Goal: Communication & Community: Answer question/provide support

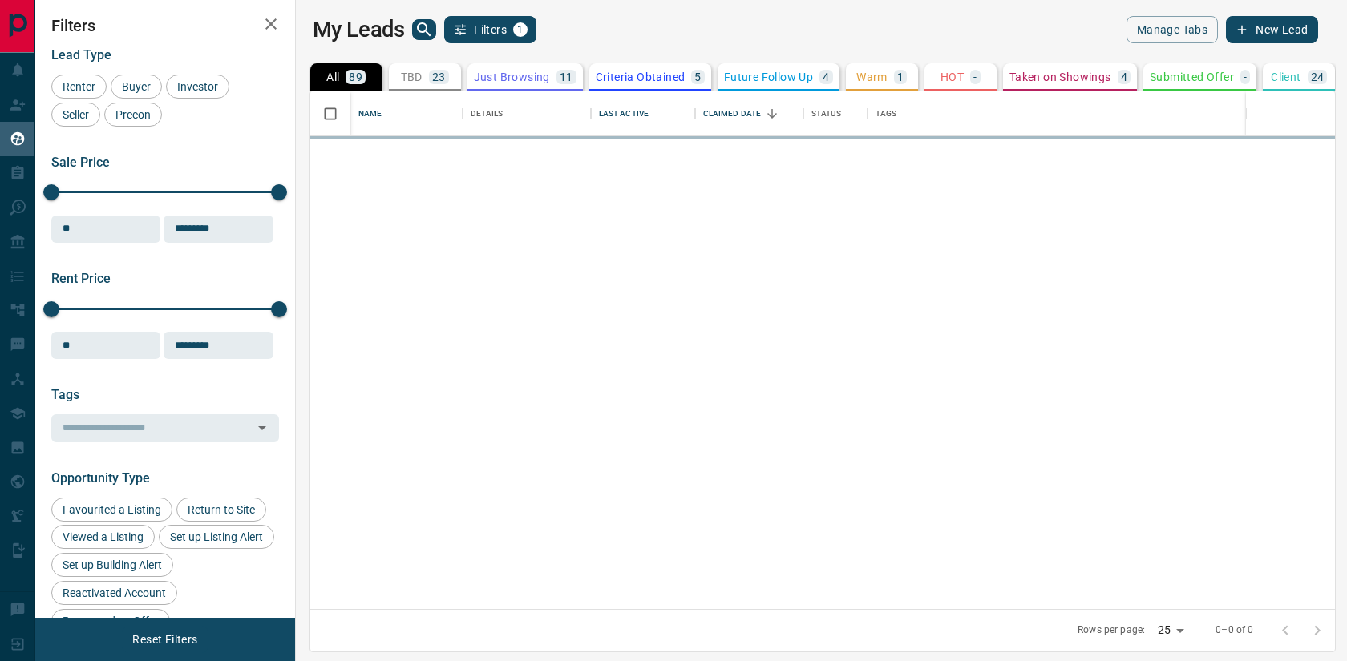
scroll to position [518, 1044]
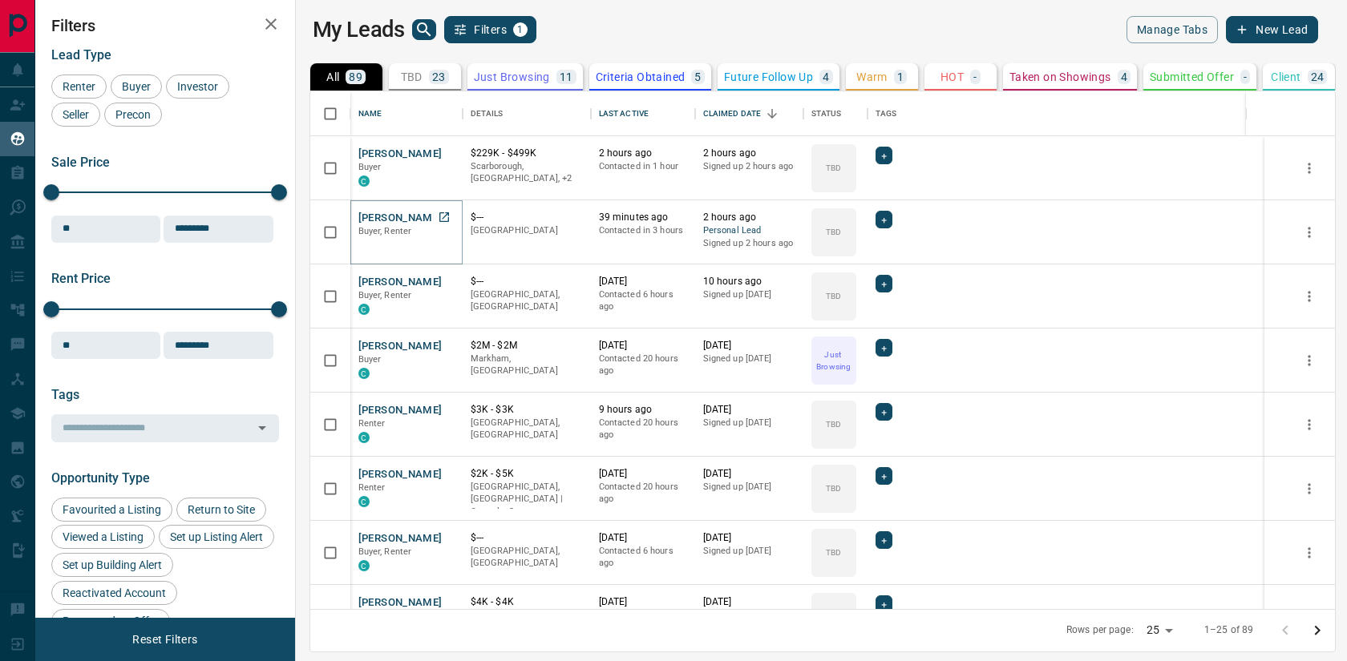
click at [385, 218] on button "[PERSON_NAME]" at bounding box center [400, 218] width 84 height 15
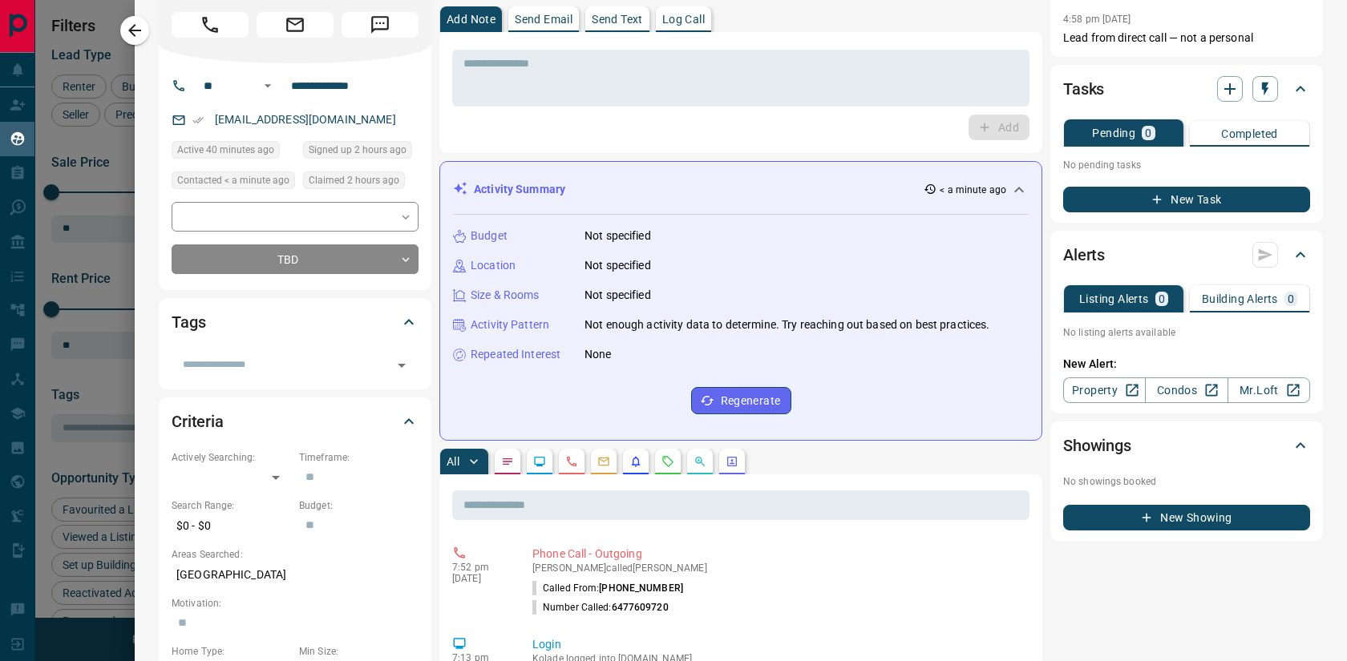
scroll to position [0, 0]
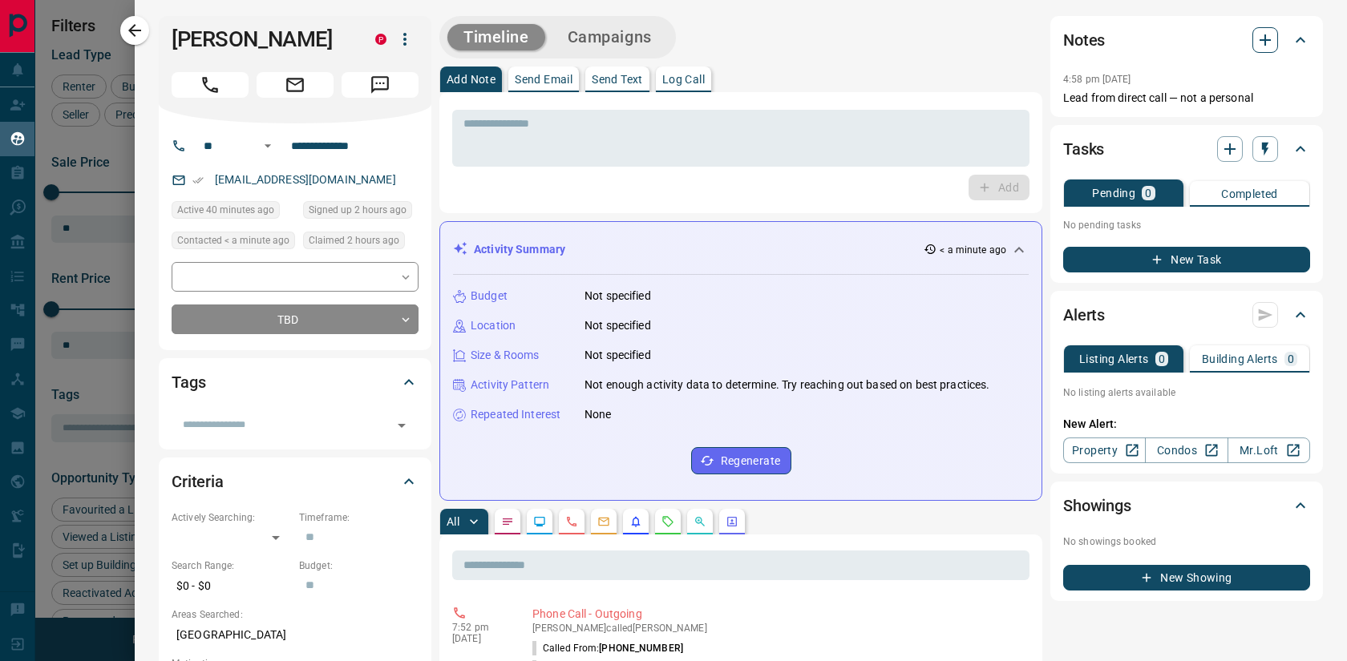
click at [1258, 49] on icon "button" at bounding box center [1264, 39] width 19 height 19
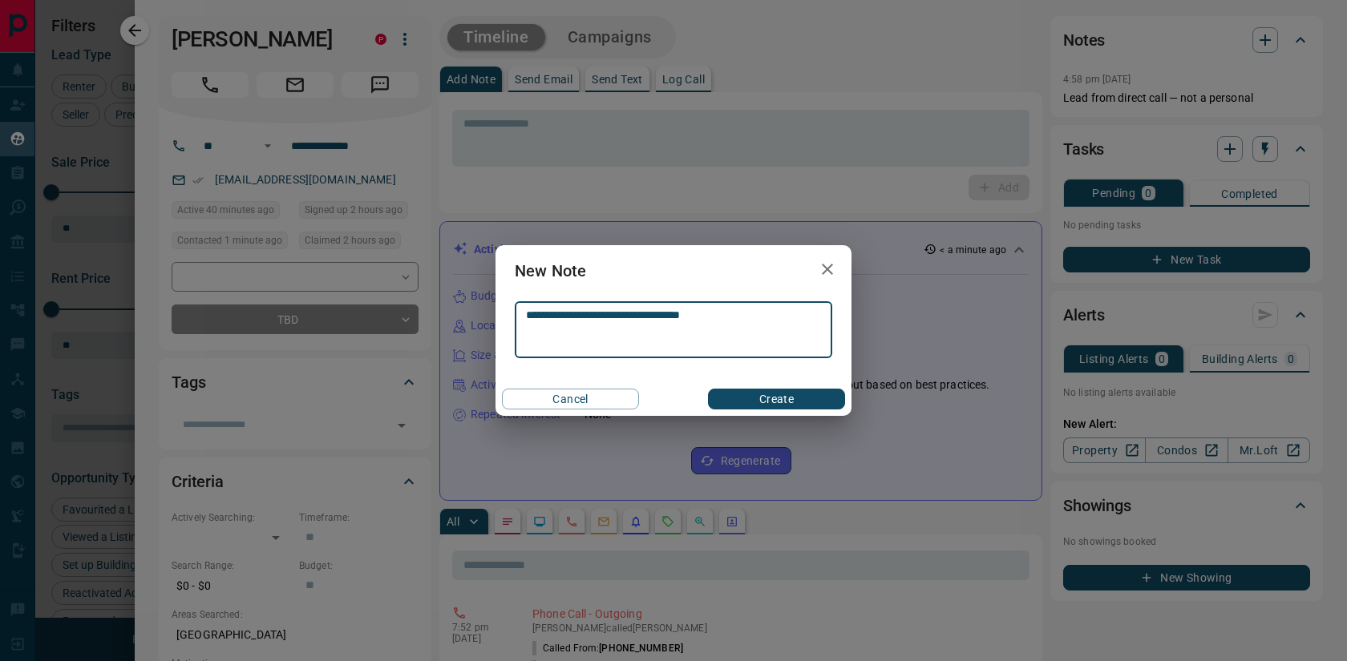
type textarea "**********"
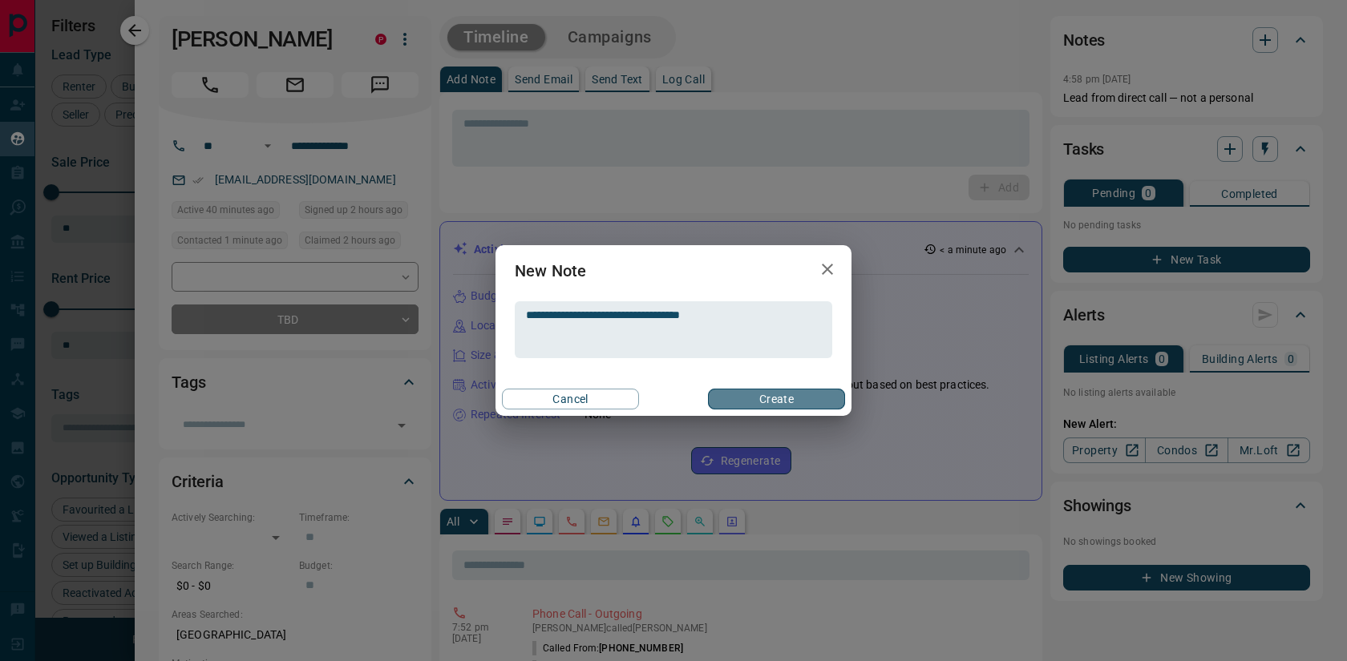
click at [792, 399] on button "Create" at bounding box center [776, 399] width 137 height 21
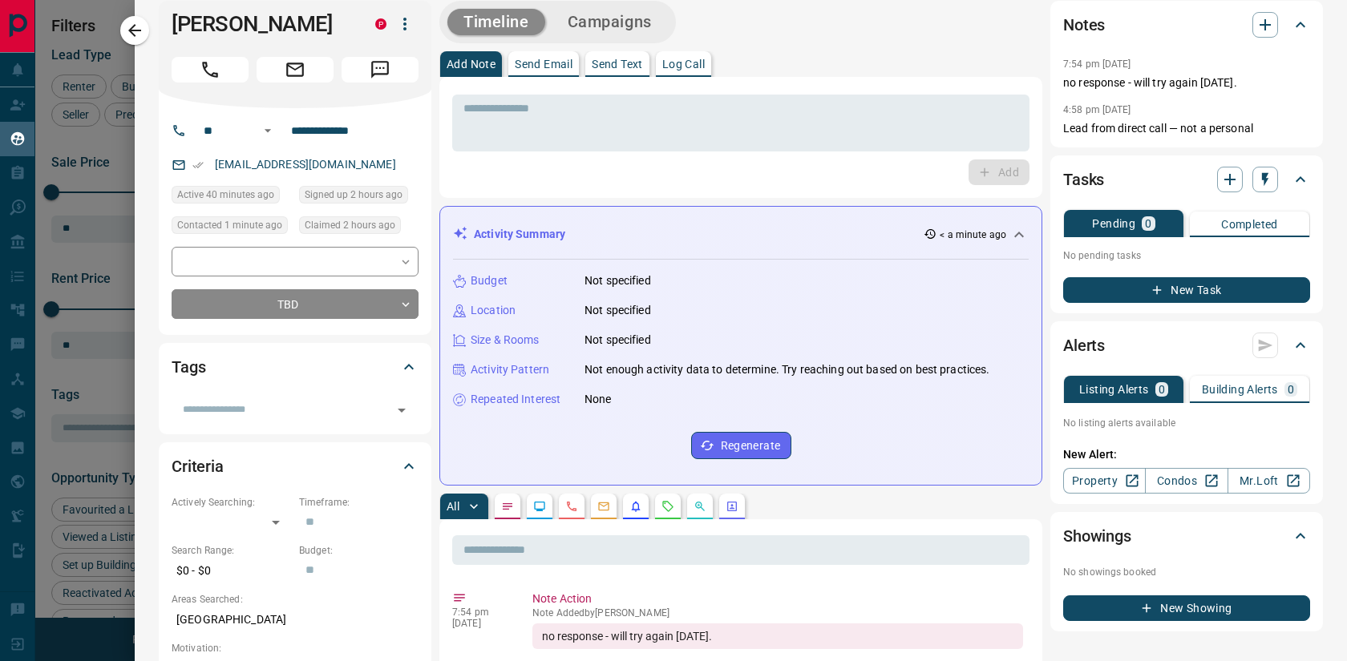
scroll to position [13, 0]
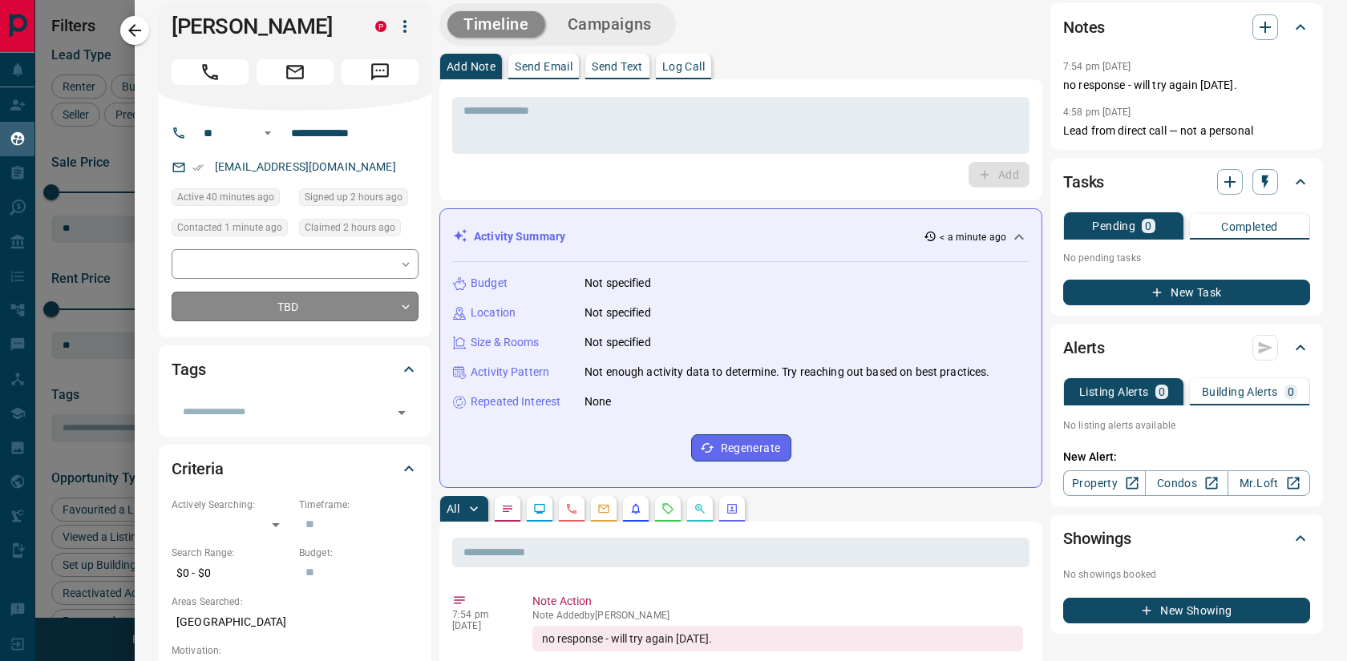
click at [402, 311] on body "Lead Transfers Claim Leads My Leads Tasks Opportunities Deals Campaigns Automat…" at bounding box center [673, 320] width 1347 height 641
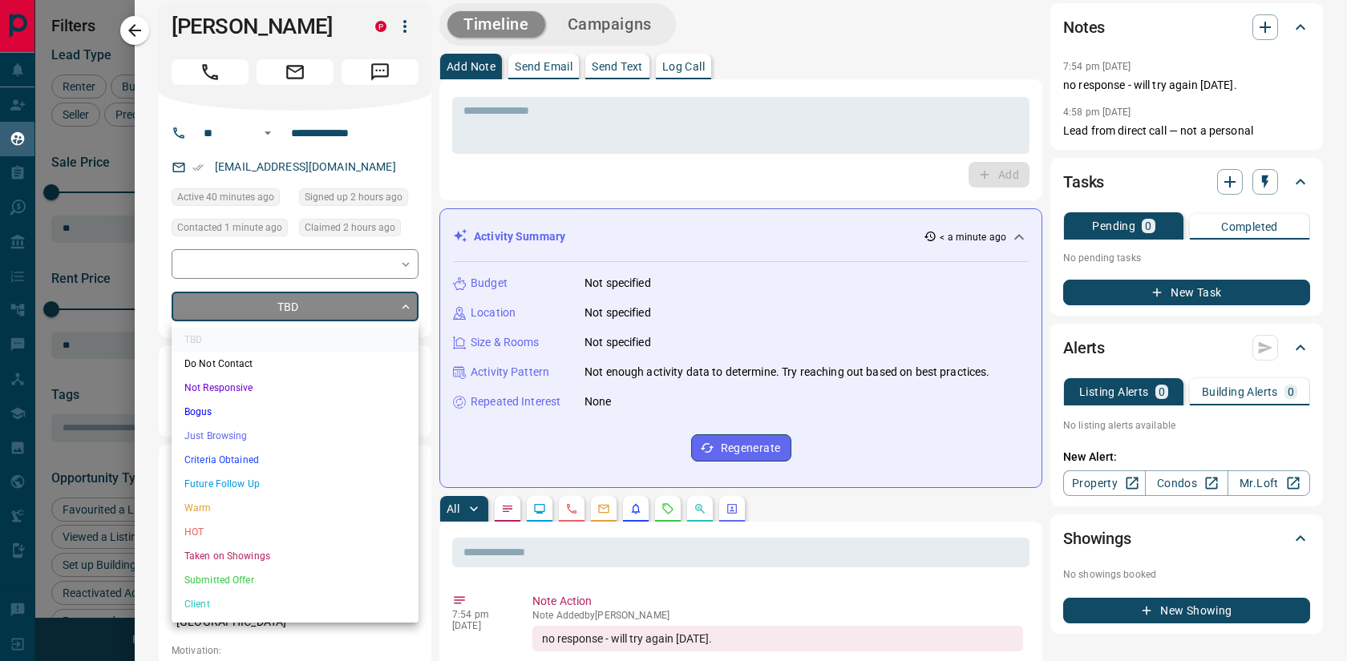
click at [402, 311] on div at bounding box center [673, 330] width 1347 height 661
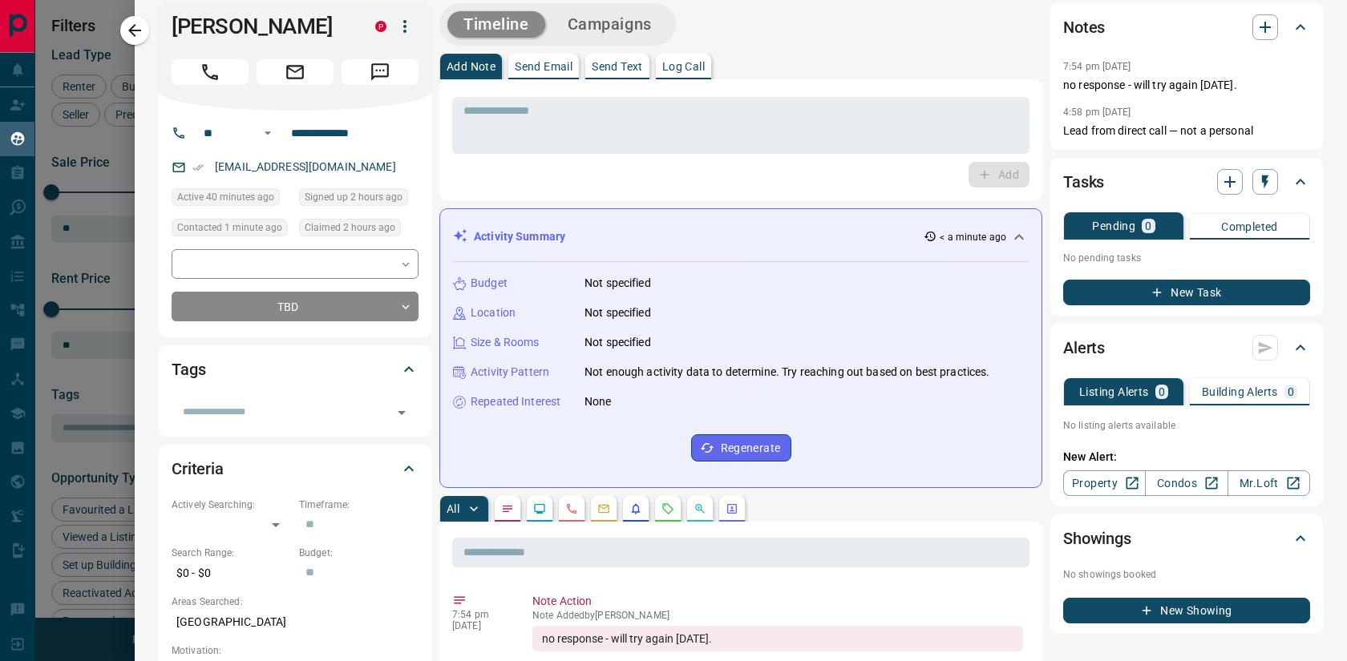
click at [136, 31] on icon "button" at bounding box center [134, 30] width 19 height 19
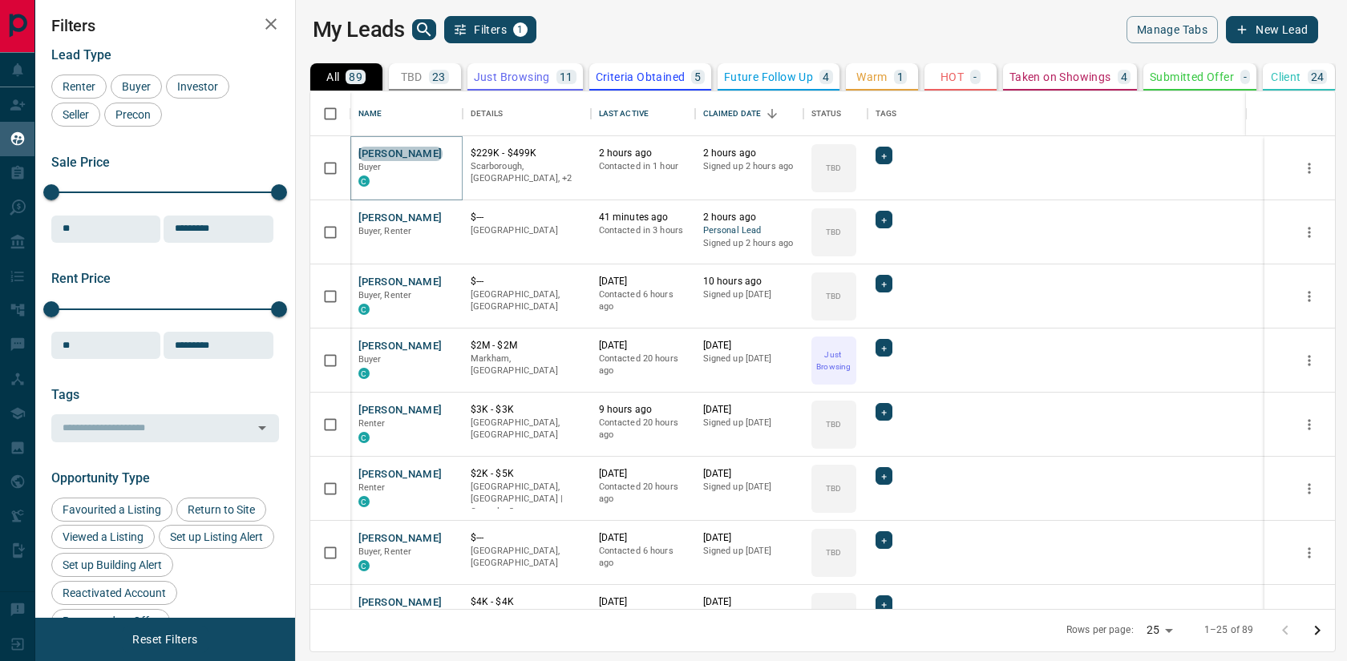
click at [394, 150] on button "[PERSON_NAME]" at bounding box center [400, 154] width 84 height 15
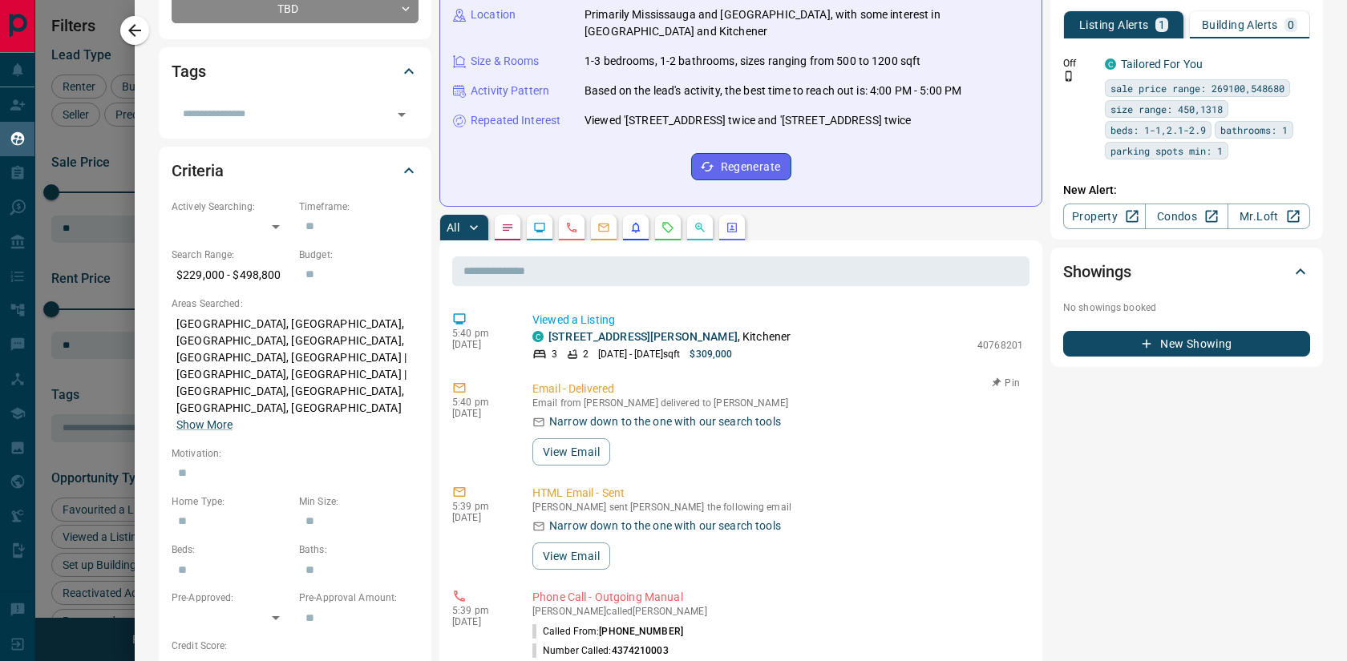
scroll to position [0, 0]
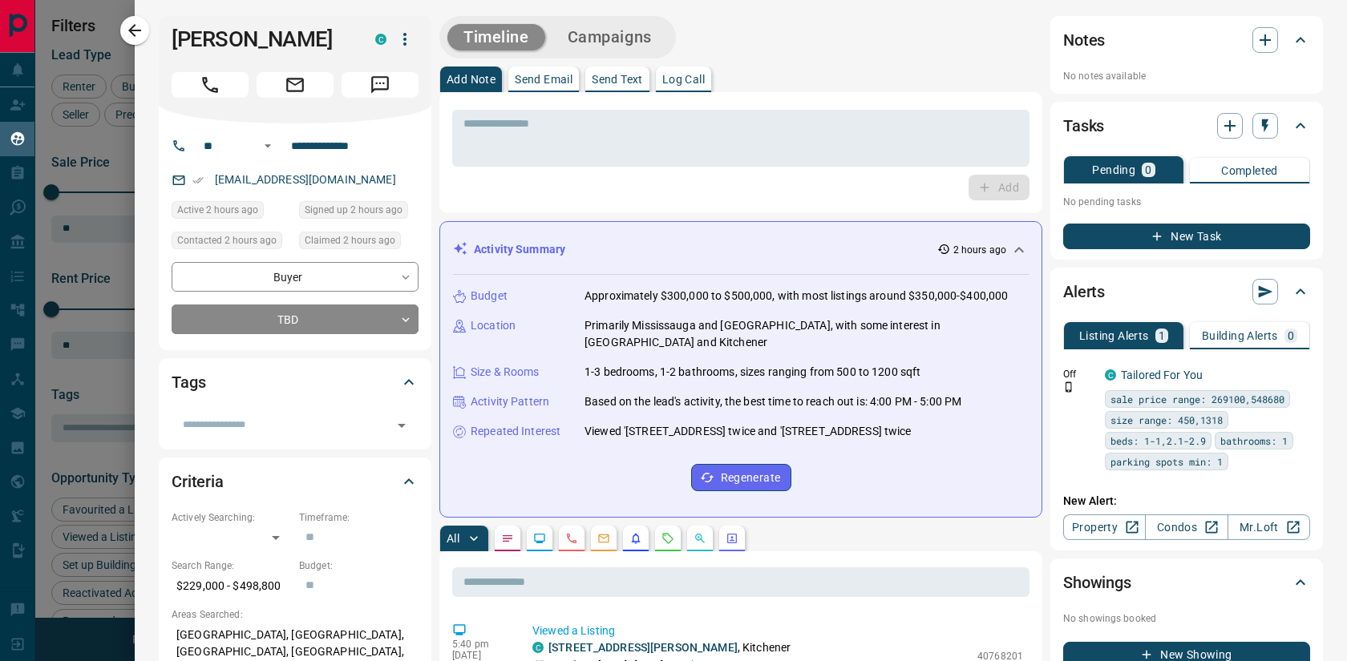
click at [208, 83] on icon "Call" at bounding box center [210, 85] width 21 height 21
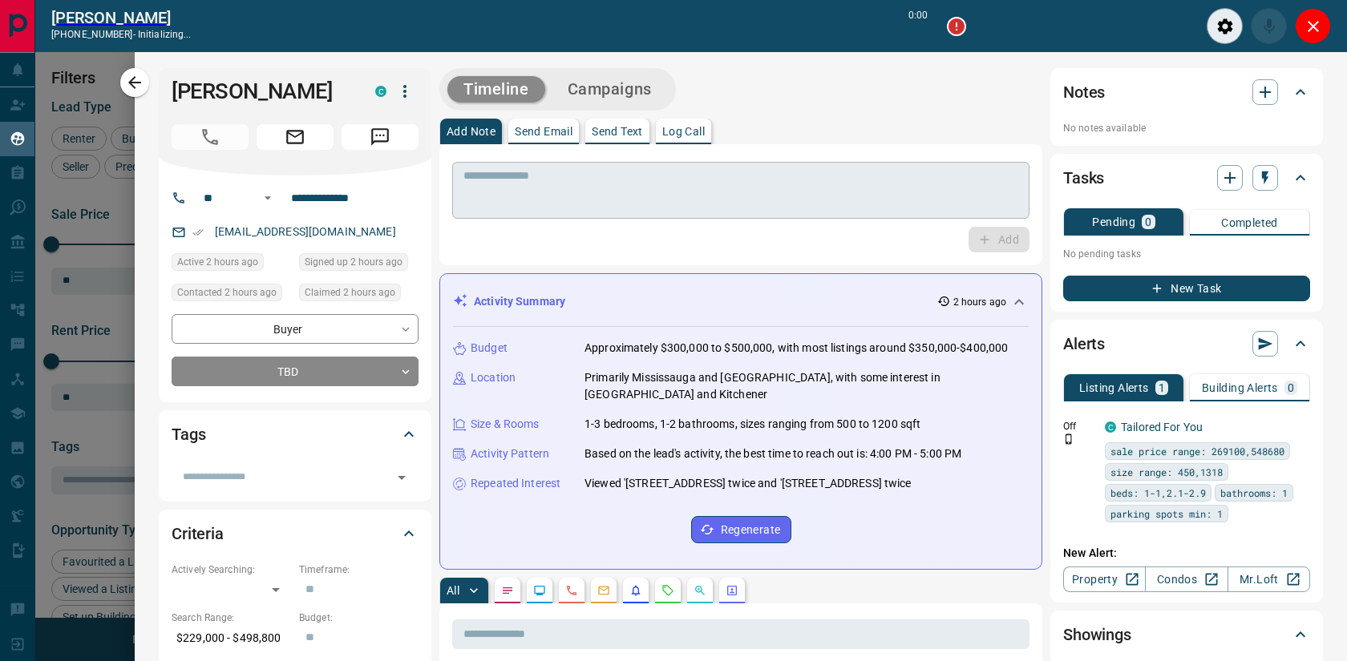
scroll to position [468, 1044]
type input "*******"
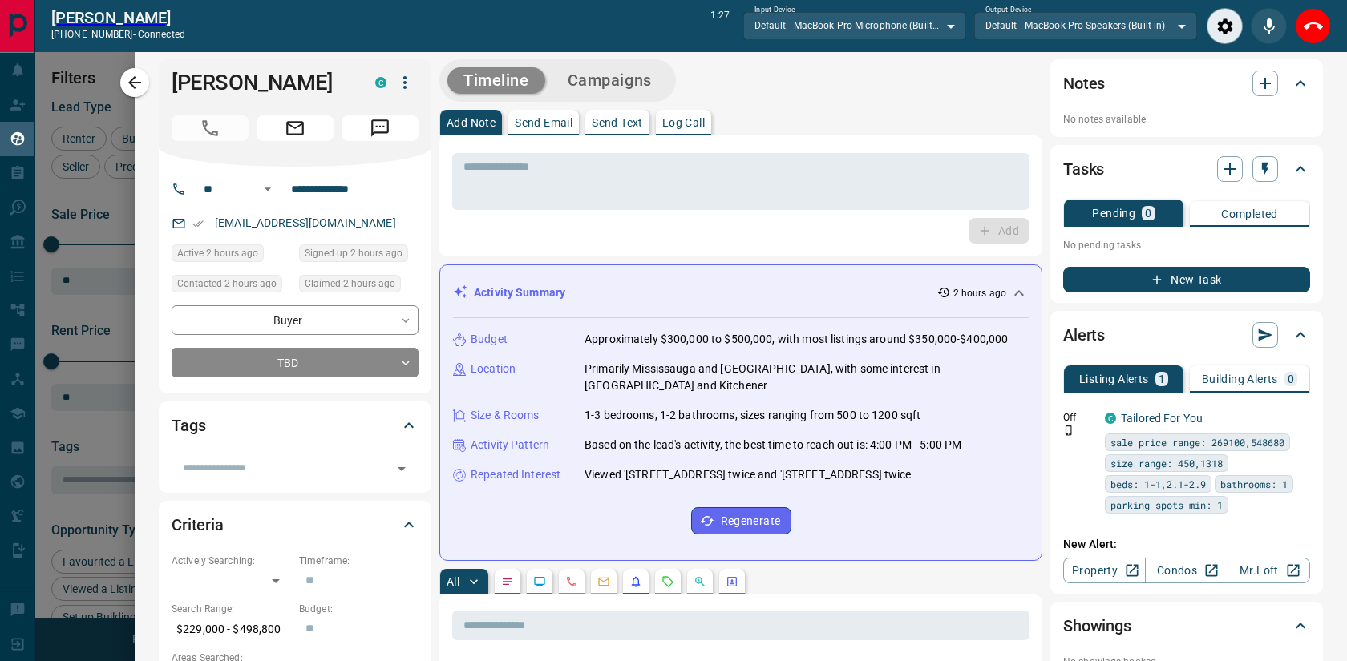
scroll to position [0, 0]
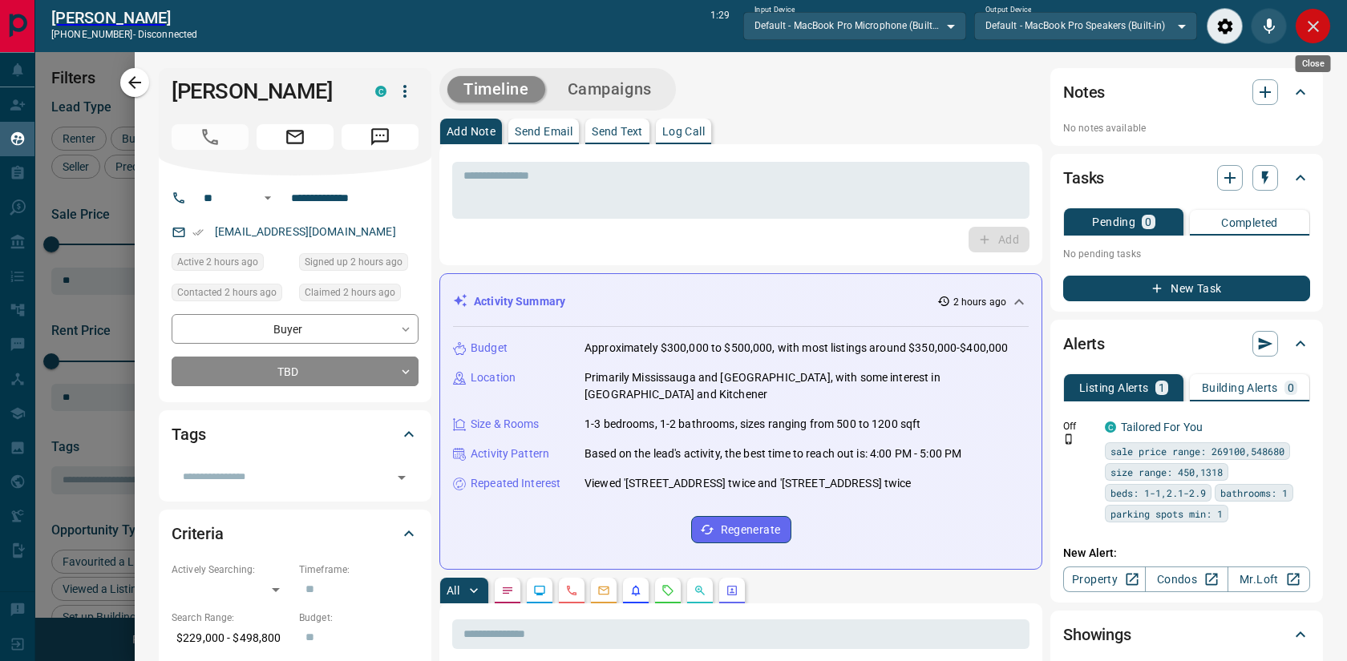
click at [1317, 30] on icon "Close" at bounding box center [1312, 26] width 11 height 11
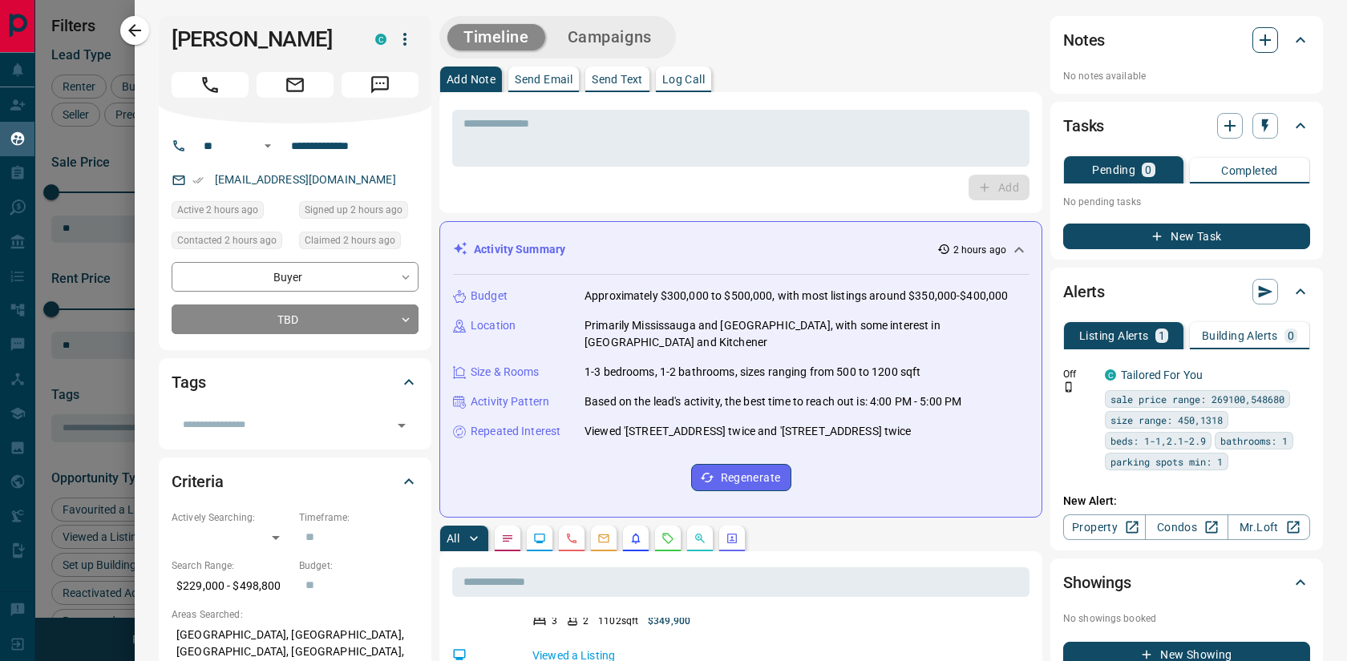
scroll to position [558, 0]
click at [401, 280] on body "Lead Transfers Claim Leads My Leads Tasks Opportunities Deals Campaigns Automat…" at bounding box center [673, 320] width 1347 height 641
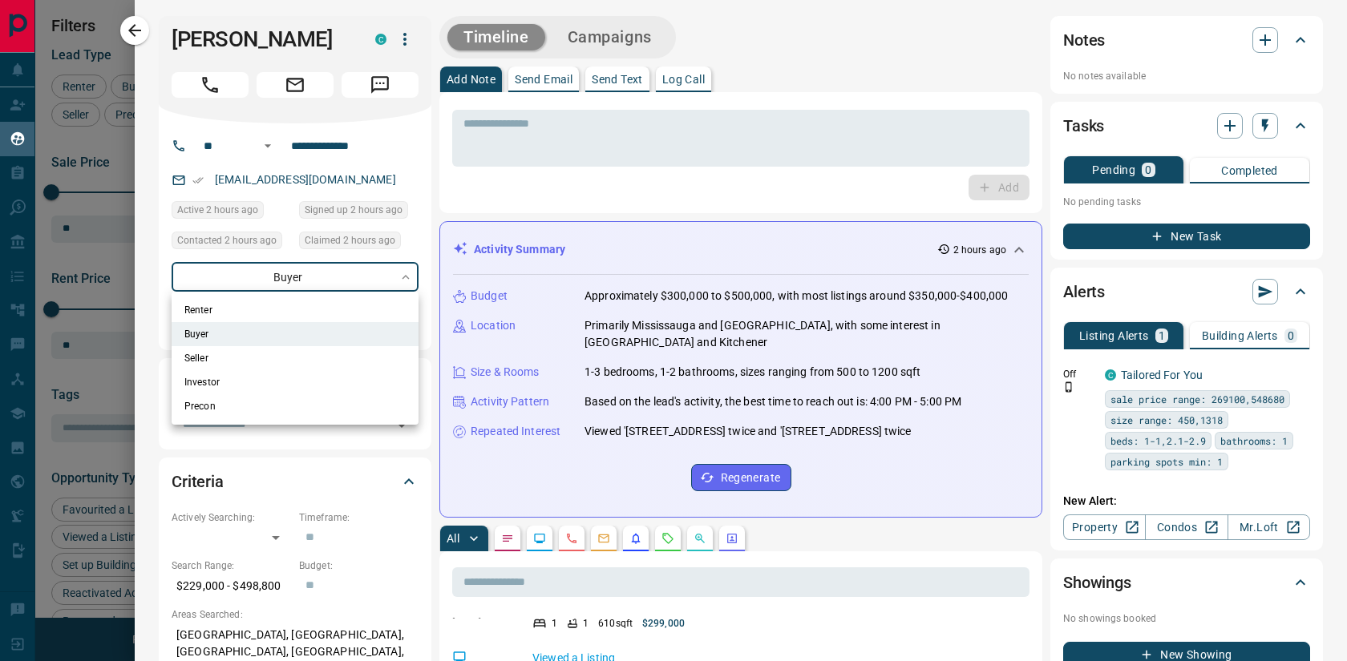
click at [316, 332] on li "Buyer" at bounding box center [295, 334] width 247 height 24
click at [390, 337] on li "Buyer" at bounding box center [295, 334] width 247 height 24
type input "**********"
click at [449, 336] on div at bounding box center [673, 330] width 1347 height 661
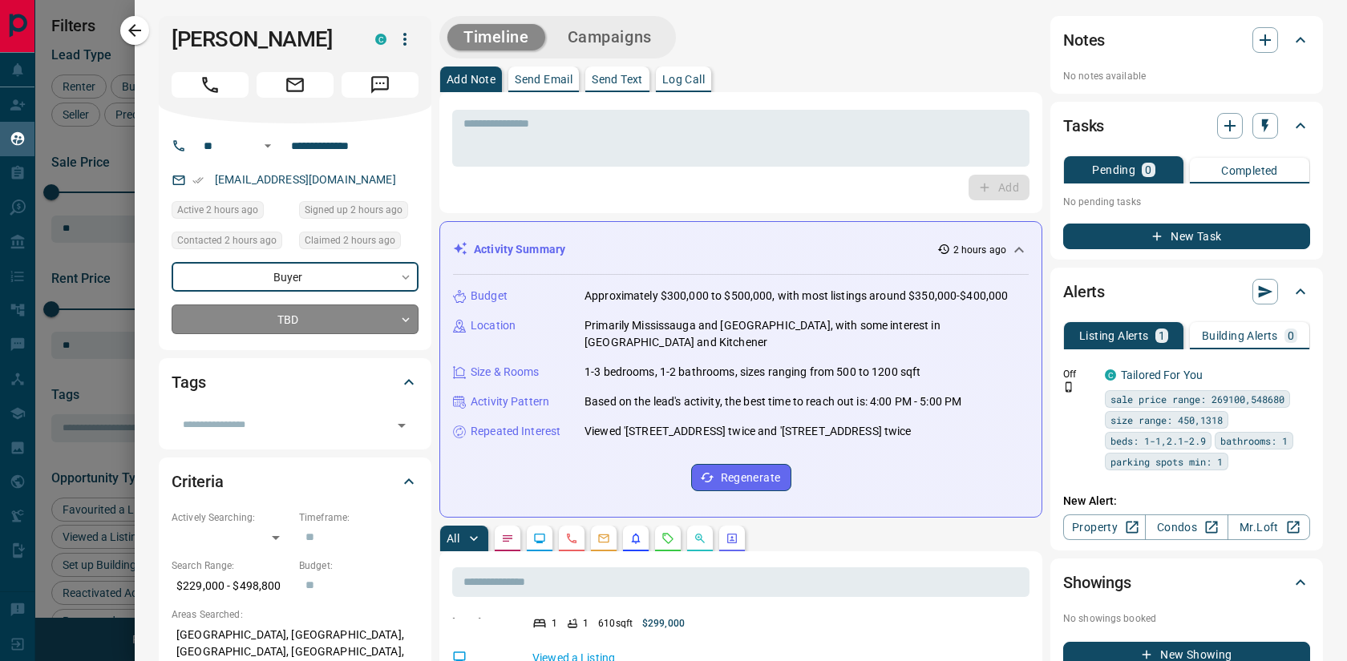
click at [410, 323] on body "Lead Transfers Claim Leads My Leads Tasks Opportunities Deals Campaigns Automat…" at bounding box center [673, 320] width 1347 height 641
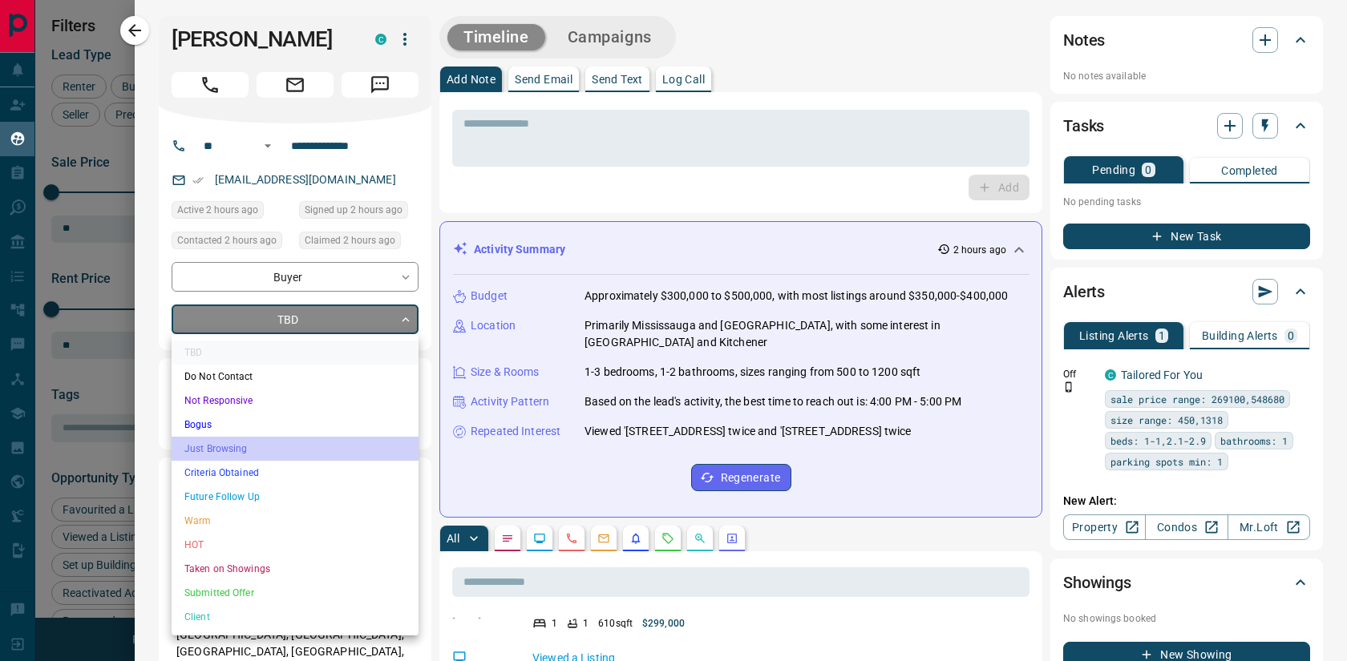
click at [244, 443] on li "Just Browsing" at bounding box center [295, 449] width 247 height 24
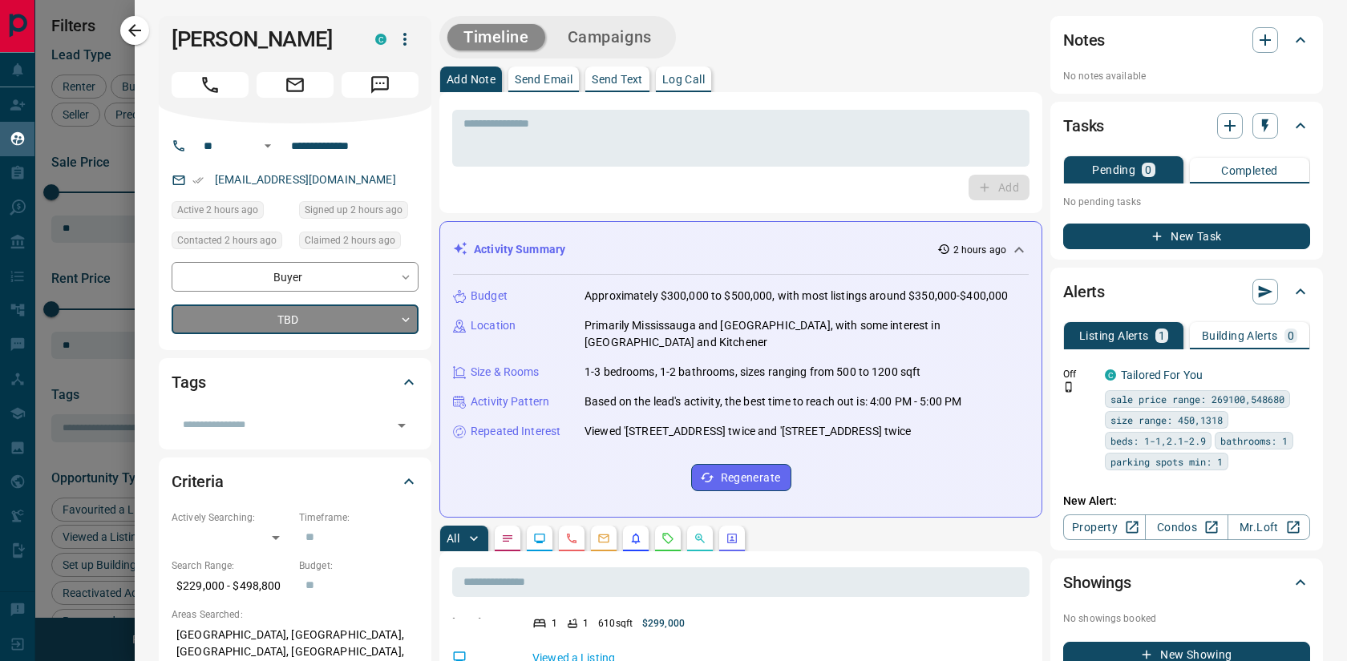
type input "*"
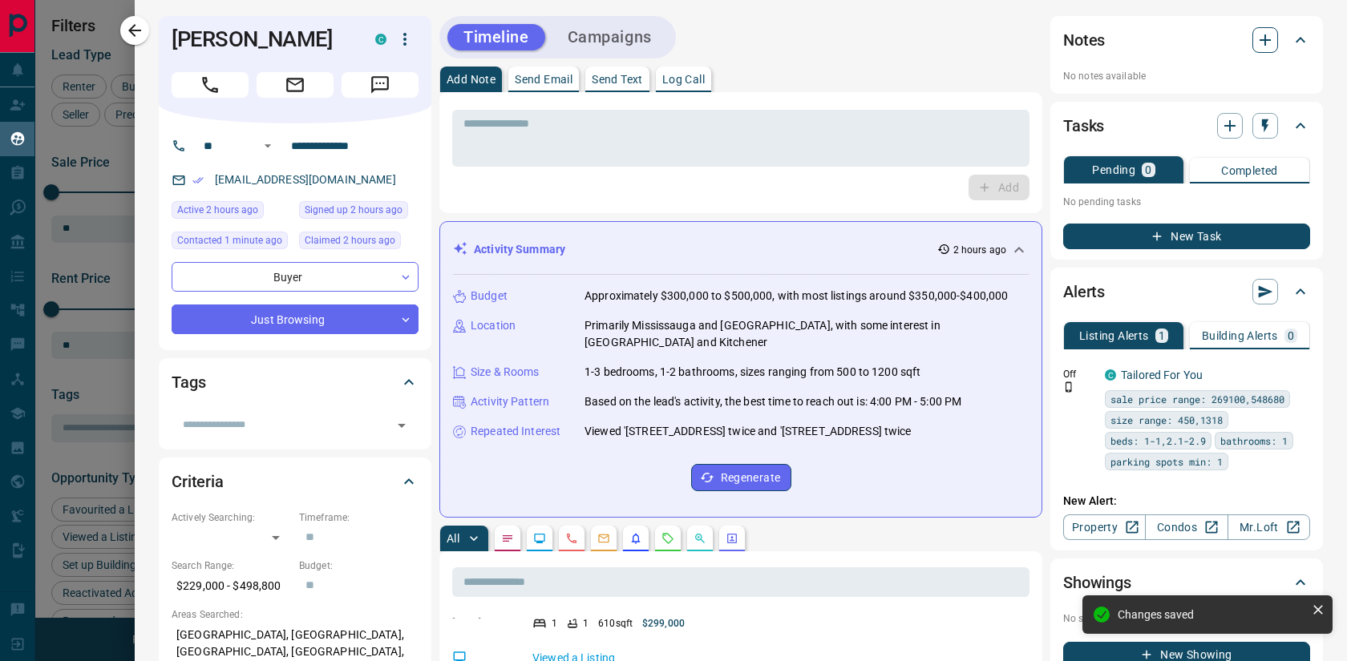
click at [1263, 37] on icon "button" at bounding box center [1264, 39] width 19 height 19
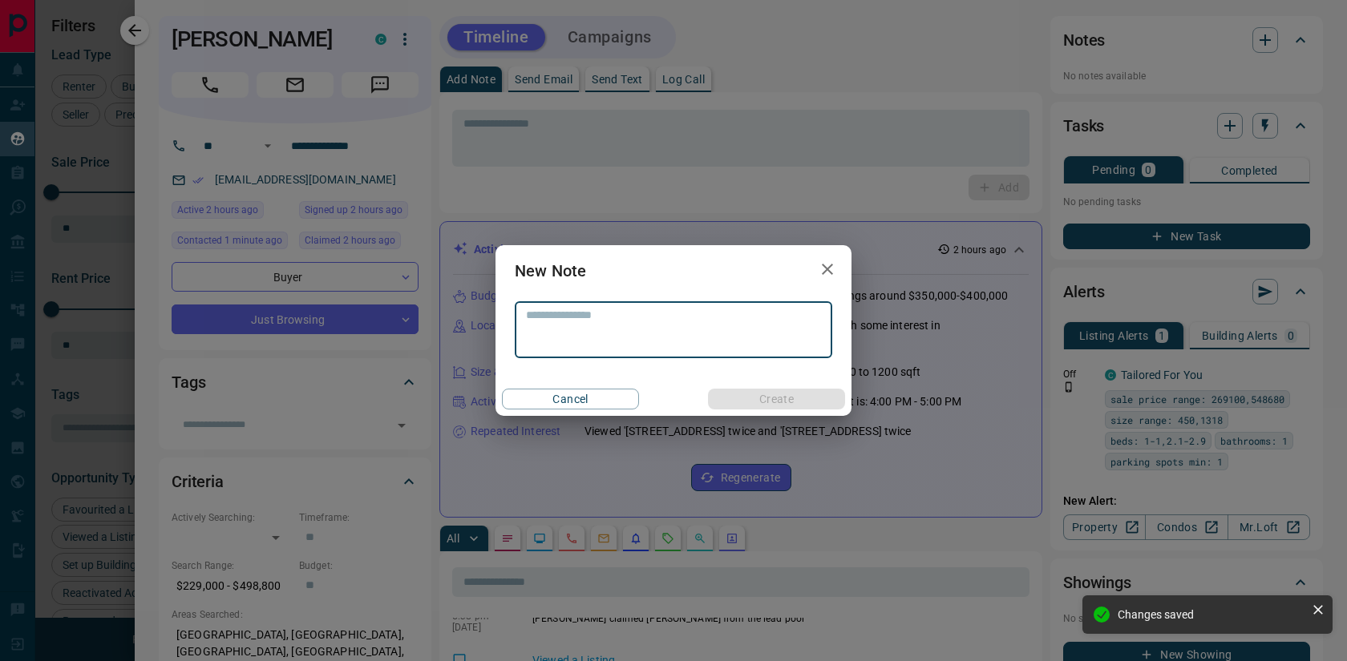
scroll to position [631, 0]
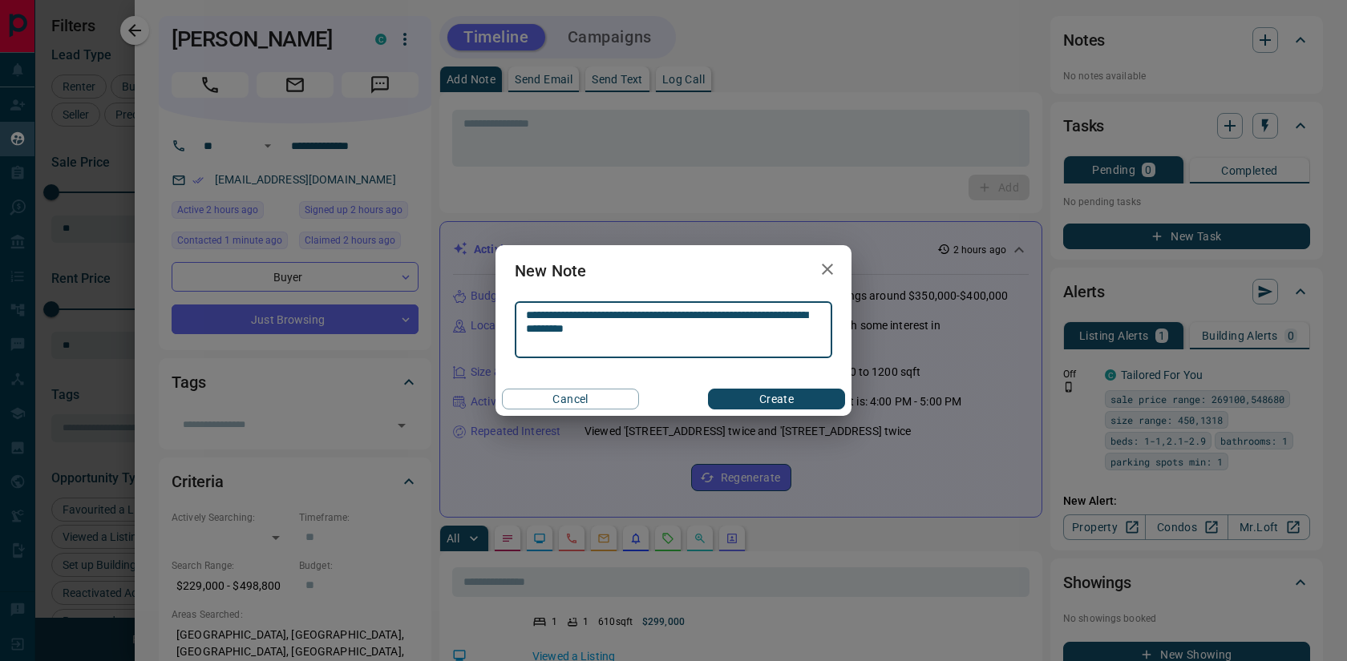
type textarea "**********"
click at [763, 400] on button "Create" at bounding box center [776, 399] width 137 height 21
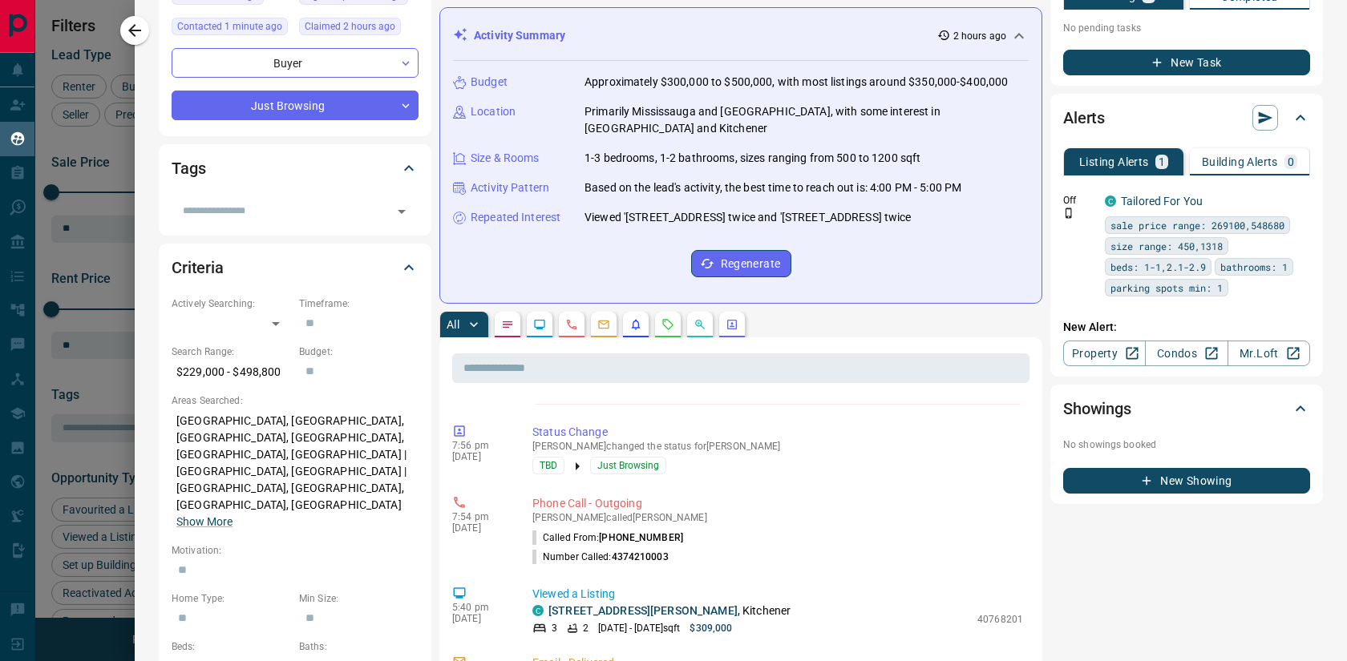
scroll to position [0, 0]
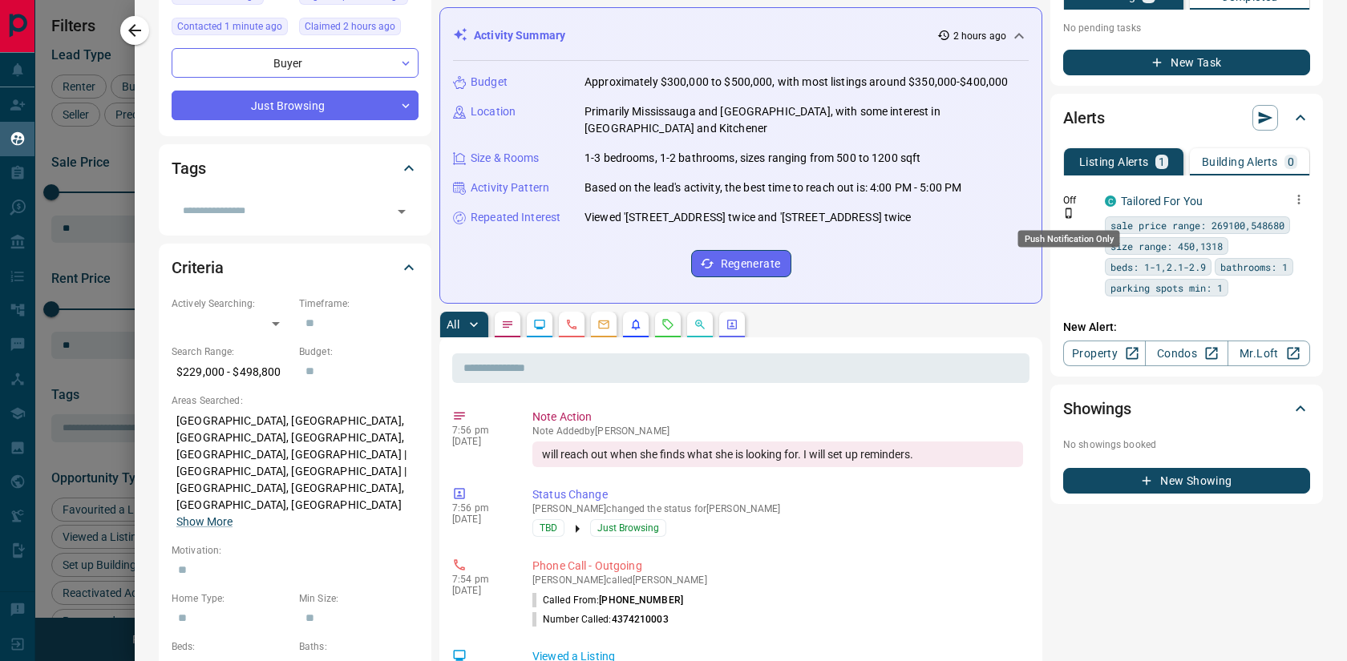
click at [1068, 211] on icon "Push Notification Only" at bounding box center [1068, 213] width 11 height 11
click at [1212, 258] on div "sale price range: 269100,548680 size range: 450,1318 beds: 1-1,2.1-2.9 bathroom…" at bounding box center [1207, 256] width 205 height 80
click at [1164, 201] on link "Tailored For You" at bounding box center [1162, 201] width 82 height 13
click at [1066, 217] on icon "Push Notification Only" at bounding box center [1068, 213] width 6 height 10
click at [1068, 211] on icon "Push Notification Only" at bounding box center [1068, 213] width 11 height 11
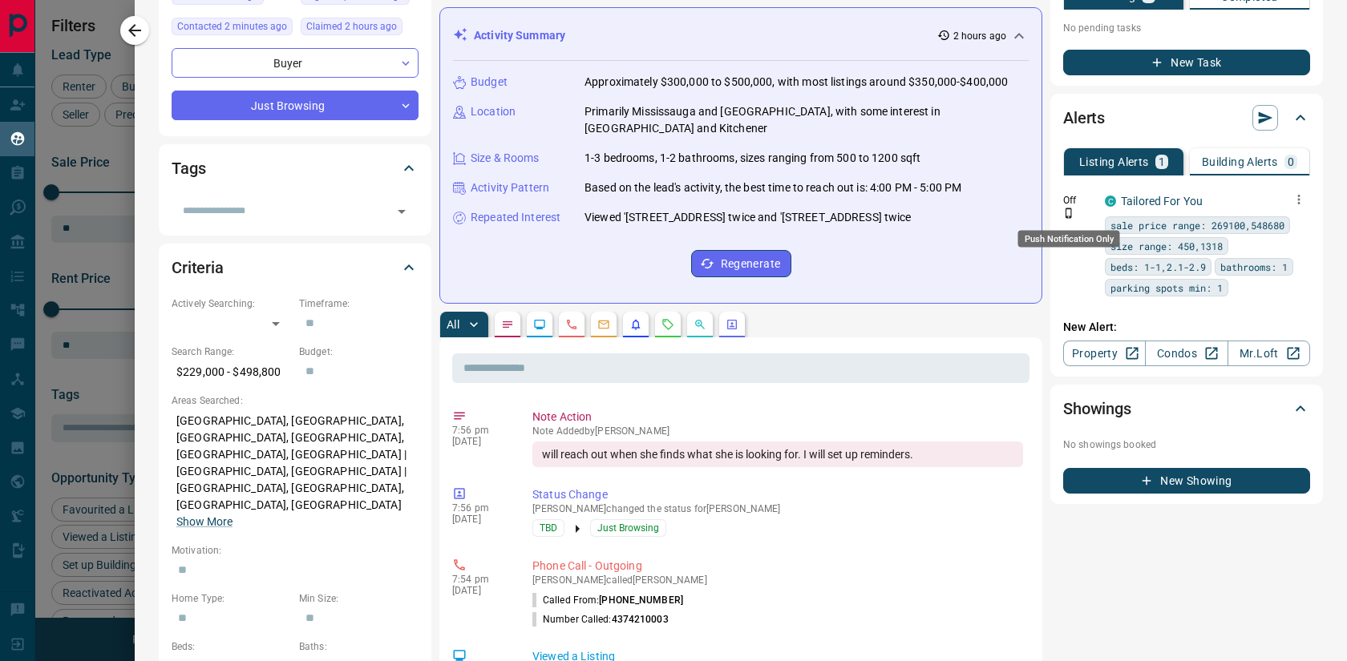
click at [1068, 211] on icon "Push Notification Only" at bounding box center [1068, 213] width 11 height 11
click at [1168, 244] on span "size range: 450,1318" at bounding box center [1166, 246] width 112 height 16
click at [1185, 353] on link "Condos" at bounding box center [1186, 354] width 83 height 26
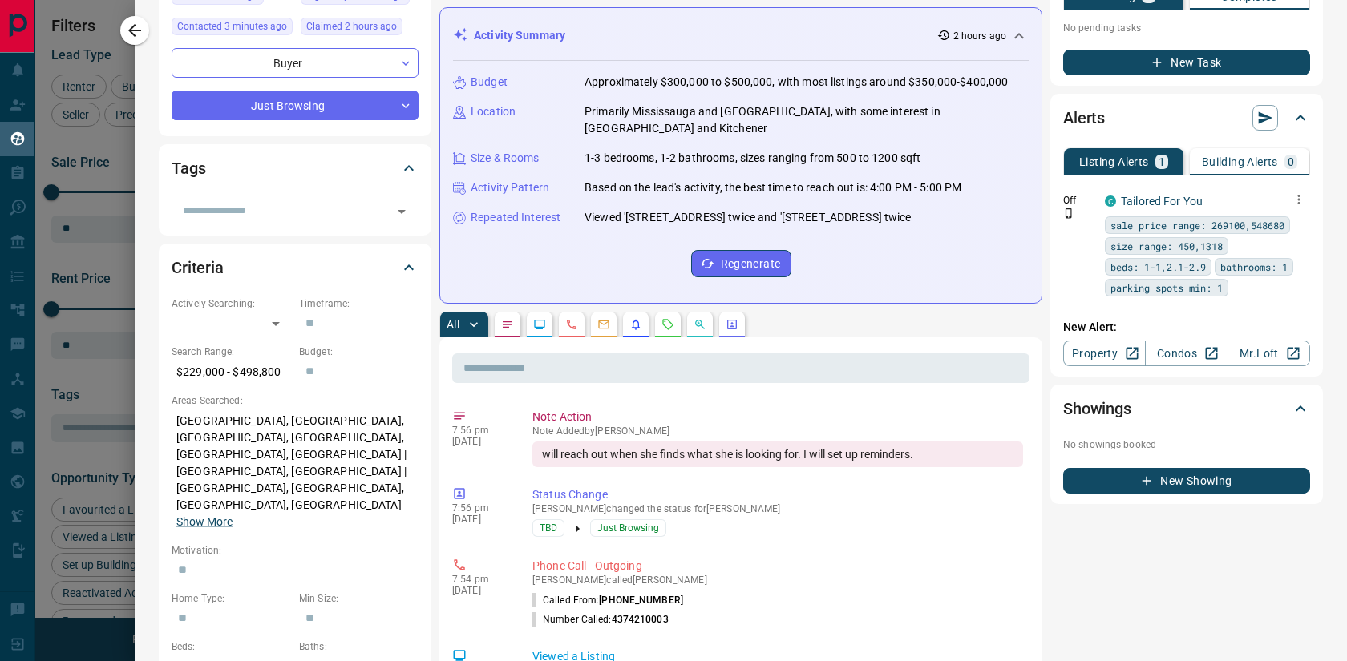
click at [1182, 274] on span "beds: 1-1,2.1-2.9" at bounding box center [1157, 267] width 95 height 16
click at [1242, 158] on p "Building Alerts" at bounding box center [1240, 161] width 76 height 11
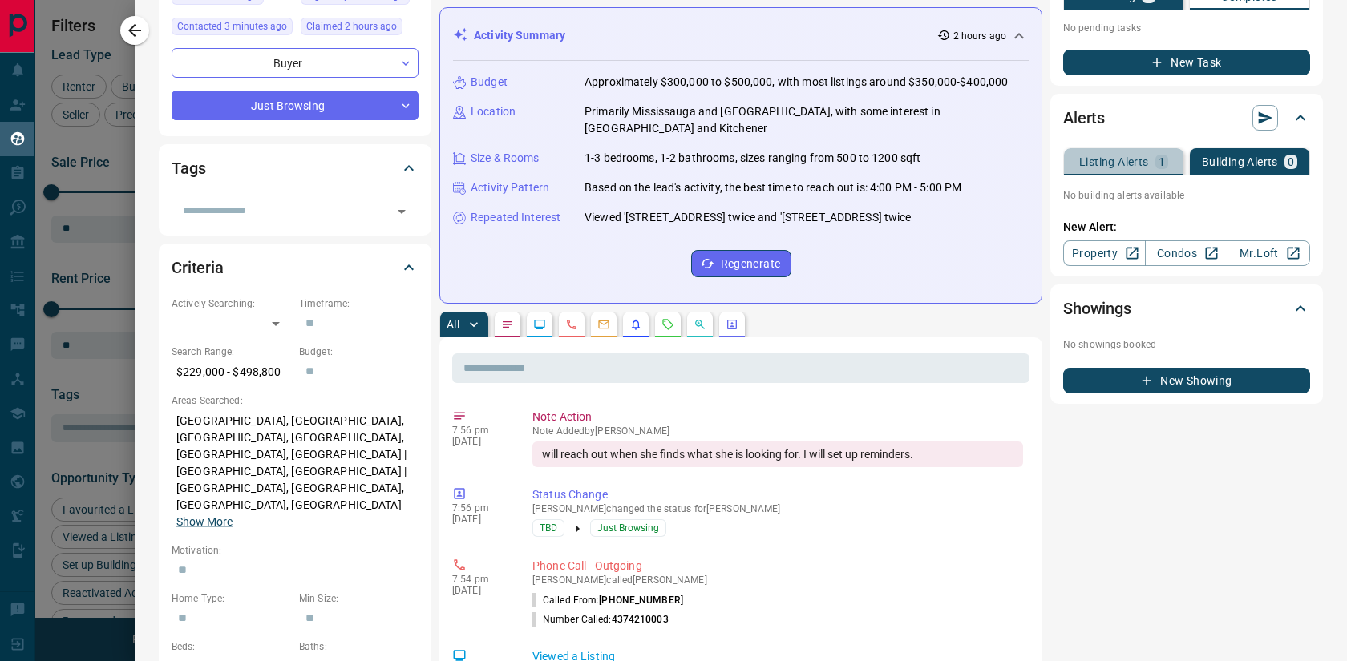
click at [1102, 163] on p "Listing Alerts" at bounding box center [1114, 161] width 70 height 11
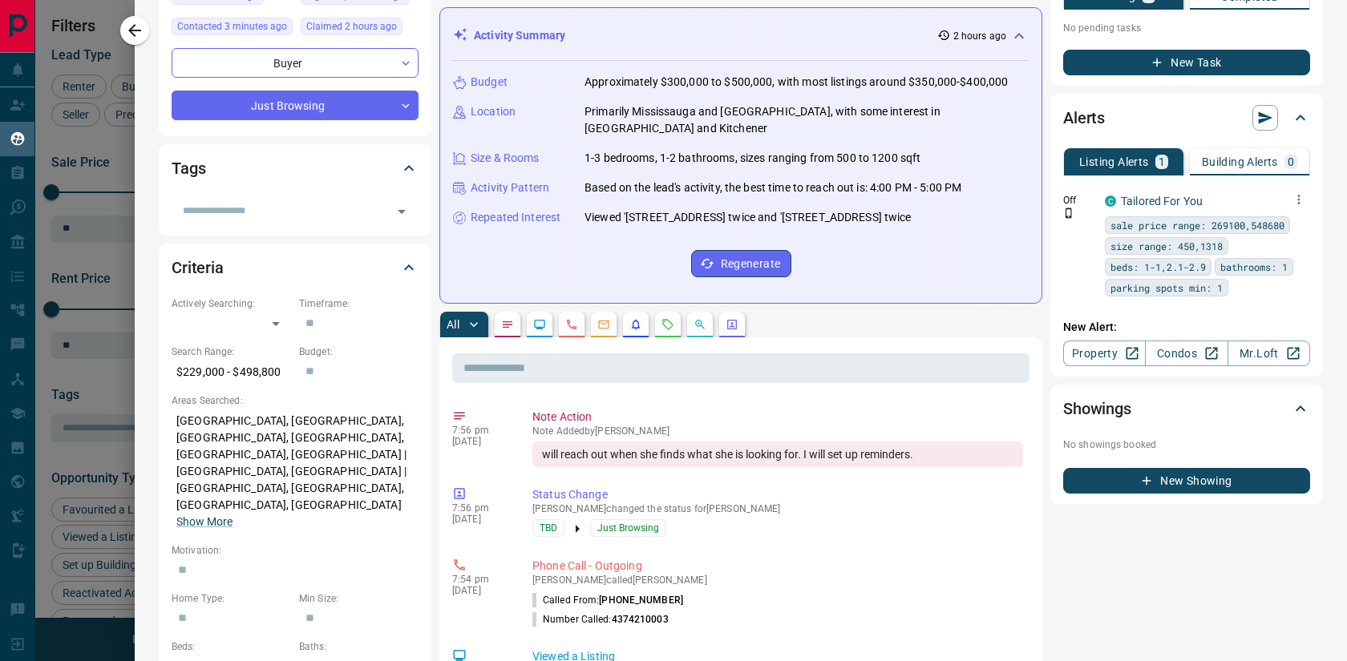
click at [1166, 272] on span "beds: 1-1,2.1-2.9" at bounding box center [1157, 267] width 95 height 16
click at [1298, 203] on icon "button" at bounding box center [1299, 200] width 2 height 10
click at [1271, 252] on link "Edit" at bounding box center [1268, 255] width 35 height 15
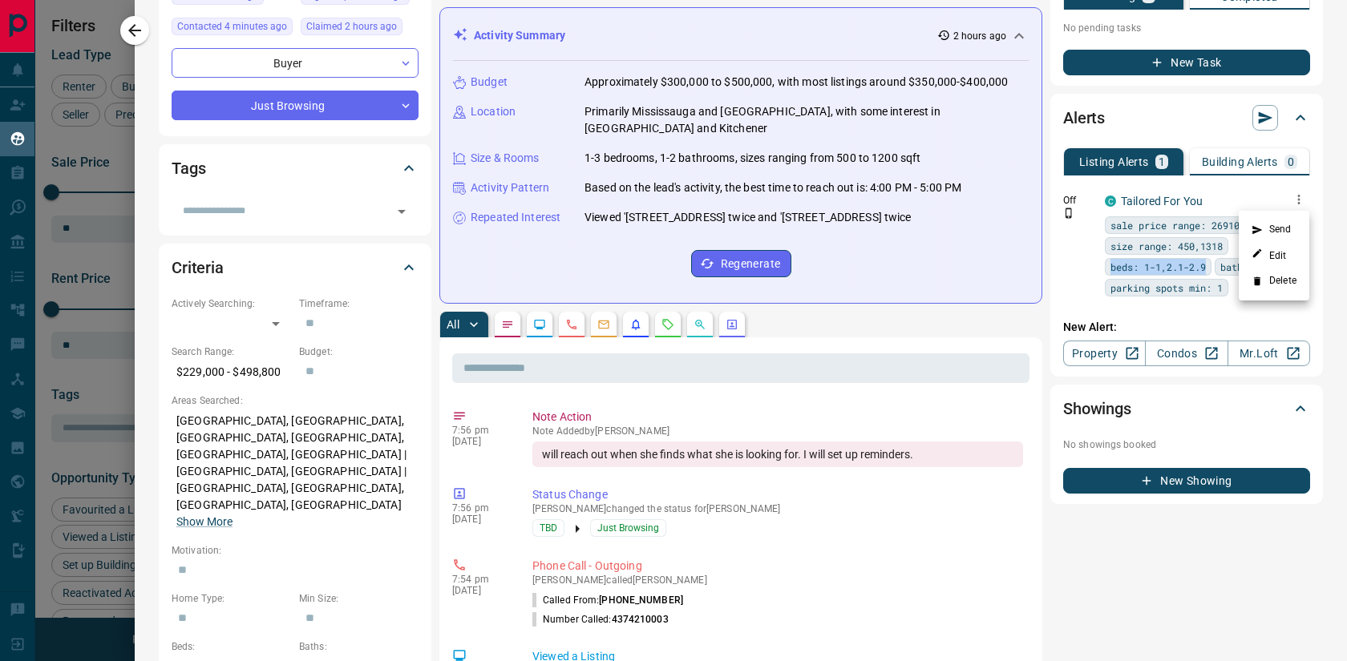
click at [132, 33] on div at bounding box center [673, 330] width 1347 height 661
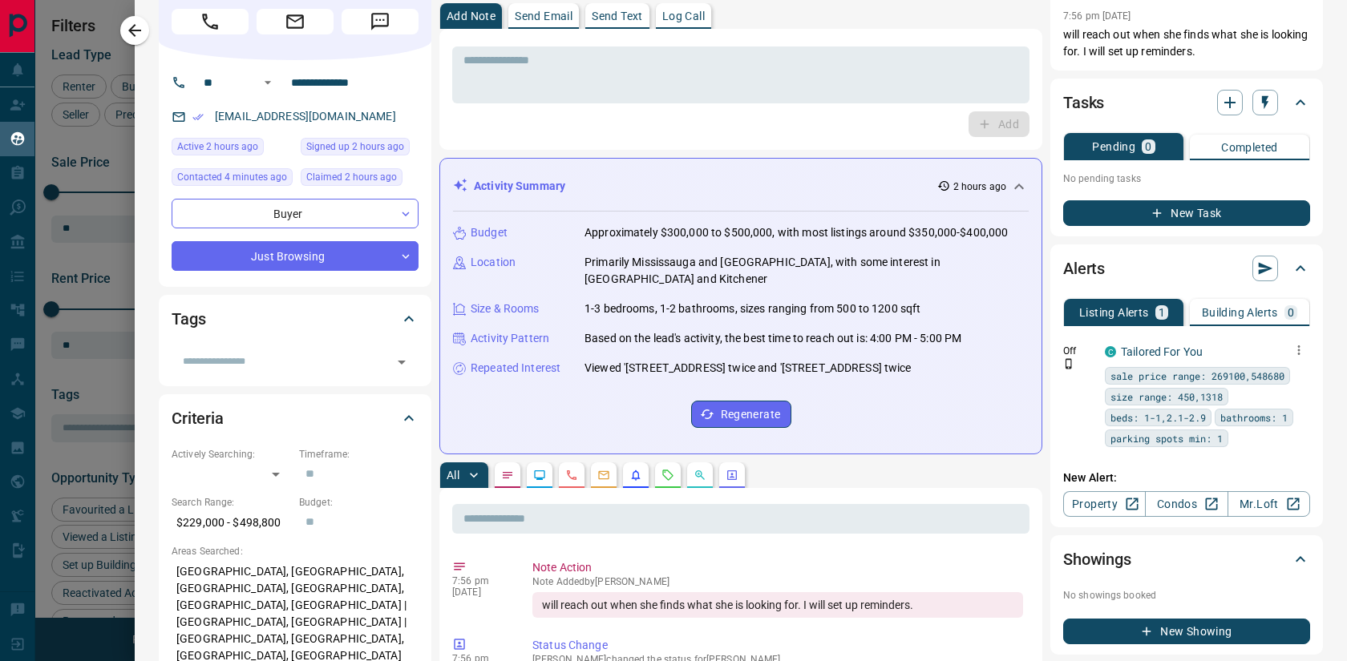
scroll to position [95, 0]
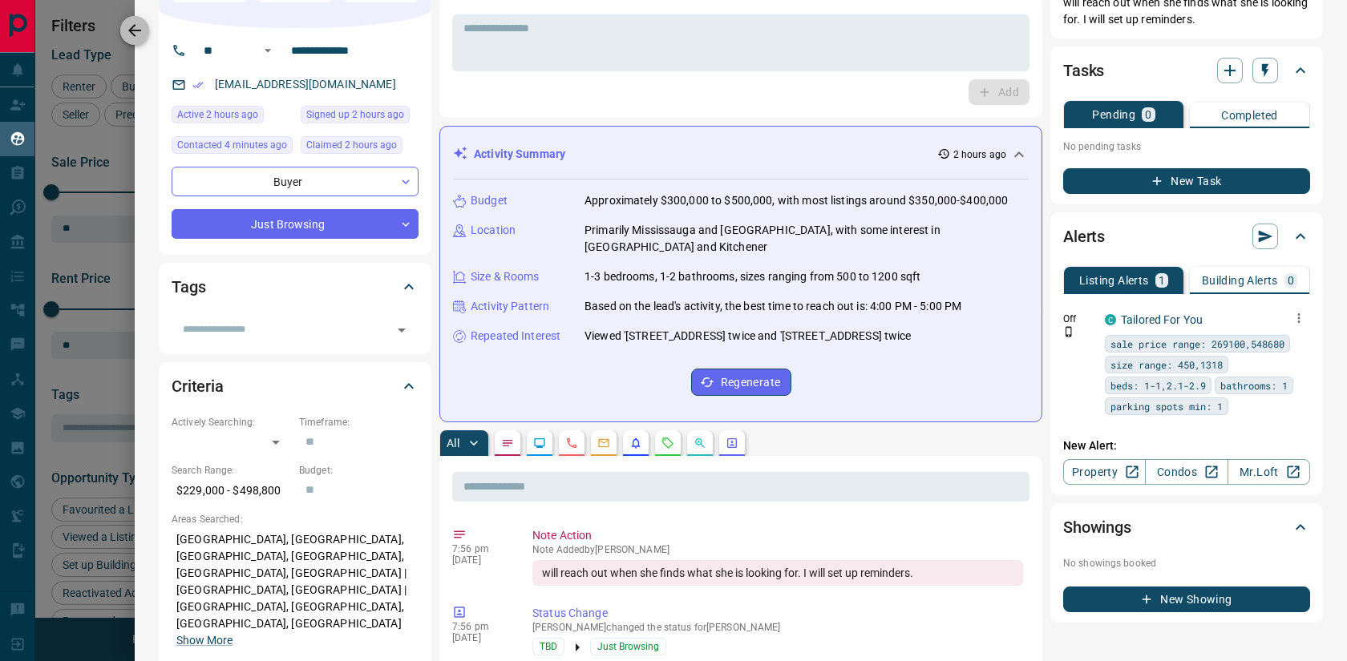
click at [136, 32] on icon "button" at bounding box center [134, 30] width 19 height 19
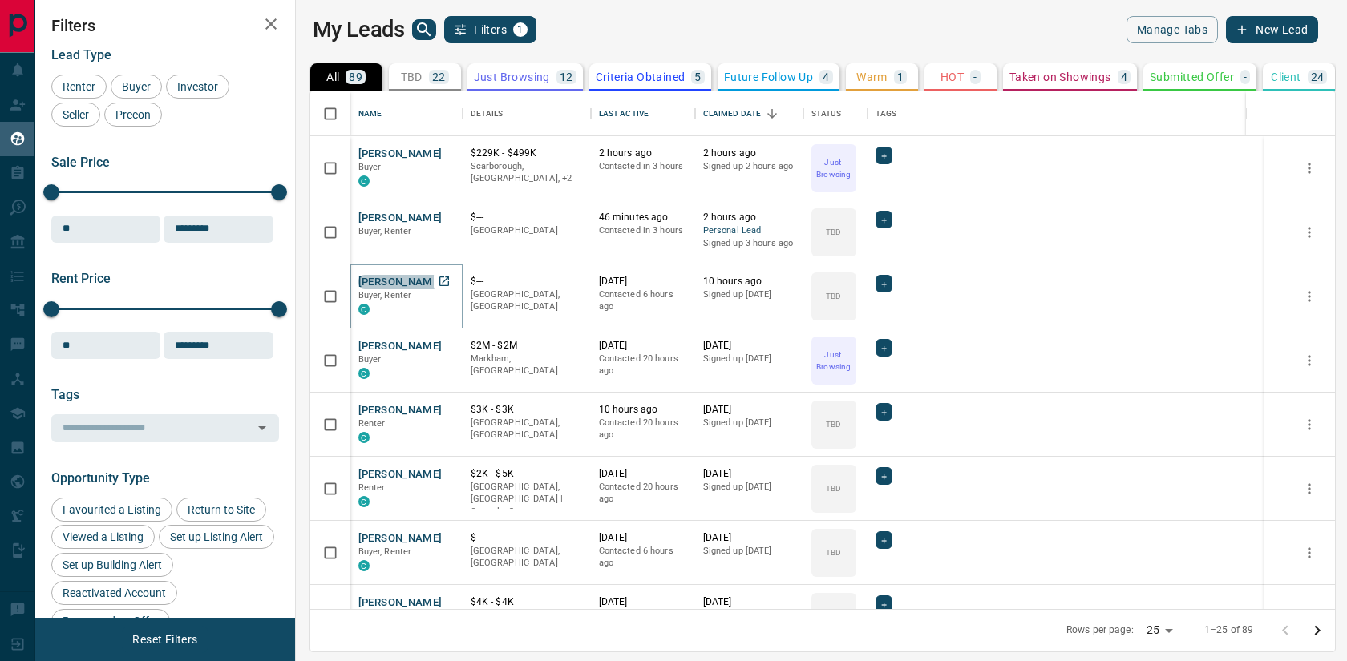
click at [402, 284] on button "[PERSON_NAME]" at bounding box center [400, 282] width 84 height 15
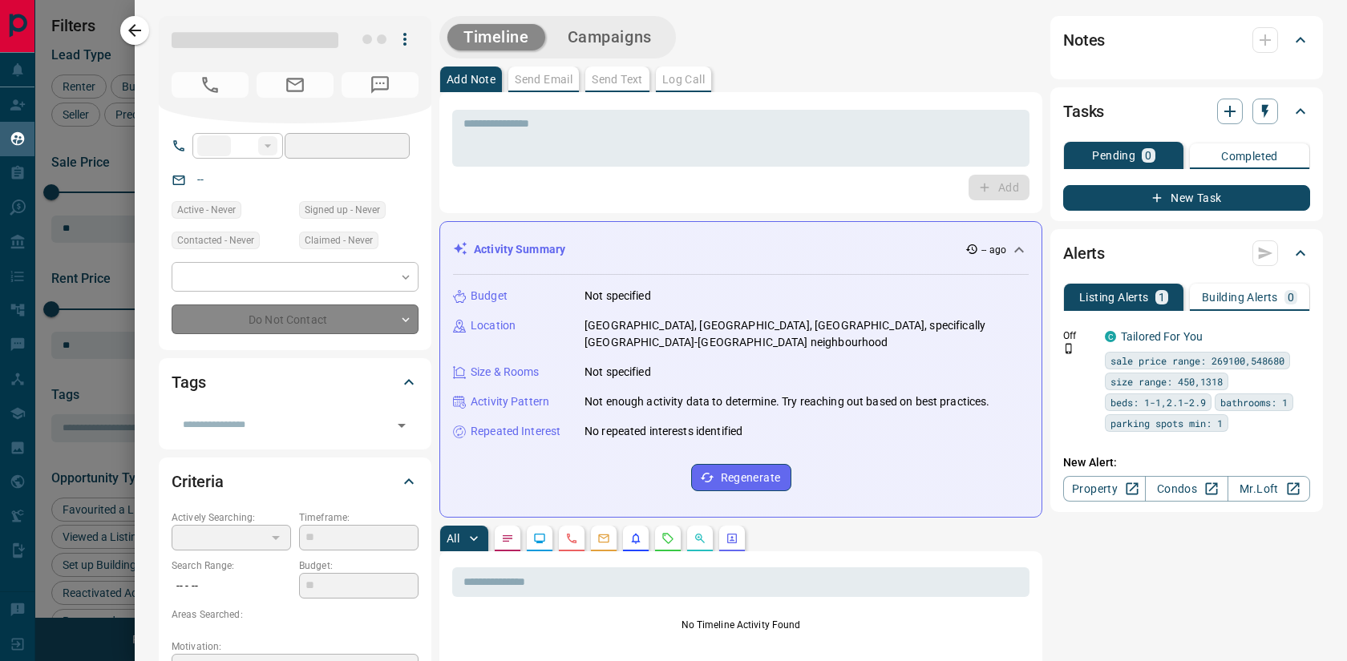
type input "**"
type input "**********"
type input "**"
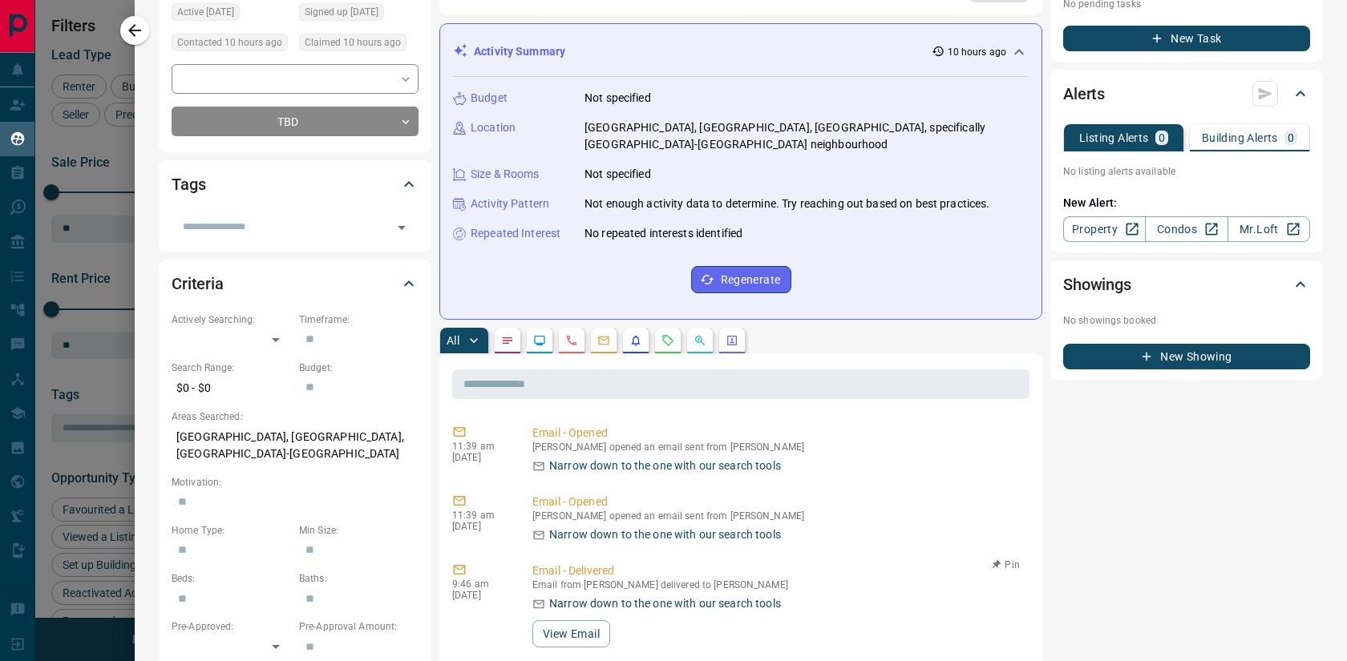
scroll to position [0, 0]
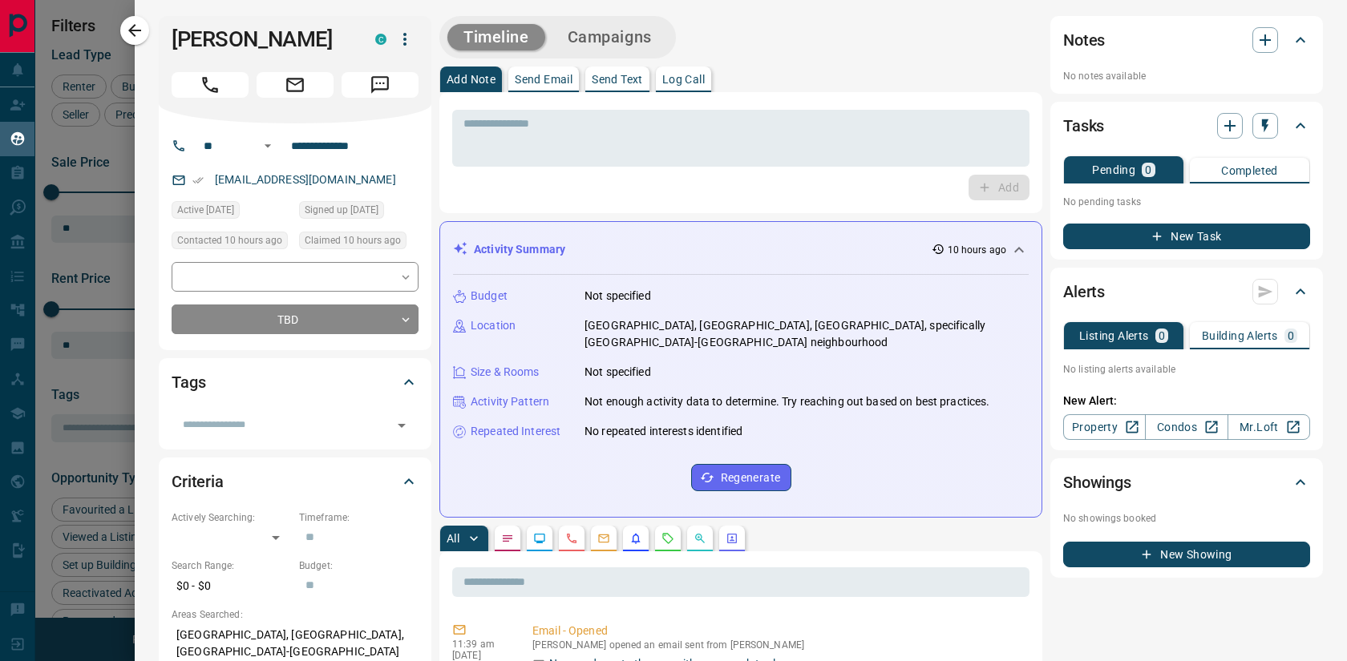
drag, startPoint x: 132, startPoint y: 31, endPoint x: 107, endPoint y: 382, distance: 352.0
click at [132, 31] on icon "button" at bounding box center [134, 30] width 19 height 19
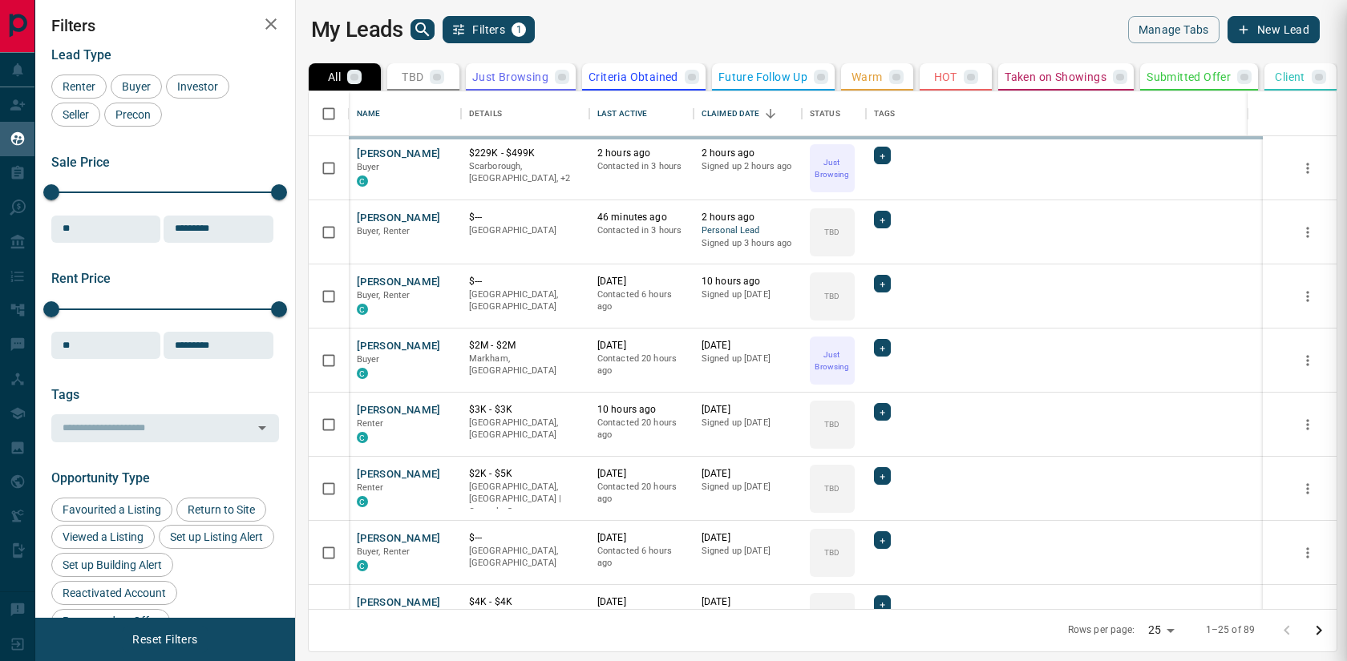
click at [107, 376] on div "Lead Type Renter Buyer Investor Seller Precon Sale Price 0 5500000 Sale price r…" at bounding box center [165, 538] width 228 height 1006
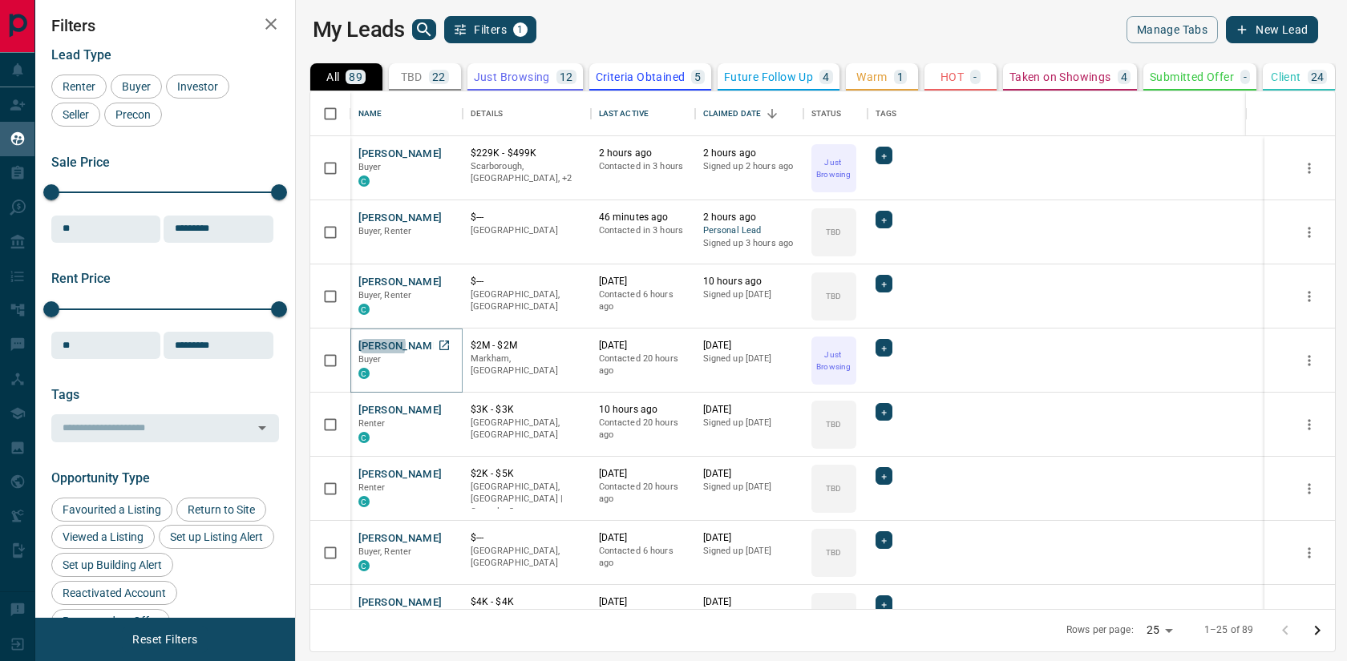
click at [371, 345] on button "[PERSON_NAME]" at bounding box center [400, 346] width 84 height 15
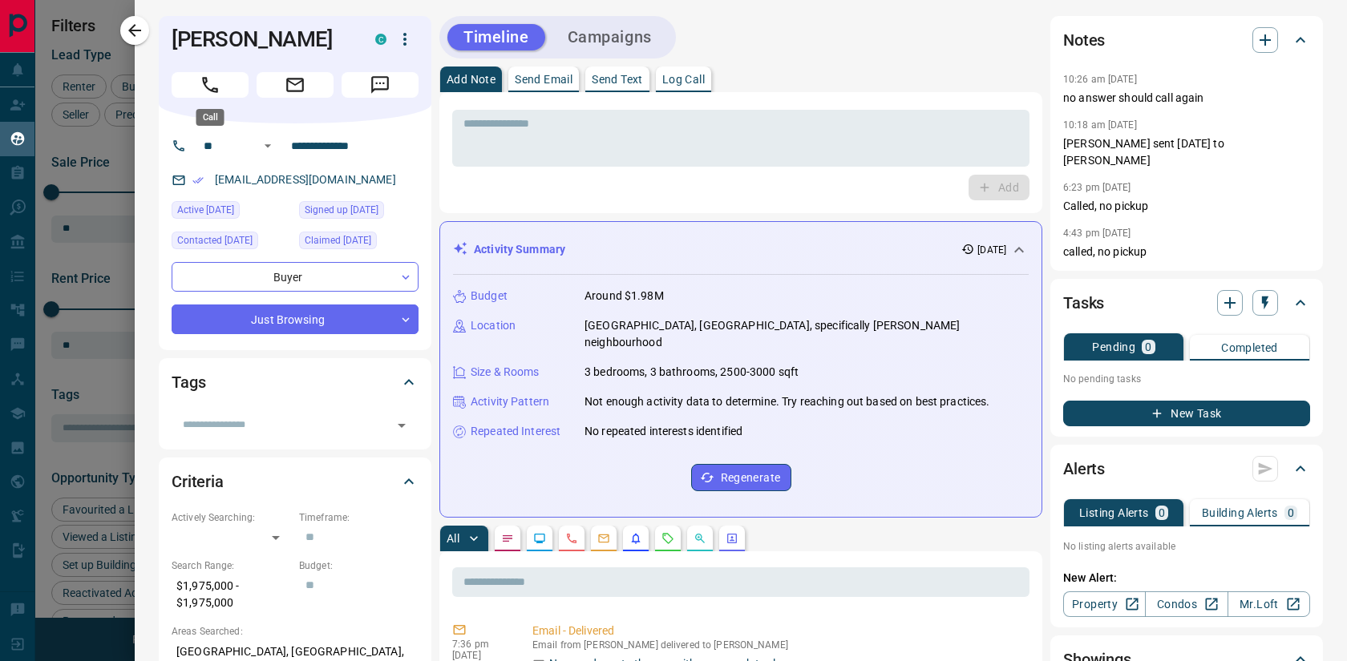
click at [203, 83] on icon "Call" at bounding box center [210, 85] width 21 height 21
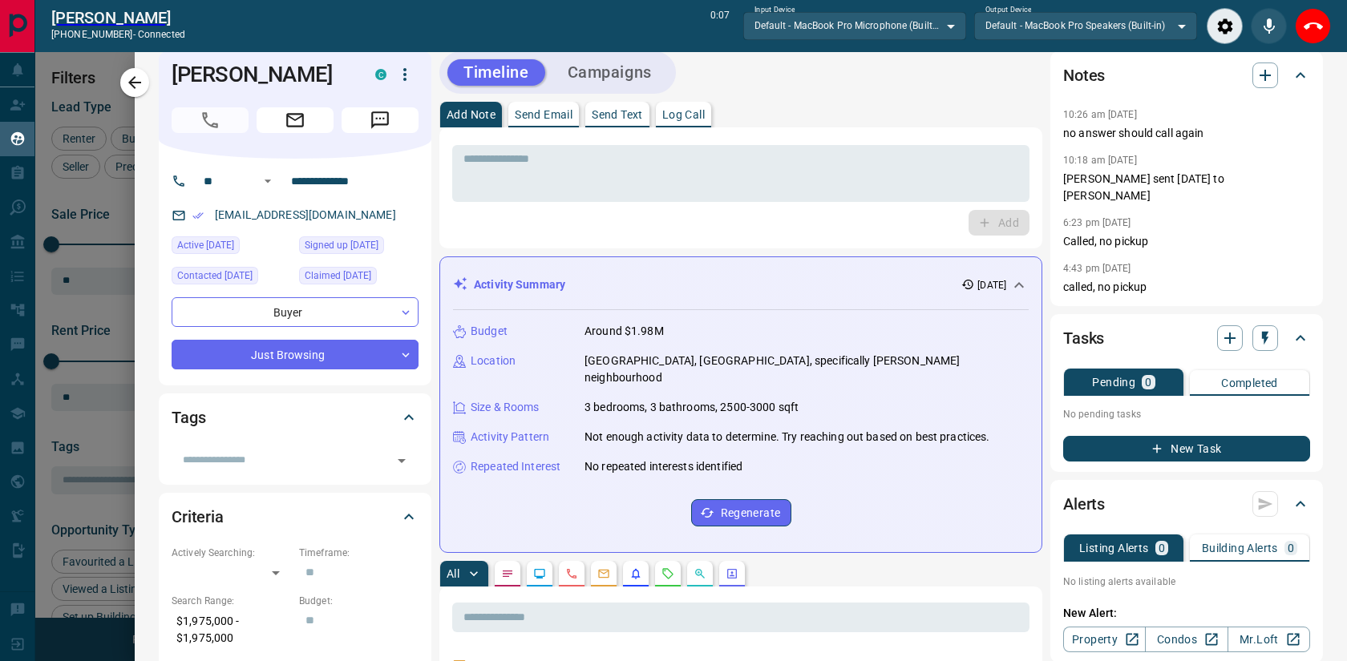
scroll to position [2, 0]
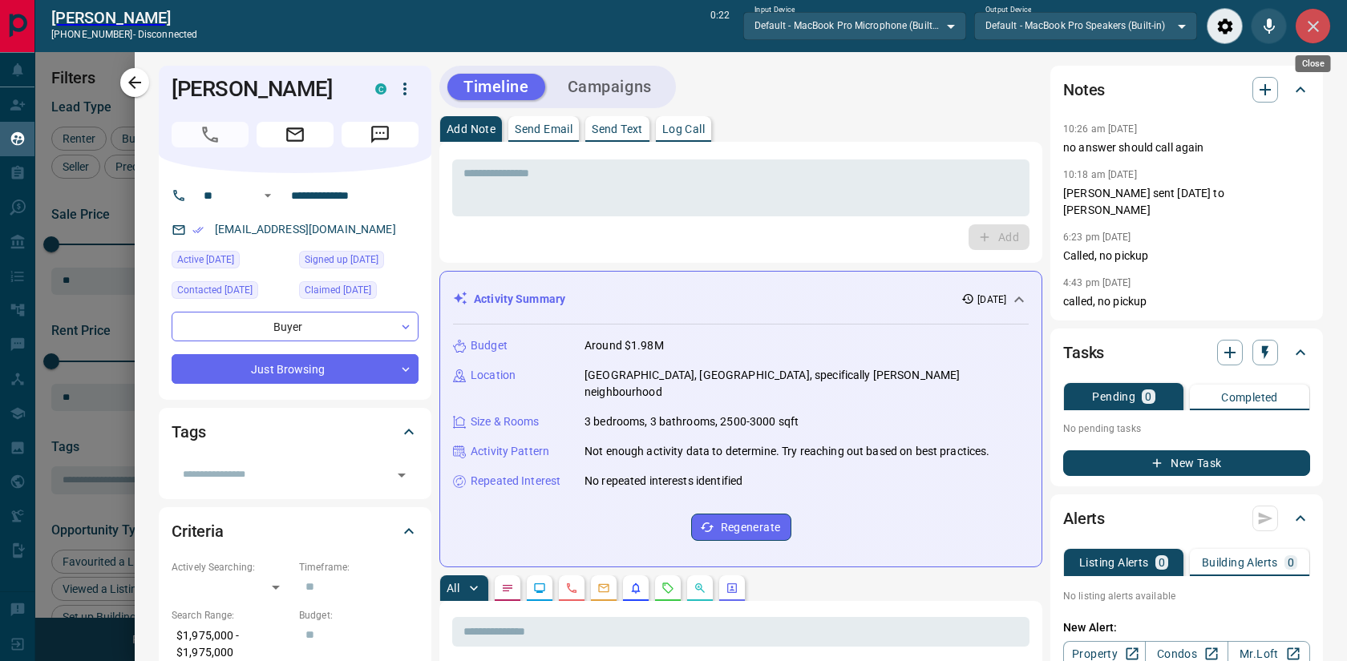
click at [1328, 22] on button "Close" at bounding box center [1313, 26] width 36 height 36
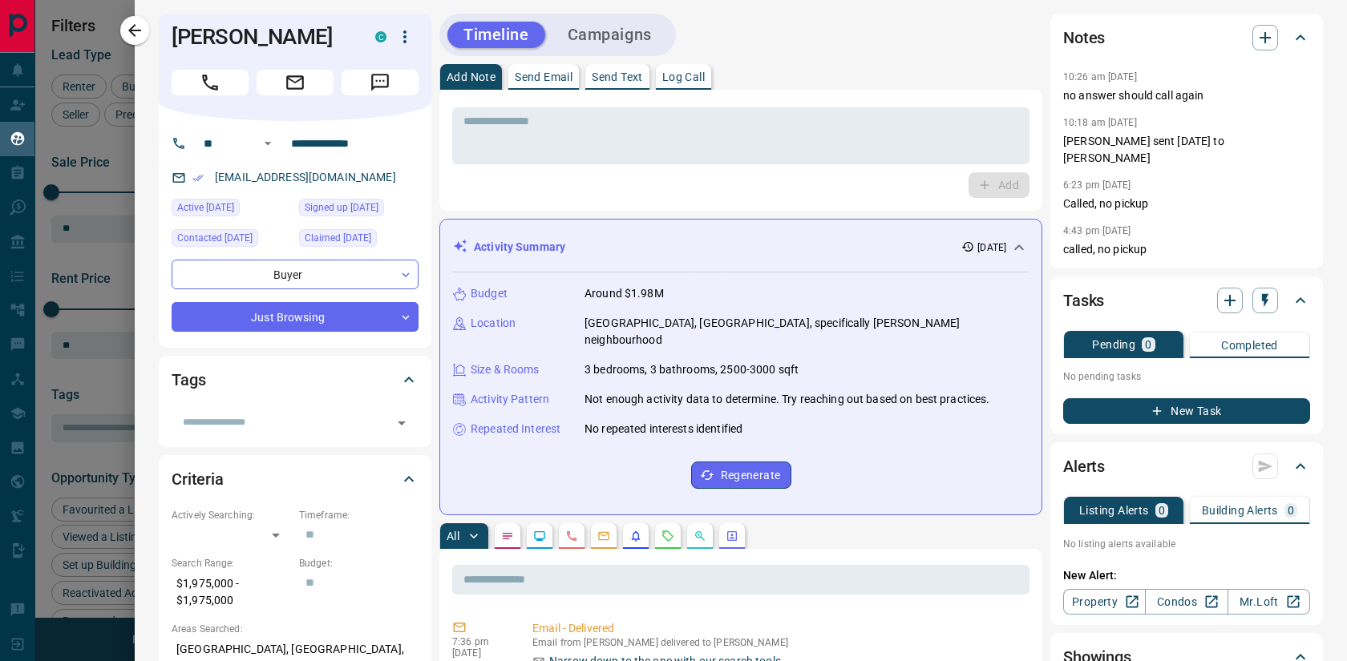
scroll to position [518, 1044]
click at [1266, 44] on icon "button" at bounding box center [1264, 37] width 19 height 19
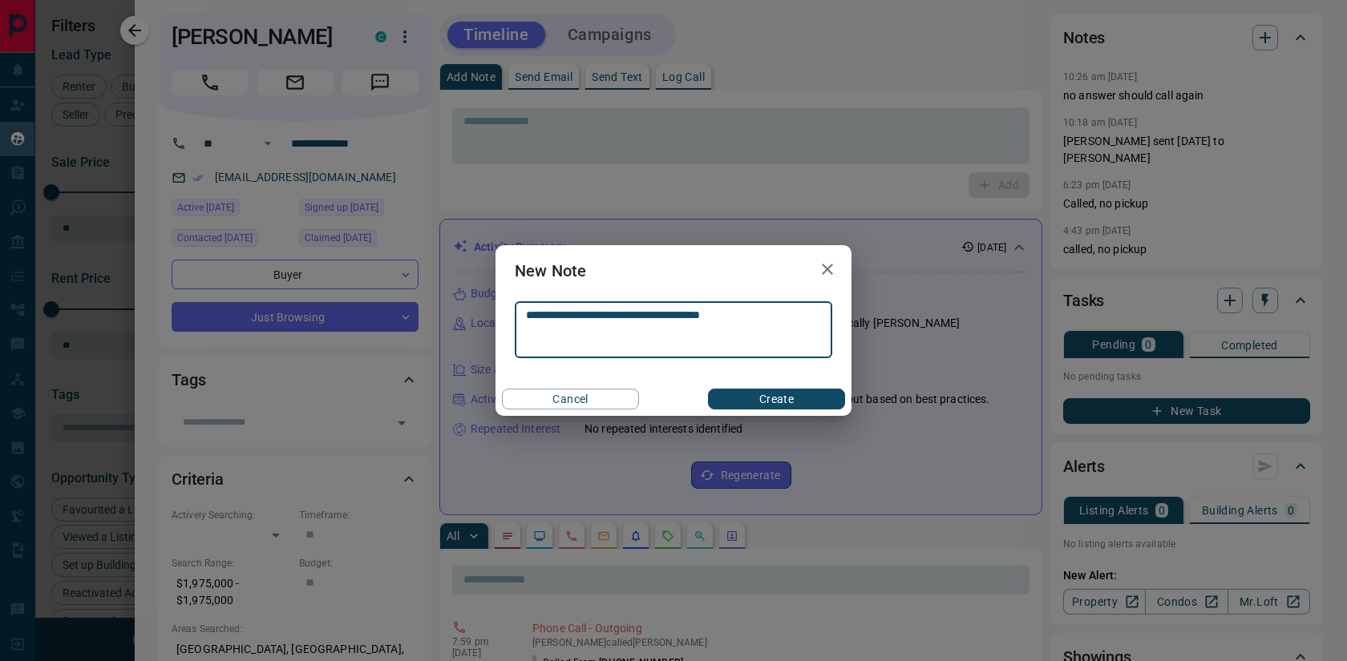
type textarea "**********"
click at [776, 397] on button "Create" at bounding box center [776, 399] width 137 height 21
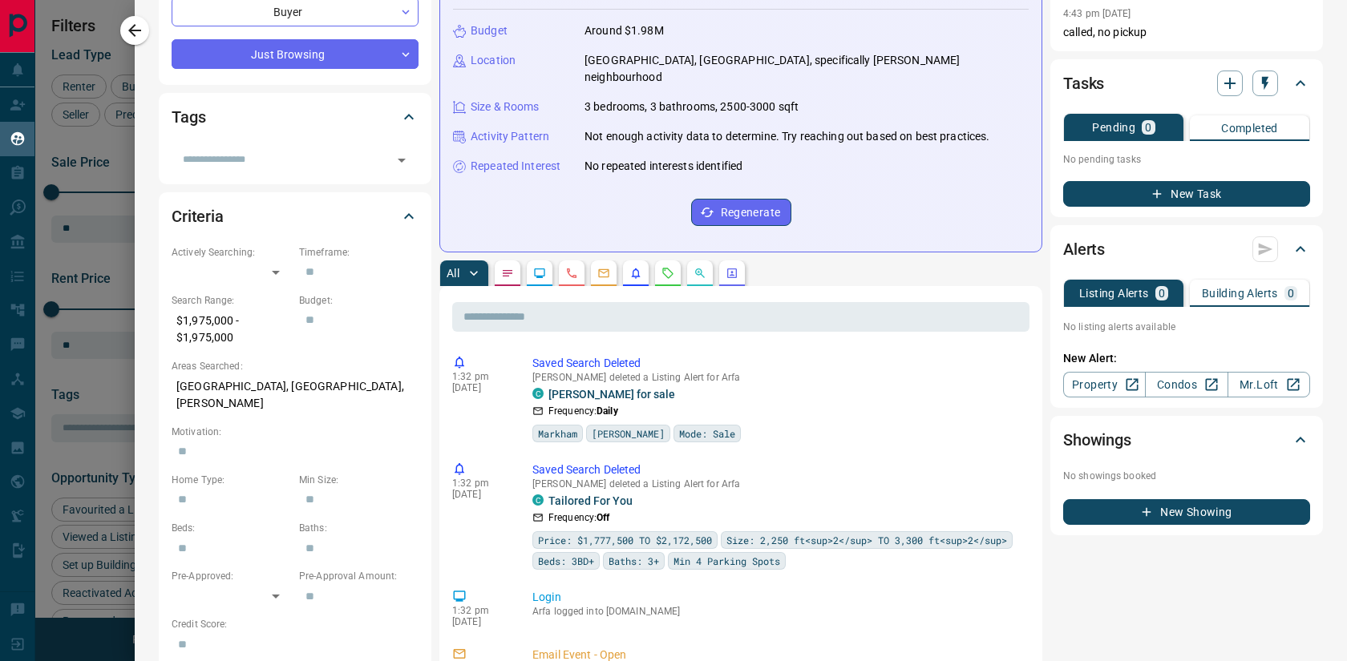
scroll to position [1375, 0]
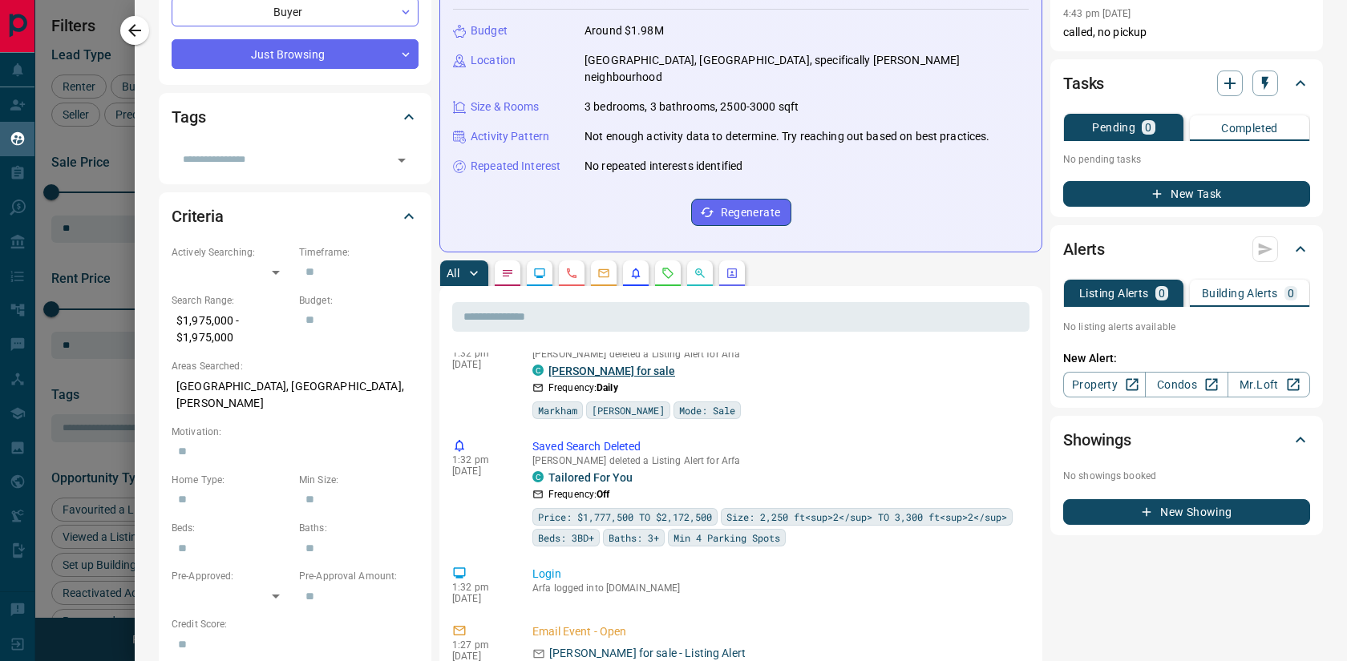
click at [577, 378] on link "[PERSON_NAME] for sale" at bounding box center [611, 371] width 127 height 13
click at [136, 28] on icon "button" at bounding box center [134, 30] width 19 height 19
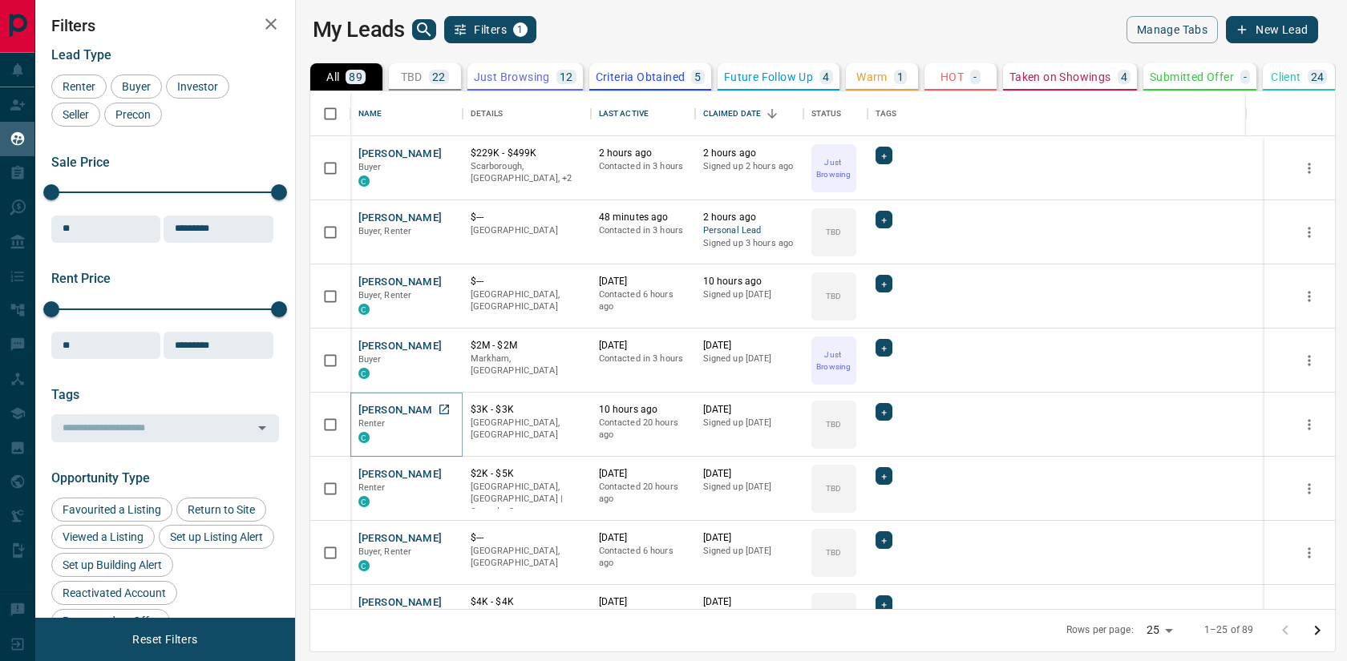
click at [401, 412] on button "[PERSON_NAME]" at bounding box center [400, 410] width 84 height 15
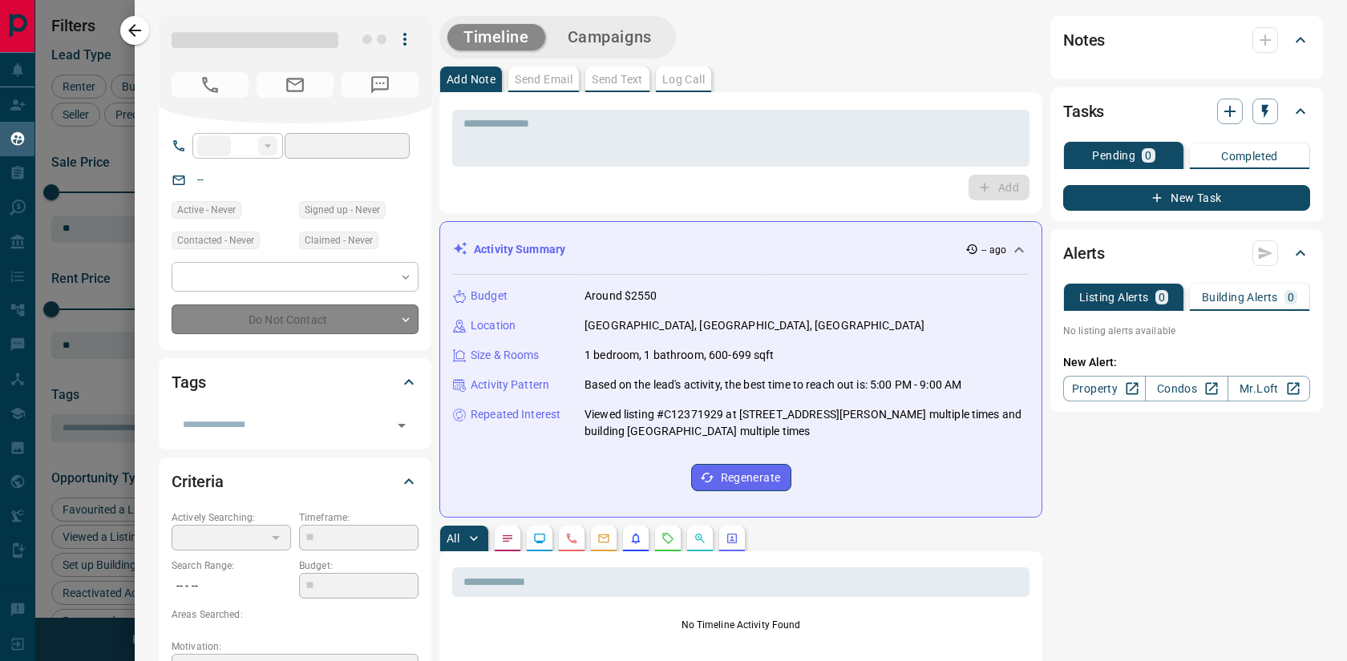
type input "**"
type input "**********"
type input "**"
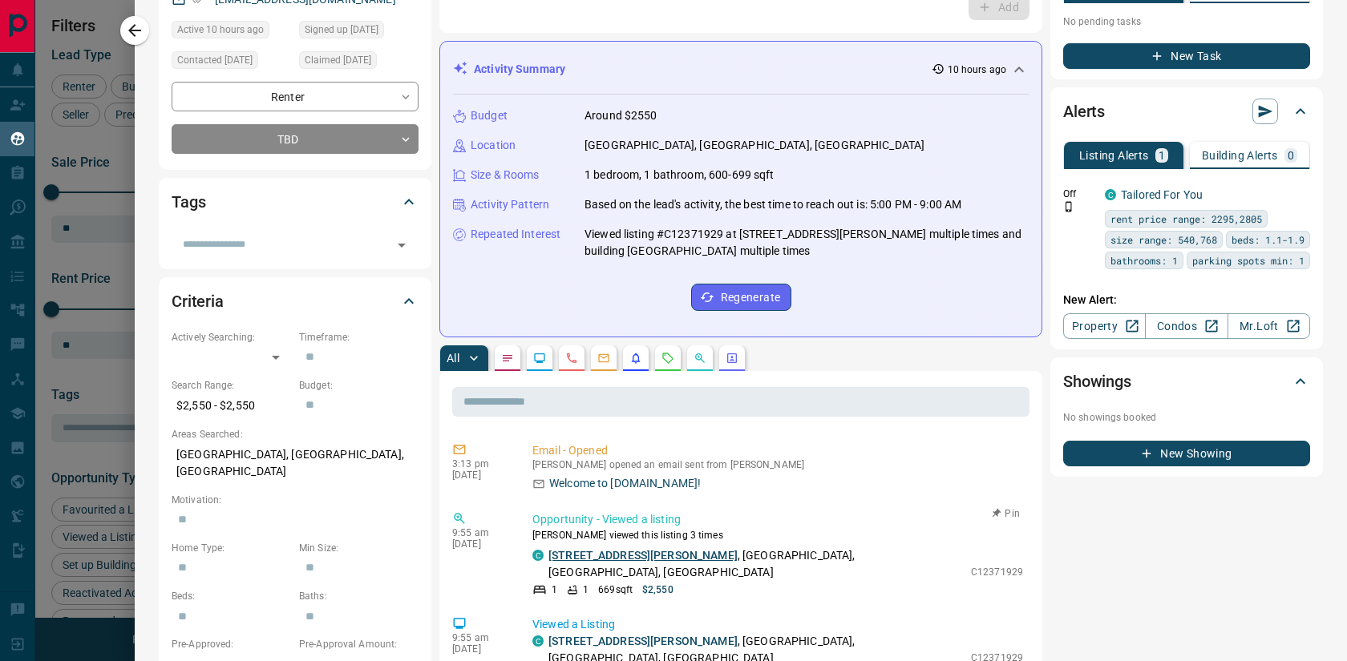
scroll to position [0, 0]
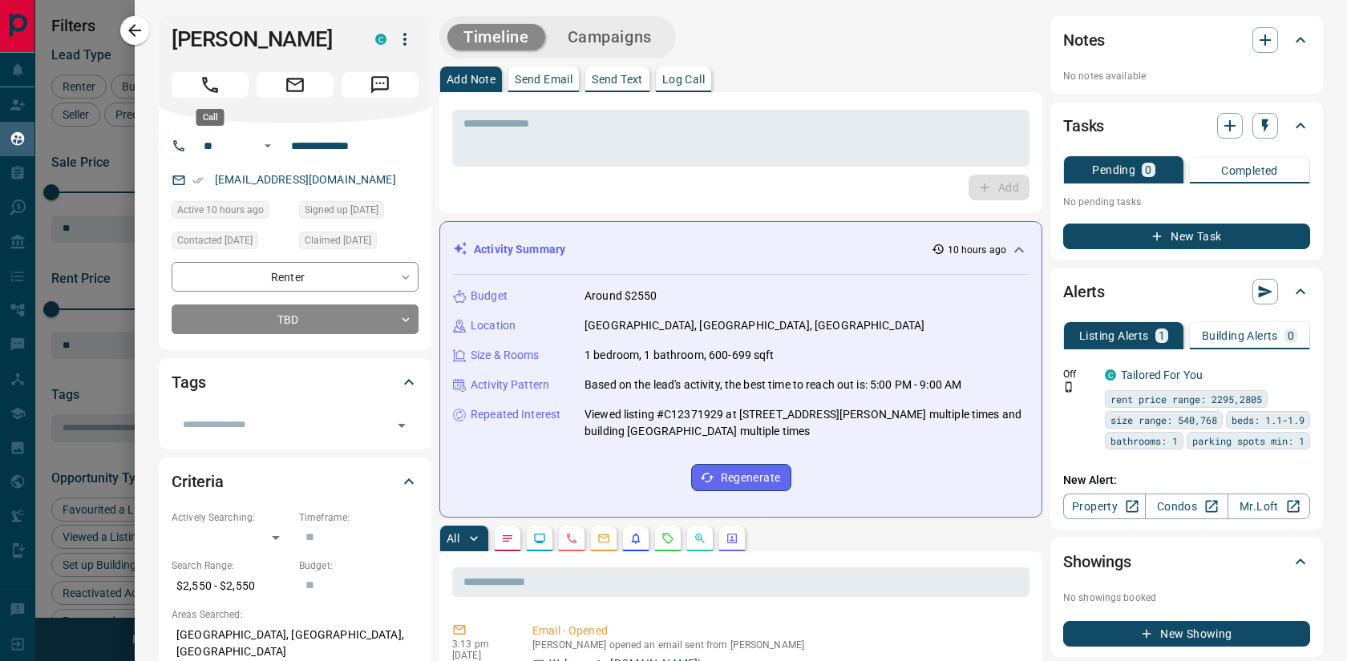
click at [222, 87] on button "Call" at bounding box center [210, 85] width 77 height 26
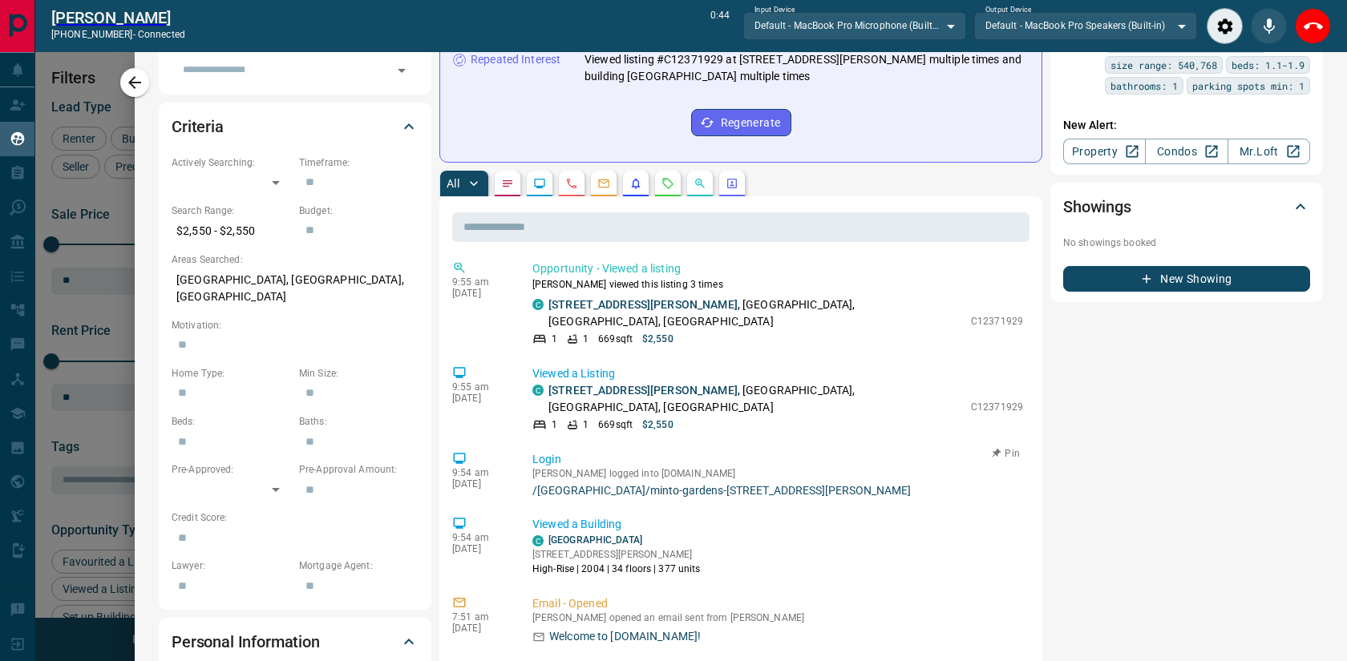
scroll to position [74, 0]
click at [1312, 33] on icon "End Call" at bounding box center [1312, 26] width 19 height 19
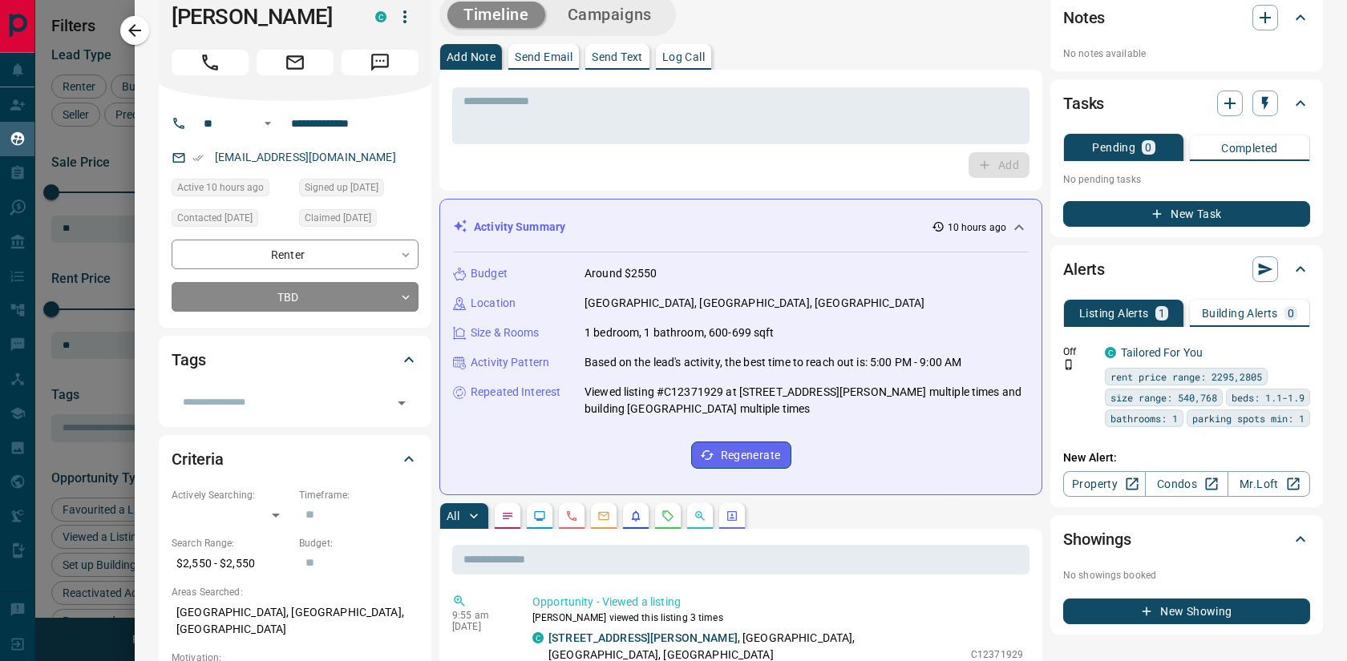
scroll to position [0, 0]
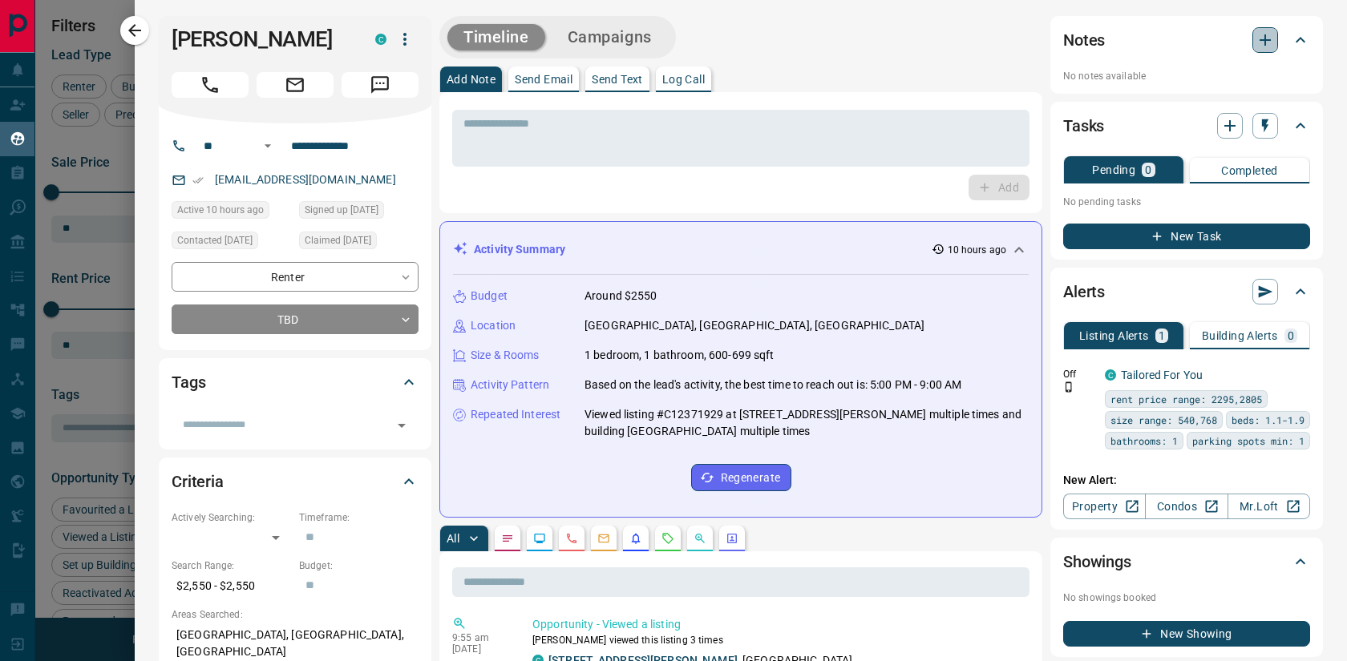
click at [1262, 42] on icon "button" at bounding box center [1264, 39] width 19 height 19
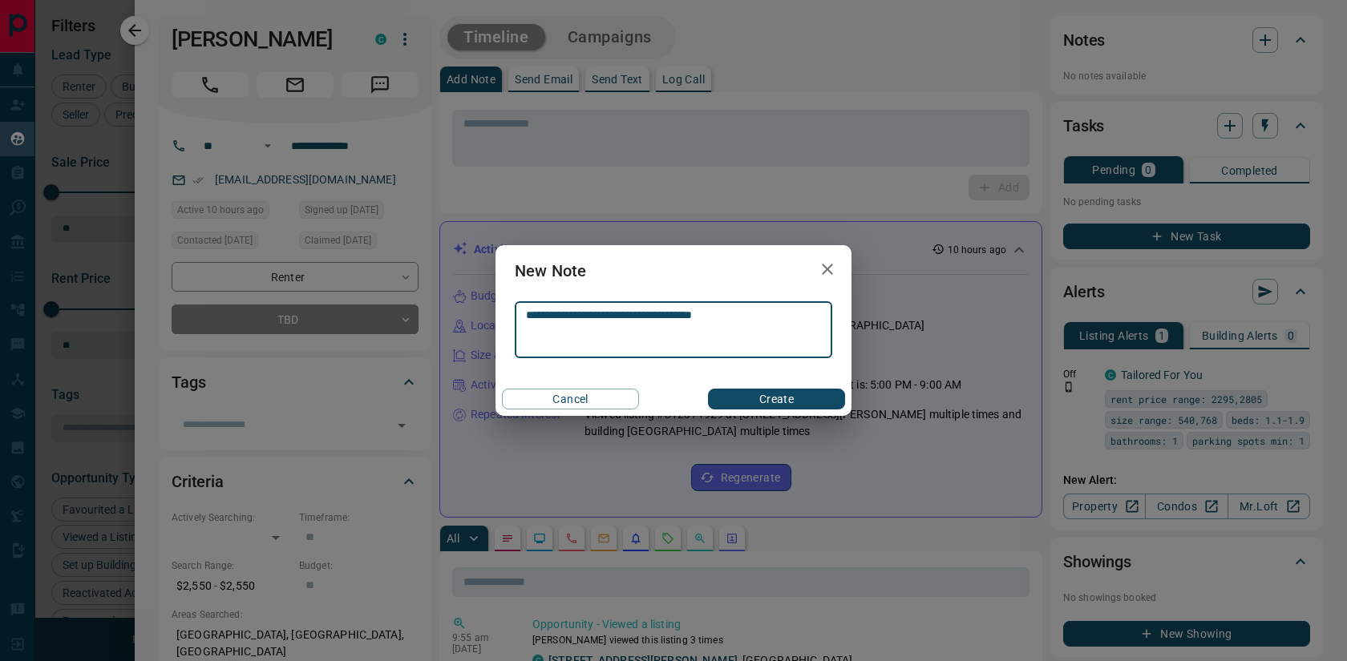
type textarea "**********"
click at [769, 400] on button "Create" at bounding box center [776, 399] width 137 height 21
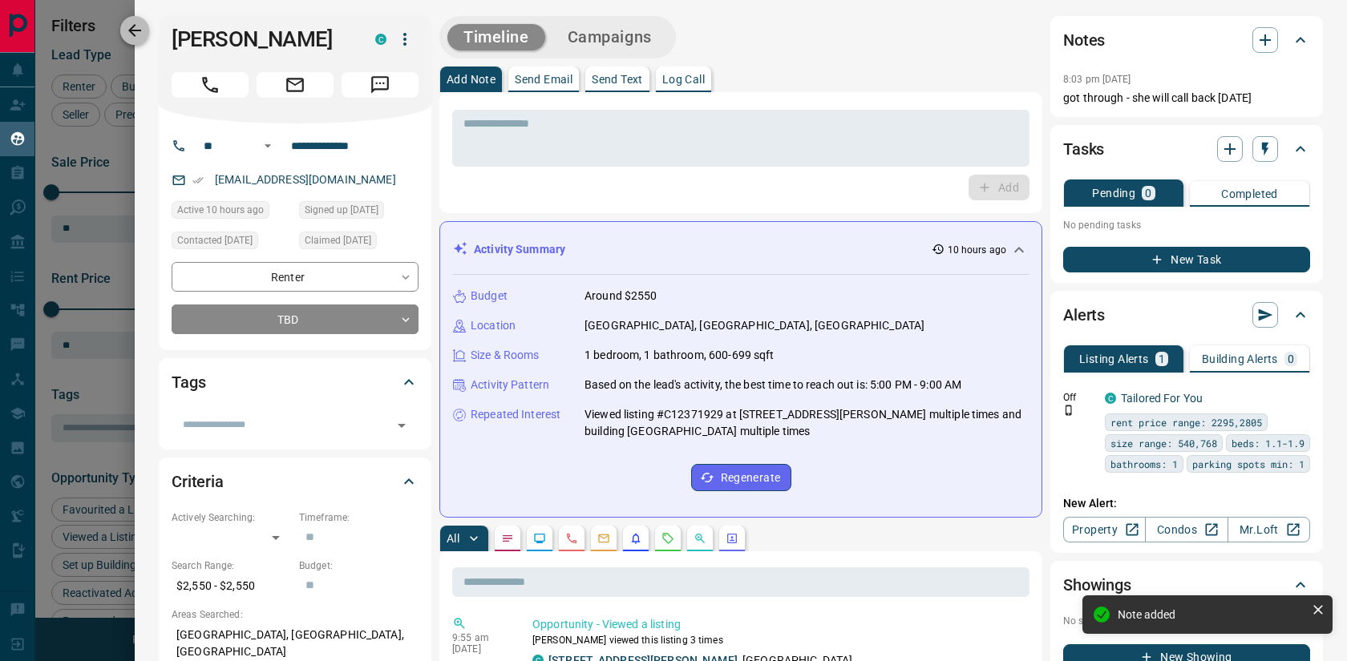
click at [135, 32] on icon "button" at bounding box center [134, 30] width 19 height 19
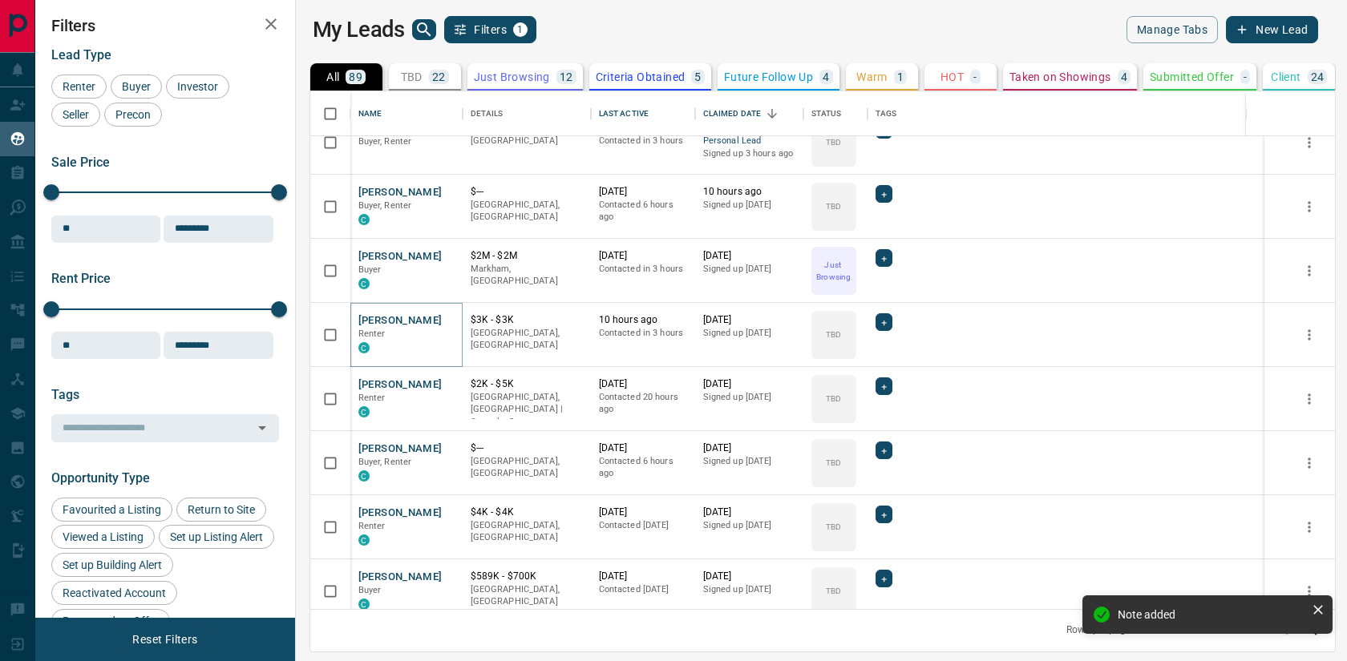
scroll to position [123, 0]
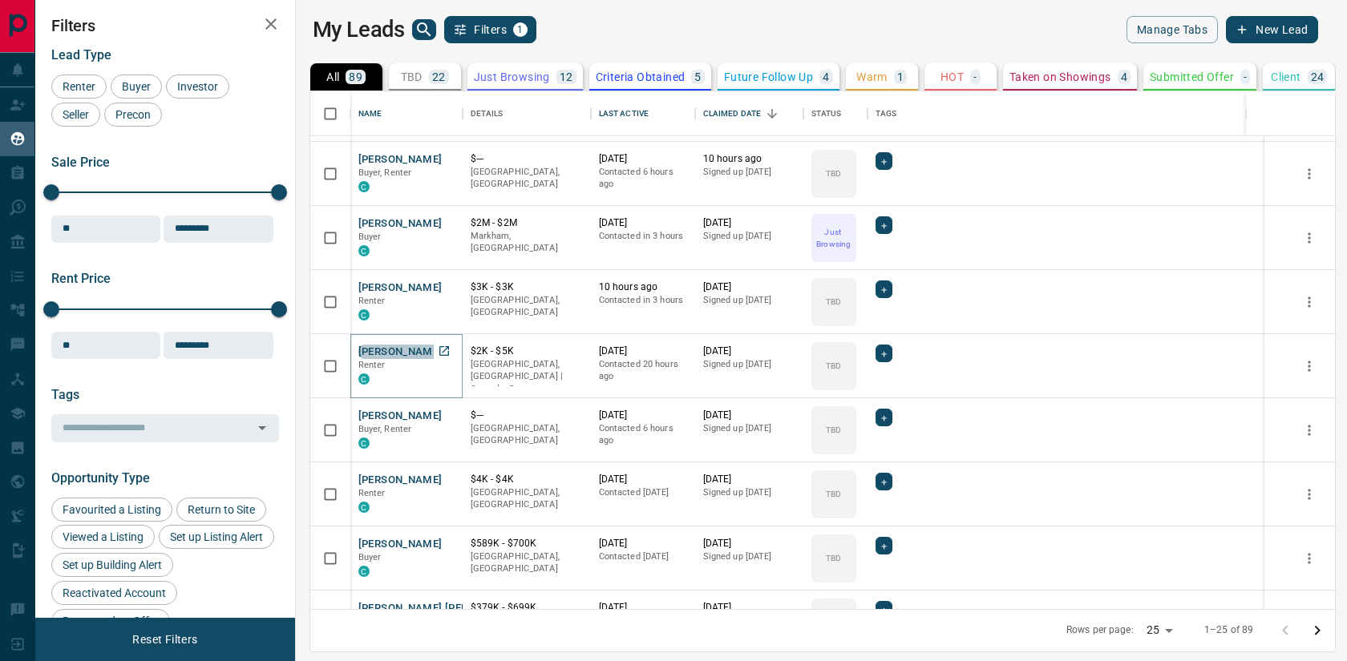
click at [385, 353] on button "[PERSON_NAME]" at bounding box center [400, 352] width 84 height 15
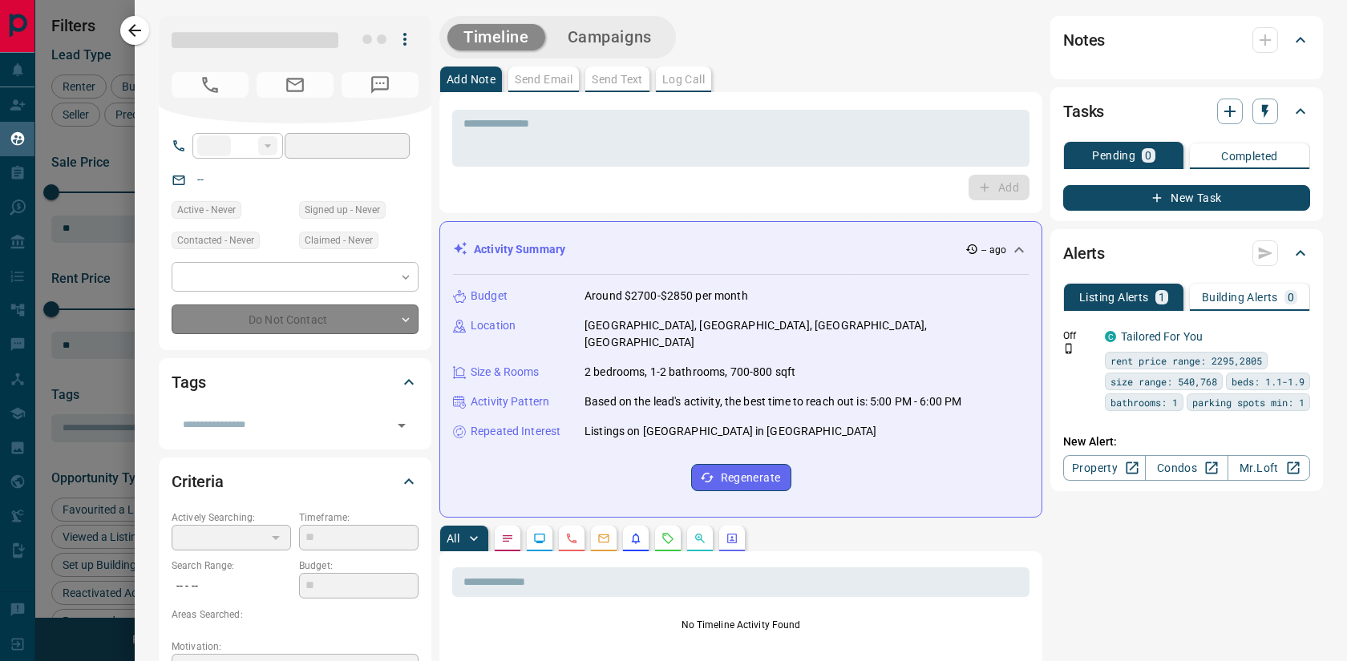
type input "**"
type input "**********"
type input "**"
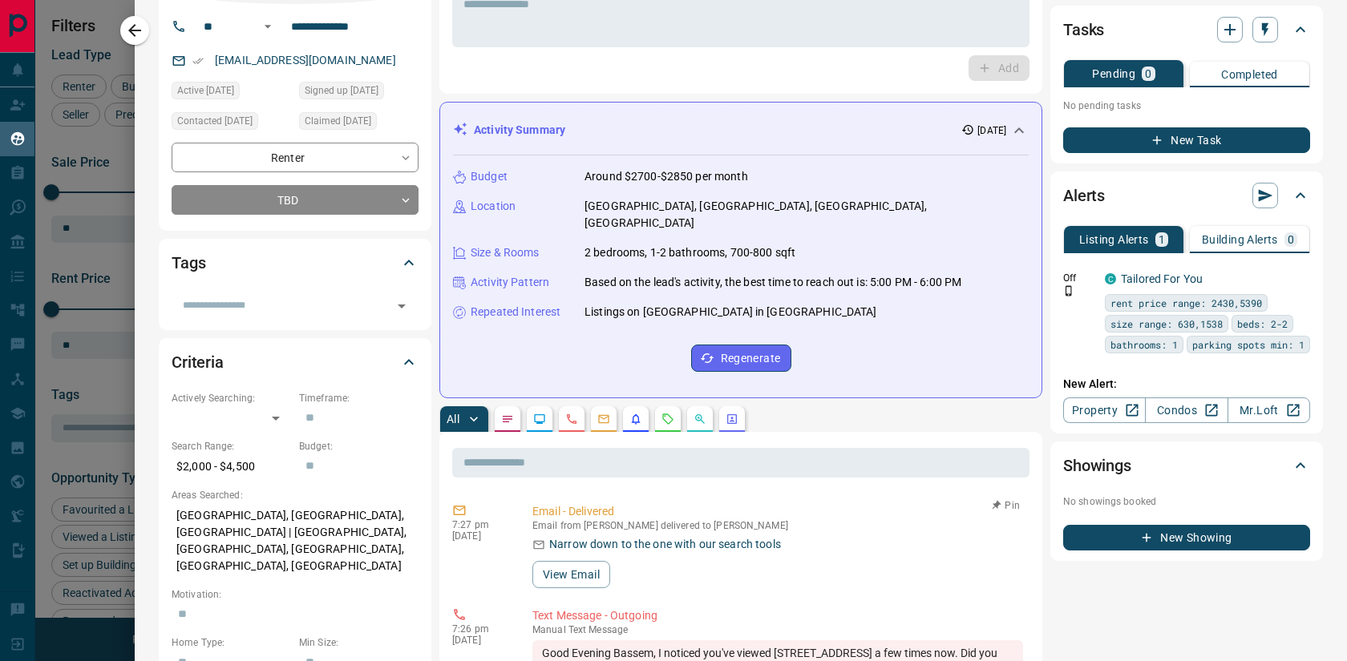
scroll to position [0, 0]
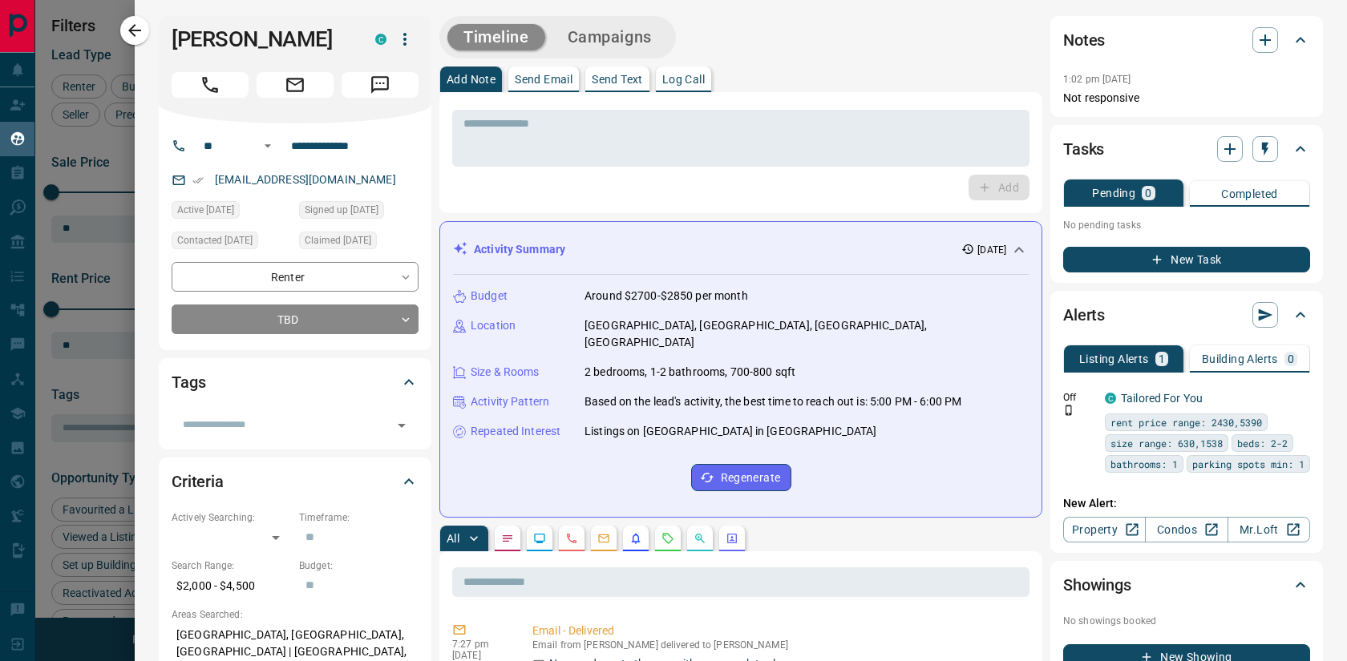
click at [202, 83] on icon "Call" at bounding box center [210, 85] width 21 height 21
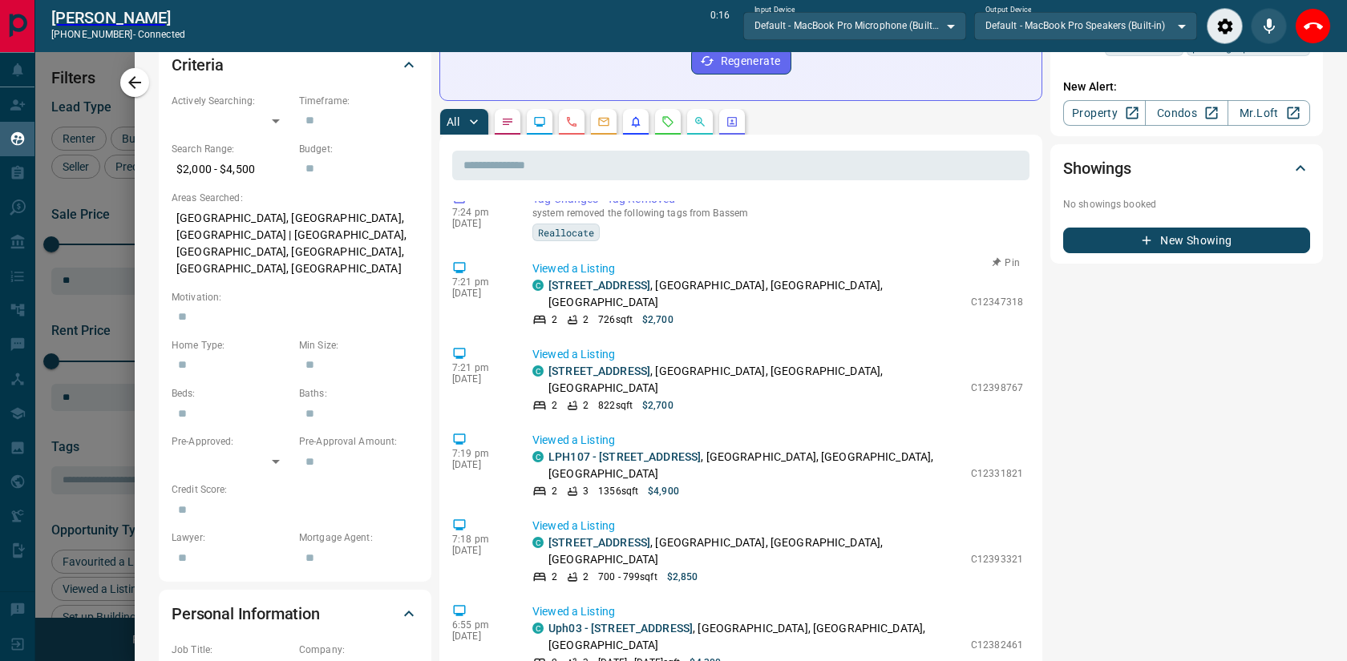
scroll to position [628, 0]
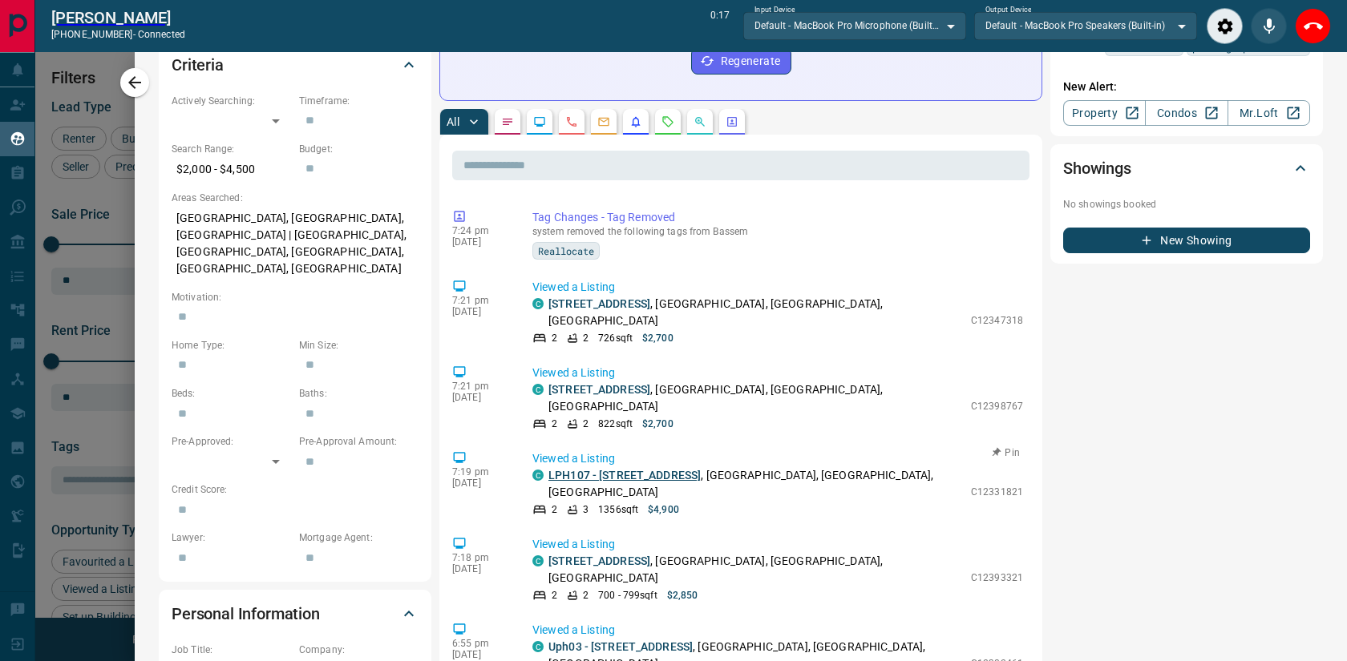
click at [636, 469] on link "LPH107 - [STREET_ADDRESS]" at bounding box center [624, 475] width 152 height 13
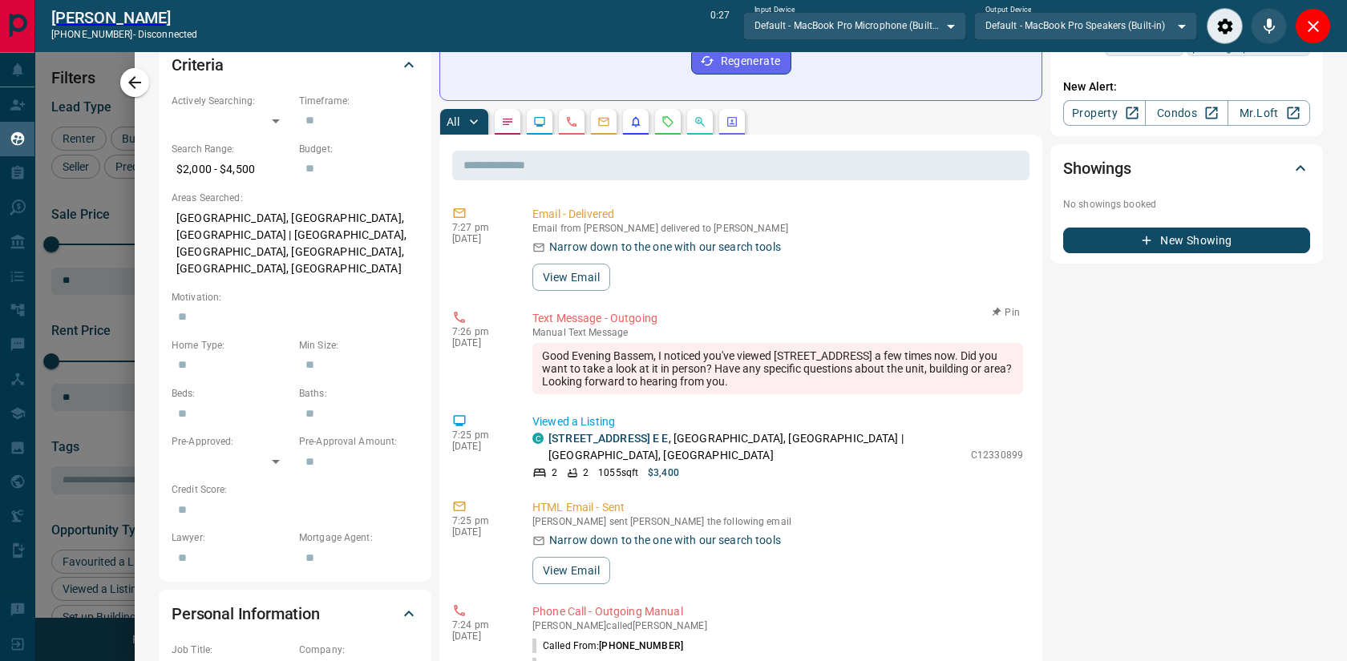
scroll to position [0, 0]
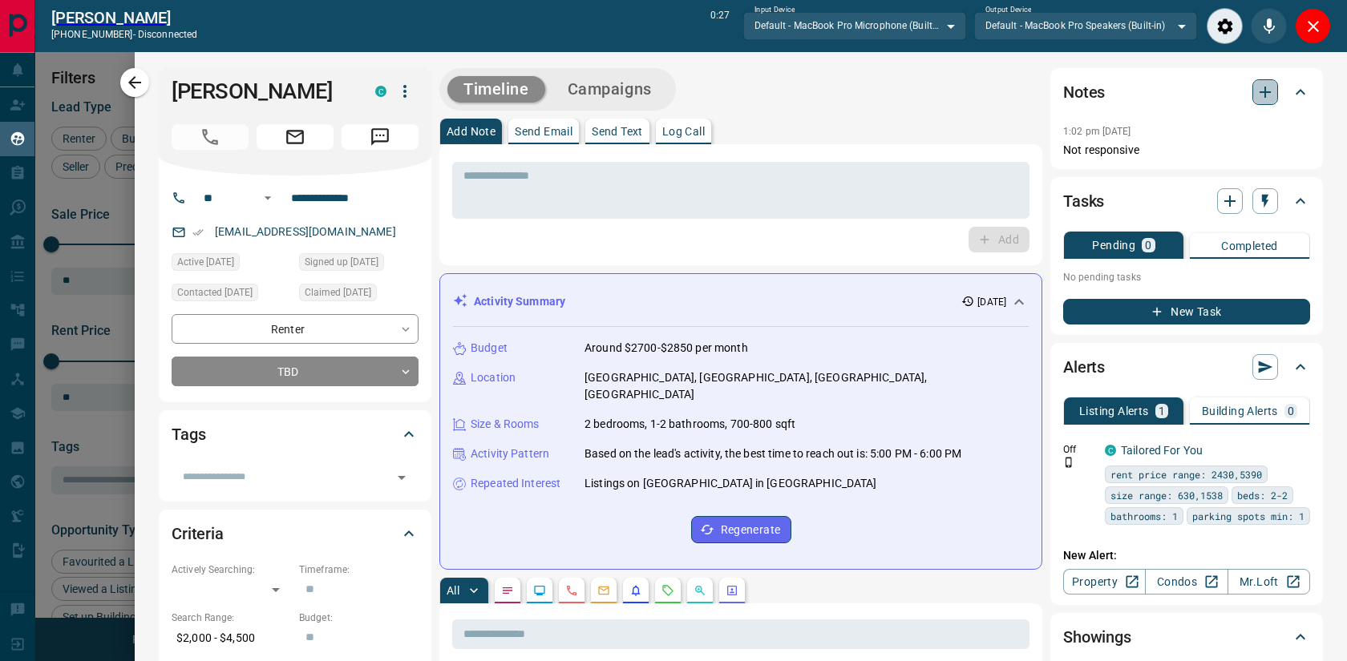
click at [1268, 92] on icon "button" at bounding box center [1264, 92] width 11 height 11
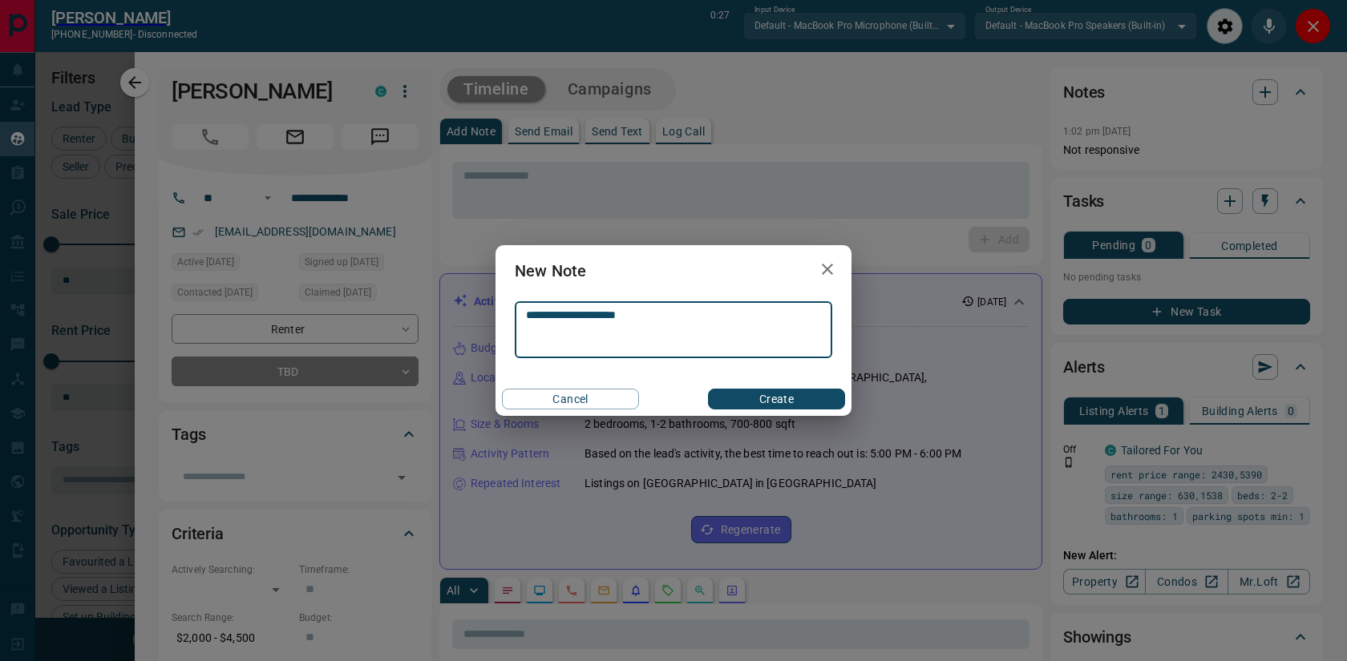
type textarea "**********"
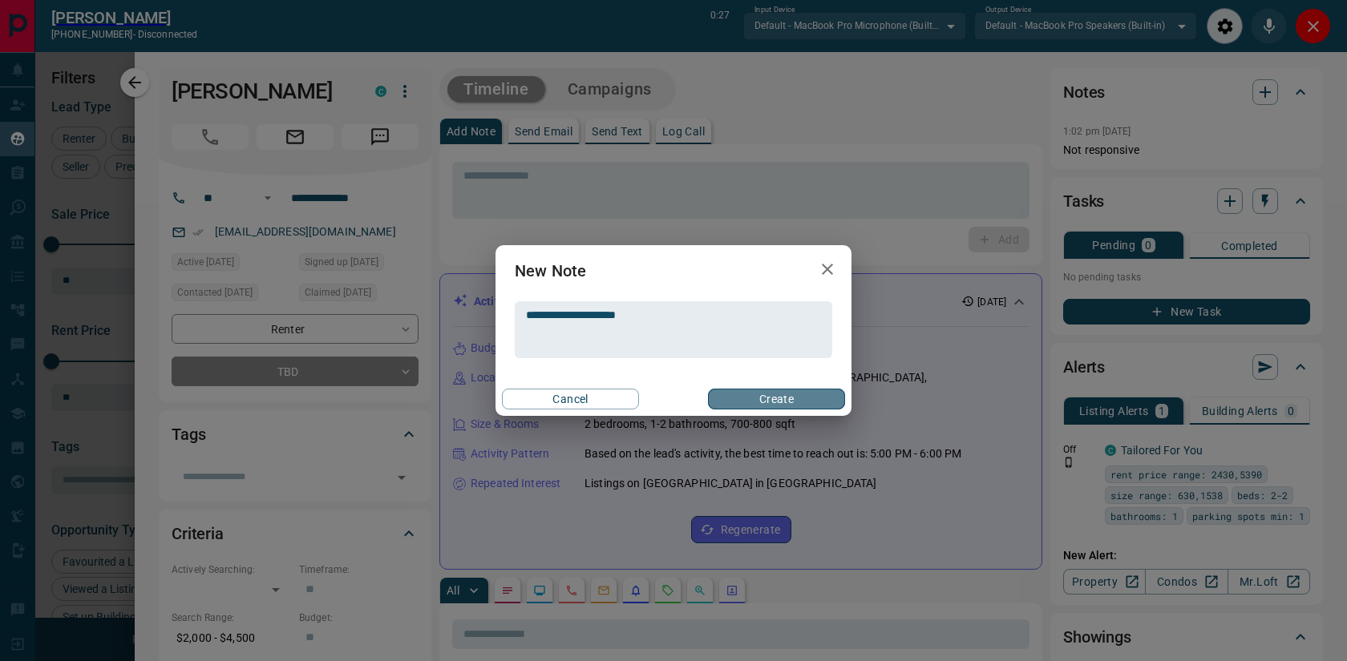
click at [771, 405] on button "Create" at bounding box center [776, 399] width 137 height 21
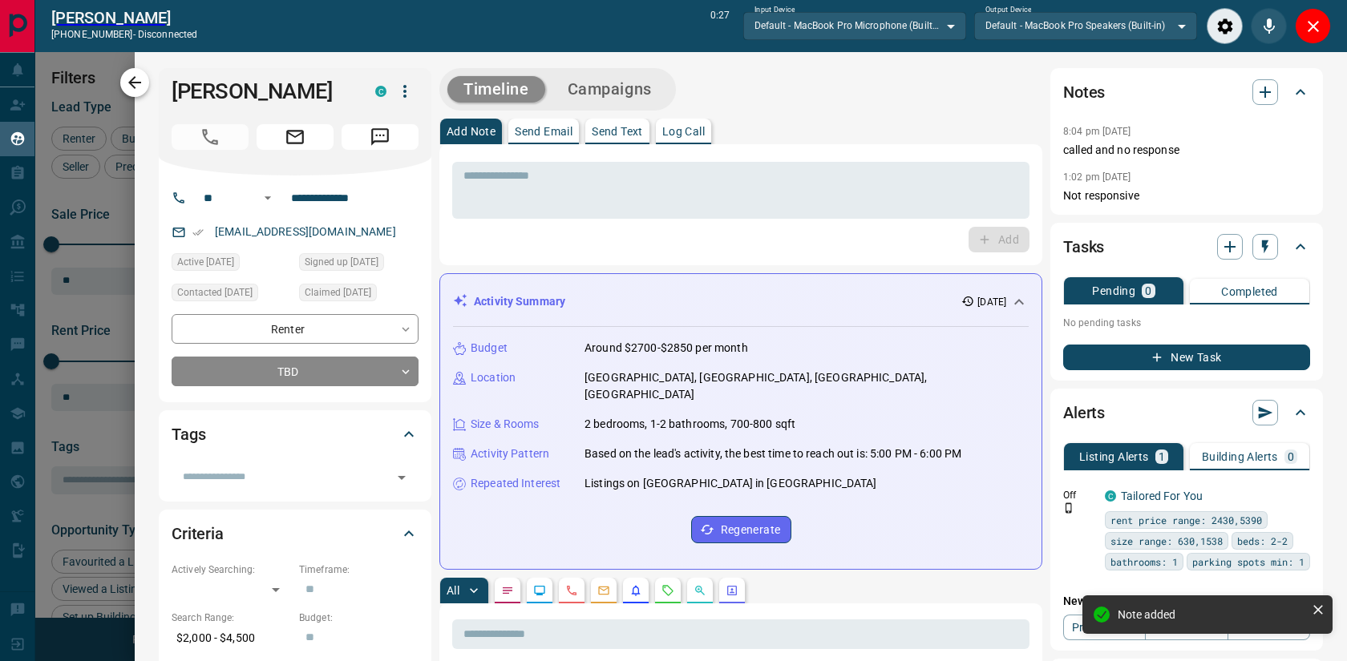
click at [130, 79] on icon "button" at bounding box center [134, 82] width 19 height 19
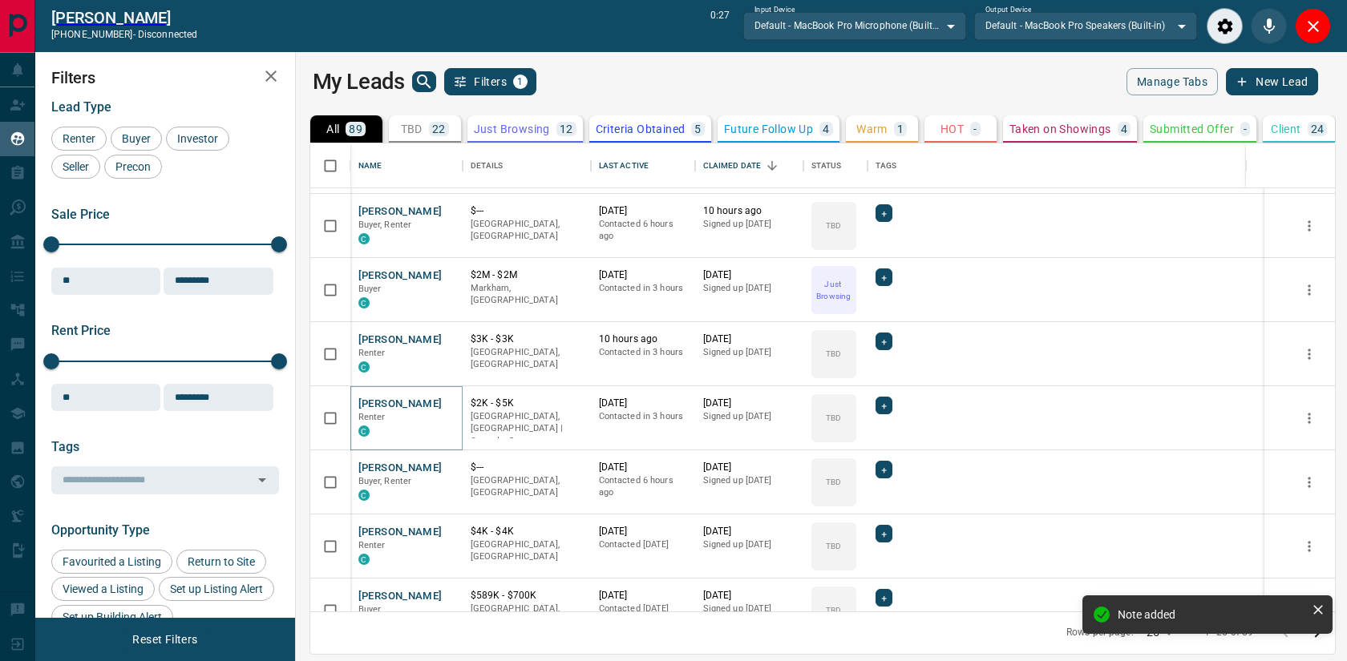
scroll to position [224, 0]
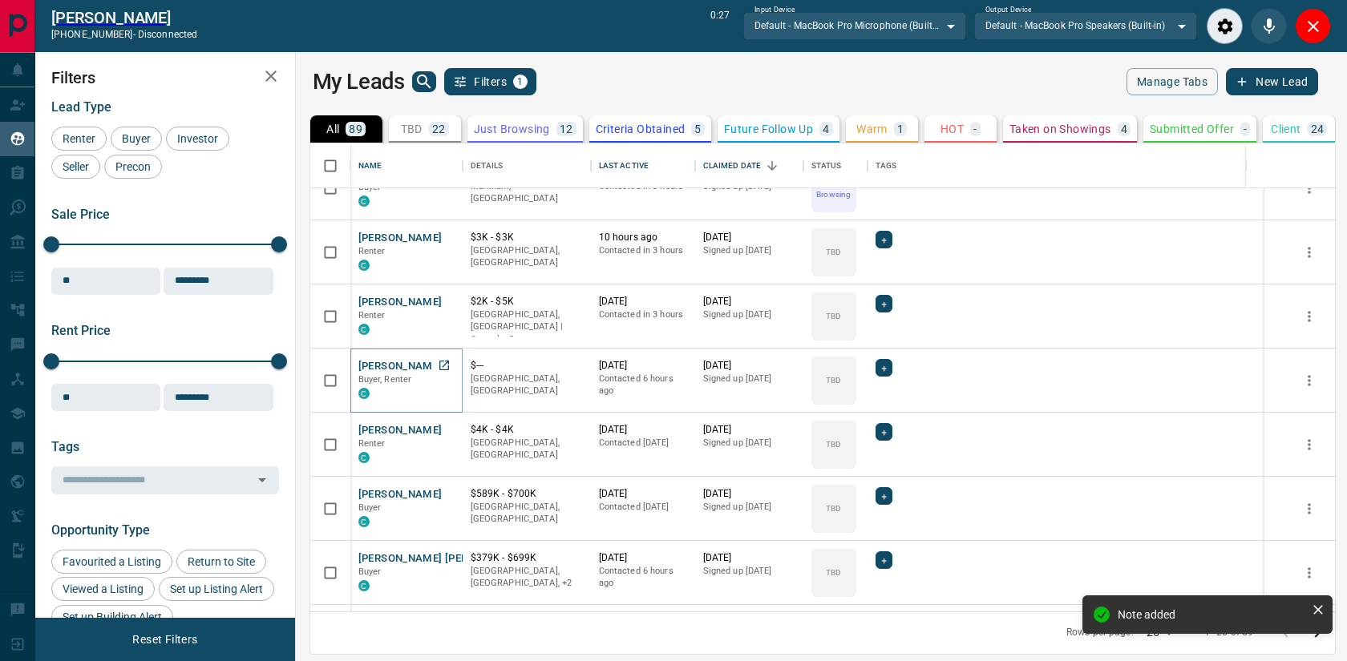
click at [382, 367] on button "[PERSON_NAME]" at bounding box center [400, 366] width 84 height 15
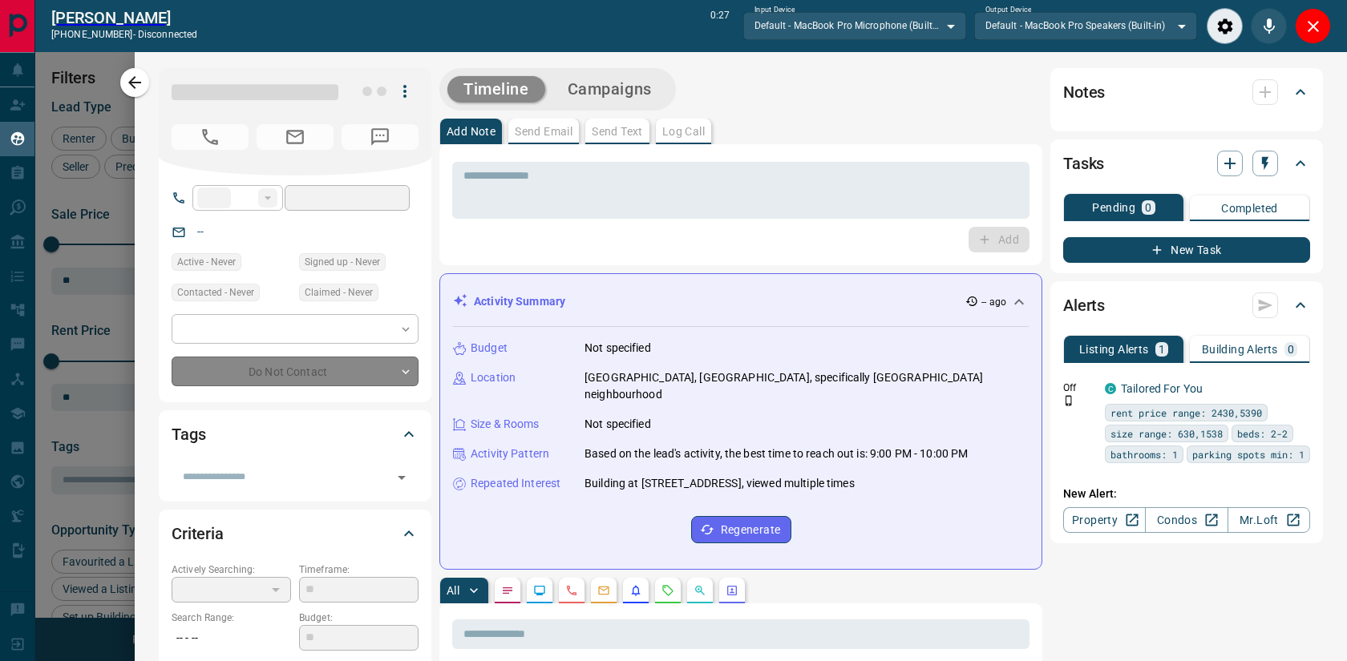
type input "**"
type input "**********"
type input "**"
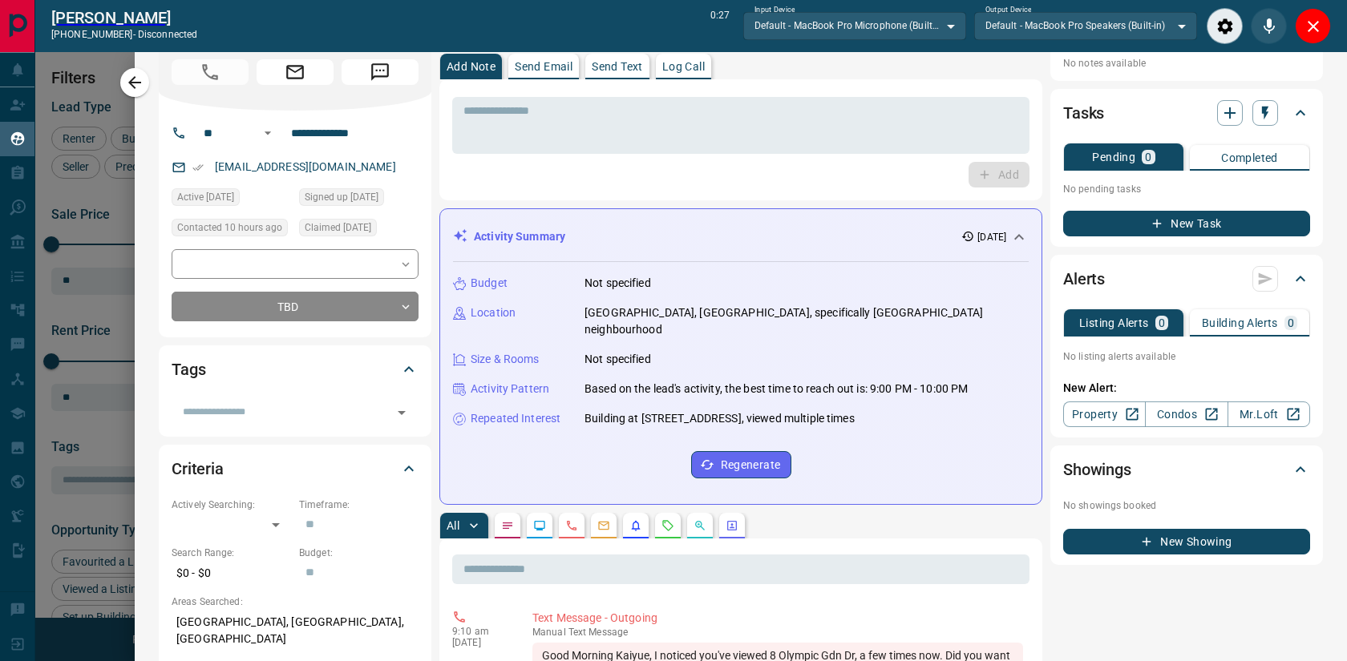
scroll to position [0, 0]
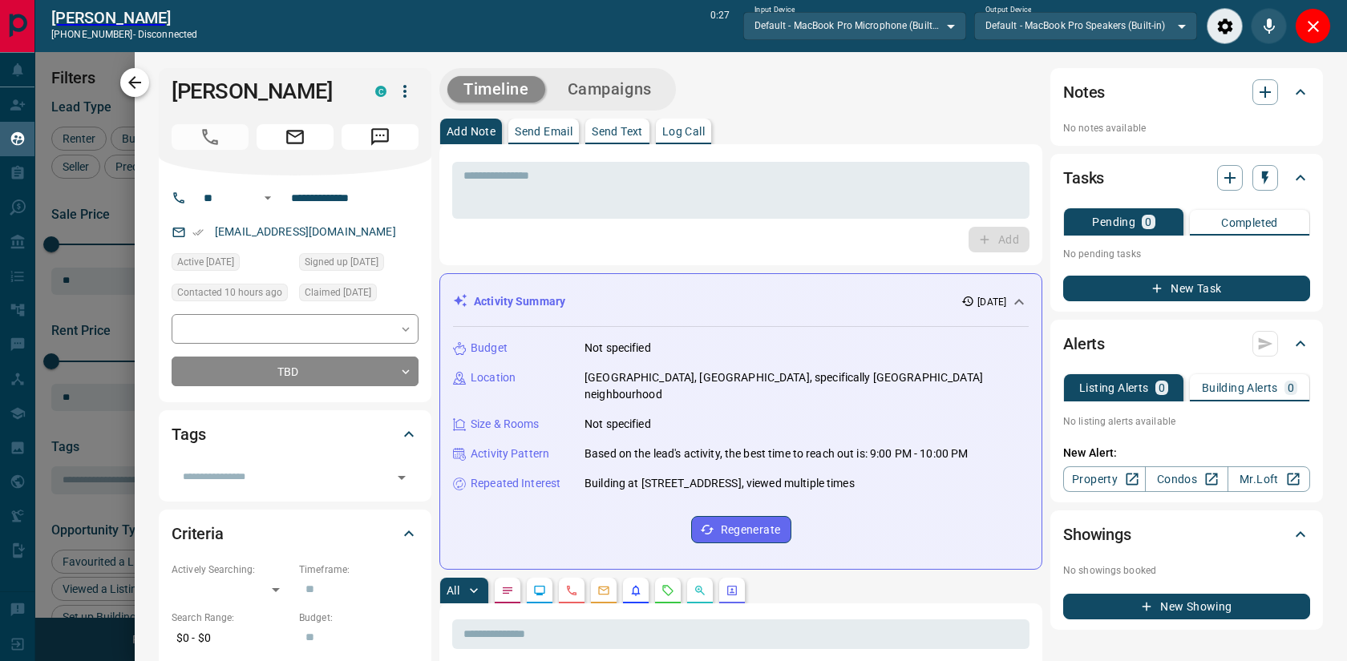
click at [140, 84] on icon "button" at bounding box center [134, 82] width 19 height 19
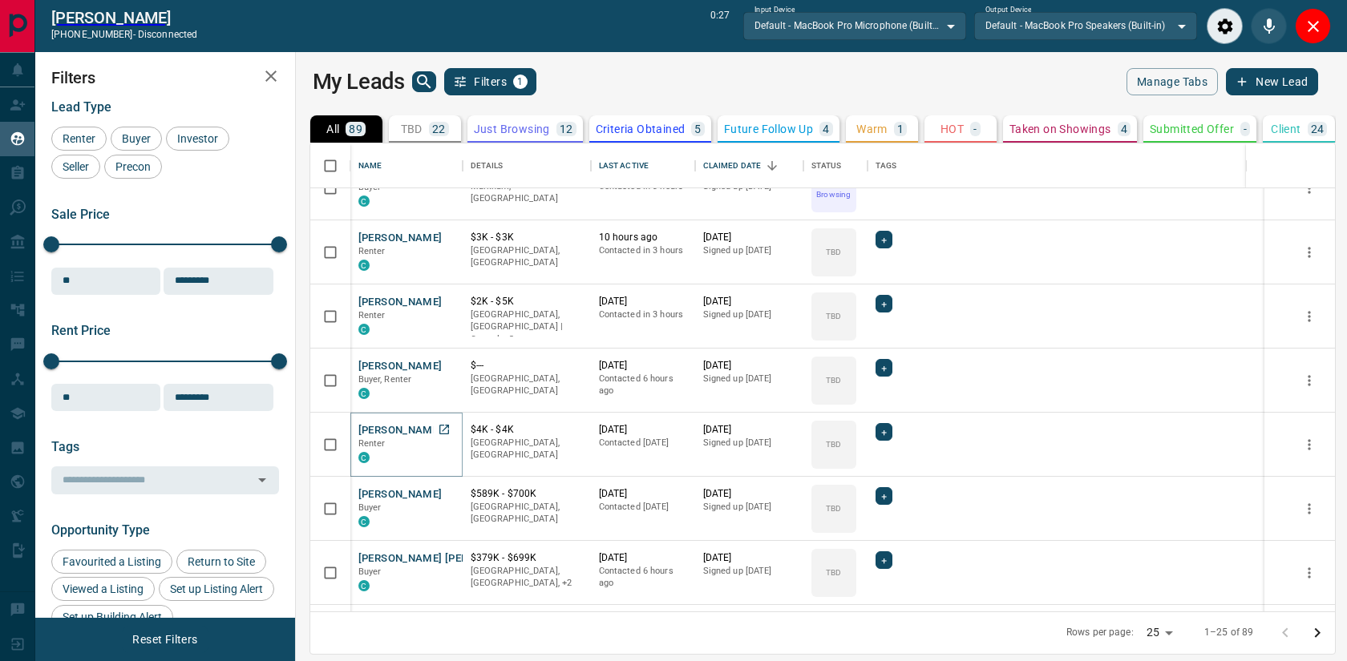
click at [389, 429] on button "[PERSON_NAME]" at bounding box center [400, 430] width 84 height 15
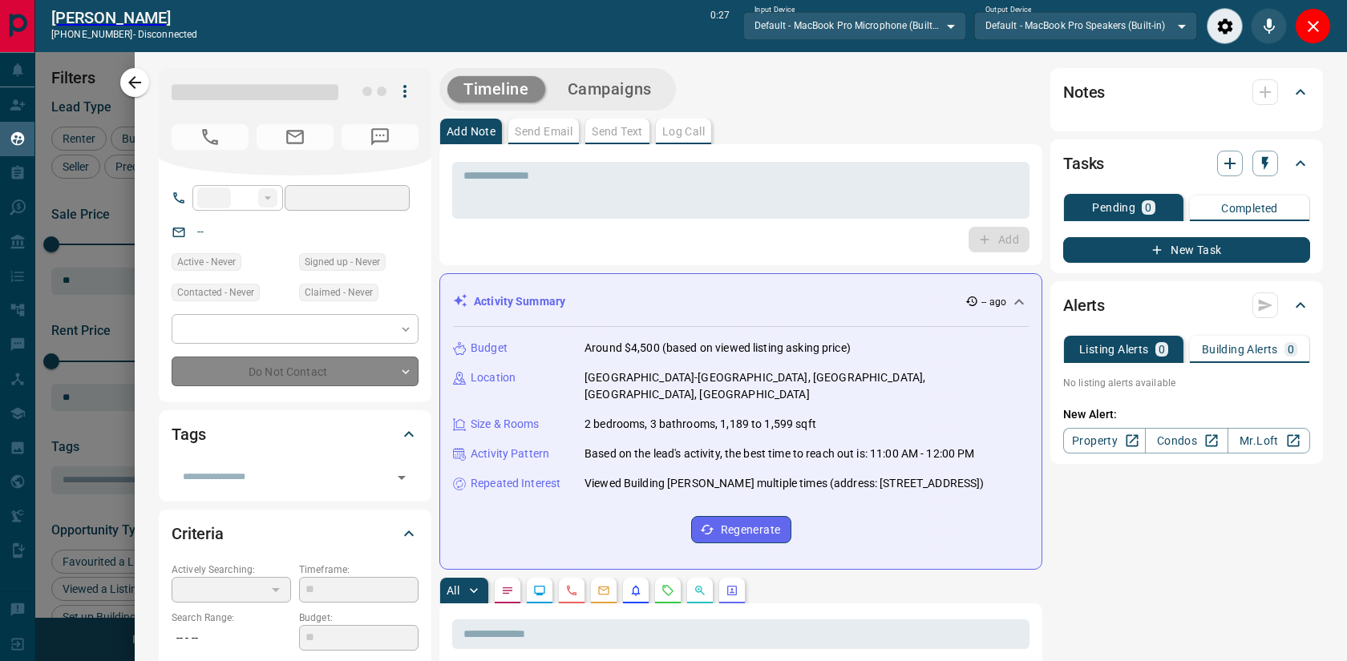
type input "**"
type input "**********"
type input "**"
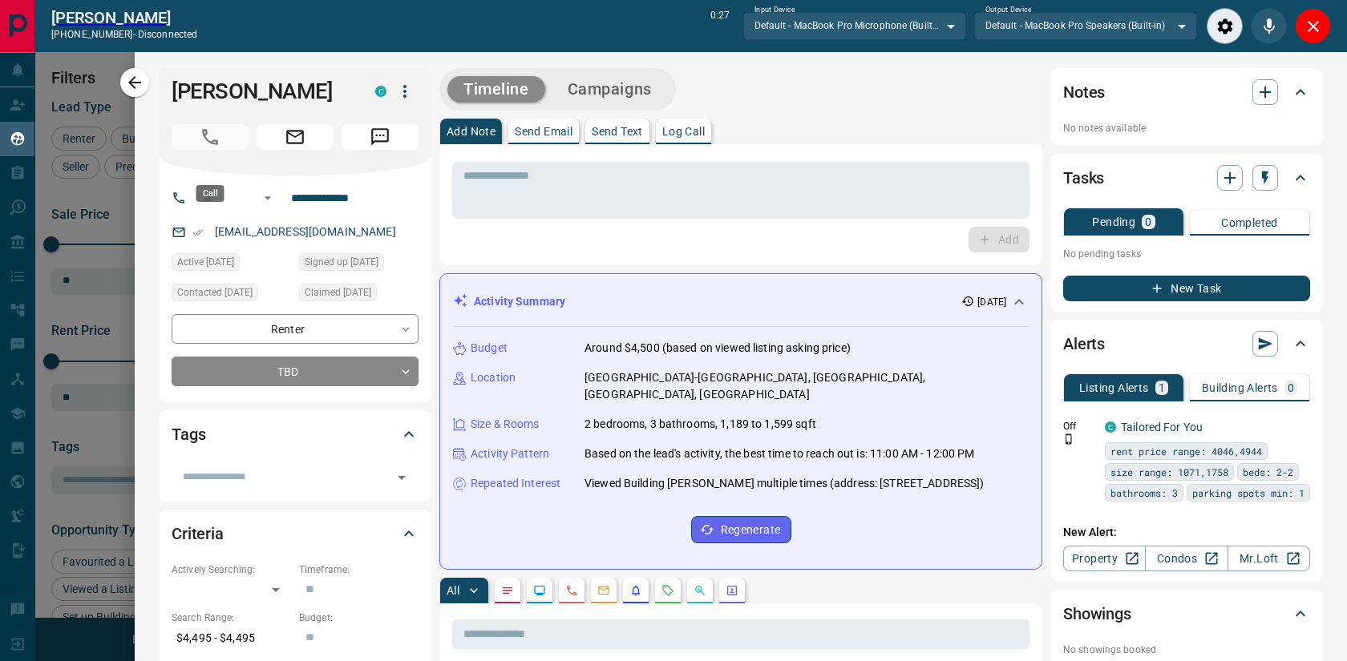
click at [205, 150] on span "Call" at bounding box center [210, 137] width 77 height 26
click at [211, 150] on span "Call" at bounding box center [210, 137] width 77 height 26
click at [212, 150] on span "Call" at bounding box center [210, 137] width 77 height 26
click at [334, 211] on input "**********" at bounding box center [347, 198] width 125 height 26
click at [398, 211] on input "**********" at bounding box center [347, 198] width 125 height 26
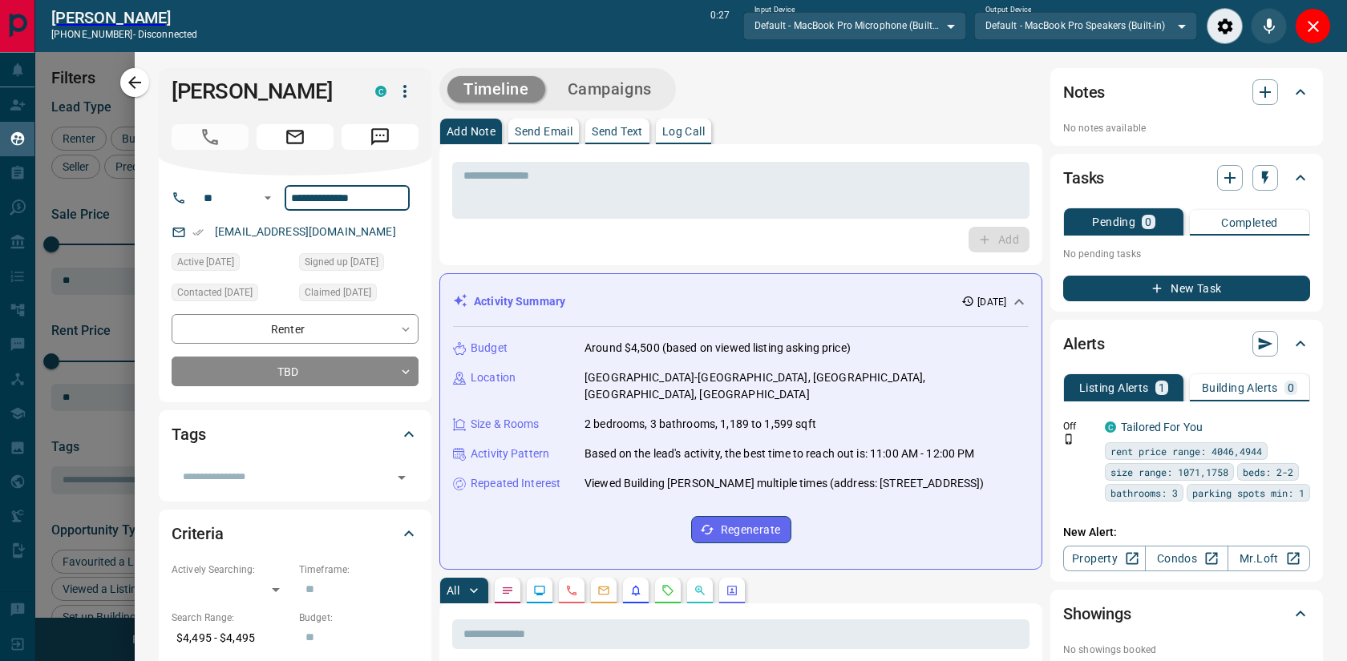
click at [204, 150] on span "Call" at bounding box center [210, 137] width 77 height 26
click at [205, 150] on span "Call" at bounding box center [210, 137] width 77 height 26
drag, startPoint x: 1323, startPoint y: 26, endPoint x: 715, endPoint y: 77, distance: 609.7
click at [1322, 26] on button "Close" at bounding box center [1313, 26] width 36 height 36
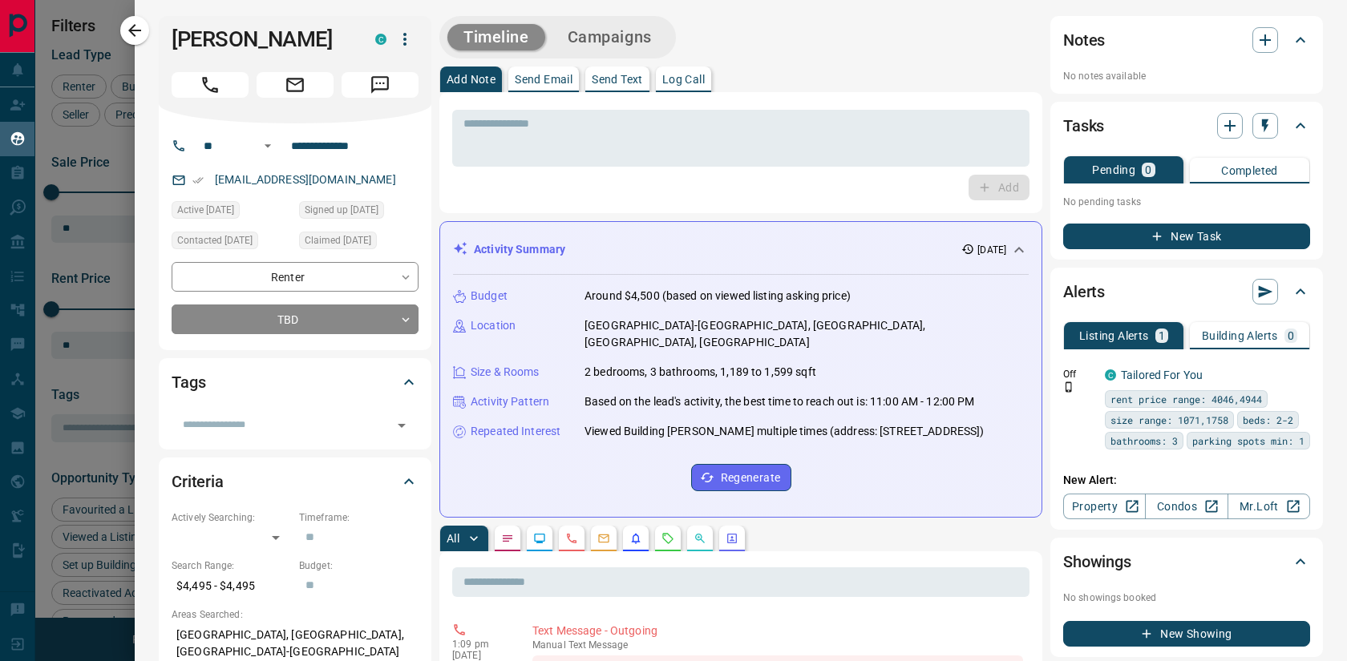
scroll to position [518, 1044]
click at [205, 93] on icon "Call" at bounding box center [210, 85] width 16 height 16
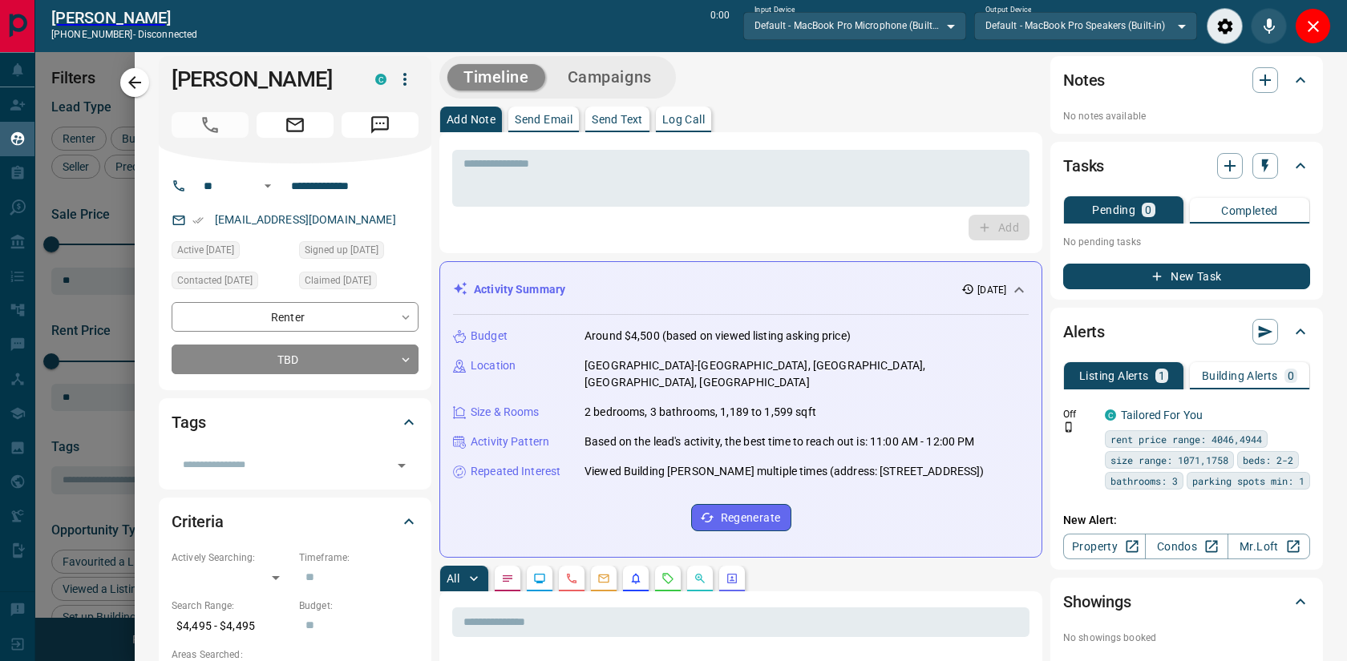
scroll to position [0, 0]
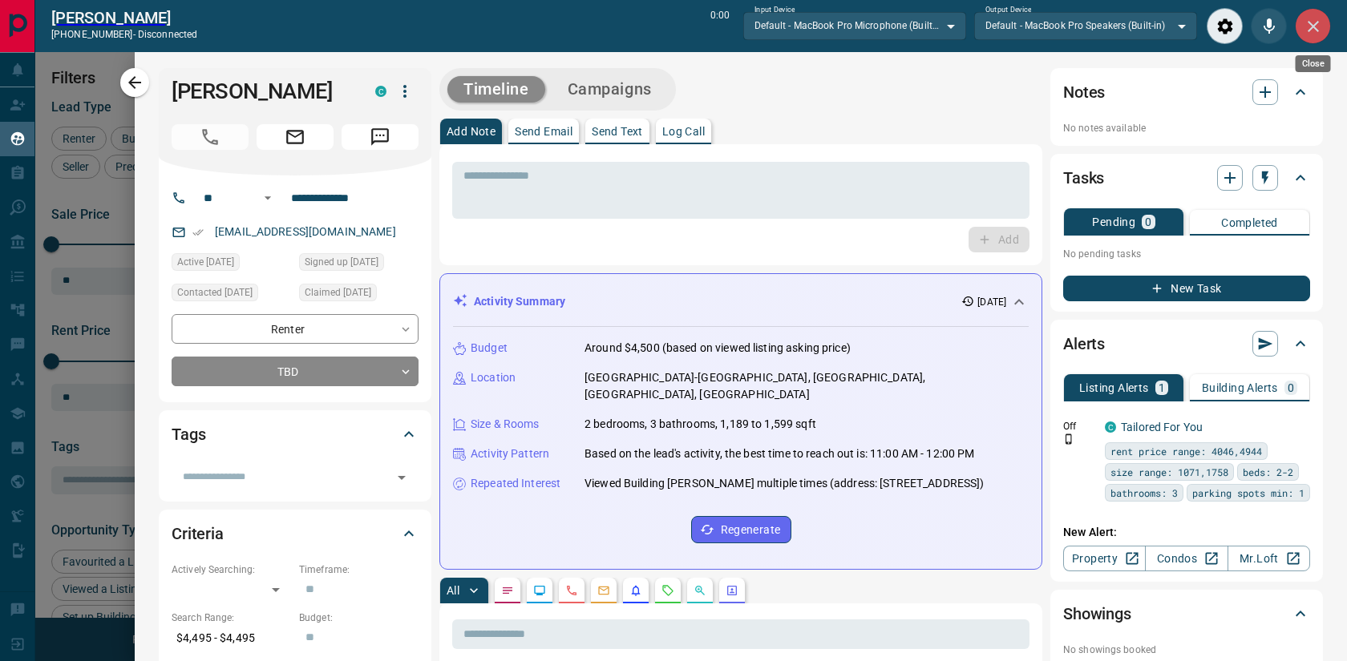
click at [1315, 19] on icon "Close" at bounding box center [1312, 26] width 19 height 19
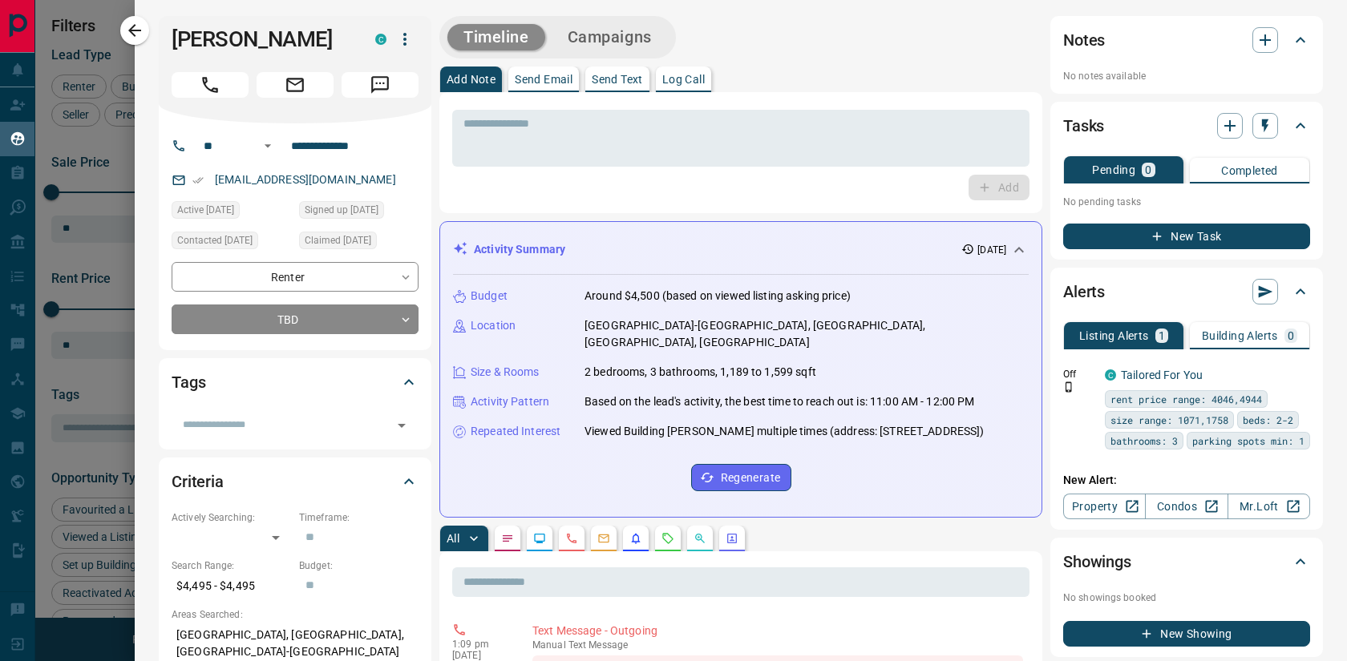
scroll to position [518, 1044]
click at [210, 95] on icon "Call" at bounding box center [210, 85] width 21 height 21
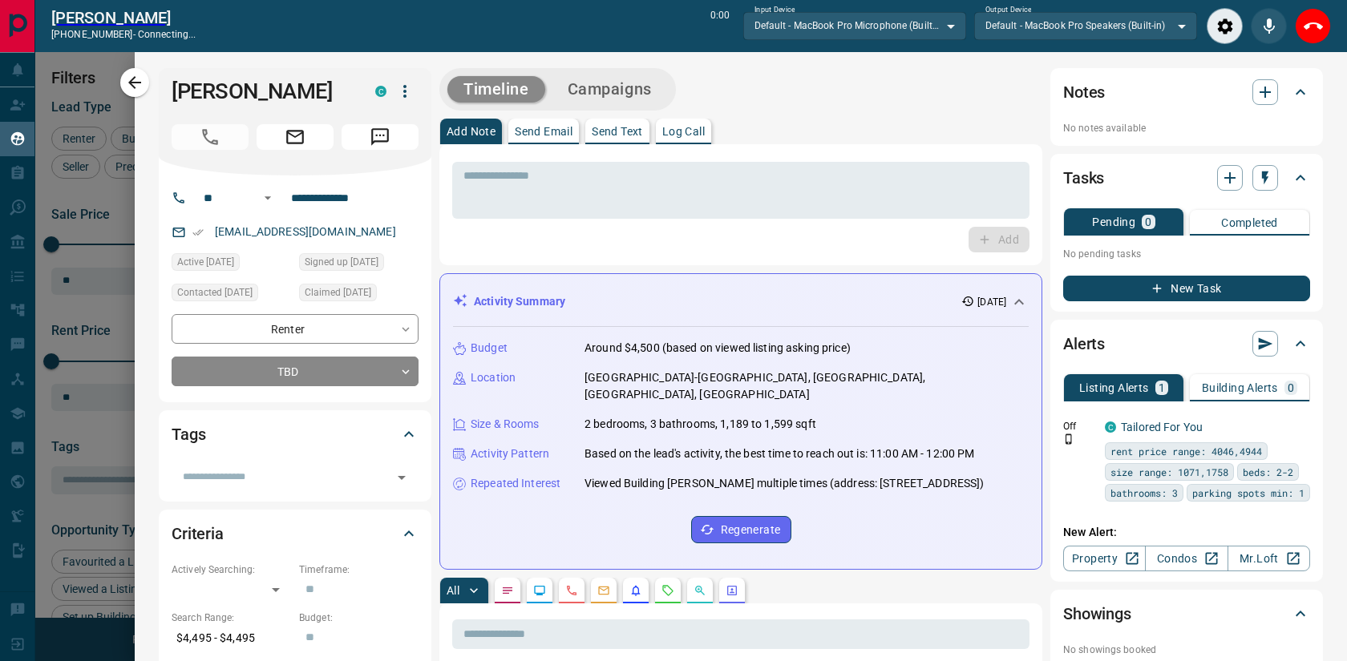
scroll to position [468, 1044]
click at [1322, 27] on icon "Close" at bounding box center [1312, 26] width 19 height 19
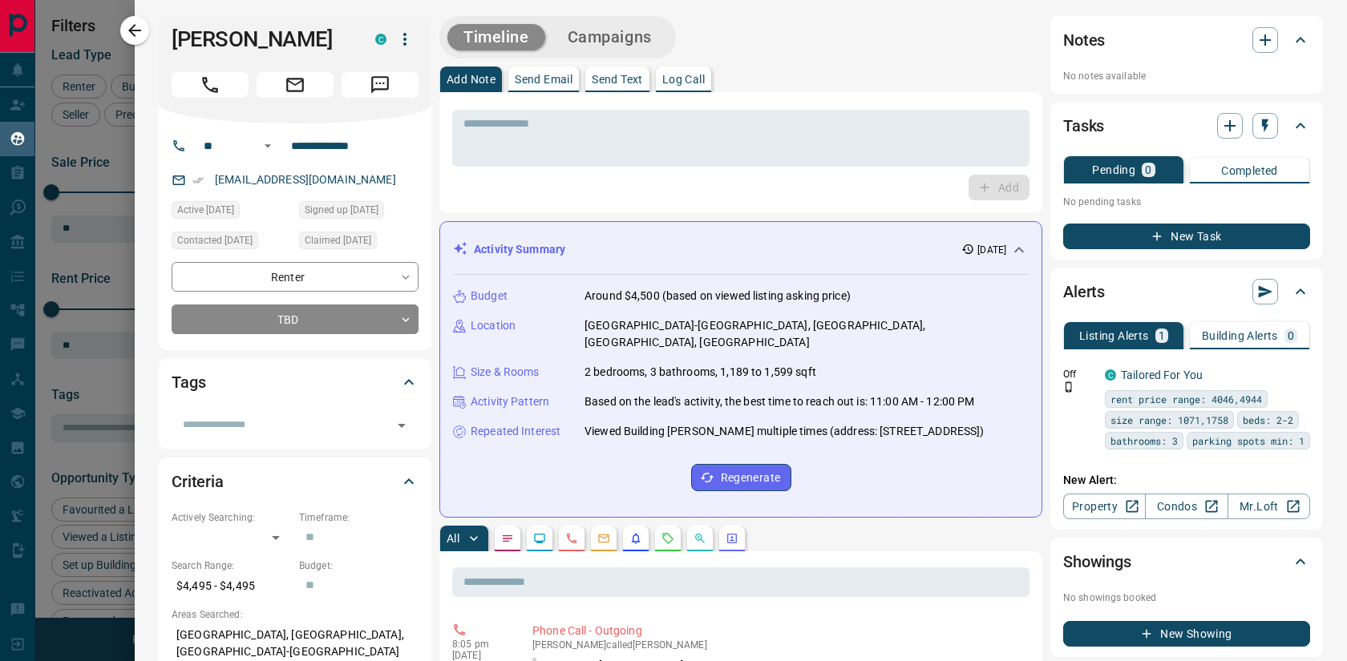
scroll to position [518, 1044]
click at [1262, 47] on icon "button" at bounding box center [1264, 39] width 19 height 19
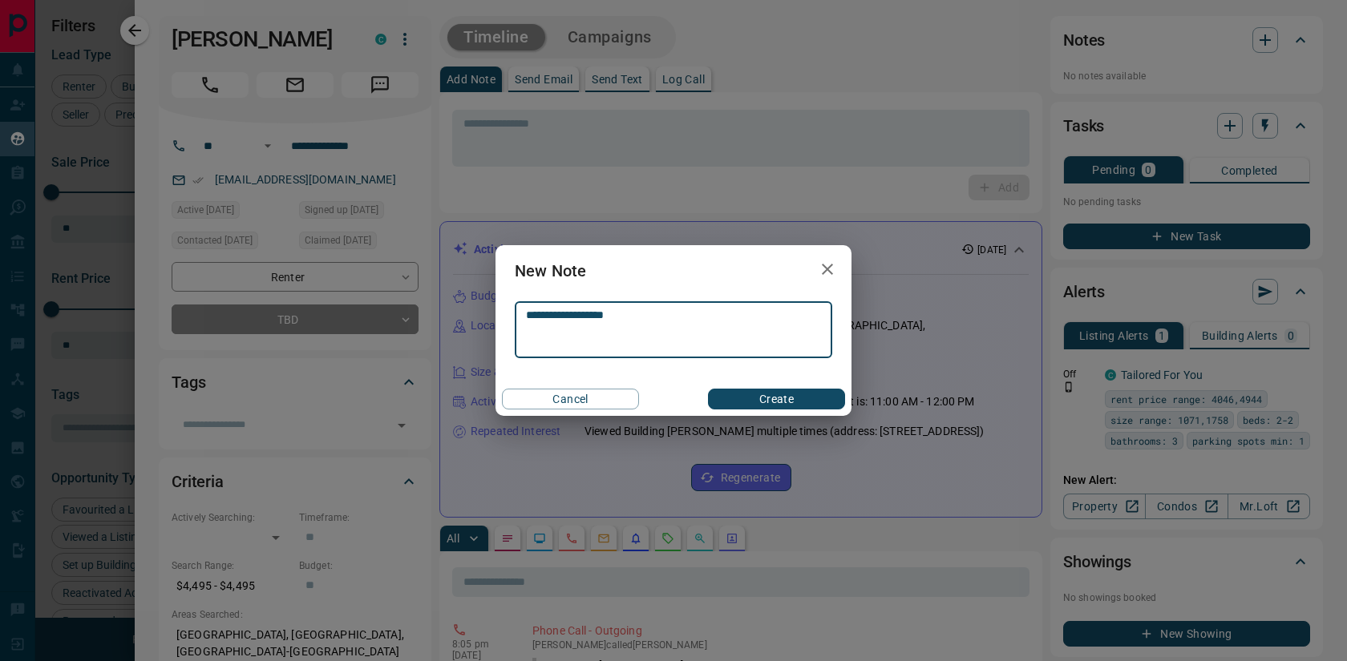
type textarea "**********"
click at [808, 391] on button "Create" at bounding box center [776, 399] width 137 height 21
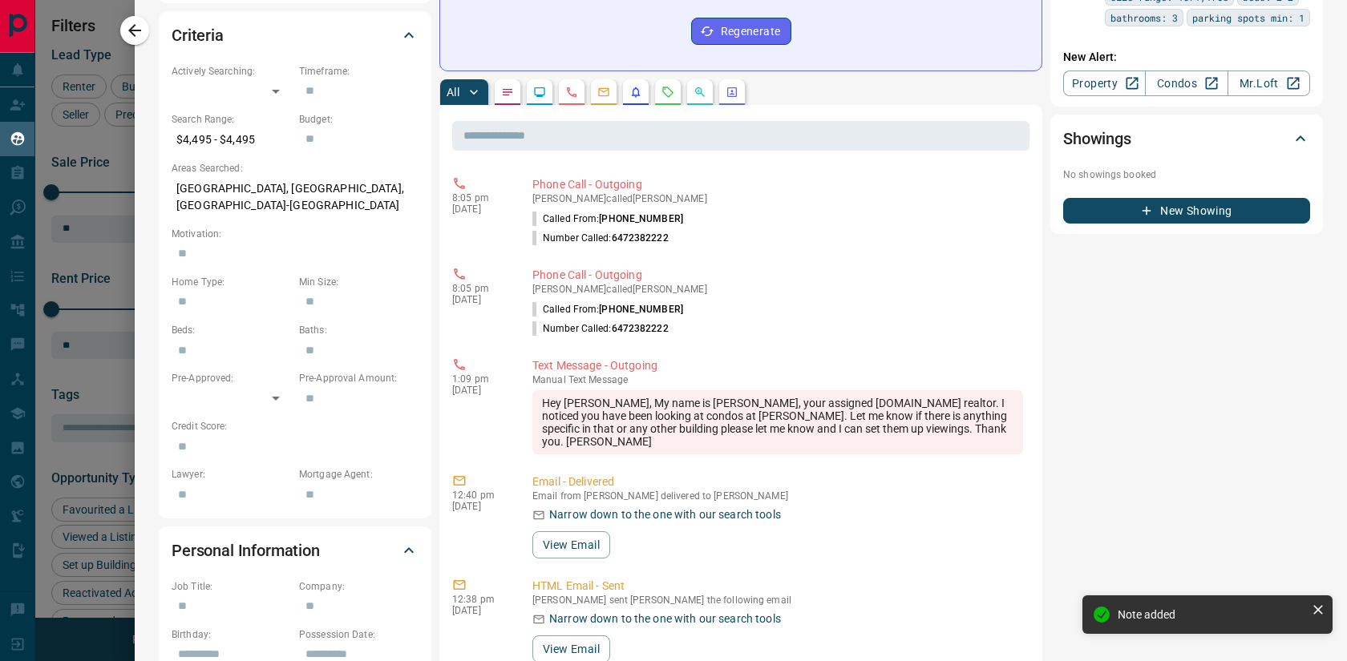
scroll to position [449, 0]
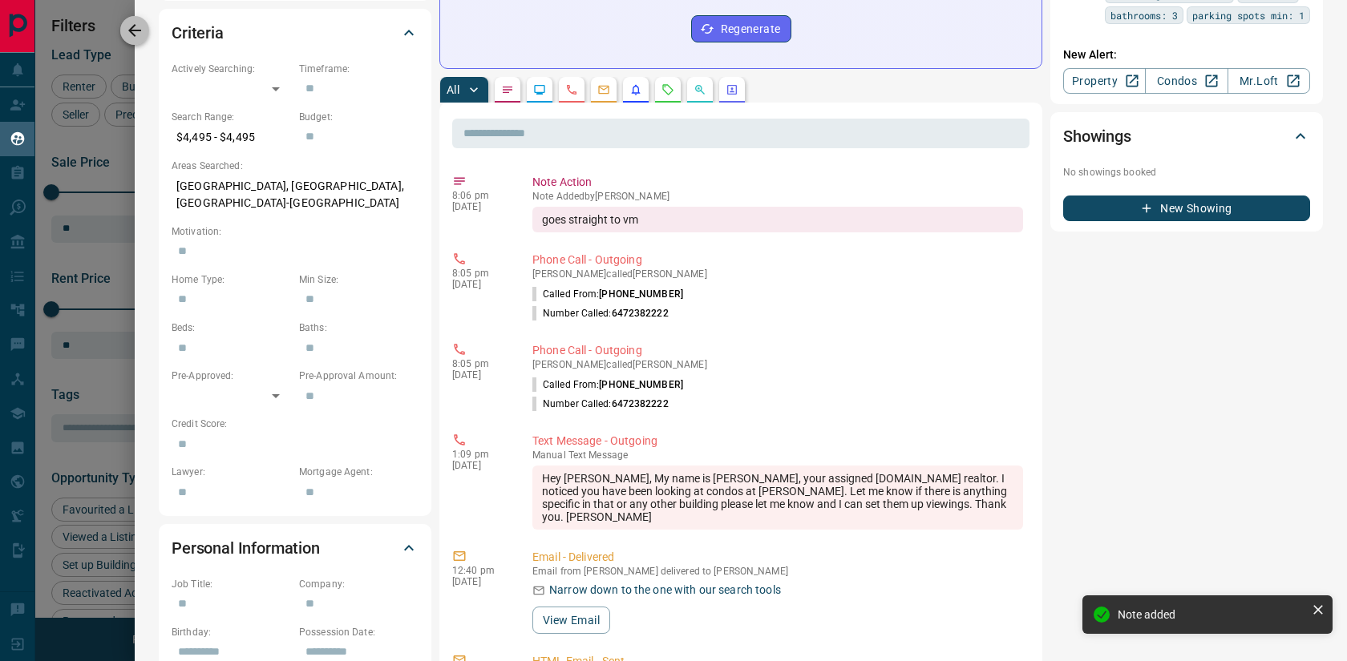
click at [143, 37] on icon "button" at bounding box center [134, 30] width 19 height 19
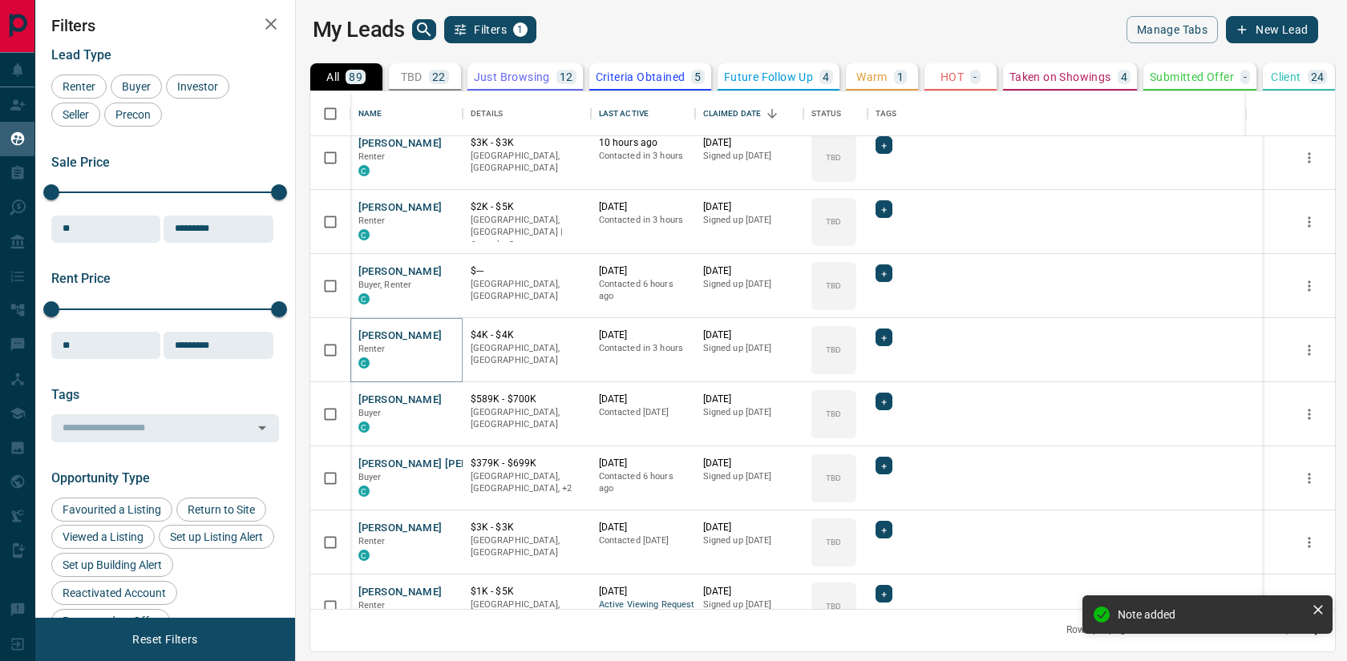
scroll to position [270, 0]
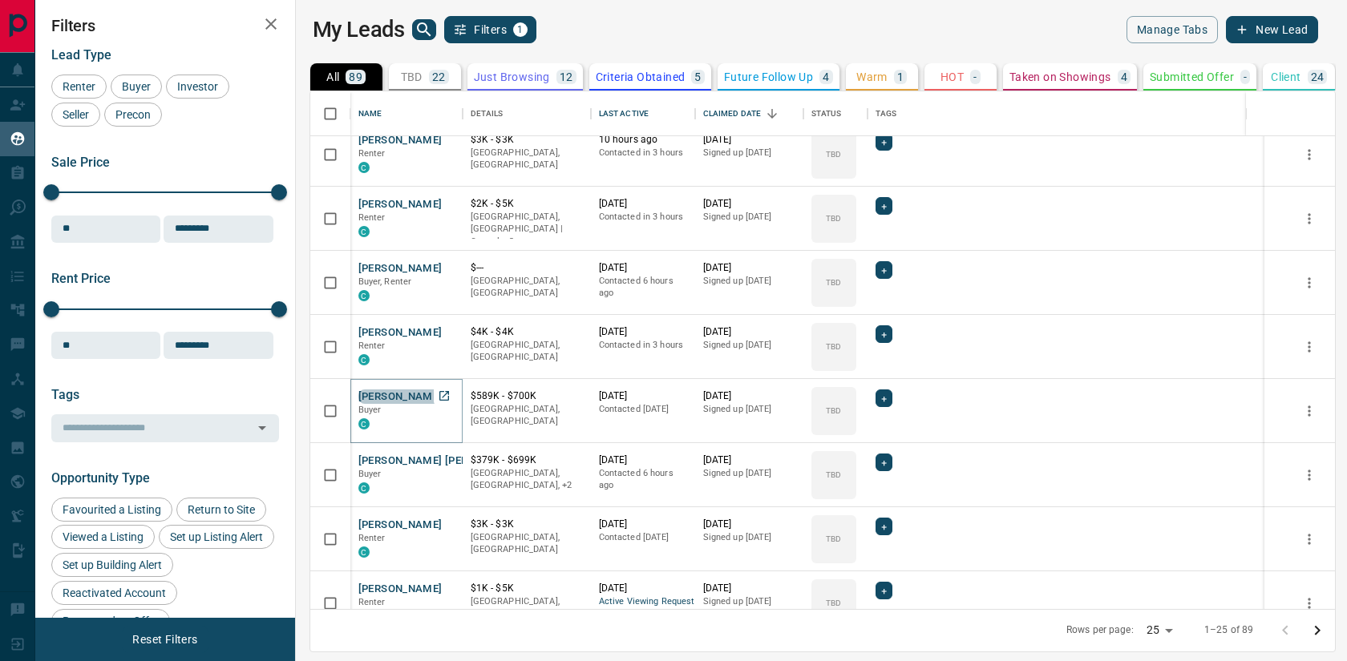
click at [392, 398] on button "[PERSON_NAME]" at bounding box center [400, 397] width 84 height 15
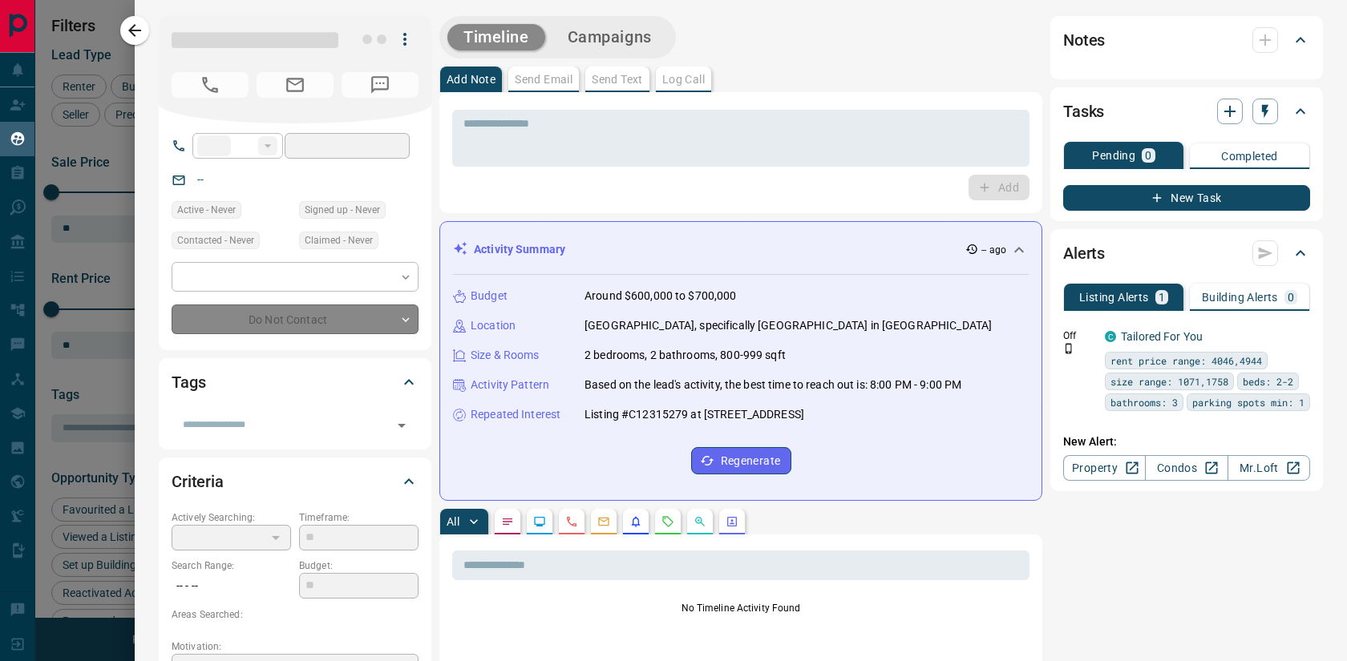
type input "****"
type input "**********"
type input "**"
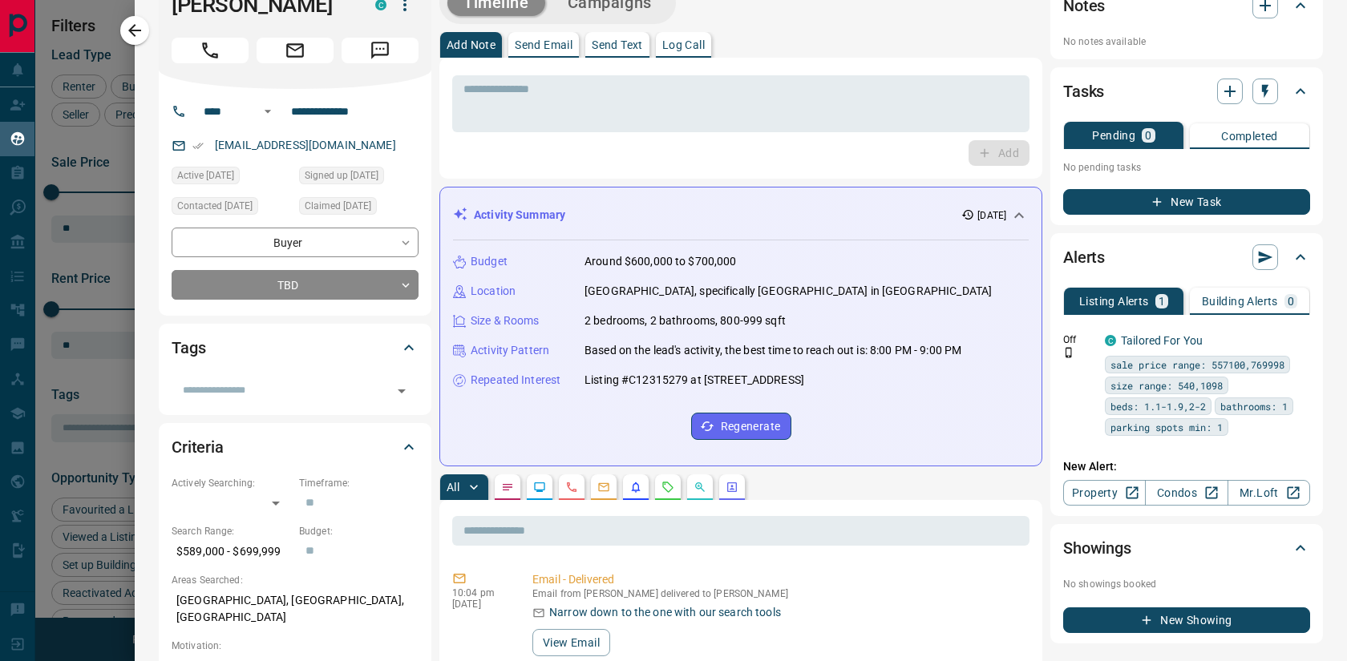
scroll to position [0, 0]
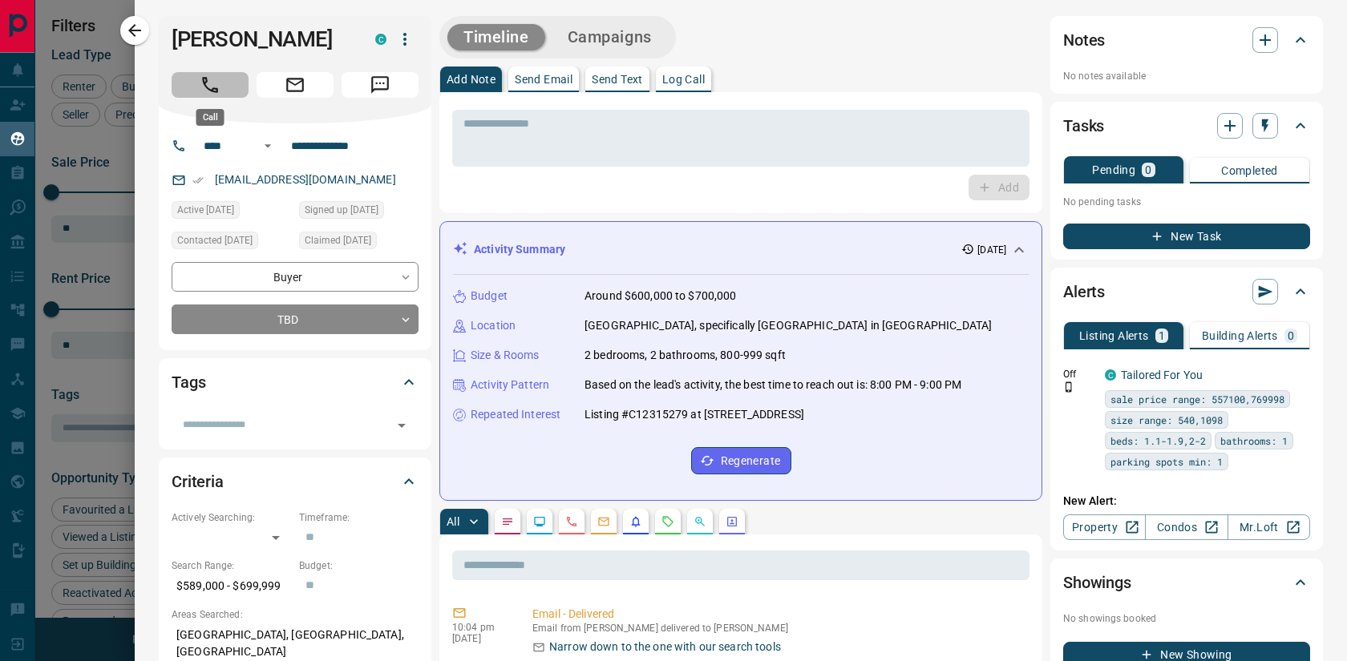
click at [208, 92] on icon "Call" at bounding box center [210, 85] width 21 height 21
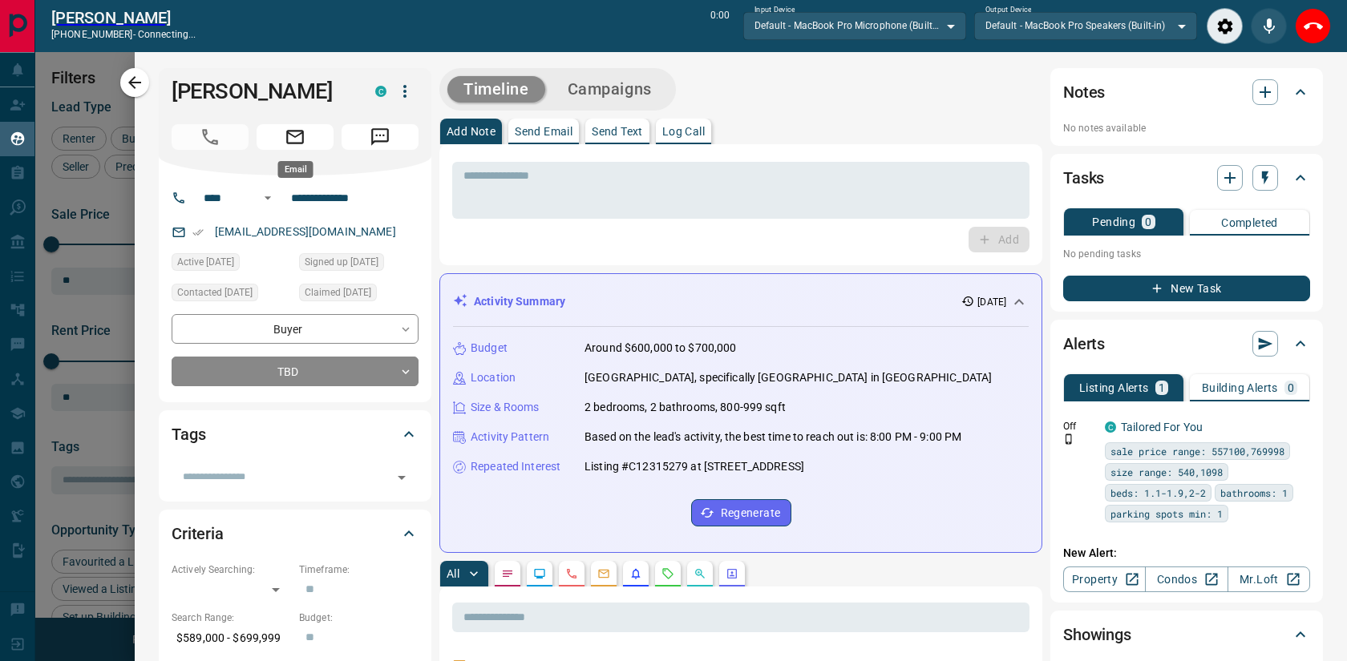
scroll to position [468, 1044]
click at [1312, 30] on icon "Close" at bounding box center [1312, 26] width 19 height 19
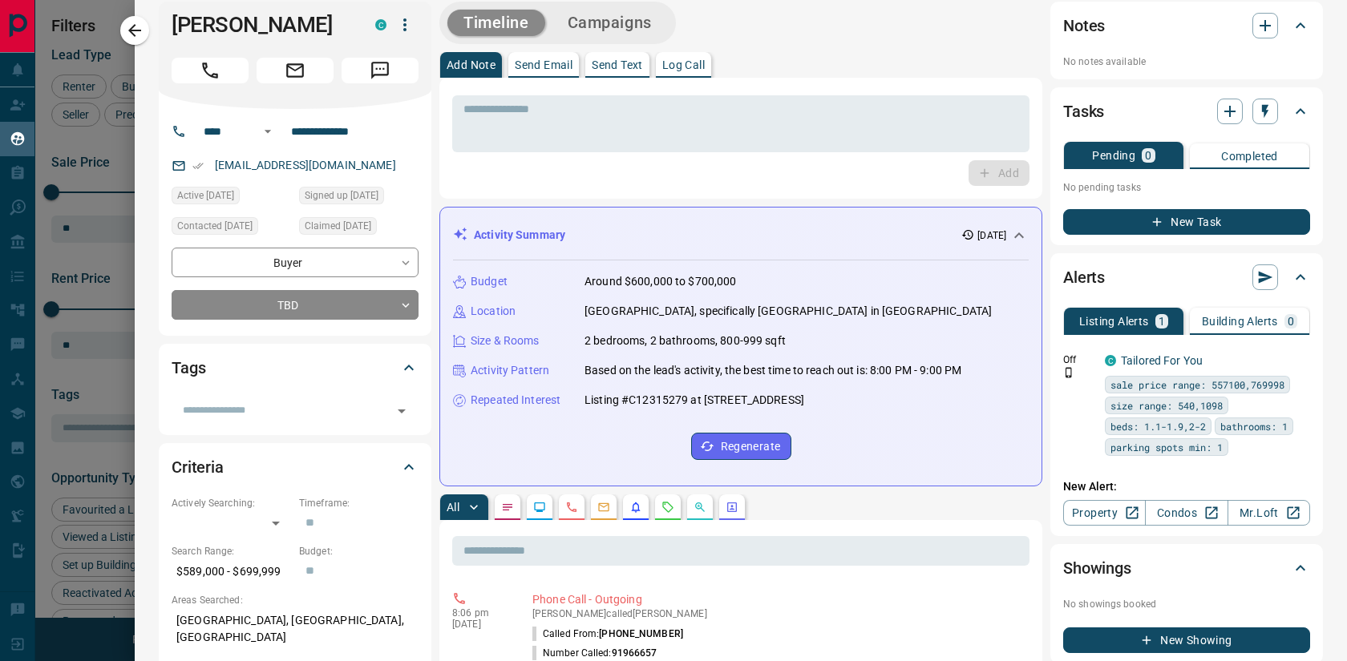
scroll to position [0, 0]
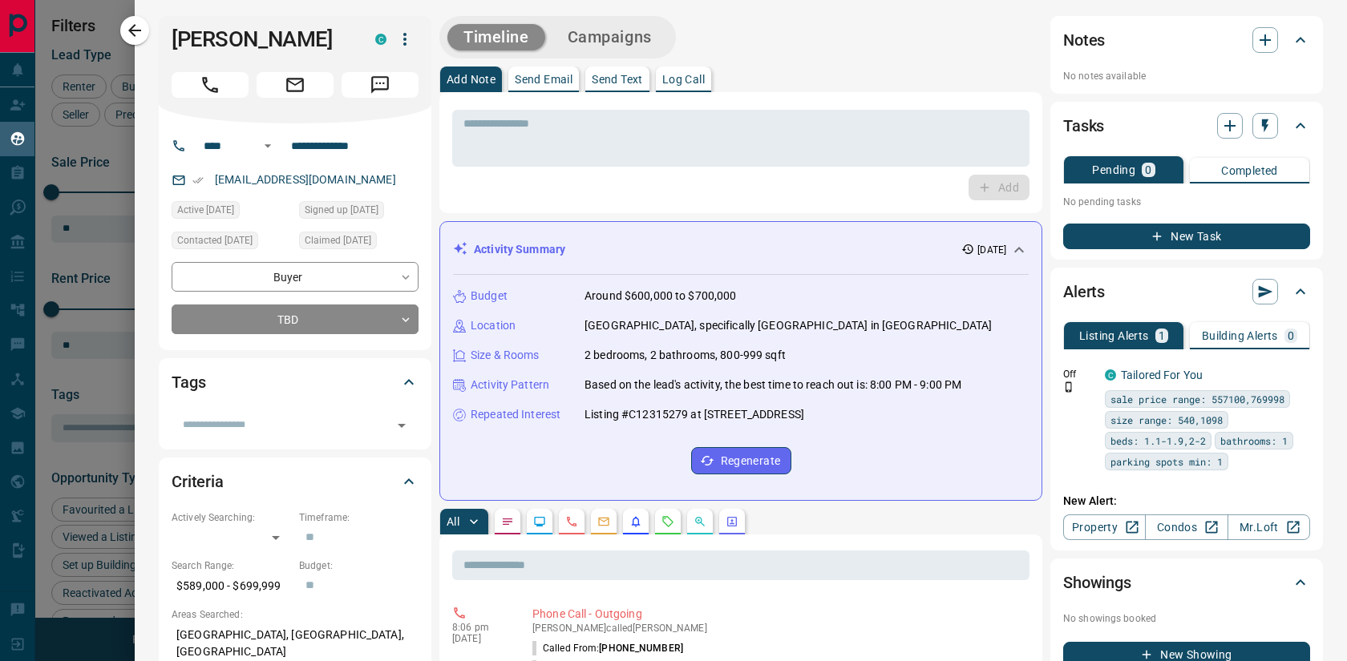
click at [554, 79] on p "Send Email" at bounding box center [544, 79] width 58 height 11
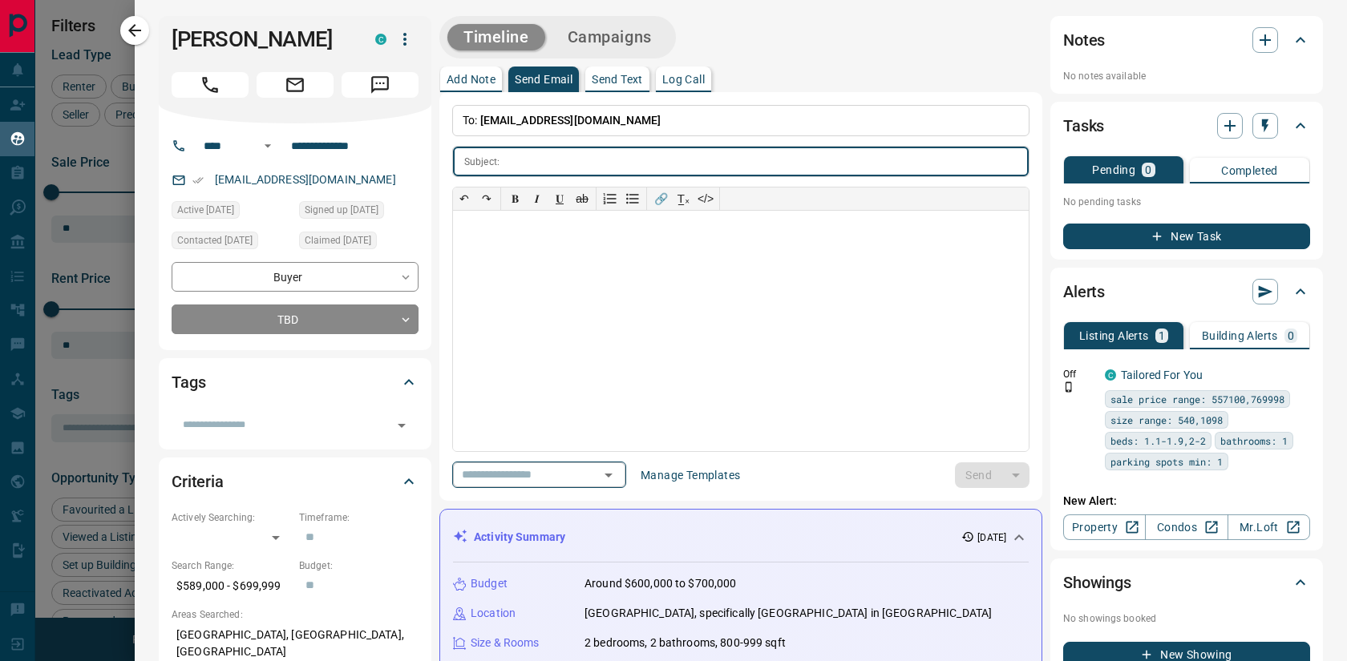
click at [618, 475] on icon "Open" at bounding box center [608, 475] width 19 height 19
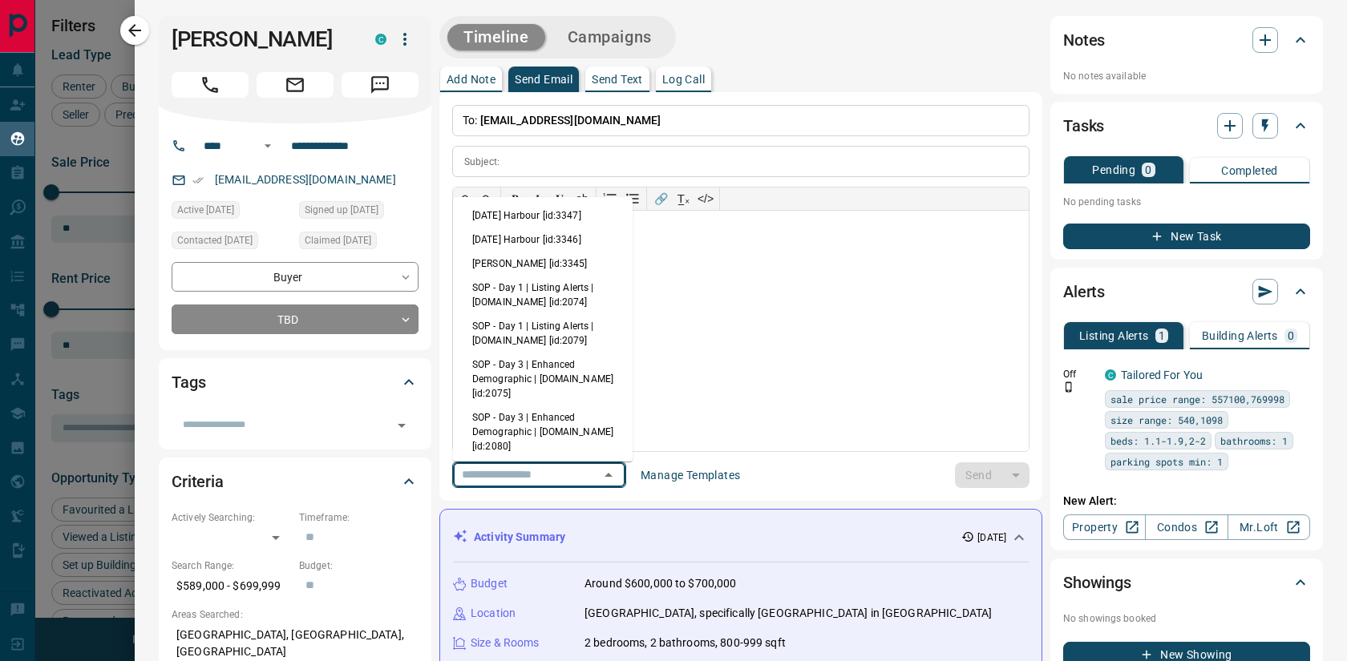
click at [550, 239] on li "[DATE] Harbour [id:3346]" at bounding box center [543, 240] width 180 height 24
type input "**********"
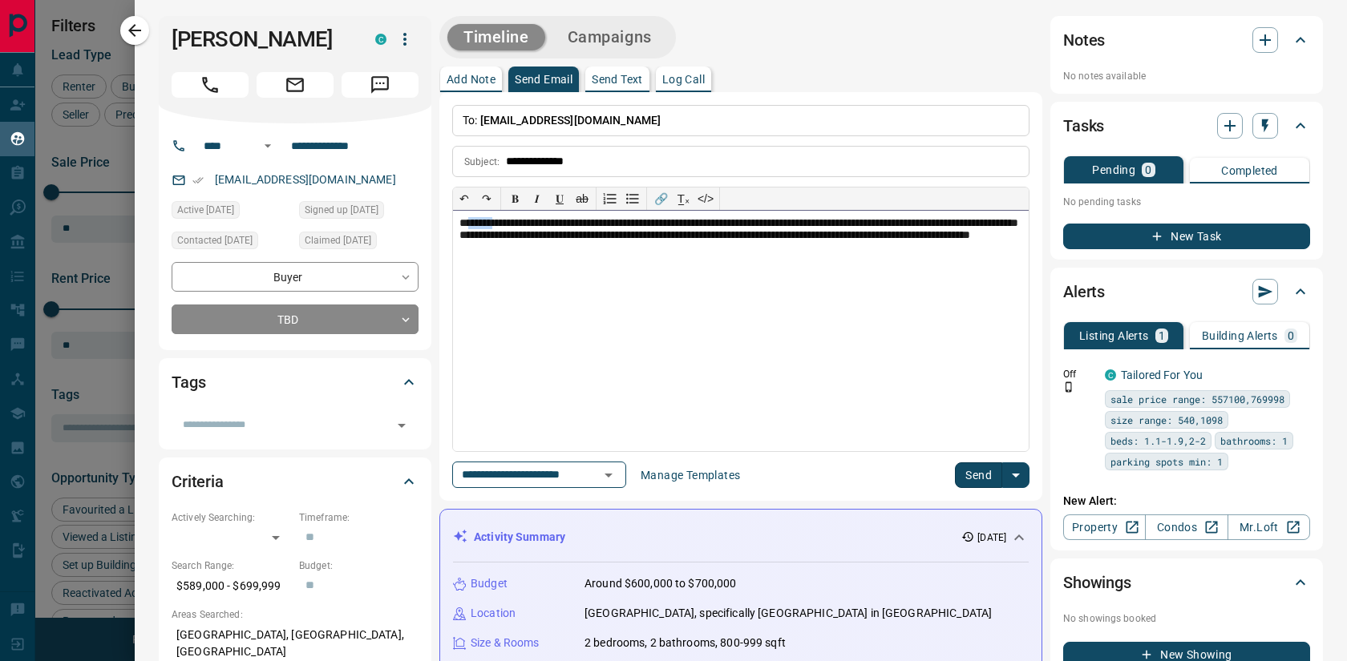
drag, startPoint x: 489, startPoint y: 224, endPoint x: 471, endPoint y: 224, distance: 18.4
click at [471, 224] on div "**********" at bounding box center [741, 331] width 576 height 240
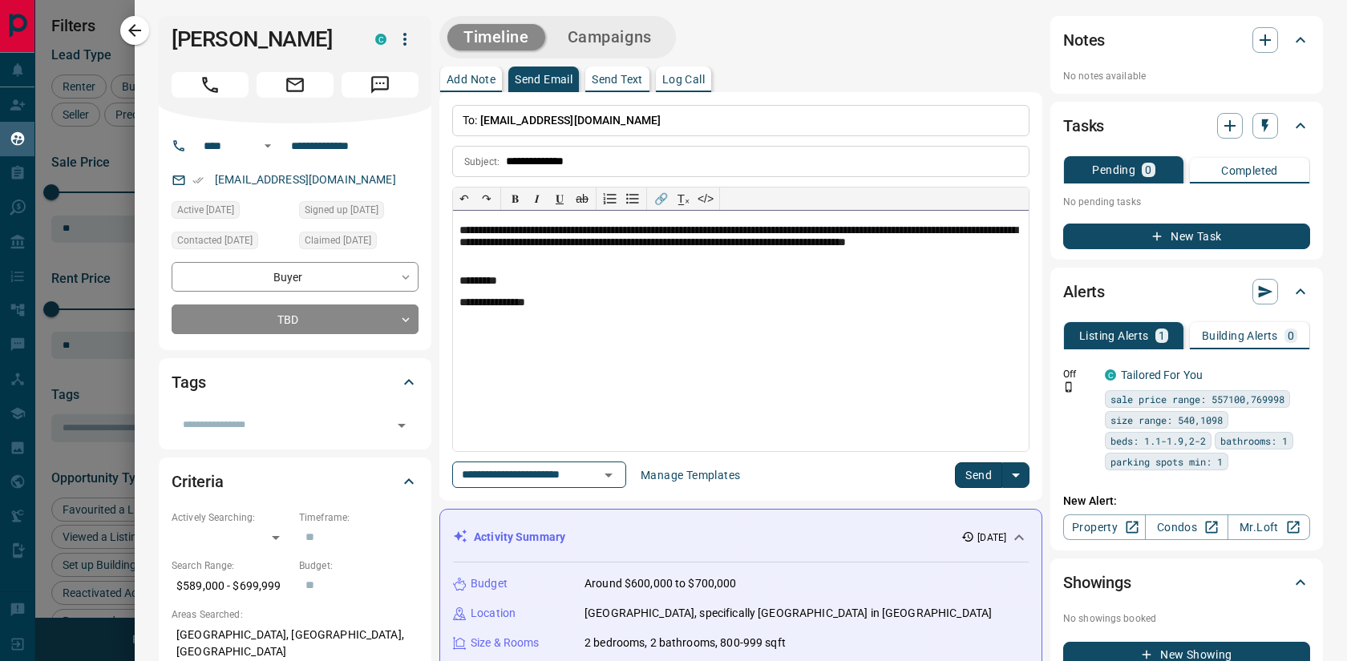
click at [483, 232] on p "**********" at bounding box center [740, 246] width 563 height 45
drag, startPoint x: 832, startPoint y: 229, endPoint x: 907, endPoint y: 236, distance: 75.7
click at [907, 236] on p "**********" at bounding box center [740, 246] width 563 height 45
click at [984, 471] on button "Send" at bounding box center [978, 476] width 47 height 26
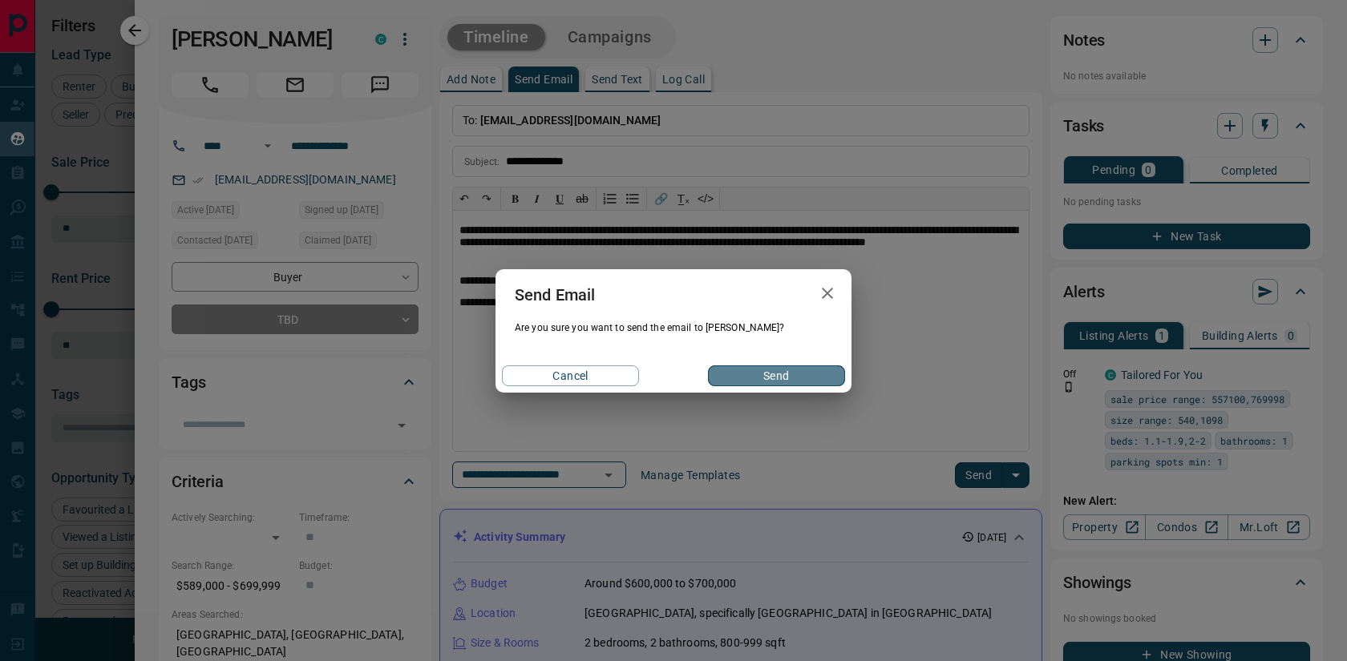
click at [771, 383] on button "Send" at bounding box center [776, 376] width 137 height 21
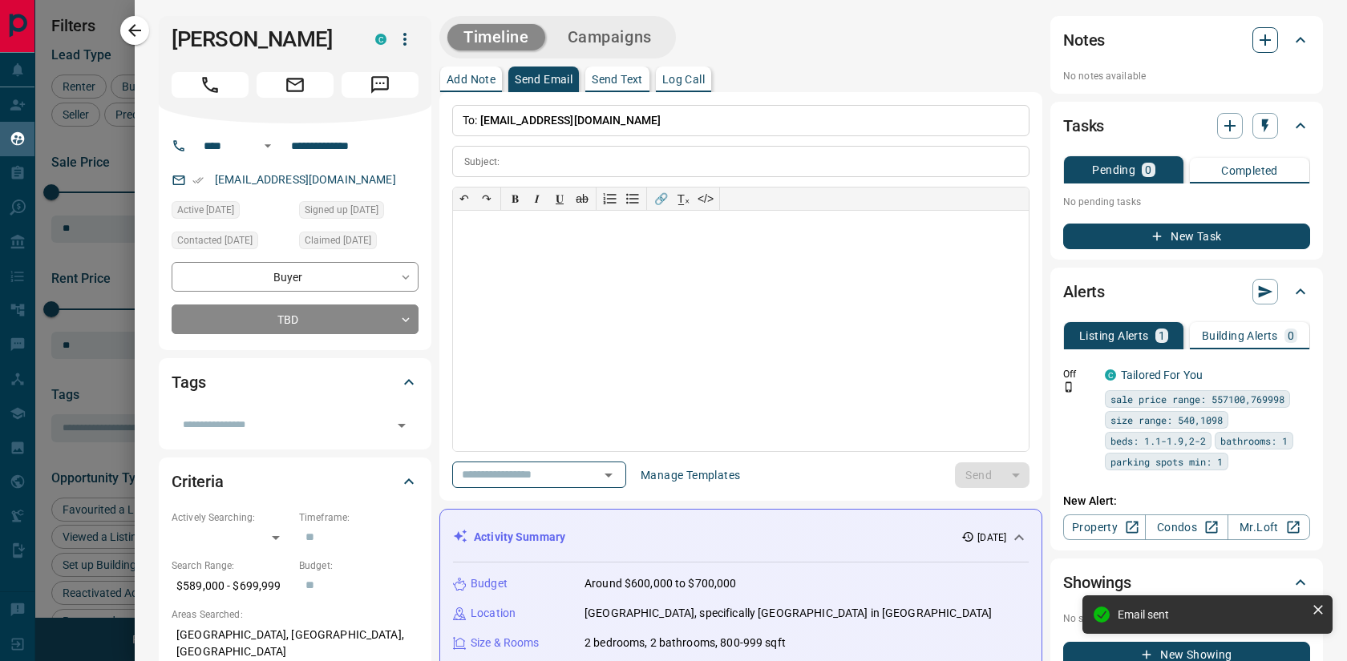
click at [1263, 39] on icon "button" at bounding box center [1264, 39] width 11 height 11
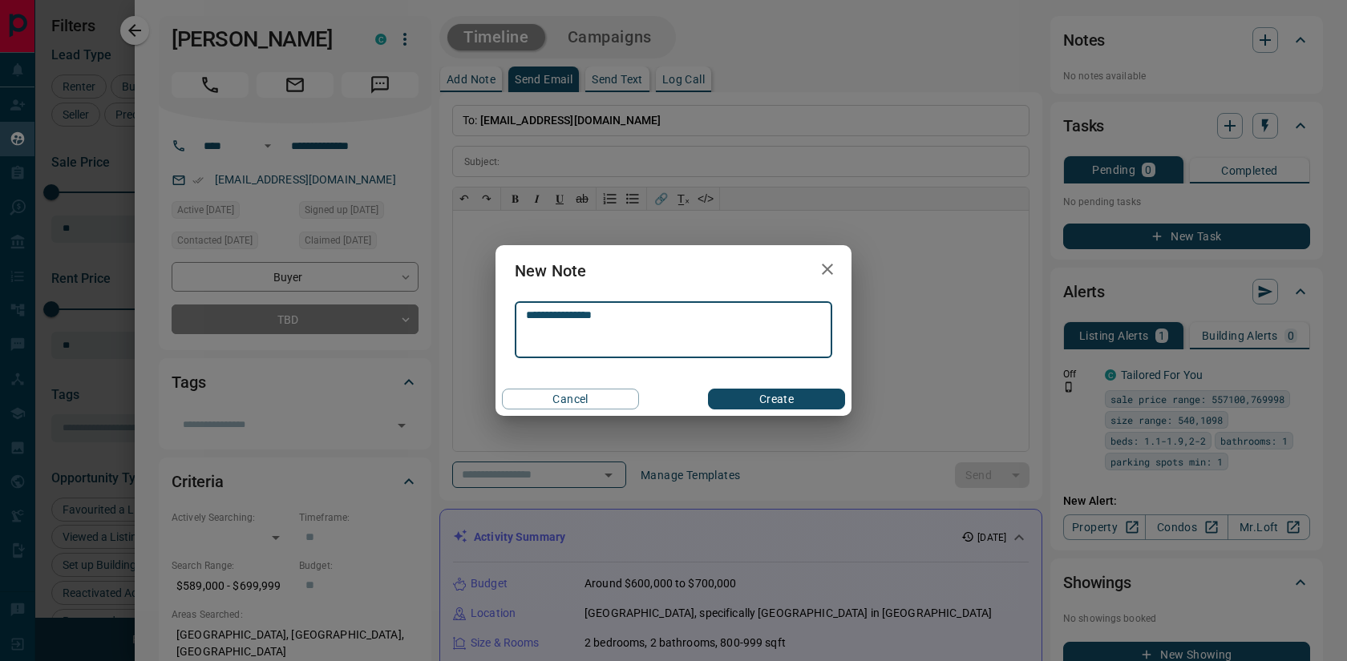
type textarea "**********"
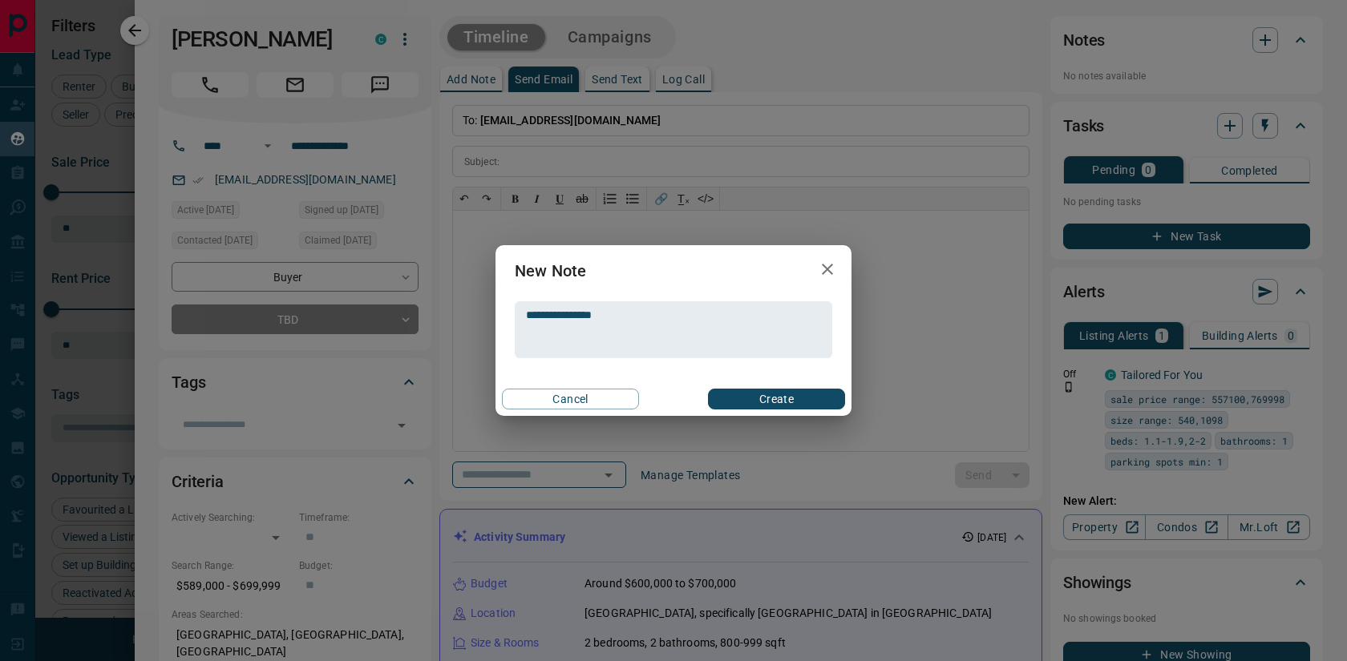
click at [761, 386] on div "Cancel Create" at bounding box center [673, 399] width 356 height 34
click at [764, 403] on button "Create" at bounding box center [776, 399] width 137 height 21
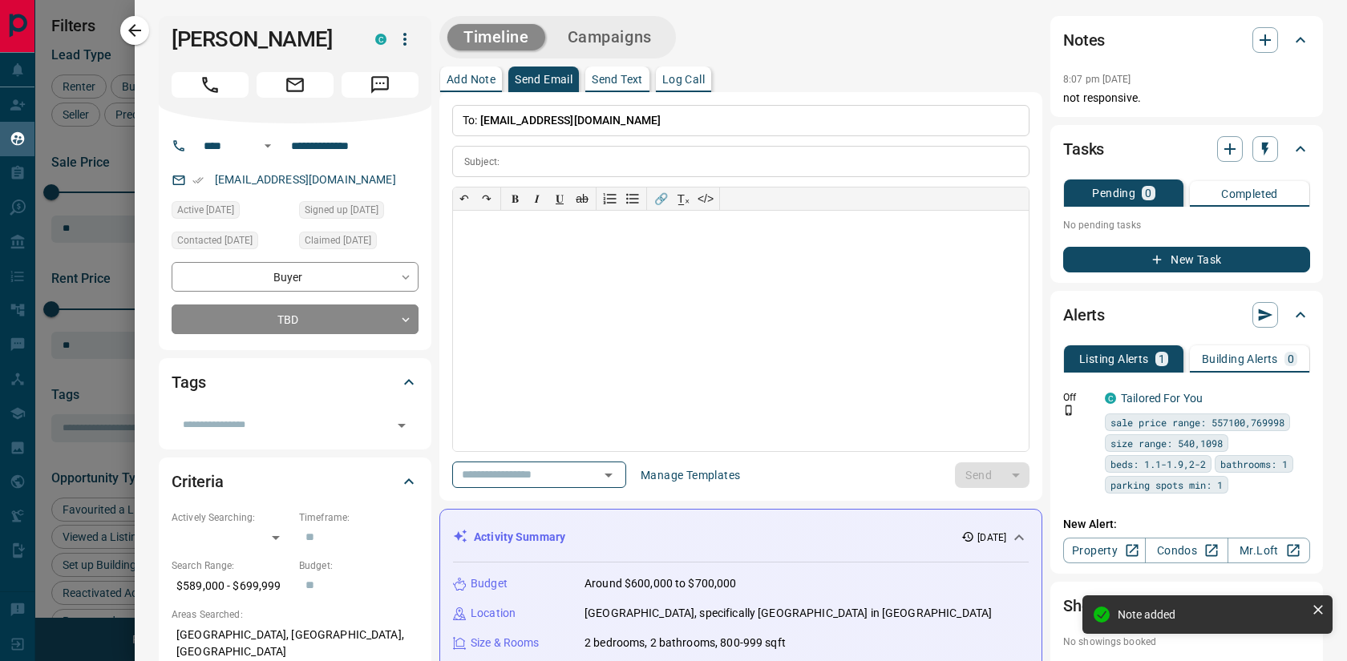
click at [141, 26] on icon "button" at bounding box center [134, 30] width 19 height 19
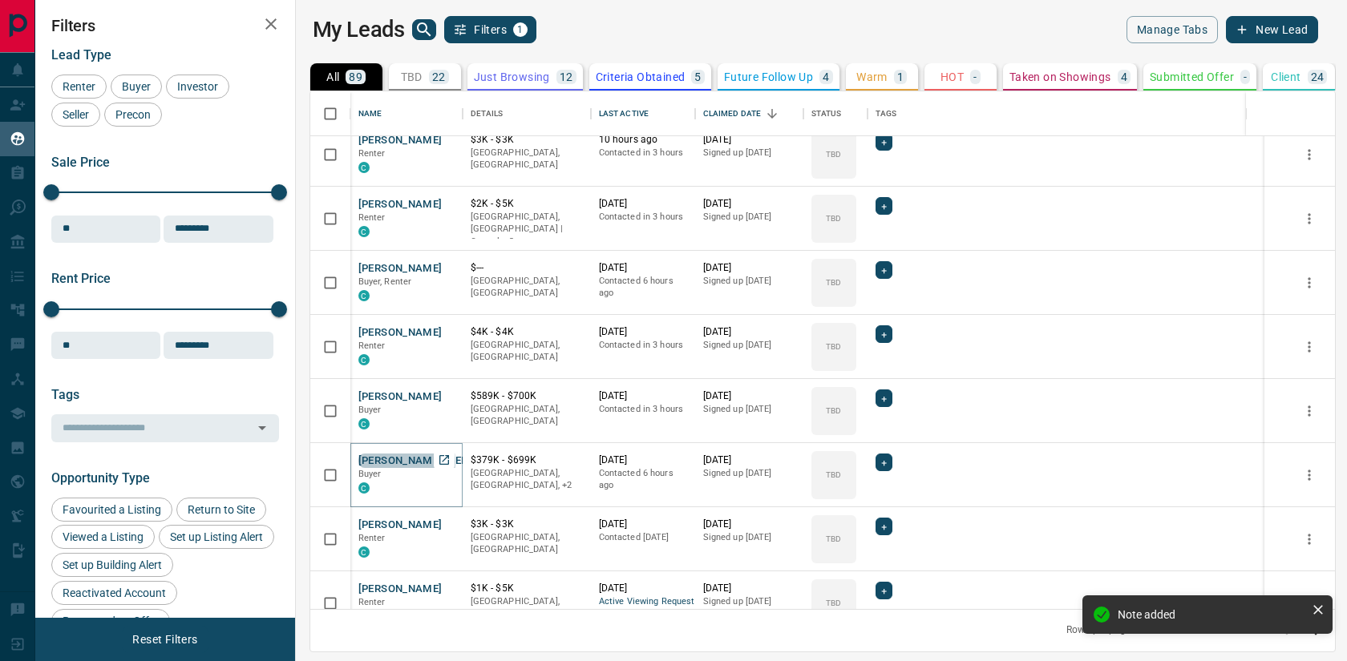
click at [384, 462] on button "[PERSON_NAME] [PERSON_NAME]" at bounding box center [443, 461] width 171 height 15
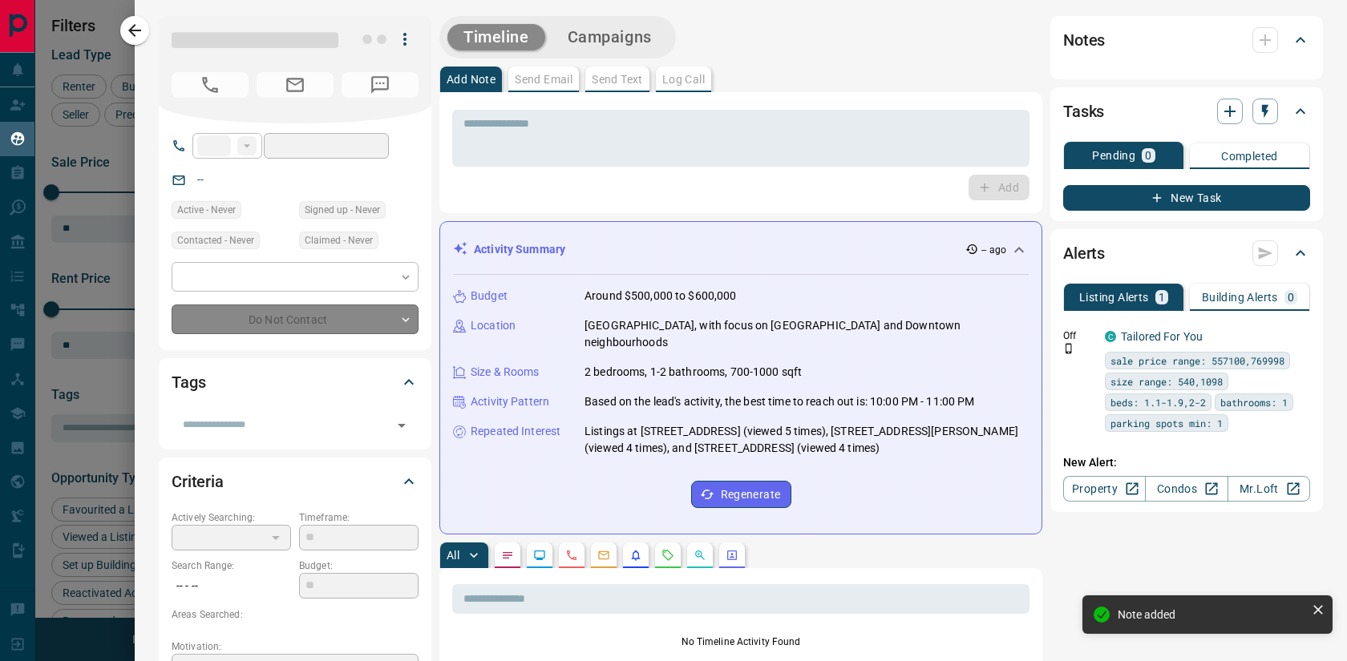
type input "**"
type input "**********"
type input "**"
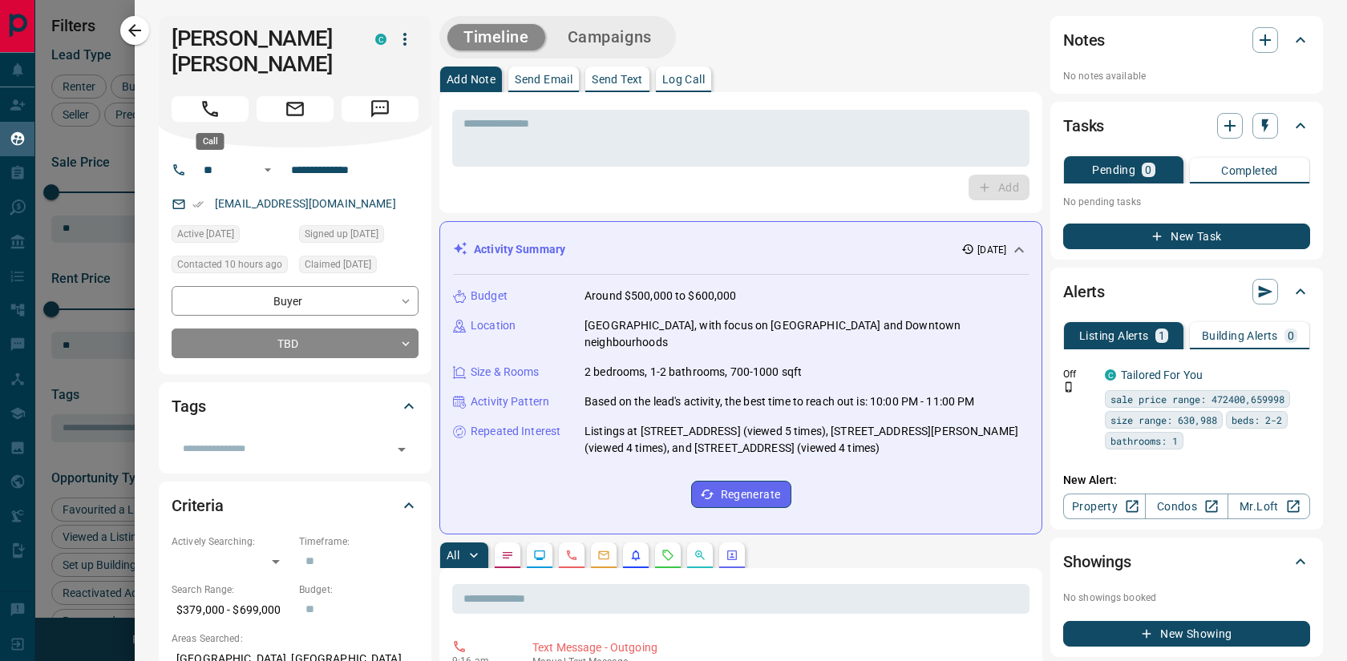
click at [204, 111] on icon "Call" at bounding box center [210, 109] width 21 height 21
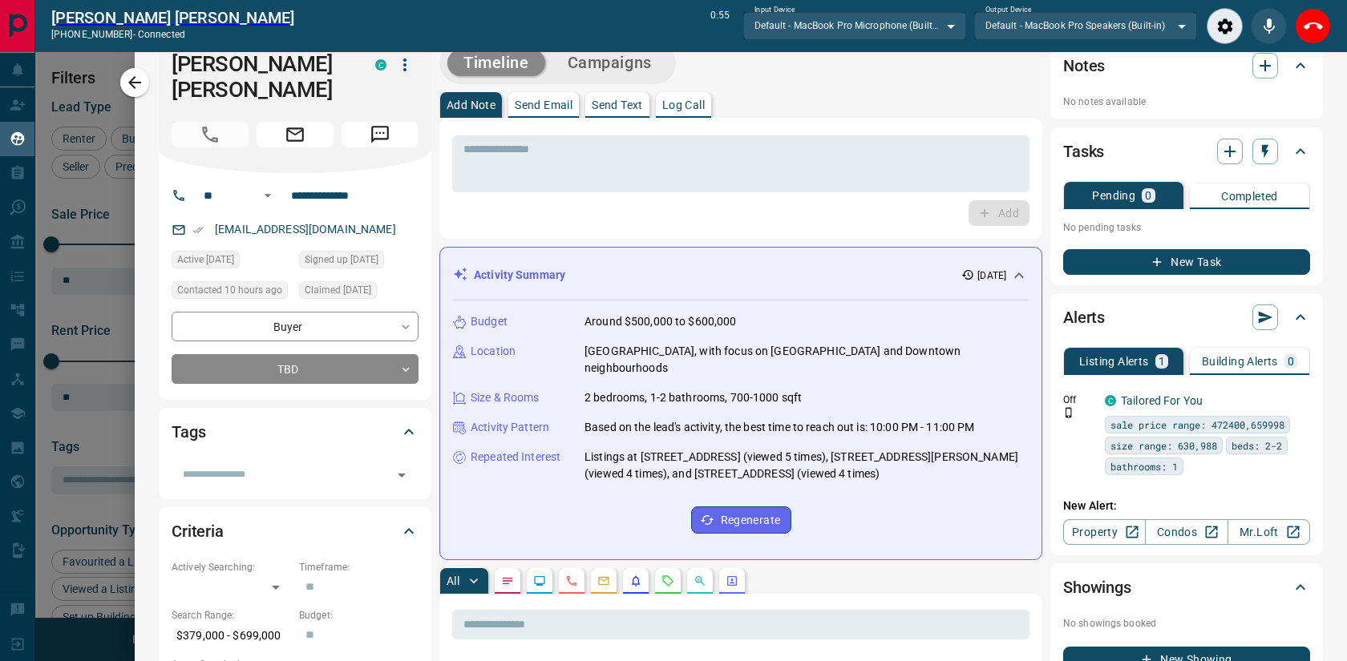
scroll to position [12, 0]
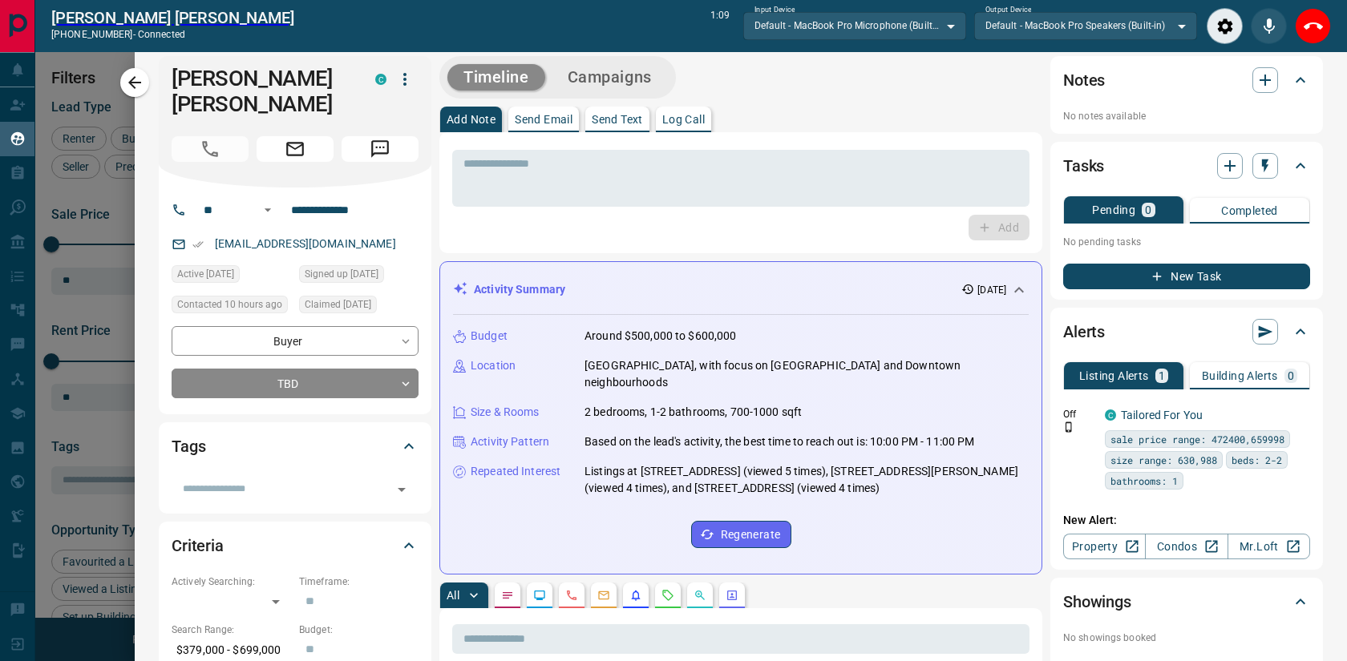
click at [854, 380] on div "Budget Around $500,000 to $600,000 Location [GEOGRAPHIC_DATA], with focus on [G…" at bounding box center [741, 438] width 576 height 246
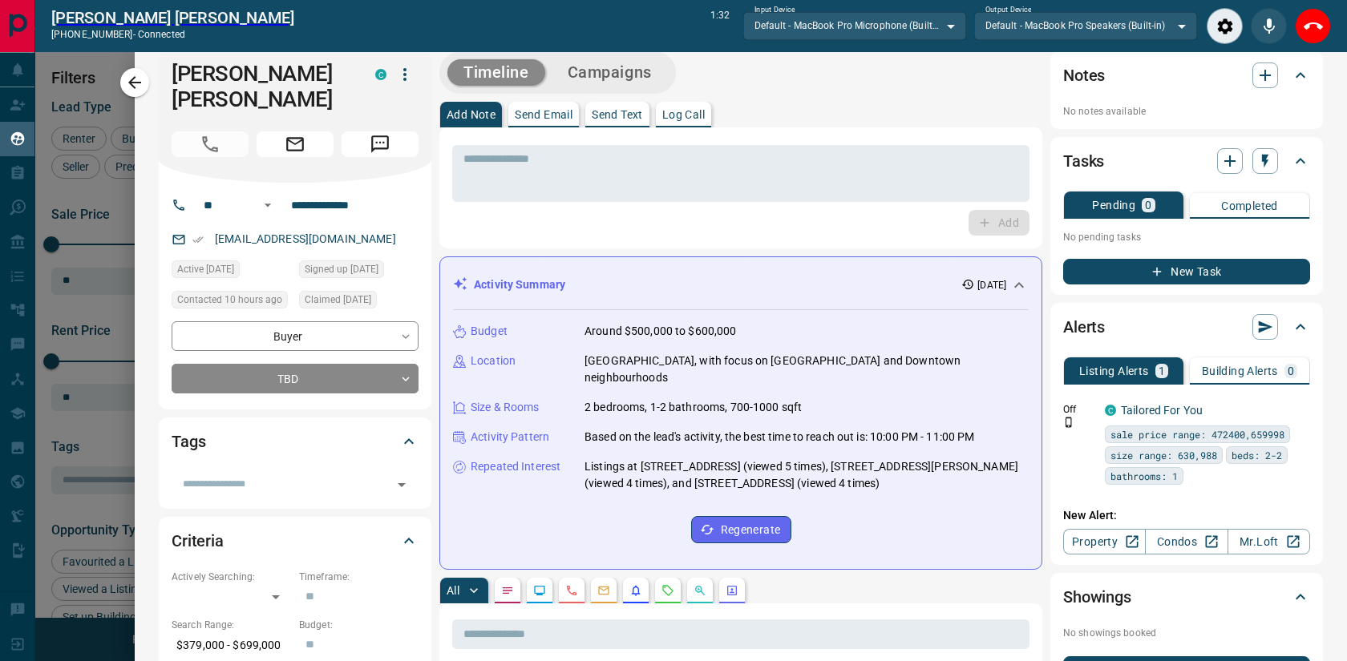
scroll to position [18, 0]
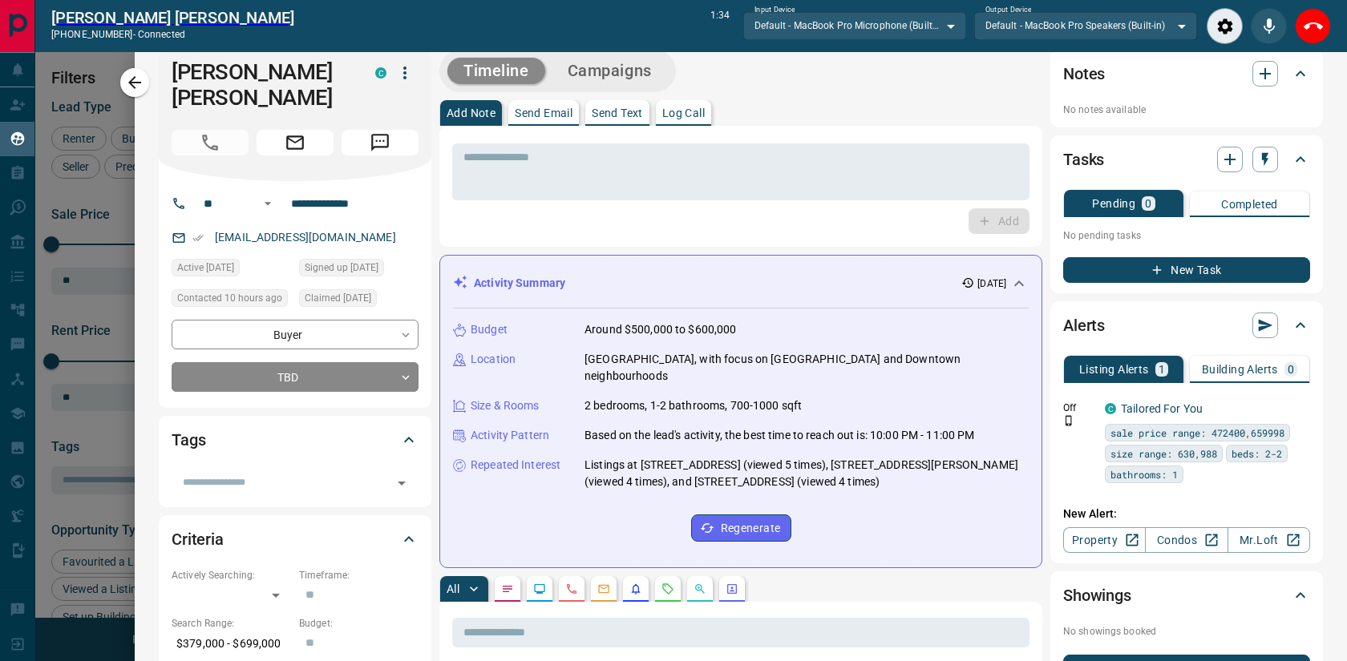
drag, startPoint x: 942, startPoint y: 469, endPoint x: 549, endPoint y: 320, distance: 420.1
click at [549, 320] on div "Budget Around $500,000 to $600,000 Location [GEOGRAPHIC_DATA], with focus on [G…" at bounding box center [741, 432] width 576 height 246
click at [587, 343] on div "Budget Around $500,000 to $600,000 Location [GEOGRAPHIC_DATA], with focus on [G…" at bounding box center [741, 432] width 576 height 246
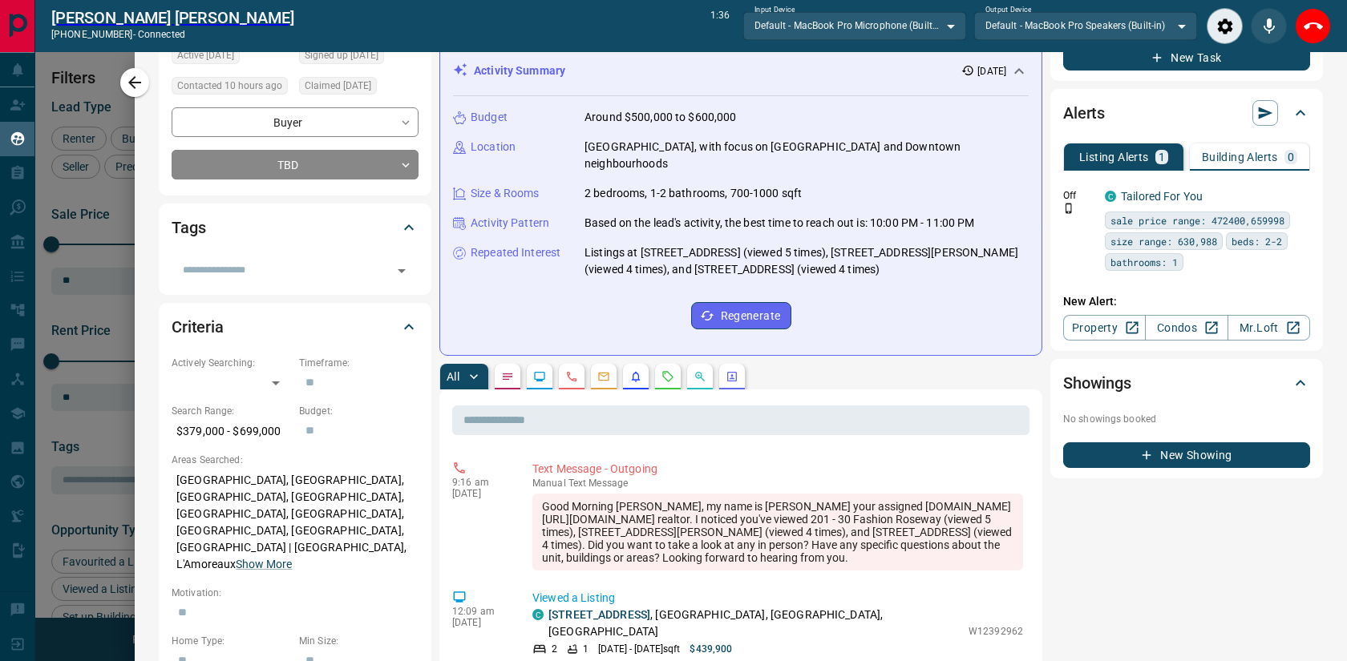
scroll to position [232, 0]
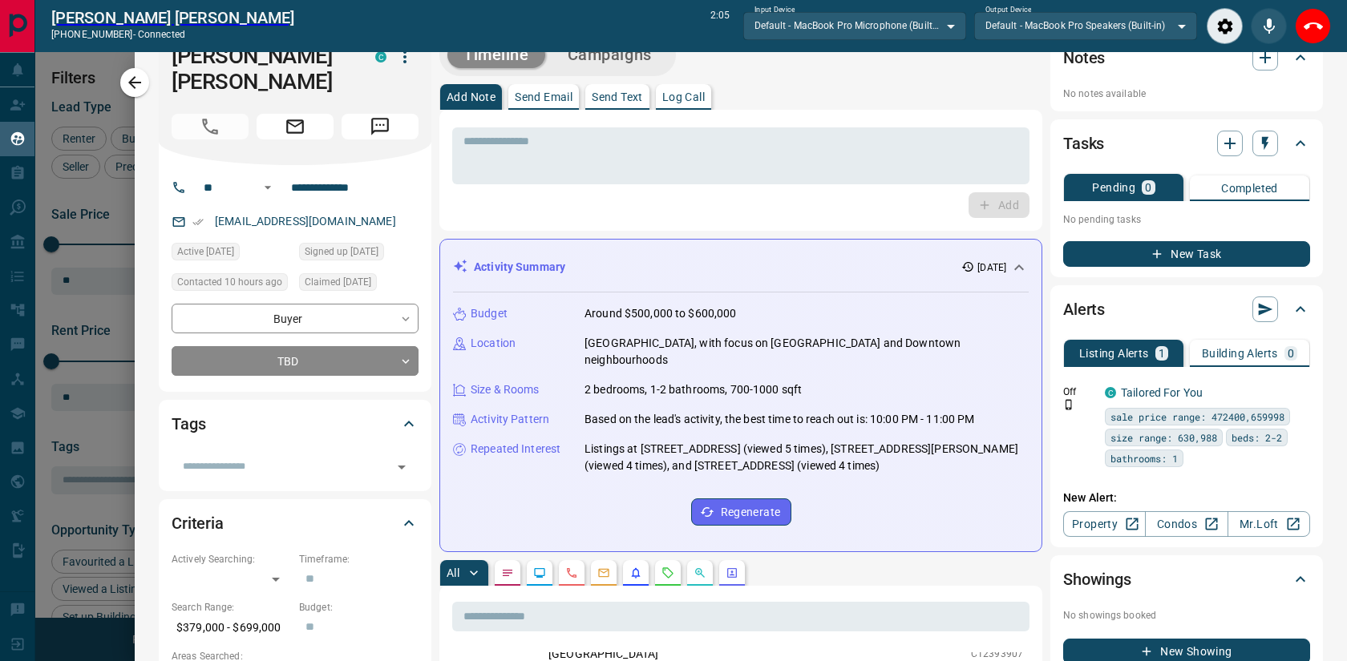
scroll to position [0, 0]
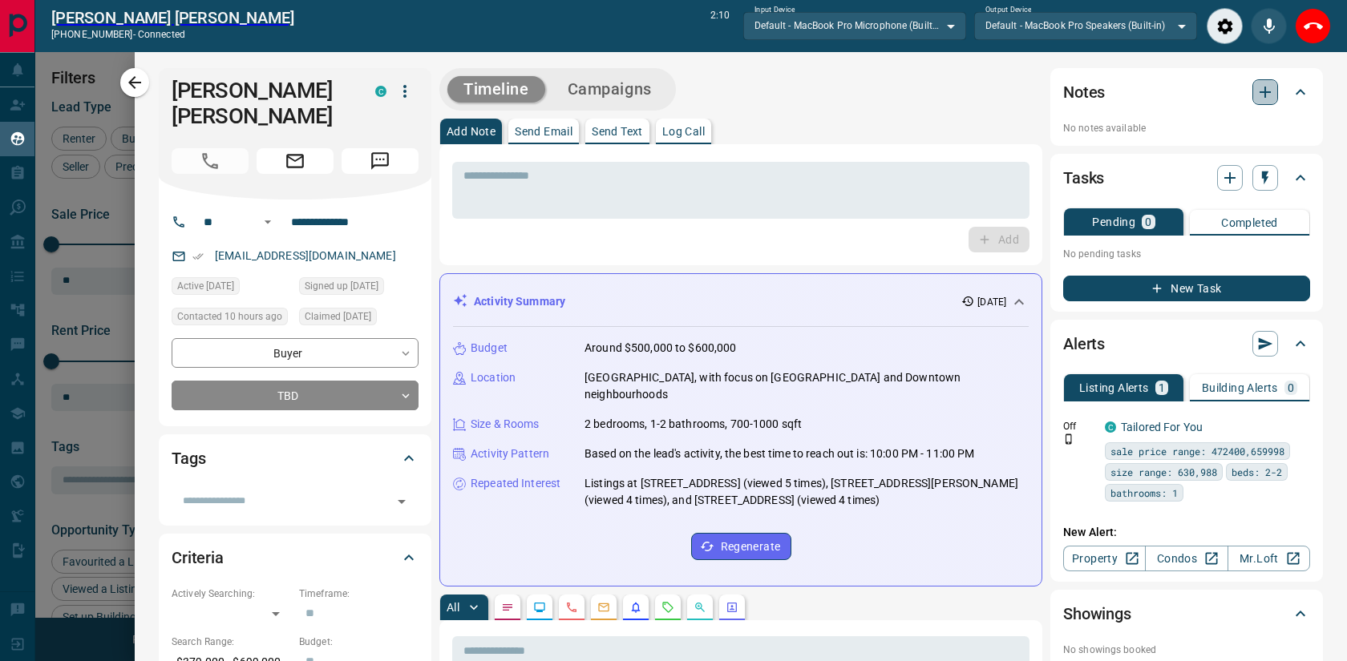
click at [1268, 95] on icon "button" at bounding box center [1264, 92] width 19 height 19
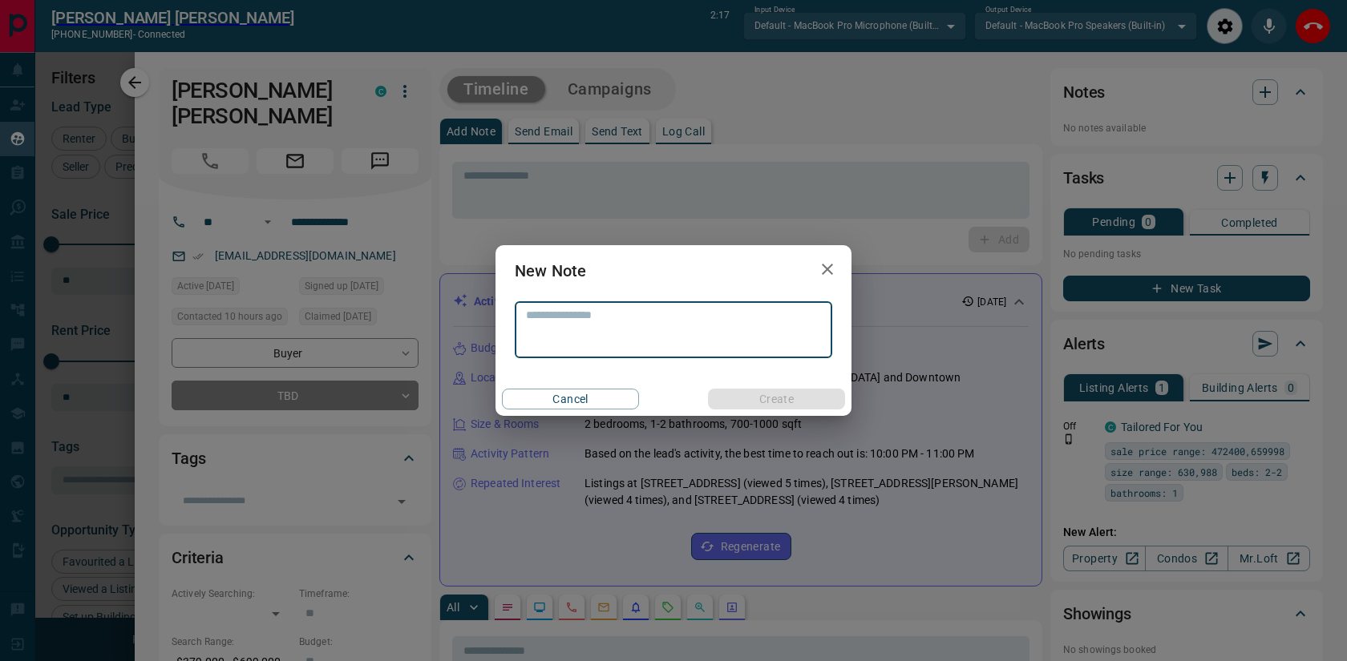
click at [826, 273] on icon "button" at bounding box center [827, 269] width 19 height 19
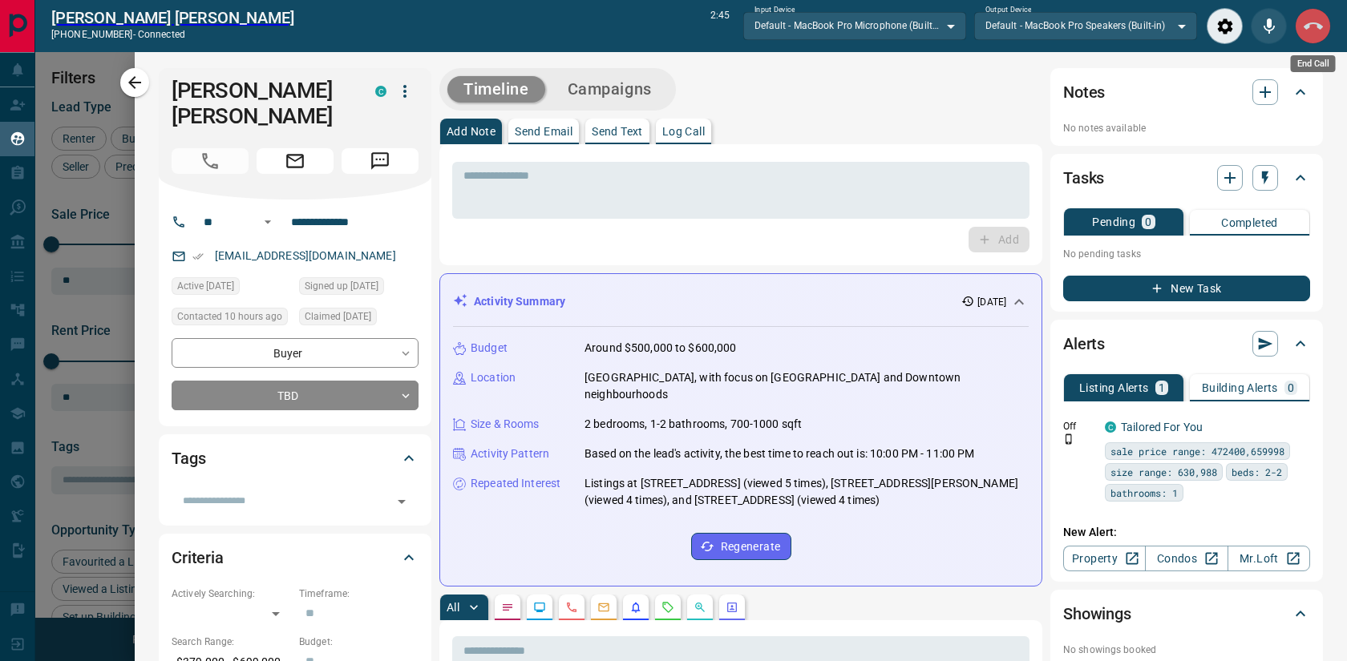
click at [1317, 34] on icon "End Call" at bounding box center [1312, 26] width 19 height 19
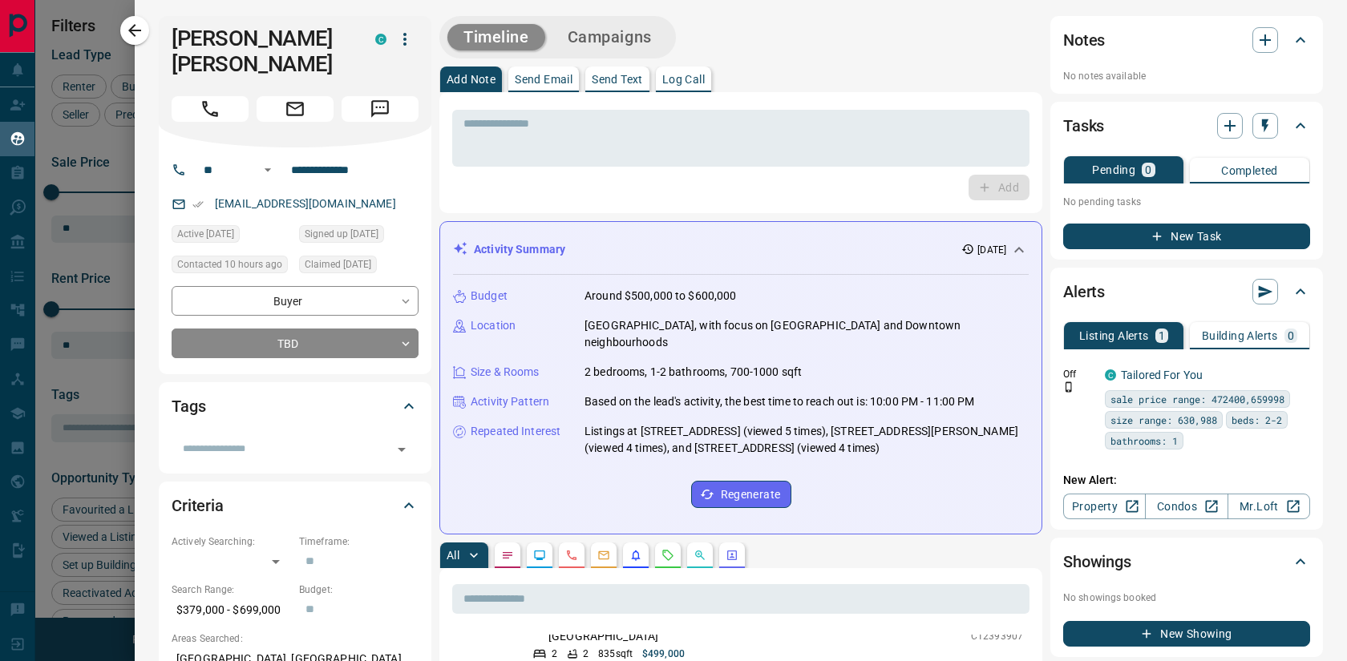
scroll to position [518, 1044]
click at [1257, 33] on icon "button" at bounding box center [1264, 39] width 19 height 19
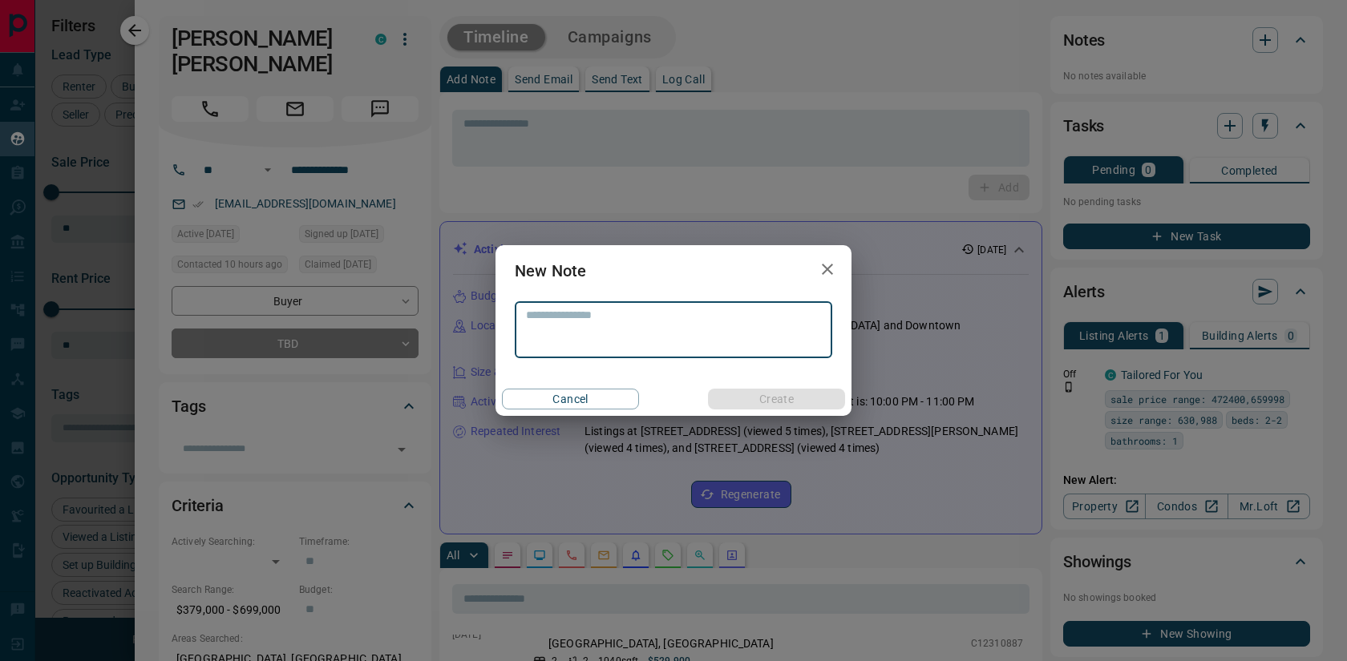
scroll to position [352, 0]
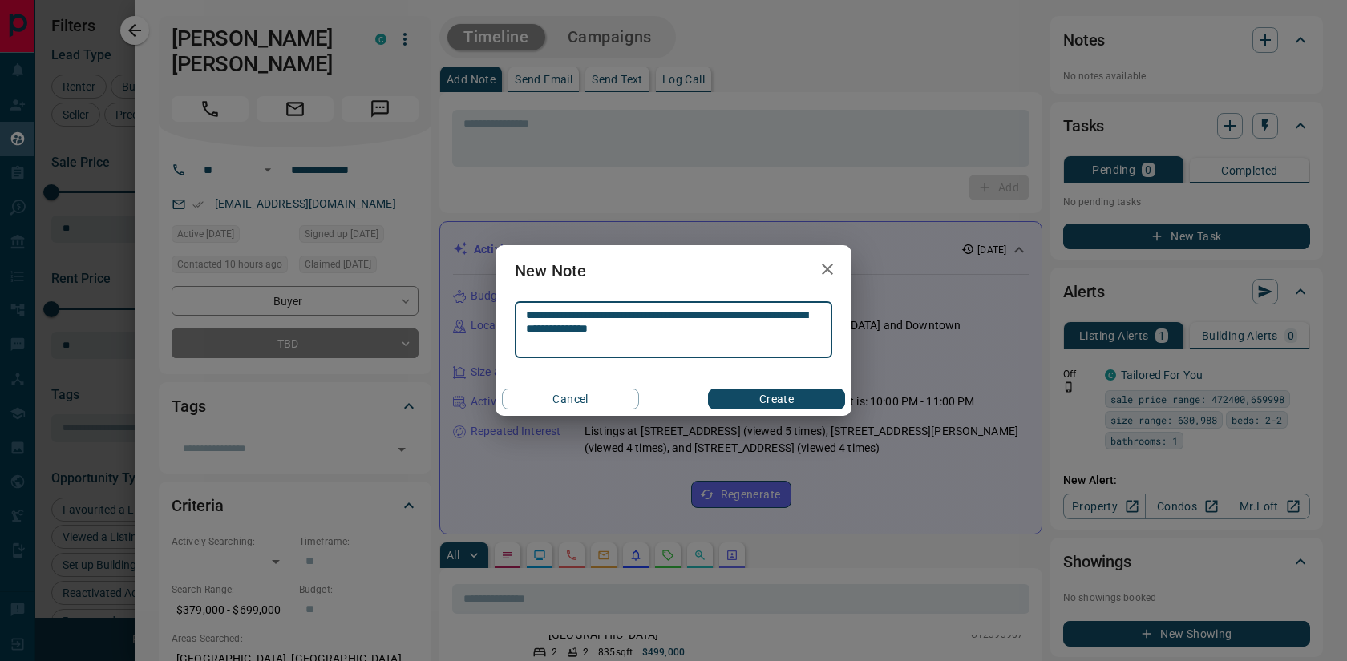
type textarea "**********"
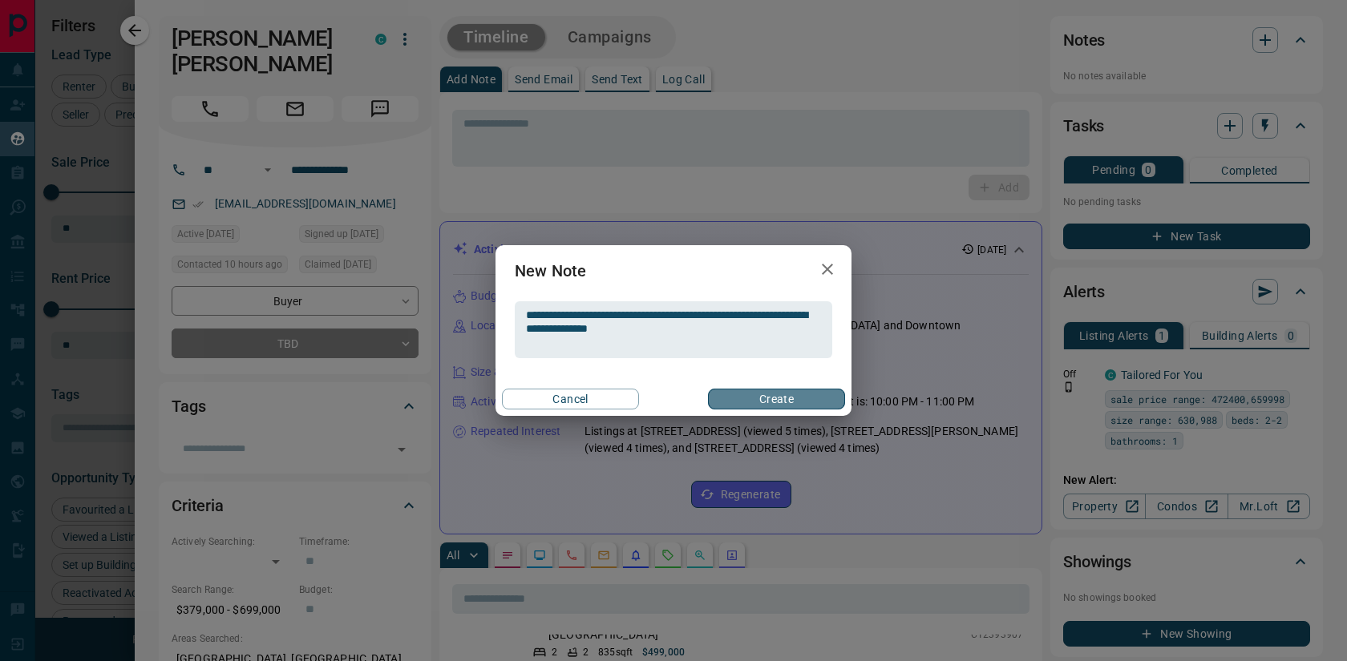
click at [769, 405] on button "Create" at bounding box center [776, 399] width 137 height 21
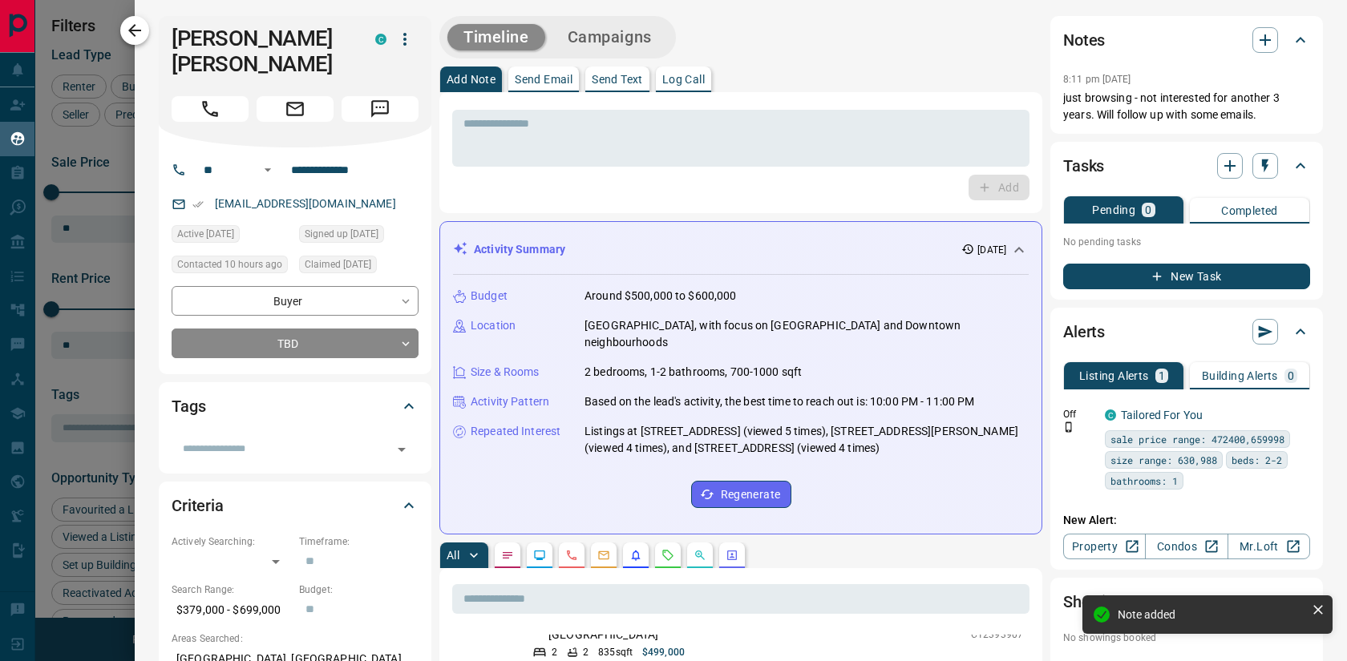
click at [129, 37] on icon "button" at bounding box center [134, 30] width 19 height 19
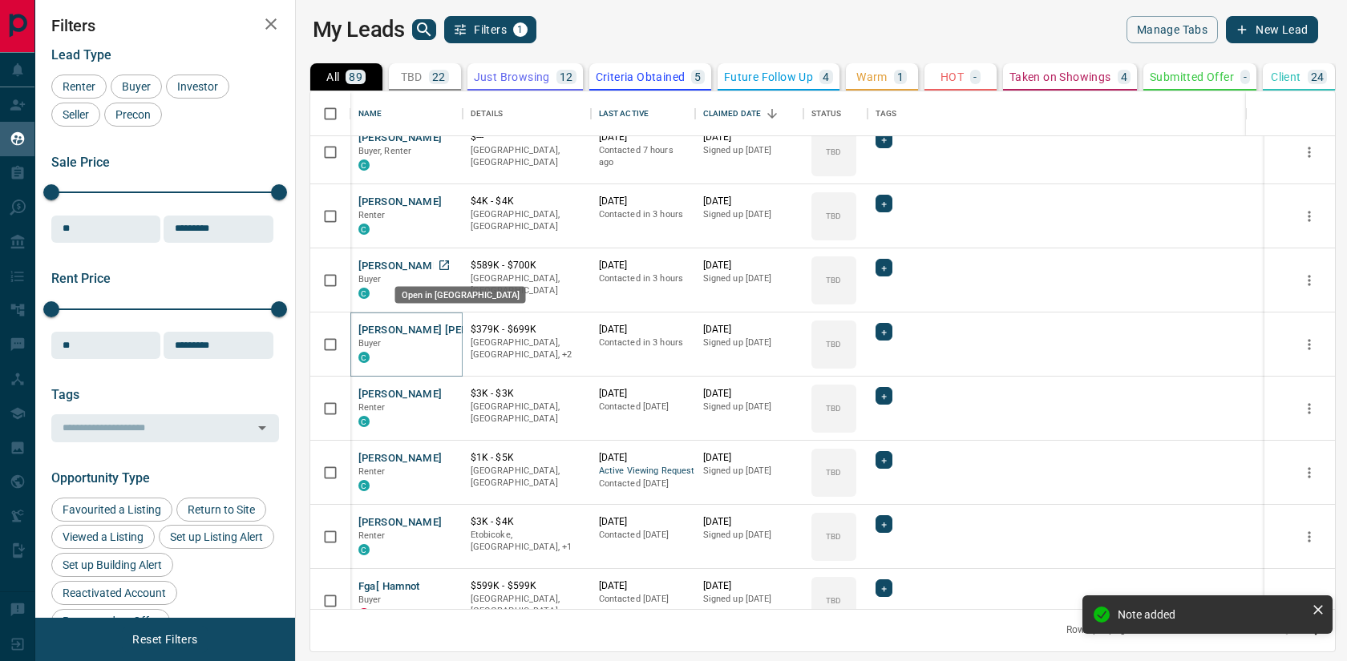
scroll to position [402, 0]
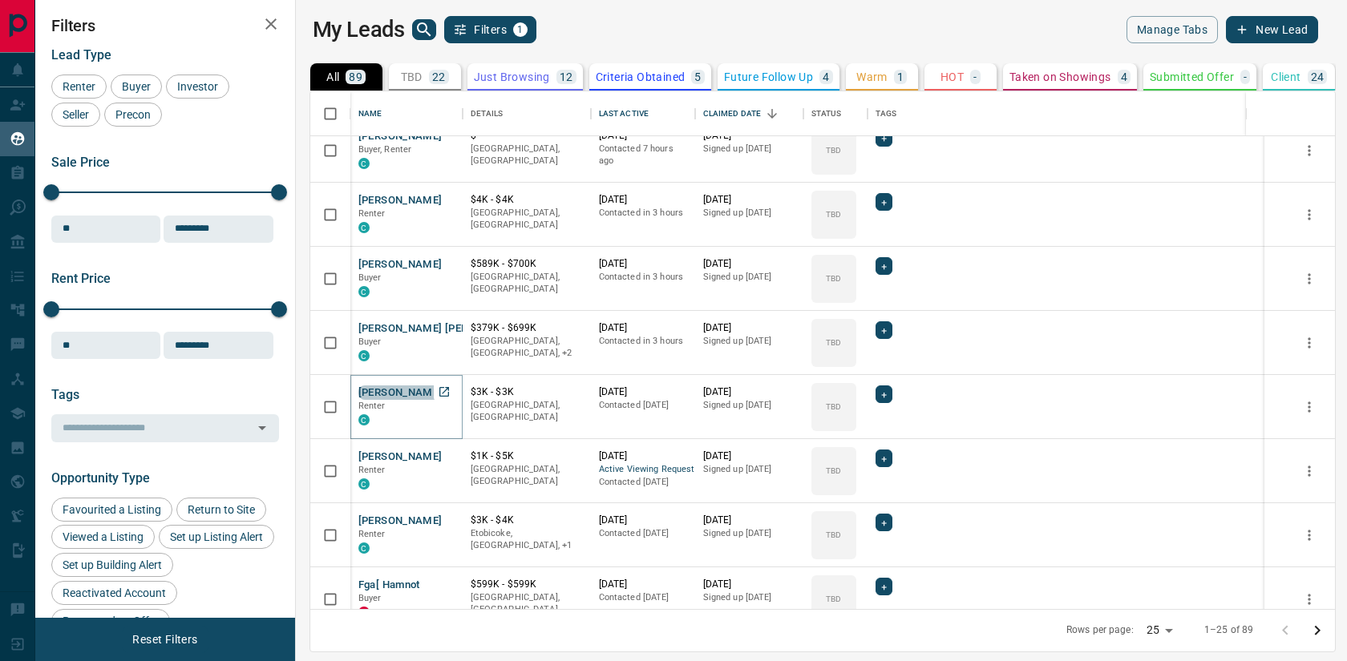
click at [395, 388] on button "[PERSON_NAME]" at bounding box center [400, 393] width 84 height 15
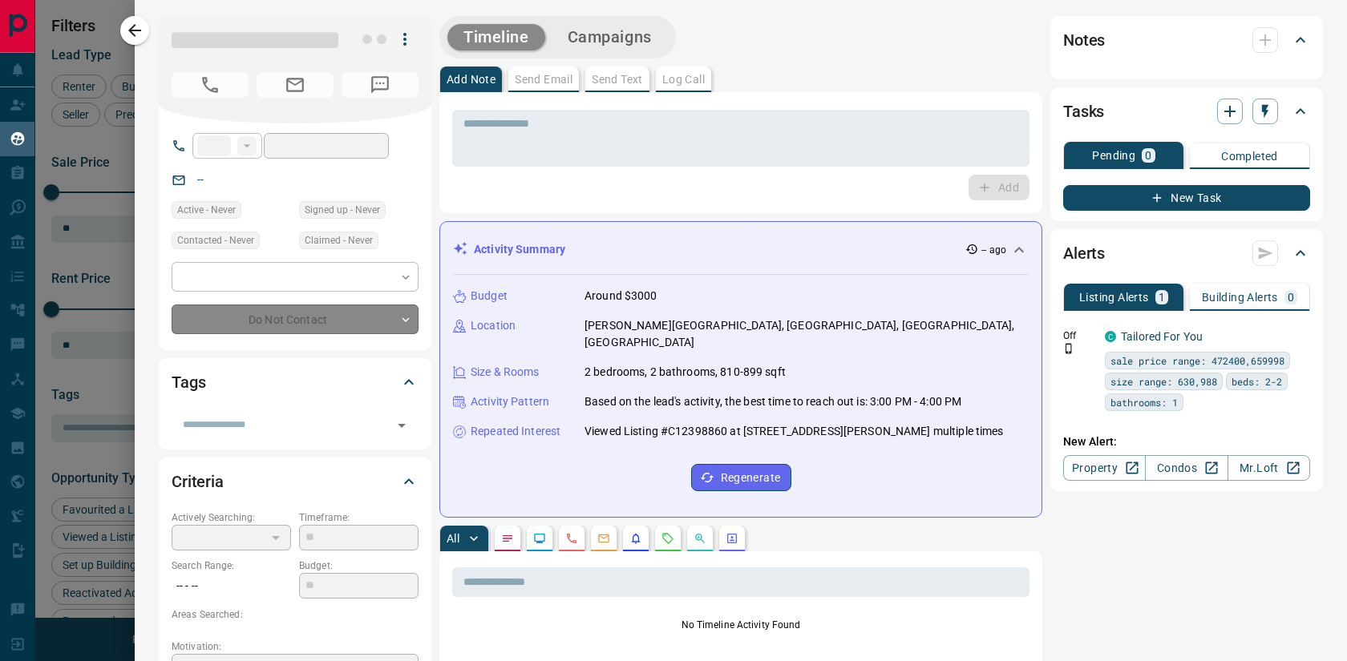
type input "**"
type input "**********"
type input "**"
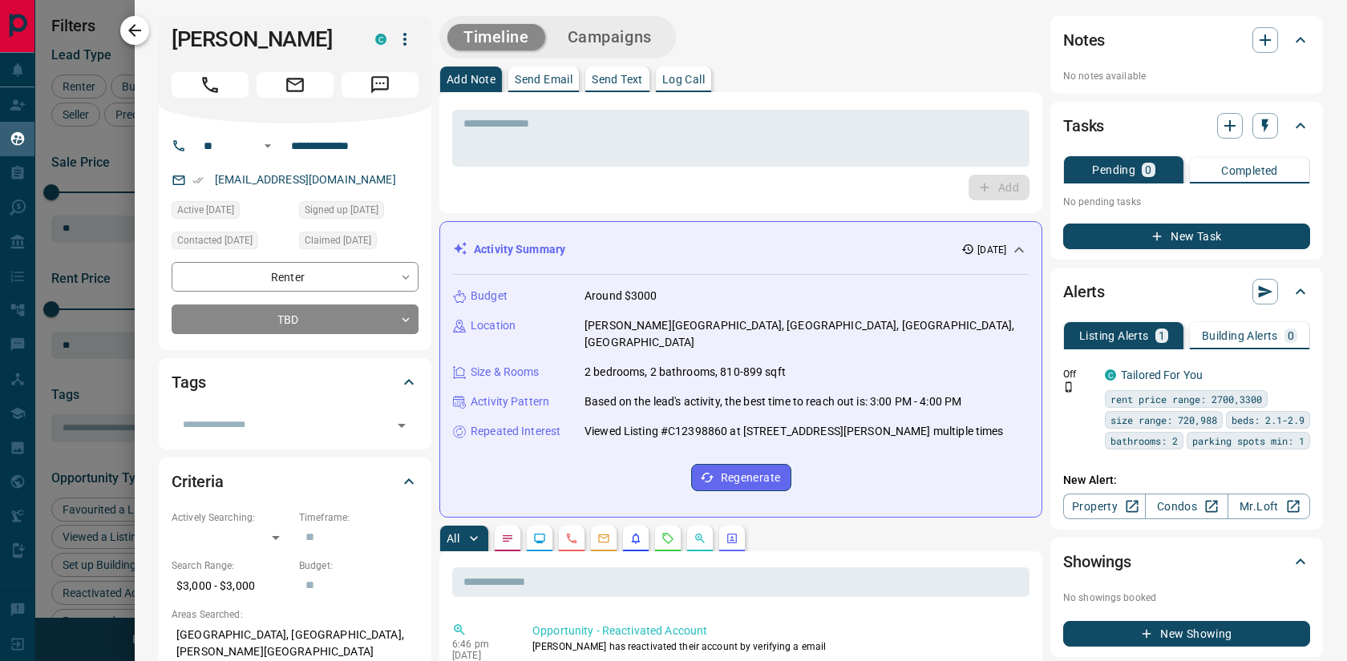
click at [136, 35] on icon "button" at bounding box center [134, 30] width 19 height 19
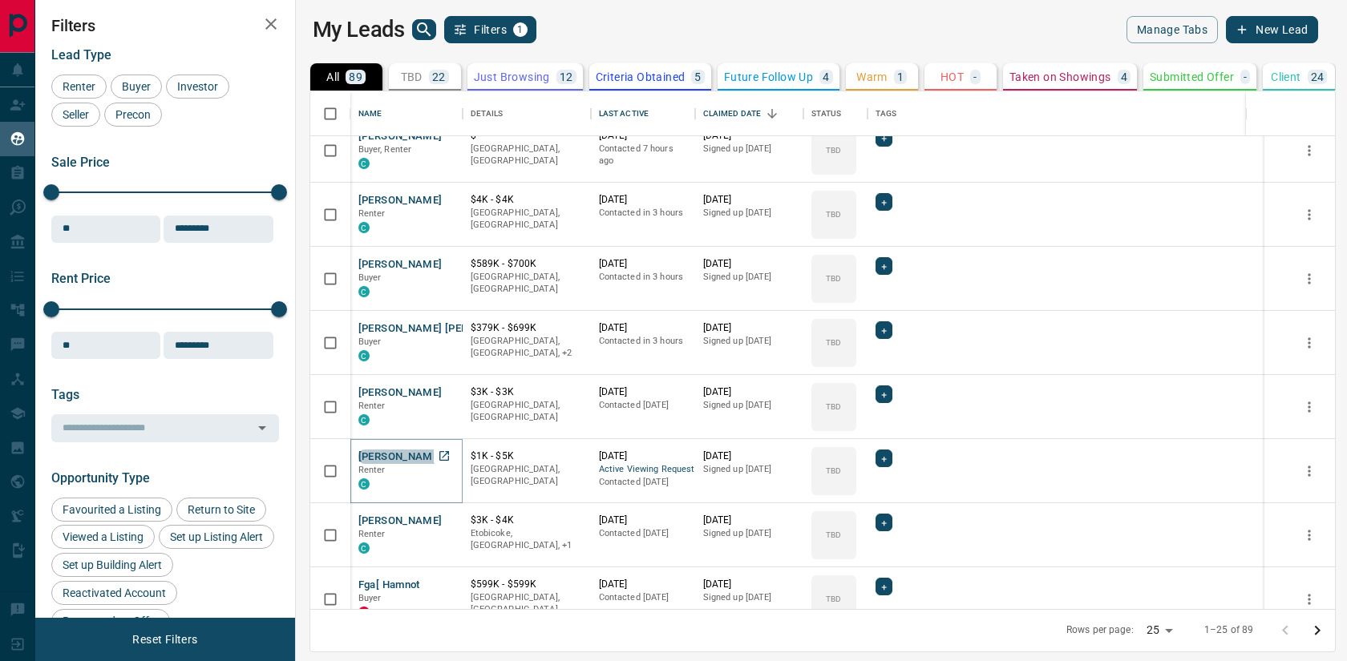
click at [377, 461] on button "[PERSON_NAME]" at bounding box center [400, 457] width 84 height 15
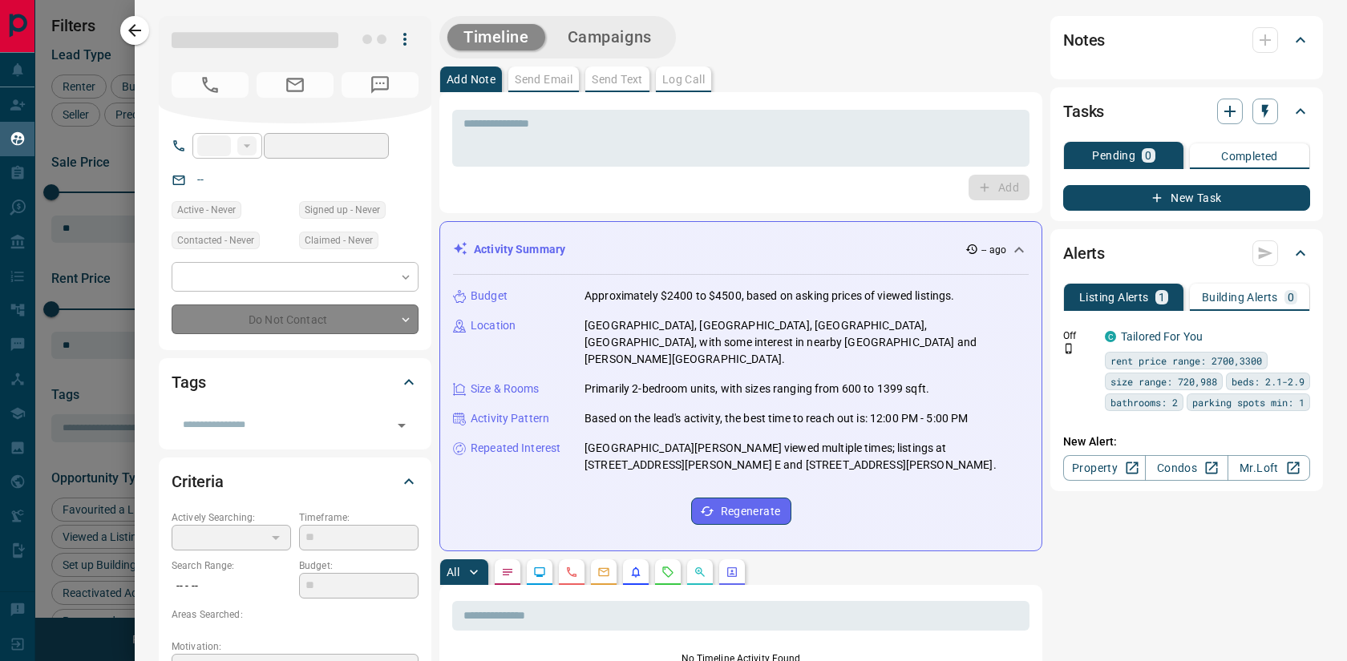
type input "**"
type input "**********"
type input "**"
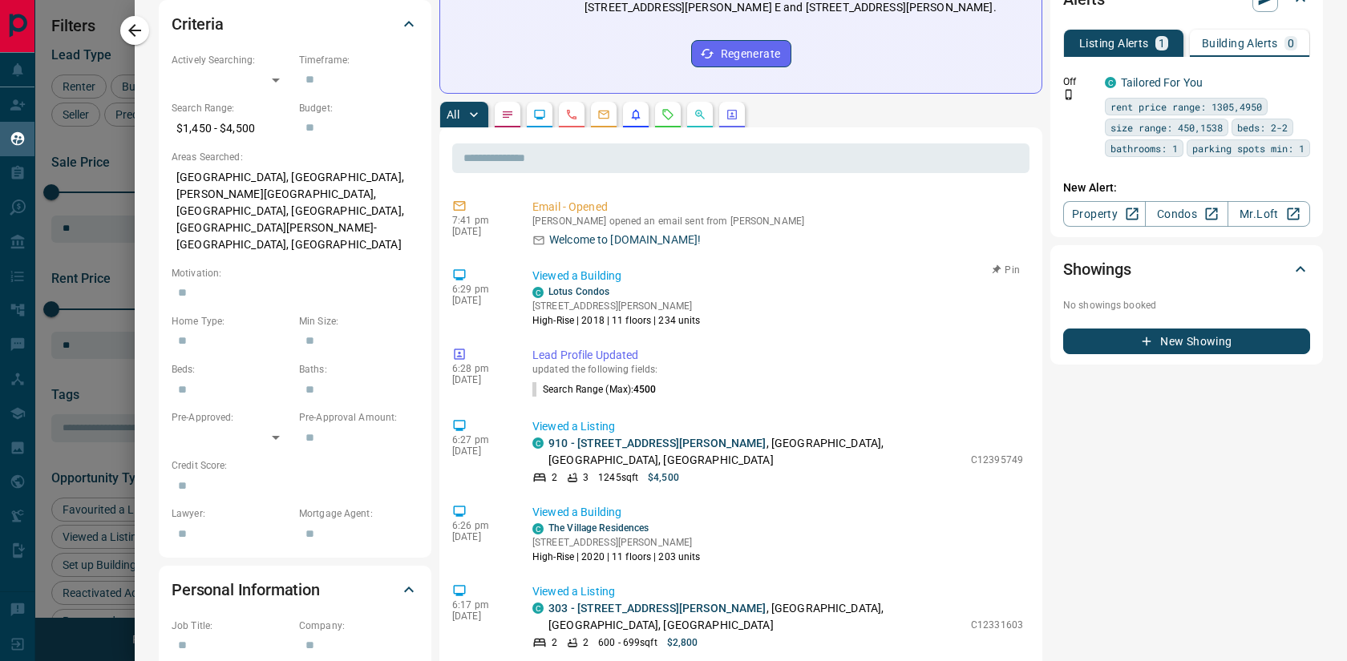
scroll to position [0, 0]
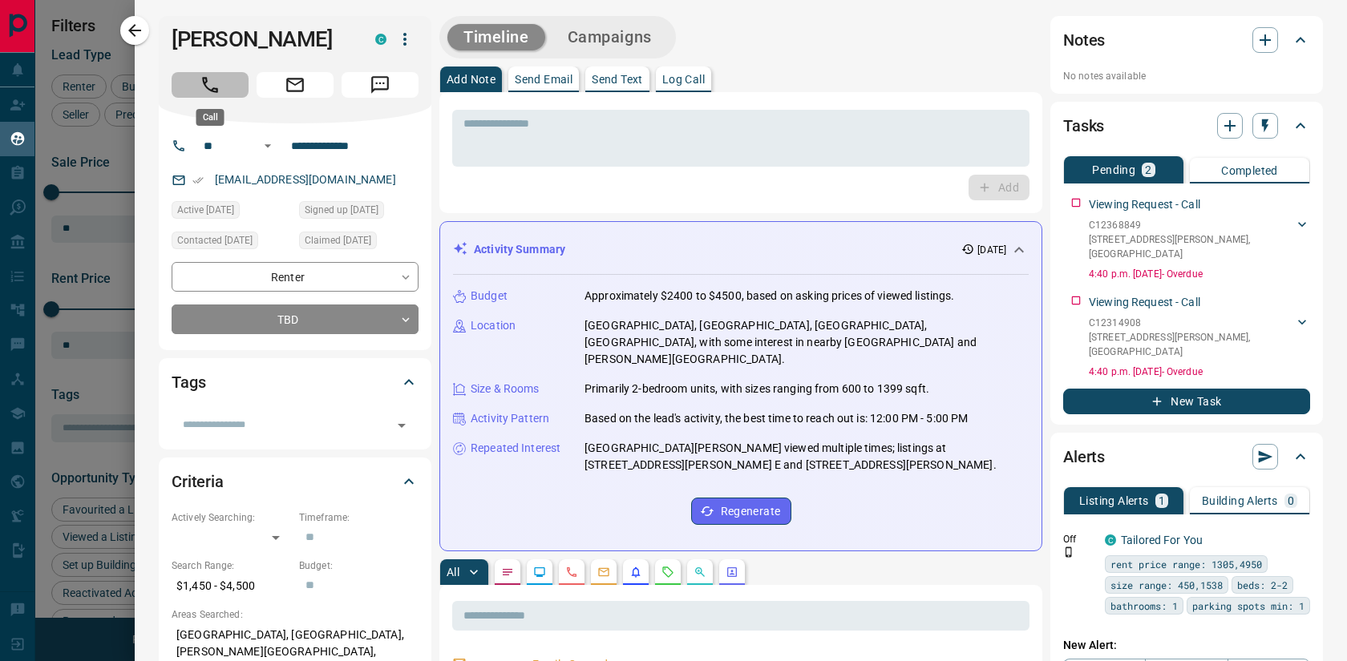
click at [207, 88] on icon "Call" at bounding box center [210, 85] width 16 height 16
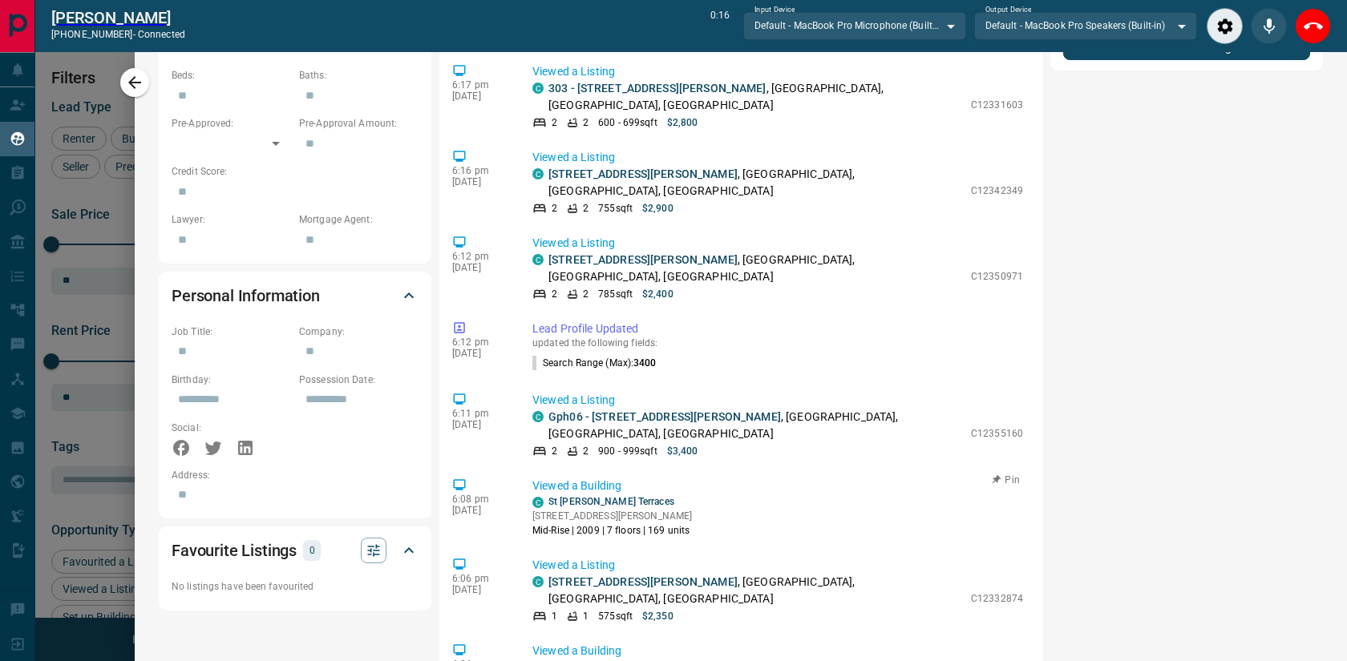
scroll to position [217, 0]
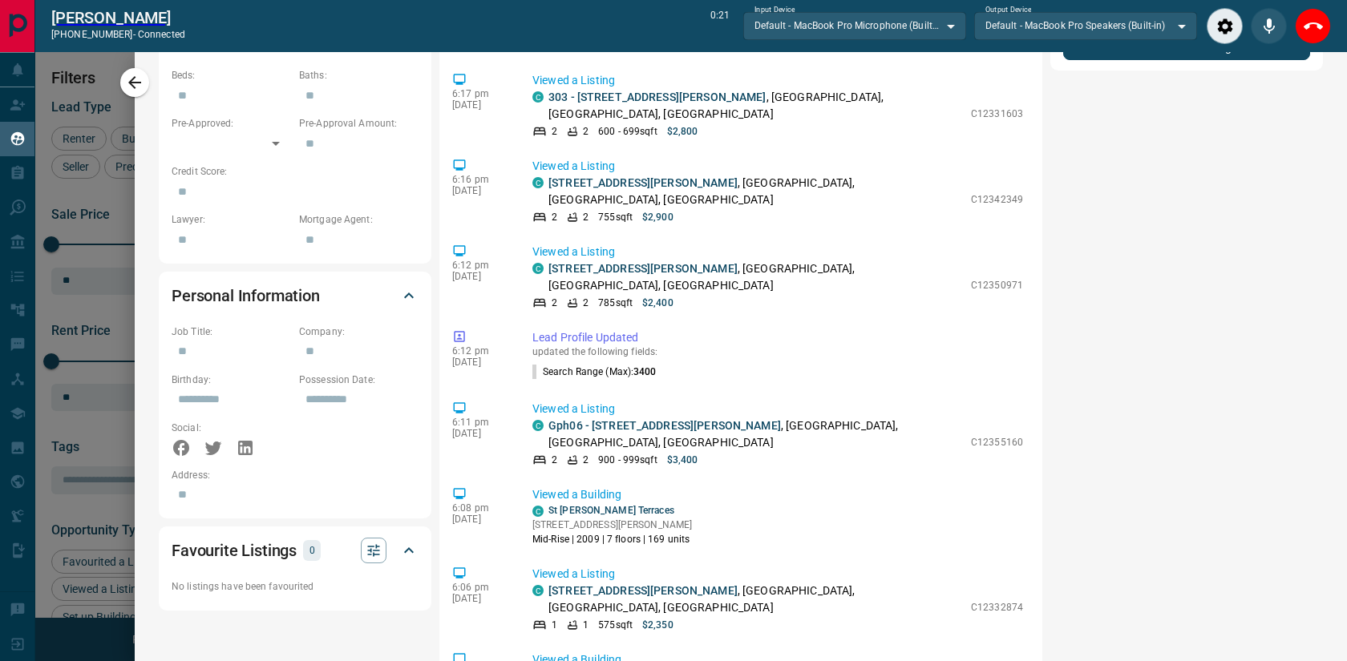
click at [1111, 389] on div "Notes No notes available Tasks Pending 2 Completed Viewing Request - Call C1236…" at bounding box center [1186, 231] width 273 height 1934
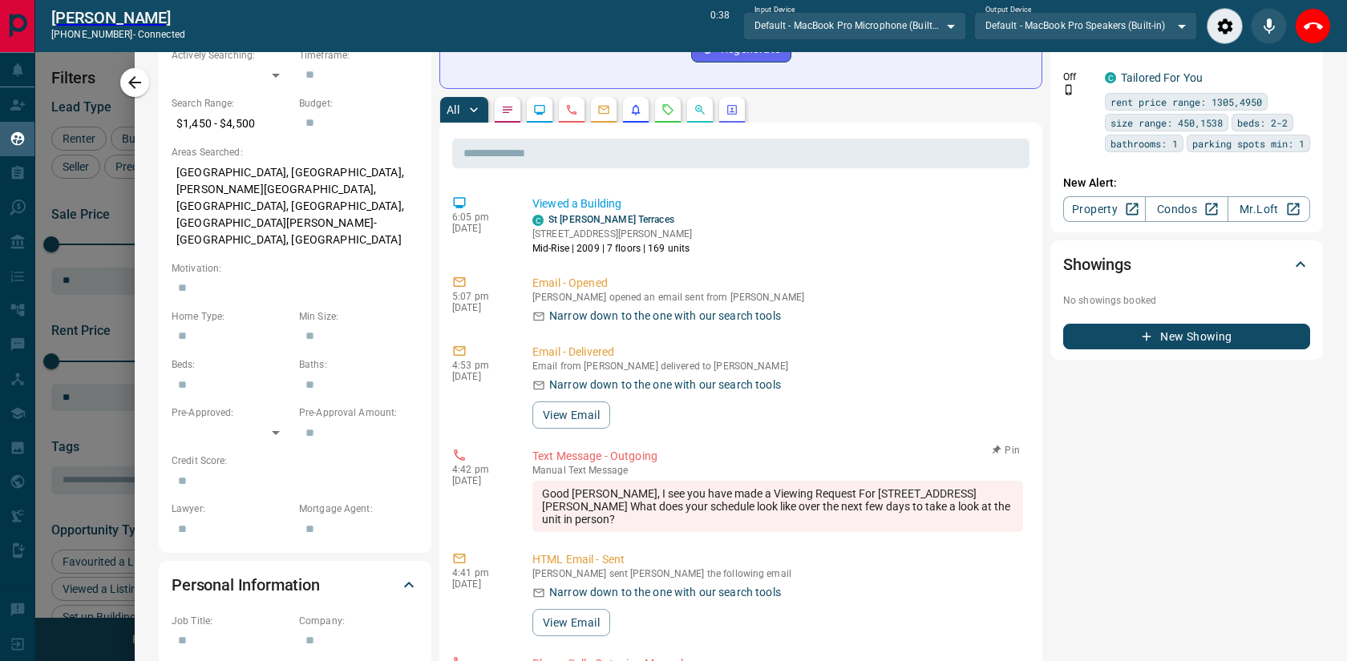
scroll to position [1201, 0]
drag, startPoint x: 900, startPoint y: 370, endPoint x: 879, endPoint y: 369, distance: 20.9
click at [879, 479] on div "Good [PERSON_NAME], I see you have made a Viewing Request For [STREET_ADDRESS][…" at bounding box center [777, 504] width 491 height 51
drag, startPoint x: 875, startPoint y: 369, endPoint x: 596, endPoint y: 382, distance: 279.2
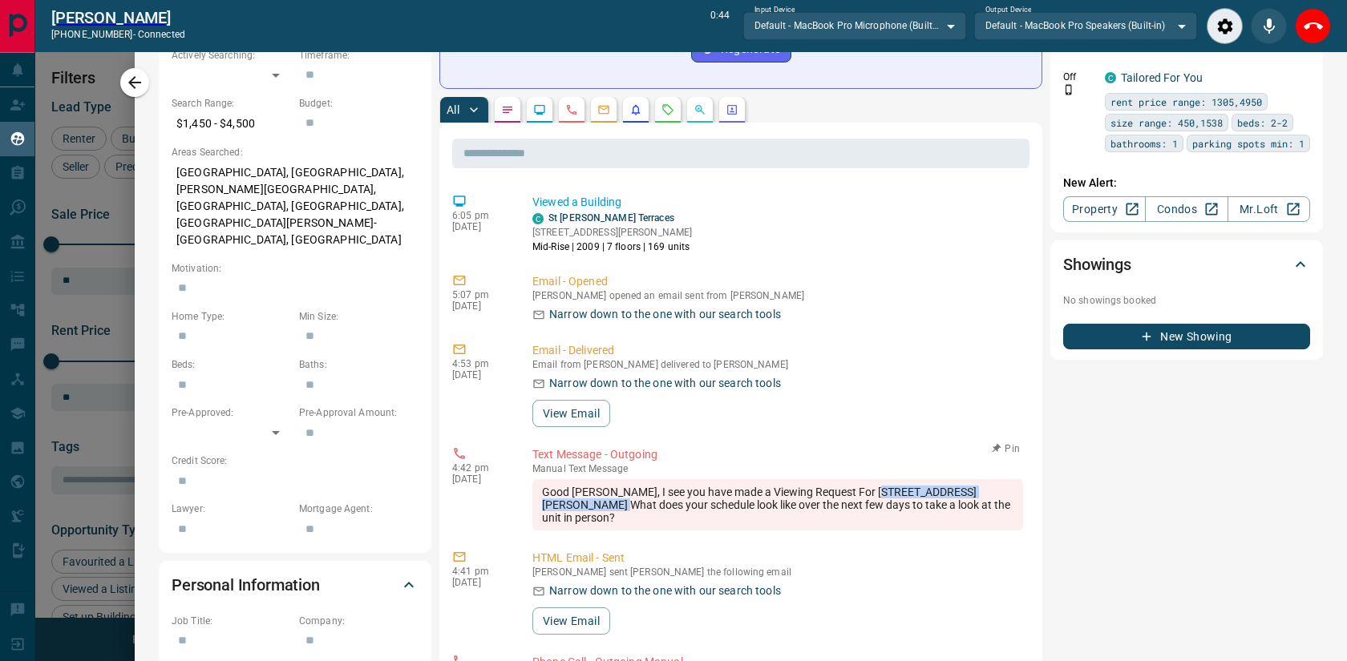
click at [596, 479] on div "Good [PERSON_NAME], I see you have made a Viewing Request For [STREET_ADDRESS][…" at bounding box center [777, 504] width 491 height 51
click at [869, 550] on p "HTML Email - Sent" at bounding box center [777, 558] width 491 height 17
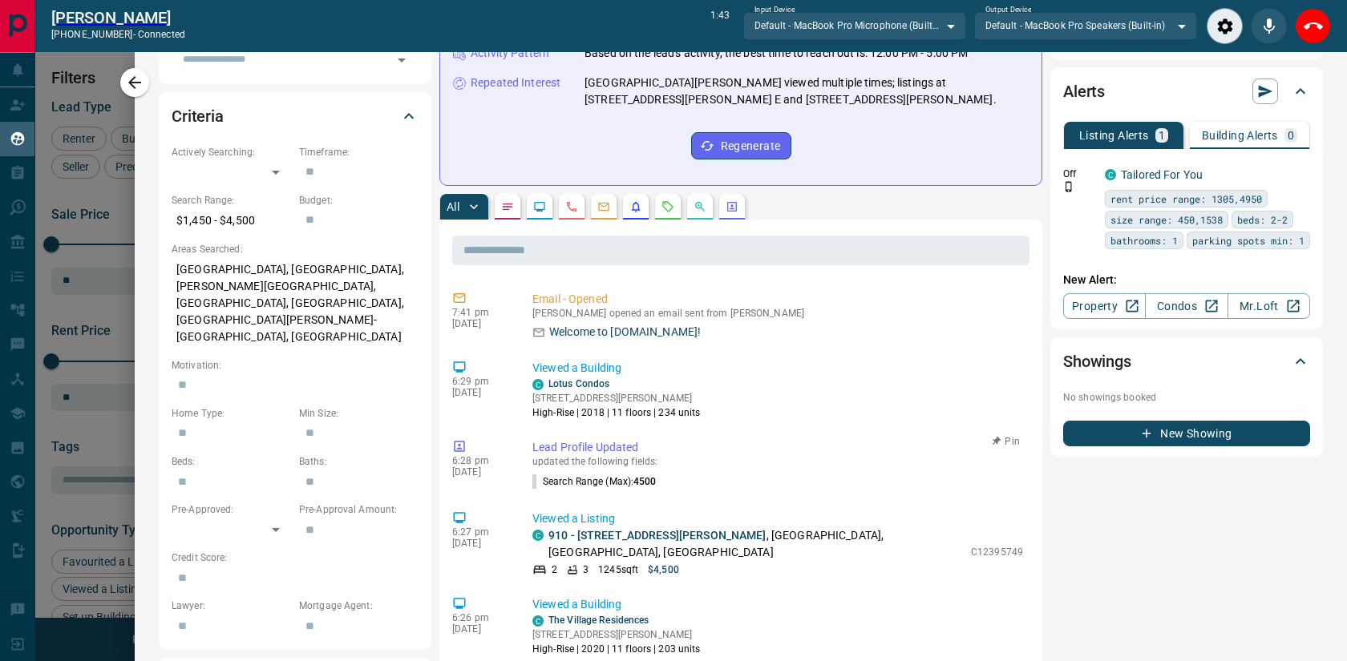
scroll to position [0, 0]
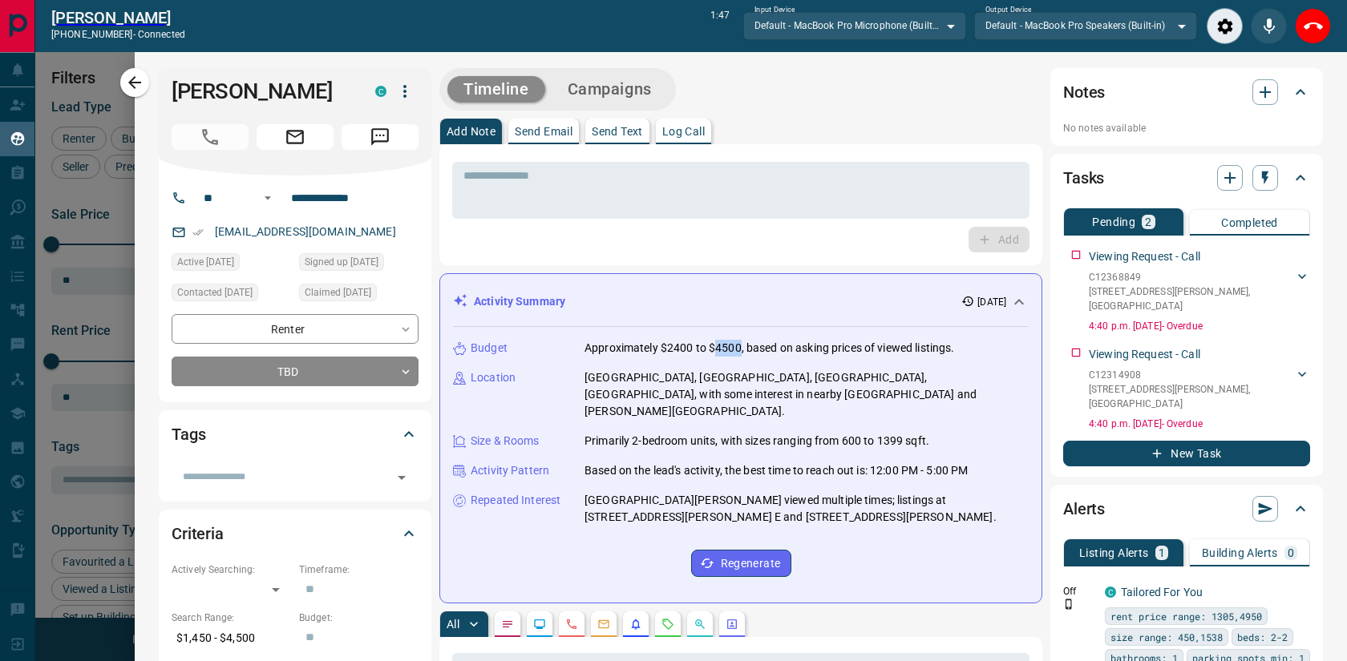
drag, startPoint x: 717, startPoint y: 349, endPoint x: 741, endPoint y: 348, distance: 24.1
click at [741, 348] on p "Approximately $2400 to $4500, based on asking prices of viewed listings." at bounding box center [769, 348] width 370 height 17
drag, startPoint x: 836, startPoint y: 353, endPoint x: 578, endPoint y: 346, distance: 258.2
click at [578, 346] on div "Budget Approximately $2400 to $4500, based on asking prices of viewed listings." at bounding box center [741, 348] width 576 height 17
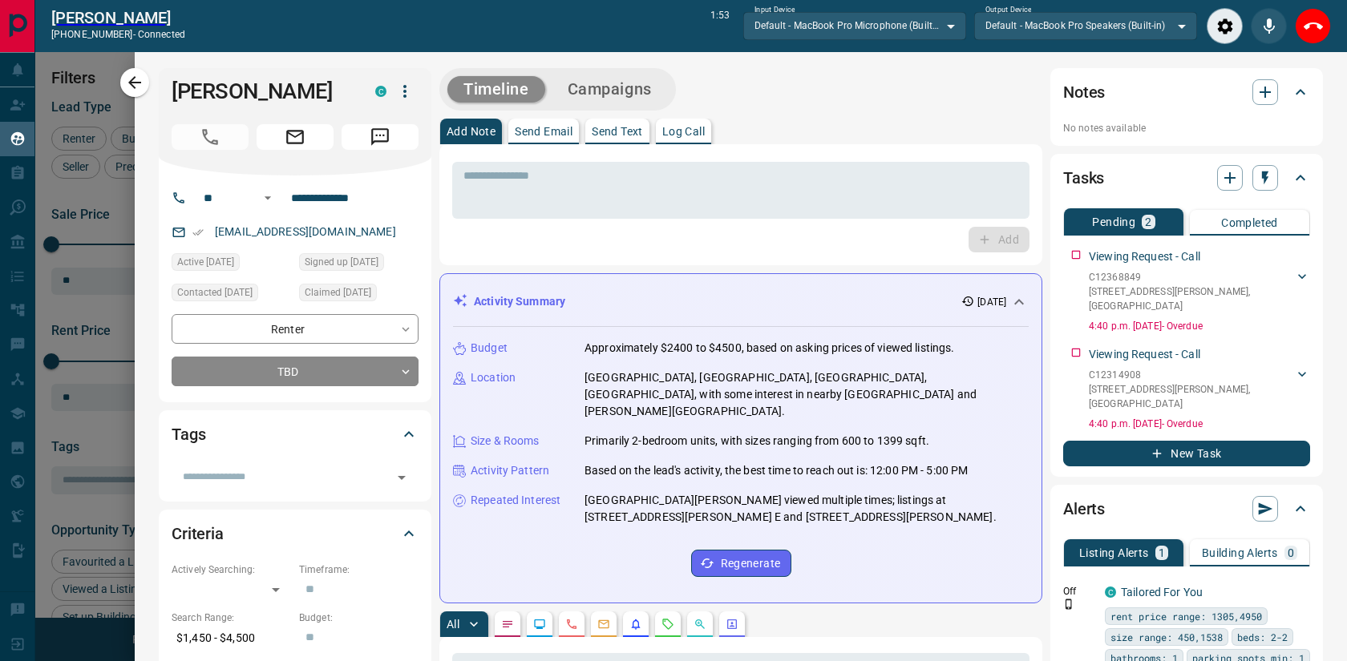
click at [900, 555] on div "Budget Approximately $2400 to $4500, based on asking prices of viewed listings.…" at bounding box center [741, 458] width 576 height 263
click at [1239, 179] on button "button" at bounding box center [1230, 178] width 26 height 26
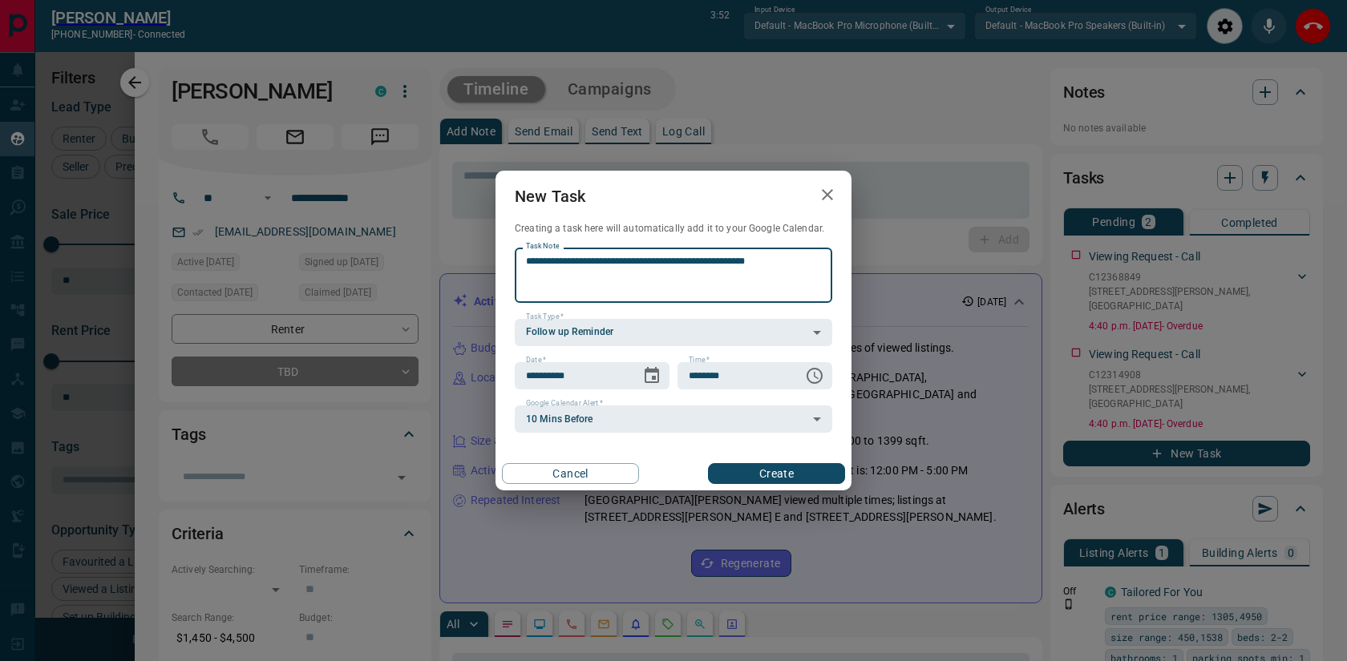
type textarea "**********"
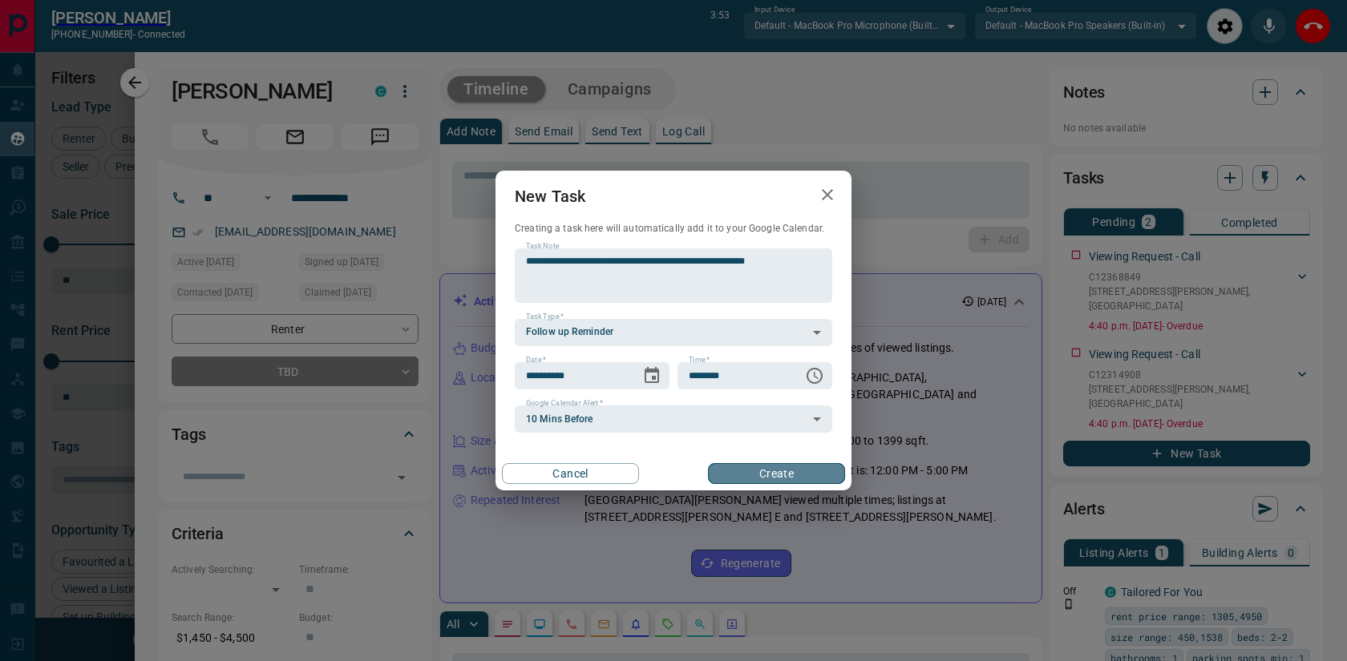
click at [757, 476] on button "Create" at bounding box center [776, 473] width 137 height 21
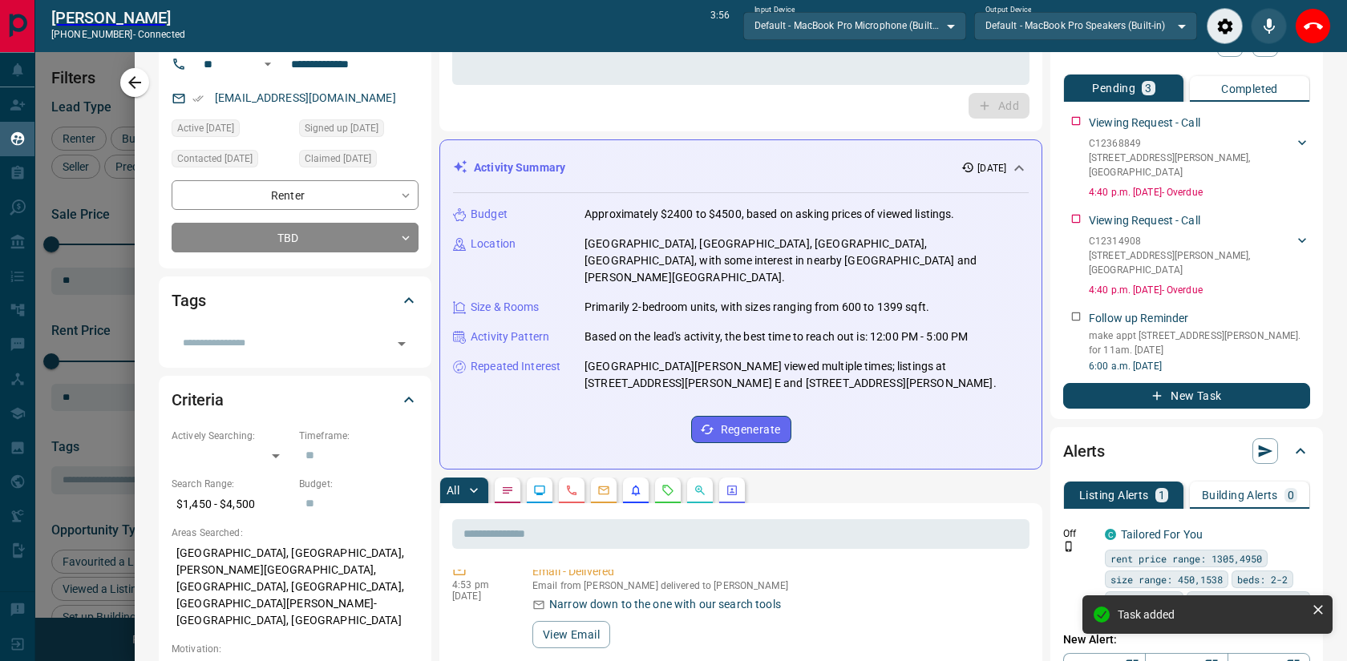
scroll to position [135, 0]
drag, startPoint x: 605, startPoint y: 366, endPoint x: 729, endPoint y: 370, distance: 123.5
click at [729, 370] on p "[GEOGRAPHIC_DATA][PERSON_NAME] viewed multiple times; listings at [STREET_ADDRE…" at bounding box center [806, 374] width 444 height 34
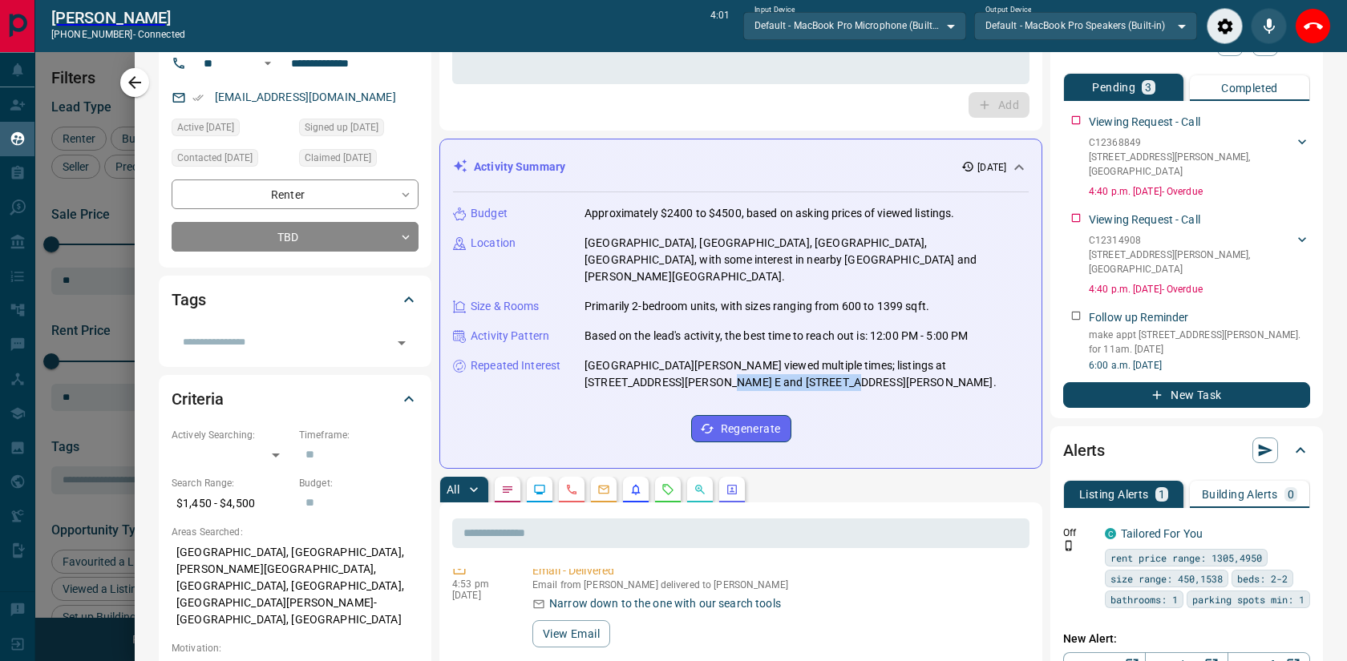
copy p "[STREET_ADDRESS][PERSON_NAME]"
click at [937, 398] on div "Budget Approximately $2400 to $4500, based on asking prices of viewed listings.…" at bounding box center [741, 323] width 576 height 263
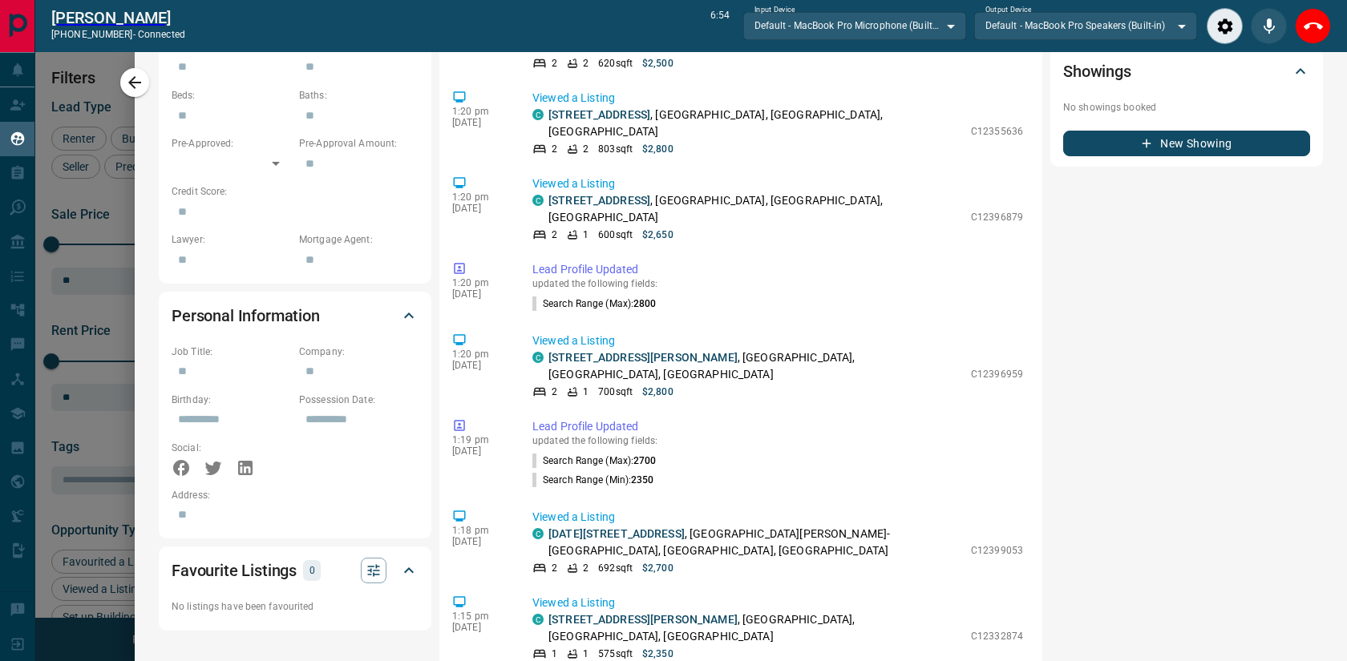
scroll to position [0, 0]
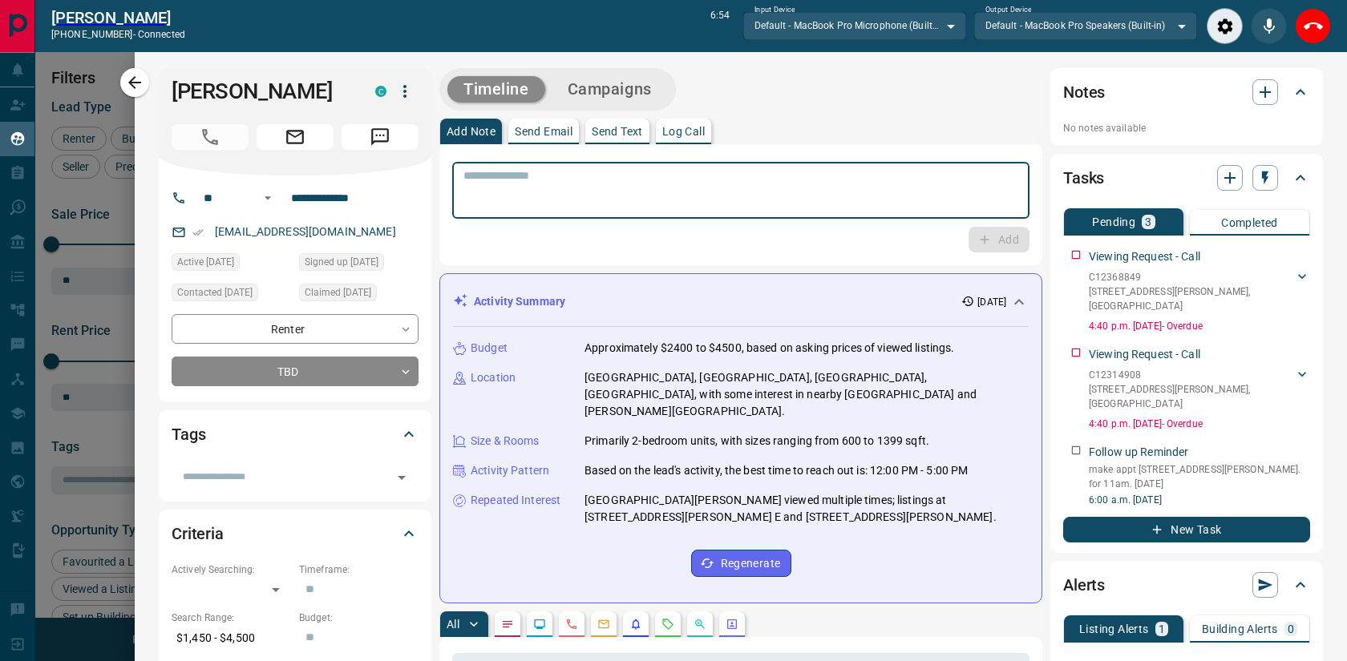
click at [945, 181] on textarea at bounding box center [740, 190] width 555 height 43
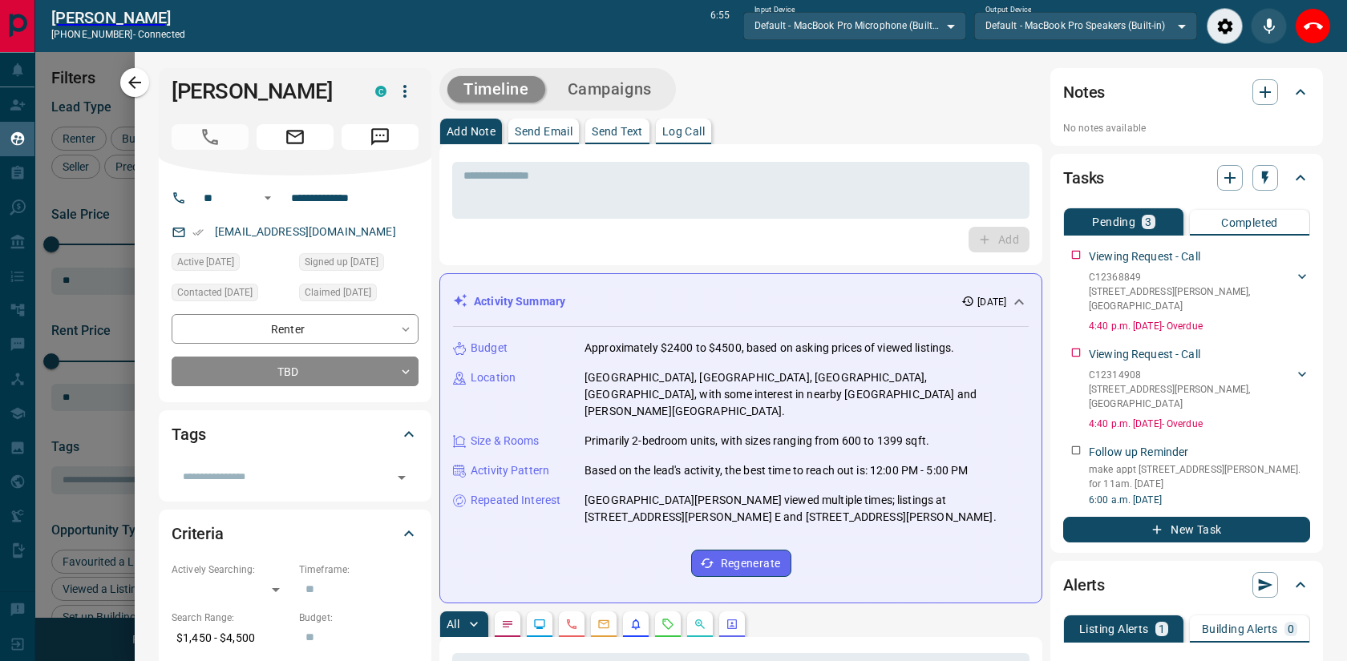
click at [971, 142] on div "Add Note Send Email Send Text Log Call" at bounding box center [740, 132] width 603 height 26
click at [1317, 31] on icon "Close" at bounding box center [1312, 26] width 19 height 19
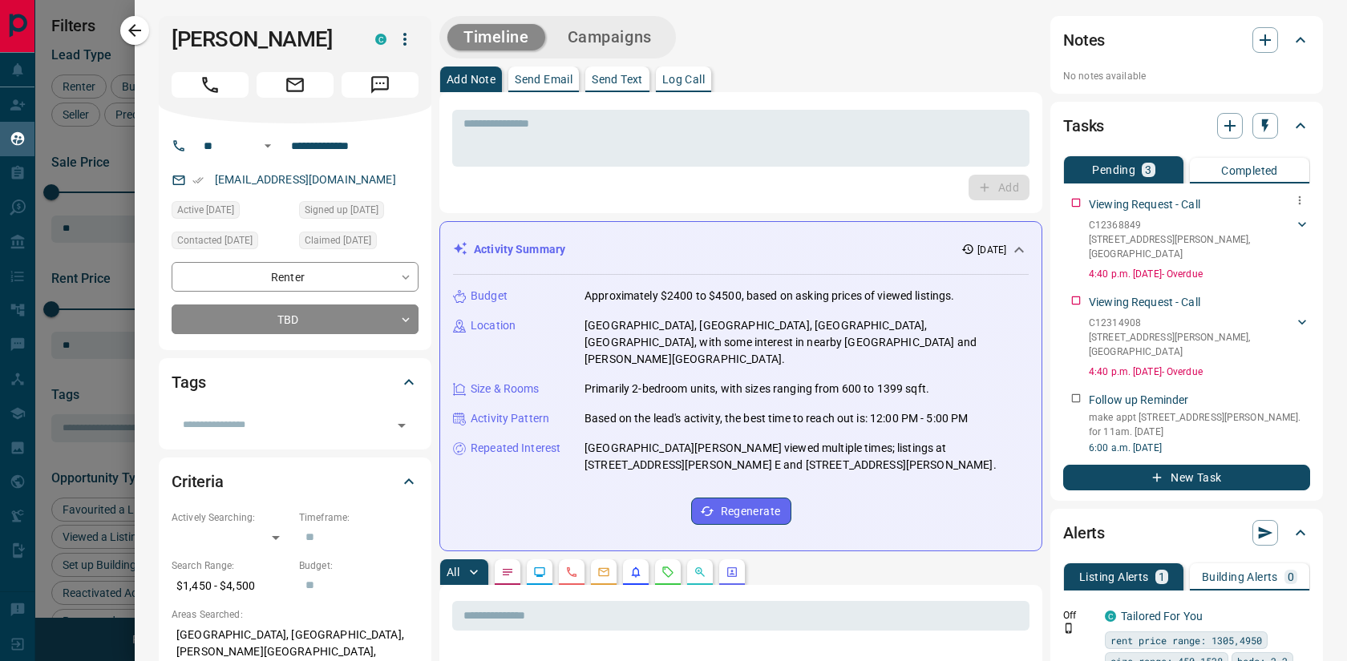
scroll to position [938, 0]
click at [1263, 42] on icon "button" at bounding box center [1264, 39] width 19 height 19
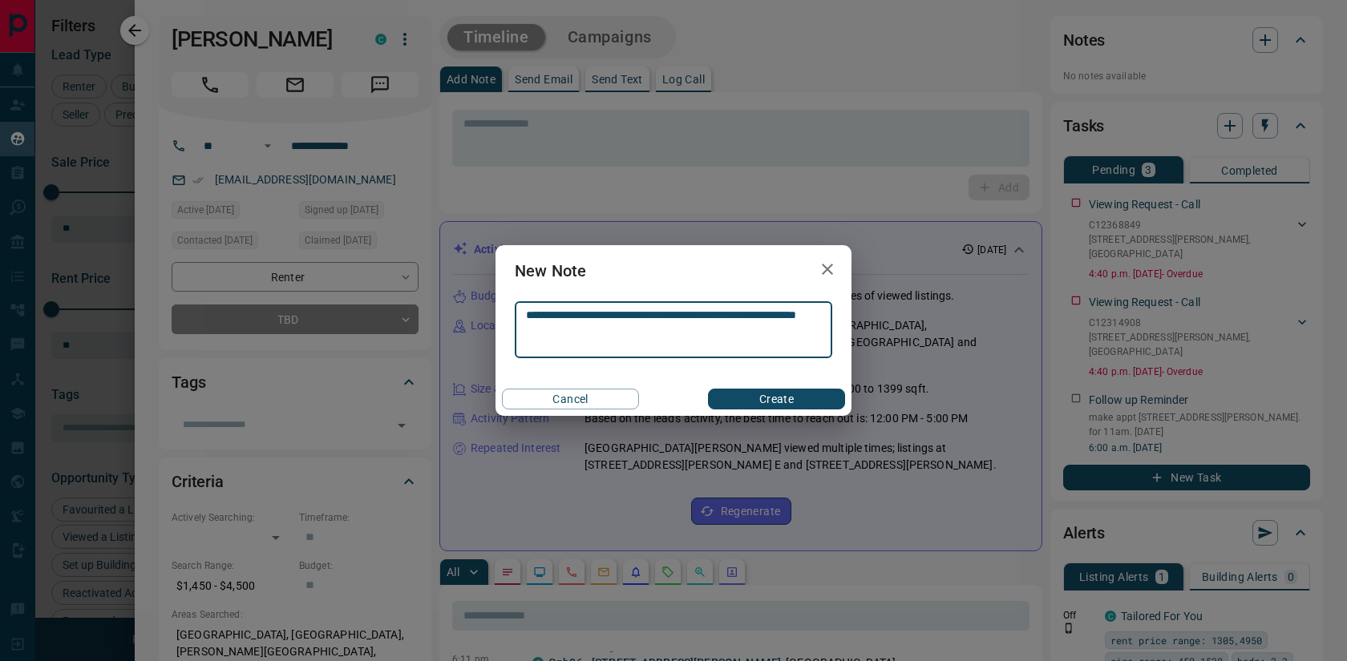
type textarea "**********"
click at [767, 396] on button "Create" at bounding box center [776, 399] width 137 height 21
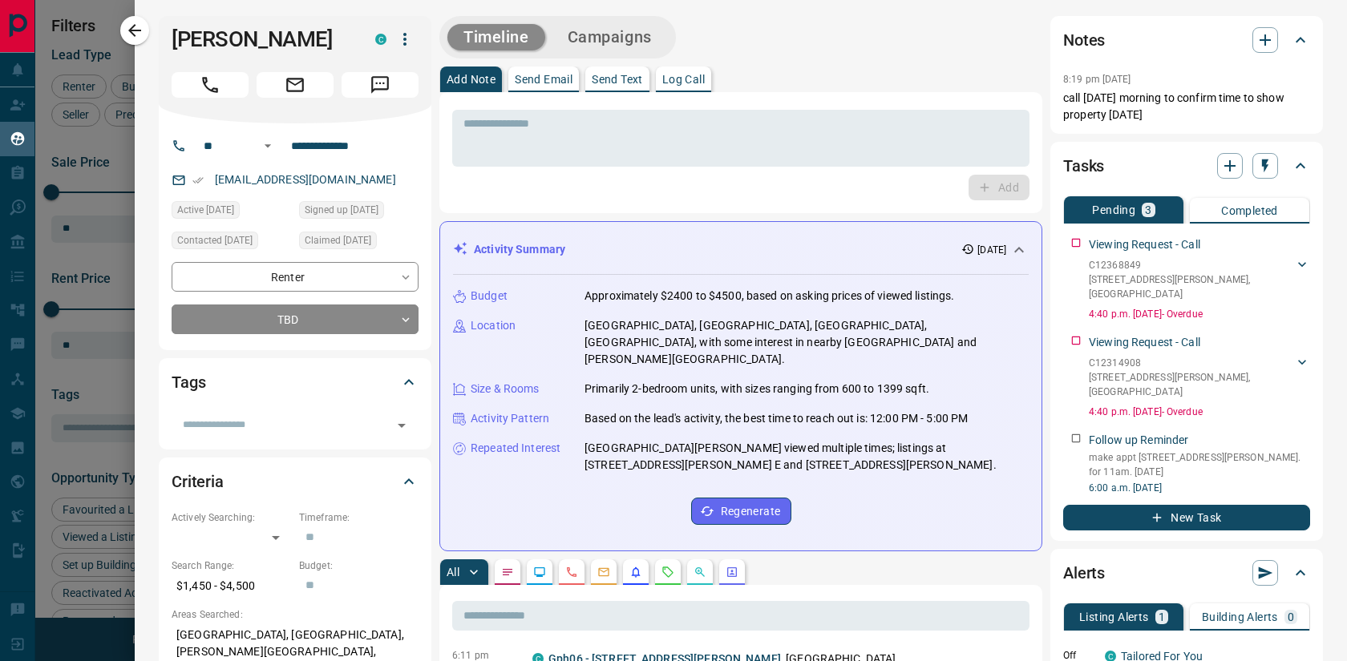
scroll to position [1020, 0]
click at [139, 35] on icon "button" at bounding box center [134, 30] width 19 height 19
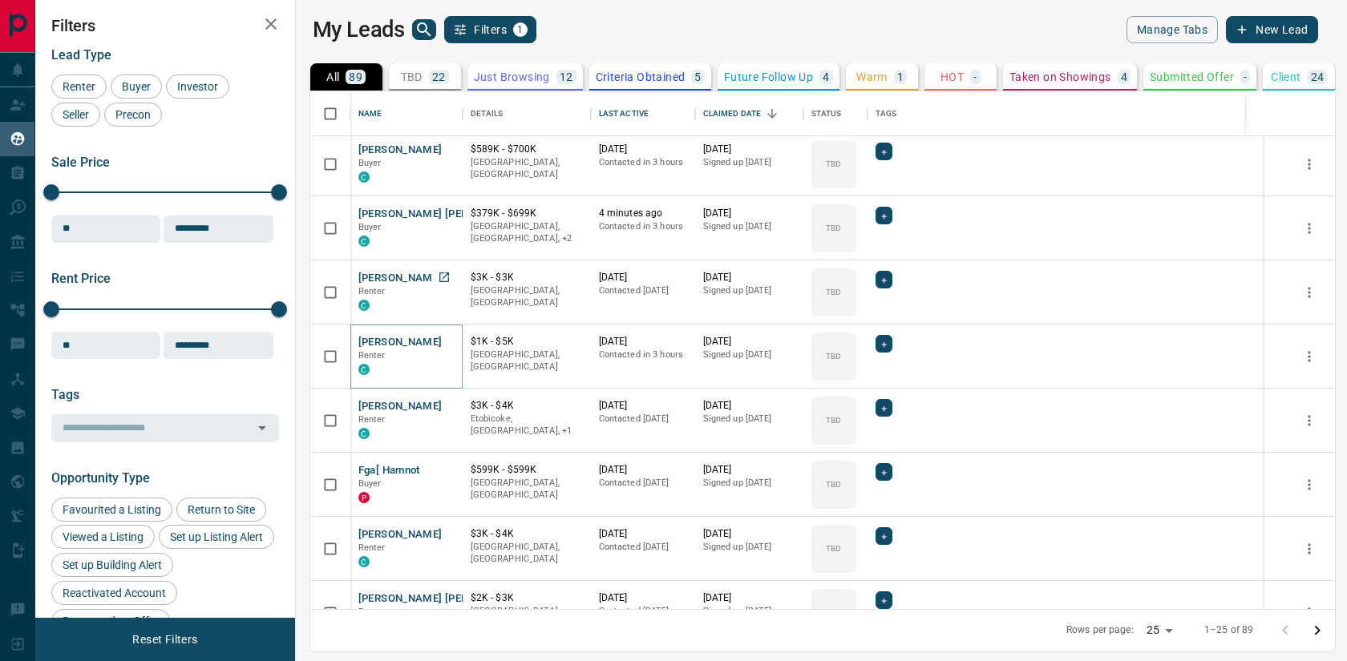
scroll to position [523, 0]
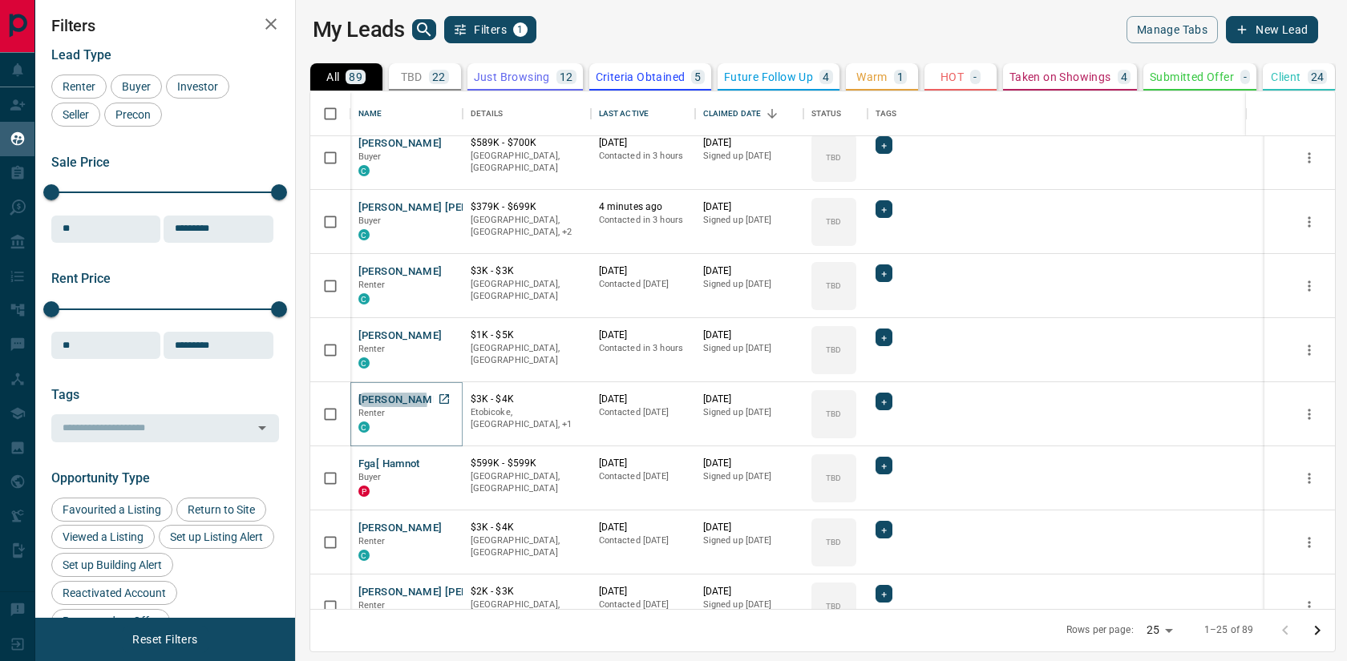
click at [382, 401] on button "[PERSON_NAME]" at bounding box center [400, 400] width 84 height 15
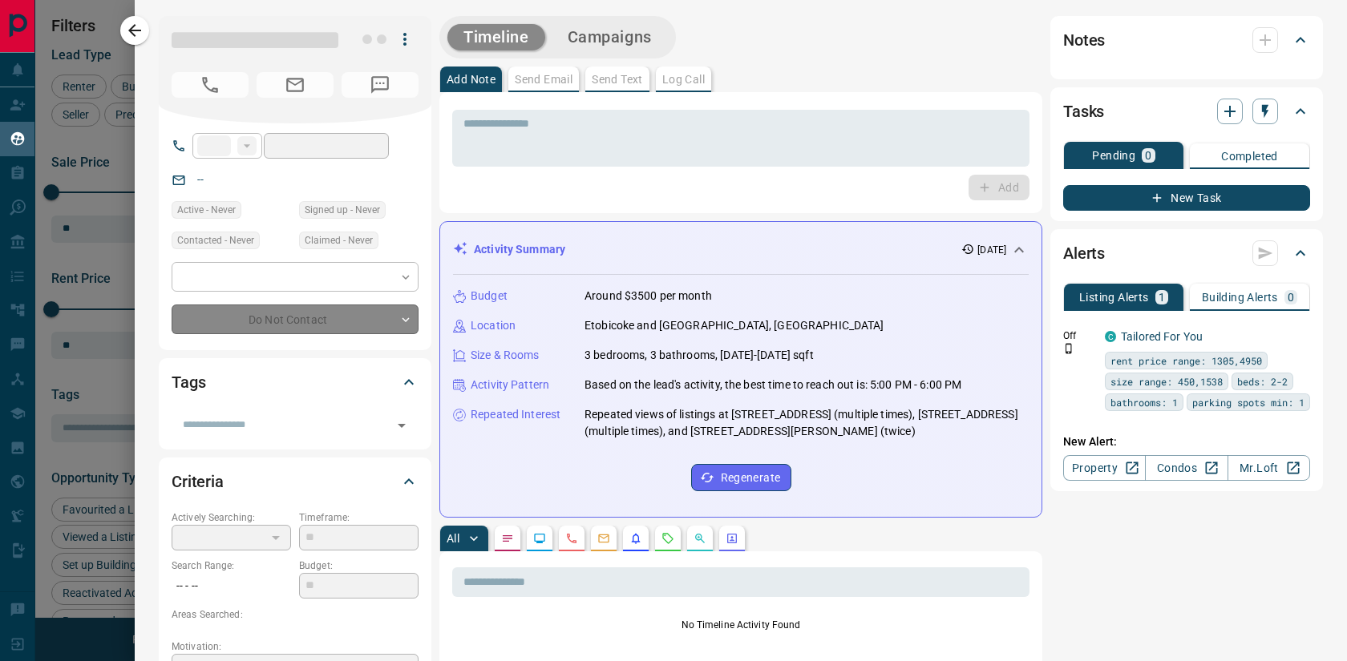
type input "**"
type input "**********"
type input "**"
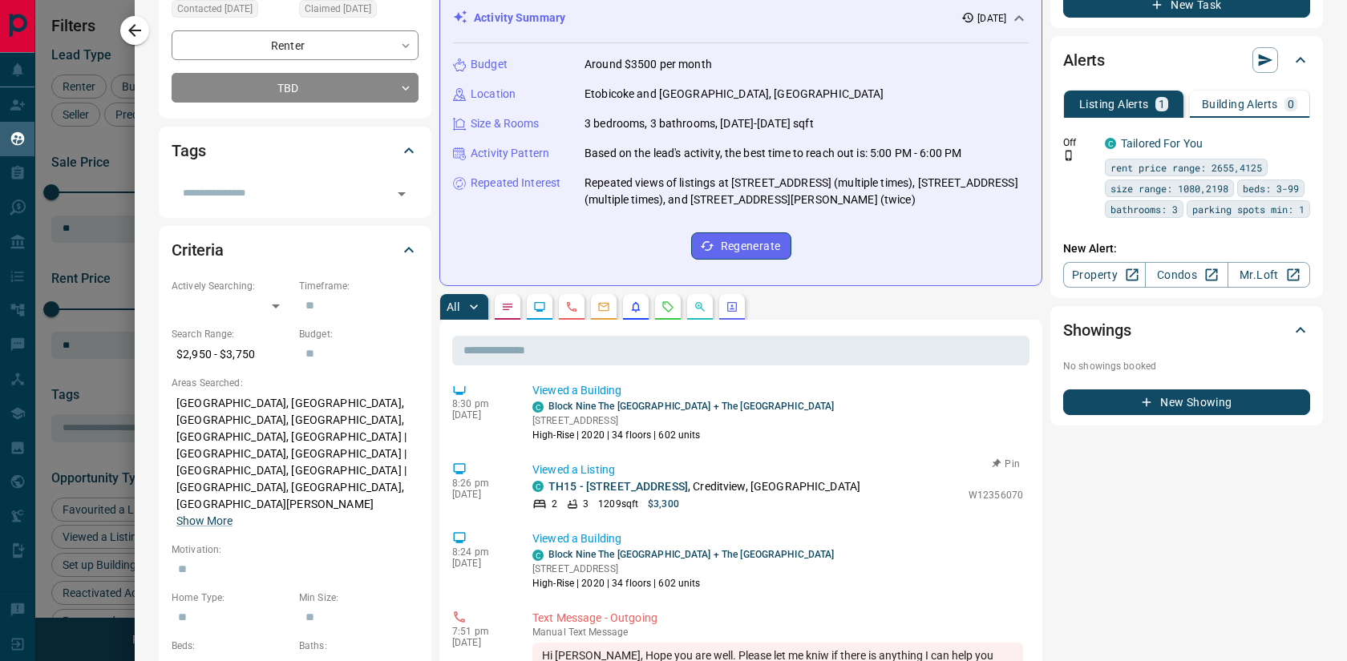
scroll to position [0, 0]
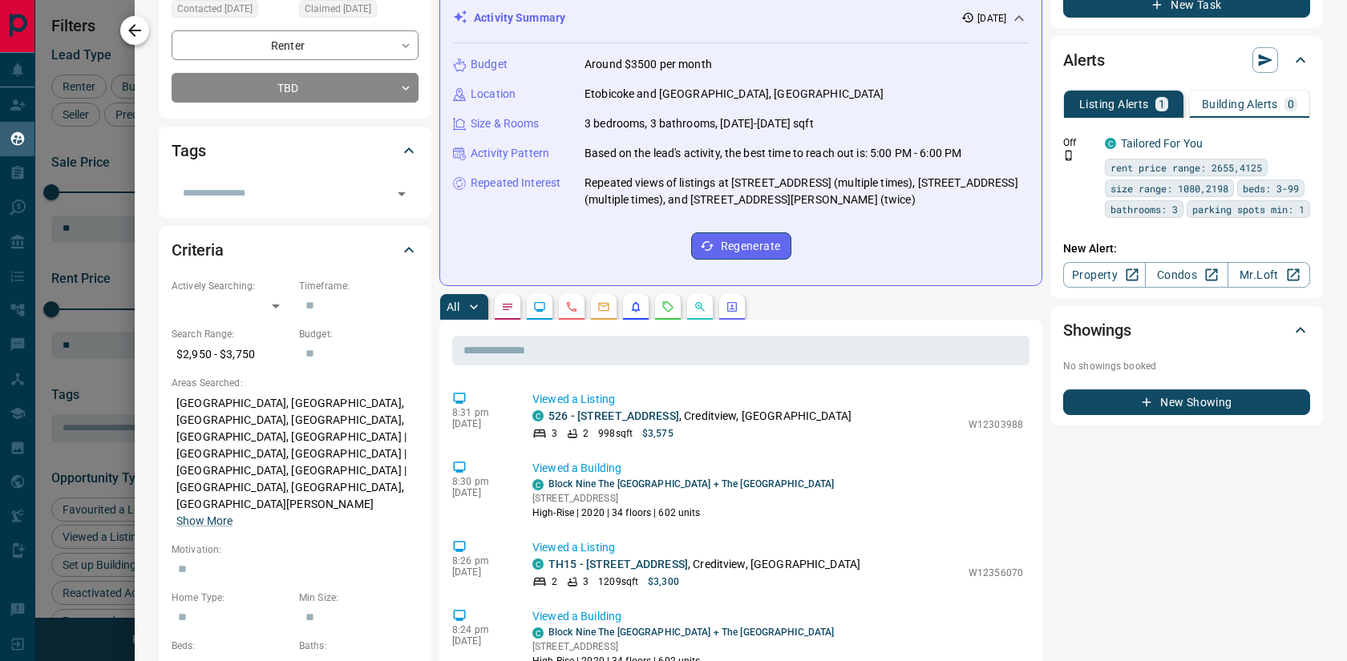
click at [134, 30] on icon "button" at bounding box center [134, 30] width 13 height 13
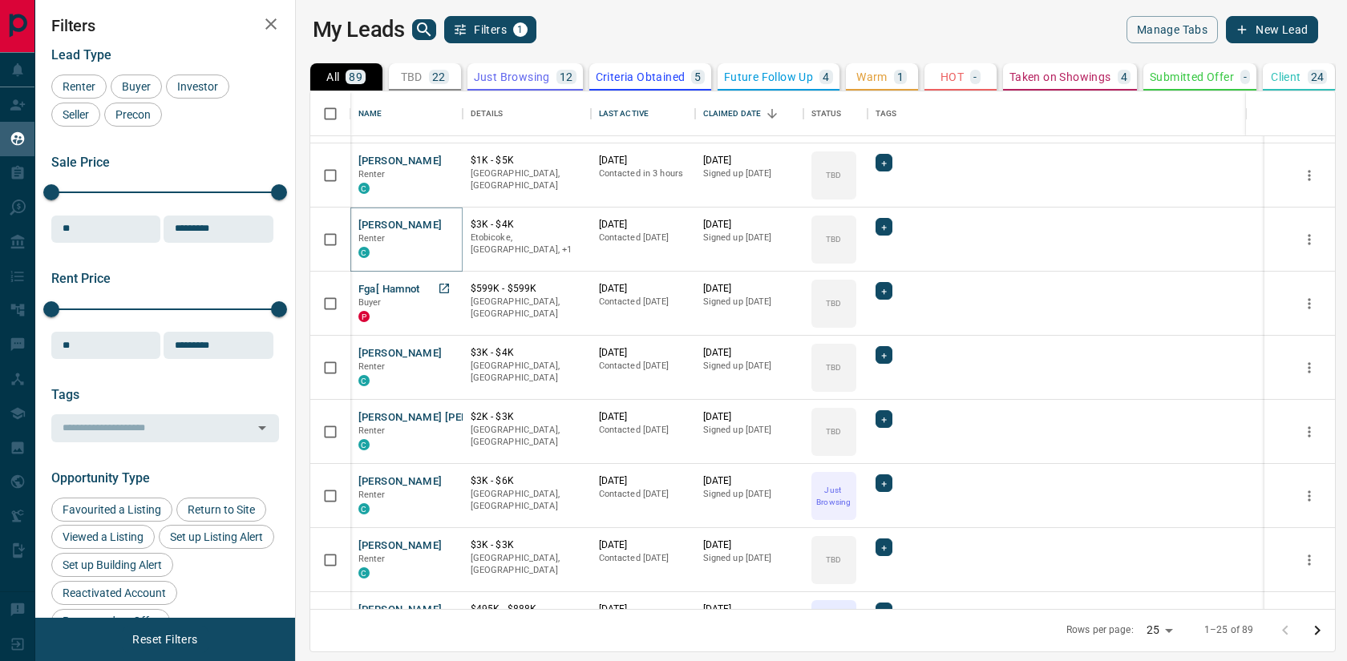
scroll to position [704, 0]
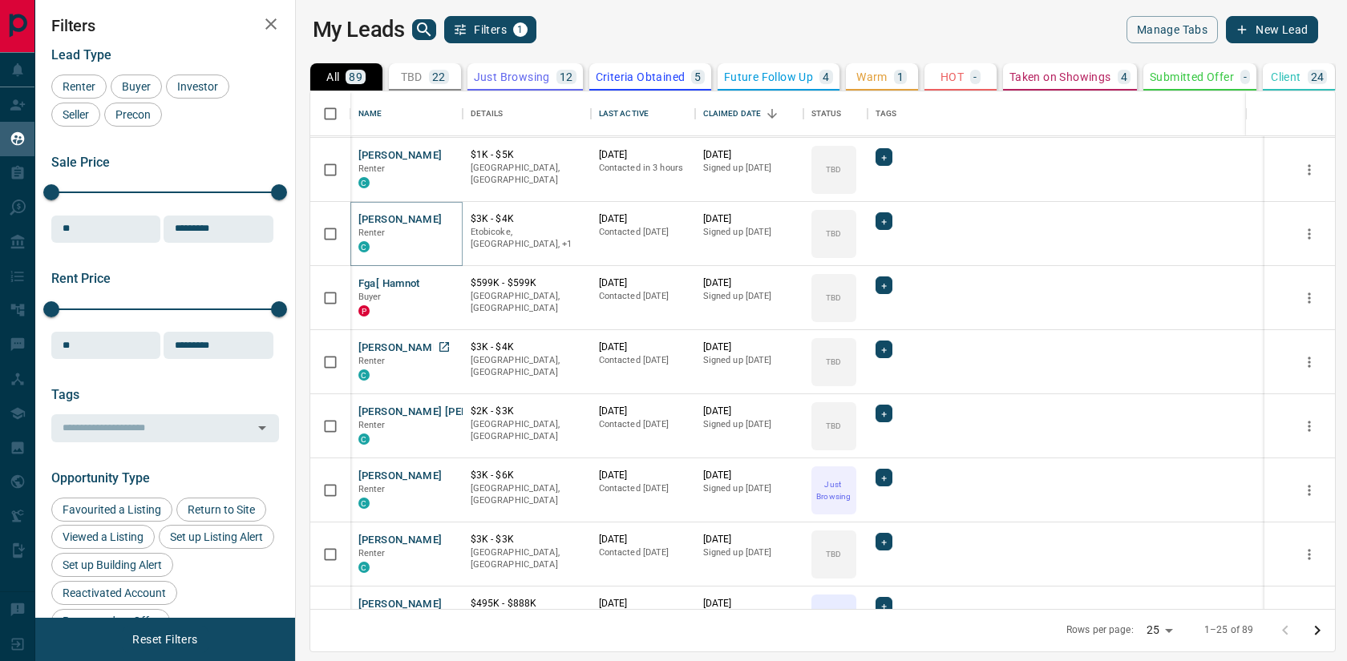
click at [358, 212] on button "[PERSON_NAME]" at bounding box center [400, 219] width 84 height 15
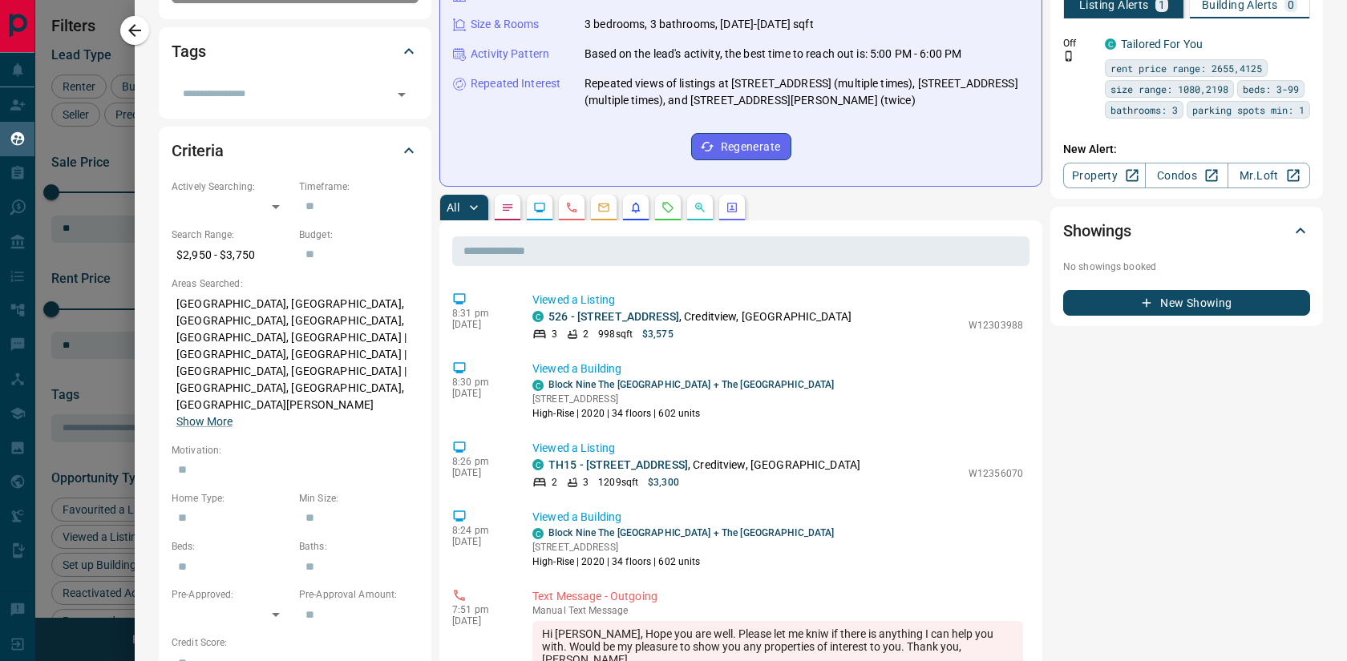
scroll to position [0, 0]
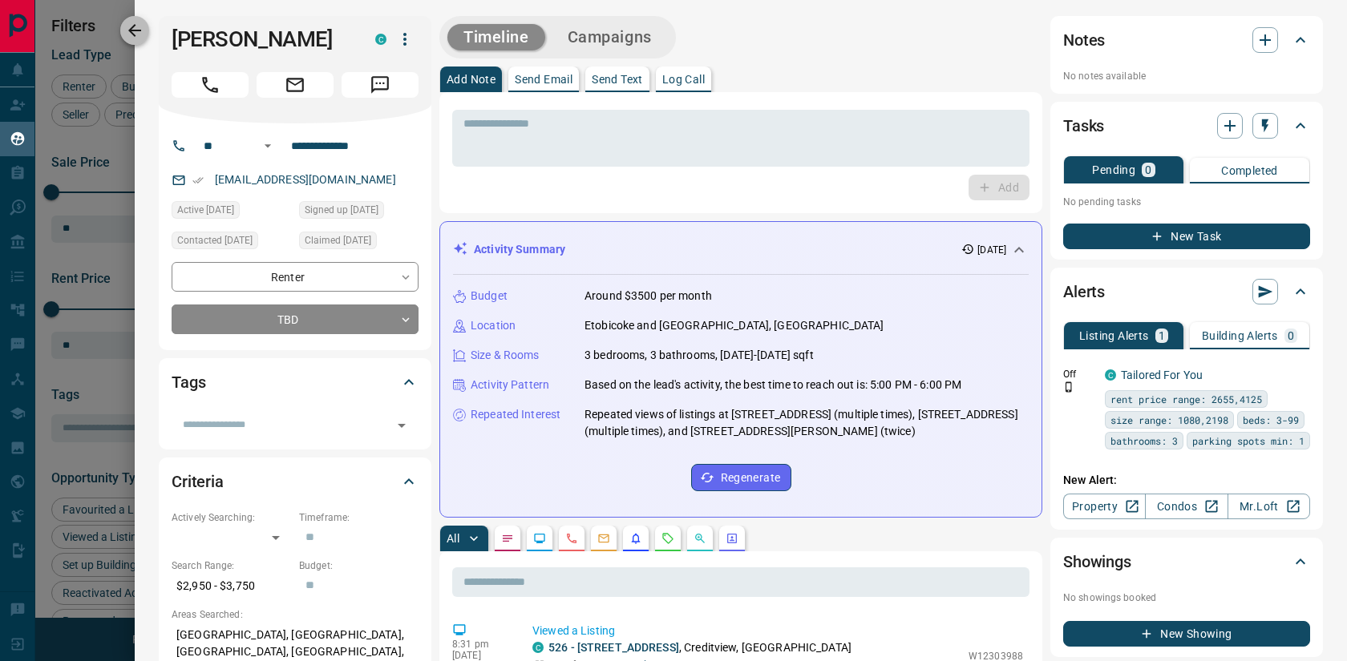
click at [132, 32] on icon "button" at bounding box center [134, 30] width 19 height 19
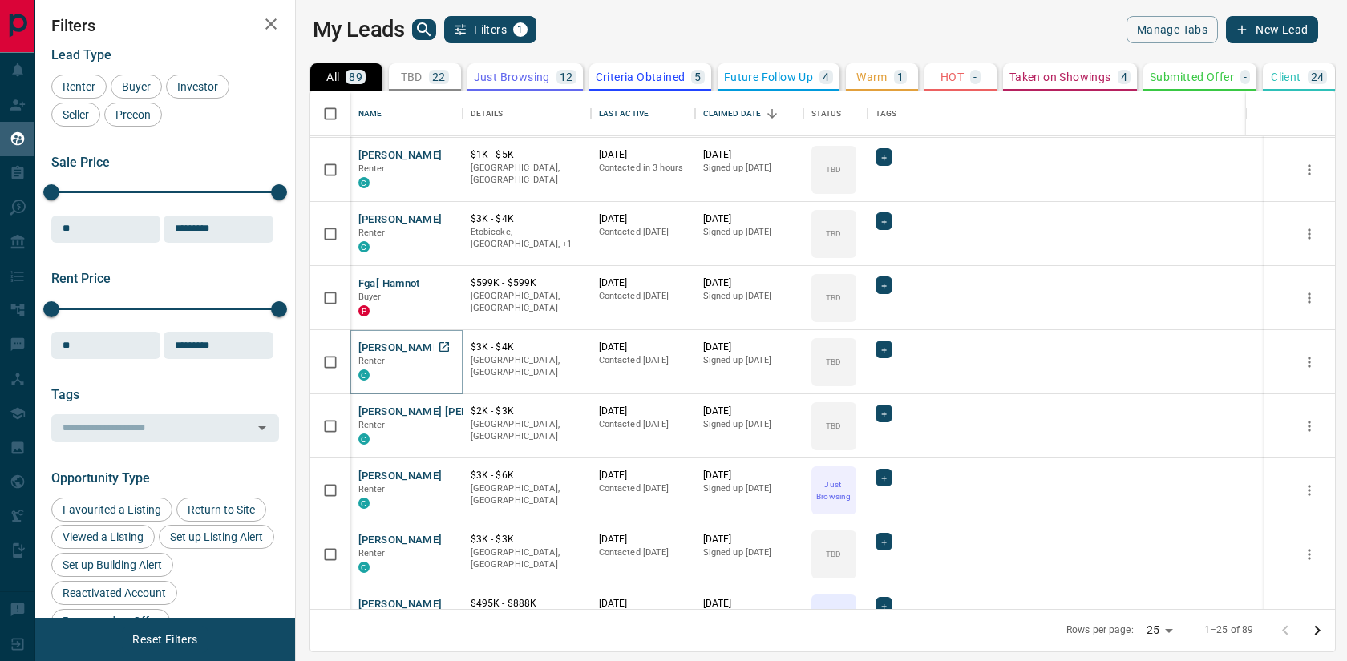
click at [395, 346] on button "[PERSON_NAME]" at bounding box center [400, 348] width 84 height 15
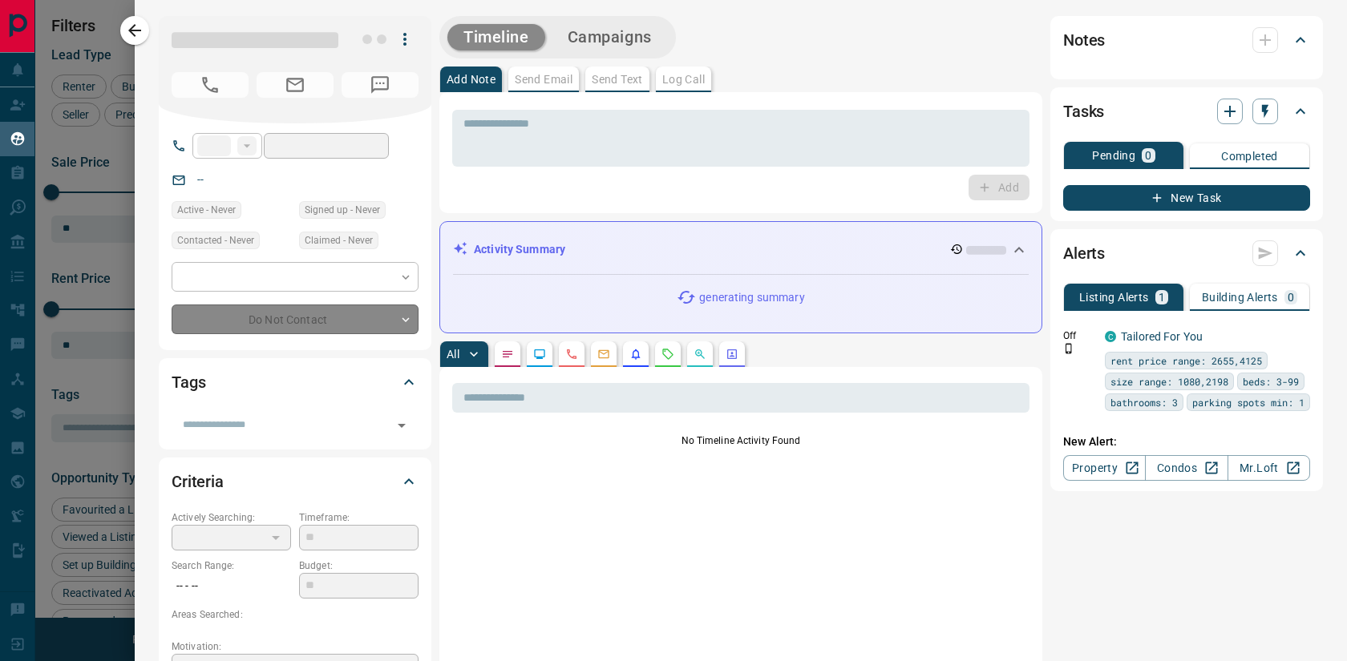
type input "**"
type input "**********"
type input "**"
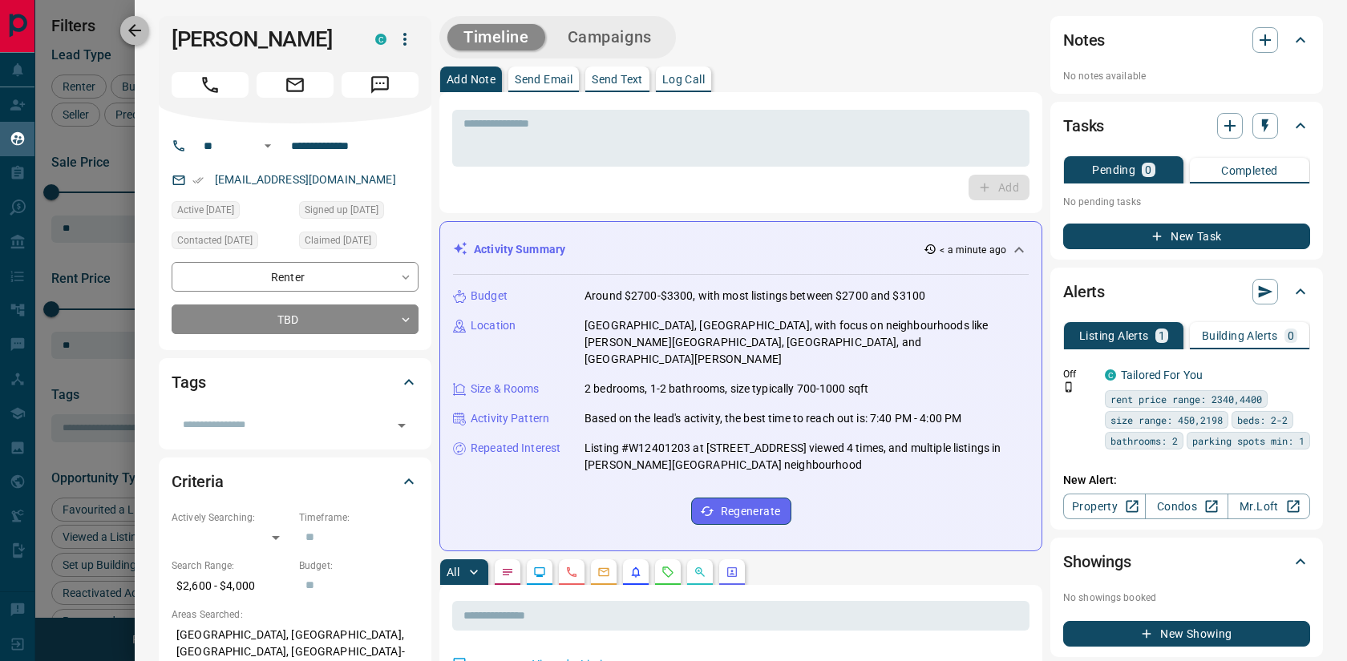
click at [135, 31] on icon "button" at bounding box center [134, 30] width 19 height 19
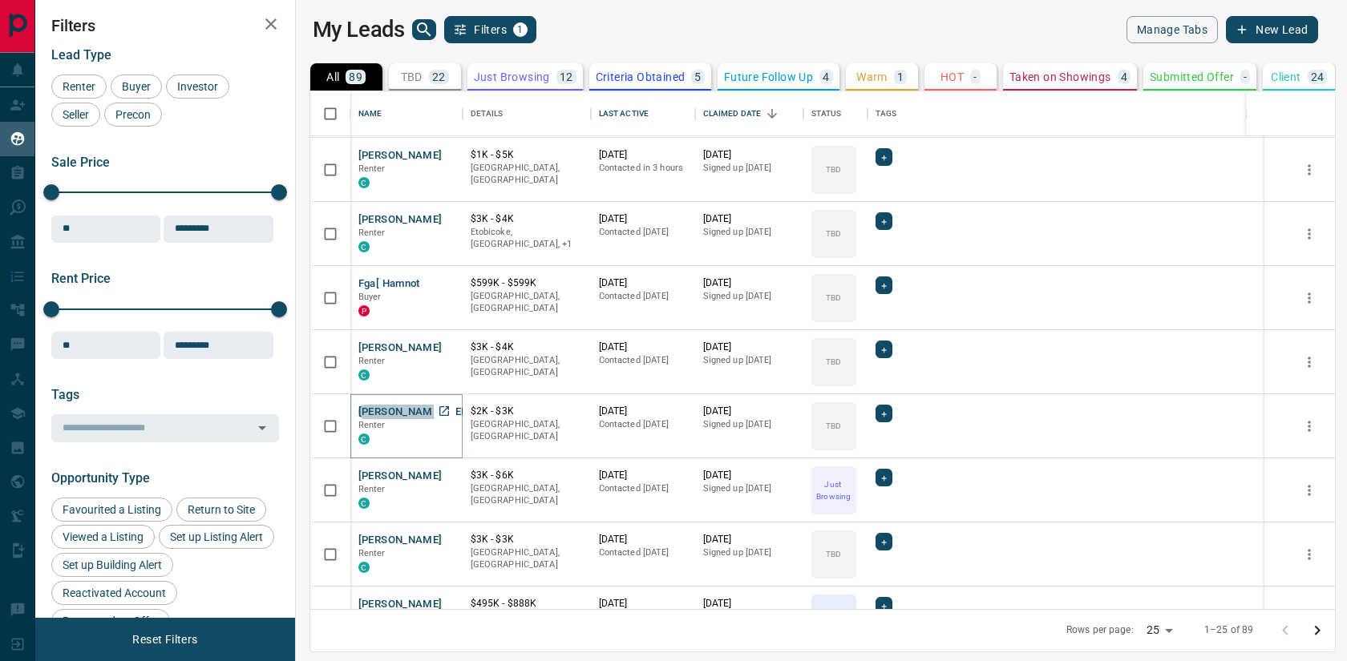
click at [388, 413] on button "[PERSON_NAME] [PERSON_NAME]" at bounding box center [443, 412] width 171 height 15
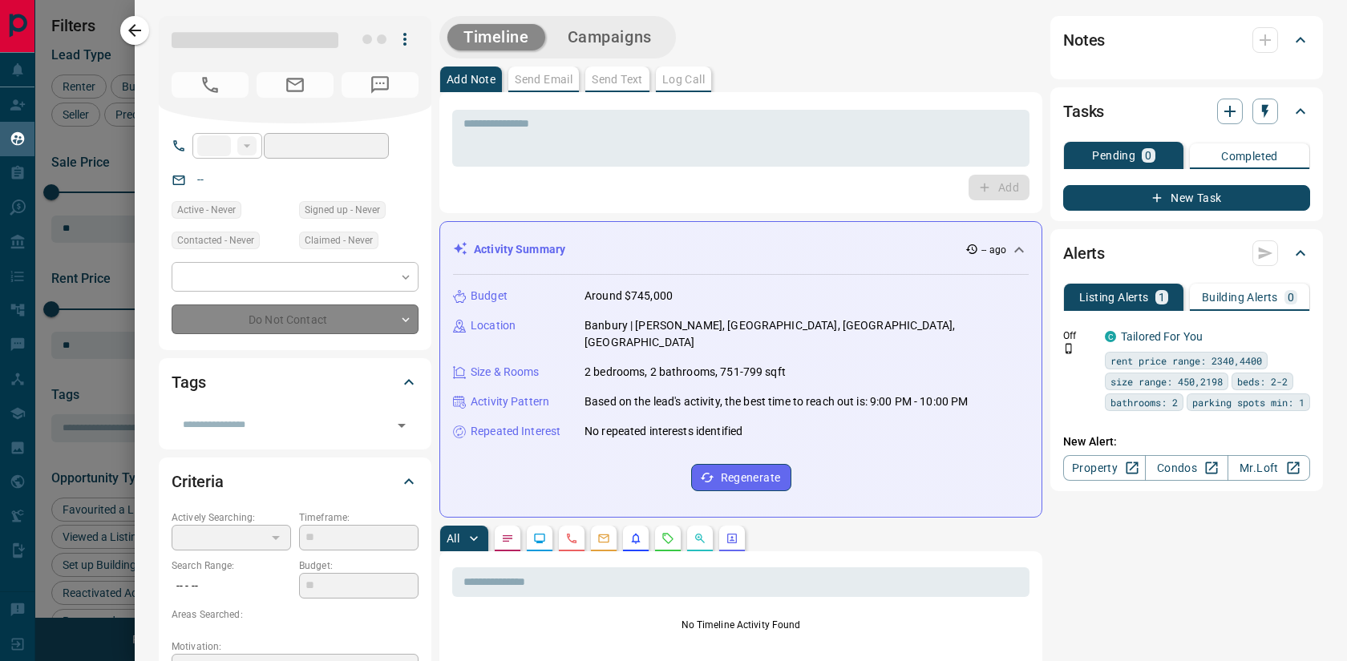
type input "**"
type input "**********"
type input "**"
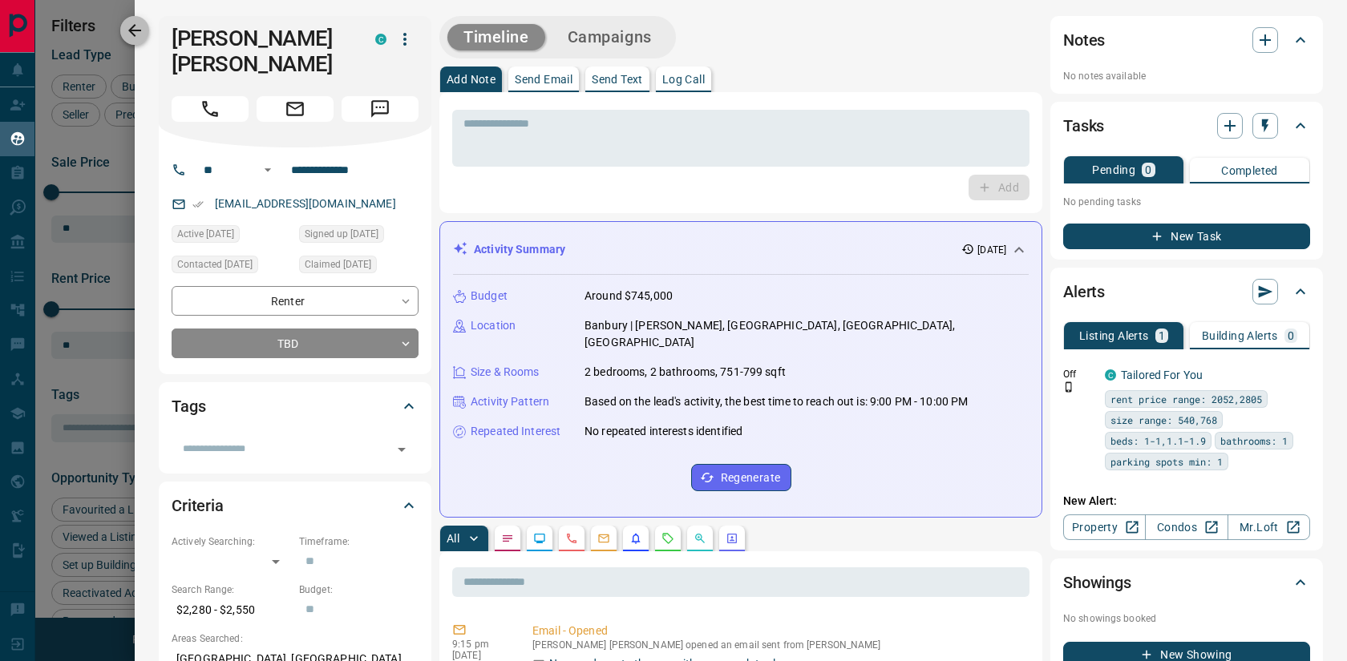
click at [130, 30] on icon "button" at bounding box center [134, 30] width 13 height 13
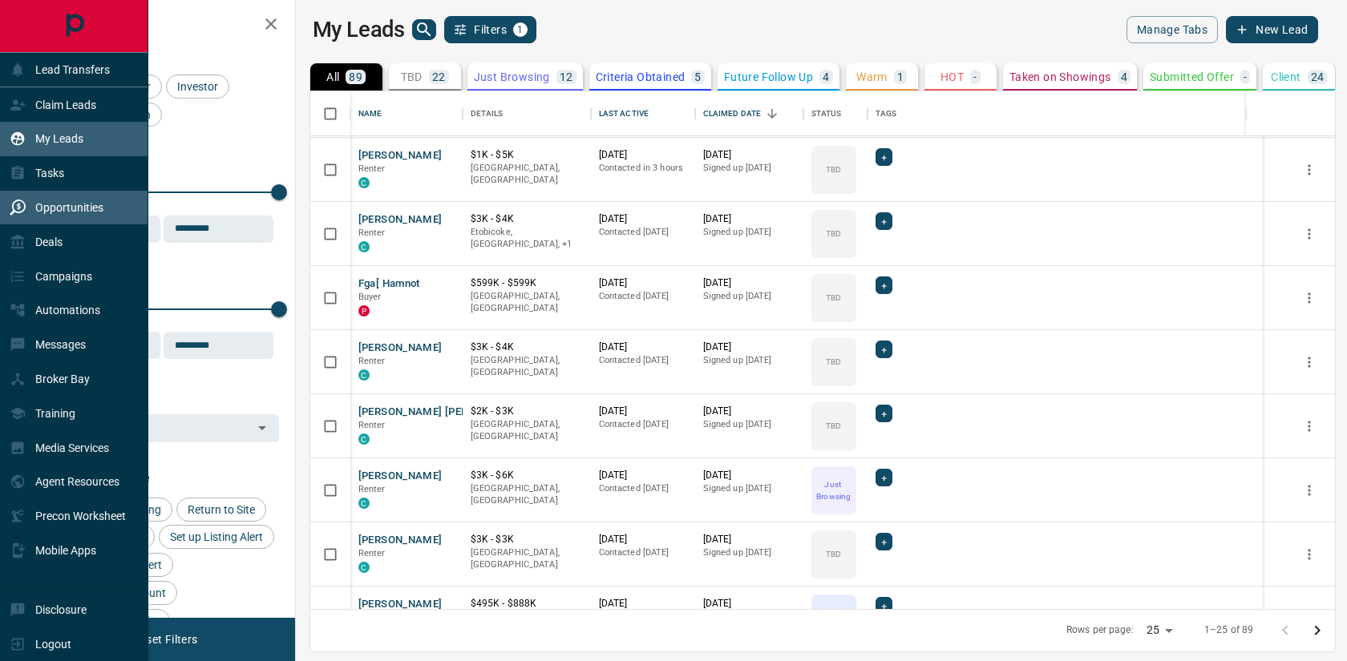
click at [12, 216] on icon at bounding box center [18, 208] width 16 height 16
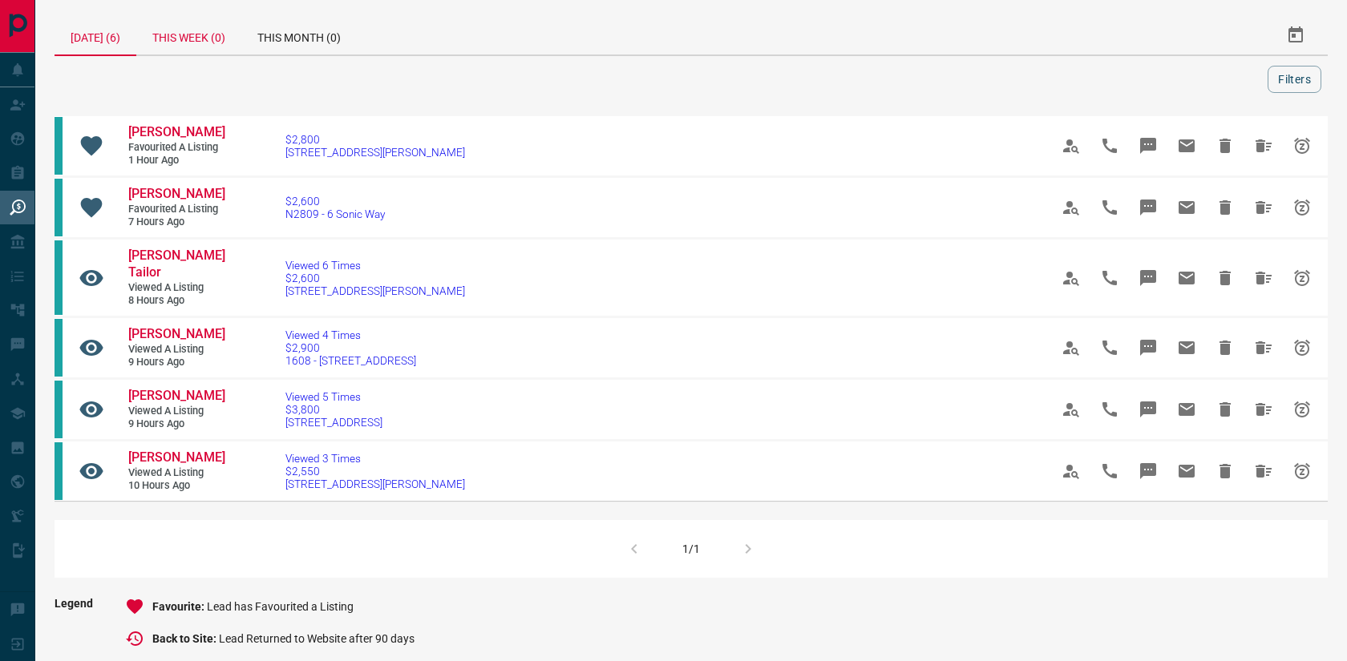
click at [190, 42] on div "This Week (0)" at bounding box center [188, 35] width 105 height 38
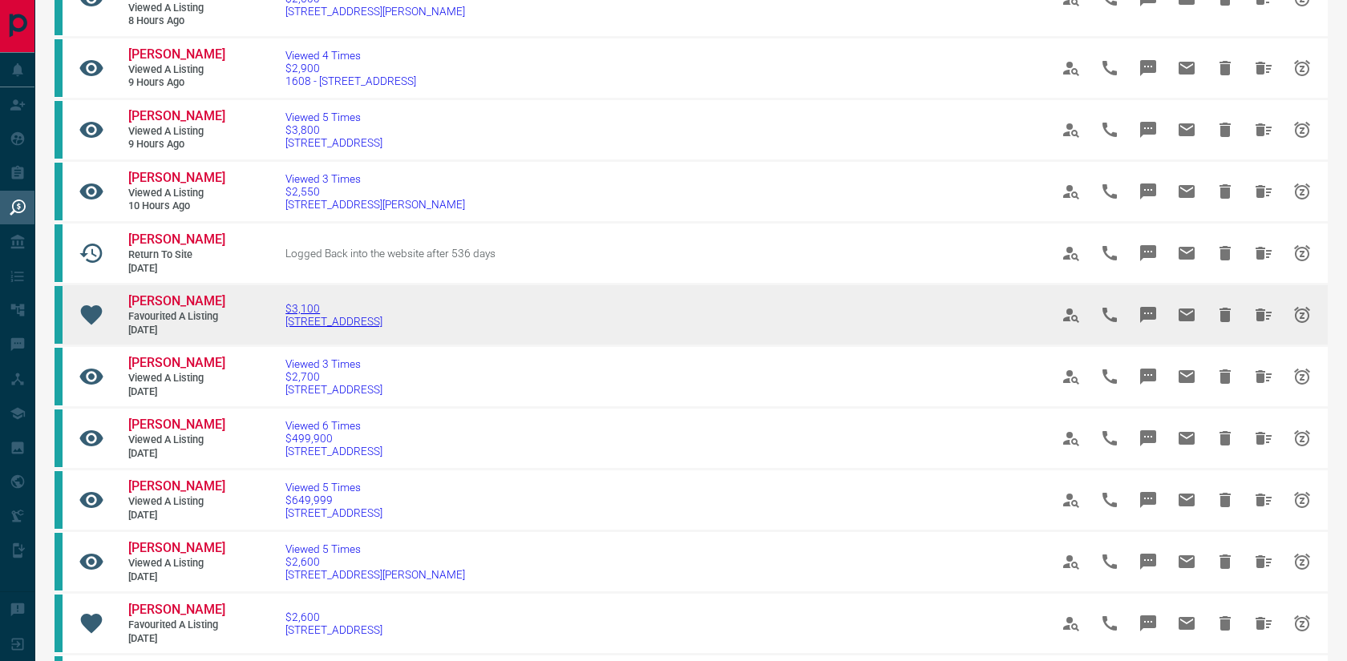
scroll to position [285, 0]
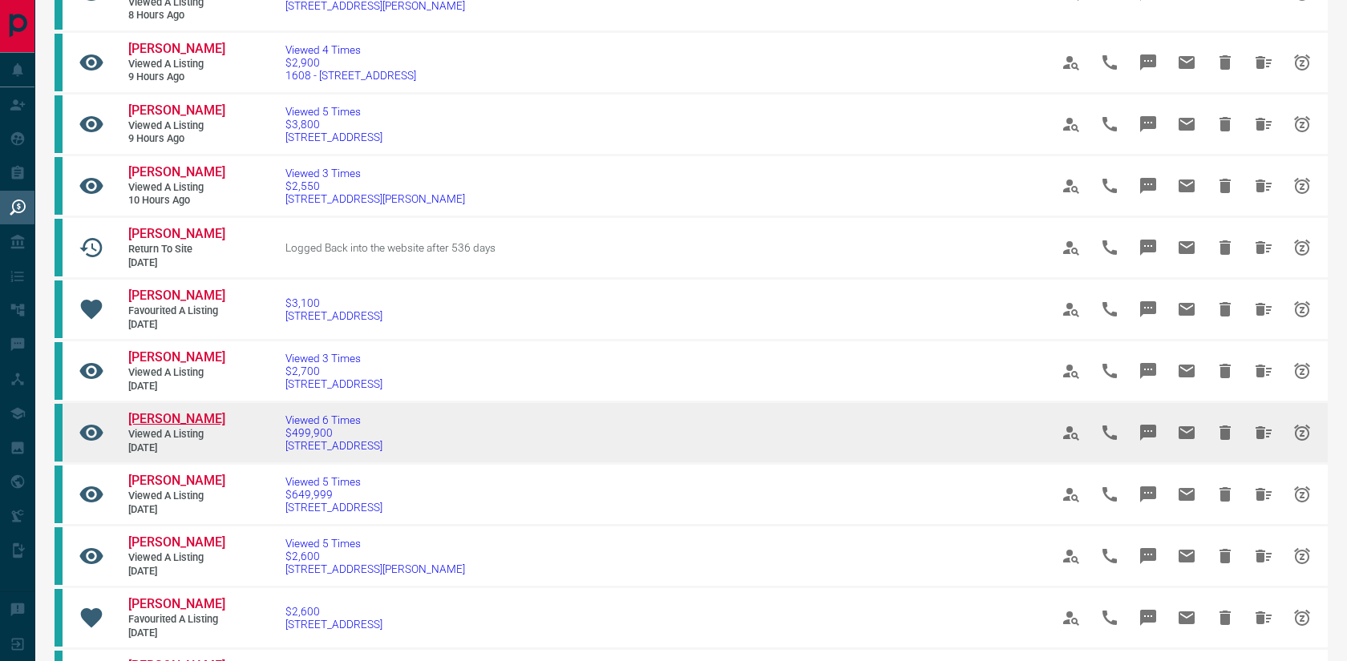
click at [160, 411] on span "[PERSON_NAME]" at bounding box center [176, 418] width 97 height 15
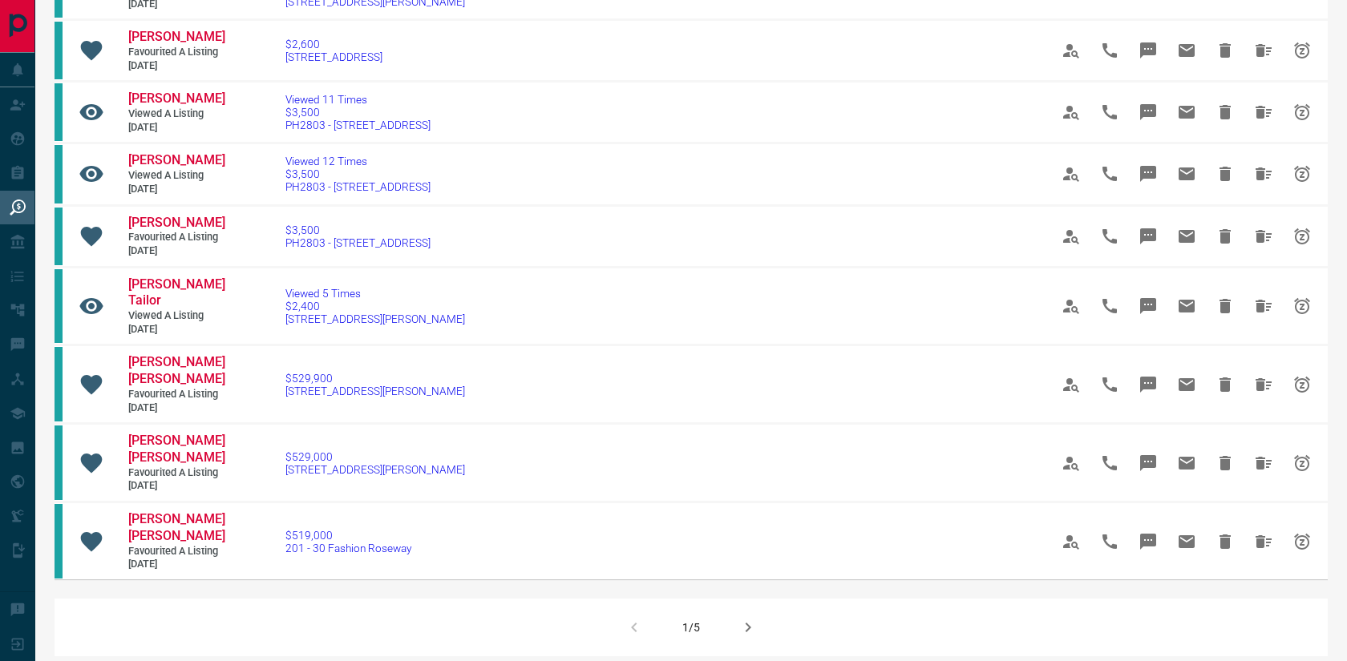
scroll to position [854, 0]
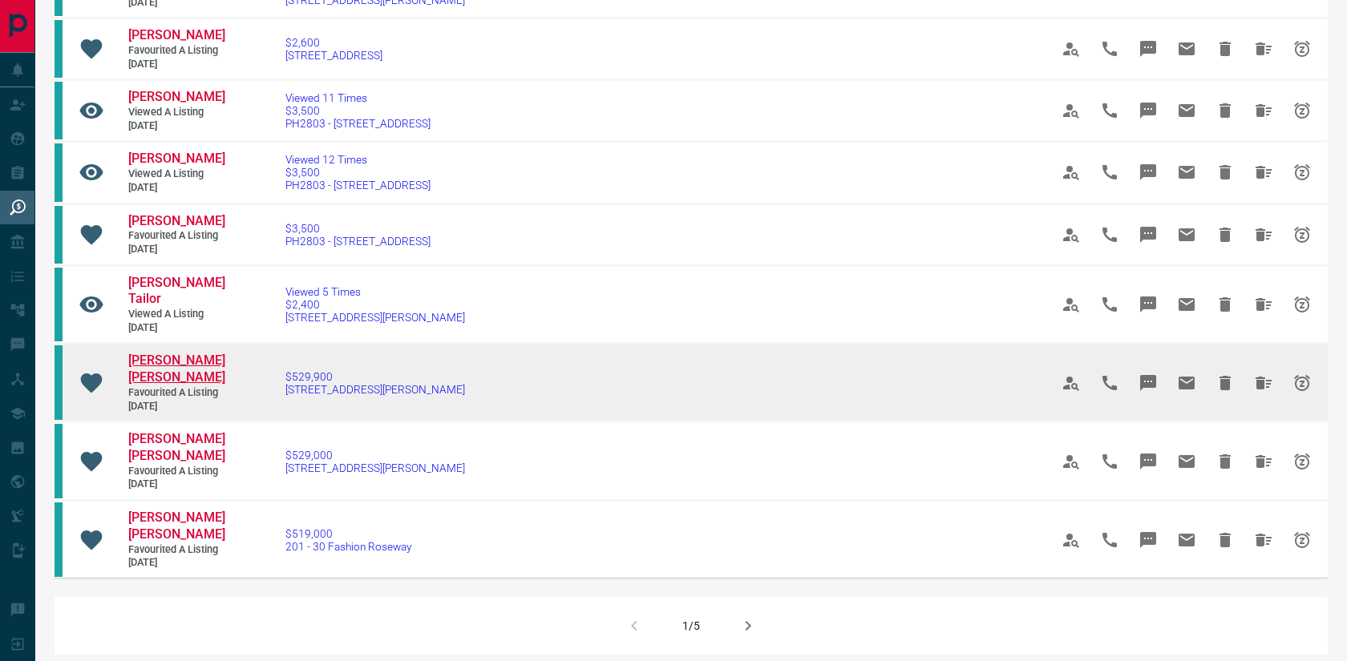
click at [176, 353] on span "[PERSON_NAME] [PERSON_NAME]" at bounding box center [176, 369] width 97 height 32
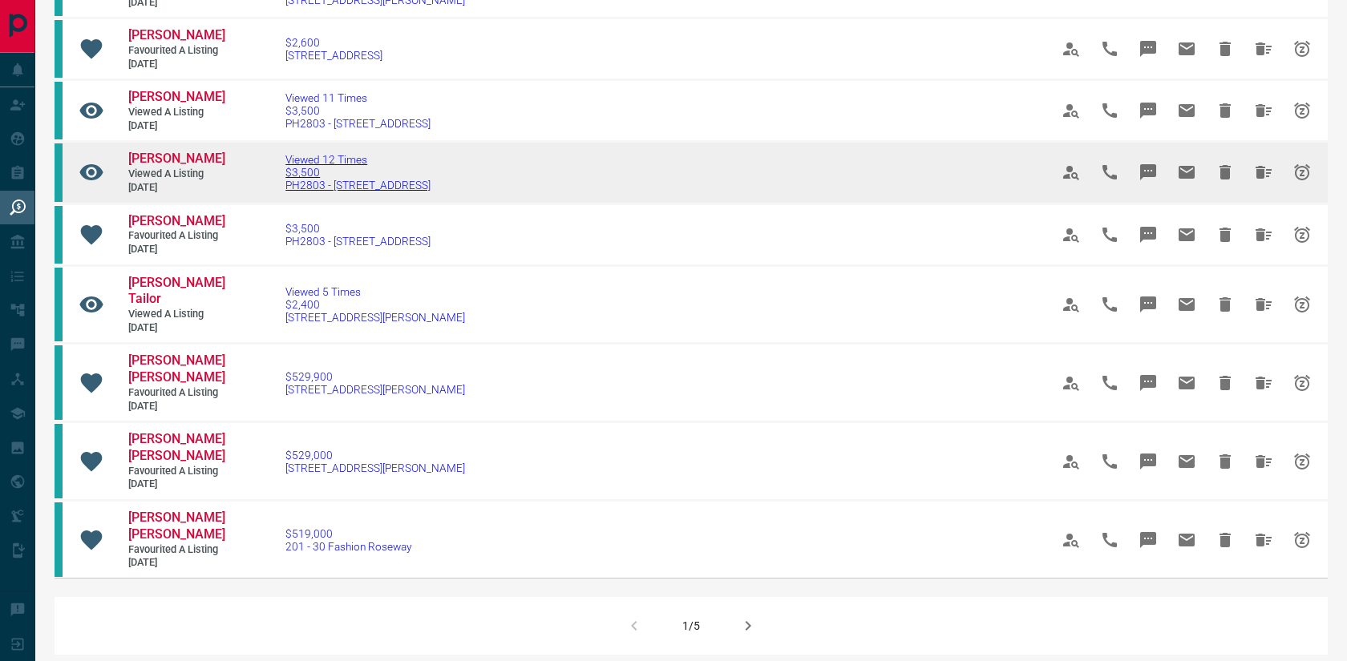
scroll to position [0, 0]
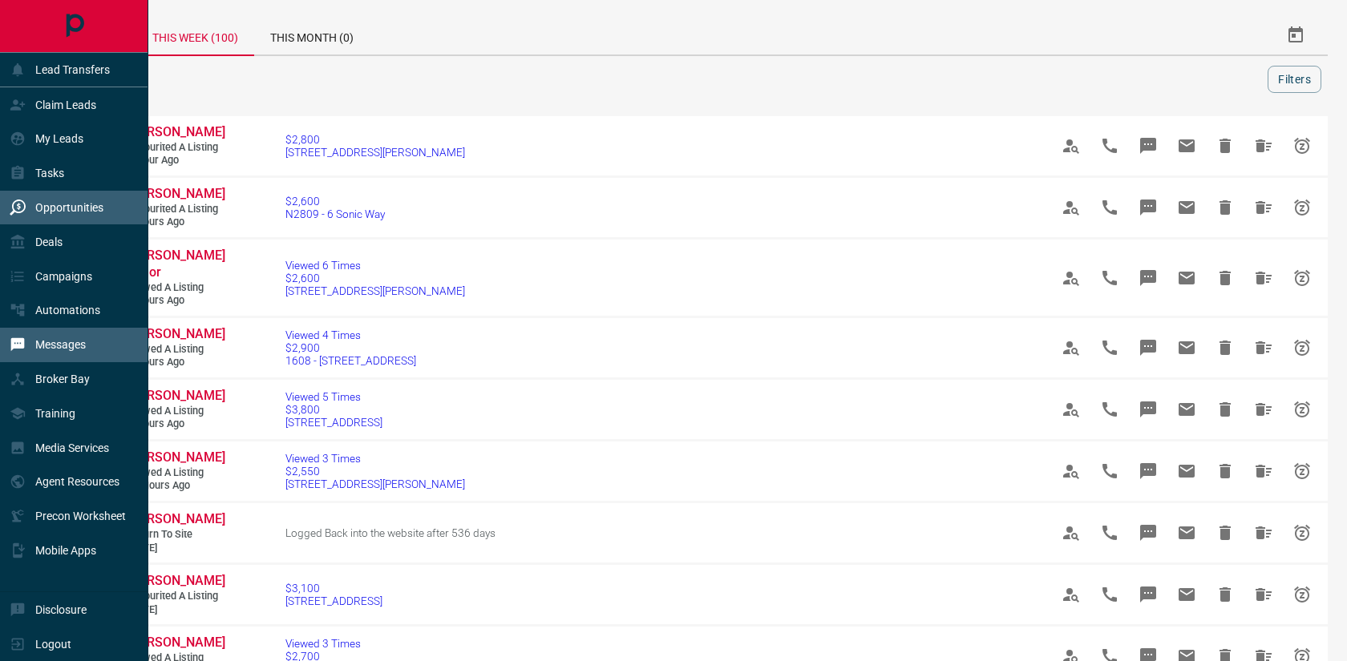
click at [39, 351] on p "Messages" at bounding box center [60, 344] width 50 height 13
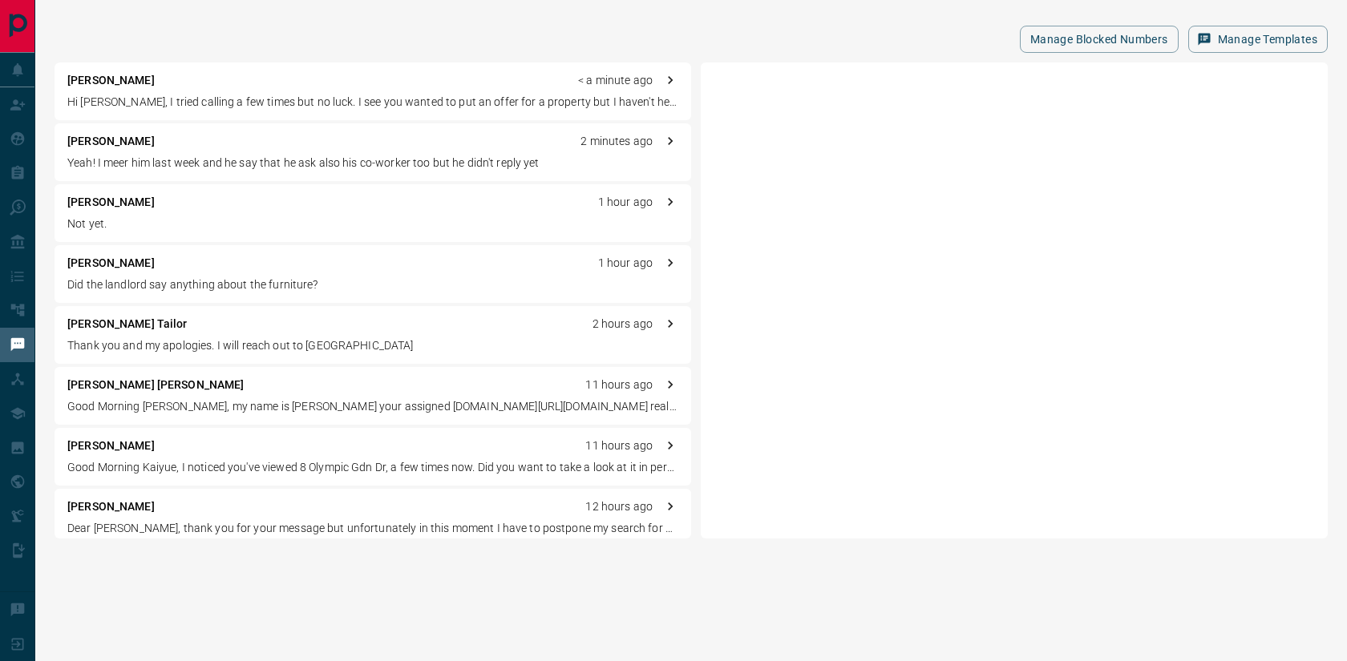
click at [248, 171] on p "Yeah! I meer him last week and he say that he ask also his co-worker too but he…" at bounding box center [372, 163] width 611 height 17
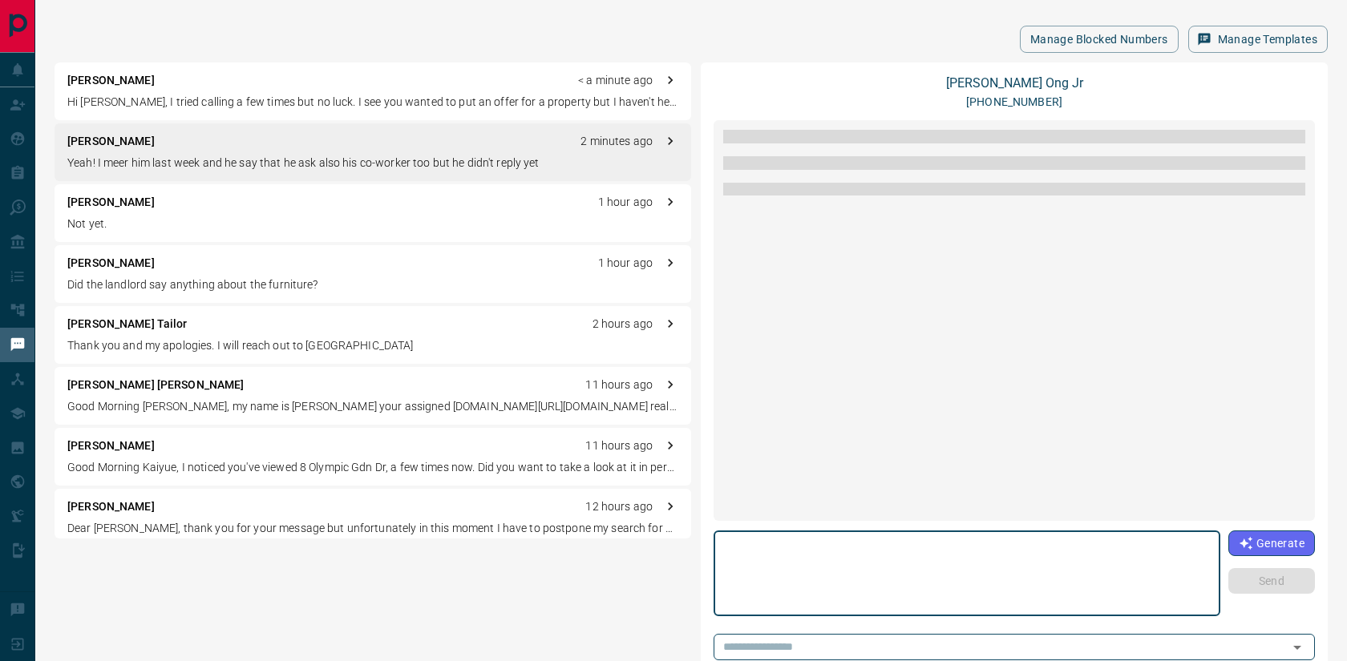
scroll to position [351, 0]
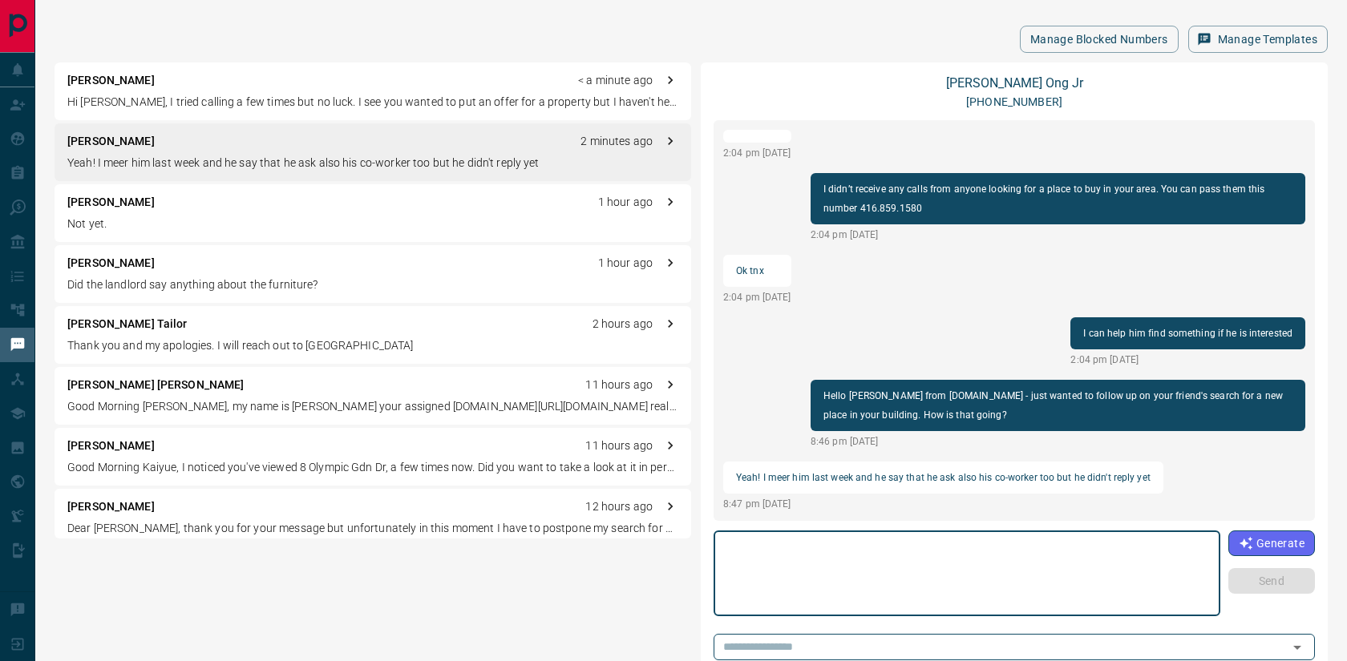
click at [1055, 566] on textarea at bounding box center [967, 574] width 484 height 72
type textarea "**********"
click at [1292, 591] on button "Send" at bounding box center [1271, 581] width 87 height 26
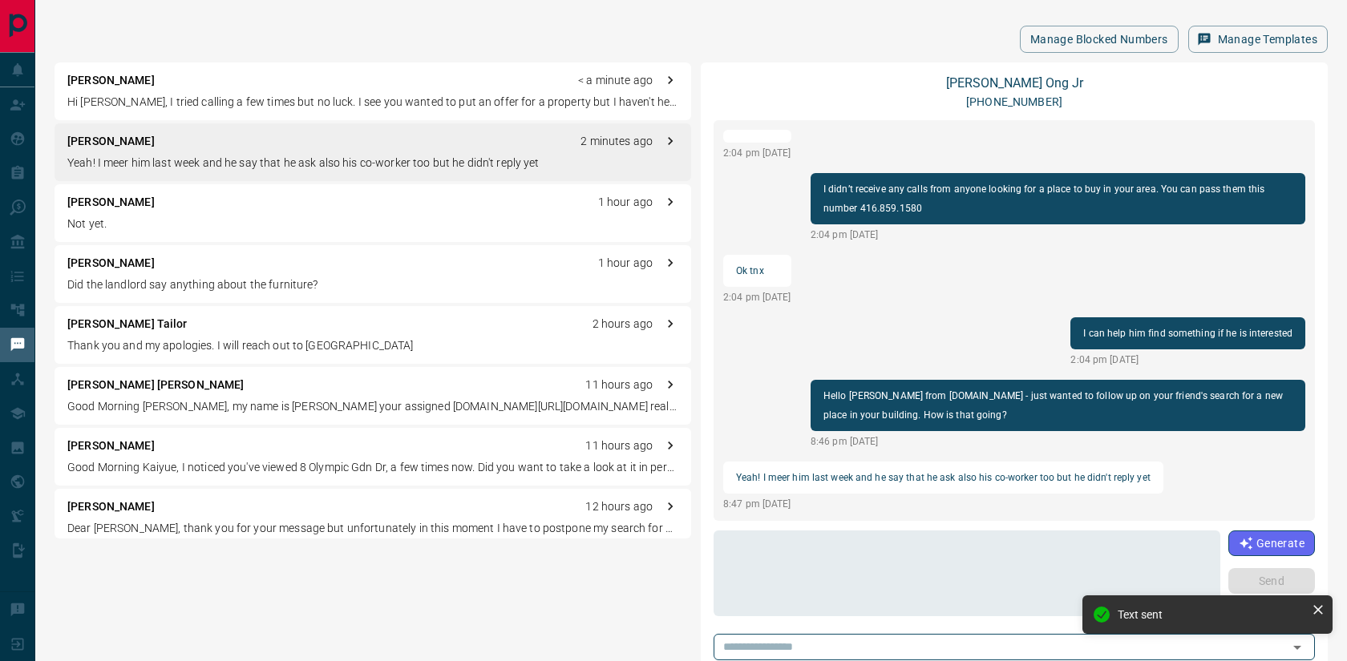
scroll to position [414, 0]
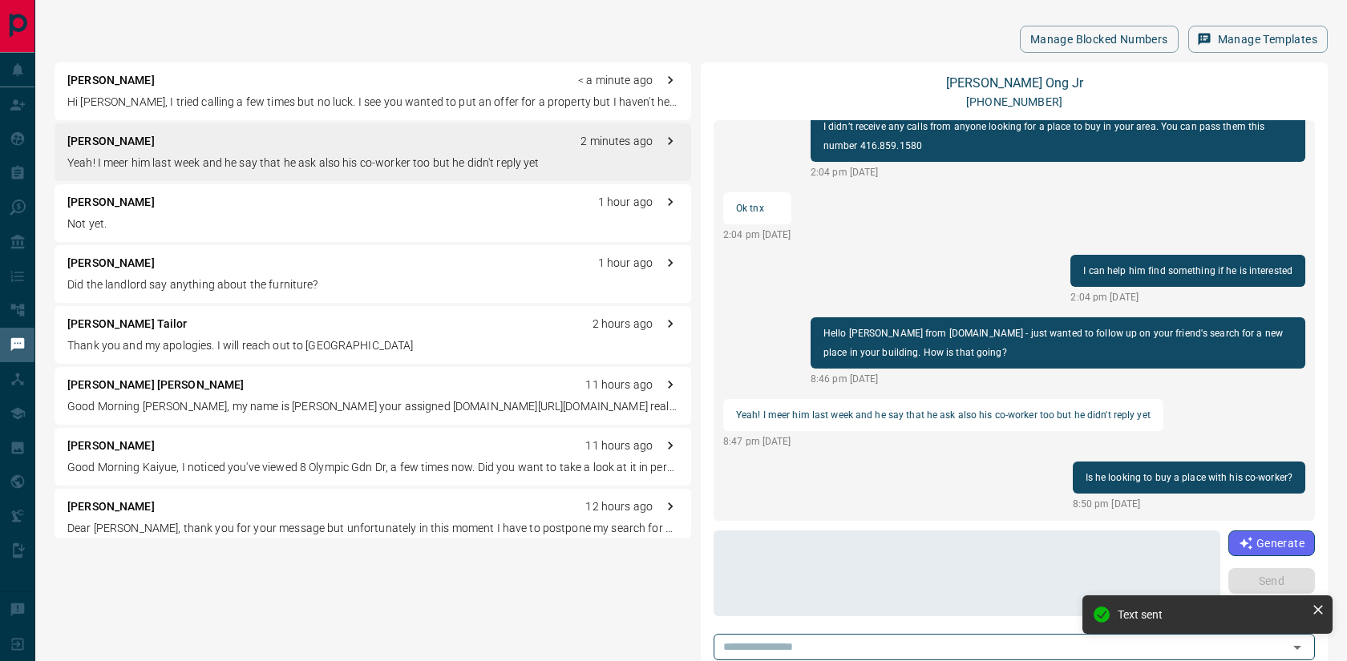
click at [288, 231] on p "Not yet." at bounding box center [372, 224] width 611 height 17
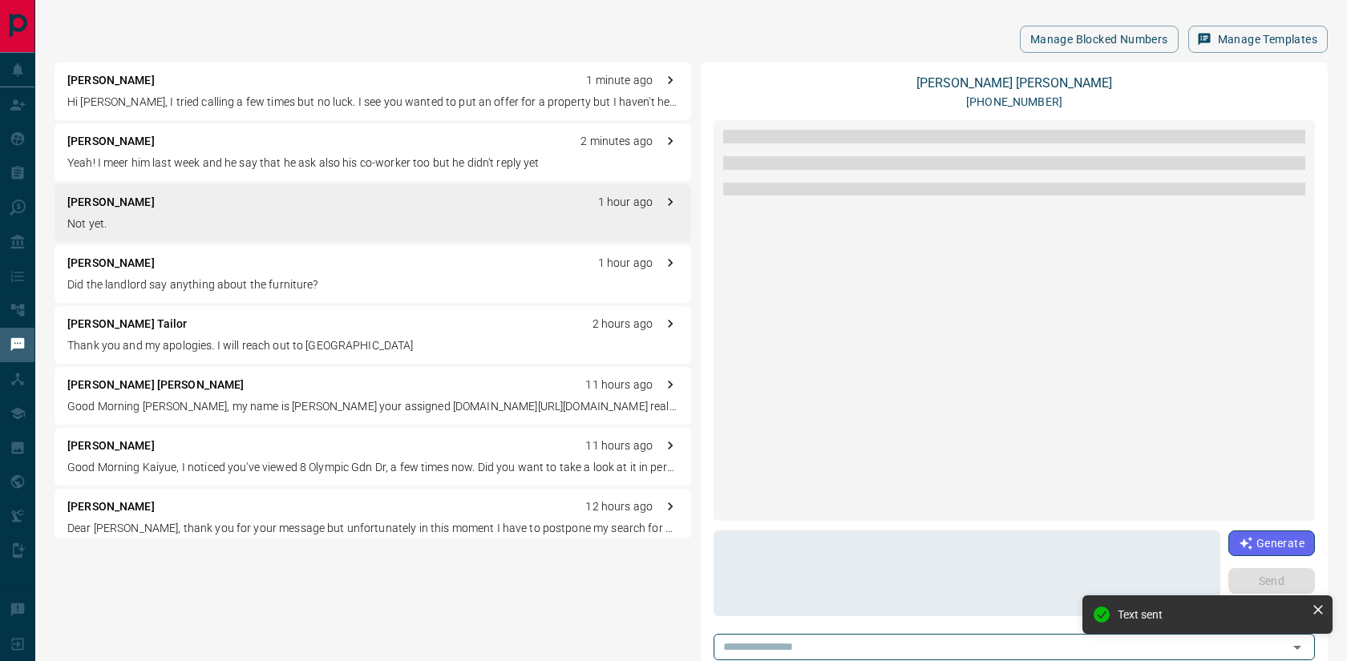
scroll to position [0, 0]
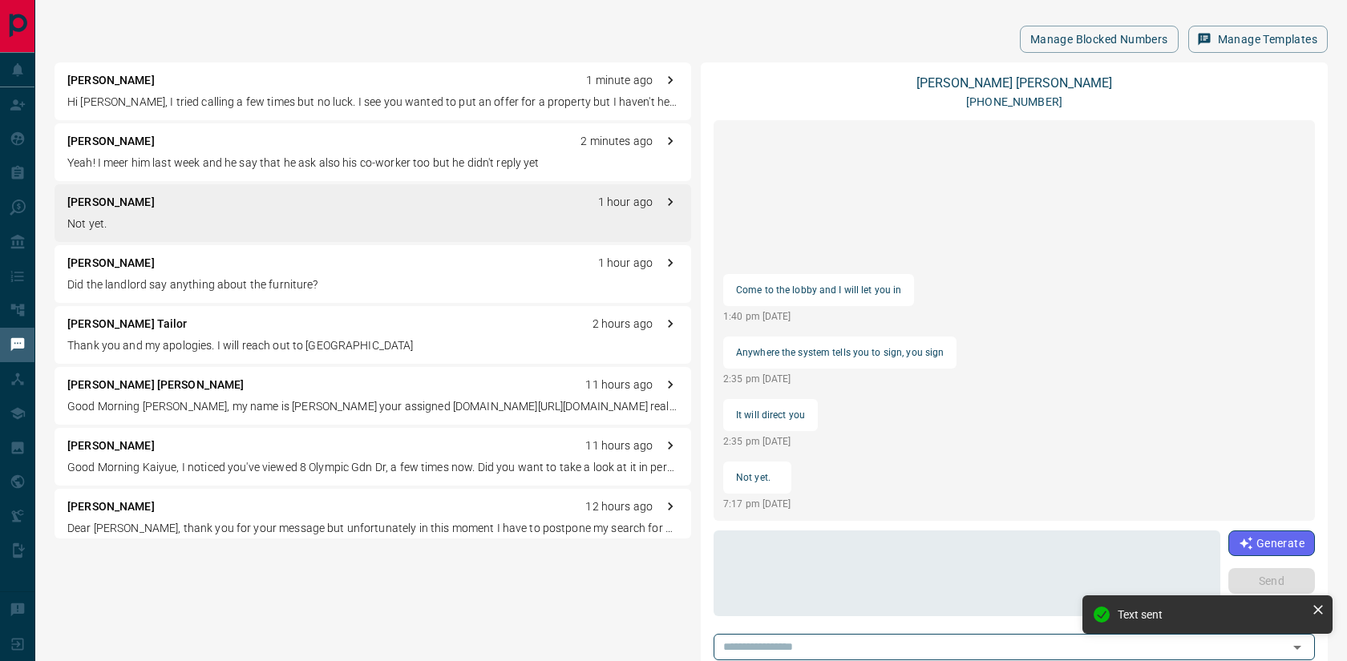
click at [276, 285] on p "Did the landlord say anything about the furniture?" at bounding box center [372, 285] width 611 height 17
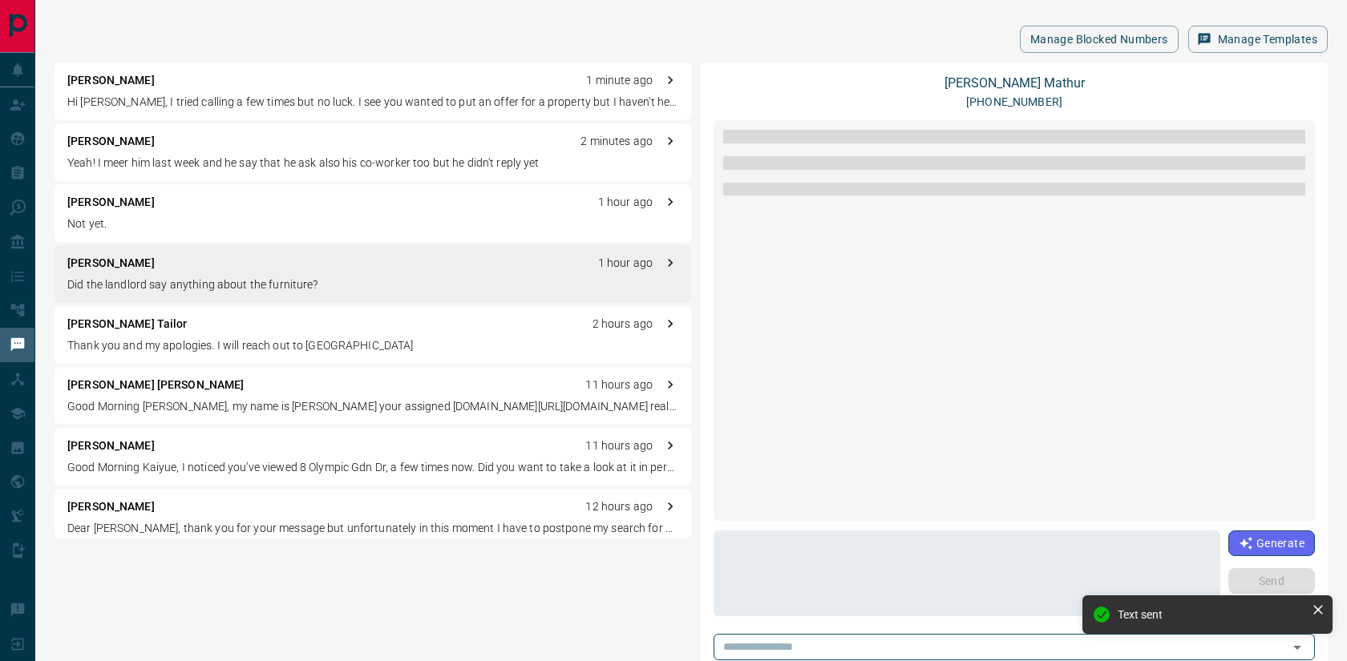
scroll to position [1342, 0]
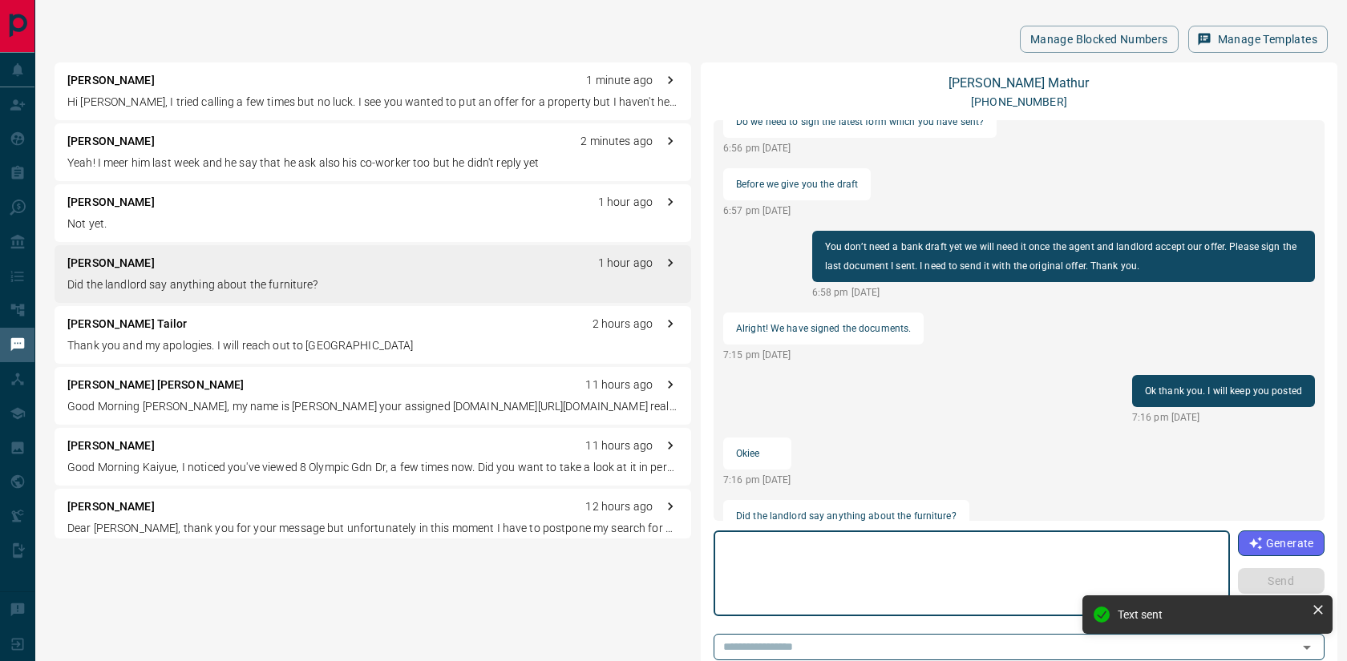
click at [878, 559] on textarea at bounding box center [972, 574] width 494 height 72
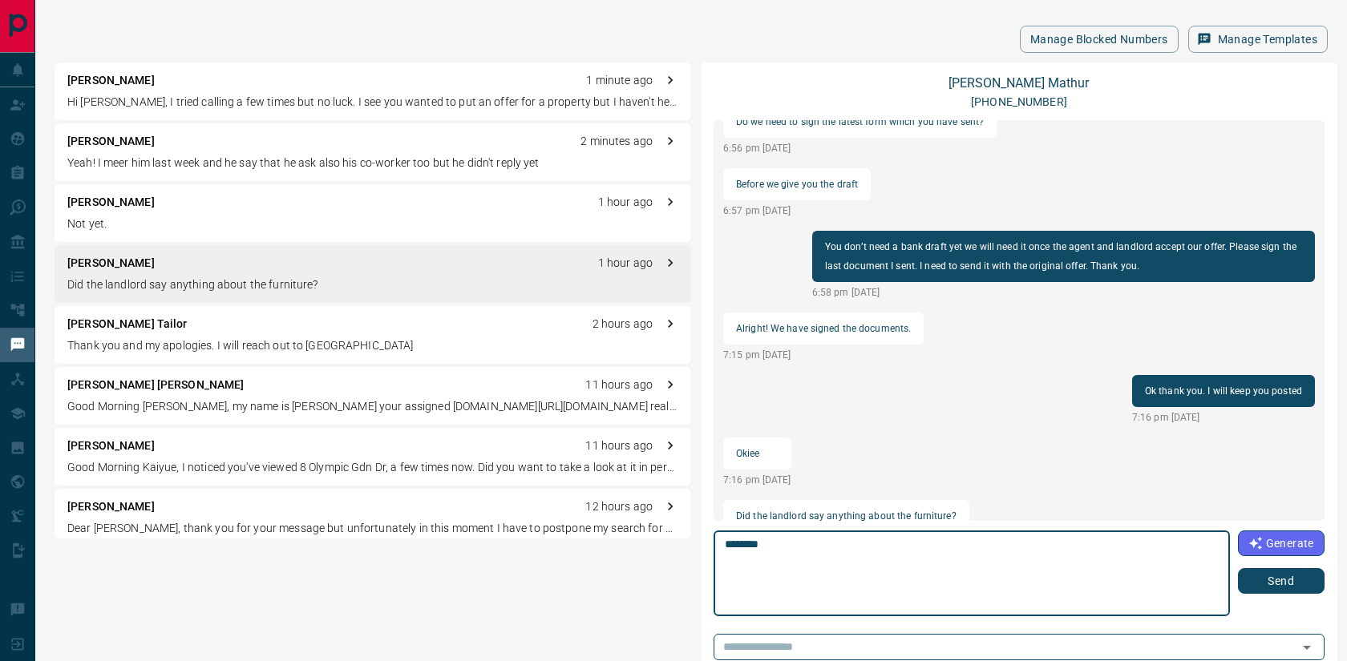
type textarea "********"
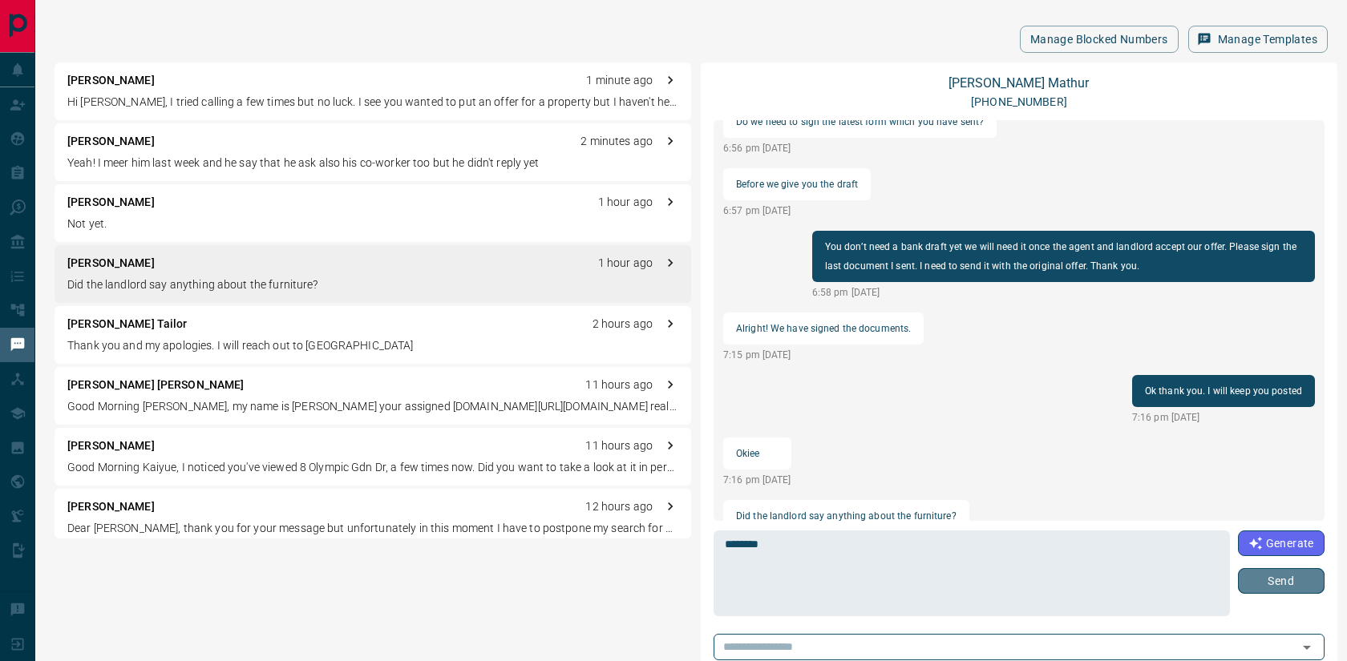
click at [1298, 589] on button "Send" at bounding box center [1281, 581] width 87 height 26
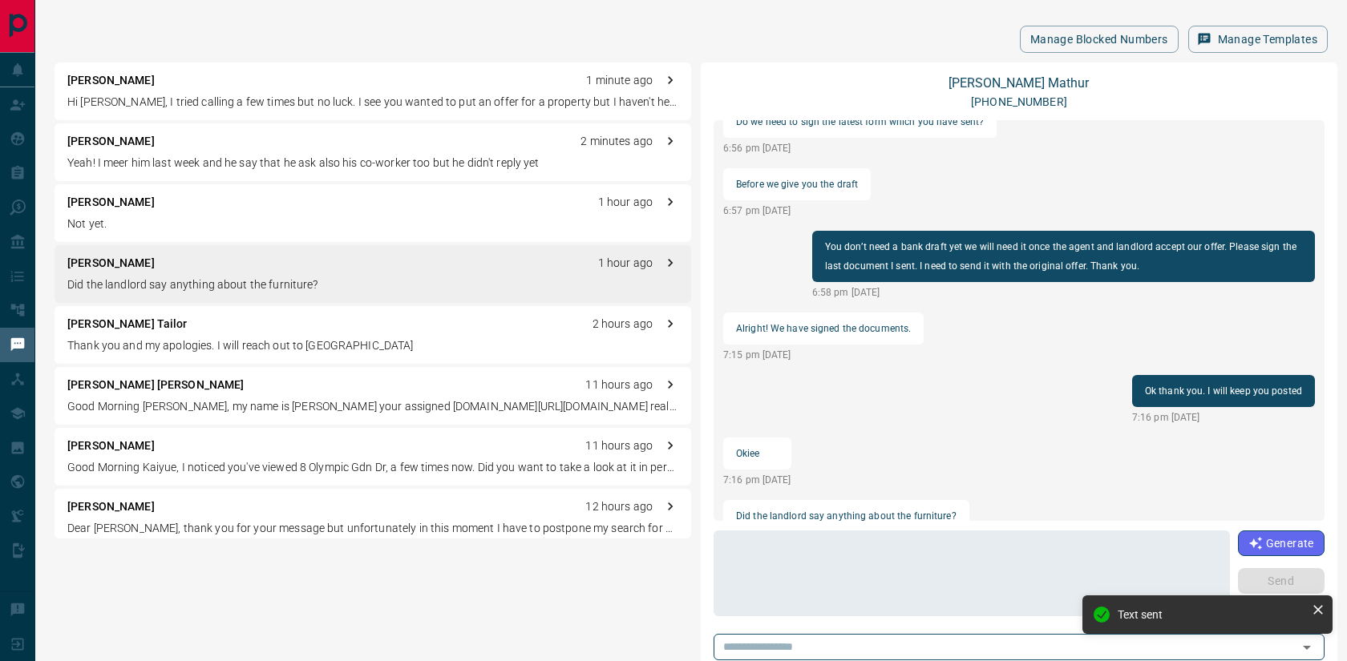
scroll to position [1404, 0]
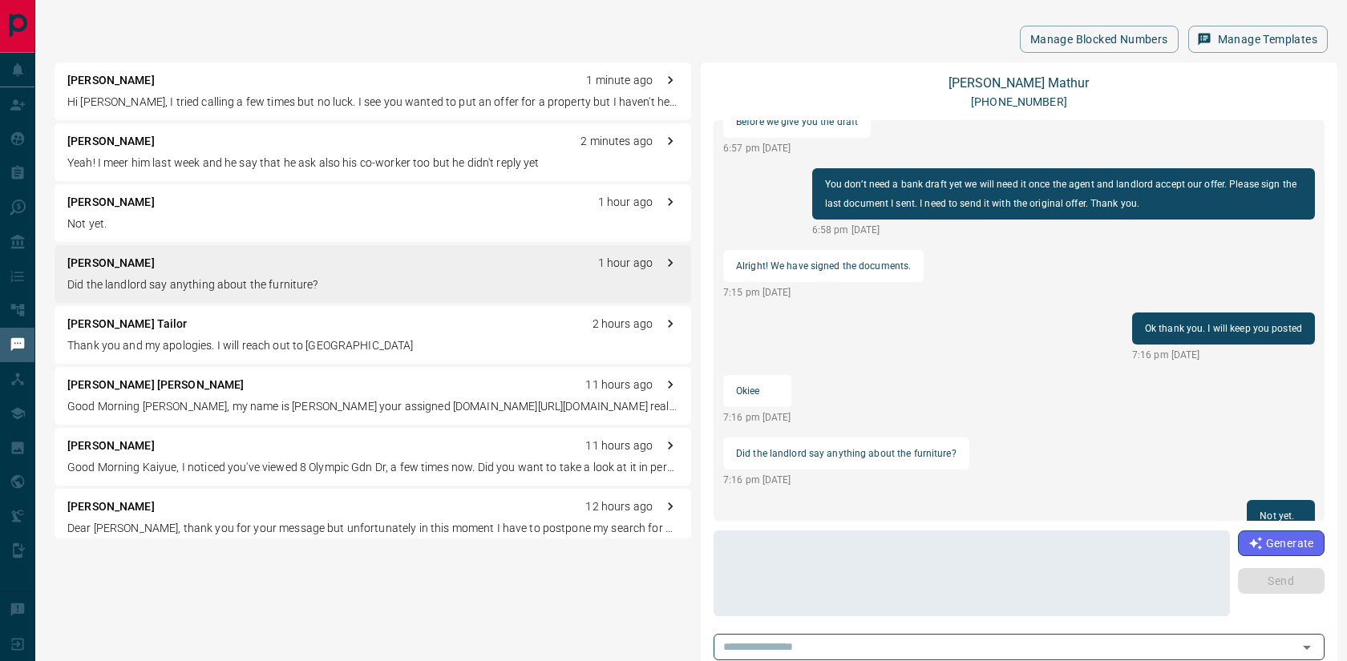
click at [328, 91] on div "[PERSON_NAME] 1 minute ago Hi [PERSON_NAME], I tried calling a few times but no…" at bounding box center [373, 92] width 636 height 58
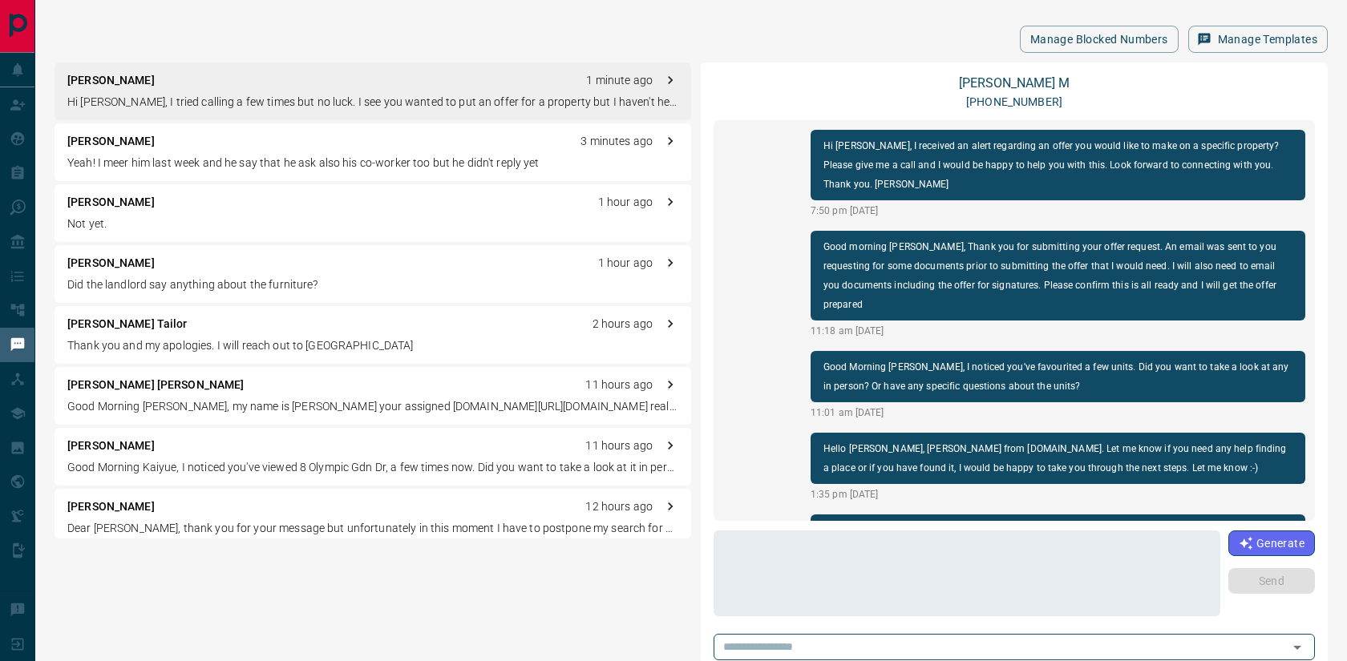
scroll to position [298, 0]
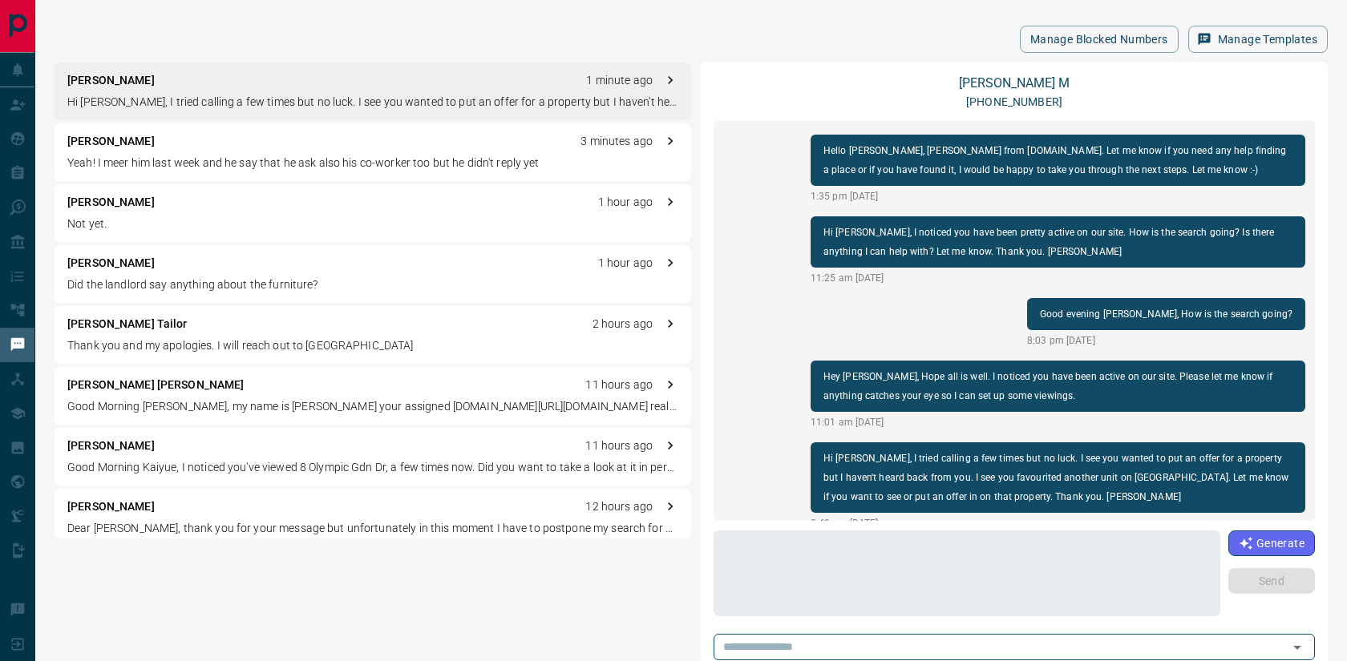
click at [315, 326] on div "[PERSON_NAME] Tailor 2 hours ago" at bounding box center [372, 324] width 611 height 17
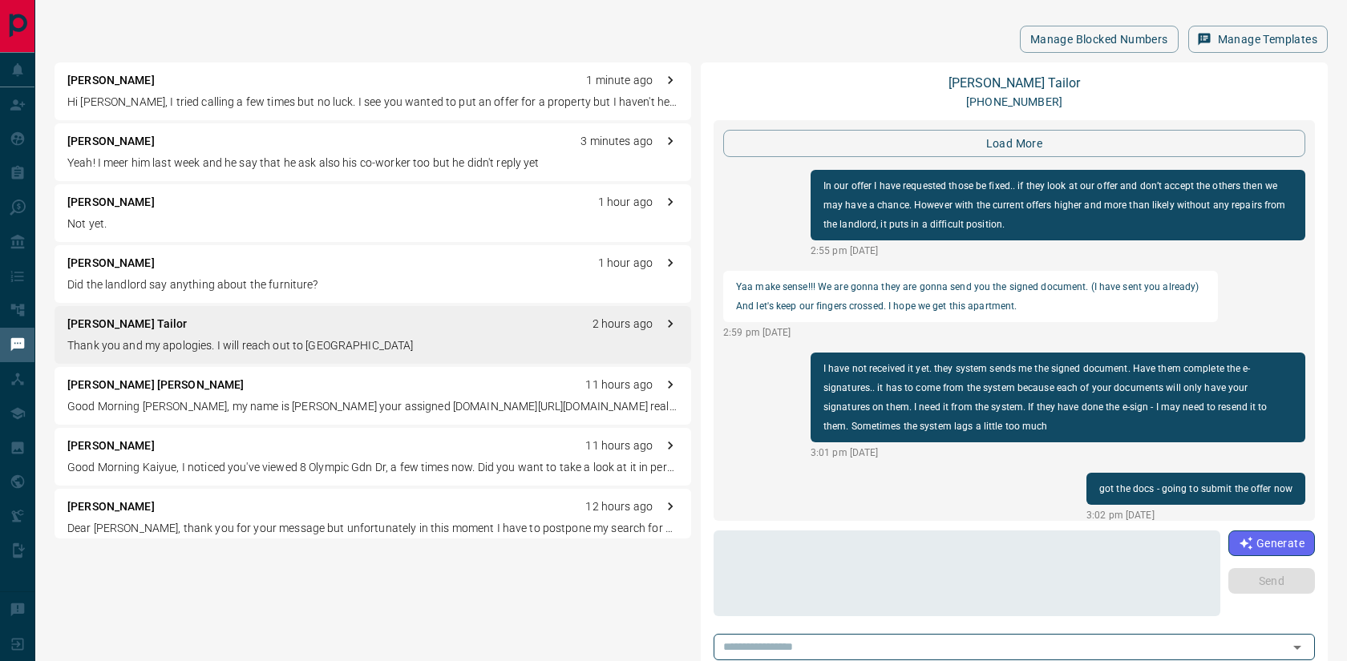
scroll to position [1868, 0]
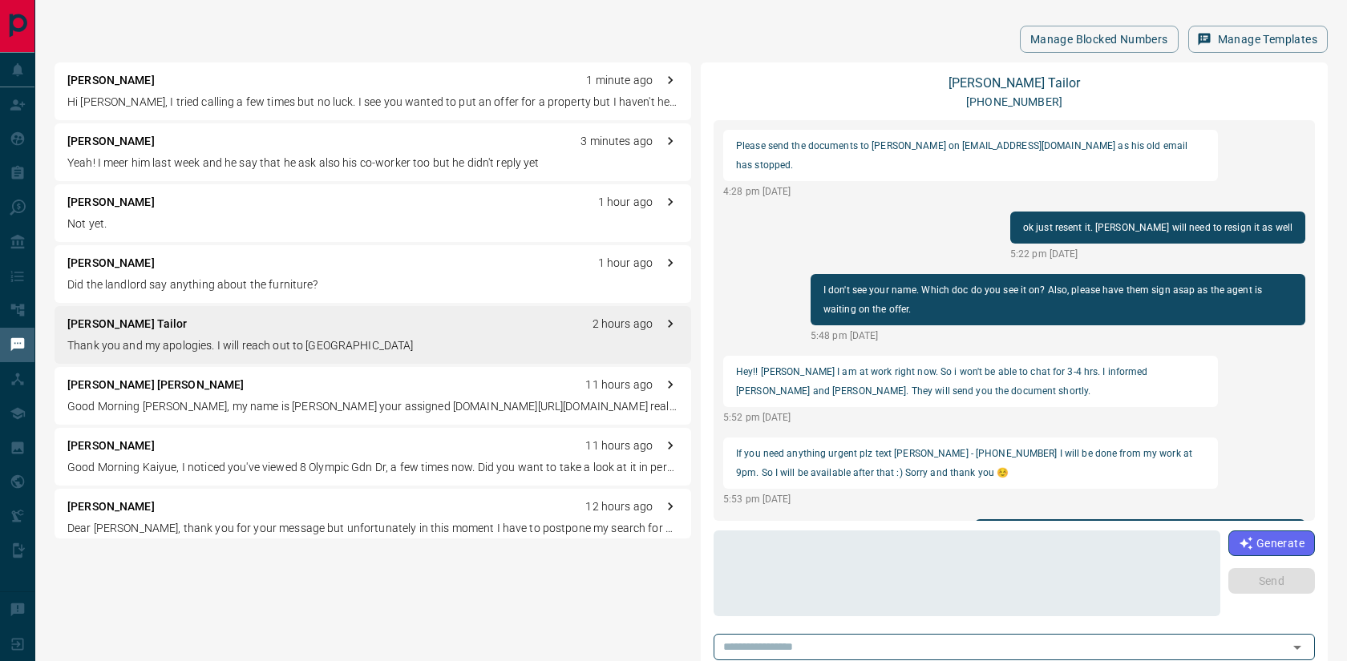
click at [325, 403] on p "Good Morning [PERSON_NAME], my name is [PERSON_NAME] your assigned [DOMAIN_NAME…" at bounding box center [372, 406] width 611 height 17
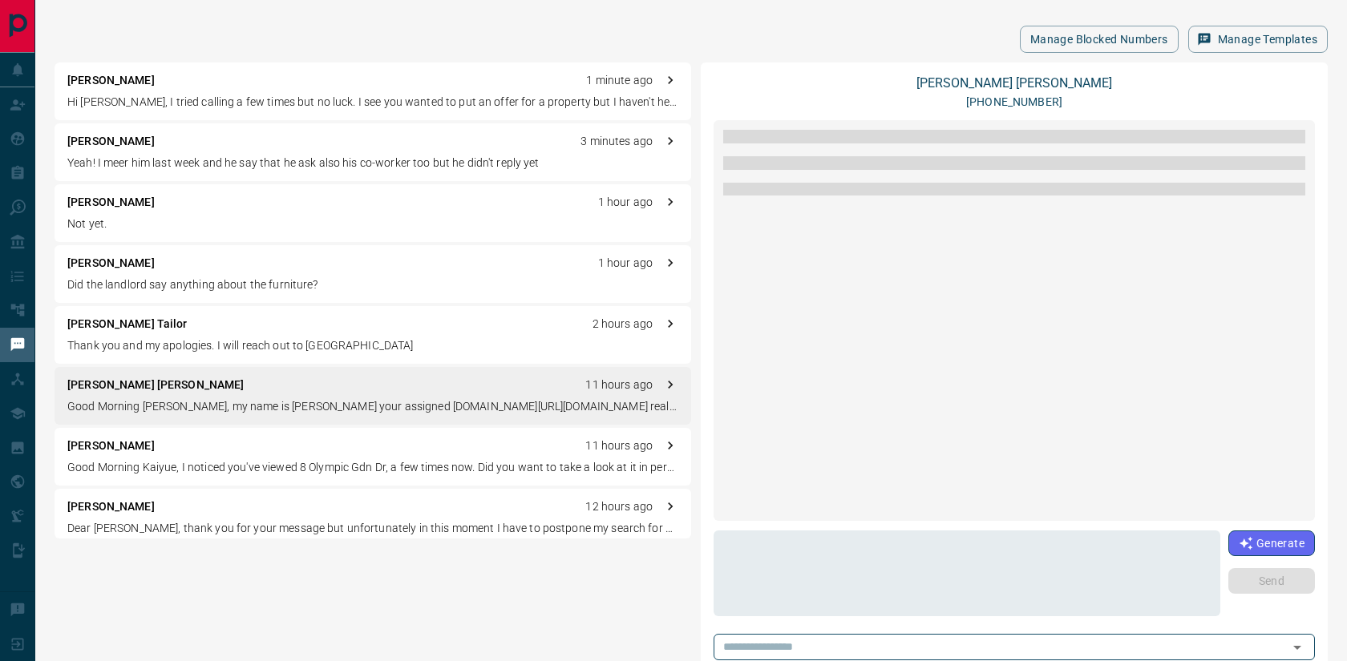
scroll to position [0, 0]
click at [311, 454] on div "[PERSON_NAME] 11 hours ago Good Morning [PERSON_NAME], I noticed you've viewed …" at bounding box center [373, 457] width 636 height 58
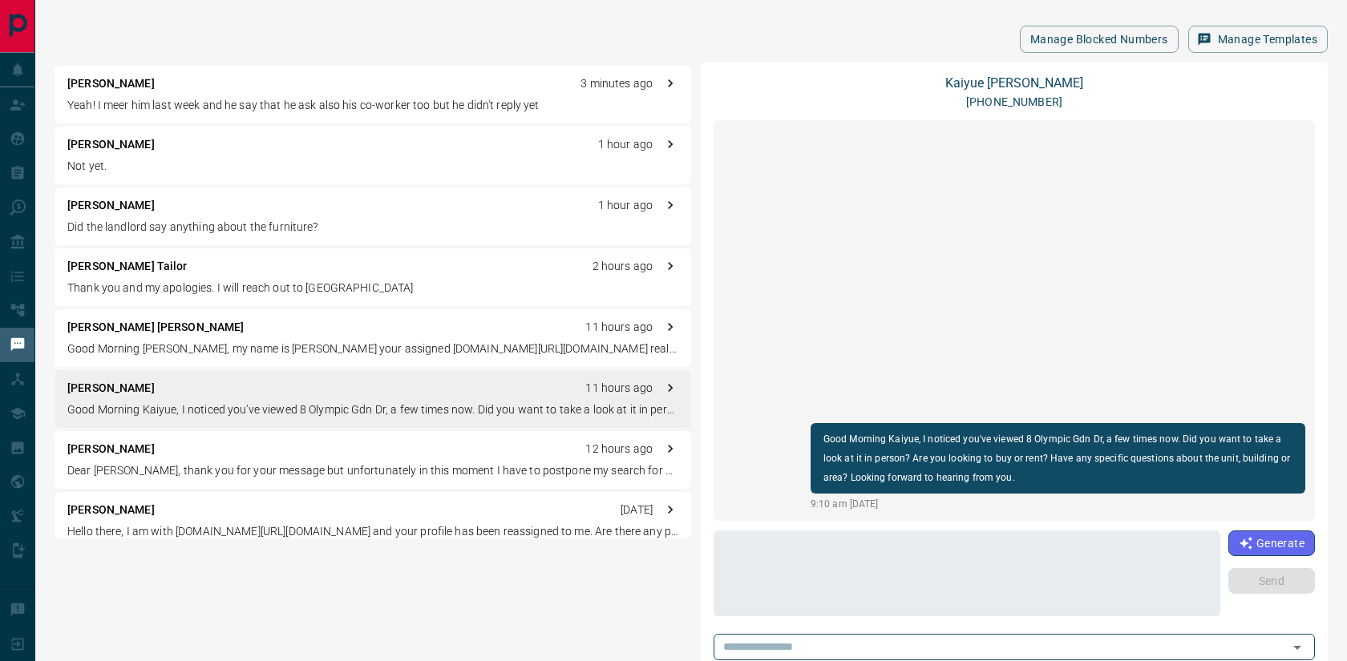
scroll to position [59, 0]
click at [262, 465] on p "Dear [PERSON_NAME], thank you for your message but unfortunately in this moment…" at bounding box center [372, 469] width 611 height 17
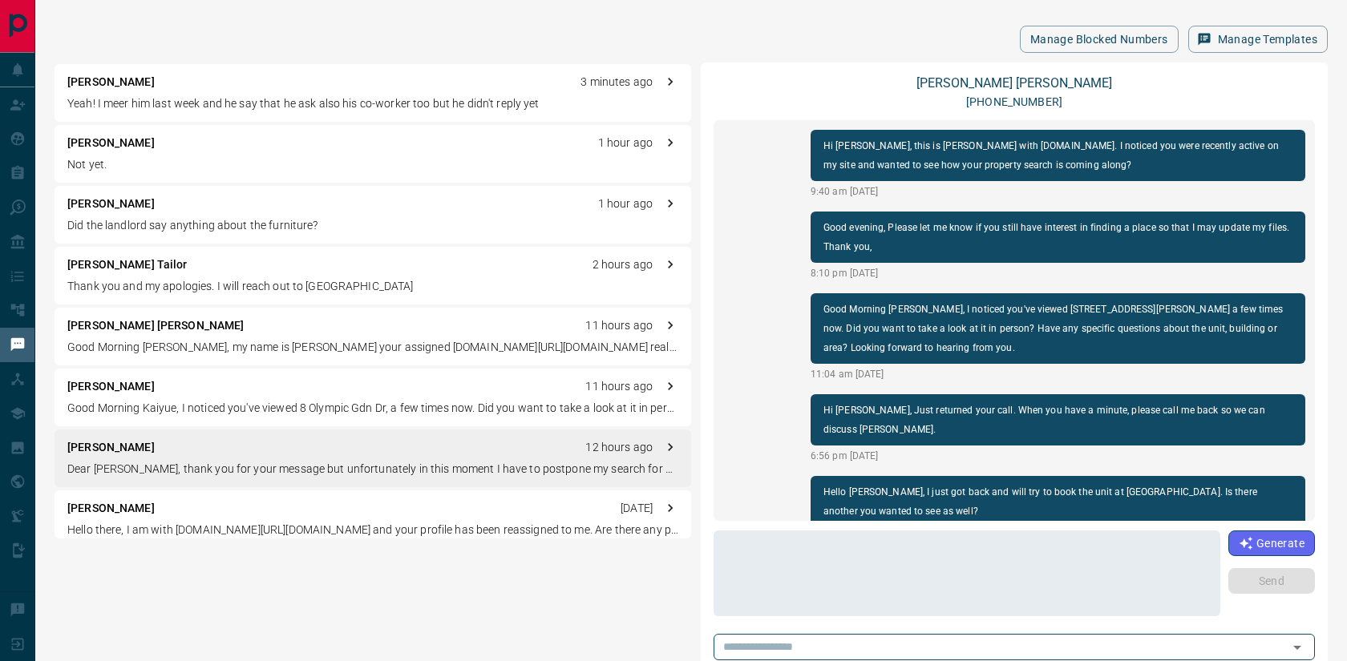
scroll to position [115, 0]
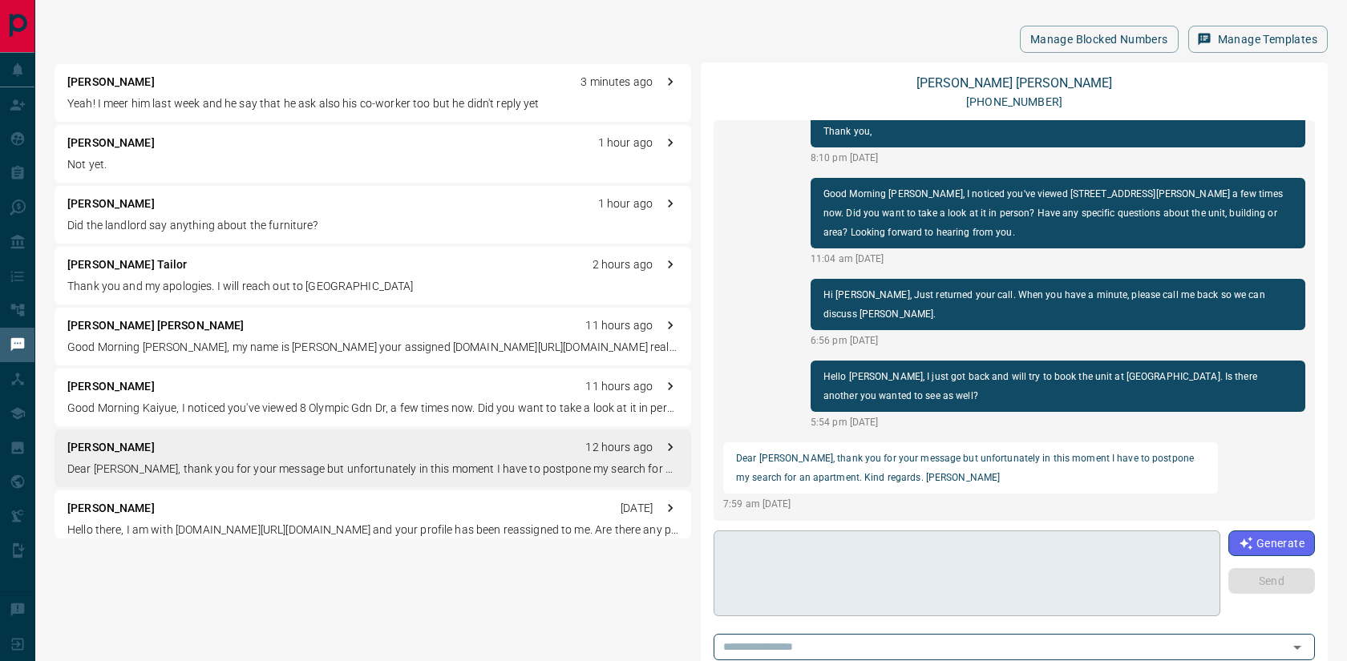
click at [883, 539] on textarea at bounding box center [967, 574] width 484 height 72
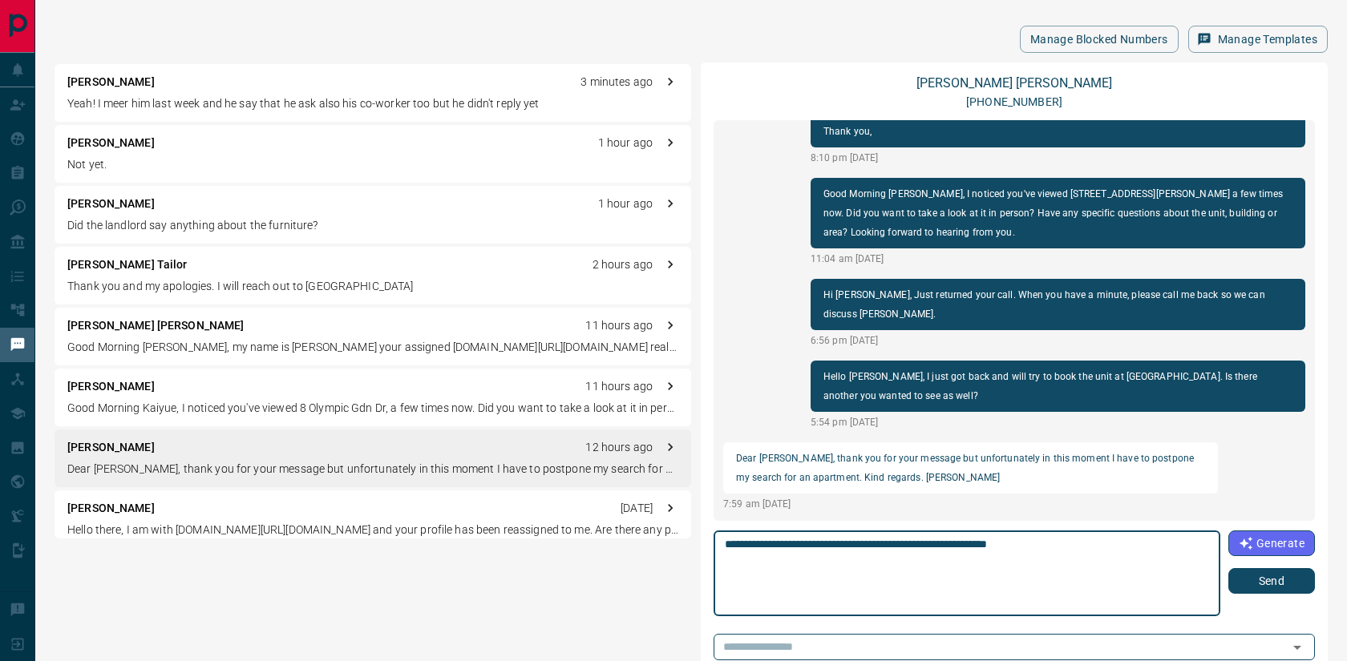
type textarea "**********"
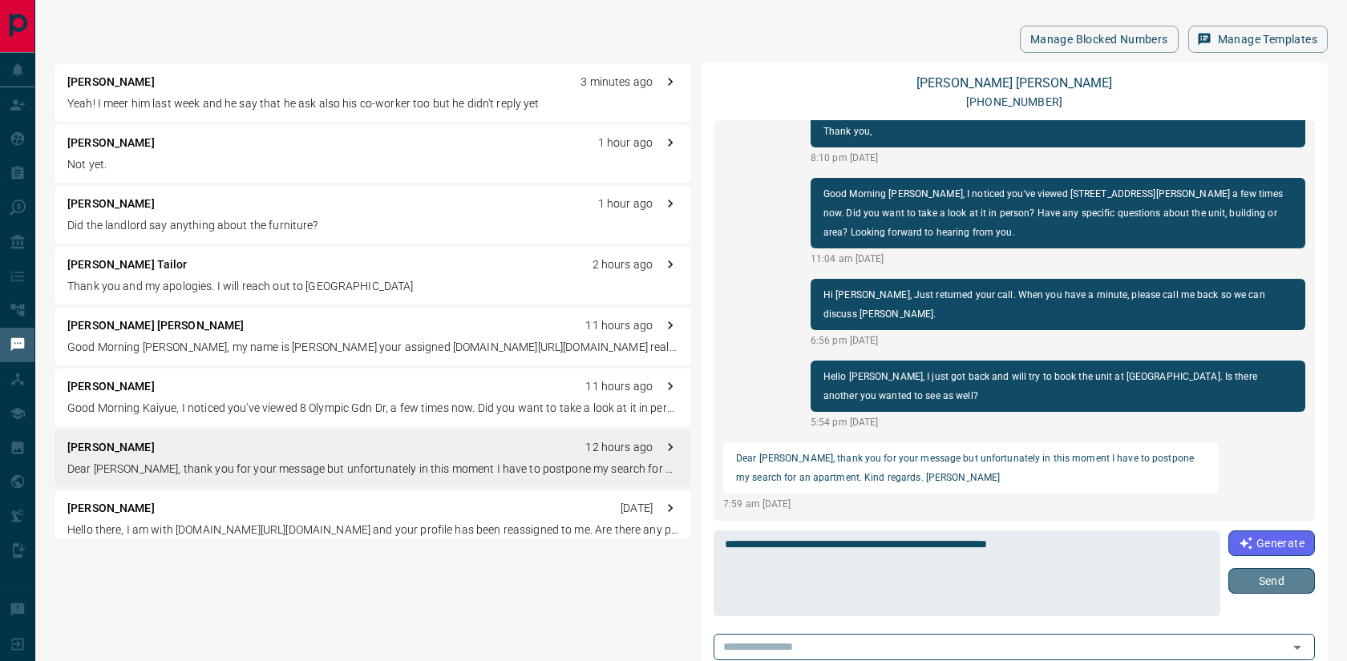
click at [1282, 586] on button "Send" at bounding box center [1271, 581] width 87 height 26
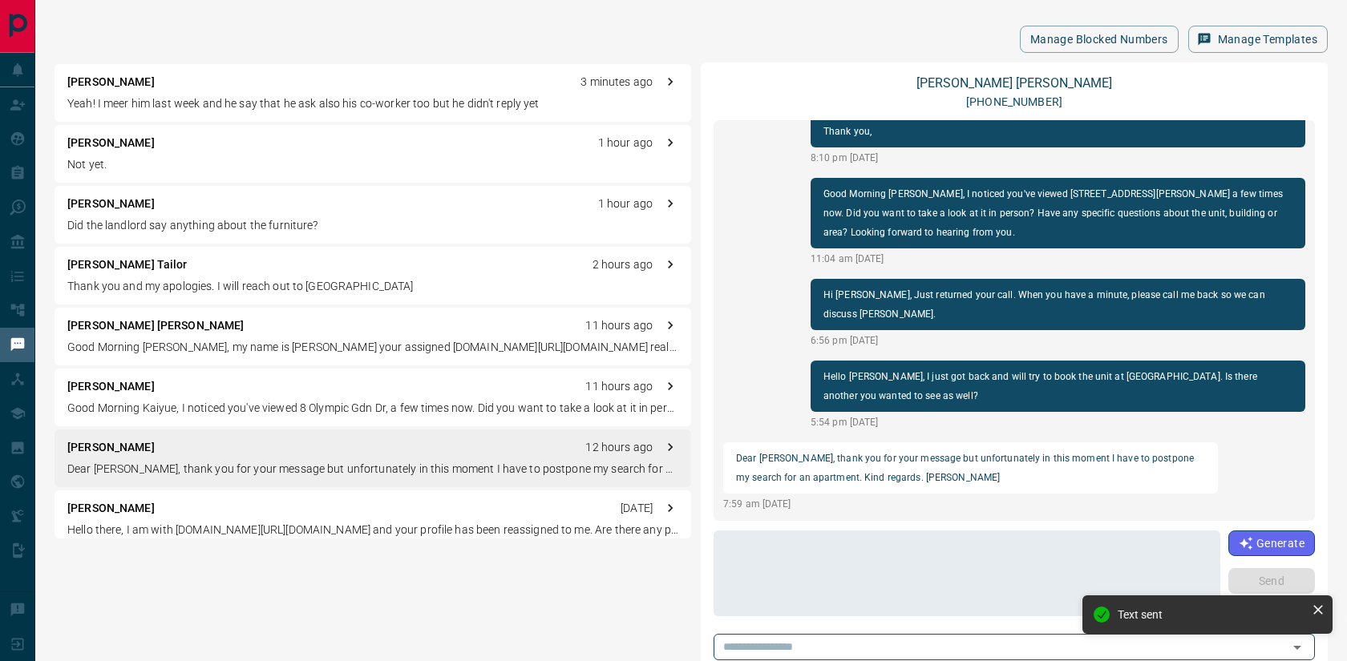
scroll to position [178, 0]
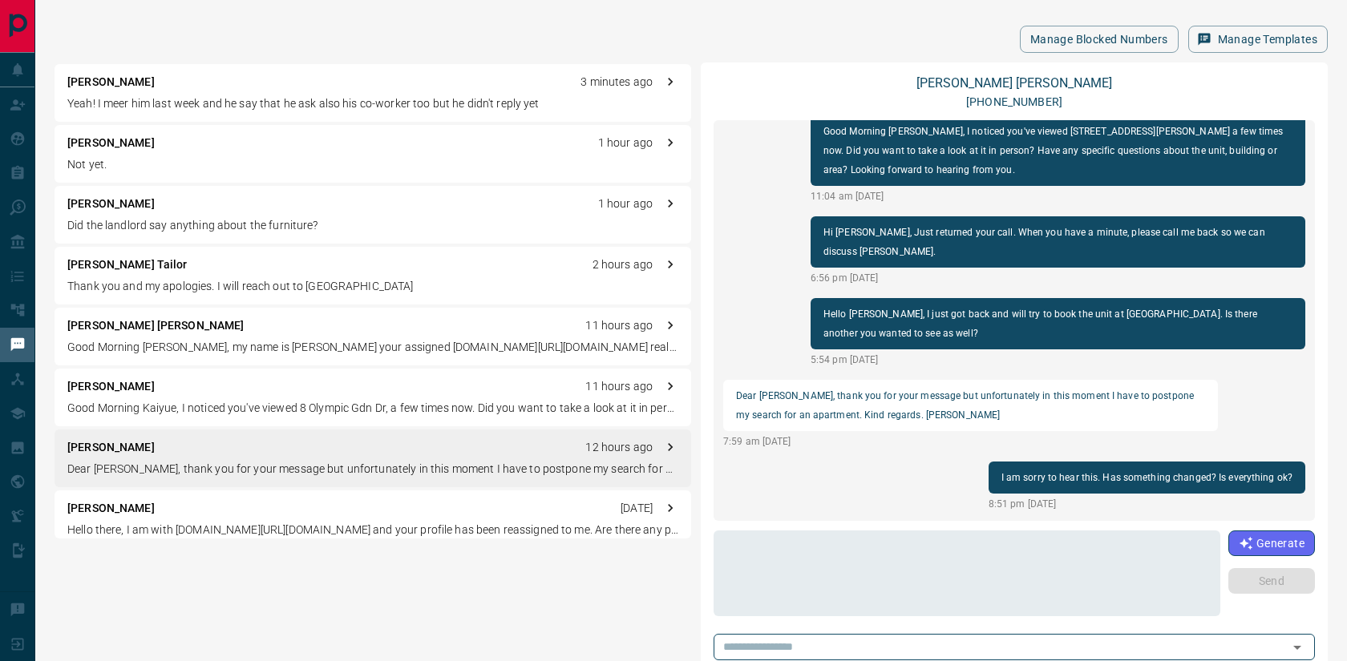
click at [333, 95] on div "[PERSON_NAME] 3 minutes ago Yeah! I meer him last week and he say that he ask a…" at bounding box center [373, 93] width 636 height 58
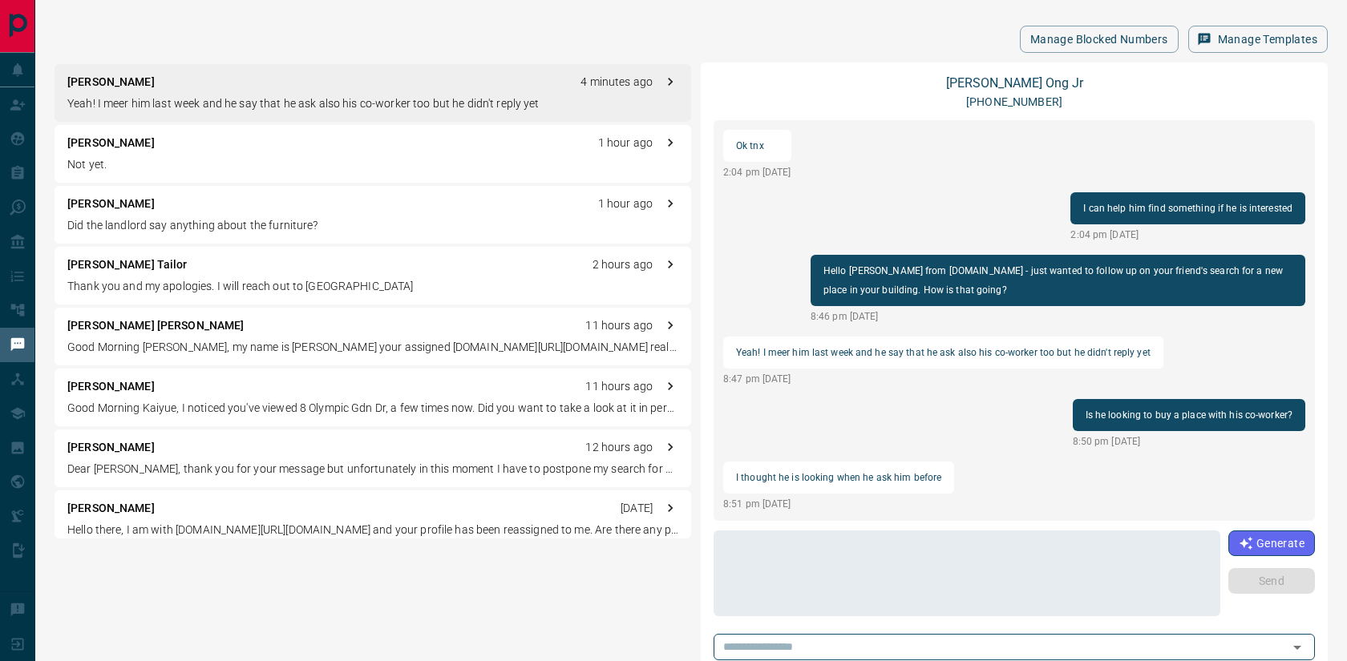
scroll to position [0, 0]
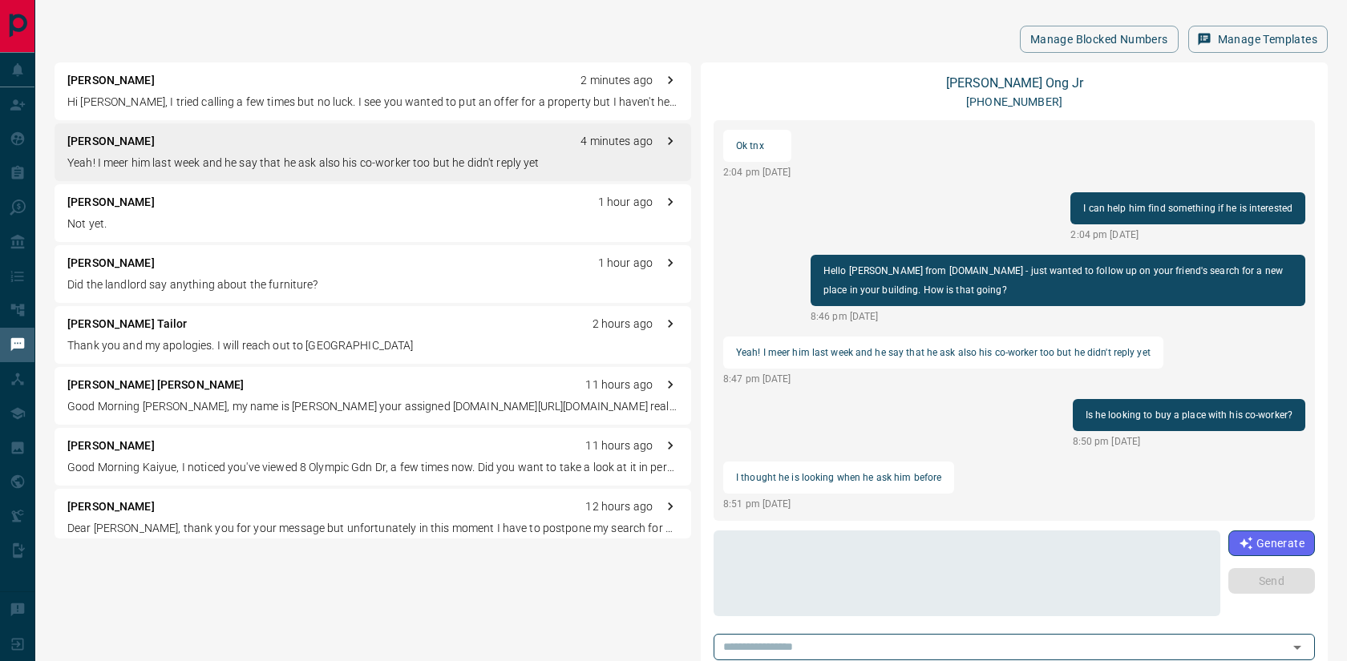
click at [98, 145] on p "[PERSON_NAME]" at bounding box center [110, 141] width 87 height 17
click at [841, 566] on textarea at bounding box center [967, 574] width 484 height 72
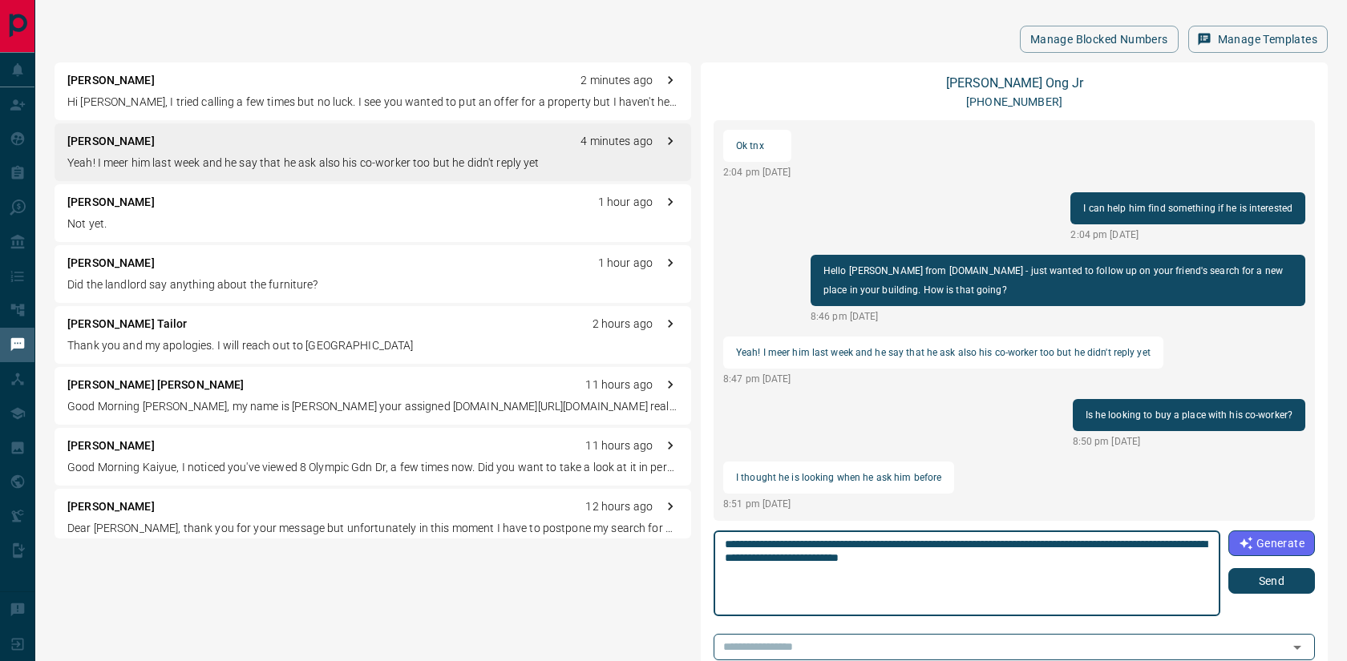
type textarea "**********"
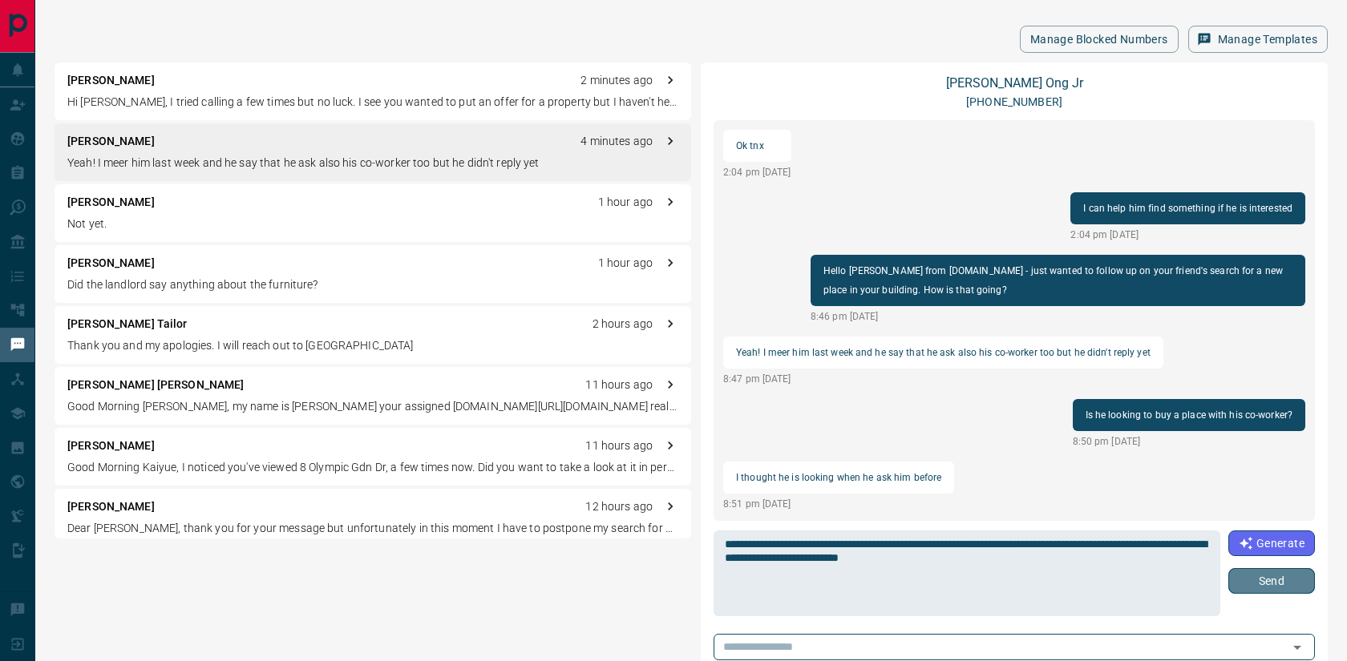
click at [1290, 588] on button "Send" at bounding box center [1271, 581] width 87 height 26
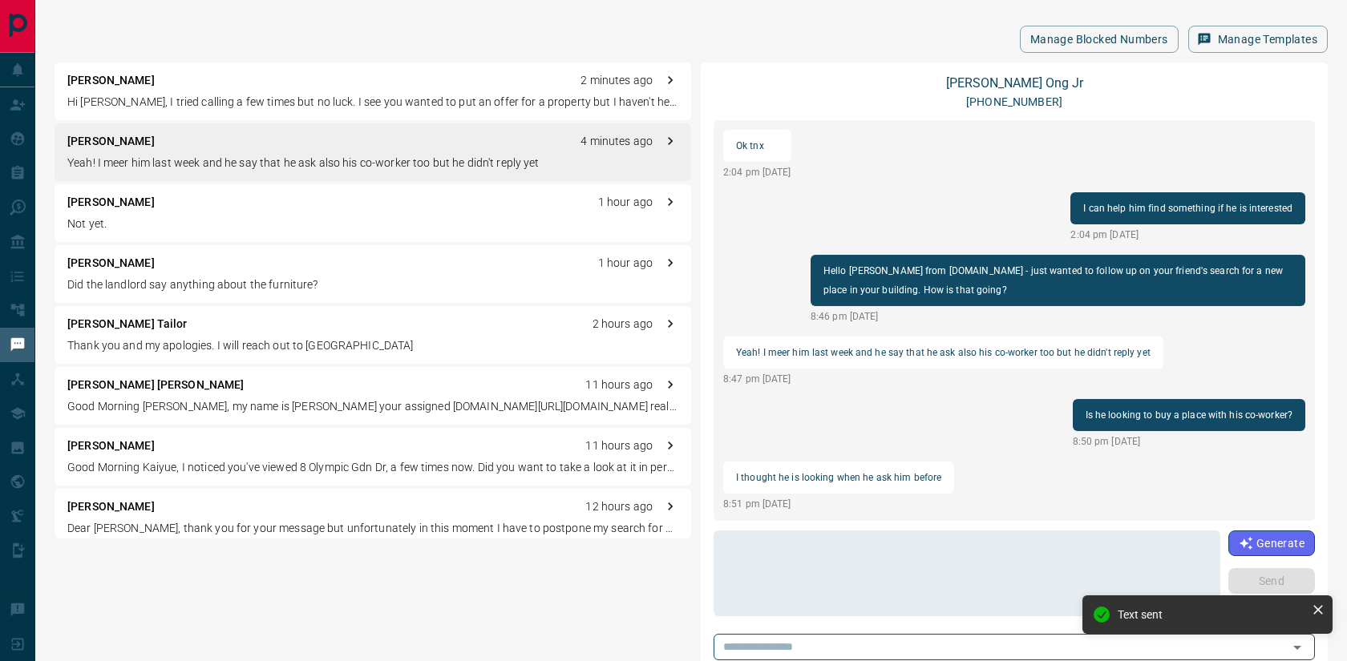
scroll to position [558, 0]
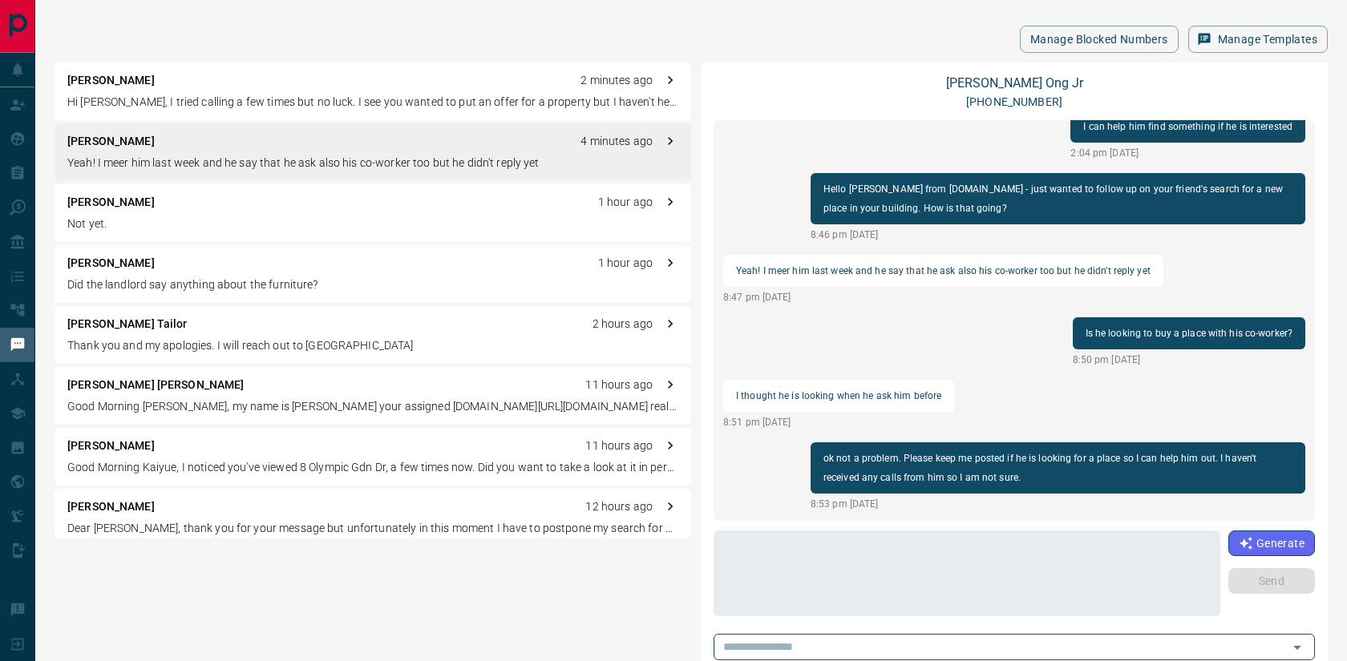
click at [281, 502] on div "[PERSON_NAME] 12 hours ago" at bounding box center [372, 507] width 611 height 17
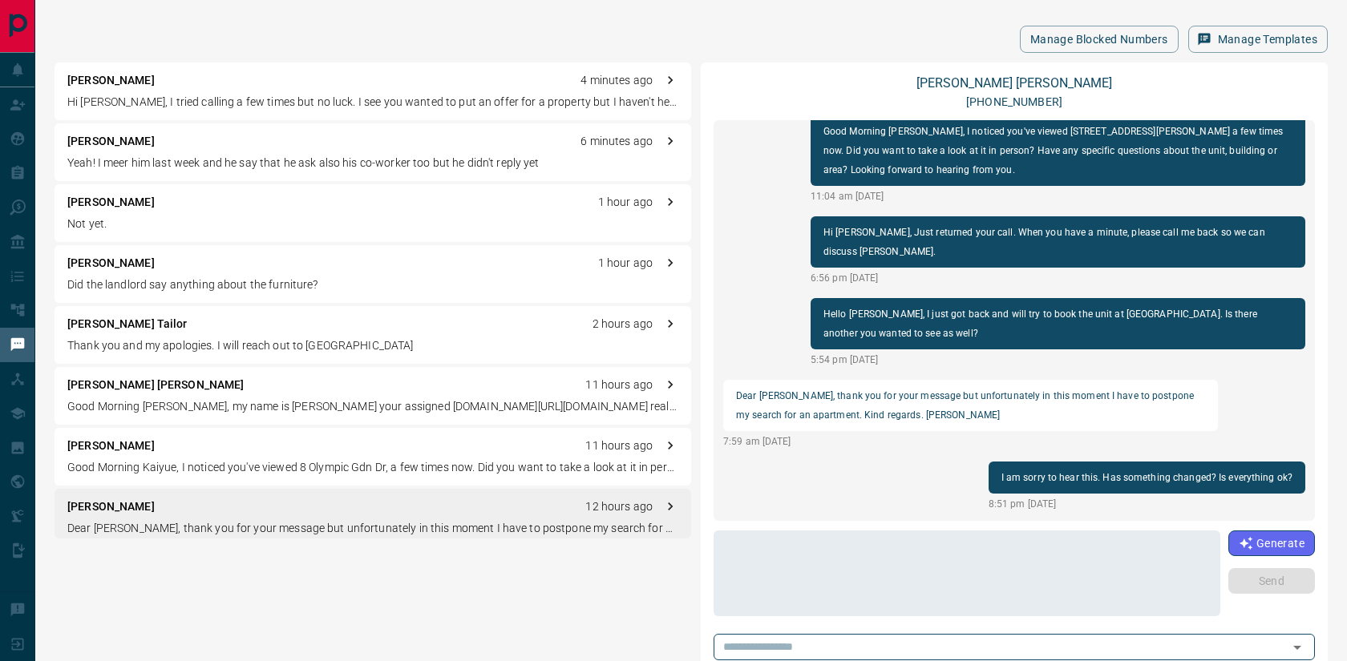
scroll to position [240, 0]
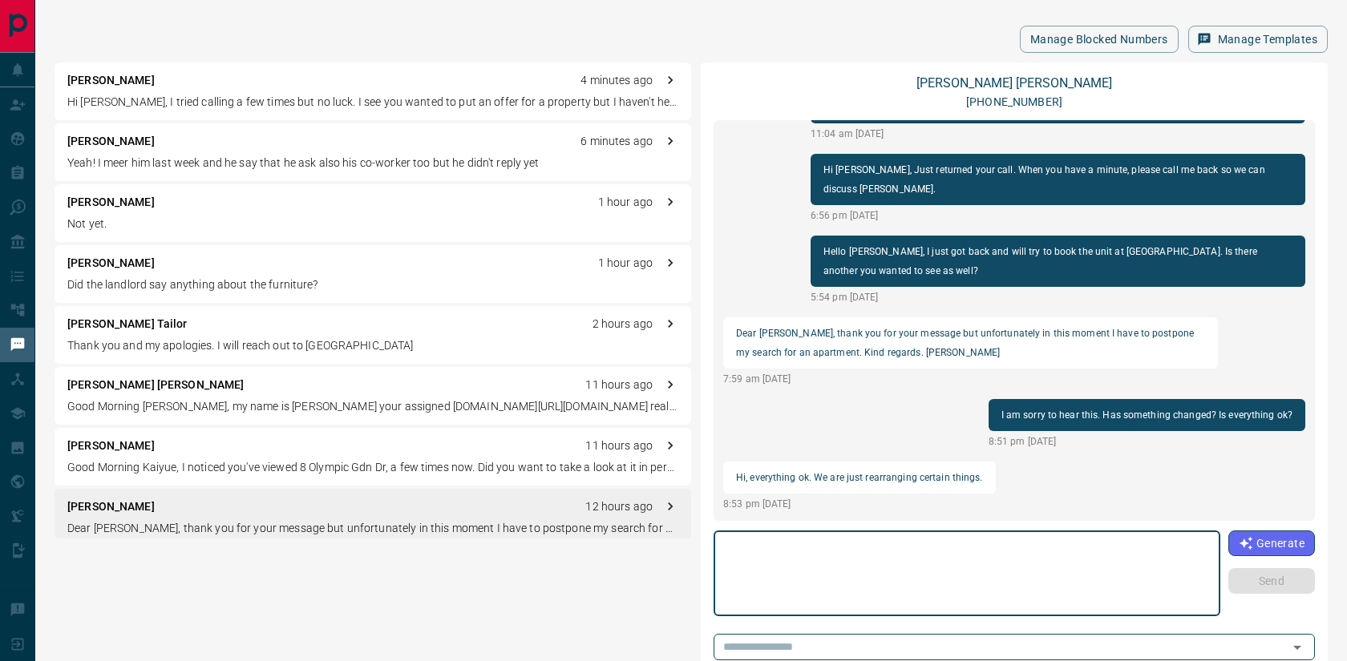
click at [810, 562] on textarea at bounding box center [967, 574] width 484 height 72
type textarea "*"
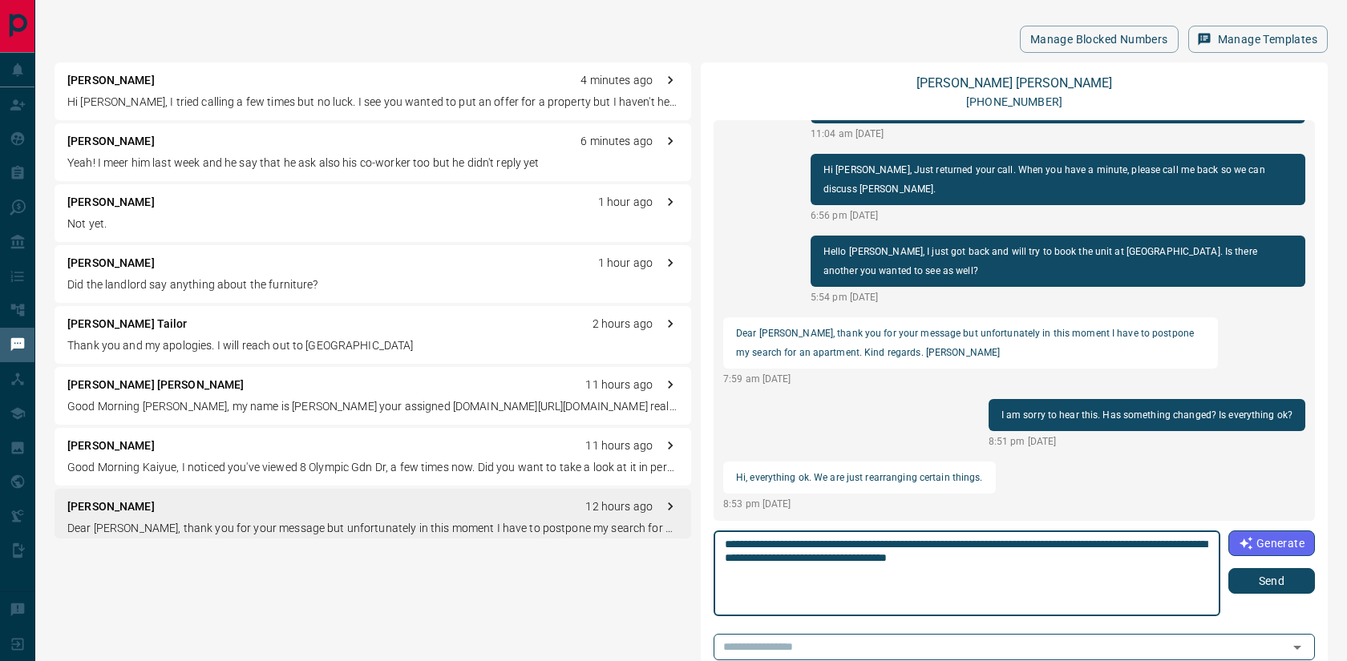
type textarea "**********"
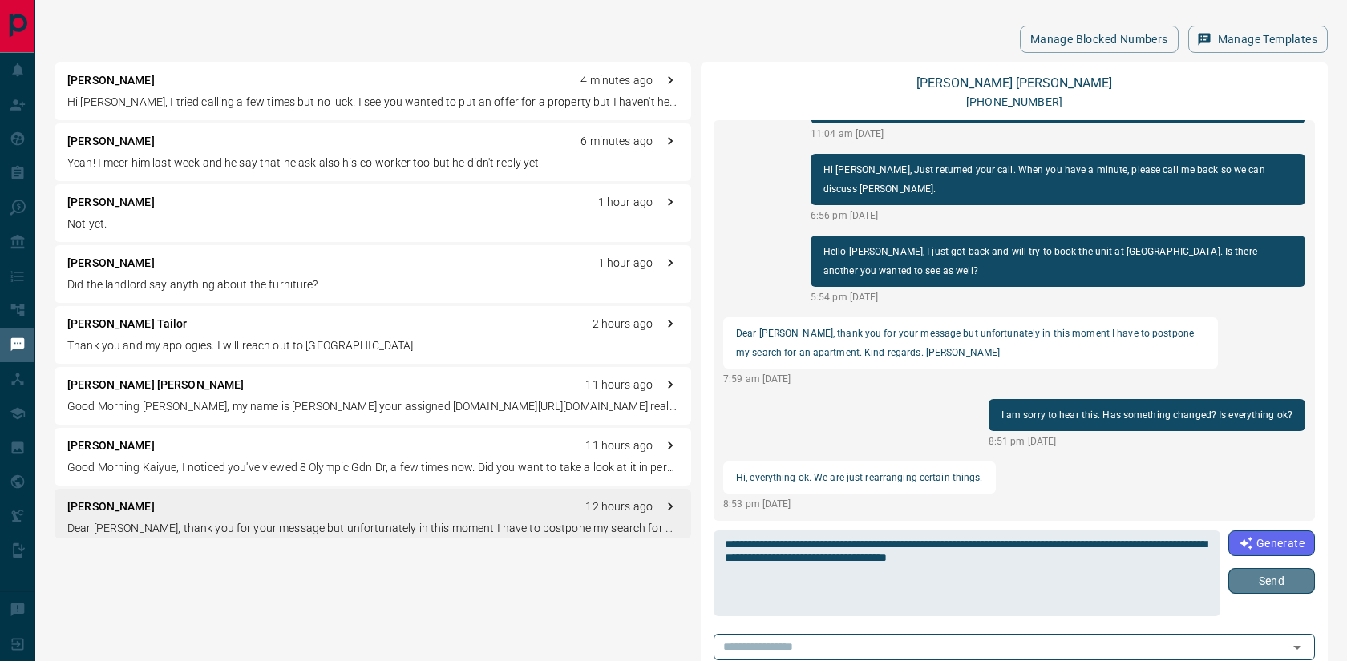
click at [1279, 575] on button "Send" at bounding box center [1271, 581] width 87 height 26
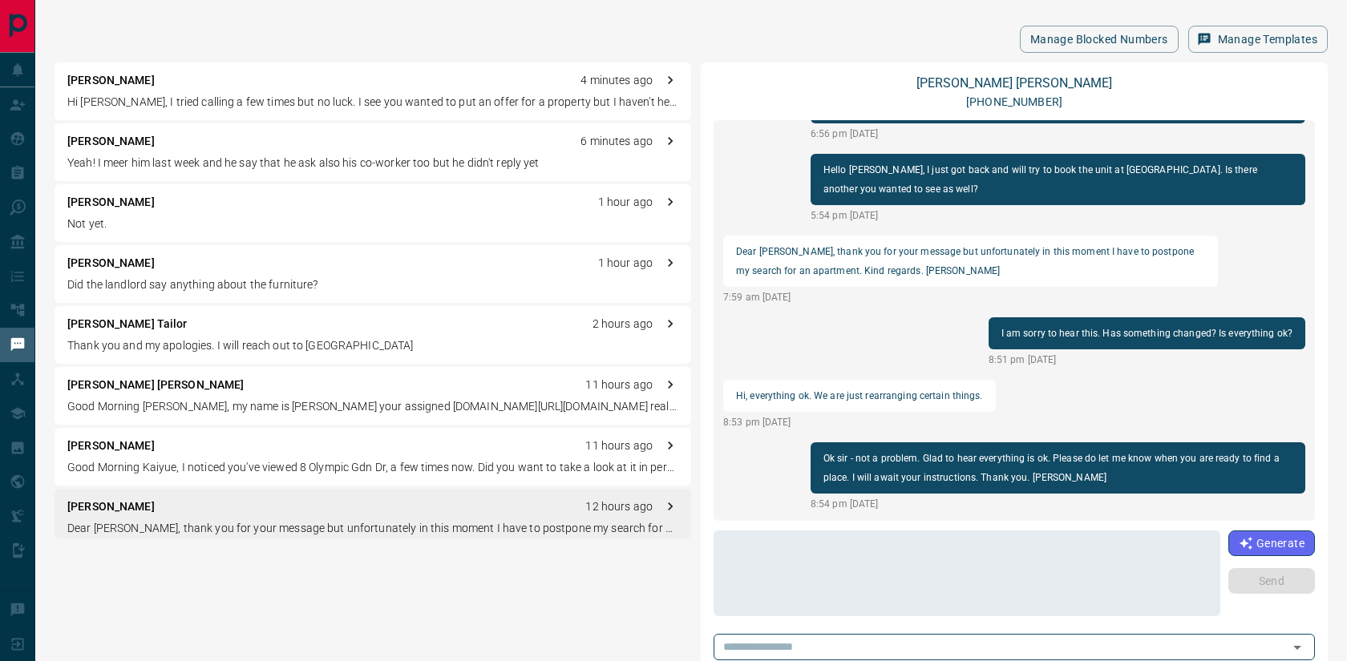
scroll to position [385, 0]
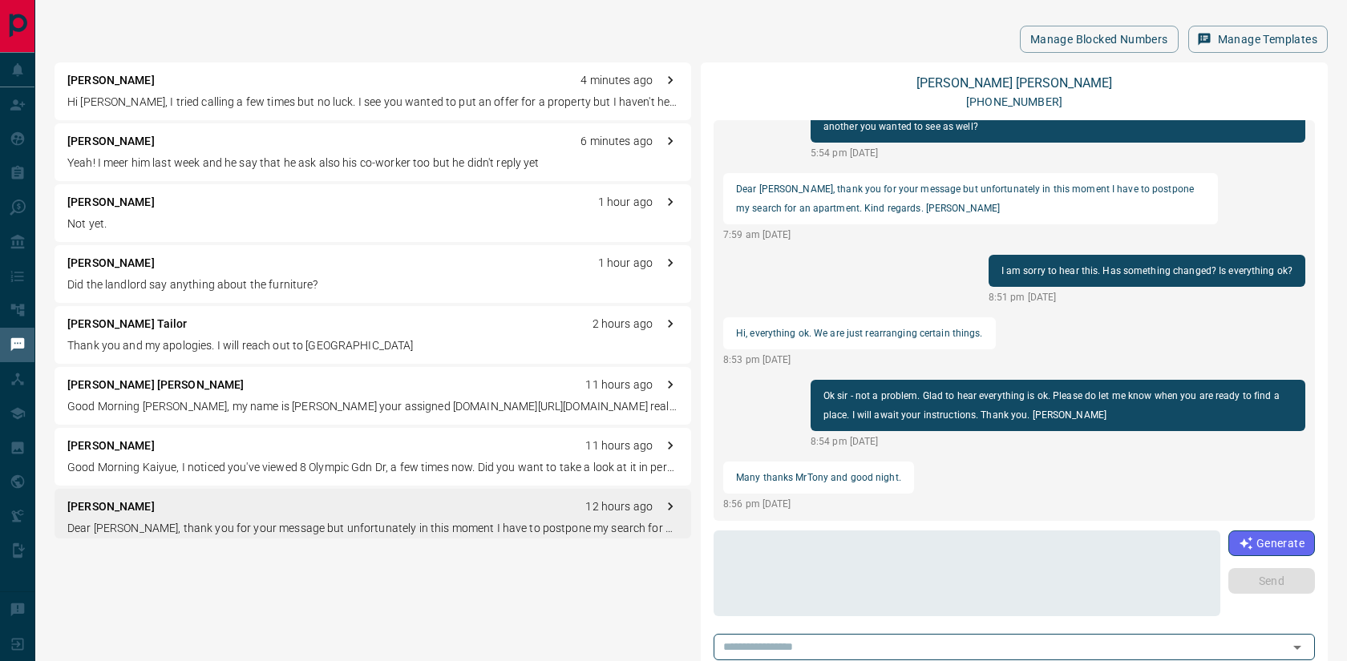
click at [366, 435] on div "[PERSON_NAME] 11 hours ago Good Morning [PERSON_NAME], I noticed you've viewed …" at bounding box center [373, 457] width 636 height 58
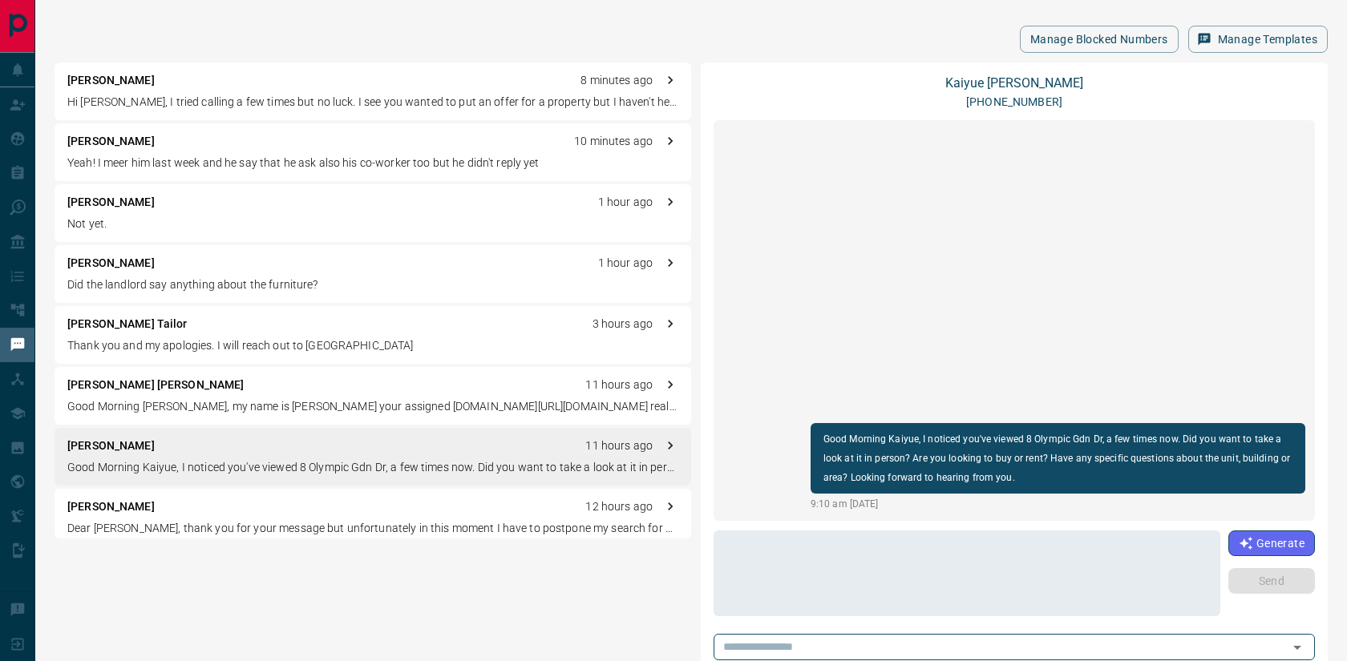
click at [450, 517] on div "[PERSON_NAME] 12 hours ago Dear [PERSON_NAME], thank you for your message but u…" at bounding box center [373, 518] width 636 height 58
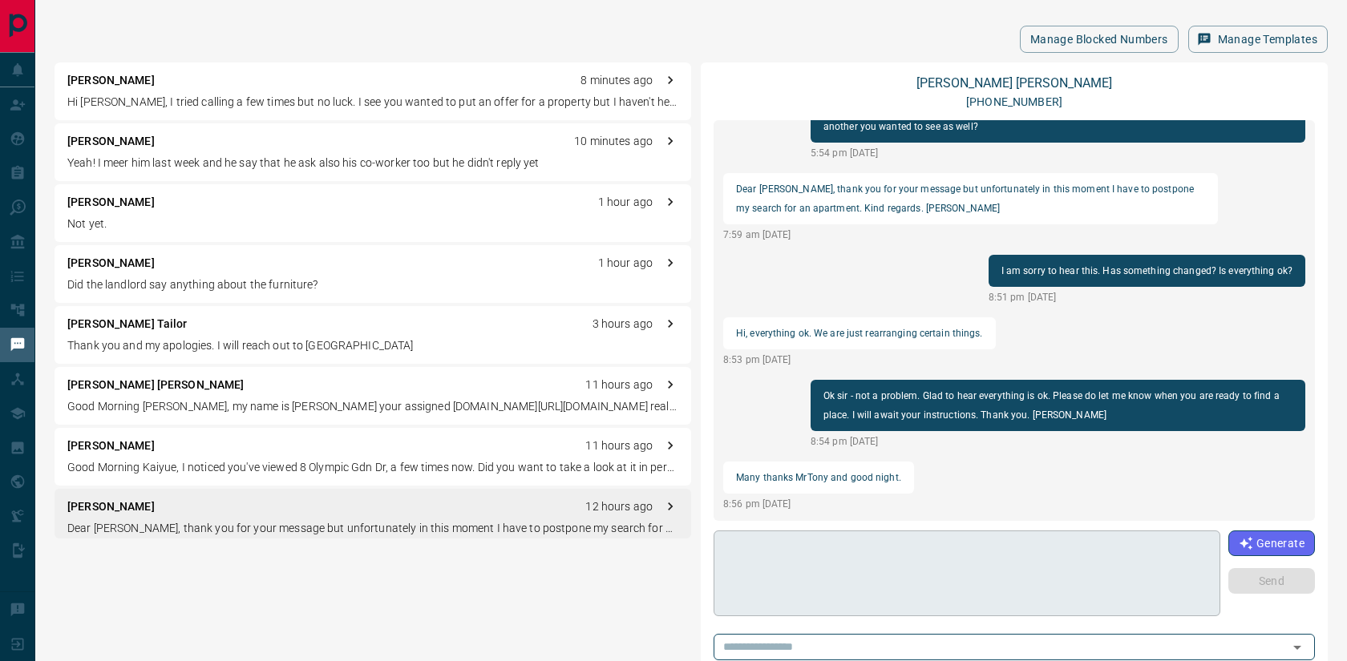
click at [856, 547] on textarea at bounding box center [967, 574] width 484 height 72
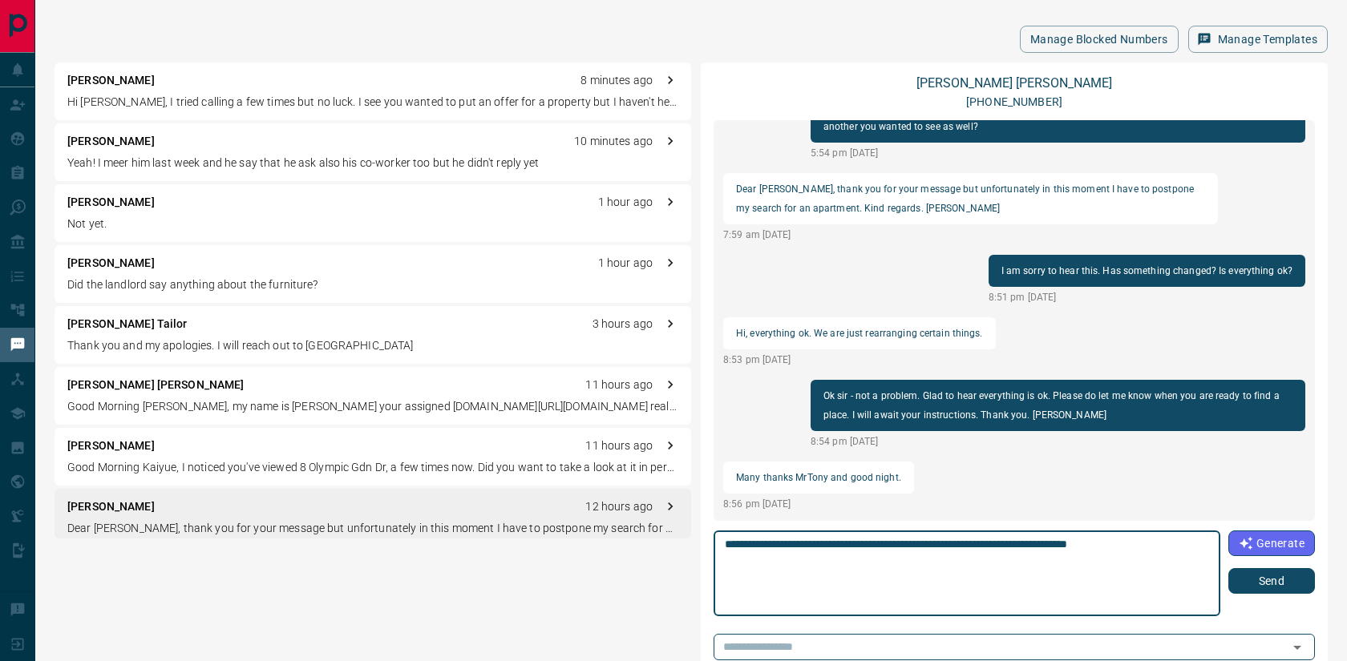
type textarea "**********"
click at [1275, 588] on button "Send" at bounding box center [1271, 581] width 87 height 26
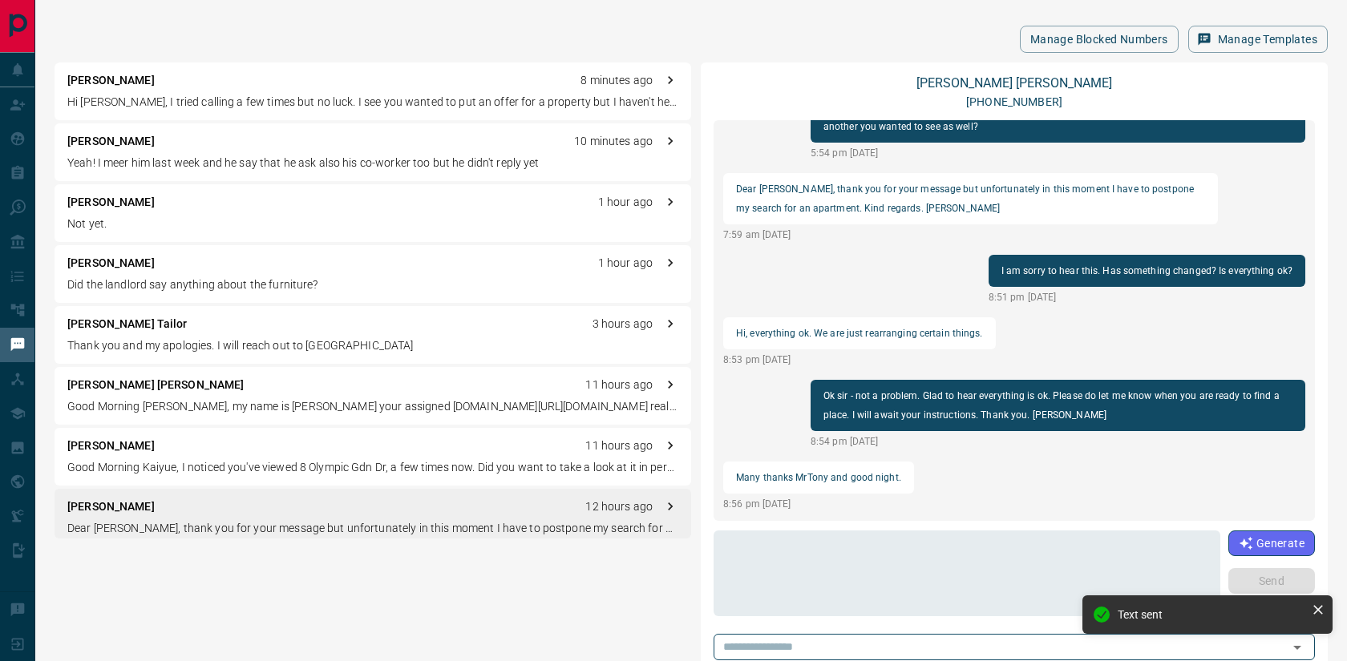
scroll to position [447, 0]
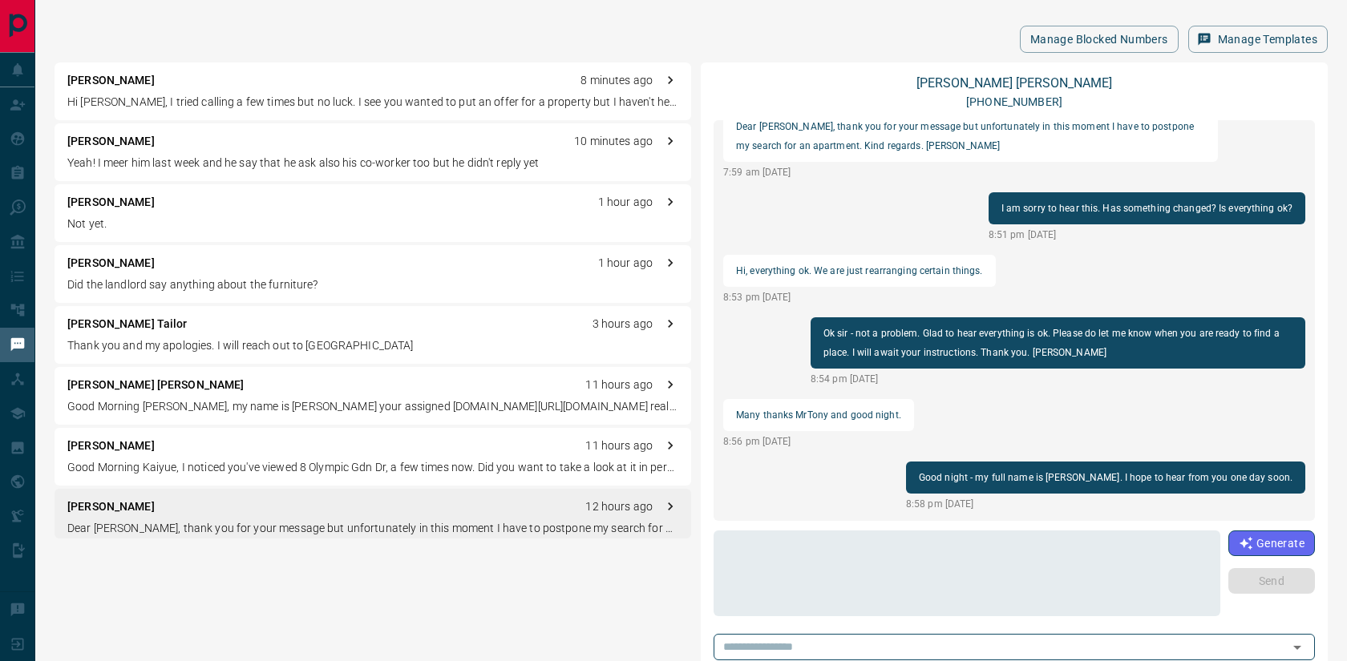
click at [123, 146] on p "[PERSON_NAME]" at bounding box center [110, 141] width 87 height 17
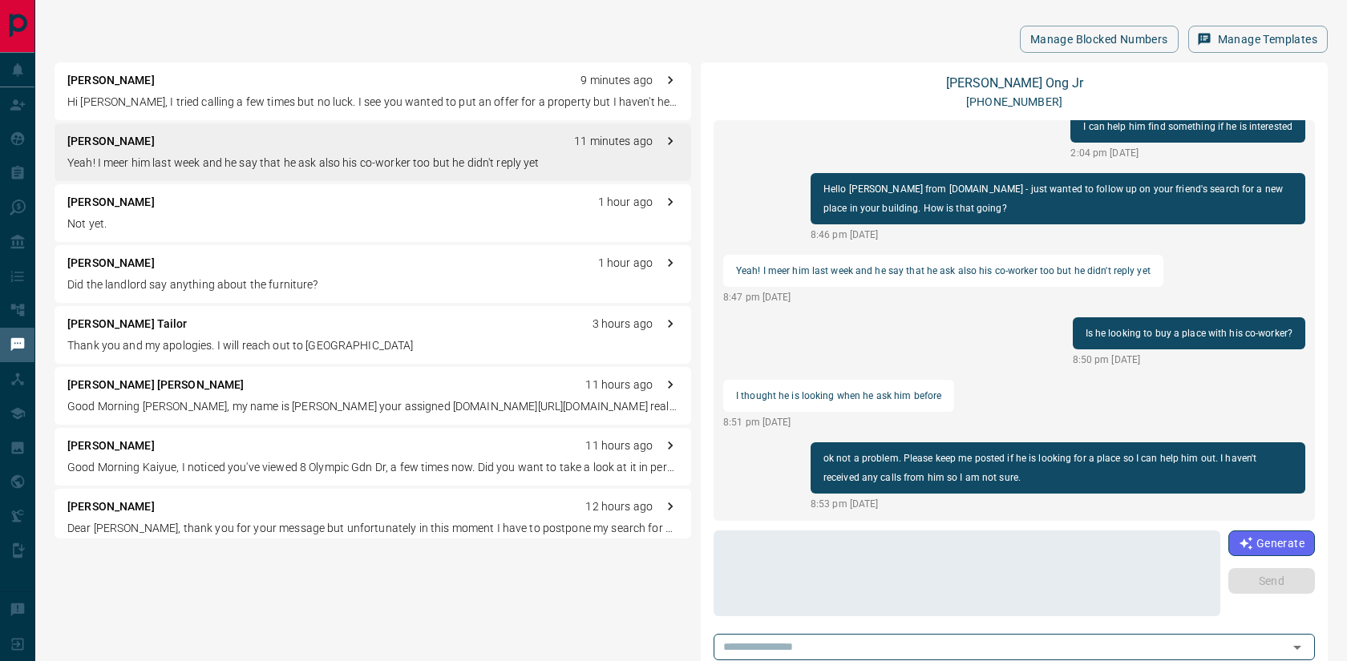
scroll to position [620, 0]
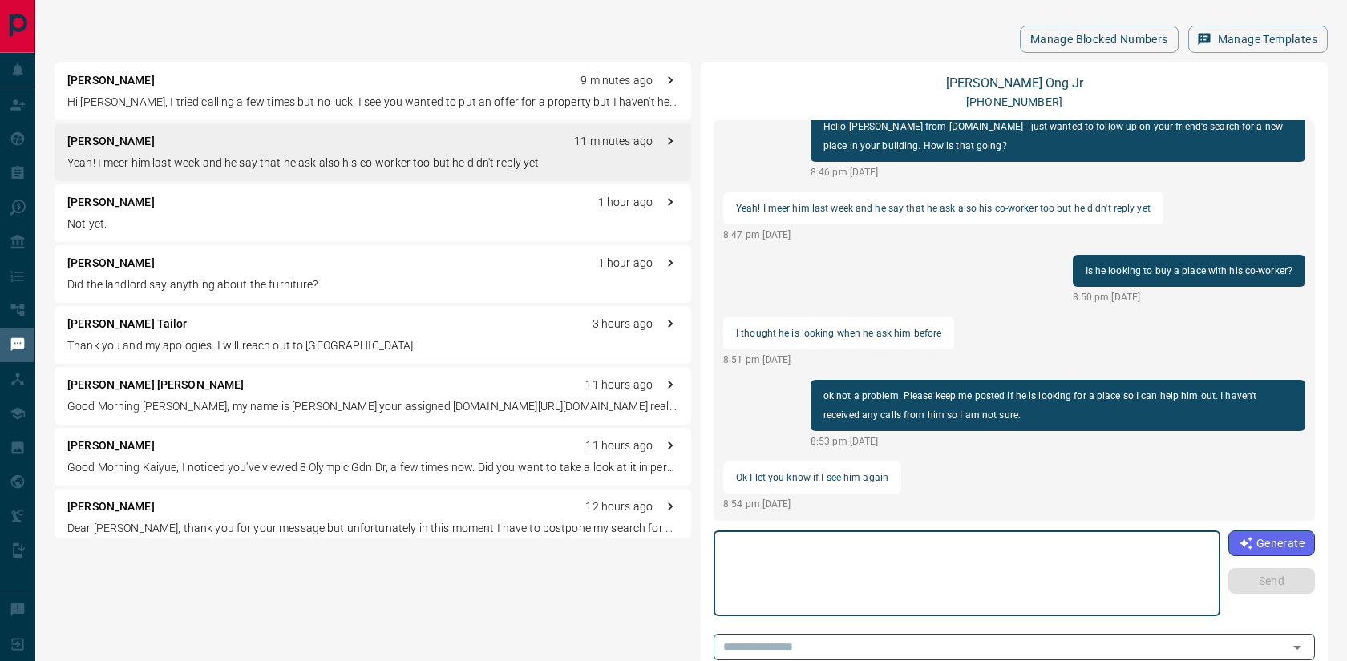
click at [893, 567] on textarea at bounding box center [967, 574] width 484 height 72
type textarea "**********"
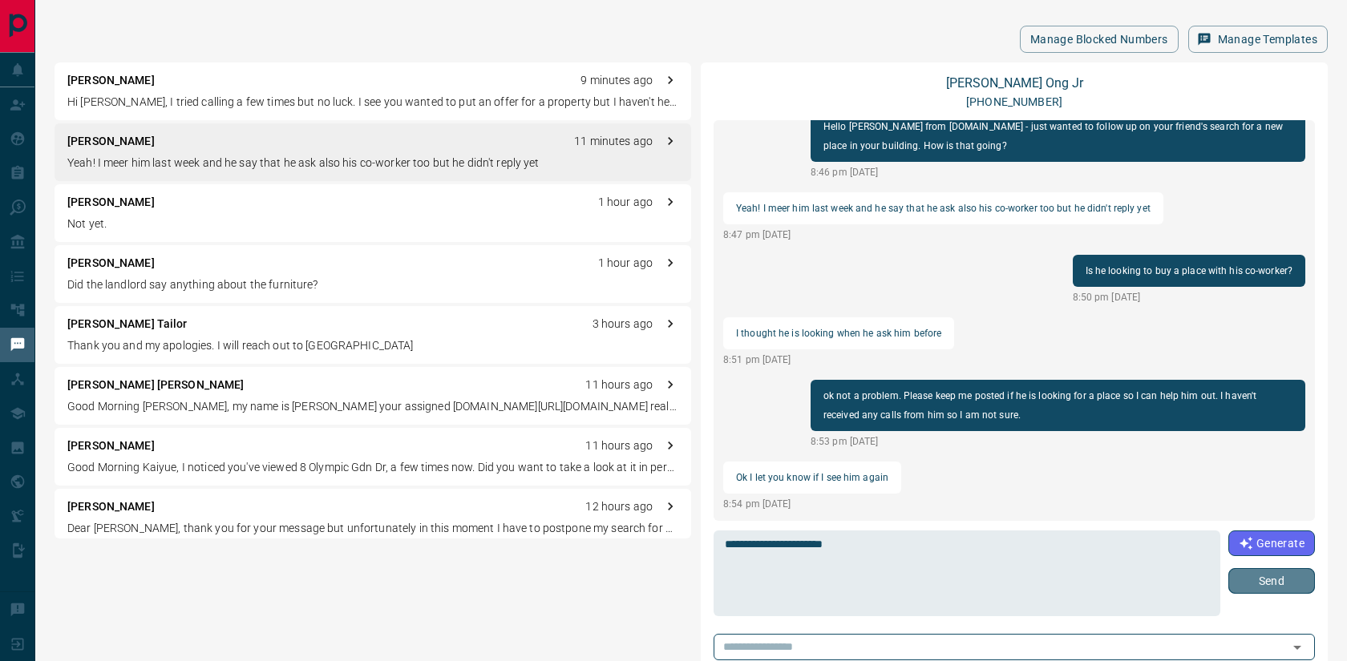
click at [1289, 592] on button "Send" at bounding box center [1271, 581] width 87 height 26
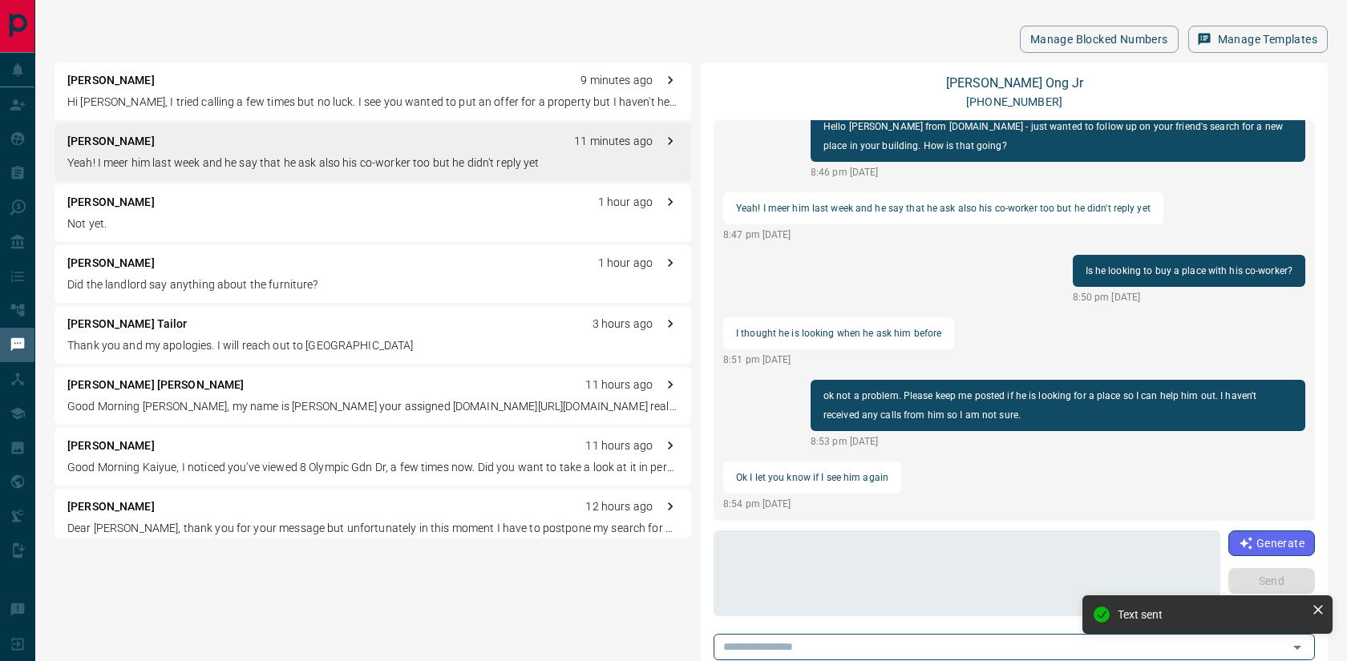
scroll to position [683, 0]
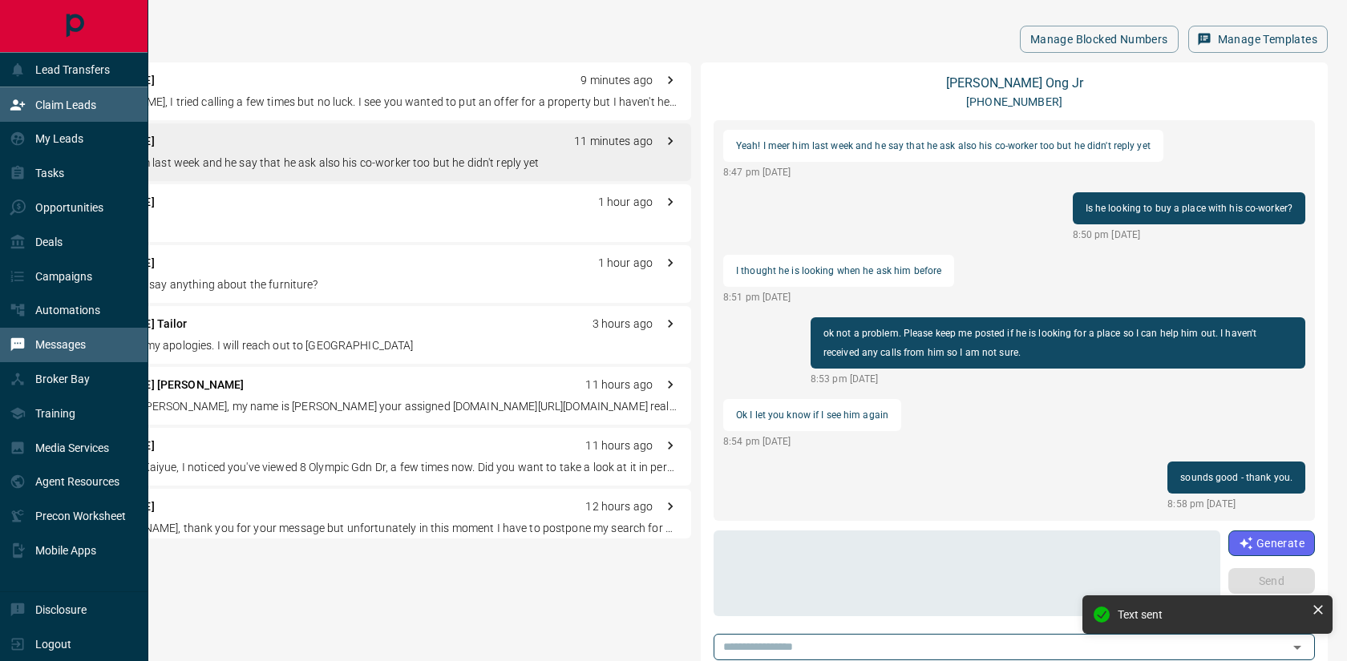
click at [79, 104] on p "Claim Leads" at bounding box center [65, 105] width 61 height 13
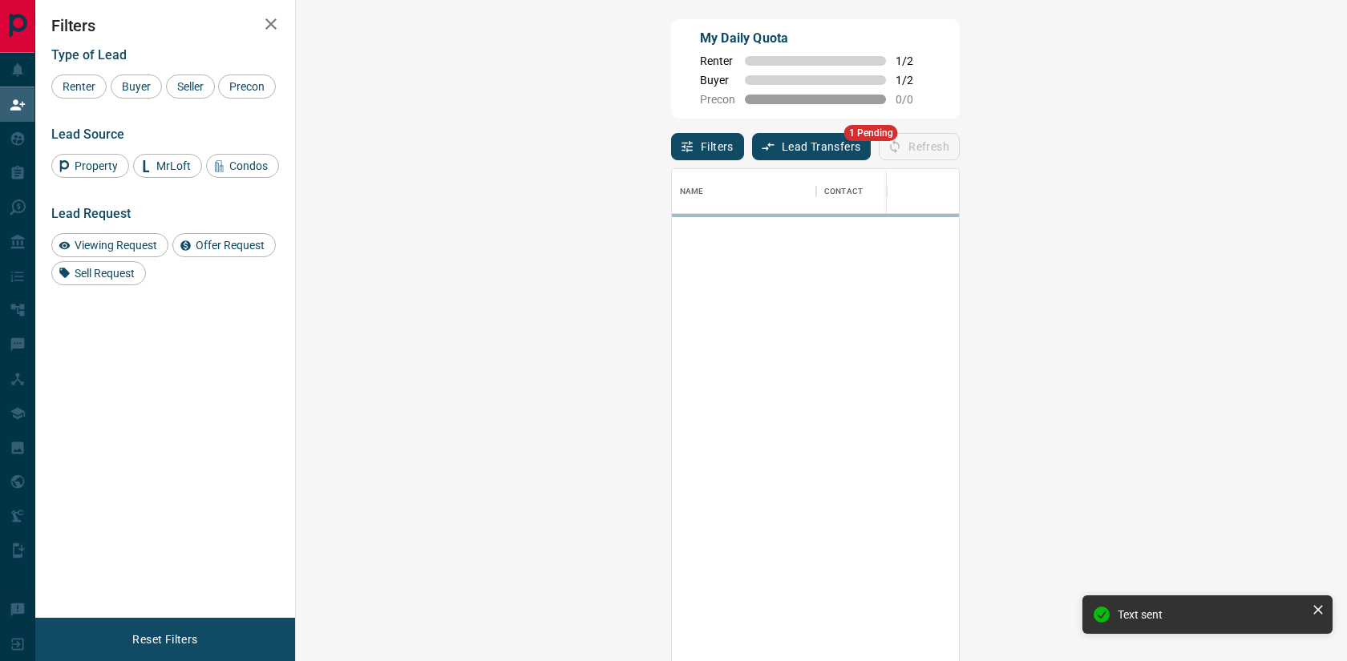
scroll to position [503, 1016]
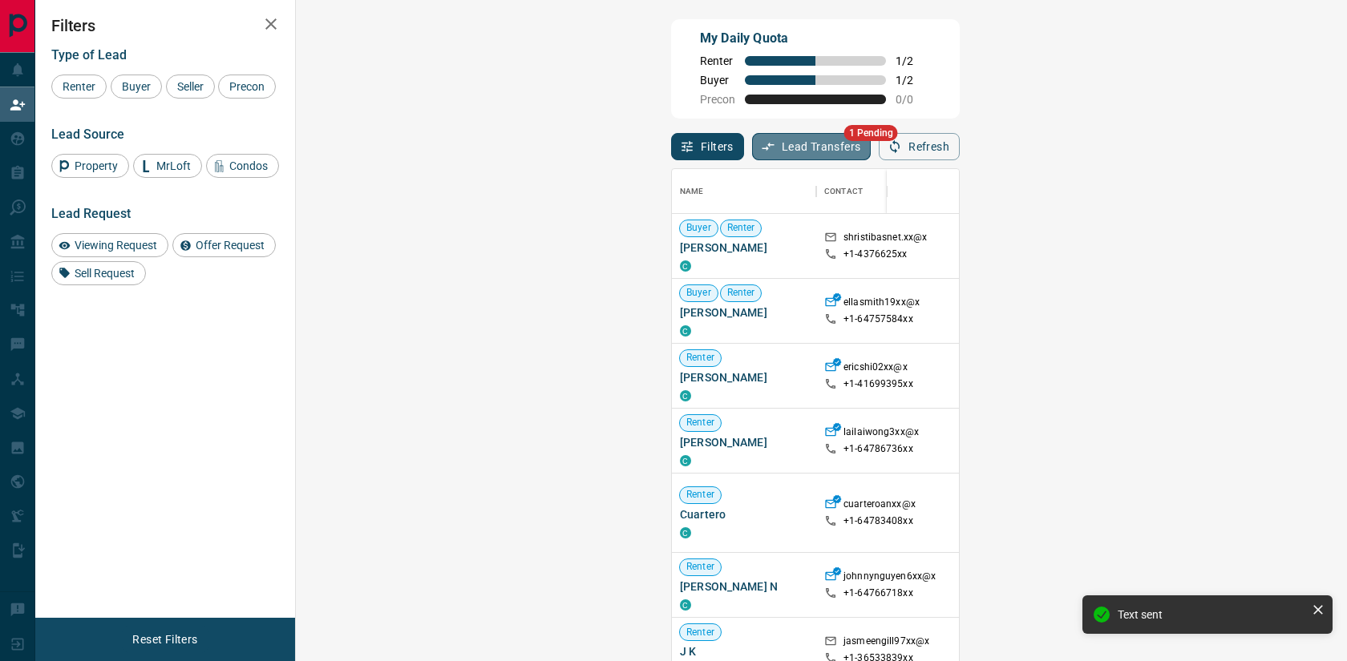
click at [752, 160] on button "Lead Transfers" at bounding box center [811, 146] width 119 height 27
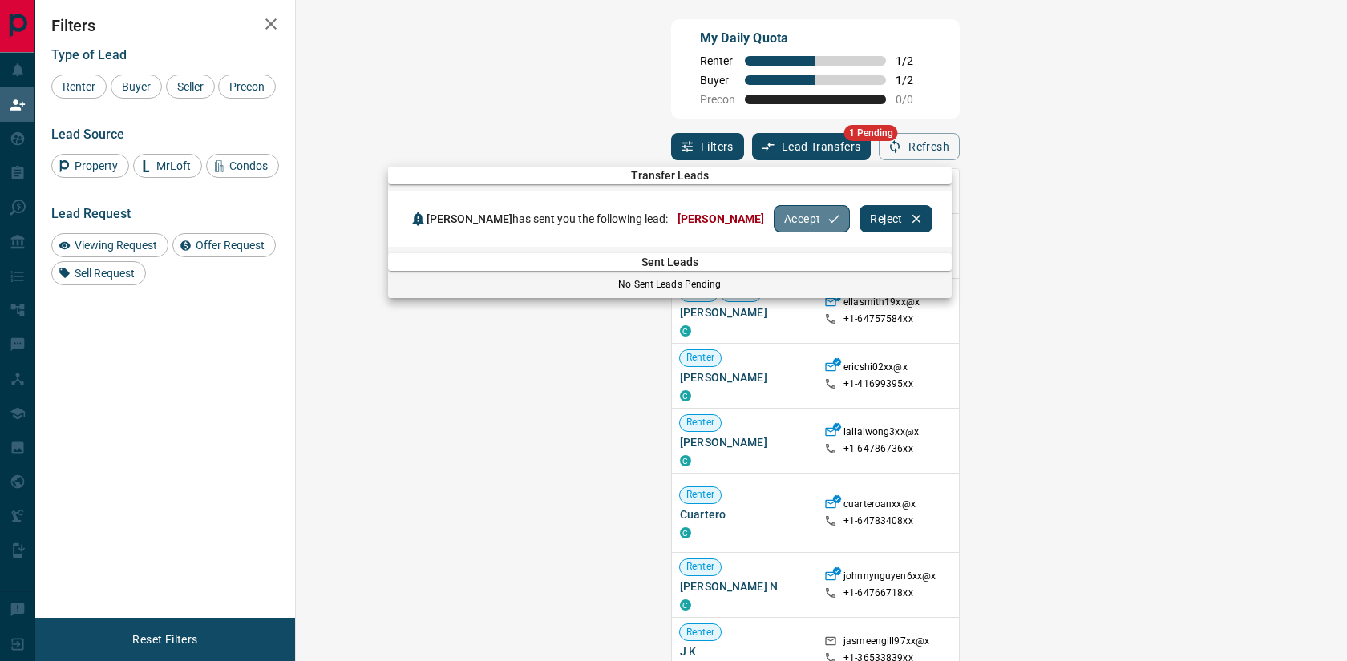
click at [850, 224] on button "Accept" at bounding box center [812, 218] width 76 height 27
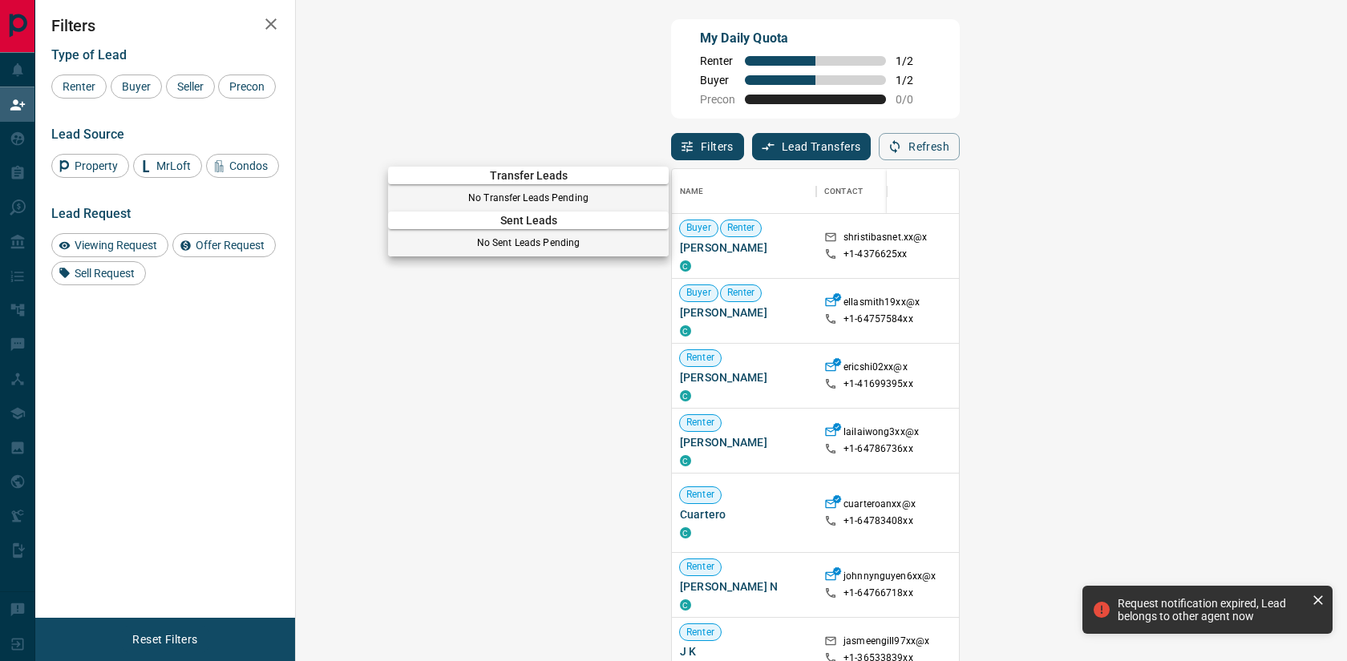
click at [451, 158] on div at bounding box center [673, 330] width 1347 height 661
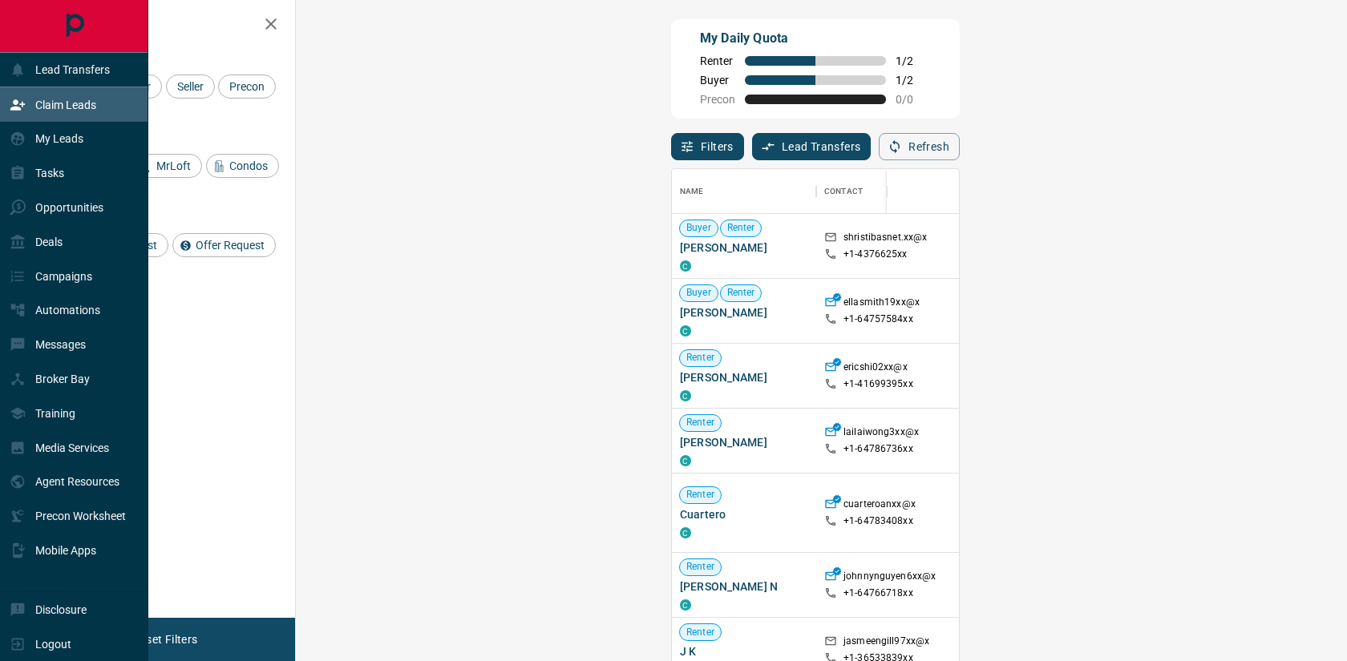
click at [63, 104] on p "Claim Leads" at bounding box center [65, 105] width 61 height 13
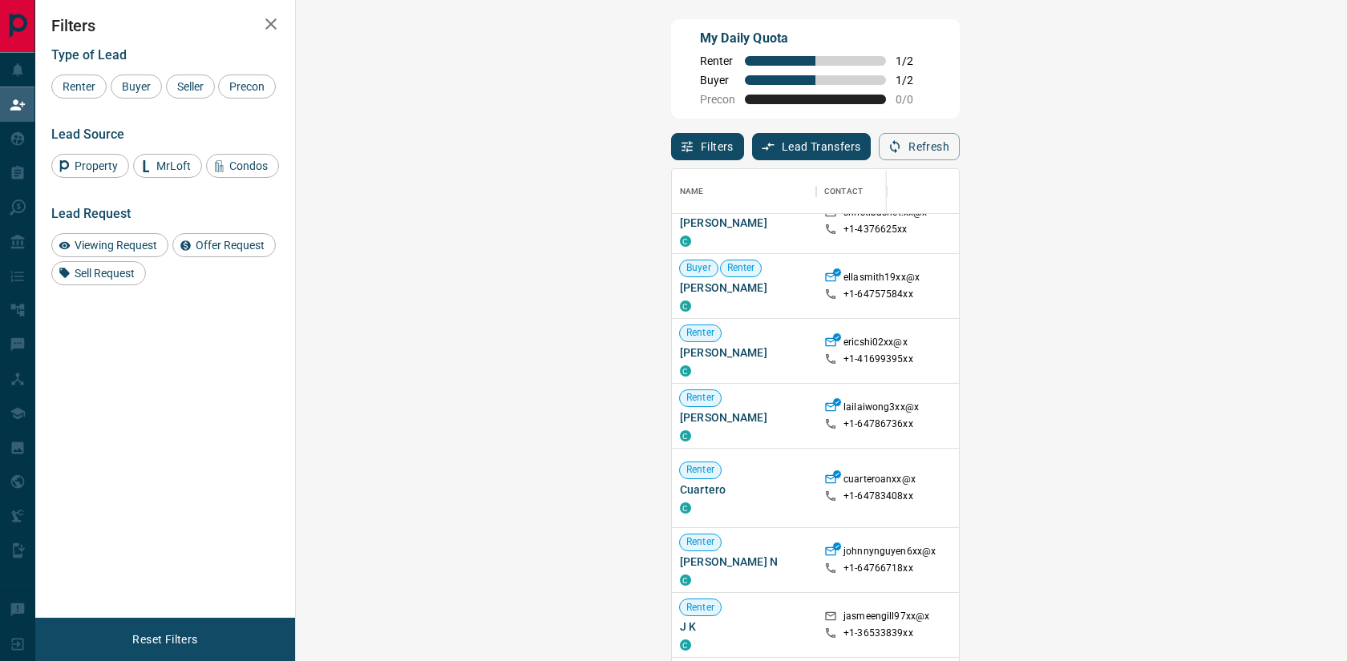
scroll to position [0, 0]
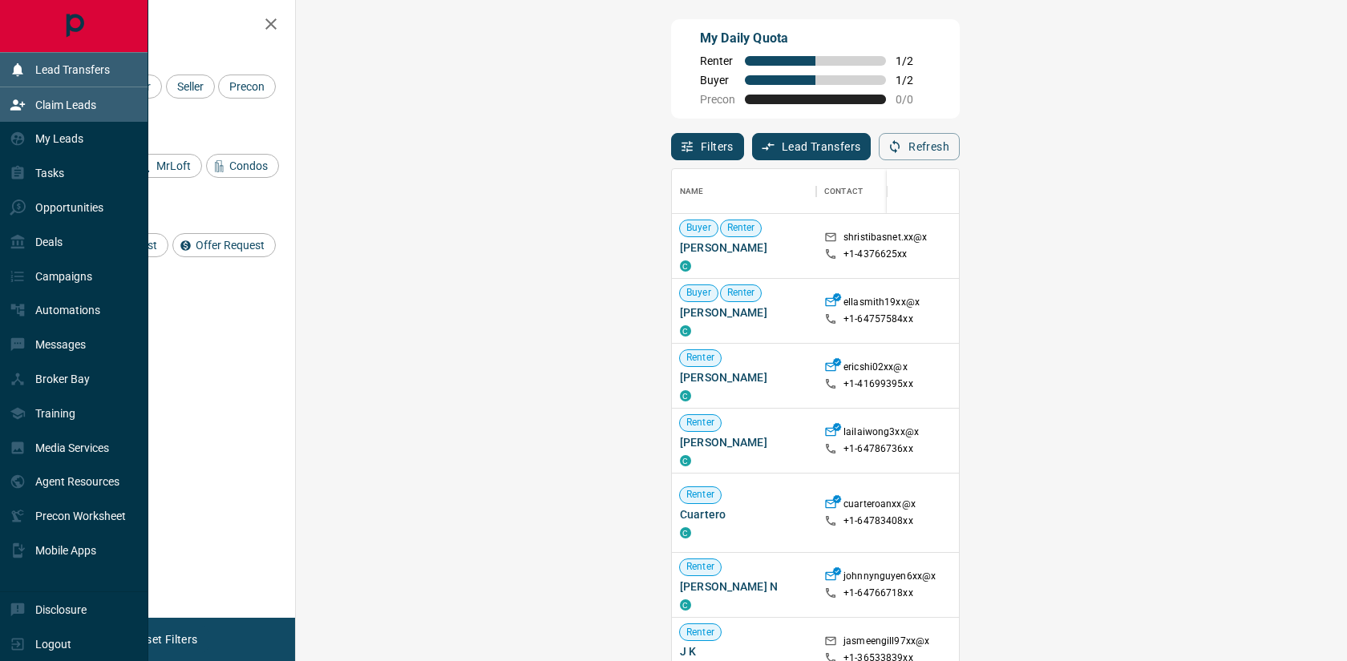
click at [38, 65] on p "Lead Transfers" at bounding box center [72, 69] width 75 height 13
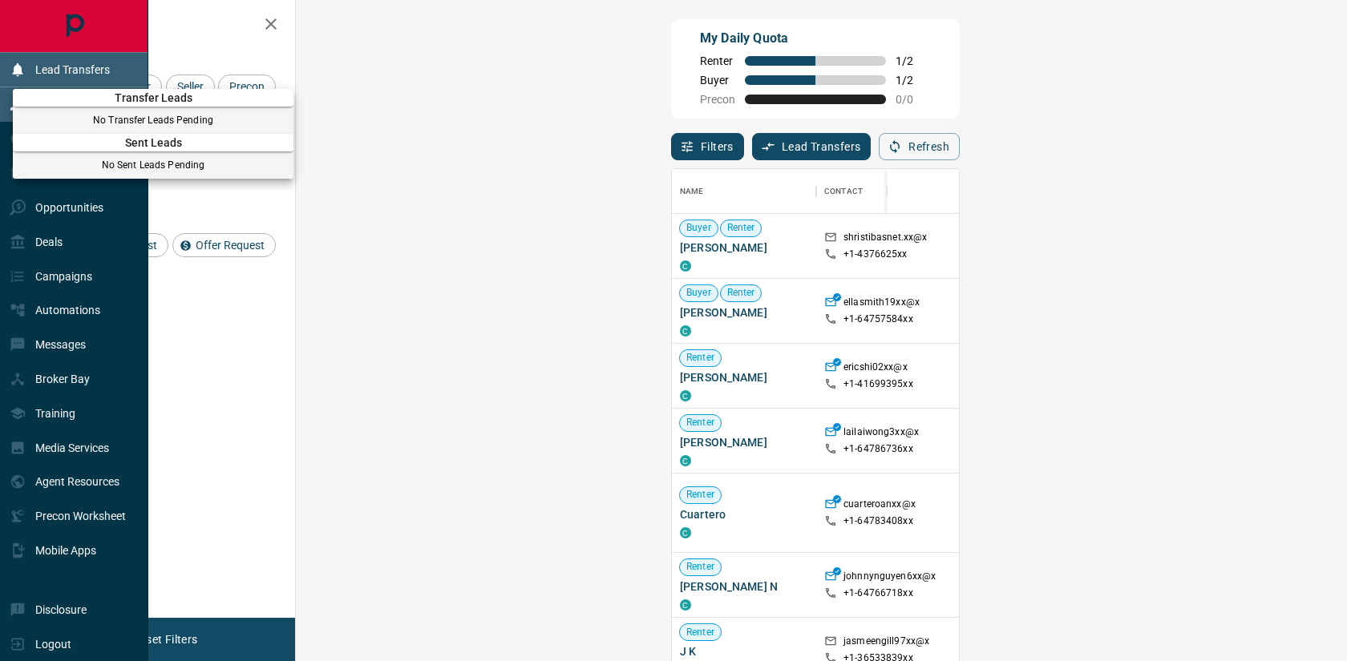
click at [38, 65] on div at bounding box center [673, 330] width 1347 height 661
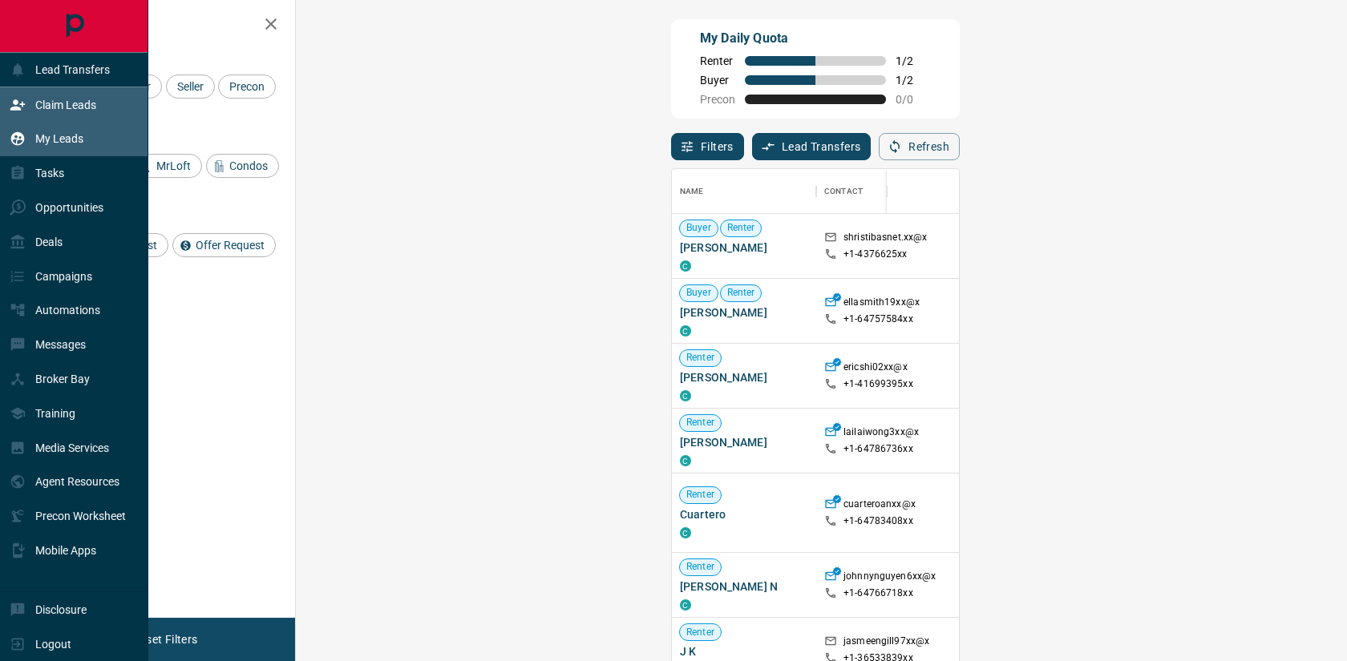
click at [59, 145] on p "My Leads" at bounding box center [59, 138] width 48 height 13
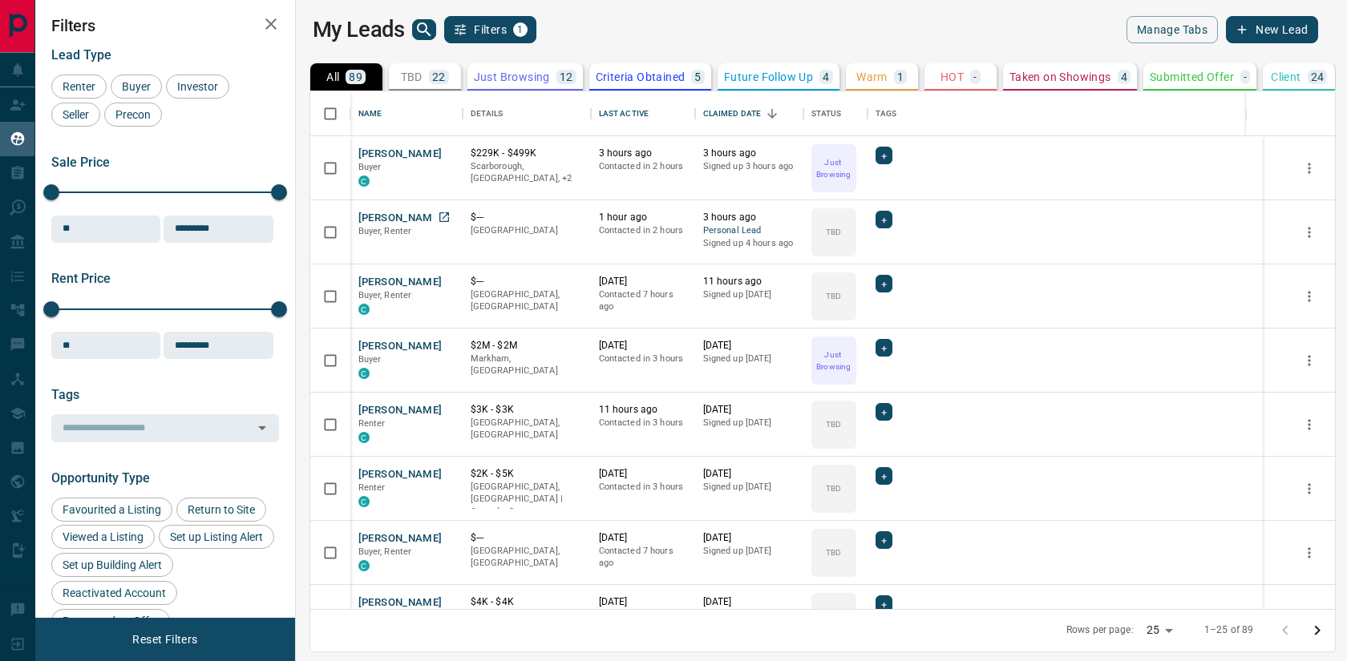
scroll to position [518, 1044]
drag, startPoint x: 454, startPoint y: 114, endPoint x: 535, endPoint y: 125, distance: 80.9
click at [535, 125] on div "Name Details Last Active Claimed Date Status Tags" at bounding box center [807, 113] width 915 height 45
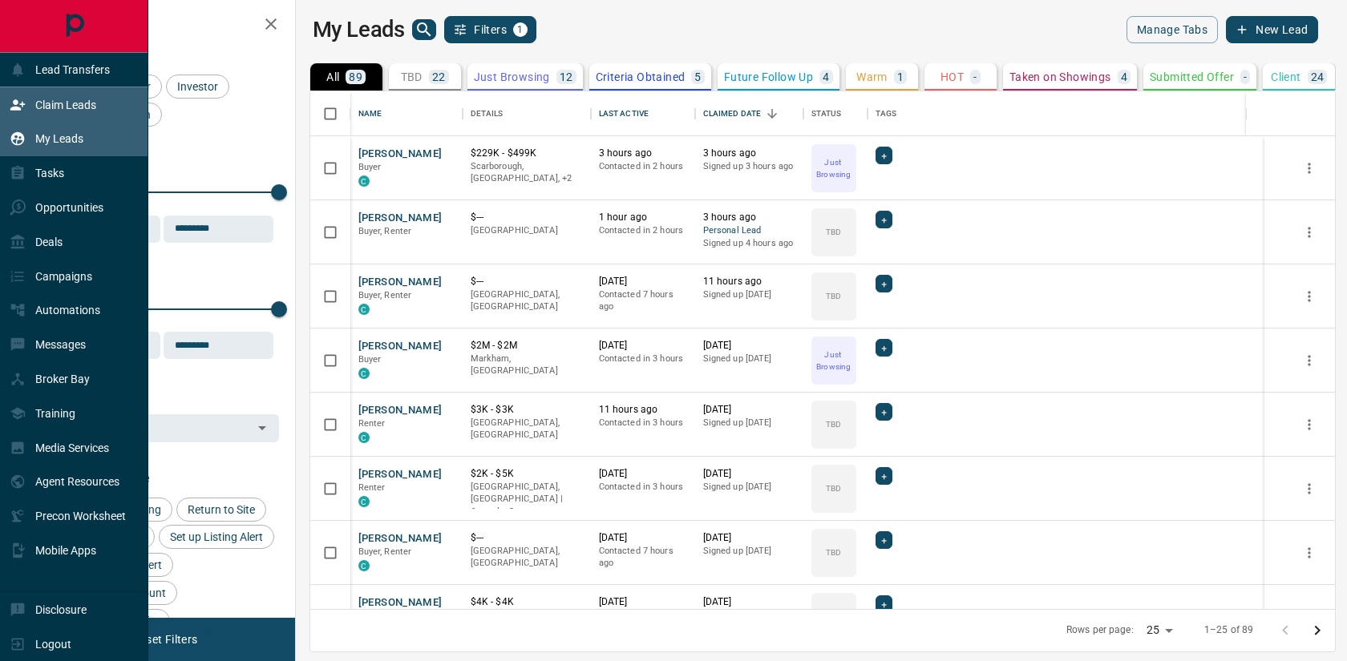
click at [36, 103] on p "Claim Leads" at bounding box center [65, 105] width 61 height 13
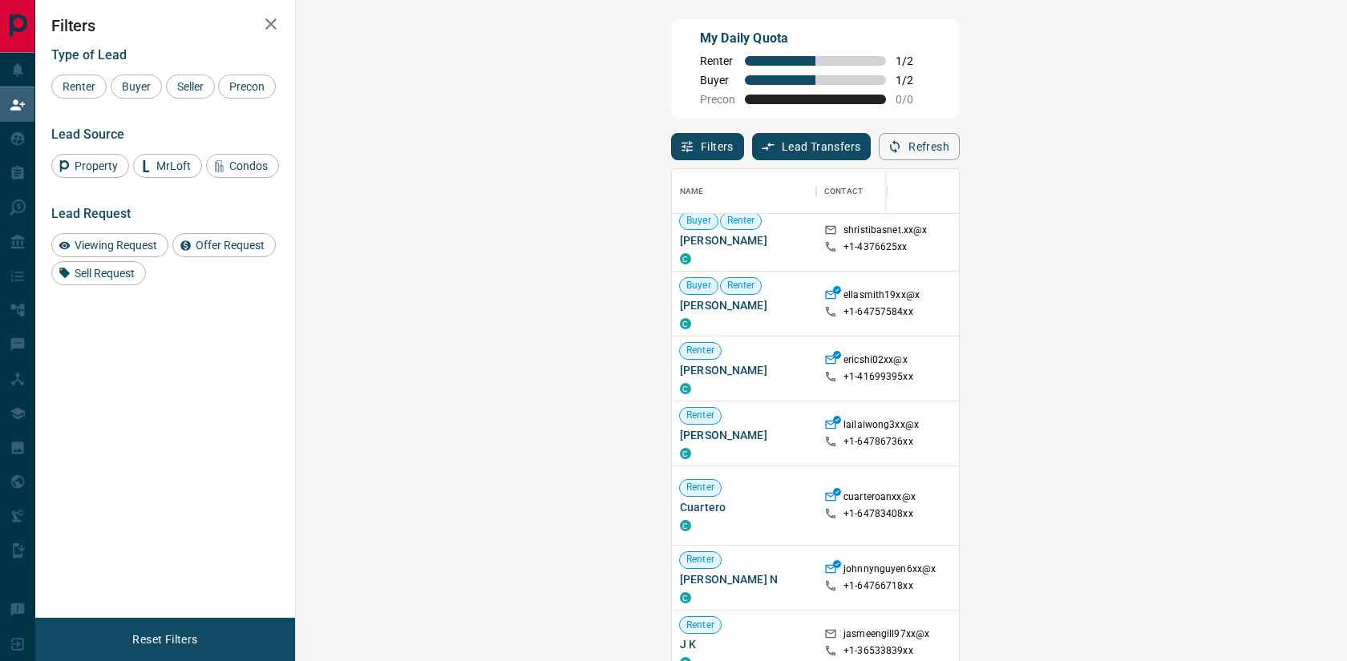
scroll to position [10, 0]
click at [671, 160] on button "Filters" at bounding box center [707, 146] width 73 height 27
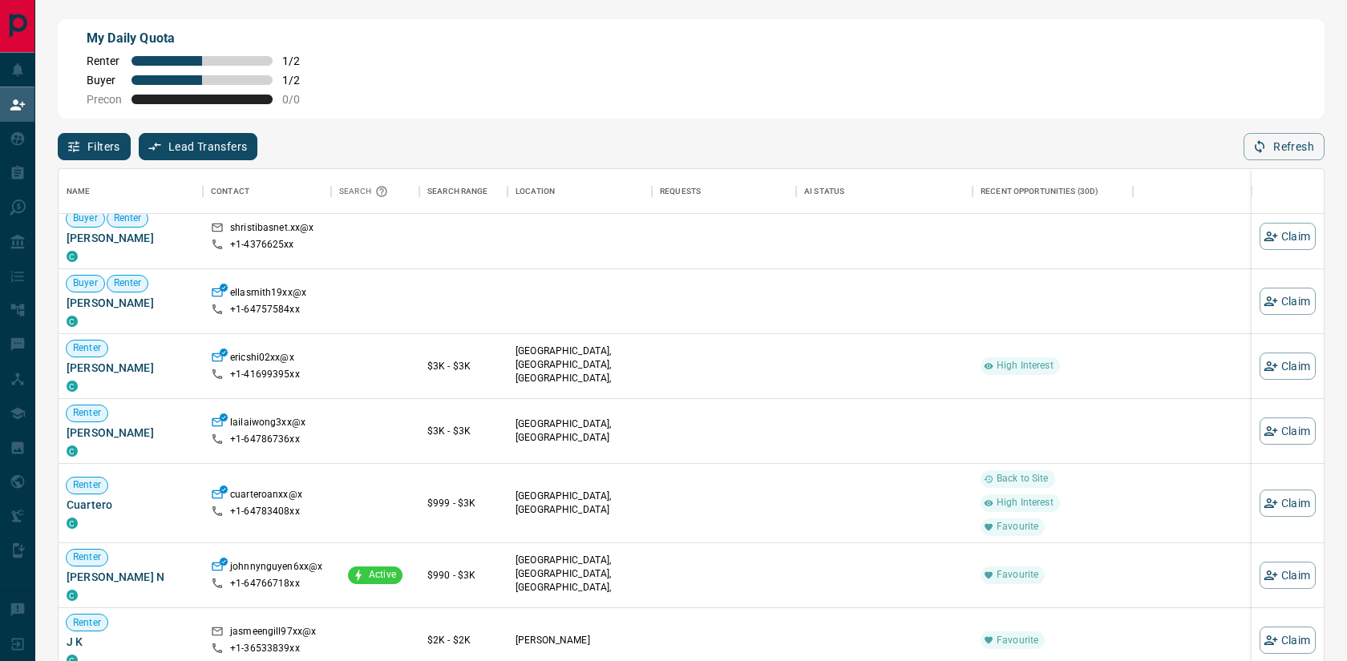
scroll to position [503, 1265]
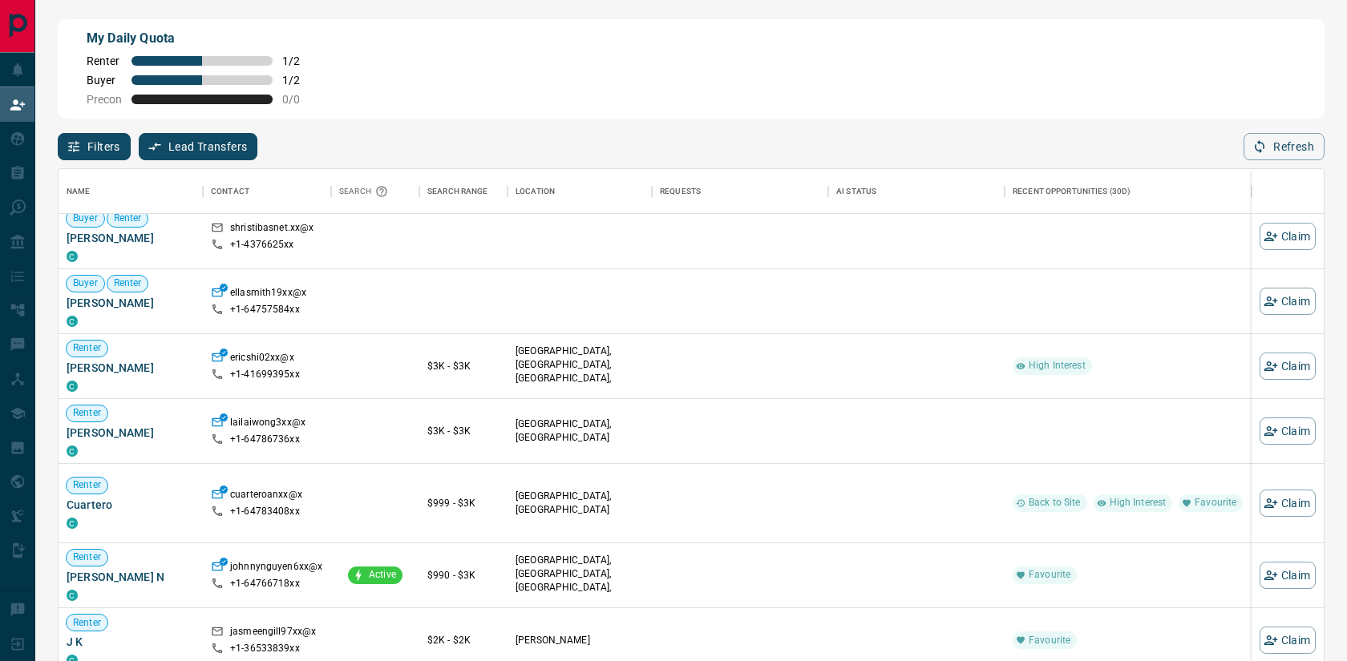
click at [105, 155] on button "Filters" at bounding box center [94, 146] width 73 height 27
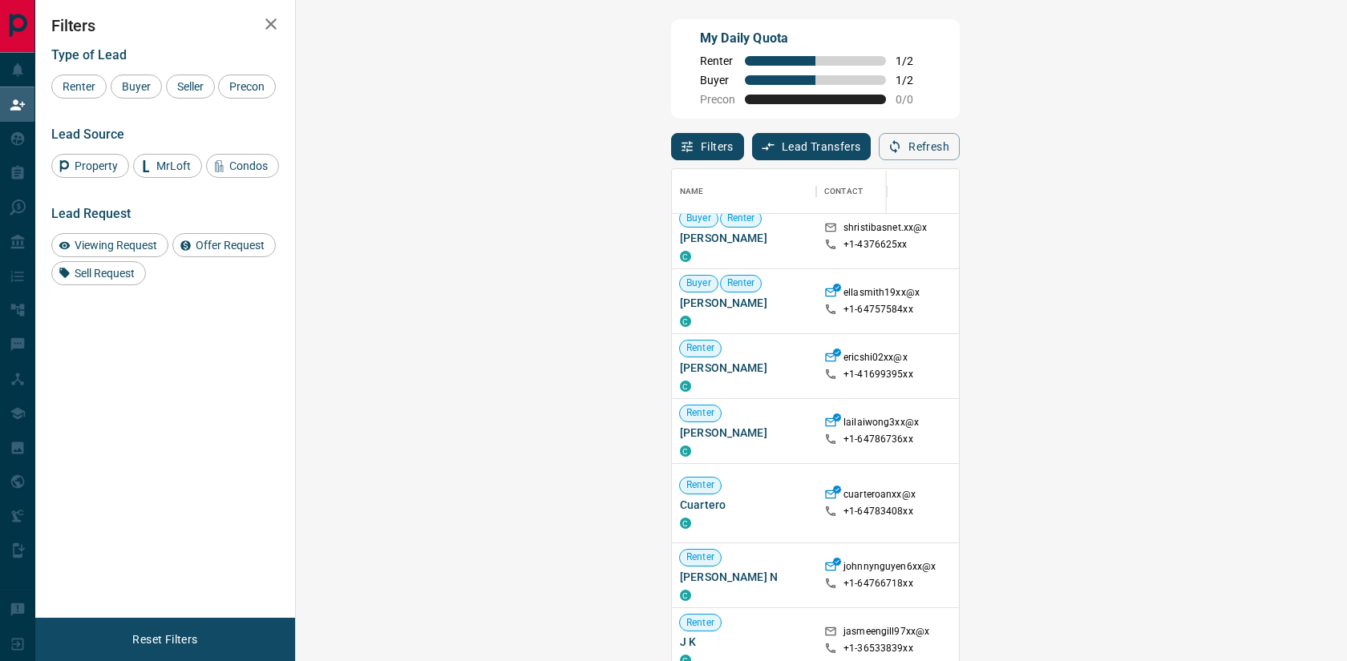
scroll to position [1, 1]
click at [126, 252] on span "Viewing Request" at bounding box center [116, 245] width 94 height 13
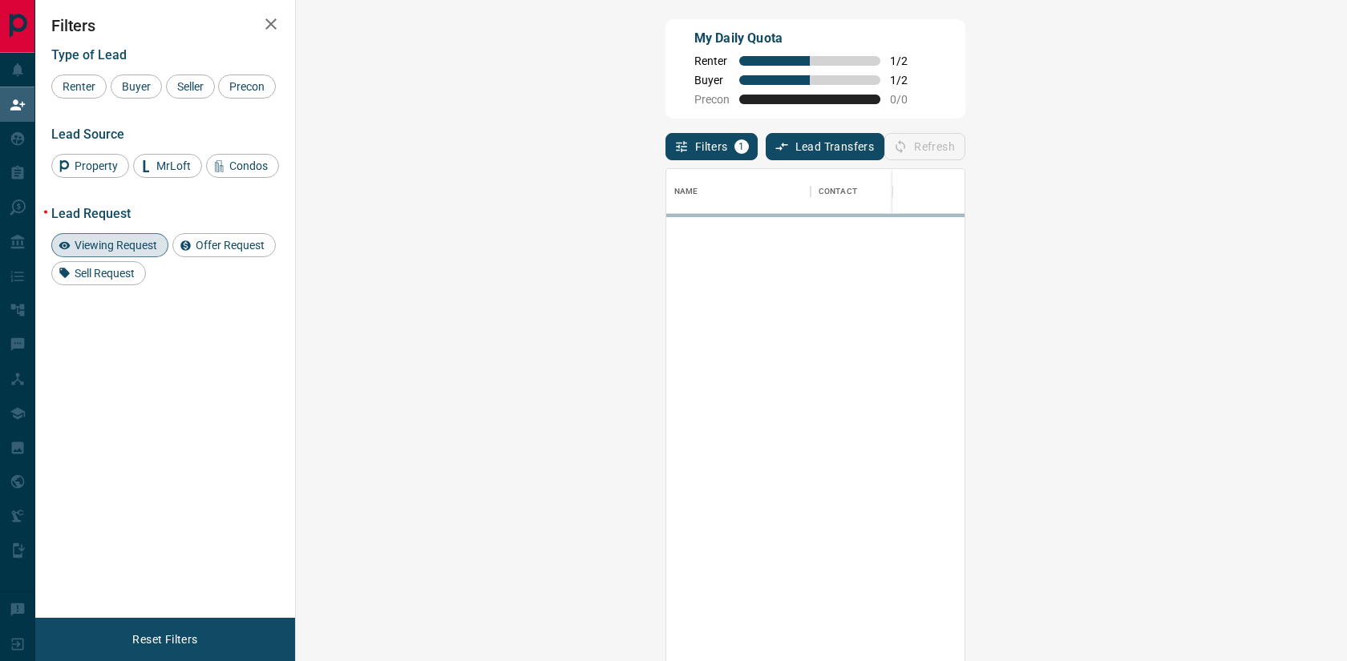
scroll to position [0, 0]
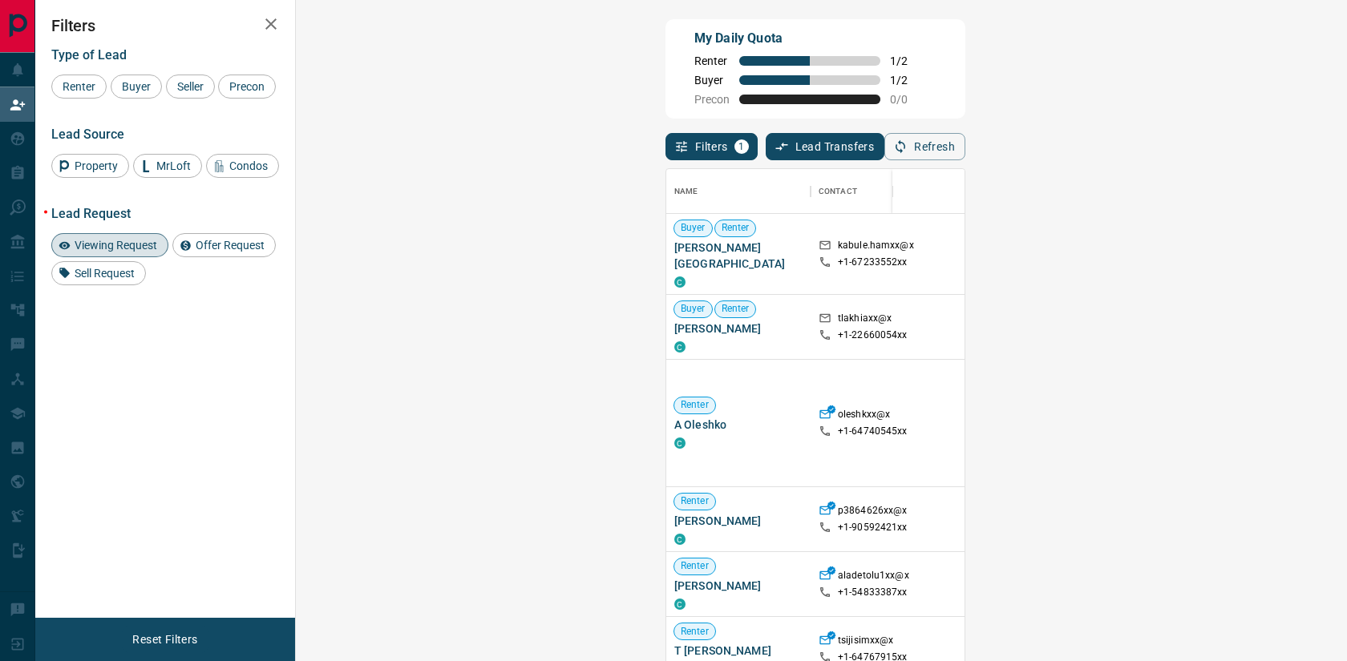
click at [1285, 249] on span "Viewing Request ( 1 )" at bounding box center [1329, 253] width 88 height 11
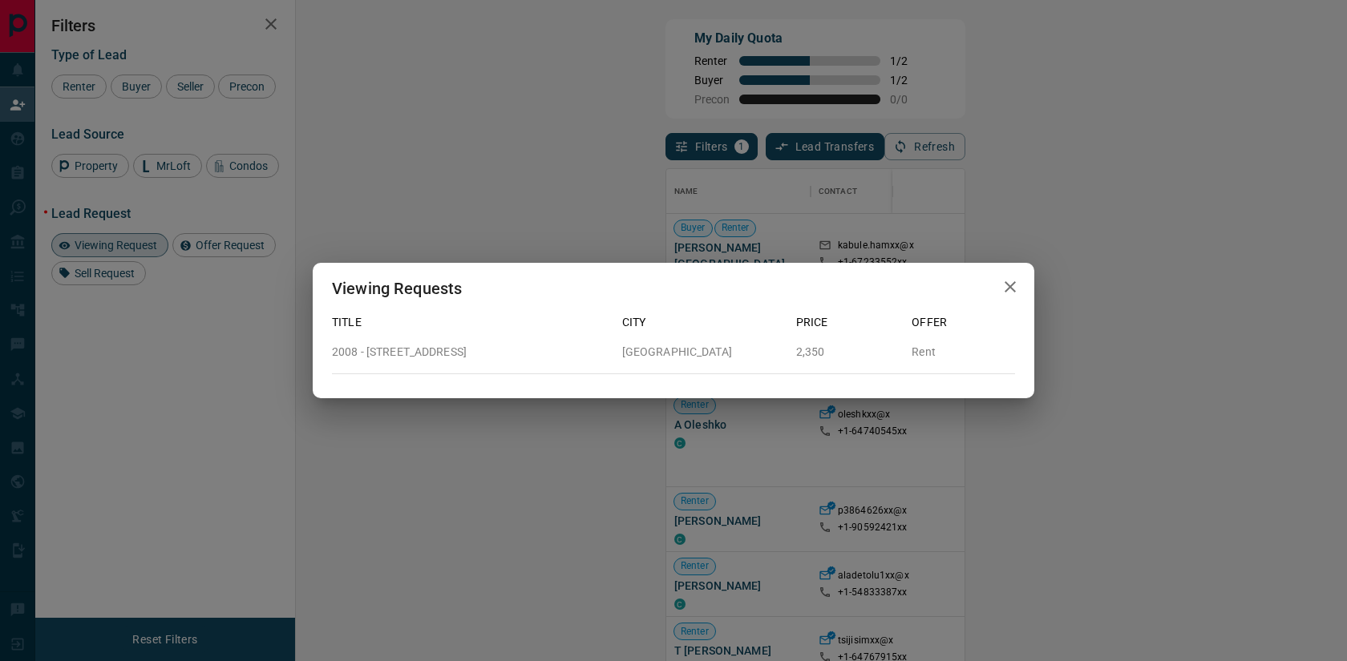
click at [1008, 289] on icon "button" at bounding box center [1009, 286] width 11 height 11
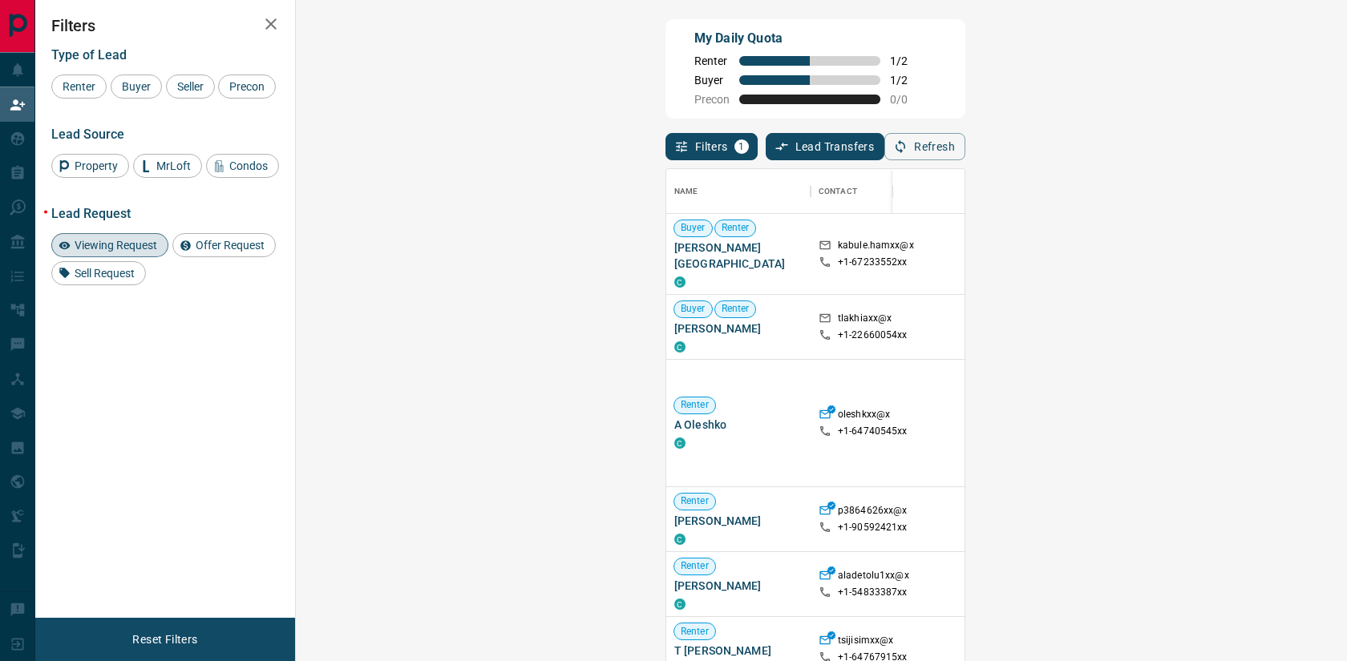
click at [1285, 309] on span "Viewing Request ( 1 )" at bounding box center [1329, 314] width 88 height 11
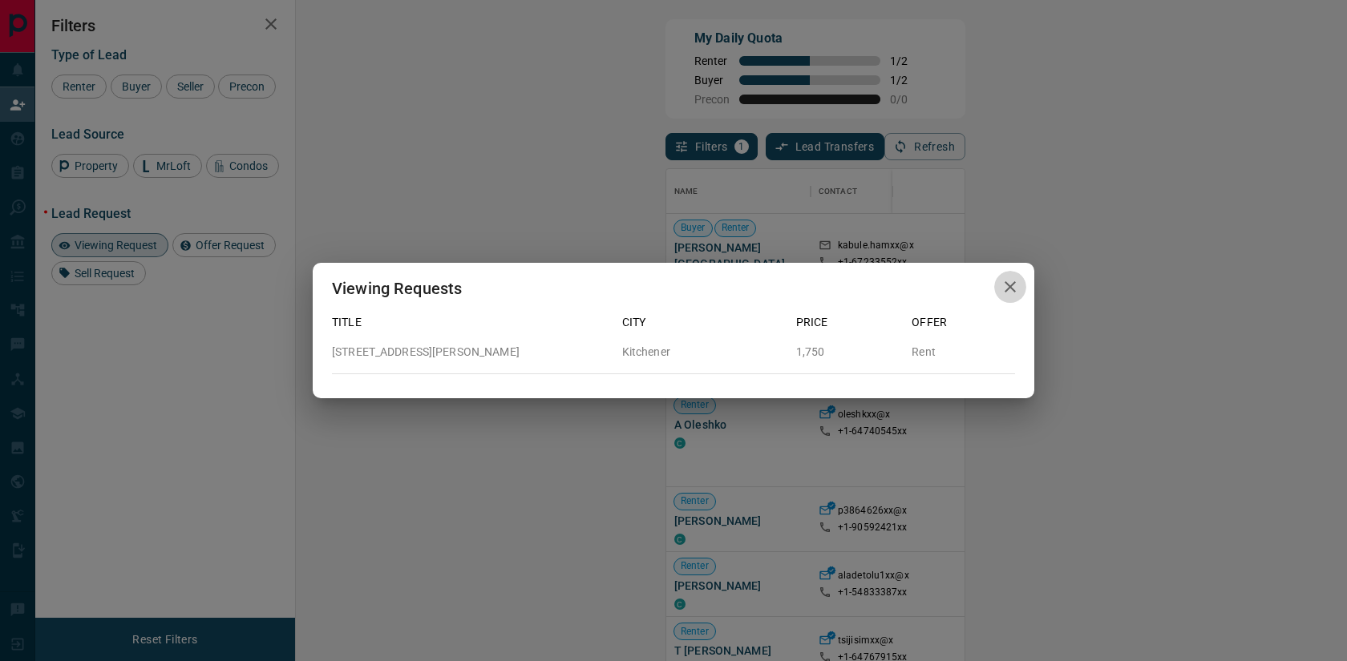
click at [1003, 289] on icon "button" at bounding box center [1009, 286] width 19 height 19
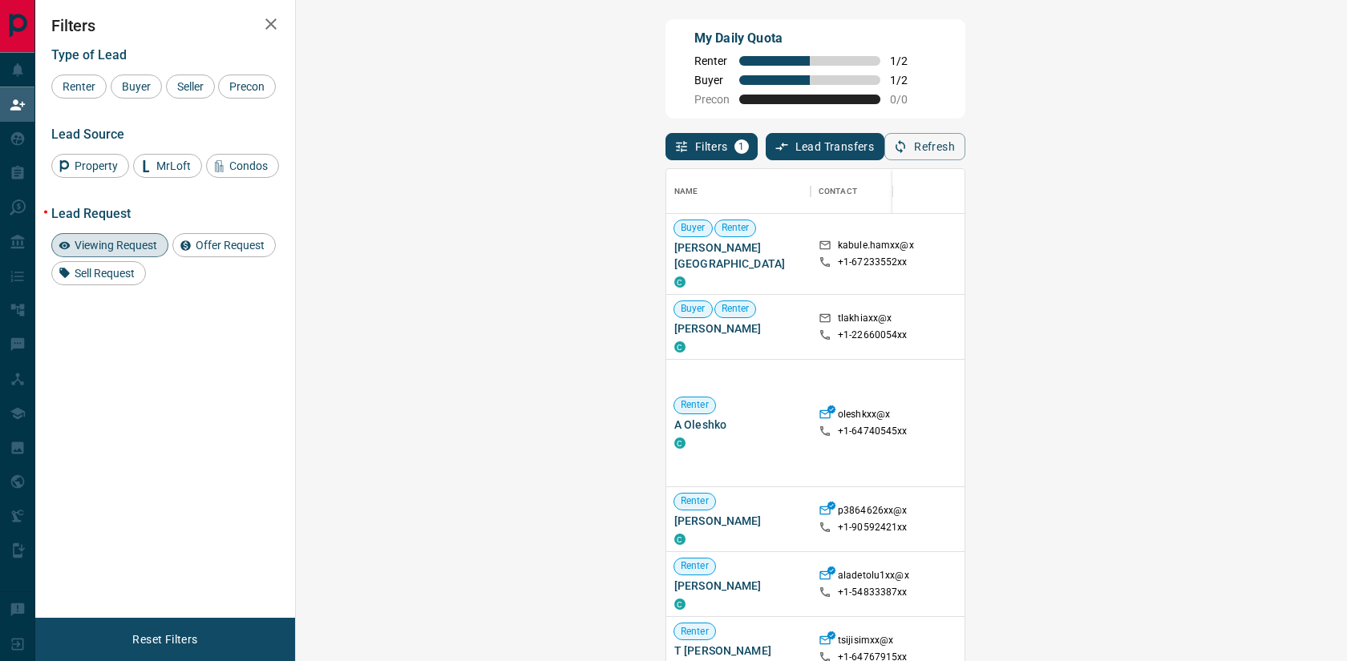
click at [1285, 336] on span "Offer Request ( 1 )" at bounding box center [1322, 339] width 74 height 16
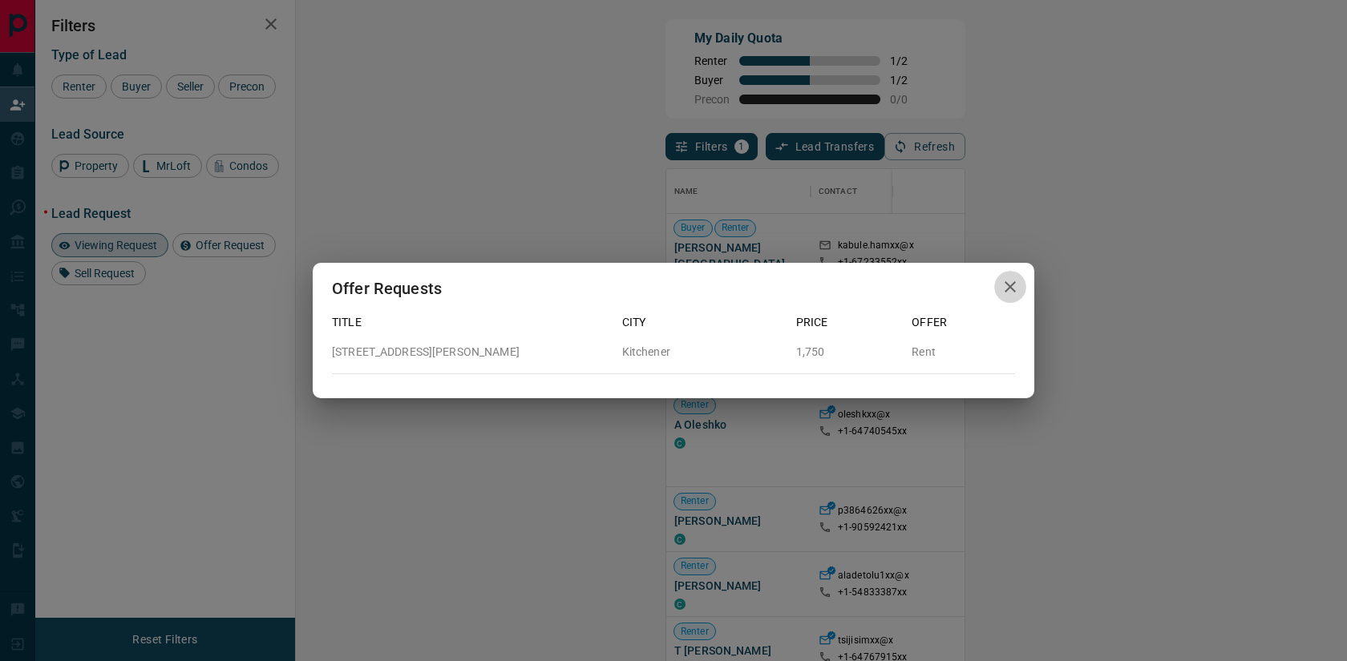
click at [1016, 285] on icon "button" at bounding box center [1009, 286] width 19 height 19
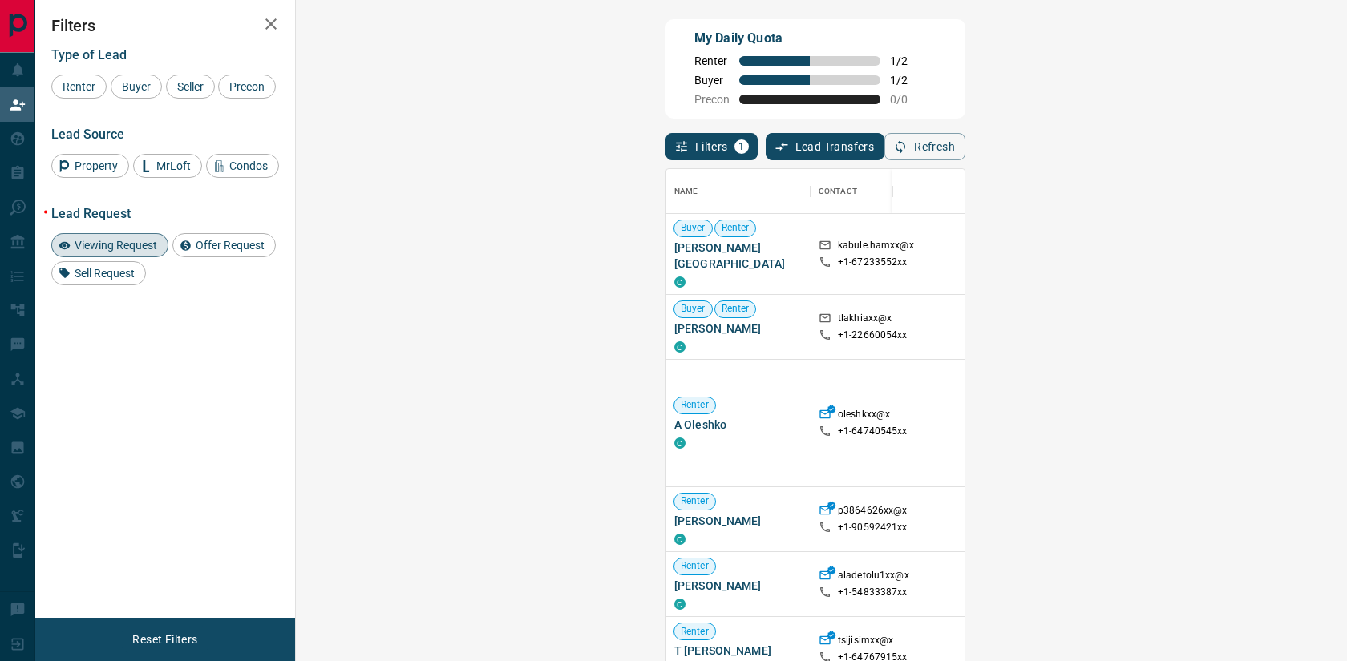
click at [1285, 430] on span "Offer Request ( 1 )" at bounding box center [1322, 435] width 74 height 11
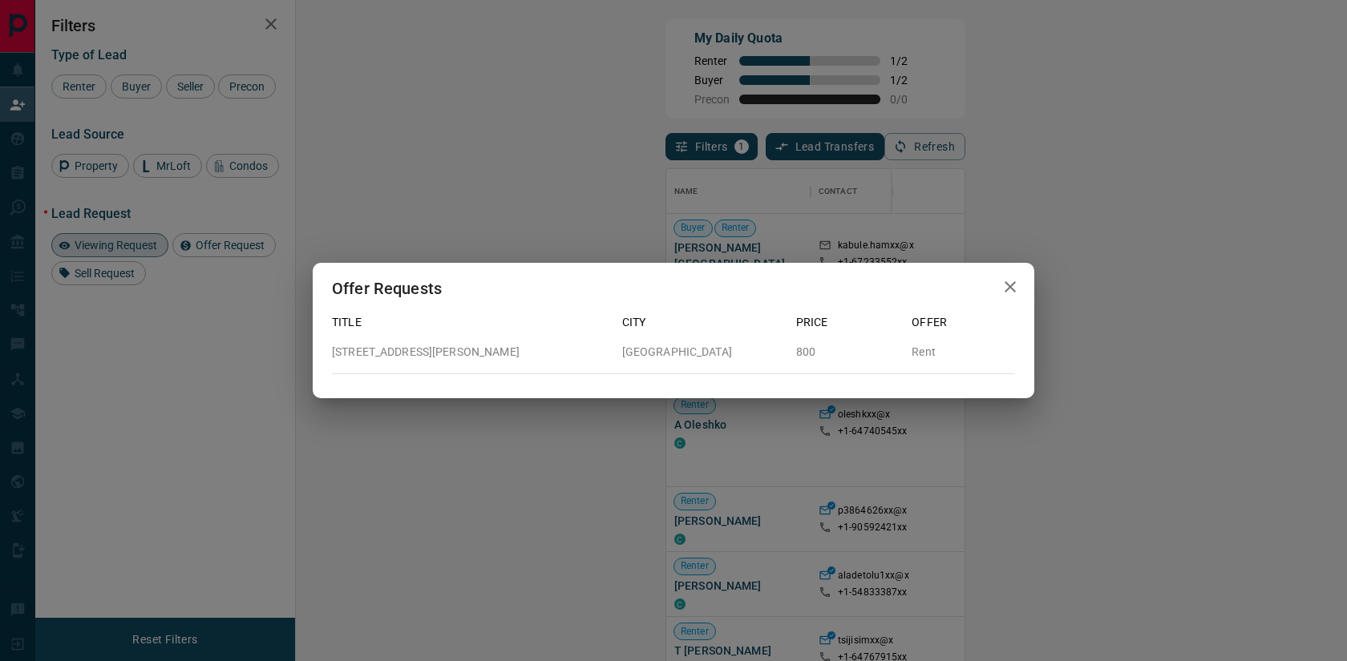
click at [1006, 290] on icon "button" at bounding box center [1009, 286] width 11 height 11
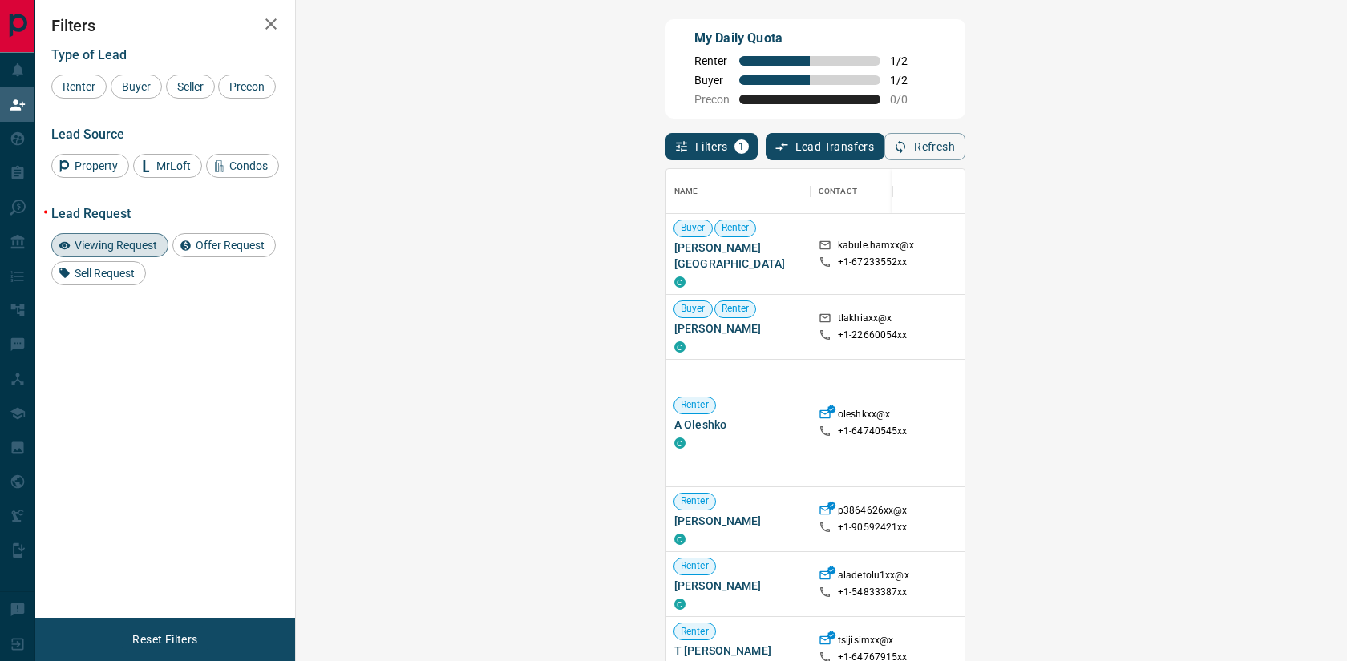
click at [1285, 514] on span "Viewing Request ( 3 )" at bounding box center [1329, 519] width 88 height 11
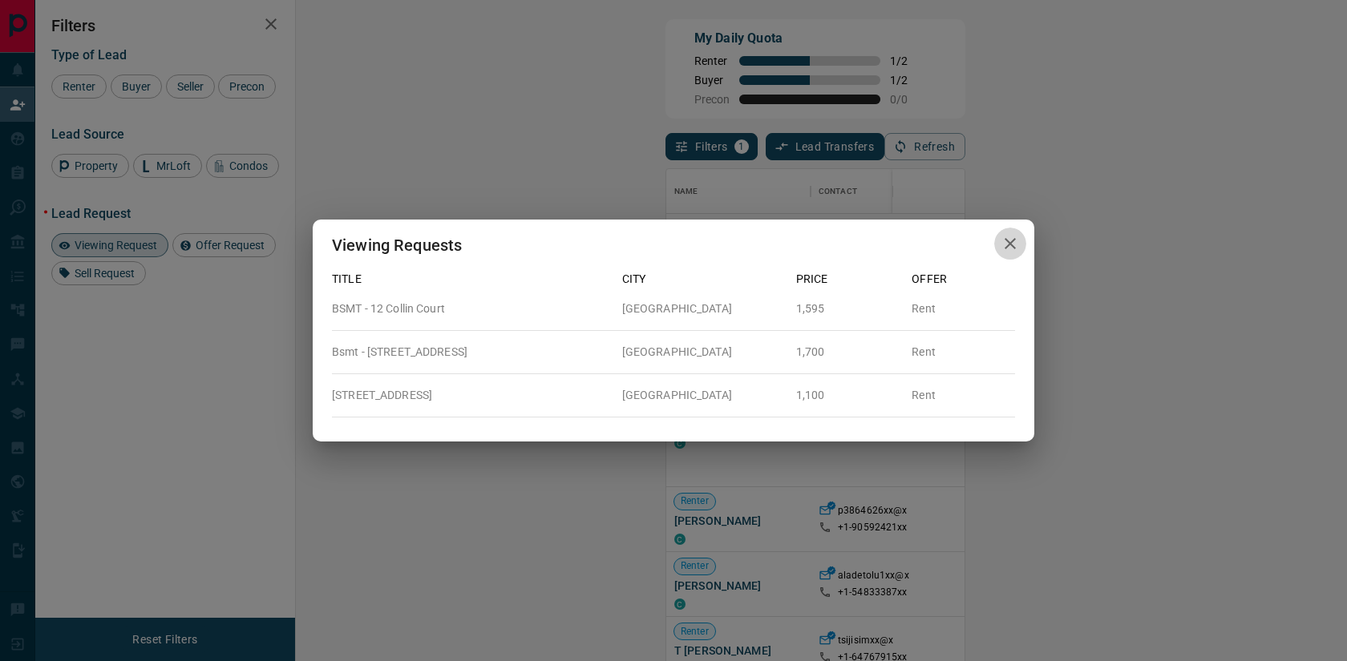
click at [1013, 245] on icon "button" at bounding box center [1009, 243] width 19 height 19
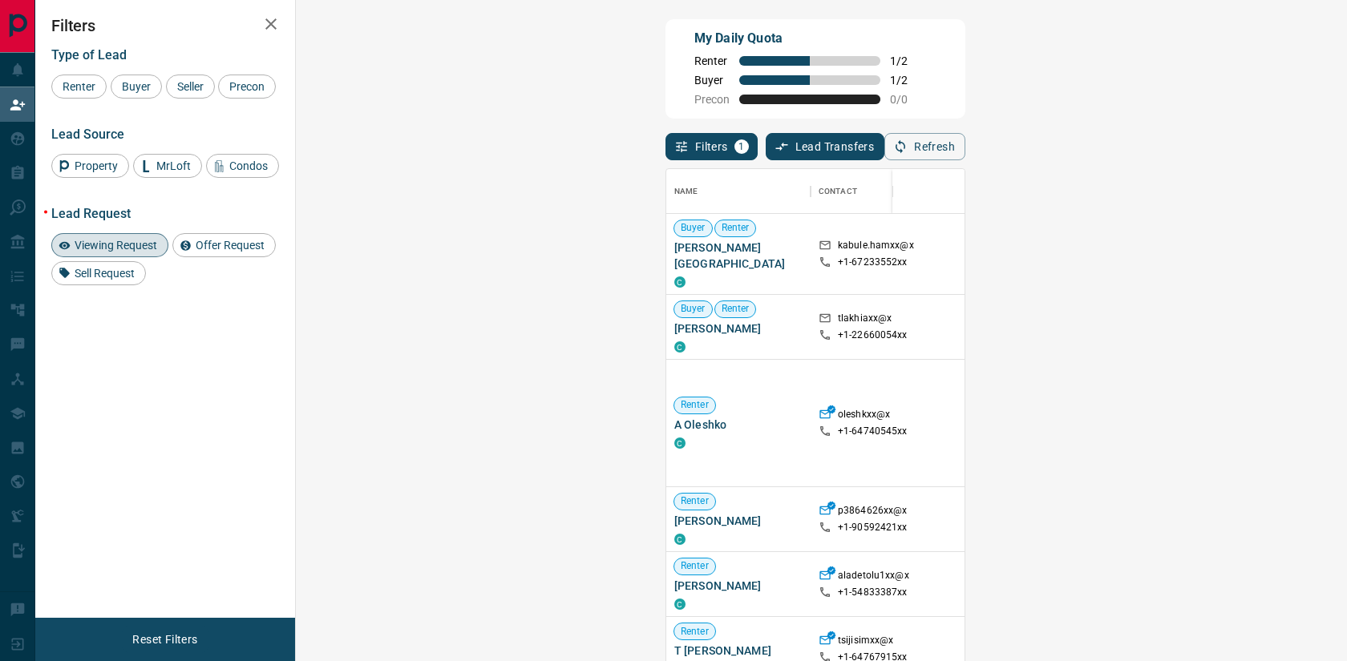
click at [1285, 248] on span "Viewing Request ( 1 )" at bounding box center [1329, 253] width 88 height 11
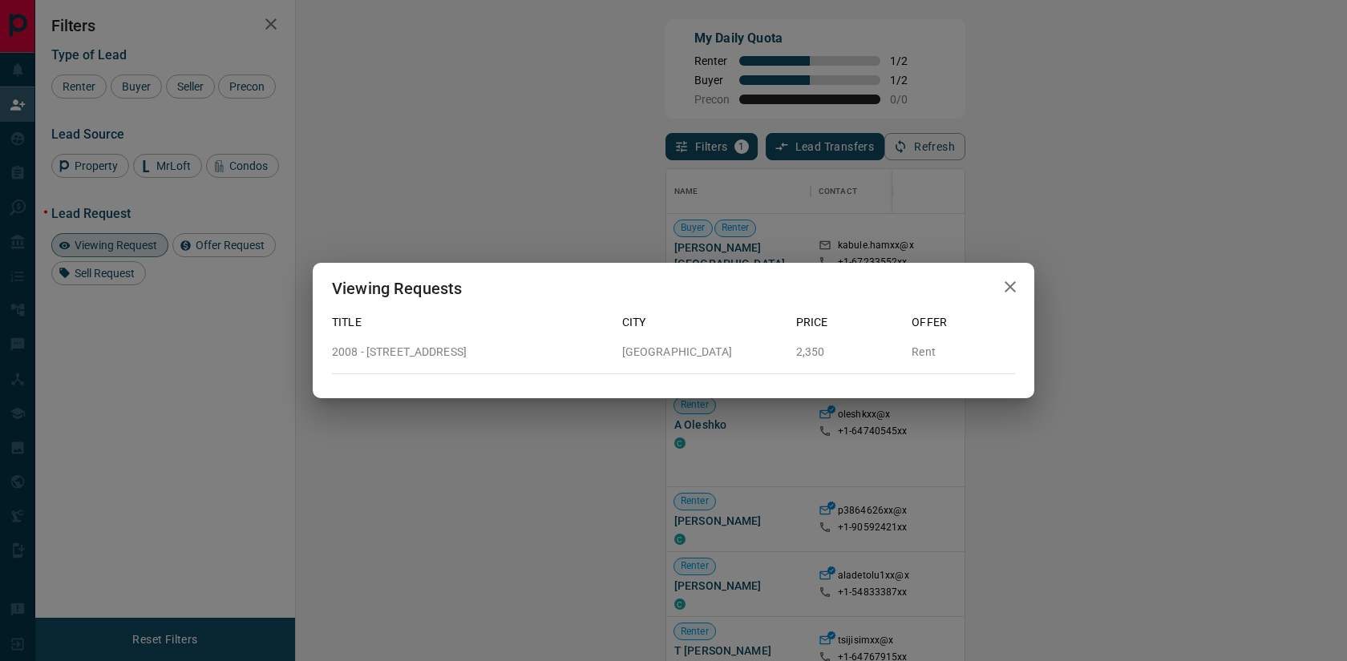
click at [1161, 286] on div "Viewing Requests Title City Price Offer 2008 - [STREET_ADDRESS][GEOGRAPHIC_DATA…" at bounding box center [673, 330] width 1347 height 661
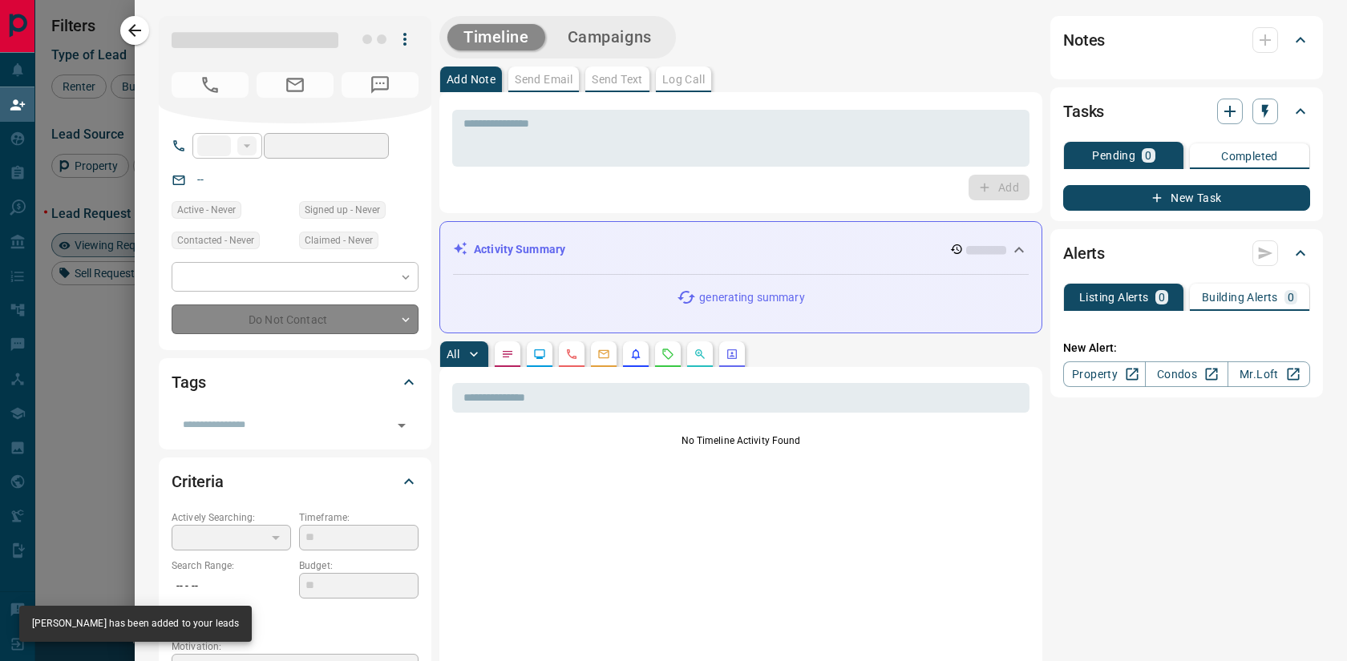
type input "**"
type input "**********"
type input "**"
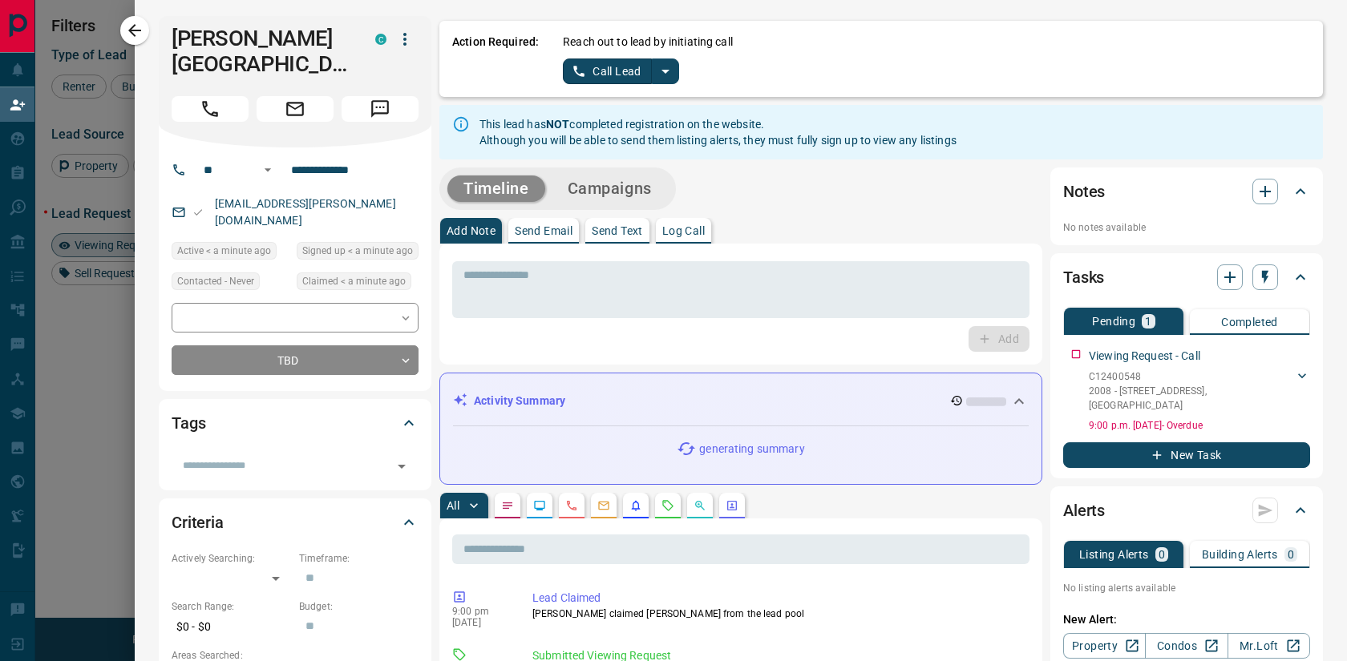
click at [611, 66] on button "Call Lead" at bounding box center [607, 72] width 89 height 26
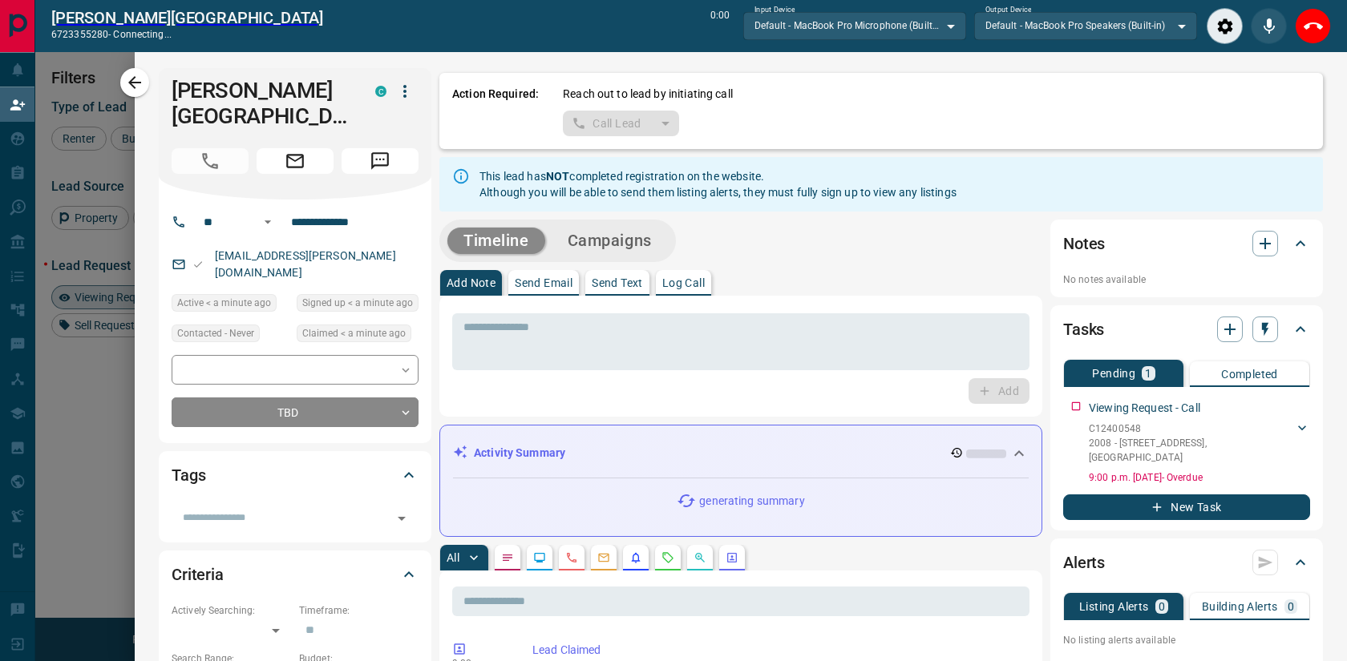
scroll to position [463, 1016]
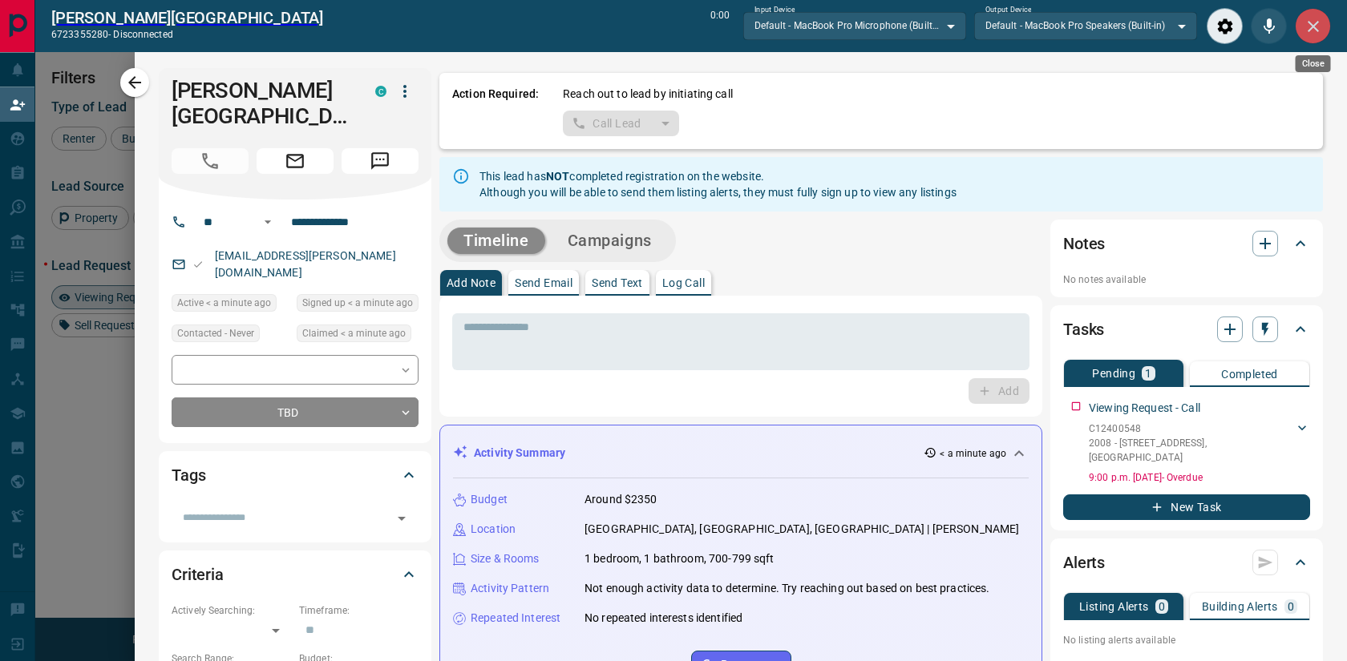
click at [1321, 30] on icon "Close" at bounding box center [1312, 26] width 19 height 19
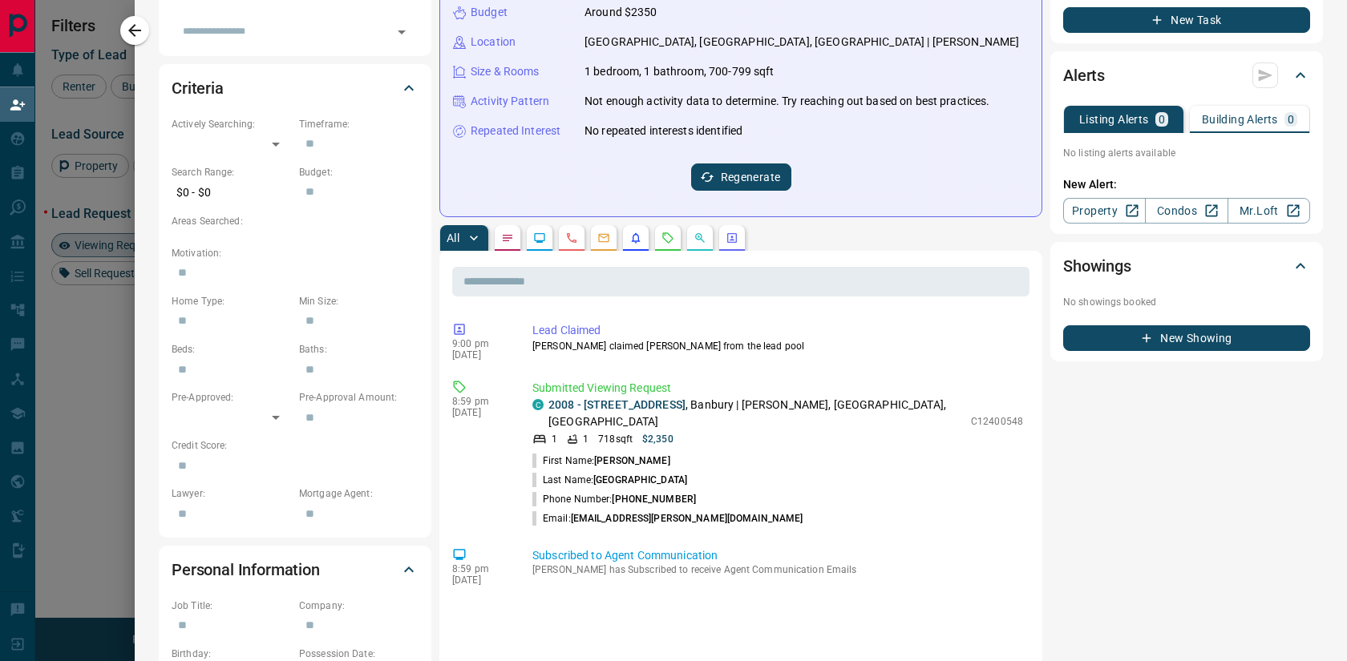
scroll to position [436, 0]
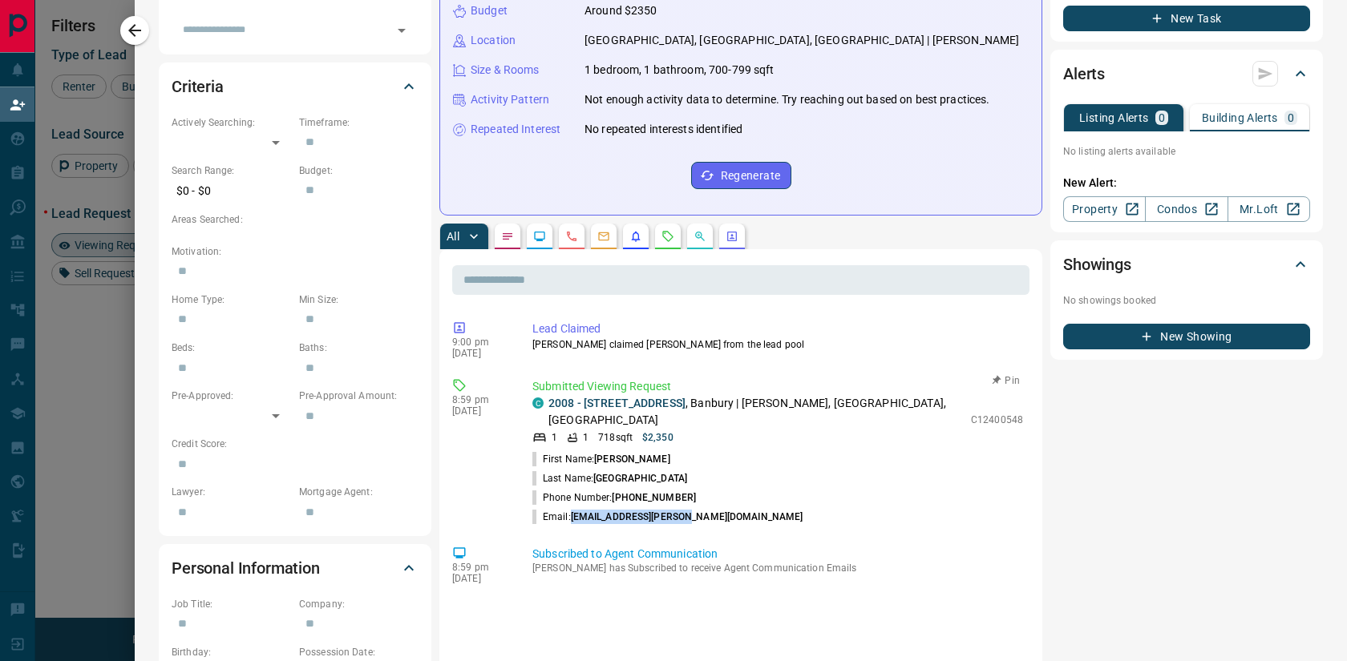
drag, startPoint x: 700, startPoint y: 506, endPoint x: 572, endPoint y: 506, distance: 127.4
click at [572, 507] on li "Email: [EMAIL_ADDRESS][PERSON_NAME][DOMAIN_NAME]" at bounding box center [777, 516] width 491 height 19
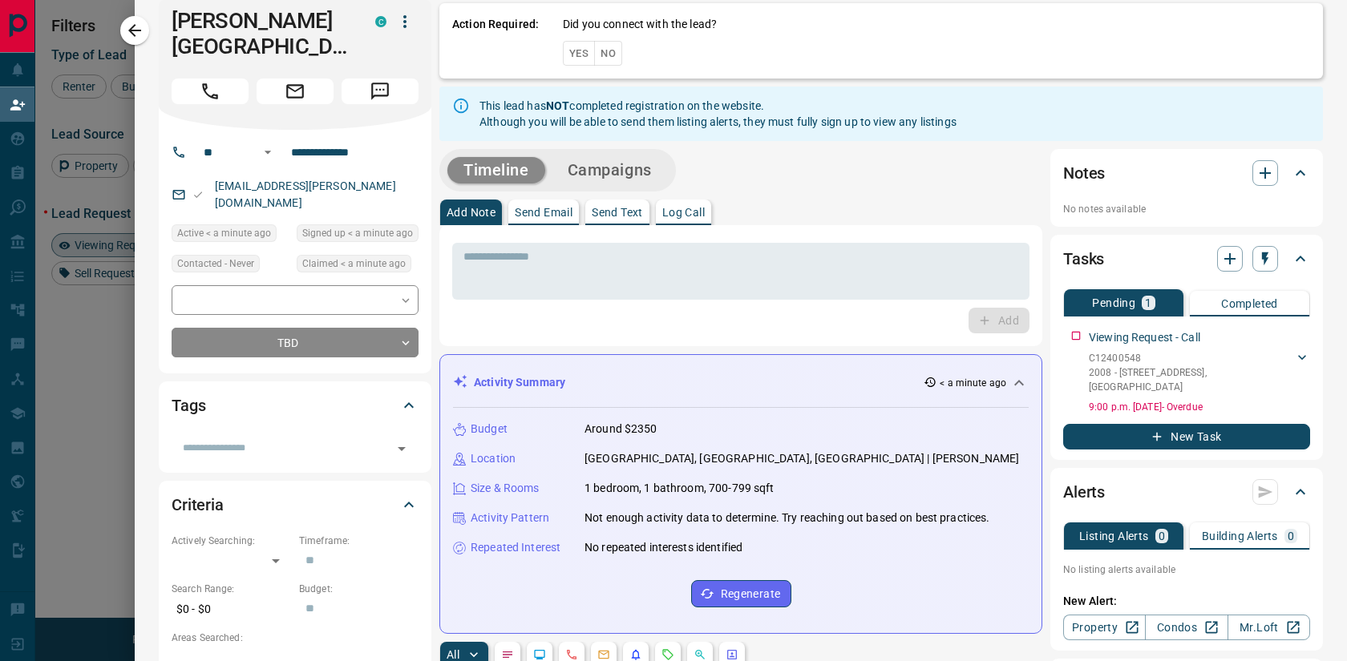
scroll to position [0, 0]
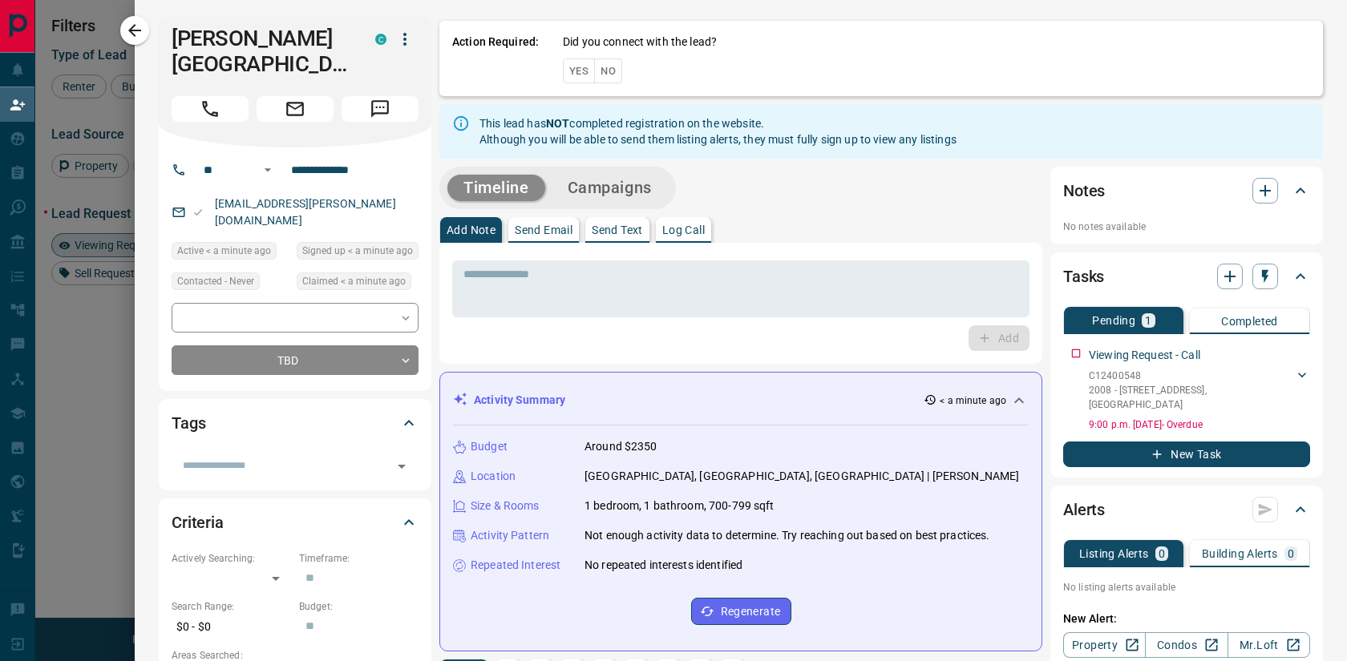
click at [607, 73] on button "No" at bounding box center [608, 71] width 28 height 25
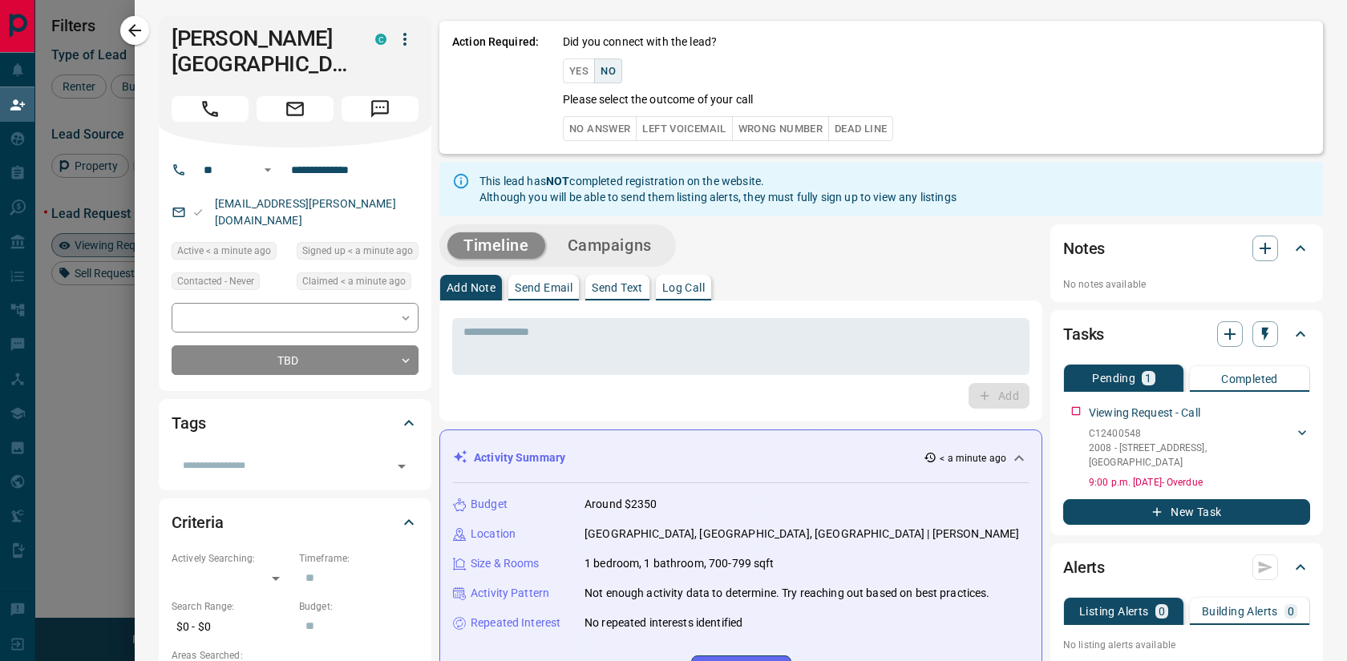
click at [873, 138] on button "Dead Line" at bounding box center [860, 128] width 65 height 25
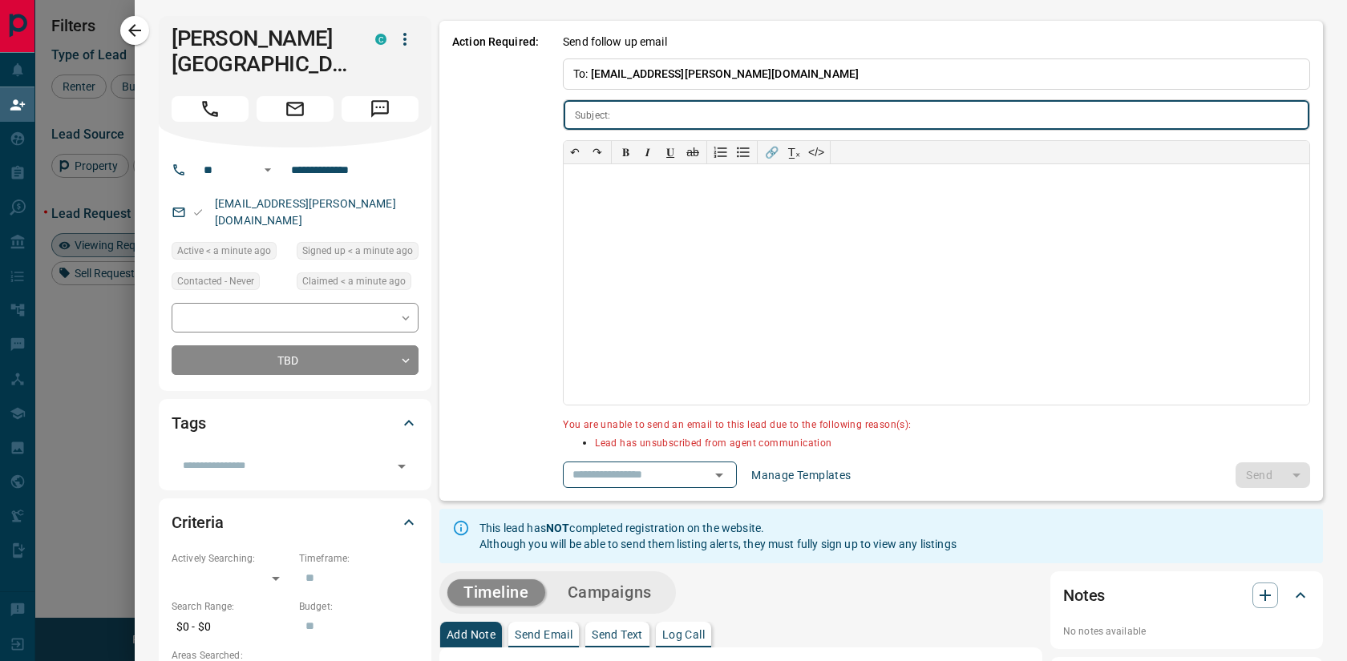
type input "**********"
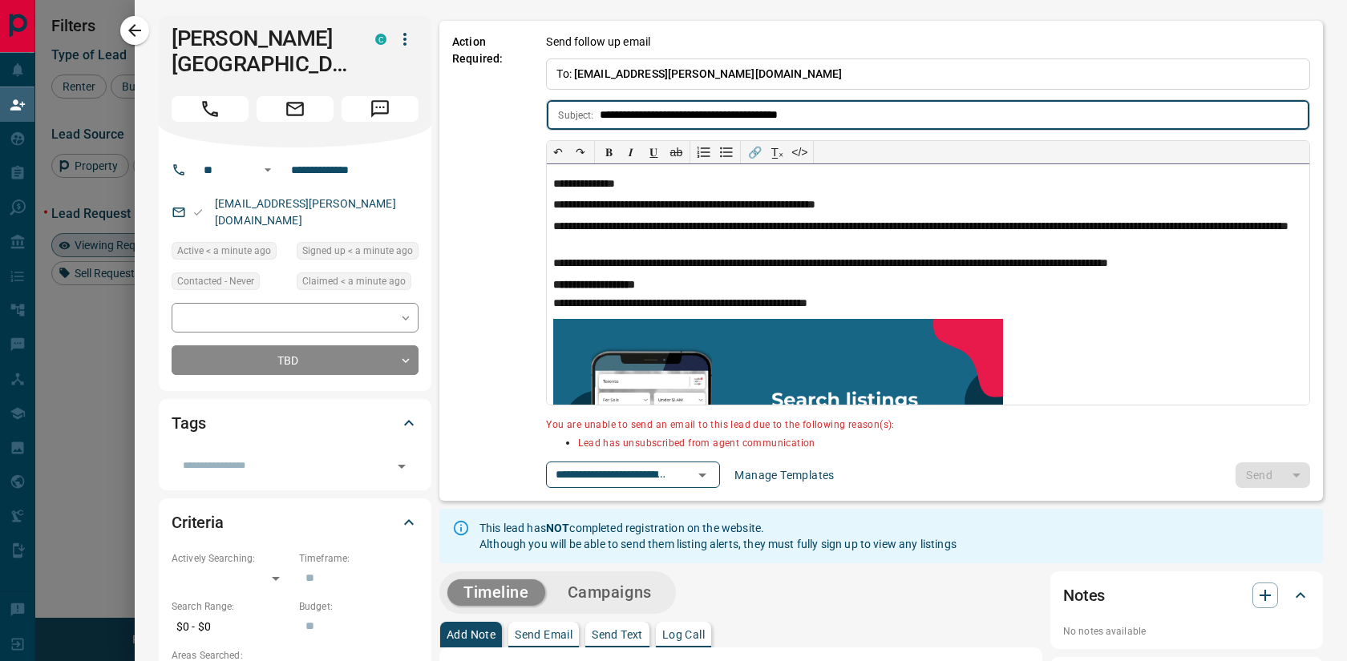
click at [1137, 364] on div "**********" at bounding box center [928, 284] width 762 height 240
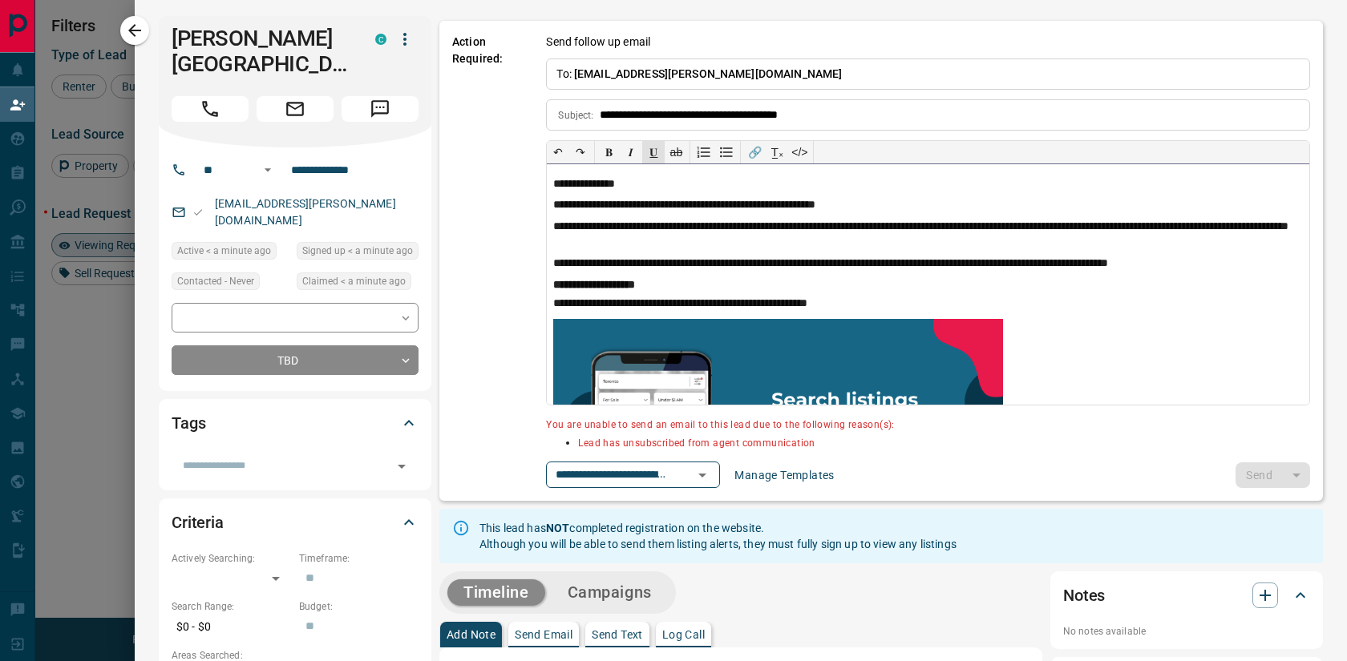
click at [1040, 276] on div "**********" at bounding box center [928, 284] width 762 height 240
click at [1267, 473] on div "Send" at bounding box center [1272, 476] width 75 height 26
drag, startPoint x: 743, startPoint y: 313, endPoint x: 751, endPoint y: 304, distance: 11.9
click at [744, 312] on p "**********" at bounding box center [927, 304] width 749 height 15
click at [140, 27] on icon "button" at bounding box center [134, 30] width 19 height 19
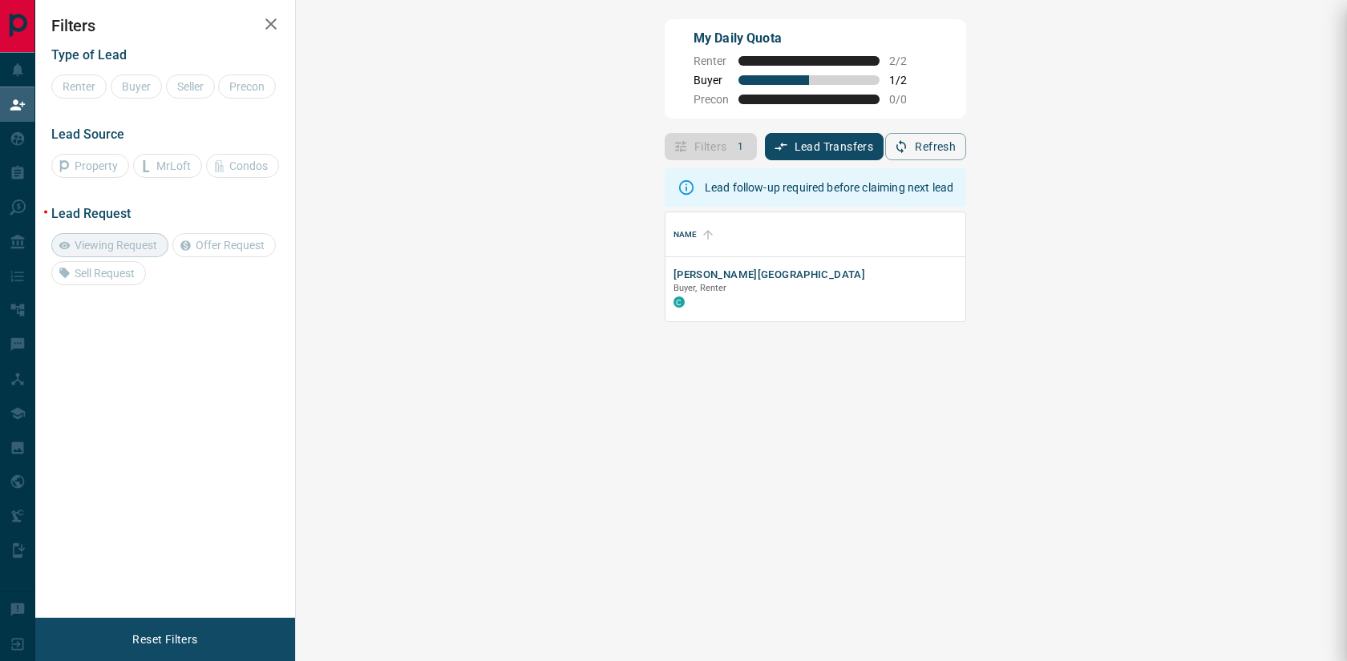
scroll to position [109, 1016]
click at [673, 281] on button "[PERSON_NAME][GEOGRAPHIC_DATA]" at bounding box center [769, 275] width 192 height 15
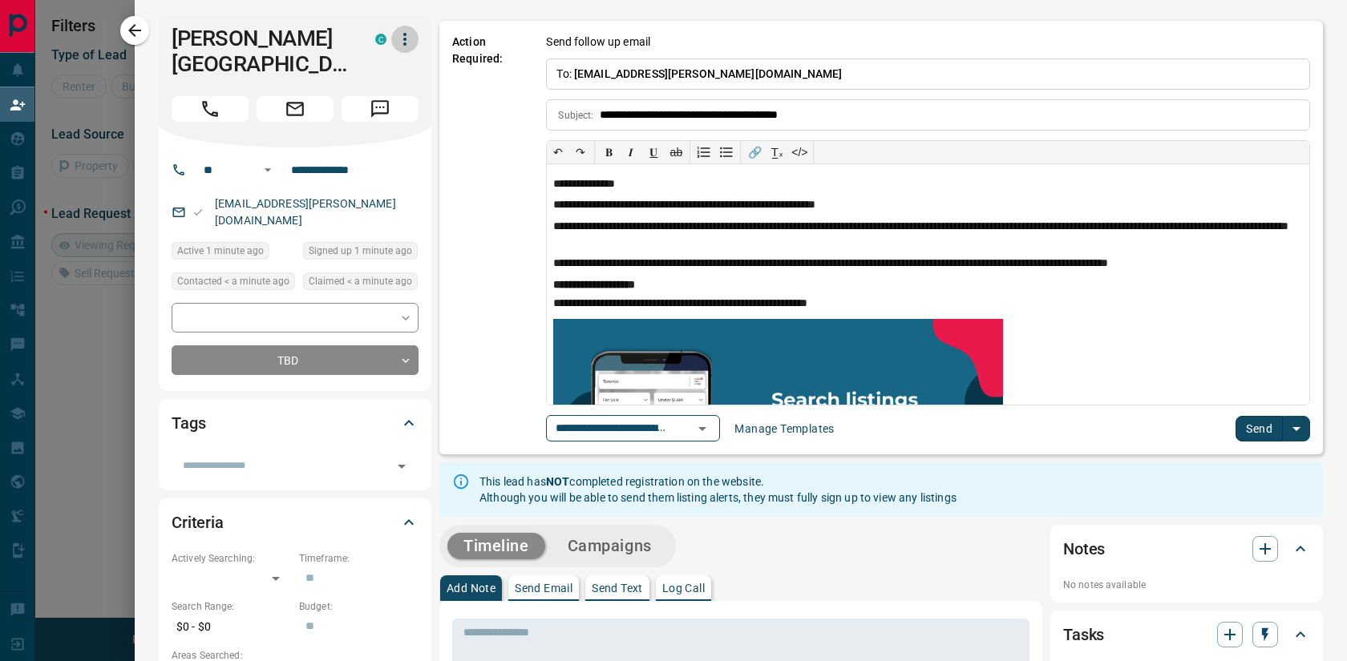
click at [408, 38] on icon "button" at bounding box center [404, 39] width 19 height 19
click at [373, 92] on li "Reallocate" at bounding box center [370, 95] width 95 height 24
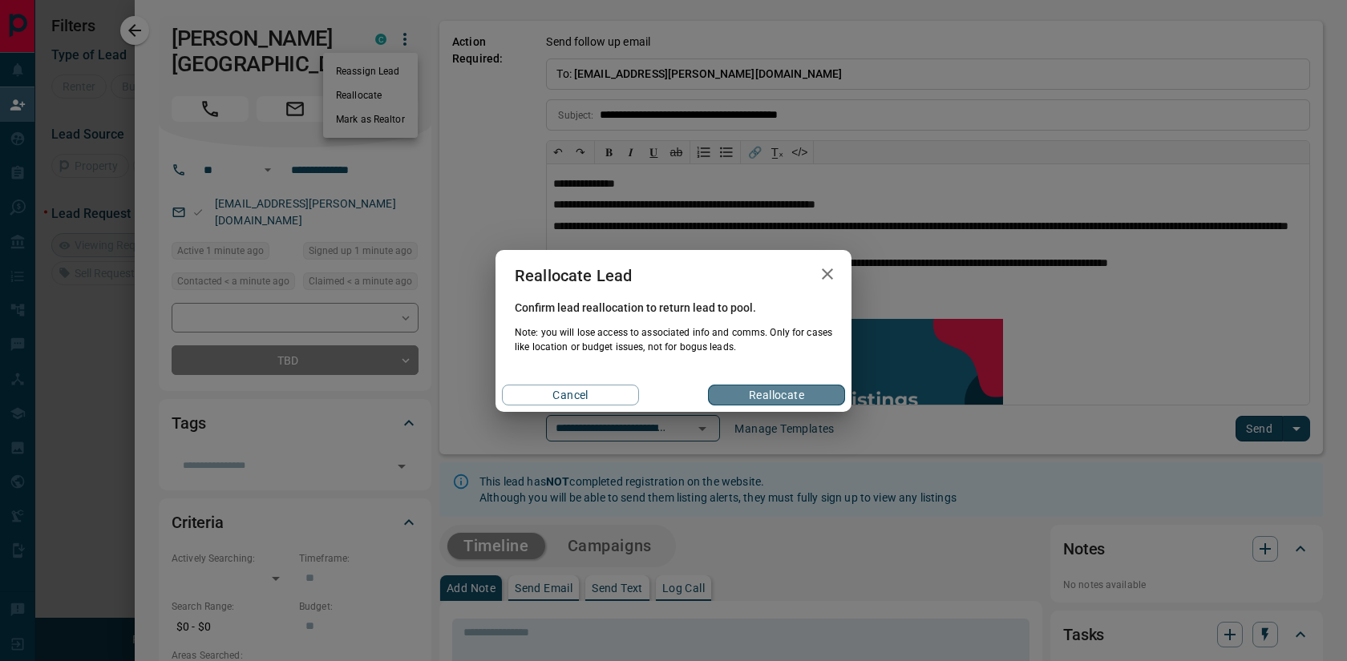
click at [742, 402] on button "Reallocate" at bounding box center [776, 395] width 137 height 21
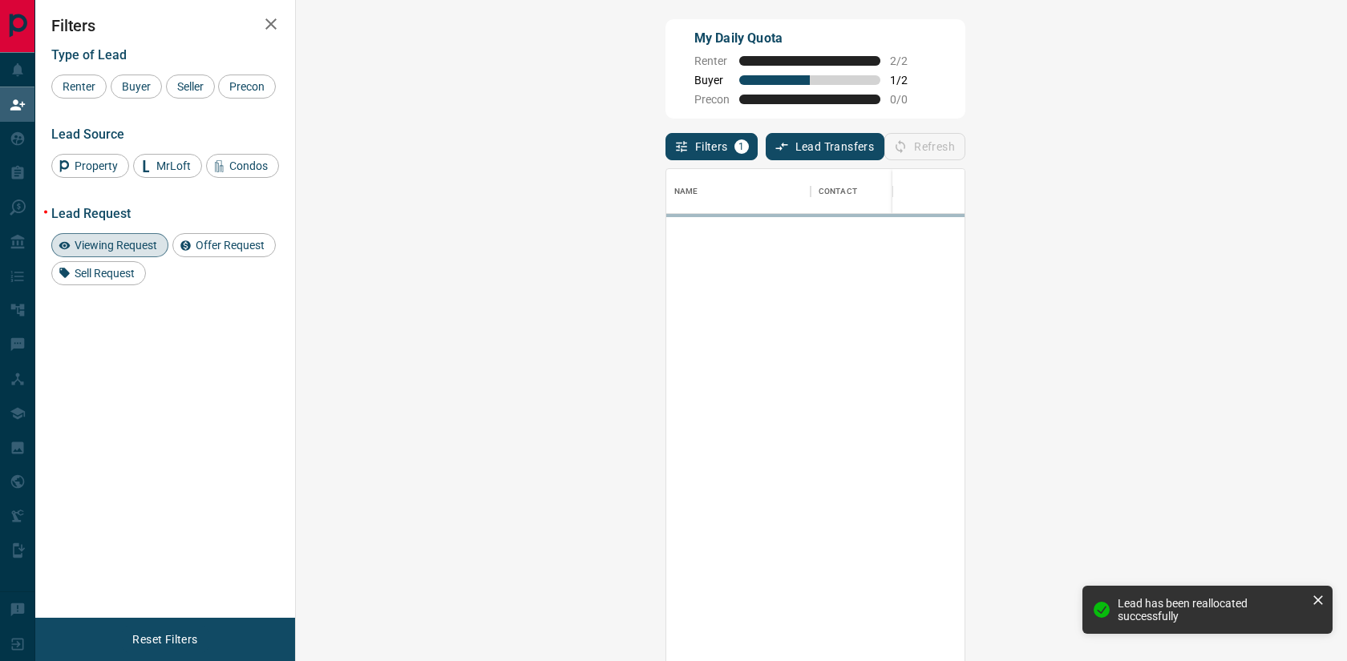
scroll to position [503, 1016]
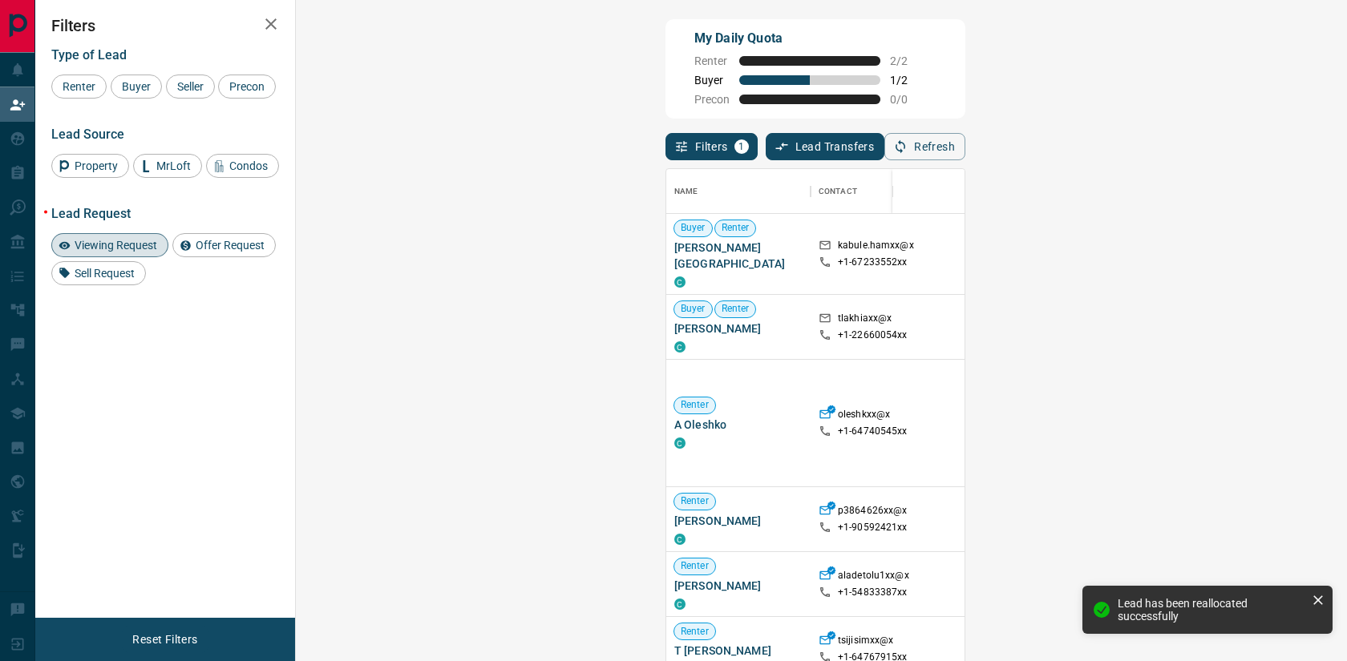
click at [117, 235] on div "Lead Request Viewing Request Offer Request Sell Request" at bounding box center [165, 245] width 228 height 79
click at [135, 252] on span "Viewing Request" at bounding box center [116, 245] width 94 height 13
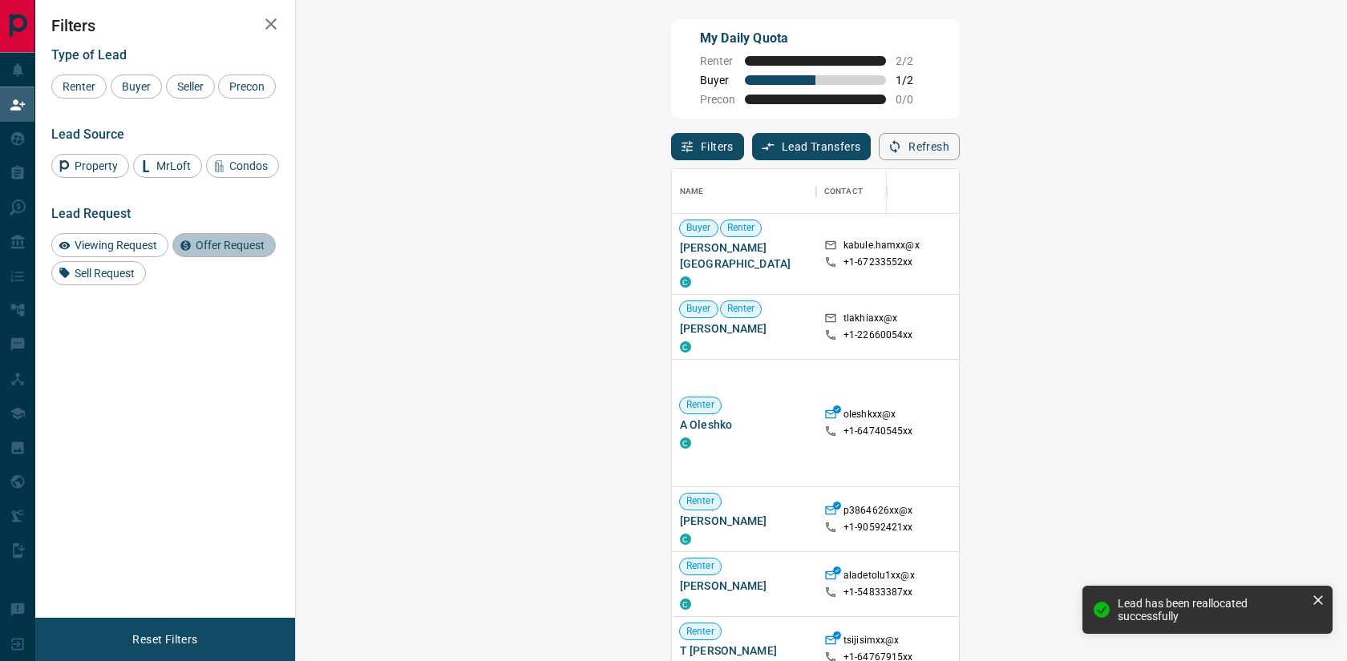
click at [236, 249] on span "Offer Request" at bounding box center [230, 245] width 80 height 13
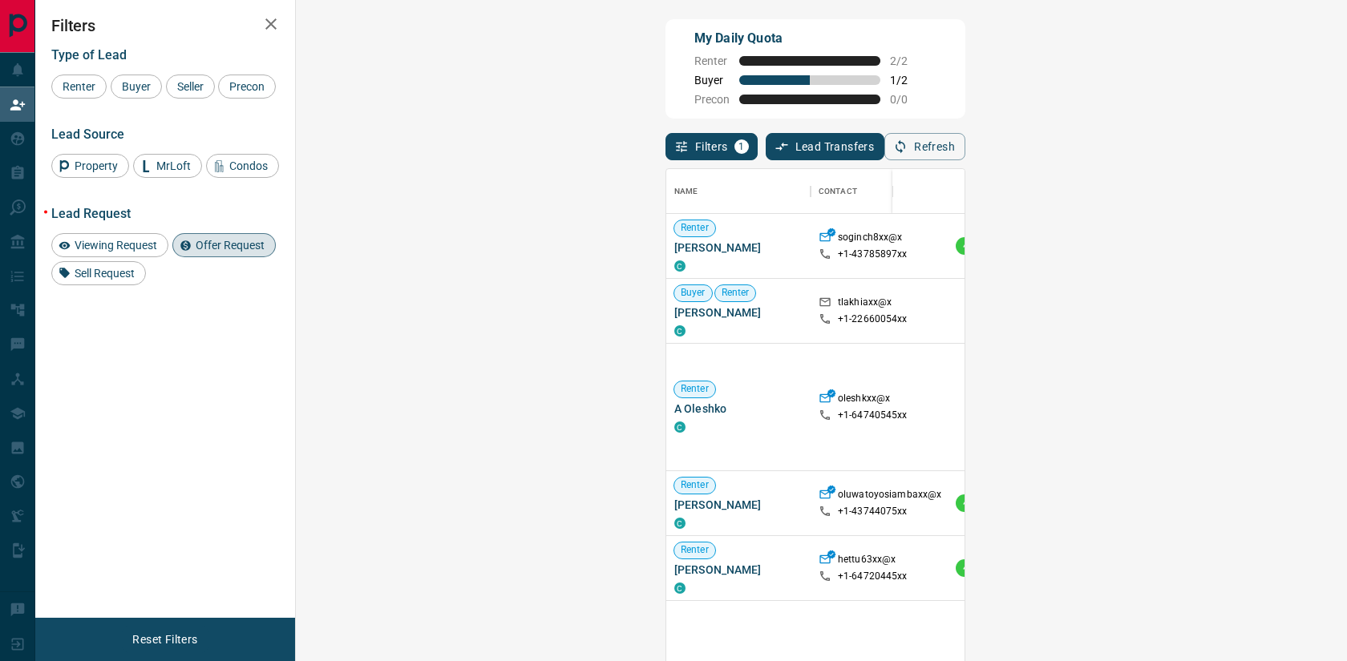
click at [1285, 252] on span "Offer Request ( 1 )" at bounding box center [1322, 245] width 74 height 11
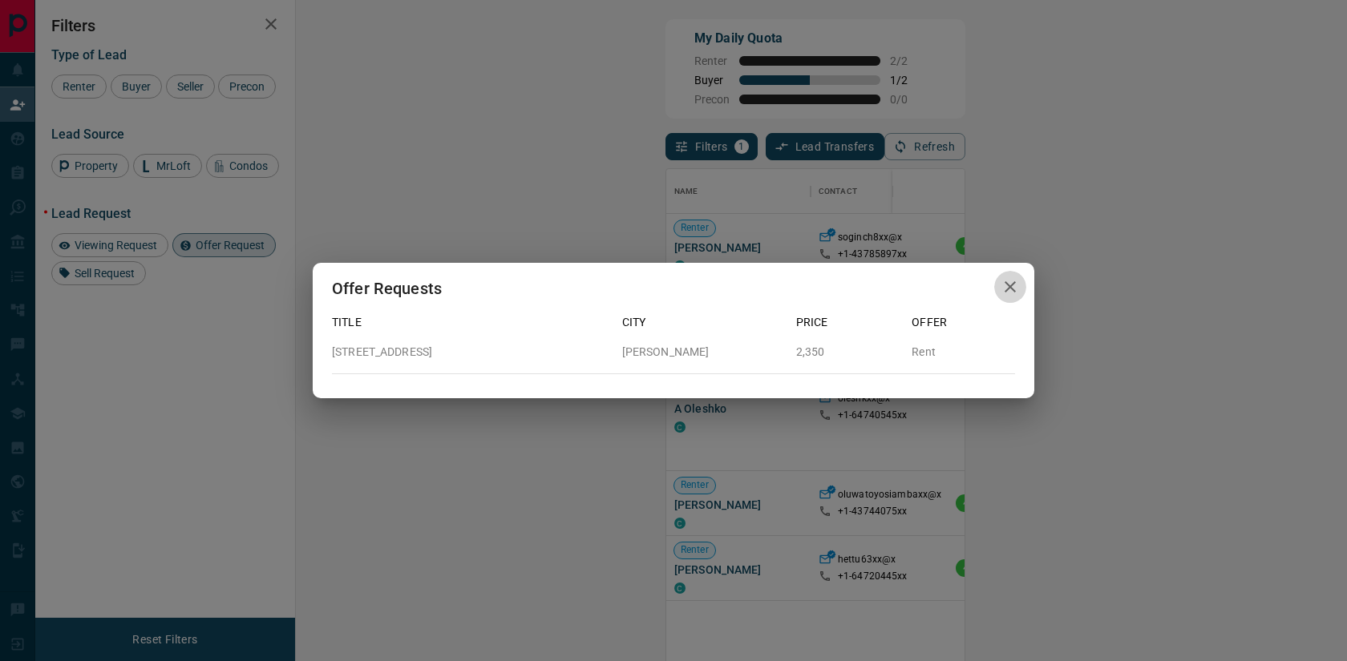
click at [1008, 283] on icon "button" at bounding box center [1009, 286] width 19 height 19
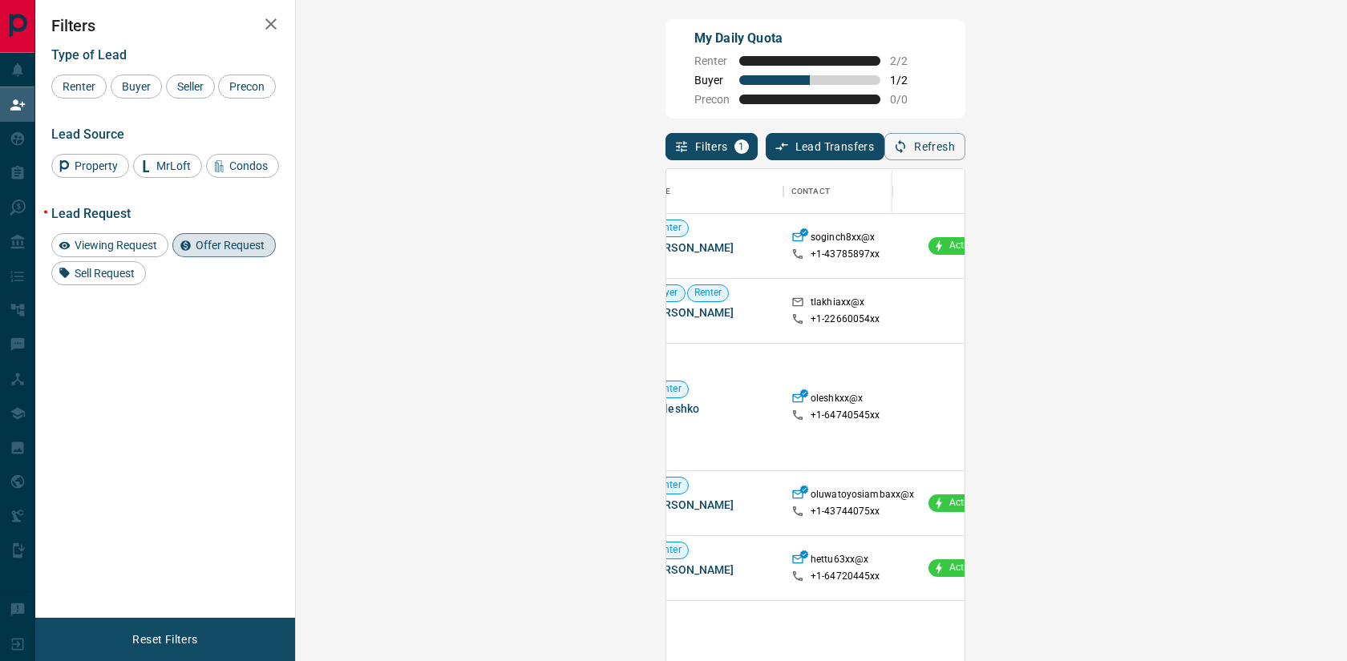
scroll to position [0, 0]
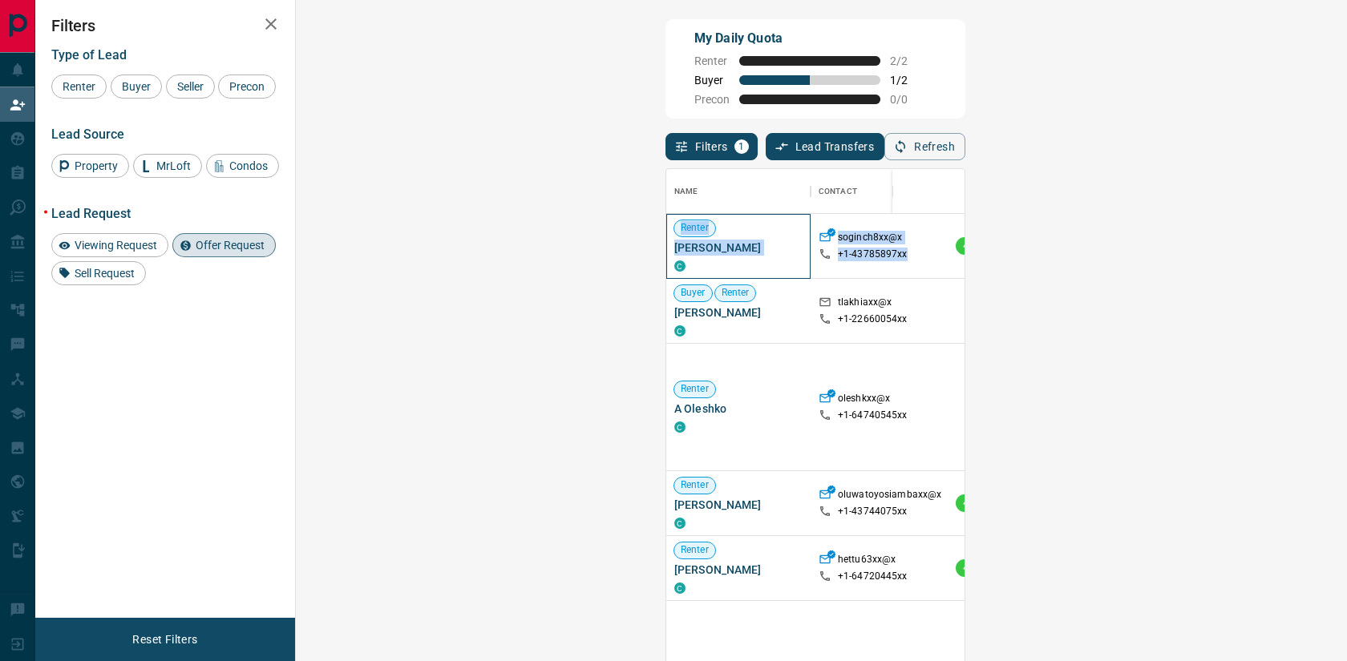
drag, startPoint x: 315, startPoint y: 228, endPoint x: 536, endPoint y: 272, distance: 225.6
click at [666, 272] on div "Renter [PERSON_NAME] C soginch8xx@x +1- 43785897xx Active $2K - $3[GEOGRAPHIC_D…" at bounding box center [1203, 246] width 1074 height 65
copy div "Renter [PERSON_NAME] C soginch8xx@x +1- 43785897xx"
click at [1285, 250] on span "Offer Request ( 1 )" at bounding box center [1322, 245] width 74 height 11
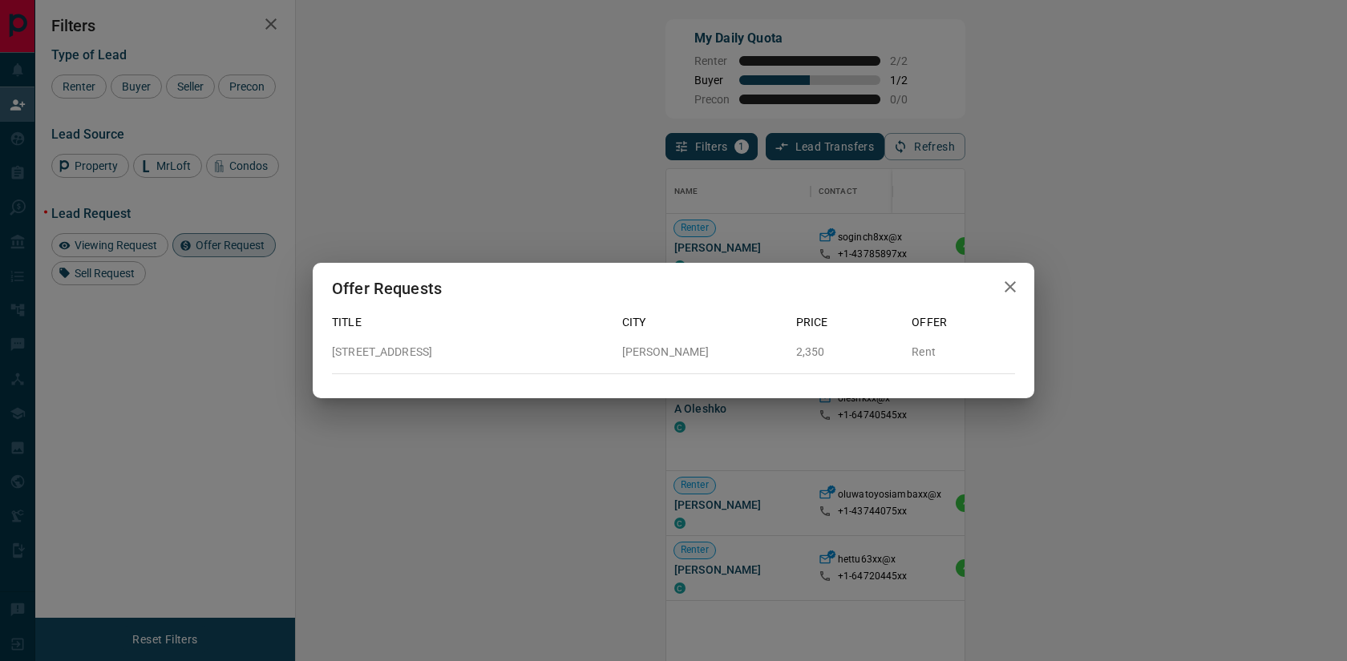
click at [1010, 285] on icon "button" at bounding box center [1009, 286] width 19 height 19
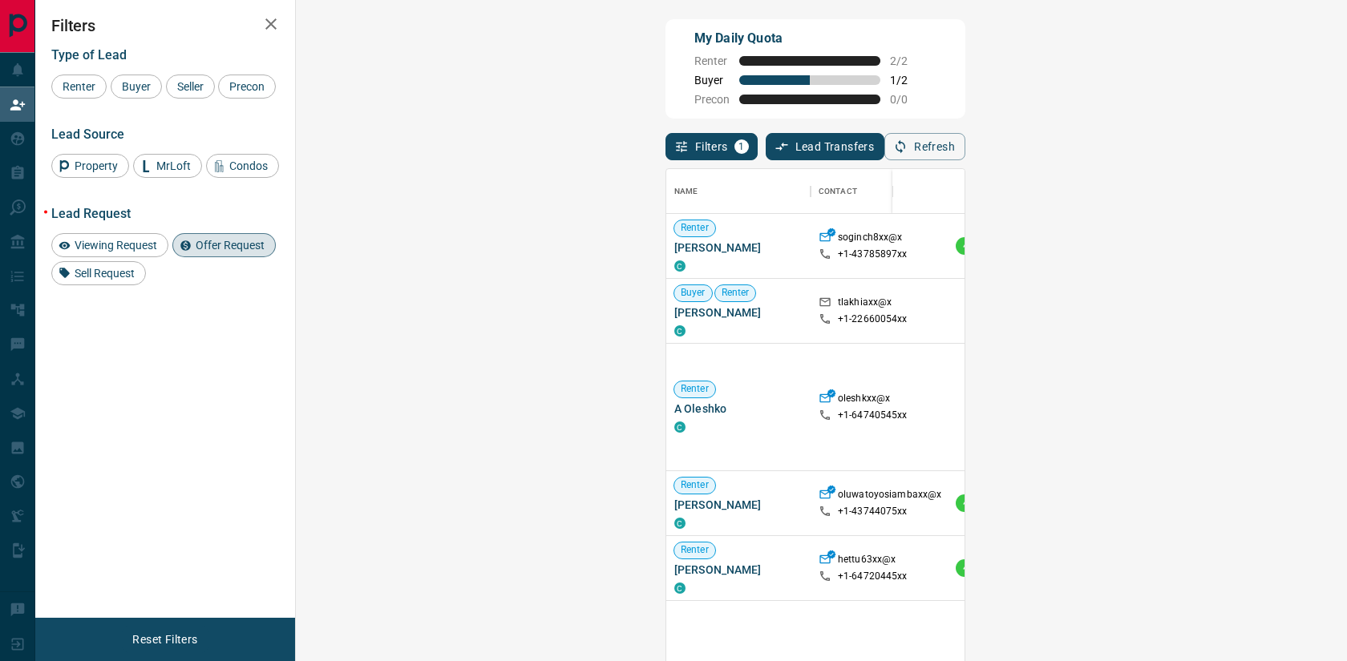
click at [213, 248] on span "Offer Request" at bounding box center [230, 245] width 80 height 13
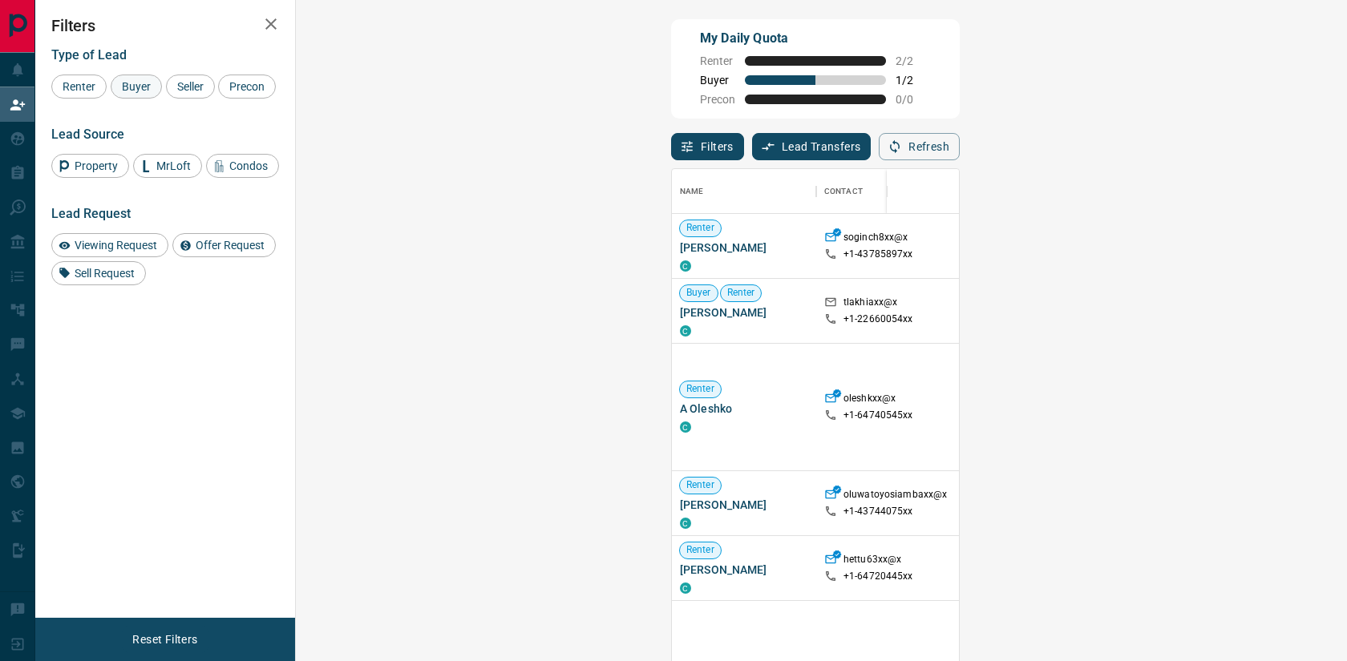
click at [135, 86] on span "Buyer" at bounding box center [136, 86] width 40 height 13
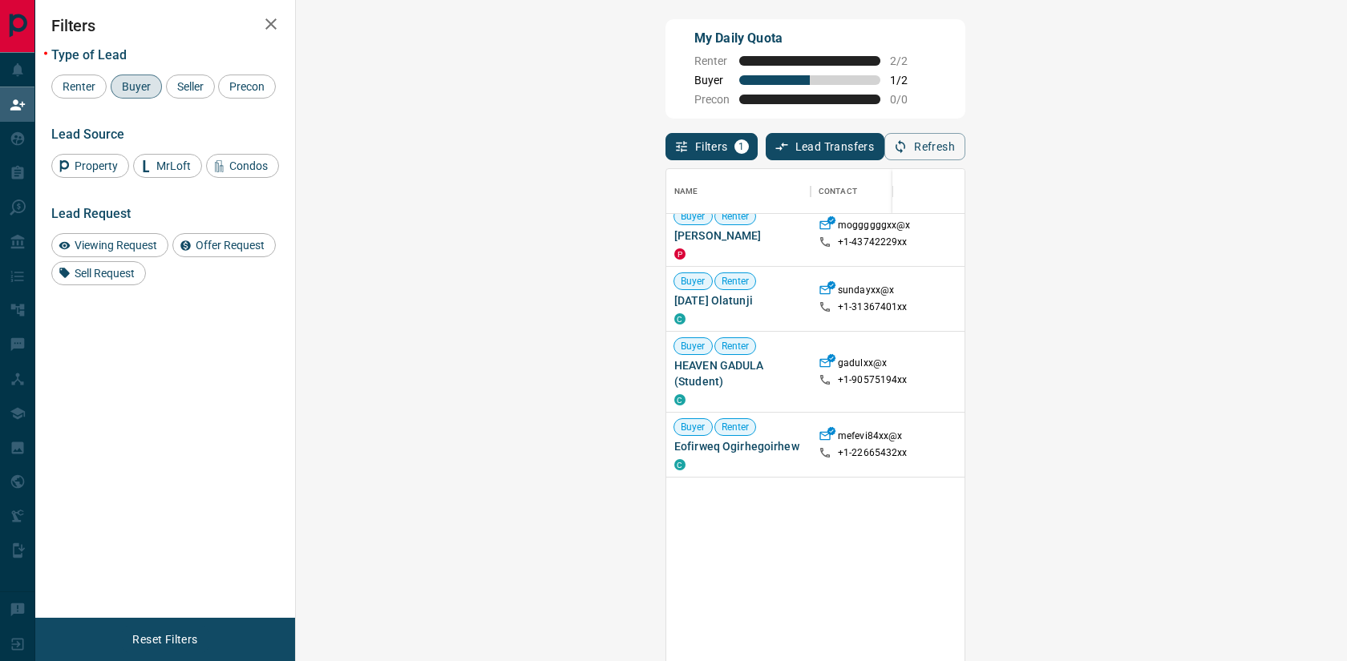
scroll to position [22, 0]
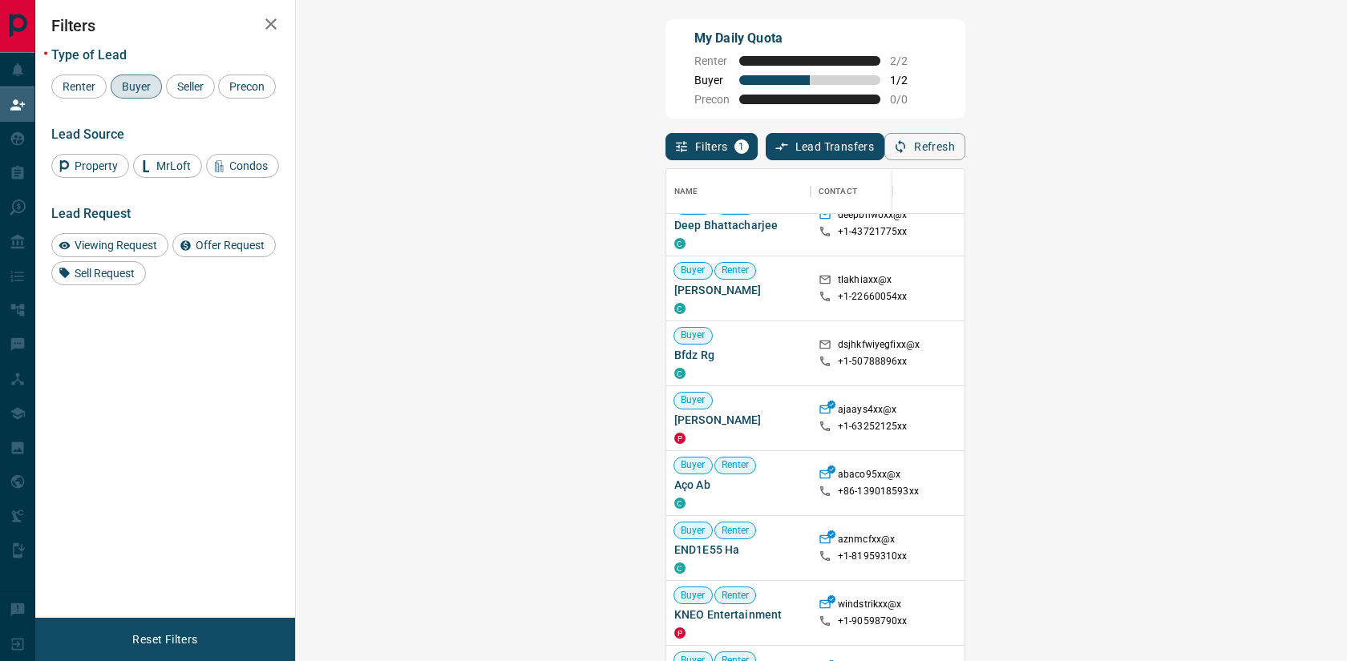
click at [765, 155] on button "Lead Transfers" at bounding box center [824, 146] width 119 height 27
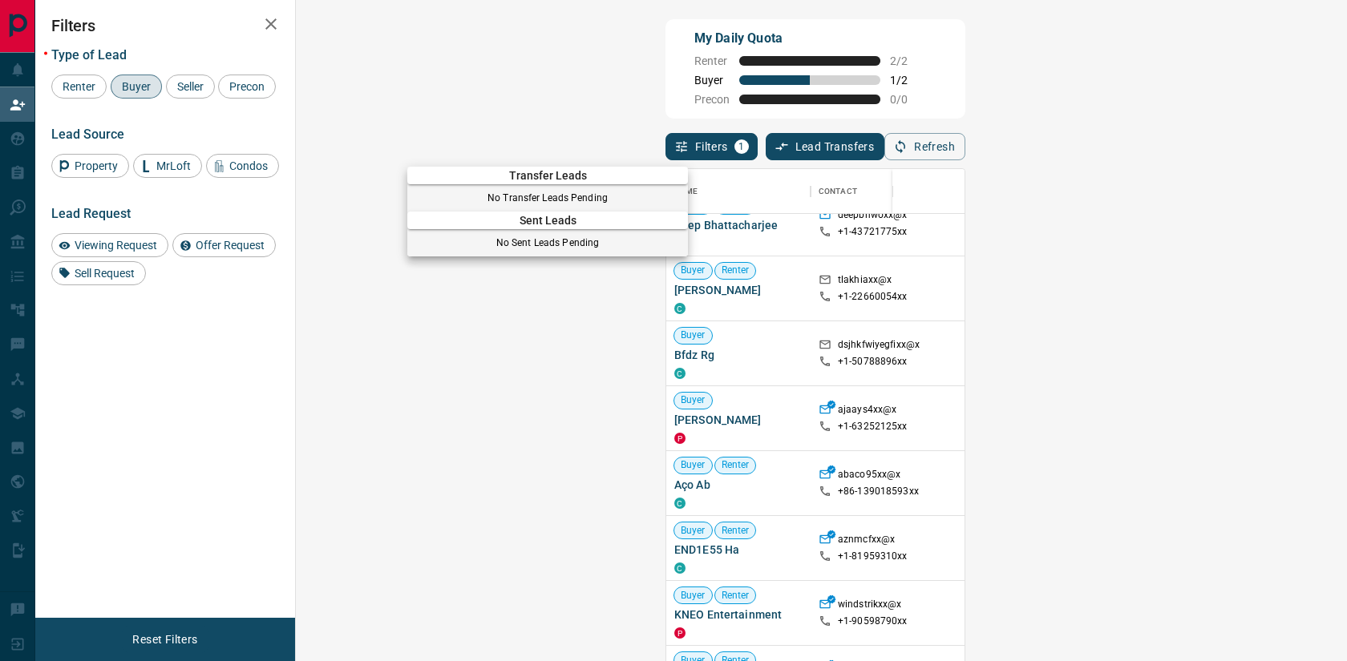
click at [589, 124] on div at bounding box center [673, 330] width 1347 height 661
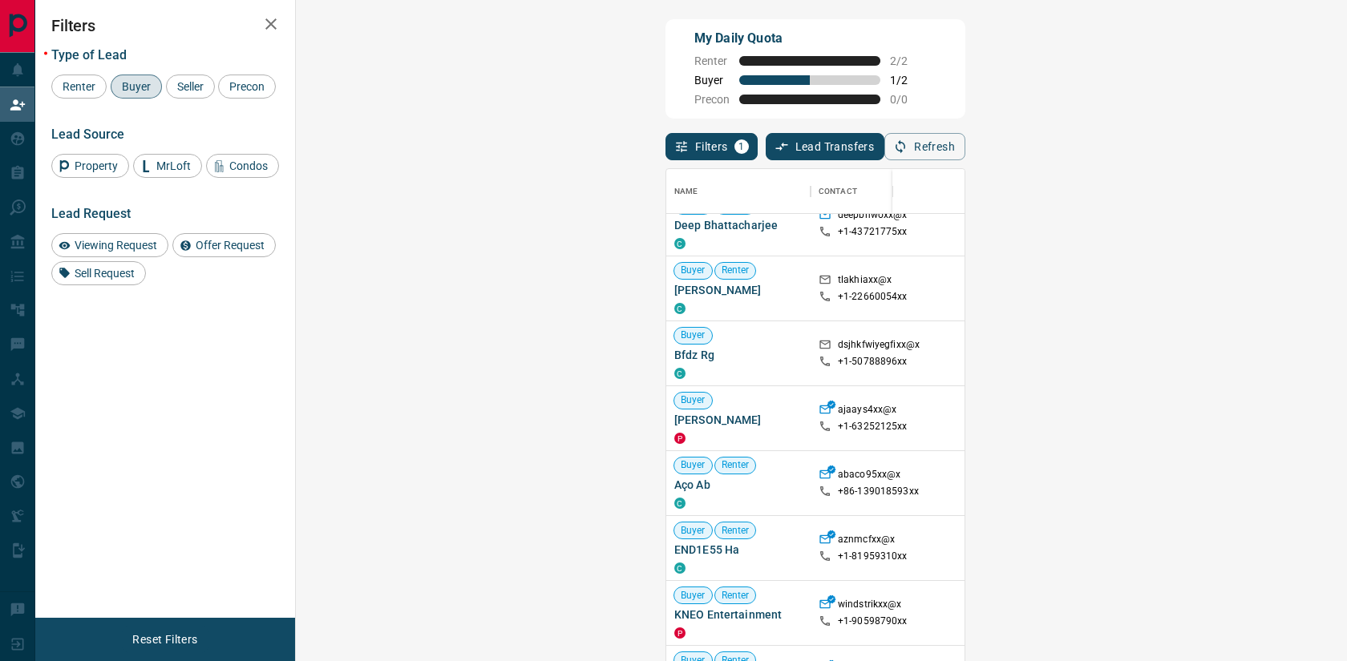
scroll to position [0, 0]
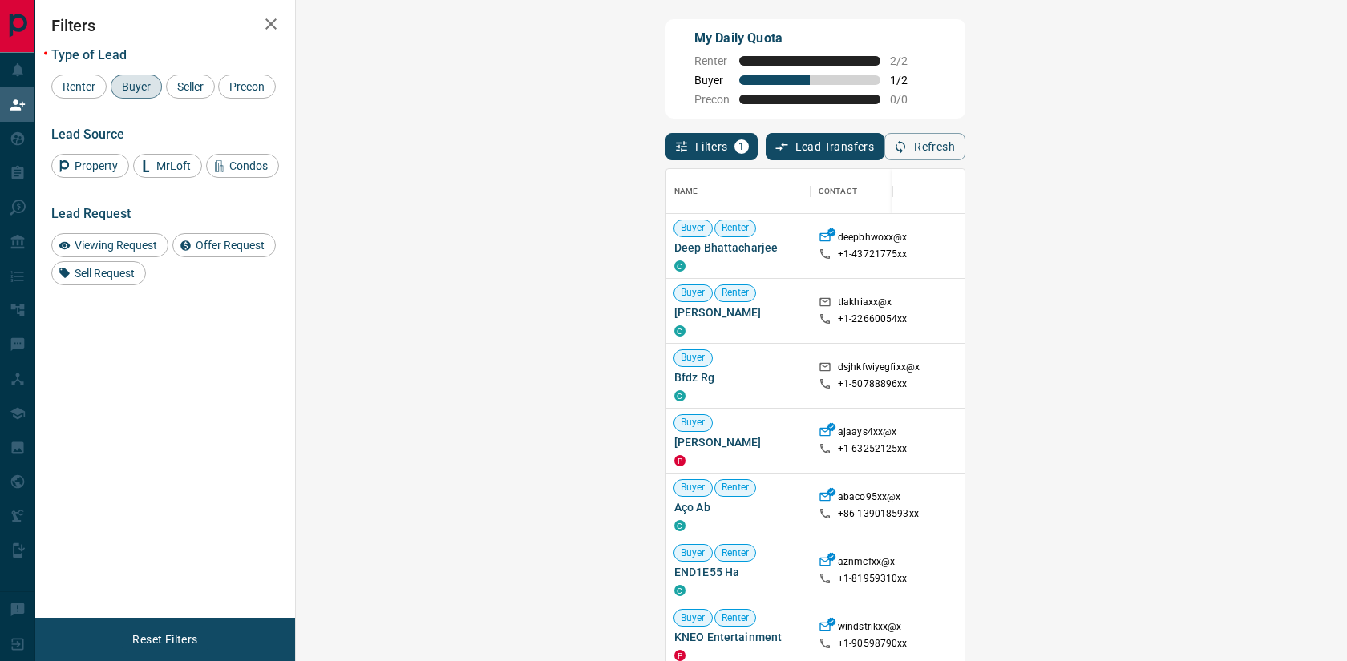
click at [1285, 329] on span "Offer Request ( 1 )" at bounding box center [1322, 322] width 74 height 11
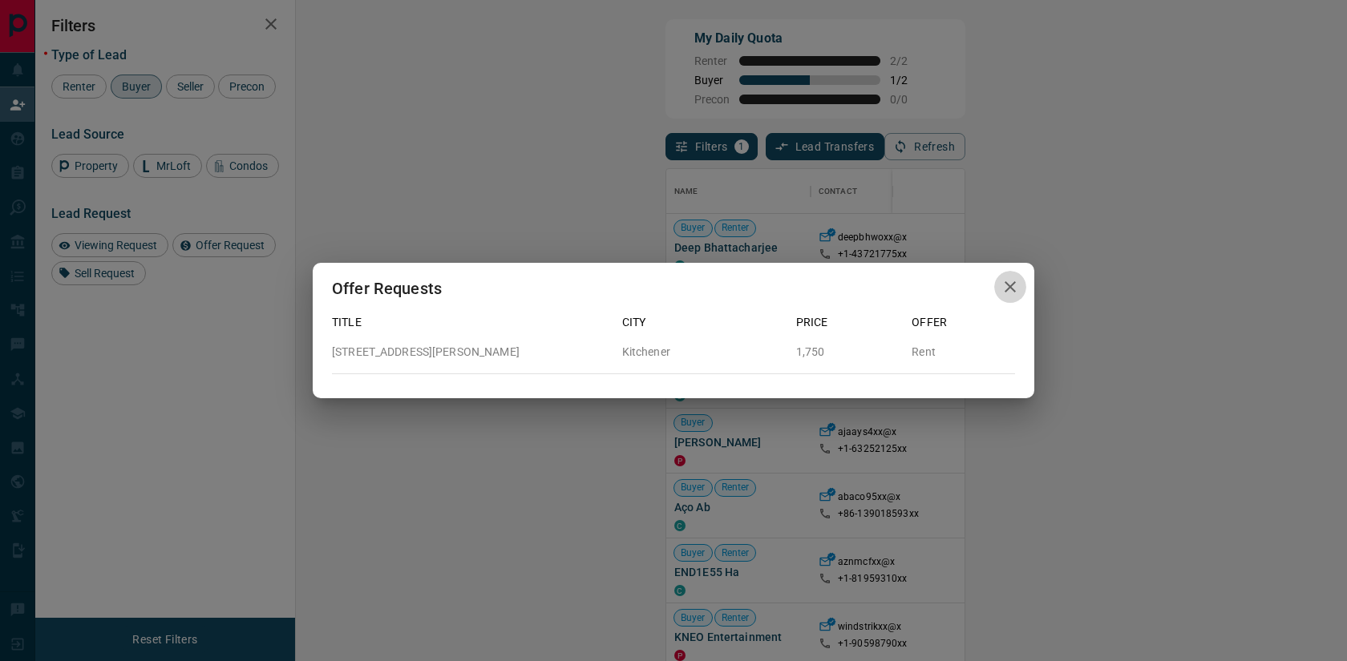
click at [1012, 283] on icon "button" at bounding box center [1009, 286] width 11 height 11
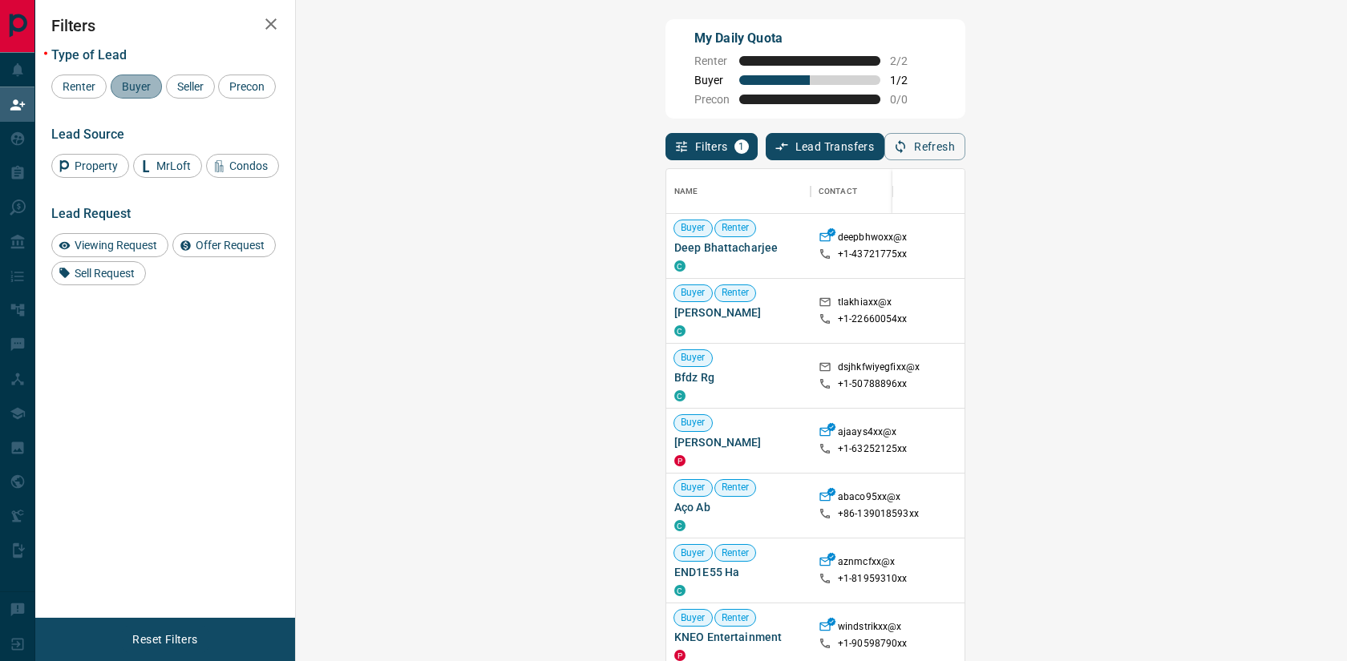
click at [130, 89] on span "Buyer" at bounding box center [136, 86] width 40 height 13
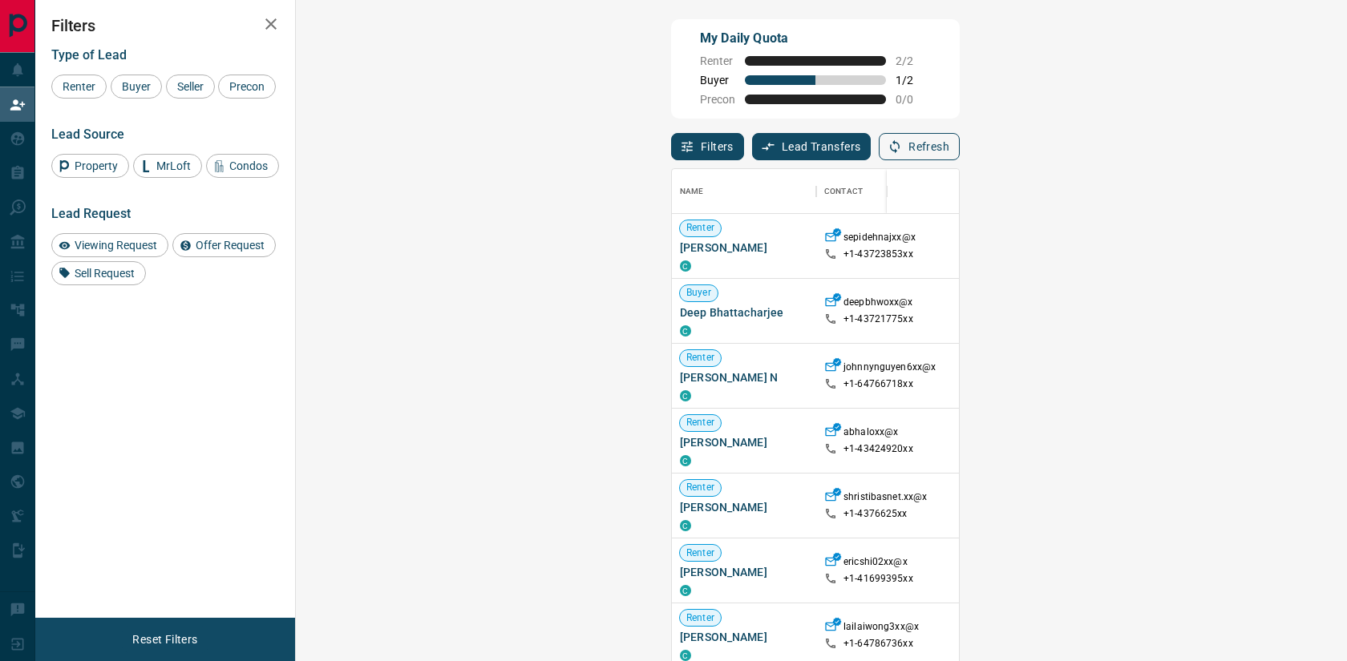
click at [959, 154] on button "Refresh" at bounding box center [919, 146] width 81 height 27
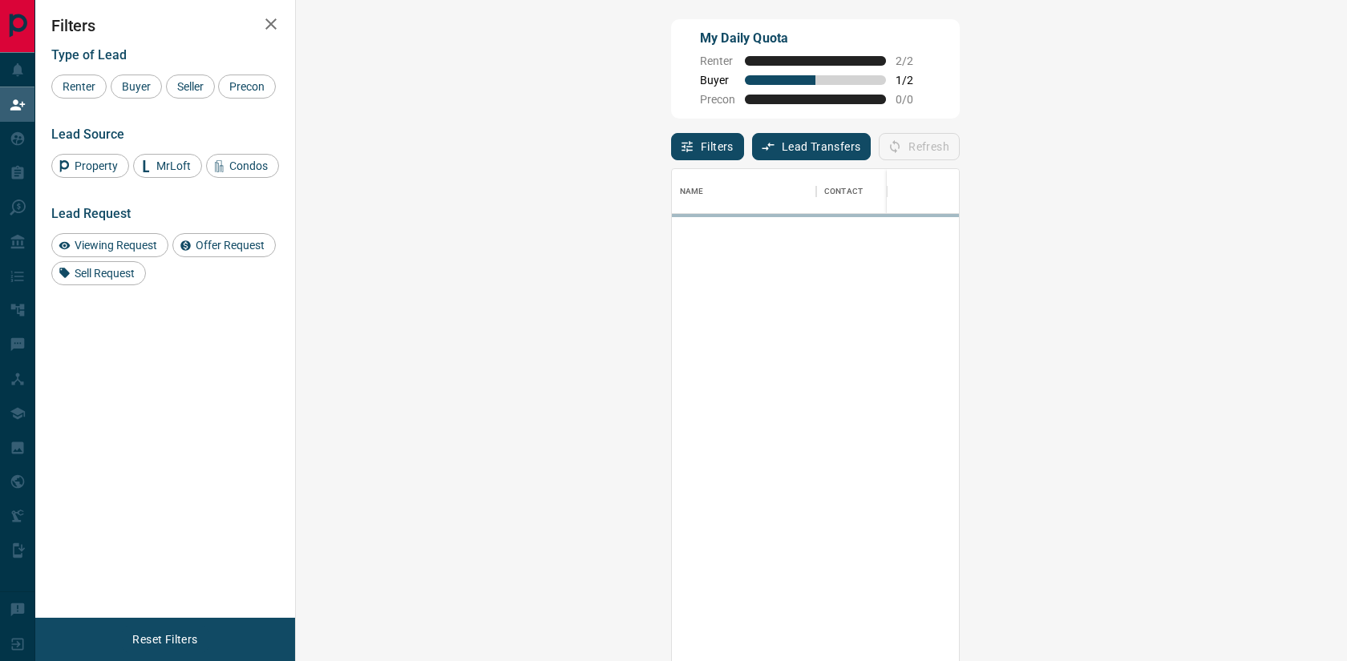
scroll to position [503, 1016]
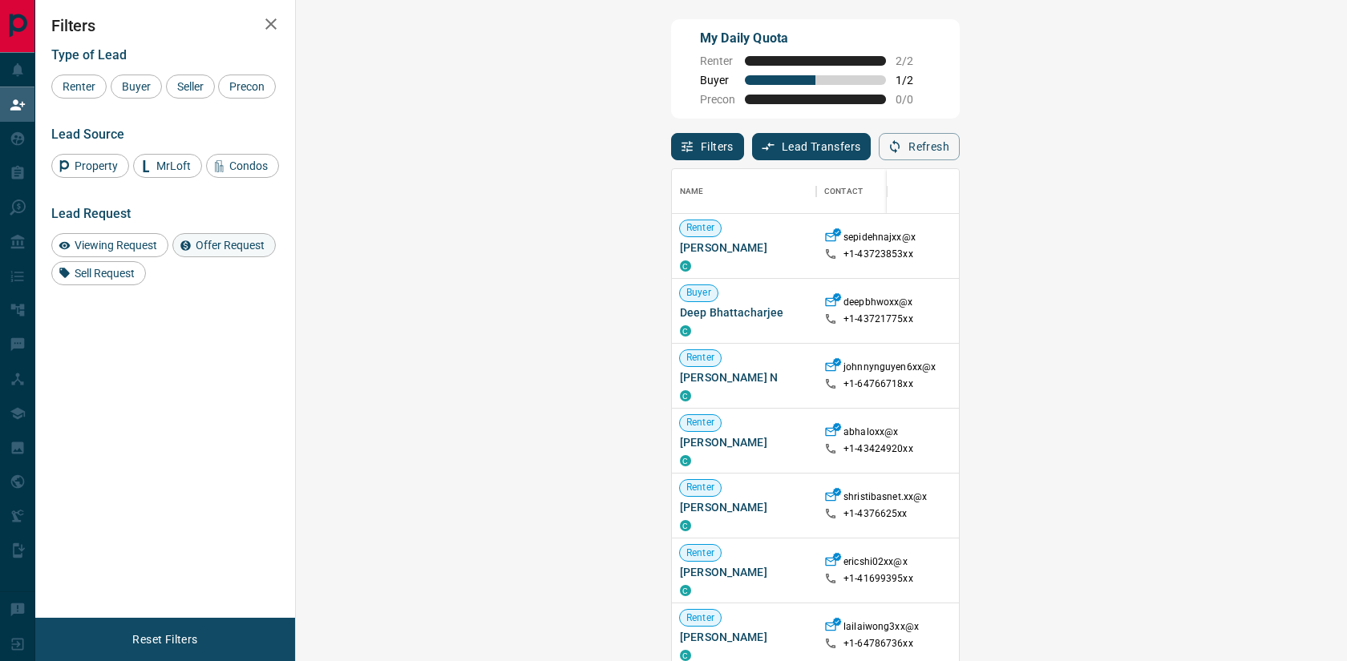
click at [252, 250] on span "Offer Request" at bounding box center [230, 245] width 80 height 13
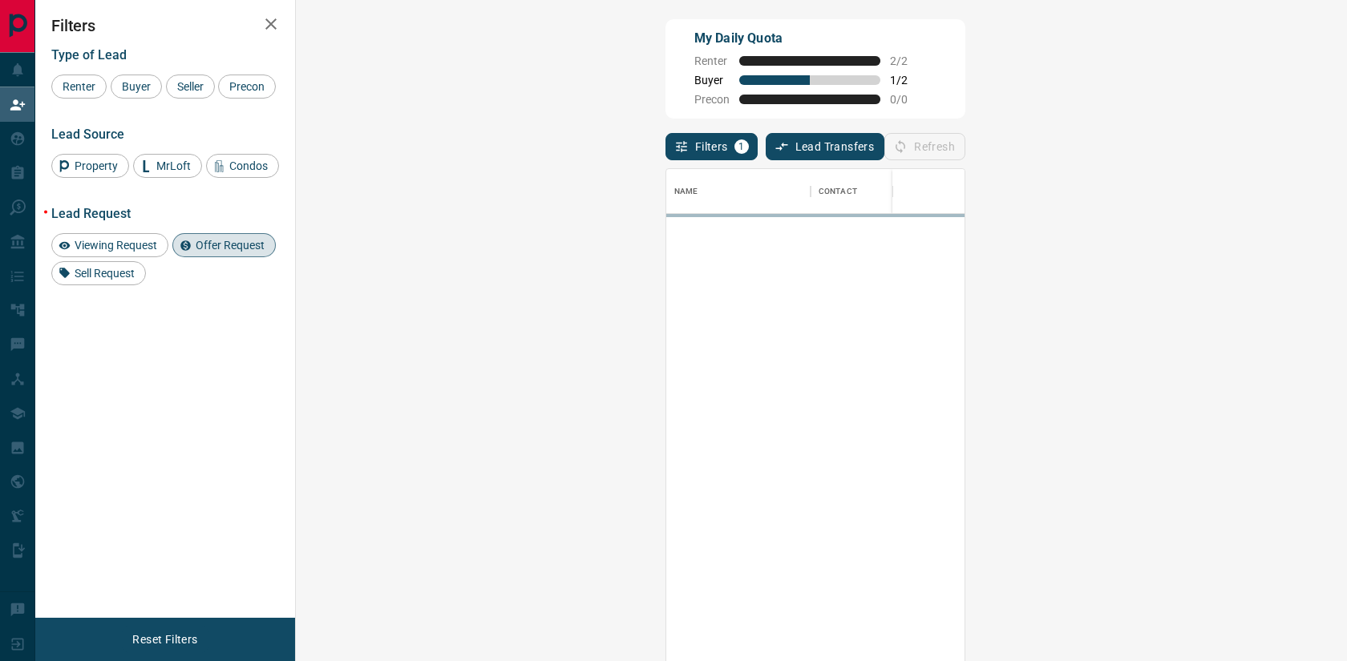
click at [965, 151] on div "Refresh" at bounding box center [924, 146] width 81 height 27
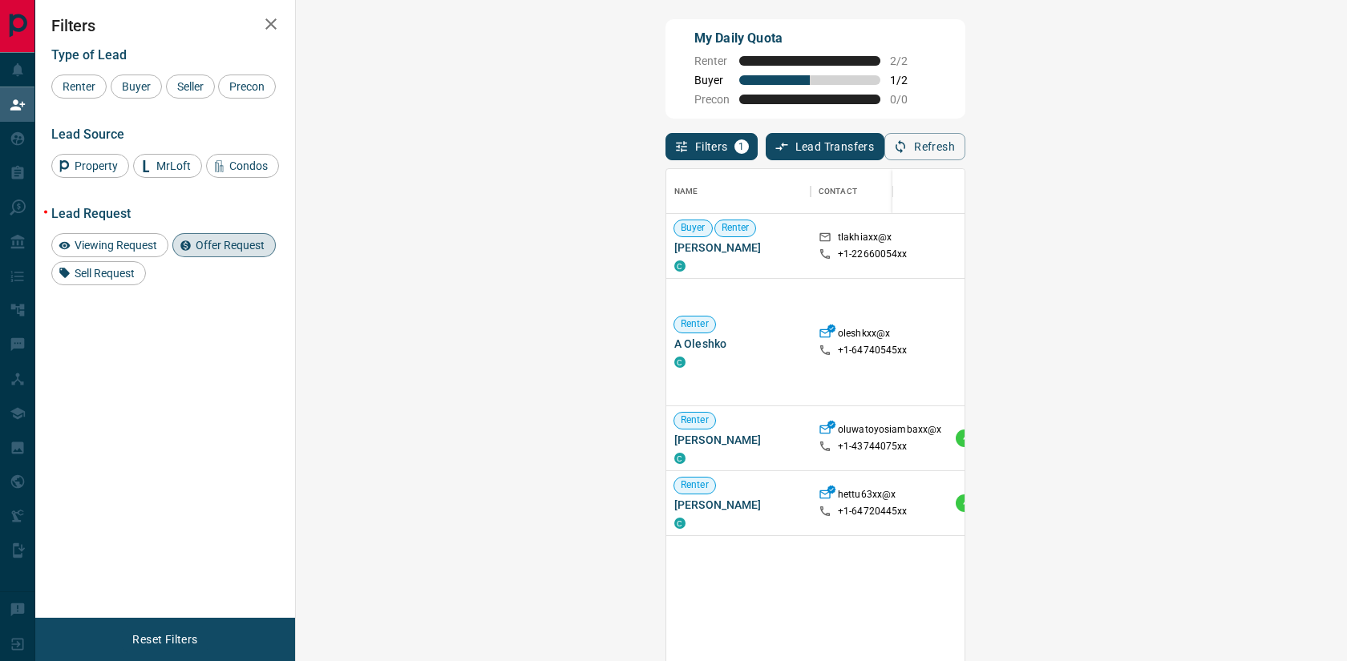
click at [1285, 259] on span "Offer Request ( 1 )" at bounding box center [1322, 257] width 74 height 11
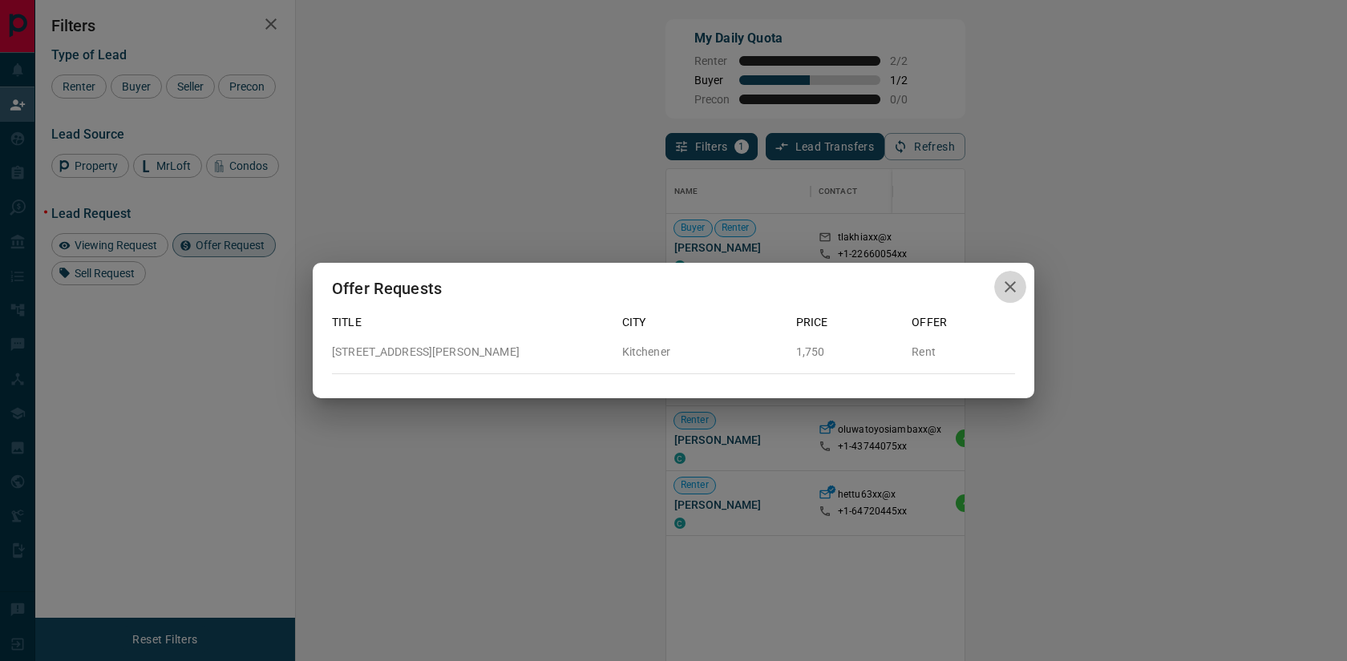
click at [1009, 289] on icon "button" at bounding box center [1009, 286] width 19 height 19
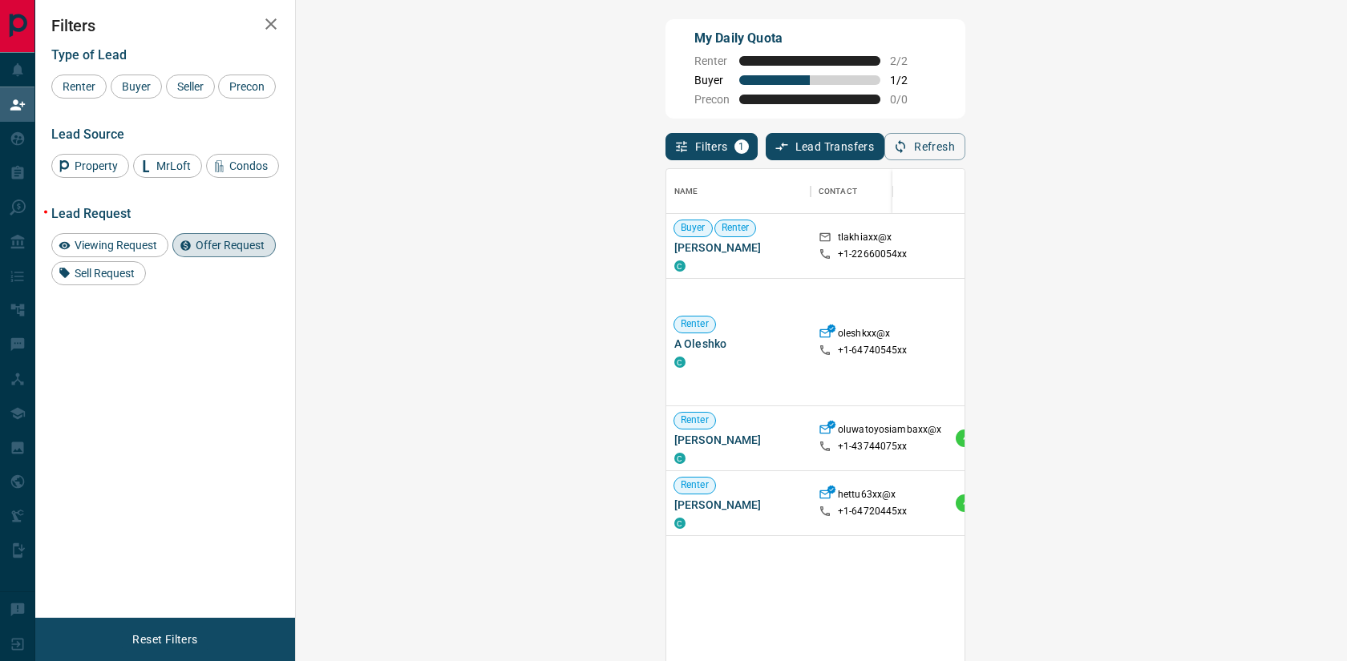
click at [222, 243] on span "Offer Request" at bounding box center [230, 245] width 80 height 13
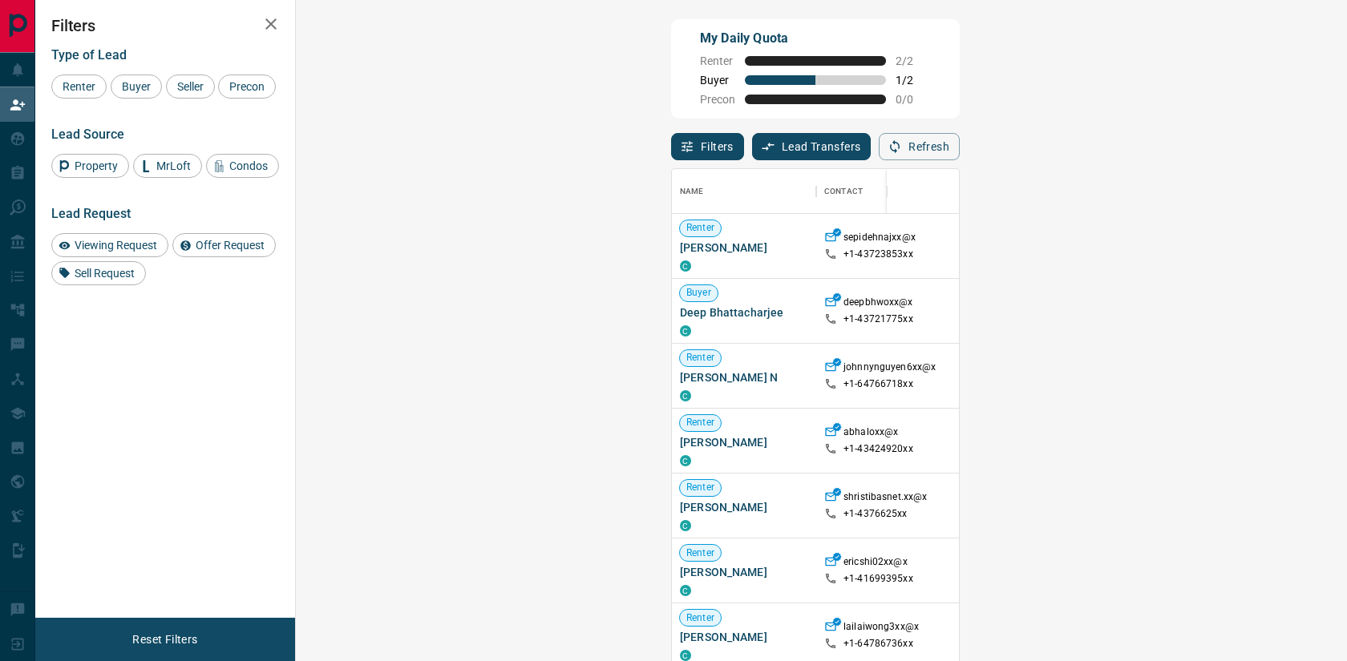
click at [271, 24] on icon "button" at bounding box center [270, 23] width 11 height 11
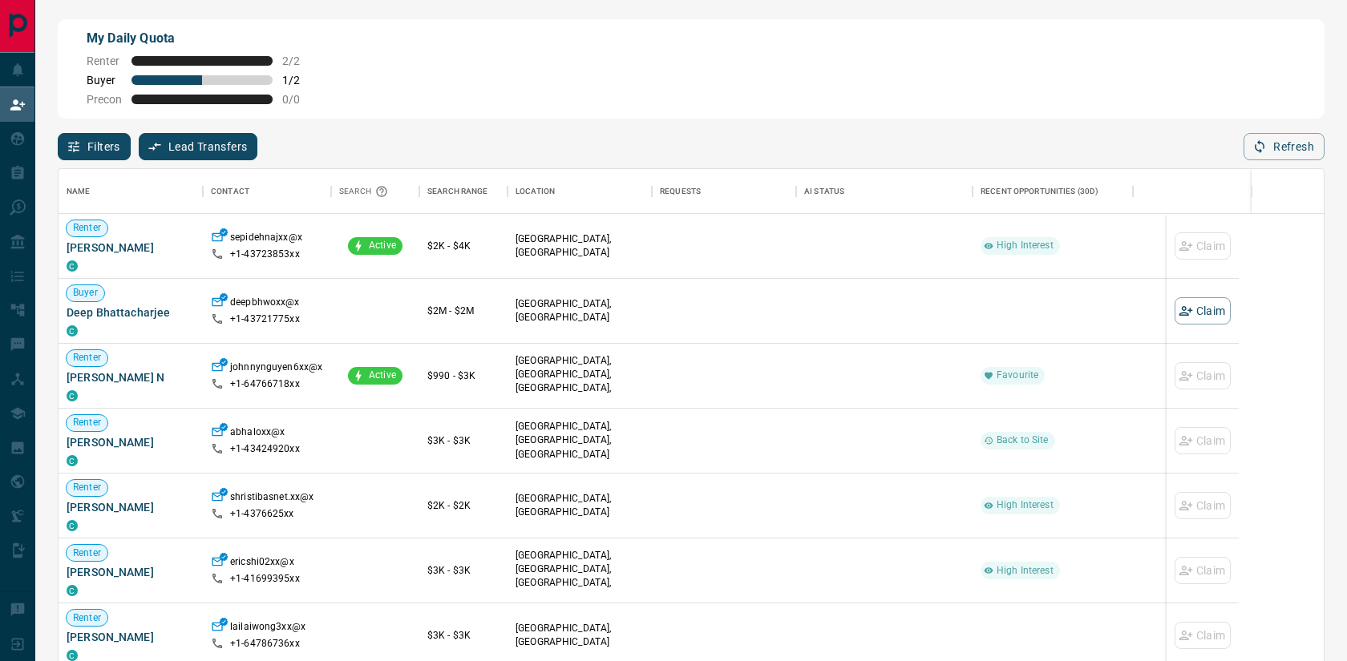
scroll to position [503, 1265]
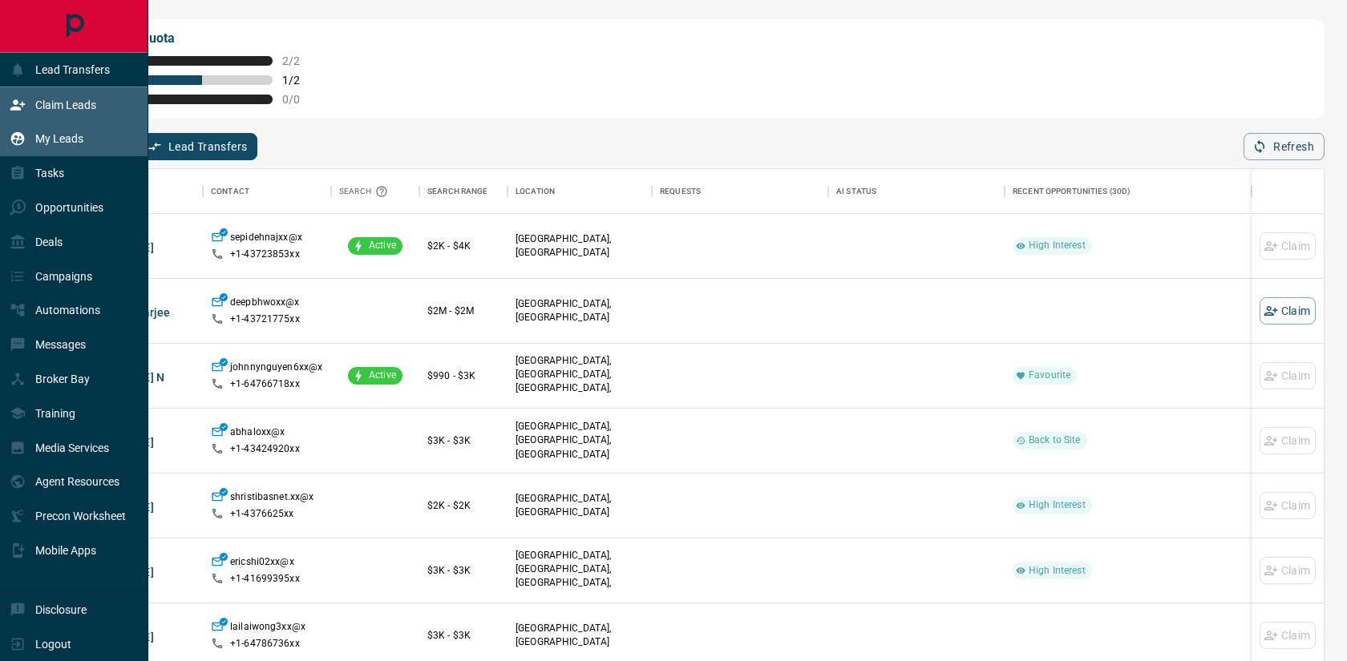
click at [48, 138] on p "My Leads" at bounding box center [59, 138] width 48 height 13
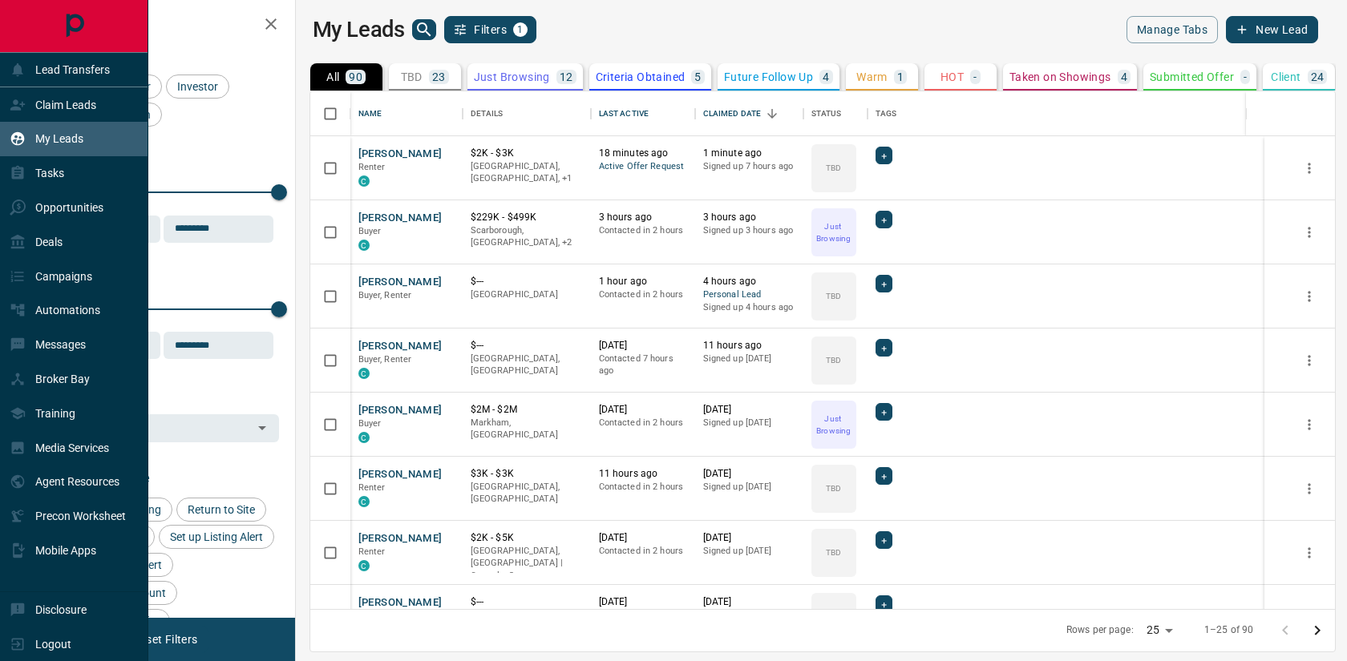
scroll to position [518, 1044]
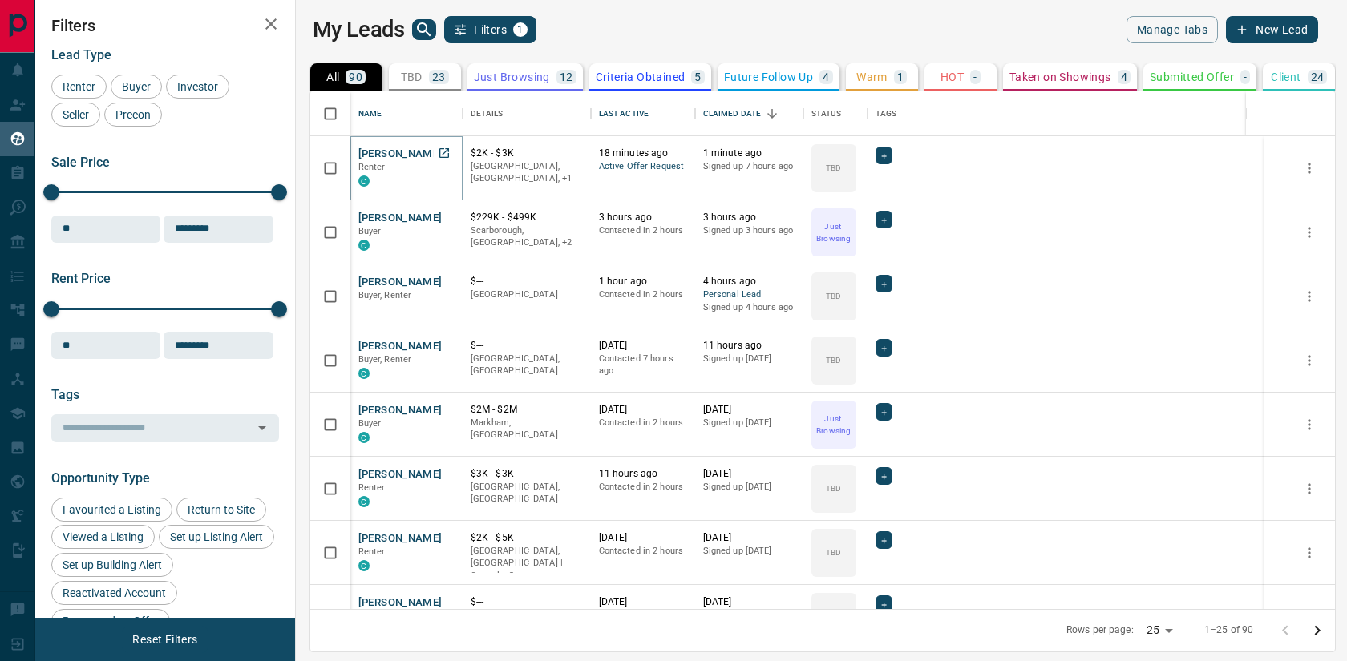
click at [386, 155] on button "[PERSON_NAME]" at bounding box center [400, 154] width 84 height 15
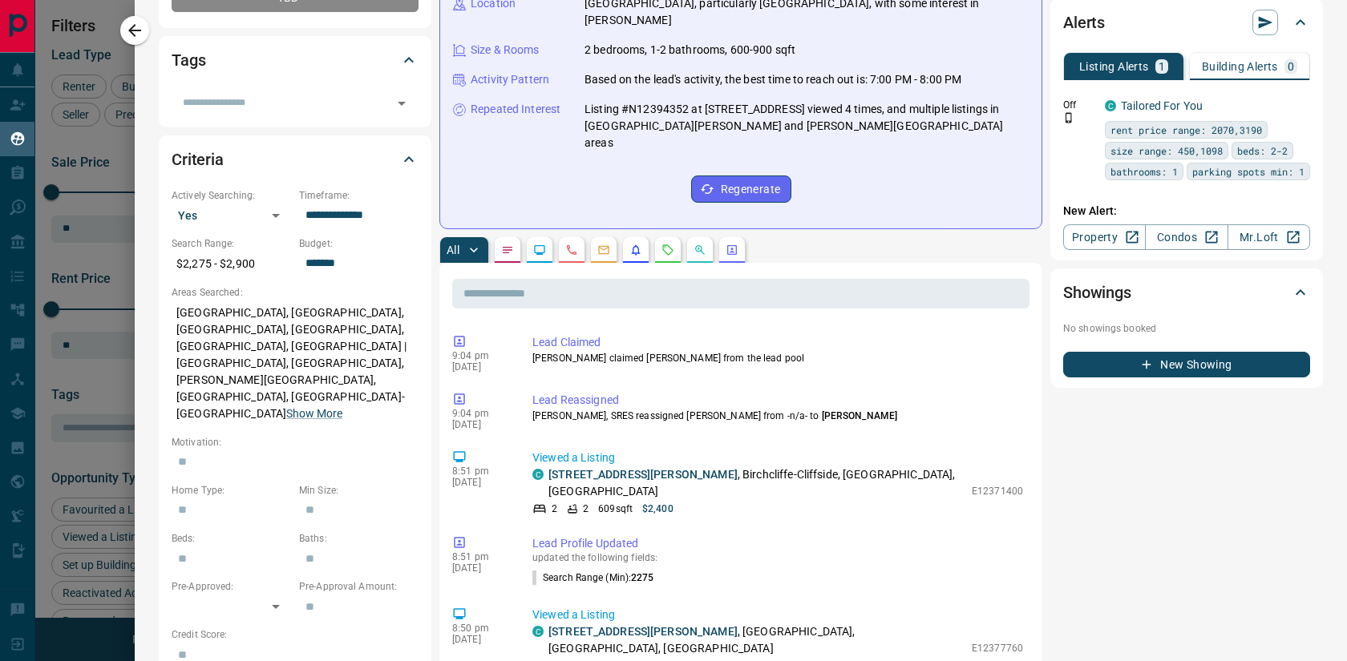
scroll to position [0, 0]
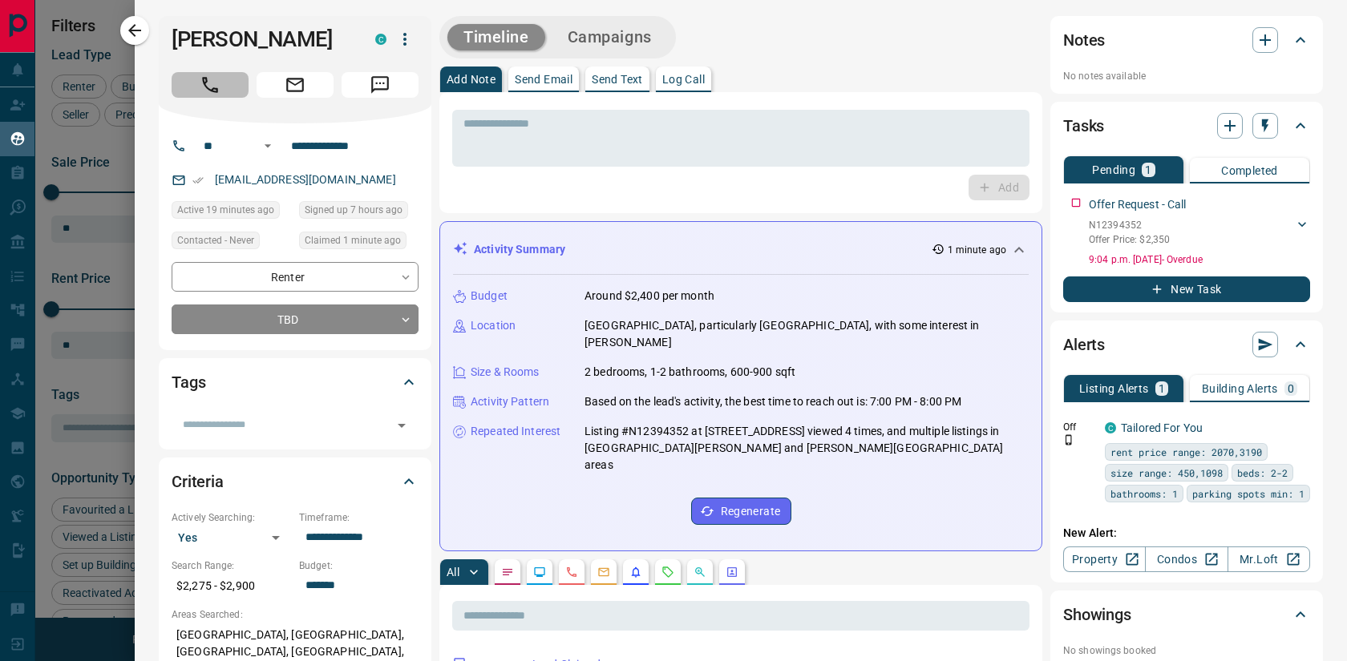
click at [204, 95] on icon "Call" at bounding box center [210, 85] width 21 height 21
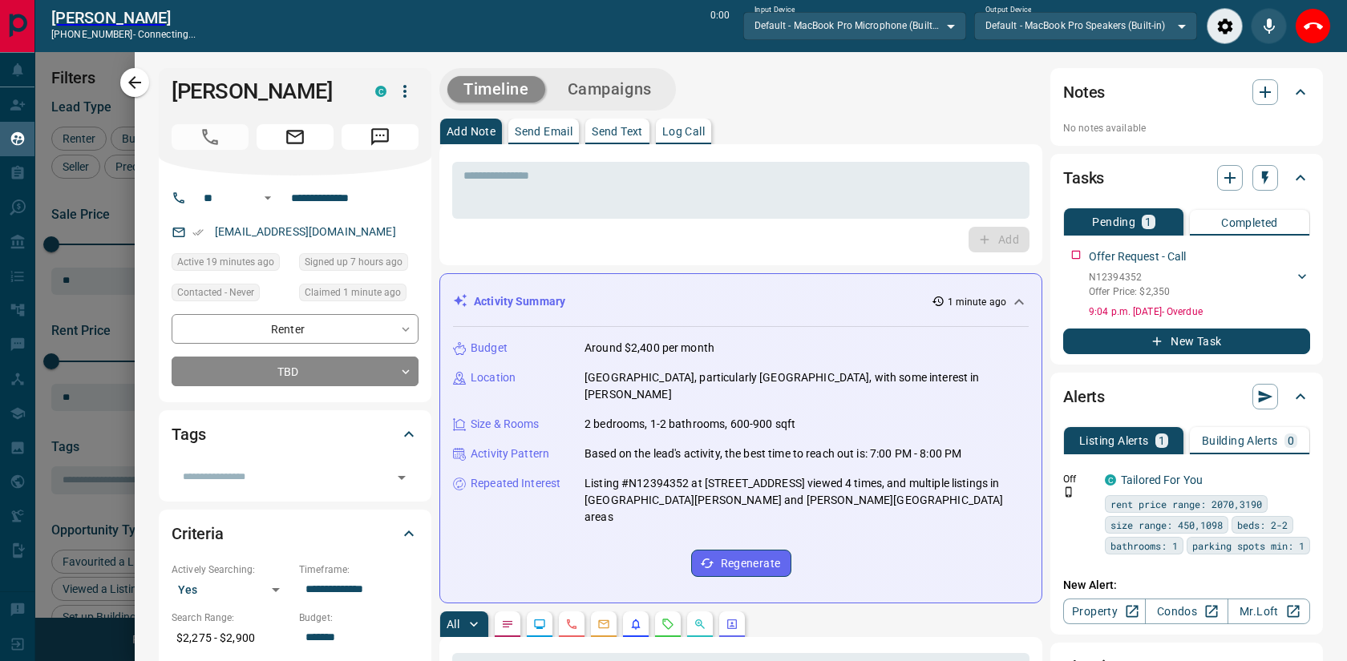
scroll to position [468, 1044]
click at [1311, 39] on button "Close" at bounding box center [1313, 26] width 36 height 36
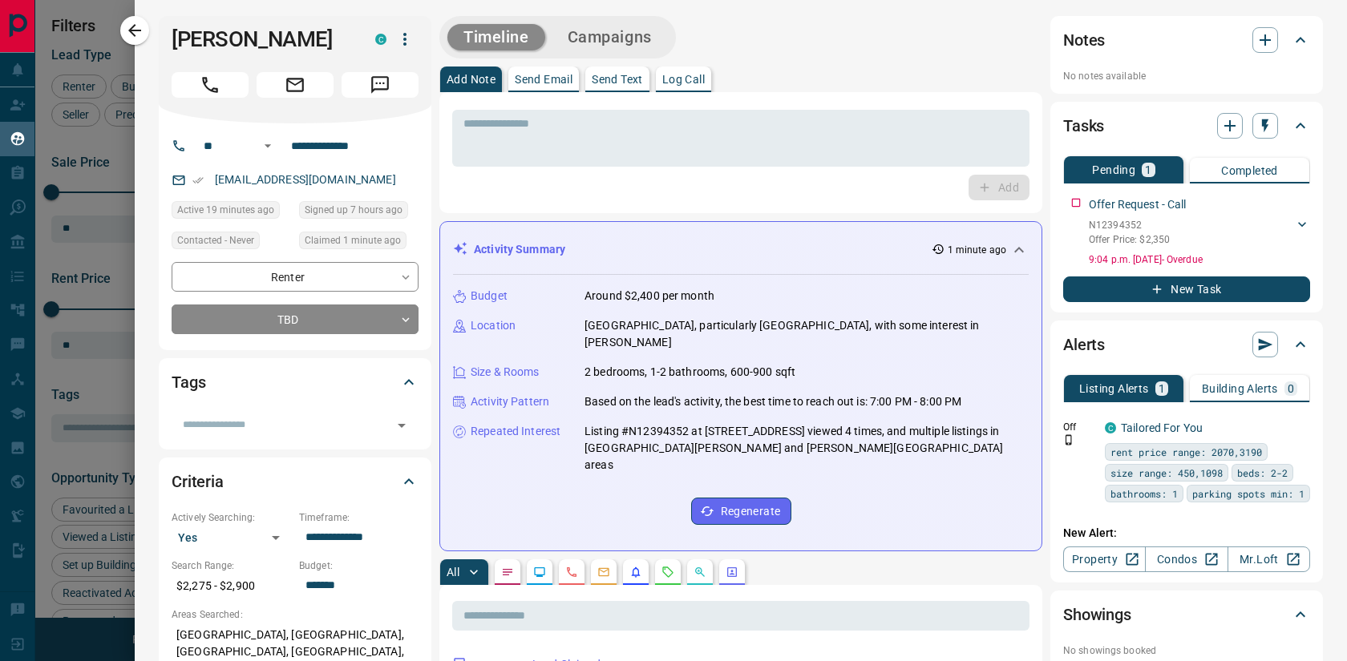
scroll to position [518, 1044]
click at [1125, 234] on p "Offer Price: $2,350" at bounding box center [1129, 239] width 81 height 14
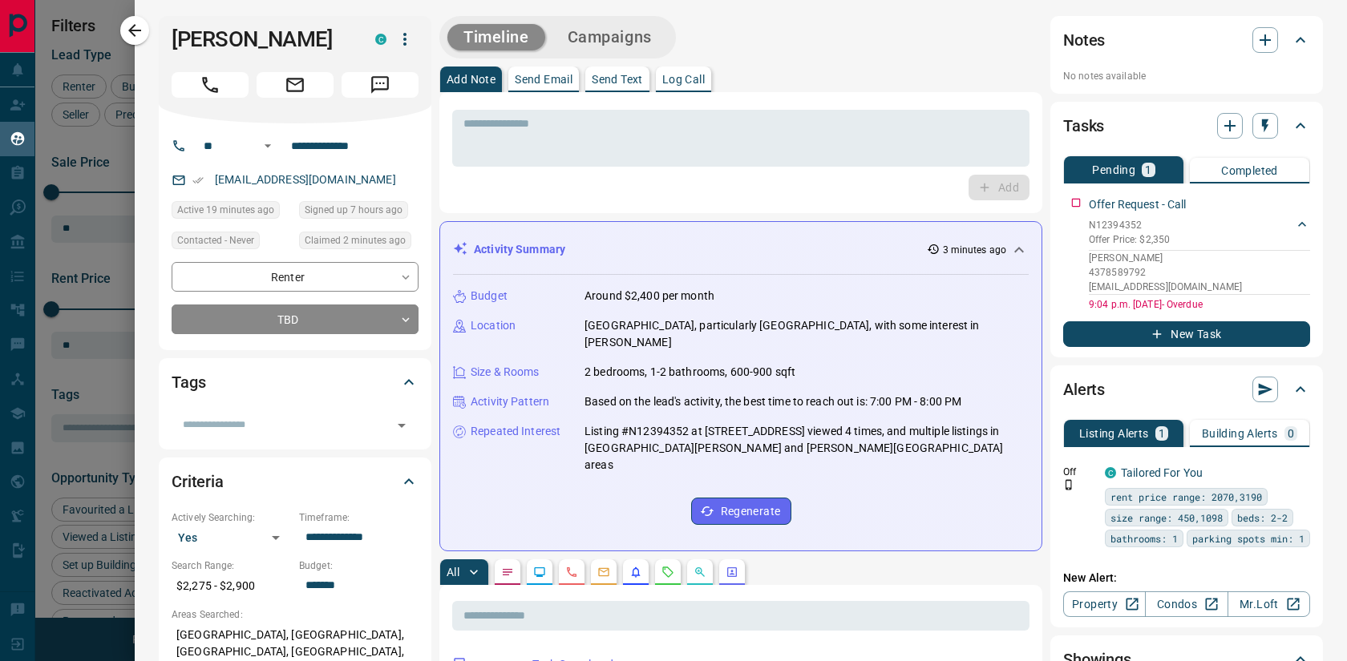
click at [616, 79] on p "Send Text" at bounding box center [617, 79] width 51 height 11
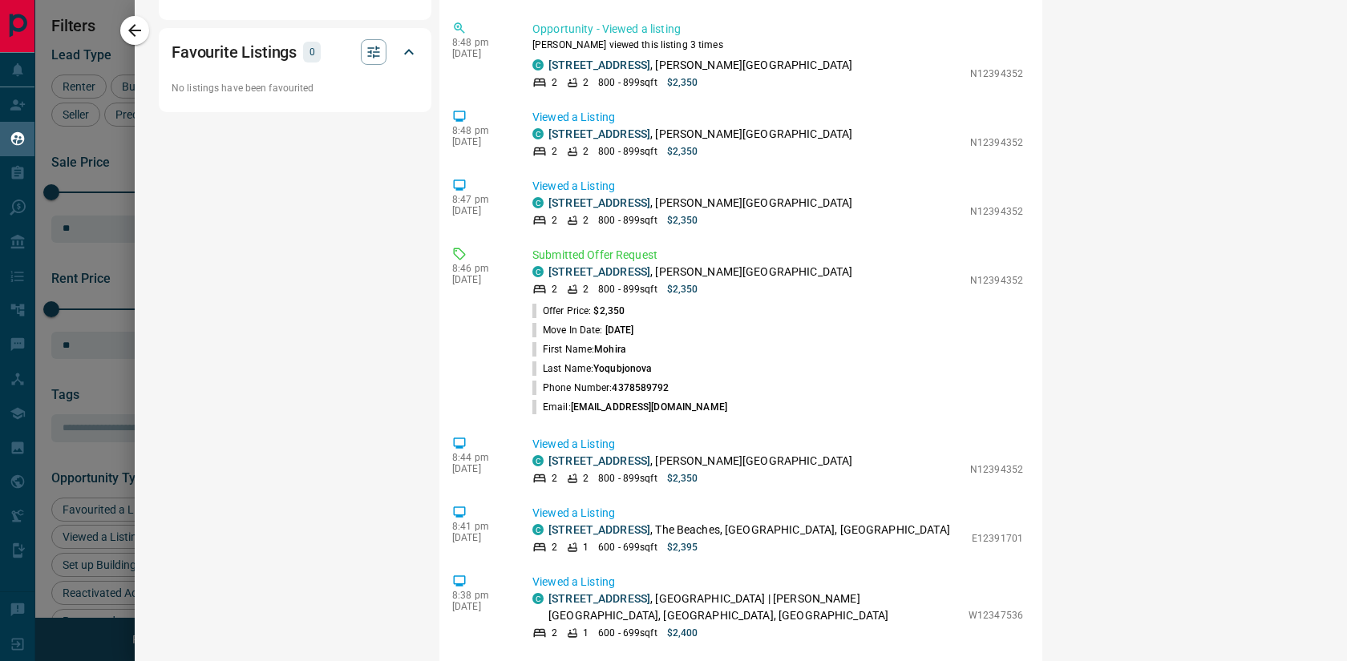
scroll to position [1348, 0]
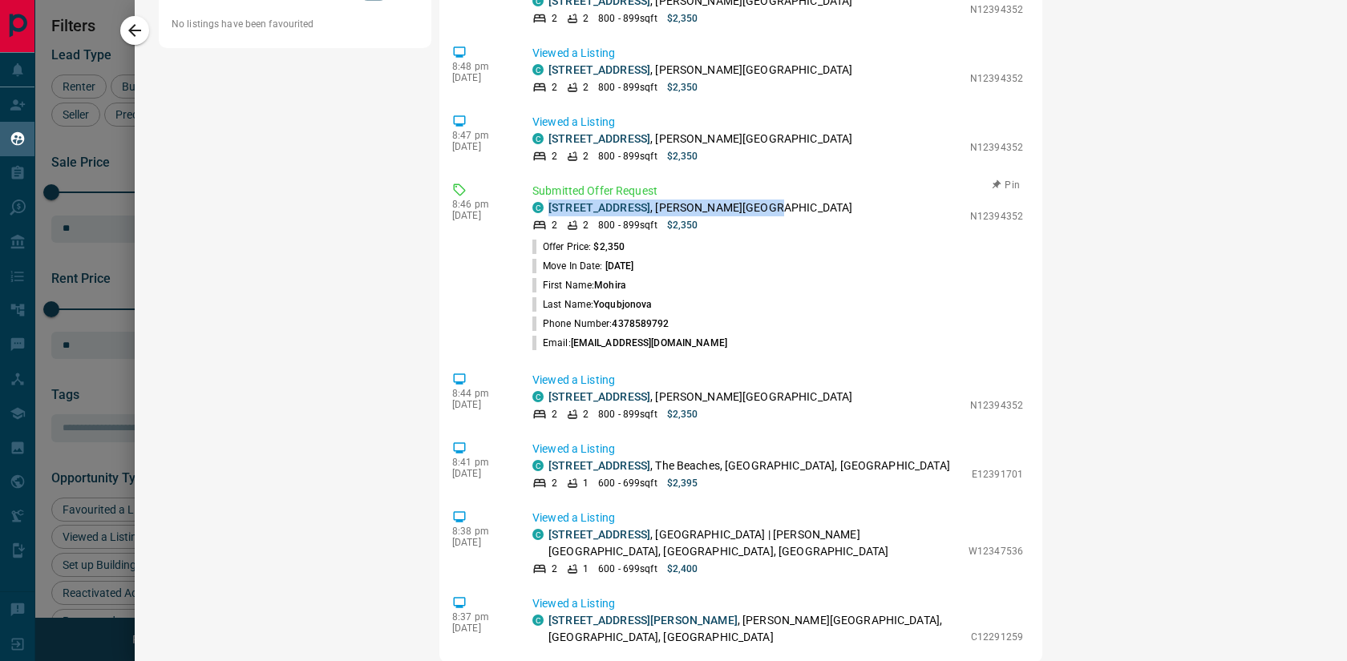
drag, startPoint x: 790, startPoint y: 115, endPoint x: 547, endPoint y: 118, distance: 242.1
click at [547, 200] on div "C [STREET_ADDRESS][PERSON_NAME]" at bounding box center [747, 208] width 430 height 17
copy p "[STREET_ADDRESS][PERSON_NAME]"
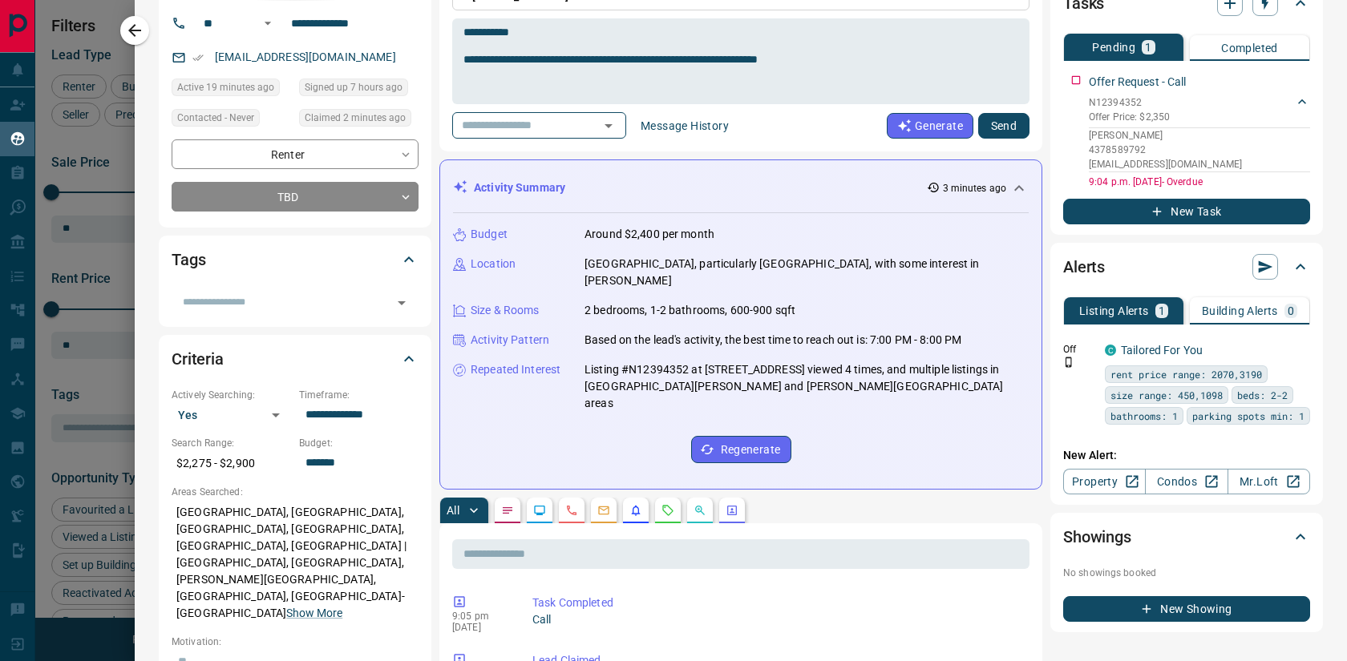
scroll to position [0, 0]
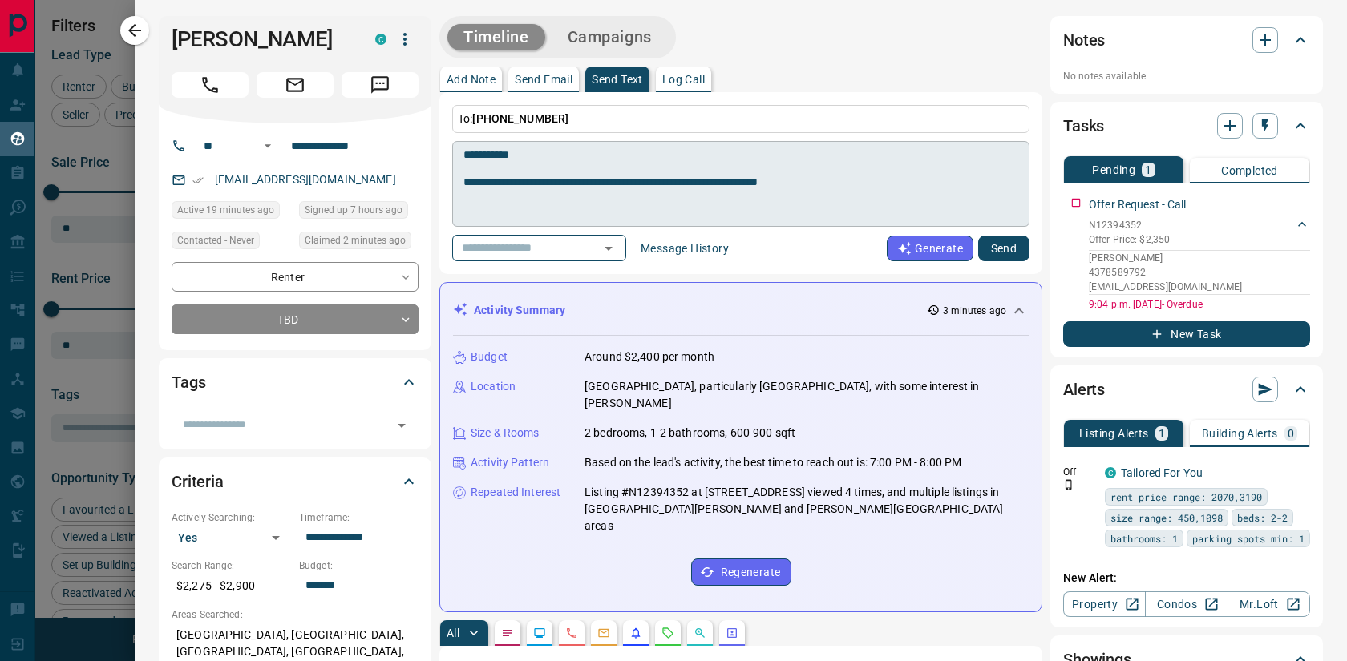
click at [848, 197] on textarea "**********" at bounding box center [740, 184] width 555 height 72
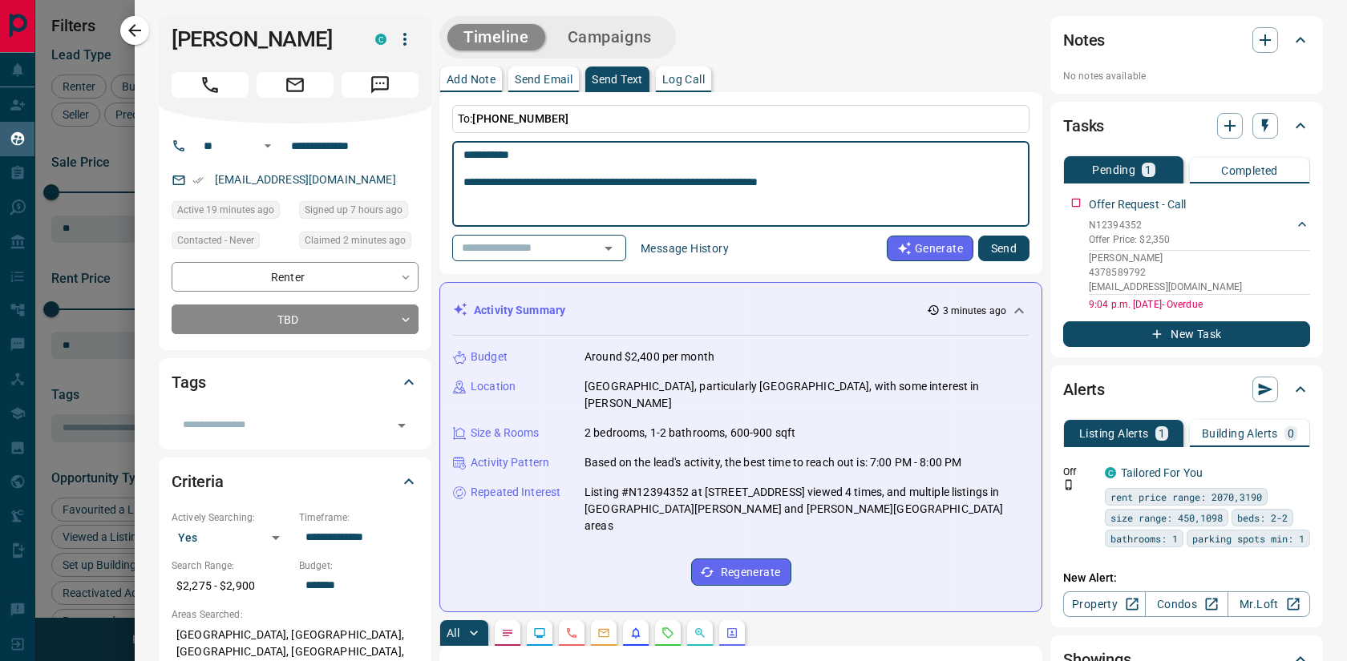
paste textarea "**********"
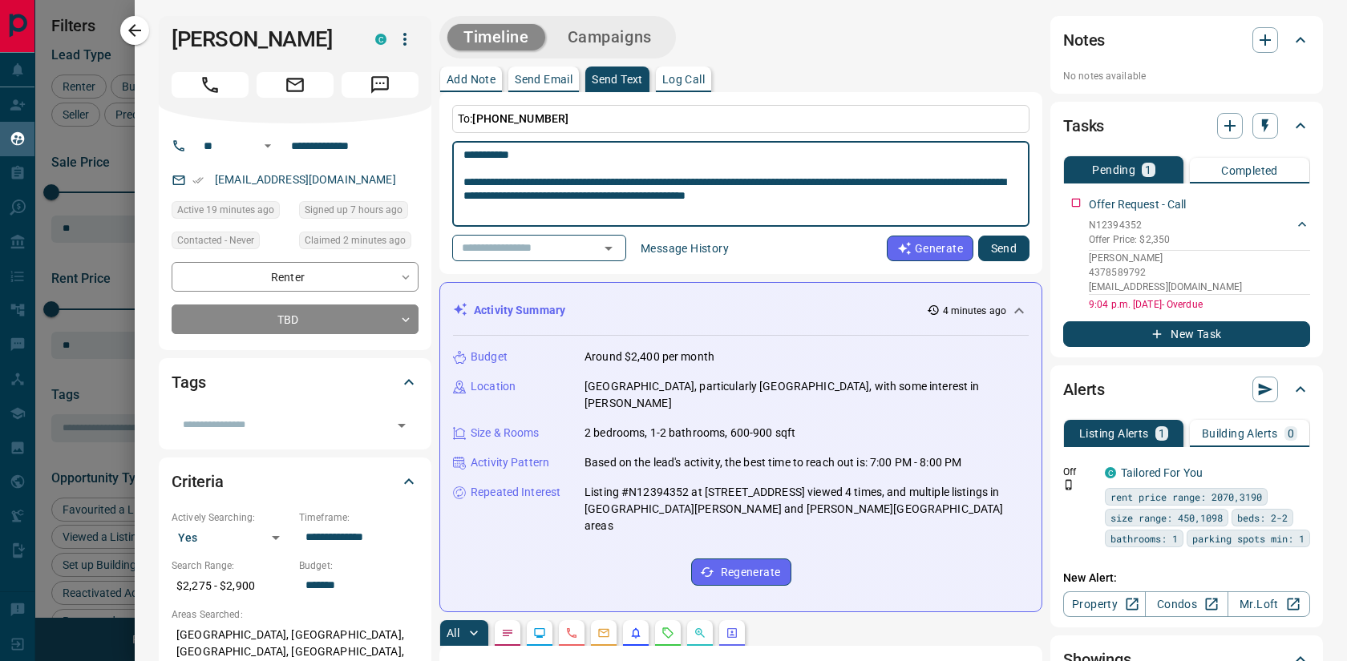
click at [599, 166] on textarea "**********" at bounding box center [740, 184] width 555 height 72
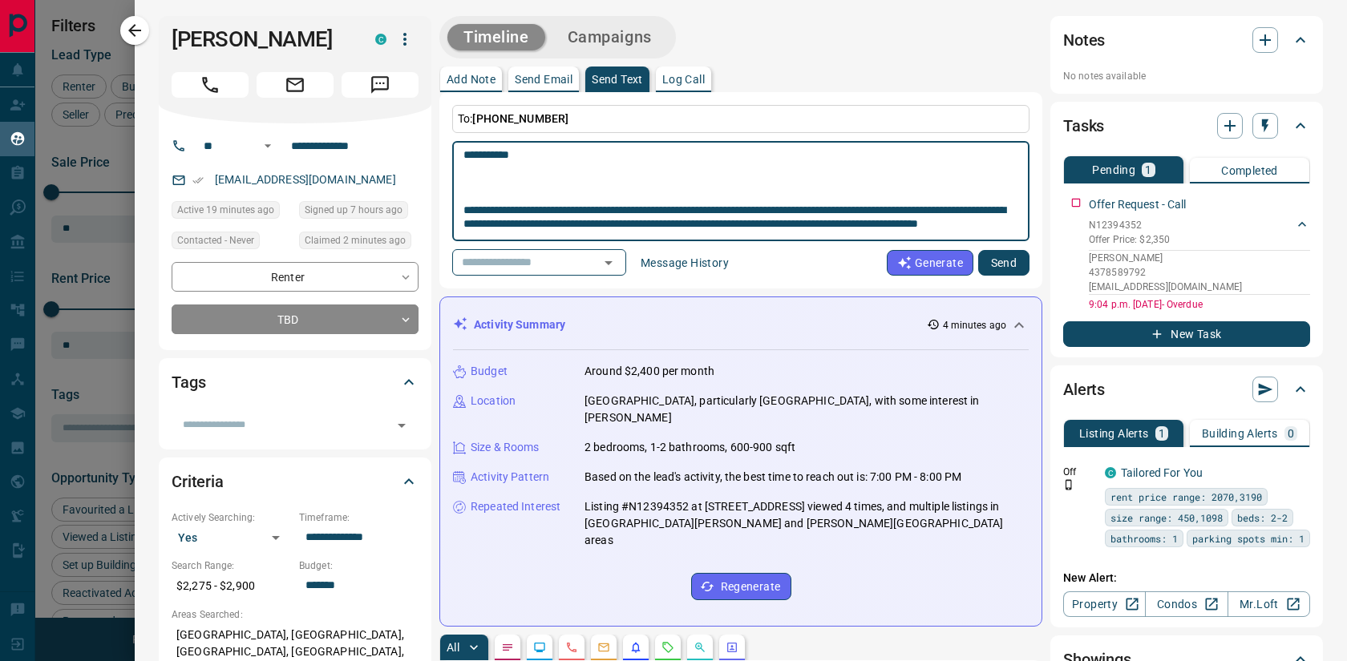
click at [463, 208] on textarea "**********" at bounding box center [740, 191] width 555 height 87
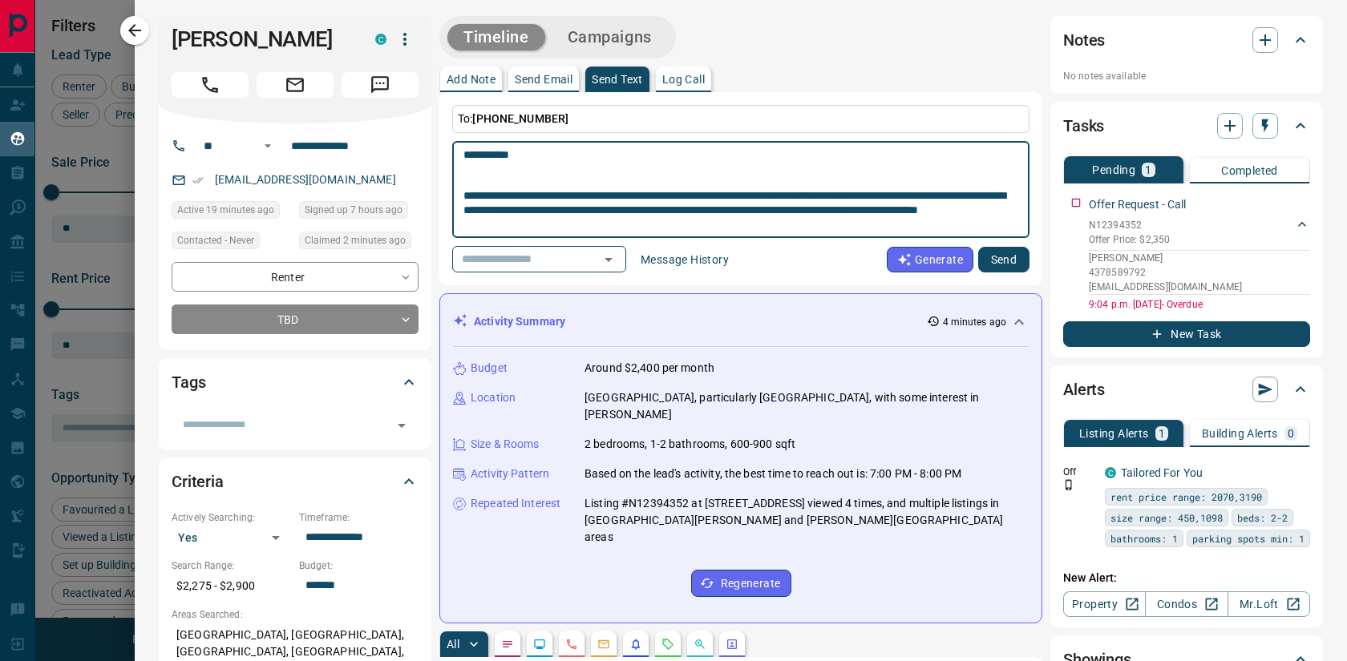
click at [530, 184] on textarea "**********" at bounding box center [740, 189] width 555 height 83
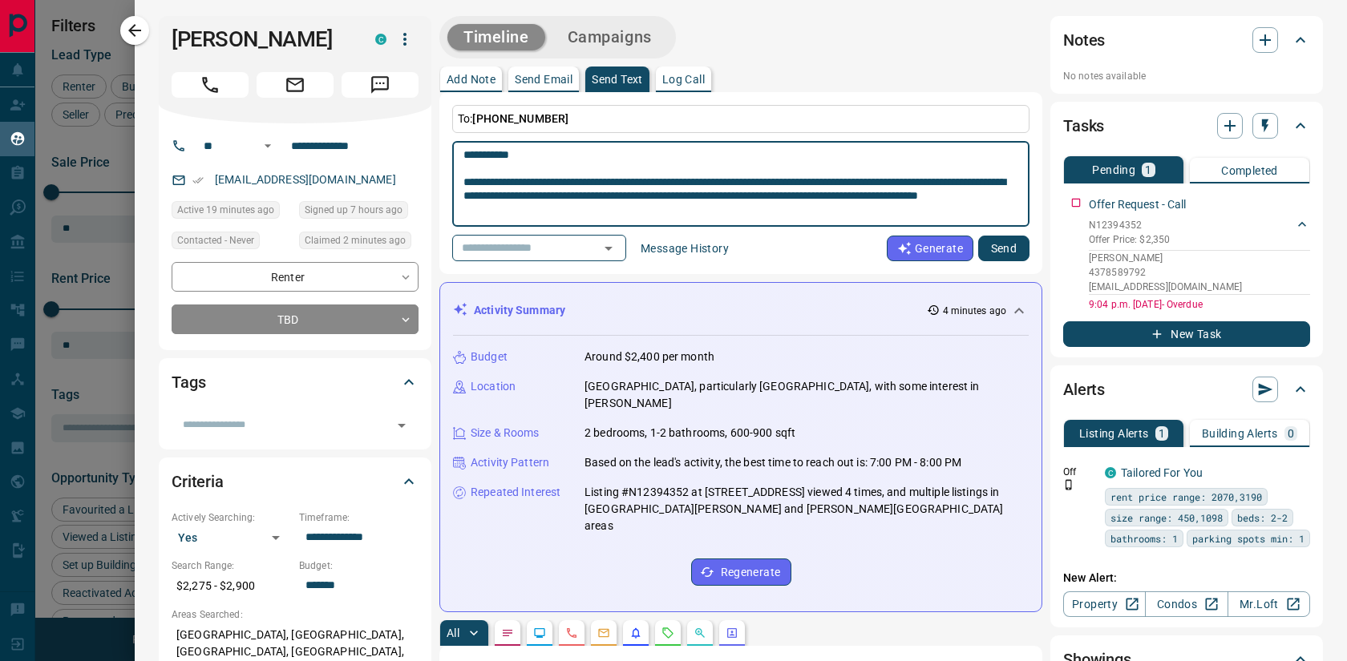
type textarea "**********"
click at [1009, 248] on button "Send" at bounding box center [1003, 249] width 51 height 26
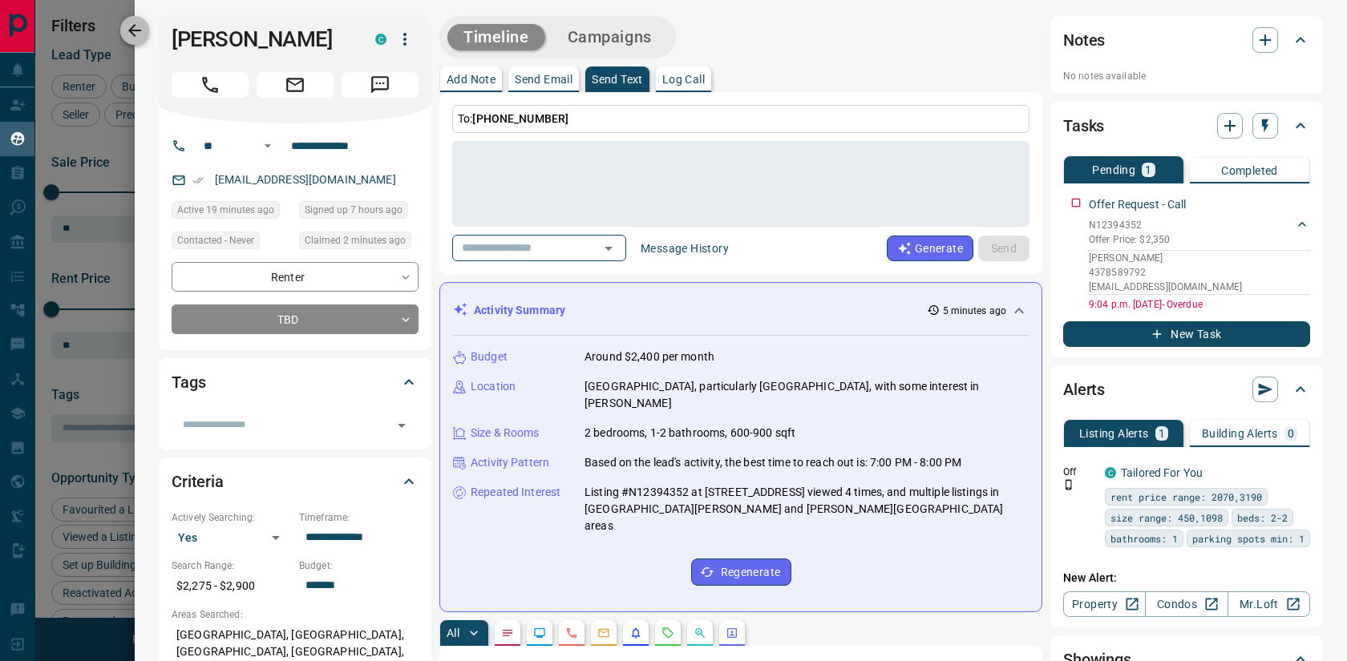
click at [141, 26] on icon "button" at bounding box center [134, 30] width 19 height 19
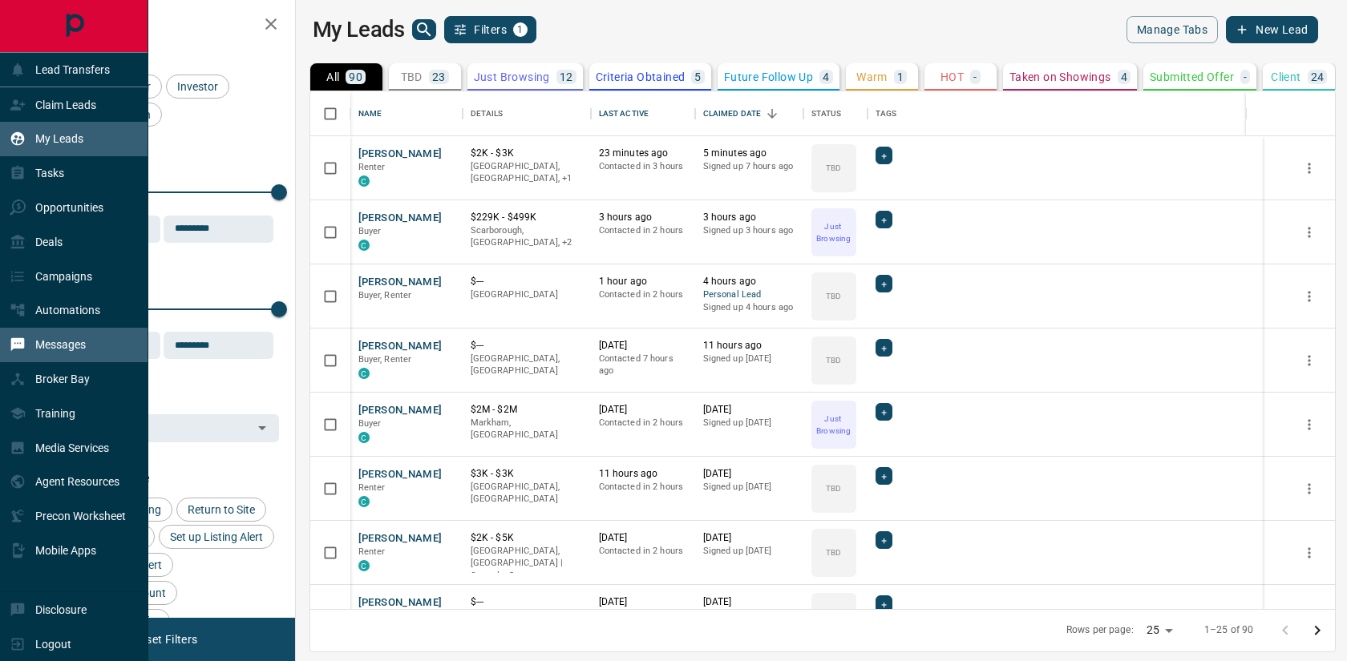
click at [68, 351] on p "Messages" at bounding box center [60, 344] width 50 height 13
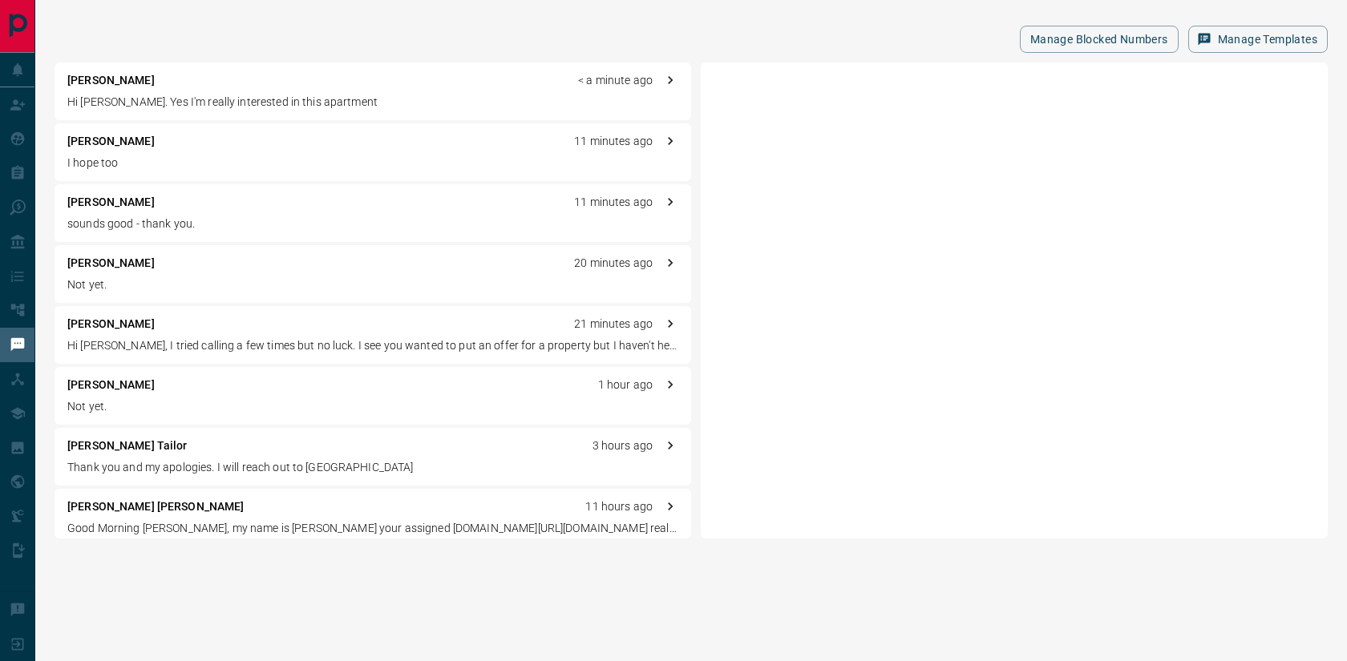
click at [261, 82] on div "[PERSON_NAME] < a minute ago" at bounding box center [372, 80] width 611 height 17
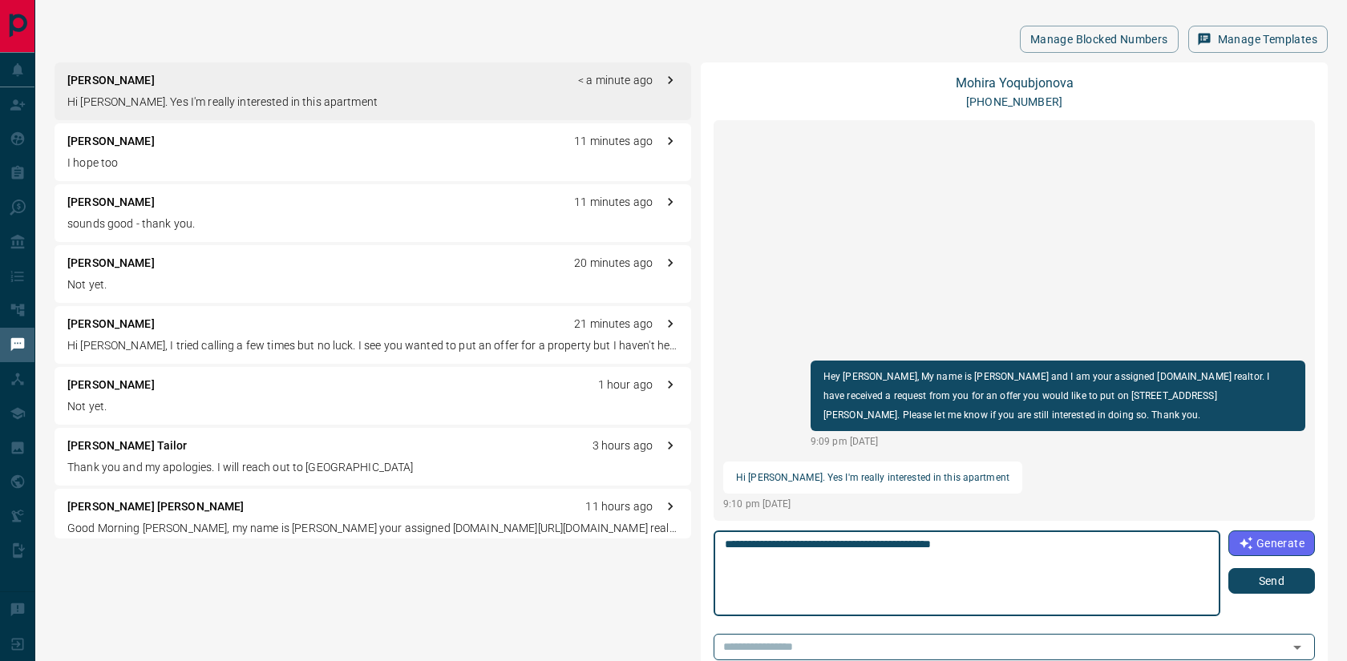
click at [926, 549] on textarea "**********" at bounding box center [967, 574] width 484 height 72
click at [1066, 550] on textarea "**********" at bounding box center [967, 574] width 484 height 72
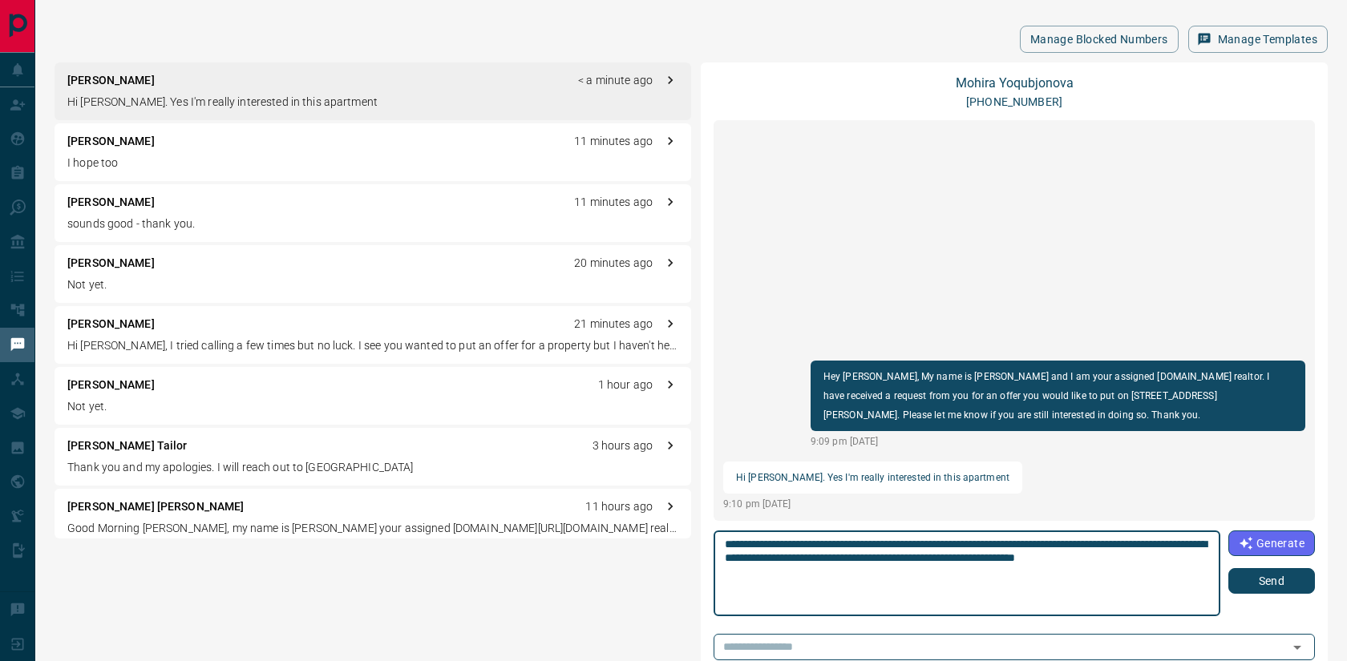
type textarea "**********"
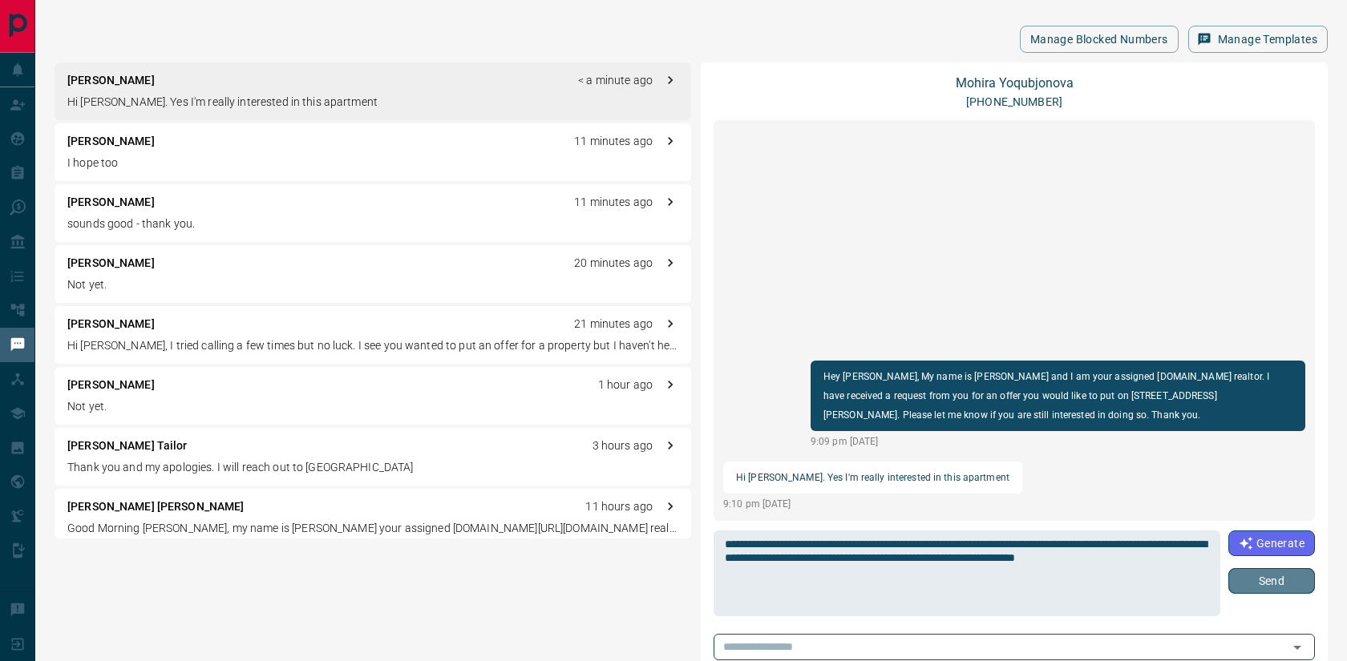
click at [1287, 588] on button "Send" at bounding box center [1271, 581] width 87 height 26
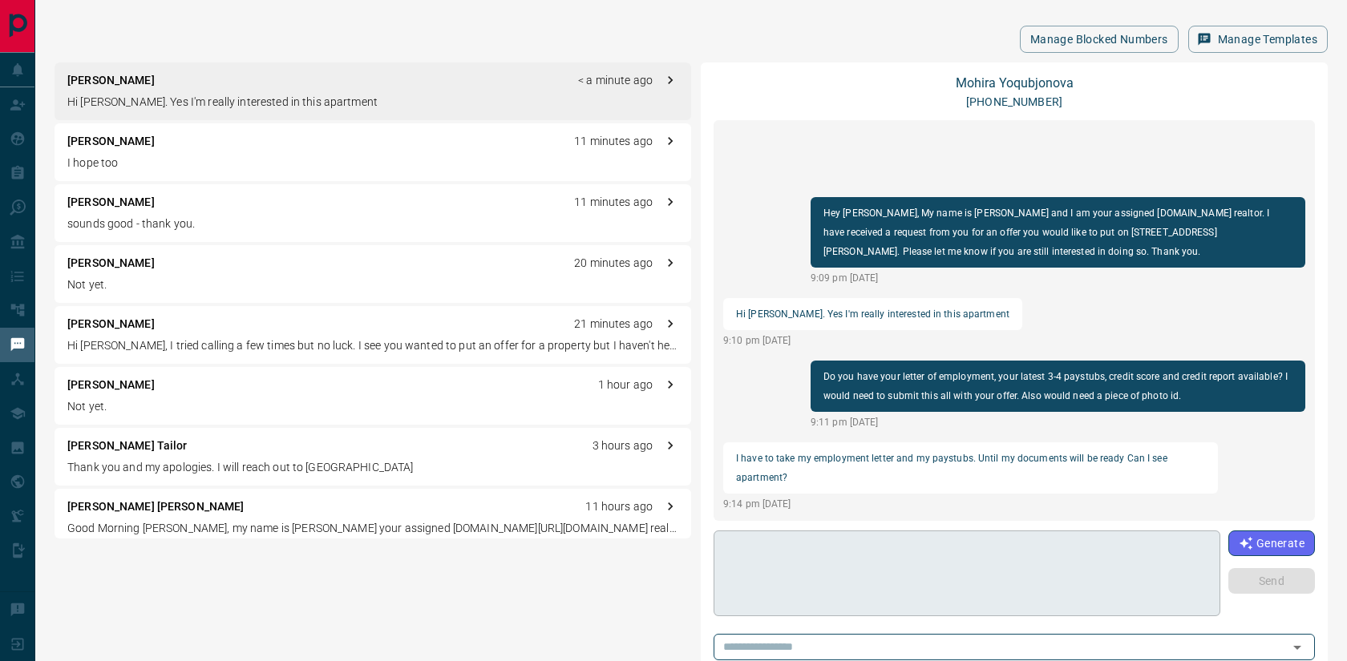
click at [843, 575] on textarea at bounding box center [967, 574] width 484 height 72
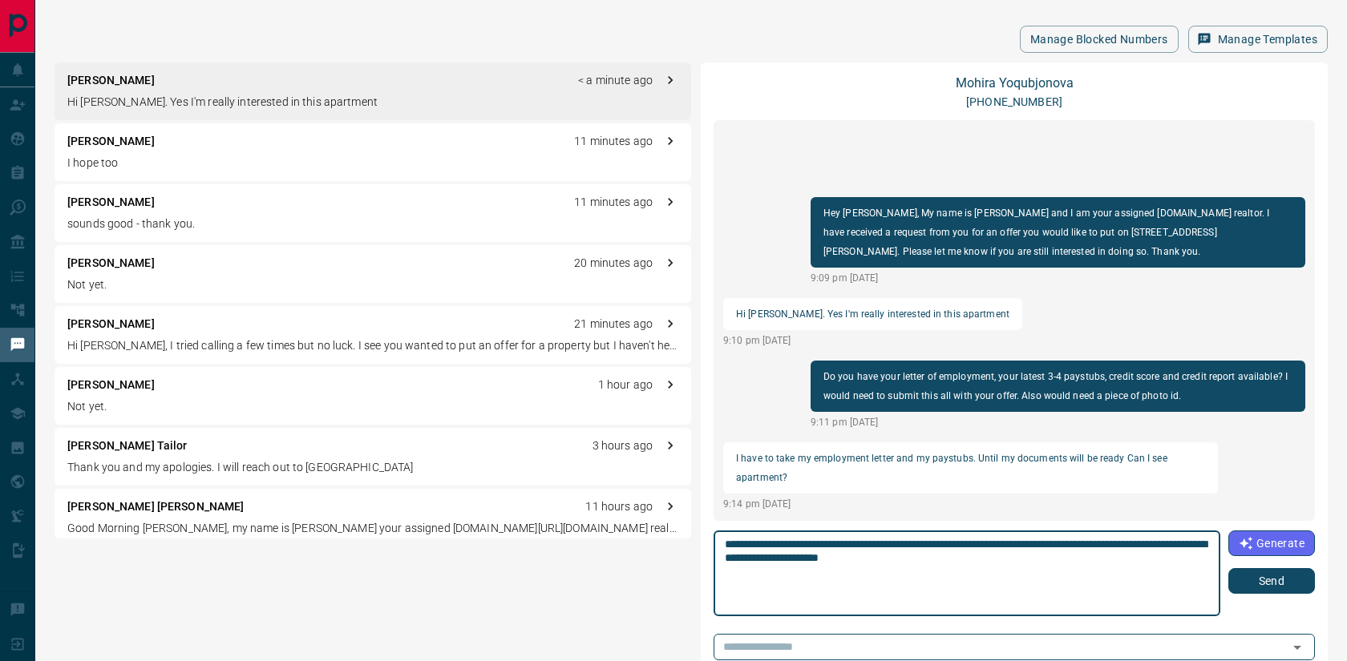
click at [1093, 543] on textarea "**********" at bounding box center [967, 574] width 484 height 72
click at [1045, 562] on textarea "**********" at bounding box center [967, 574] width 484 height 72
type textarea "**********"
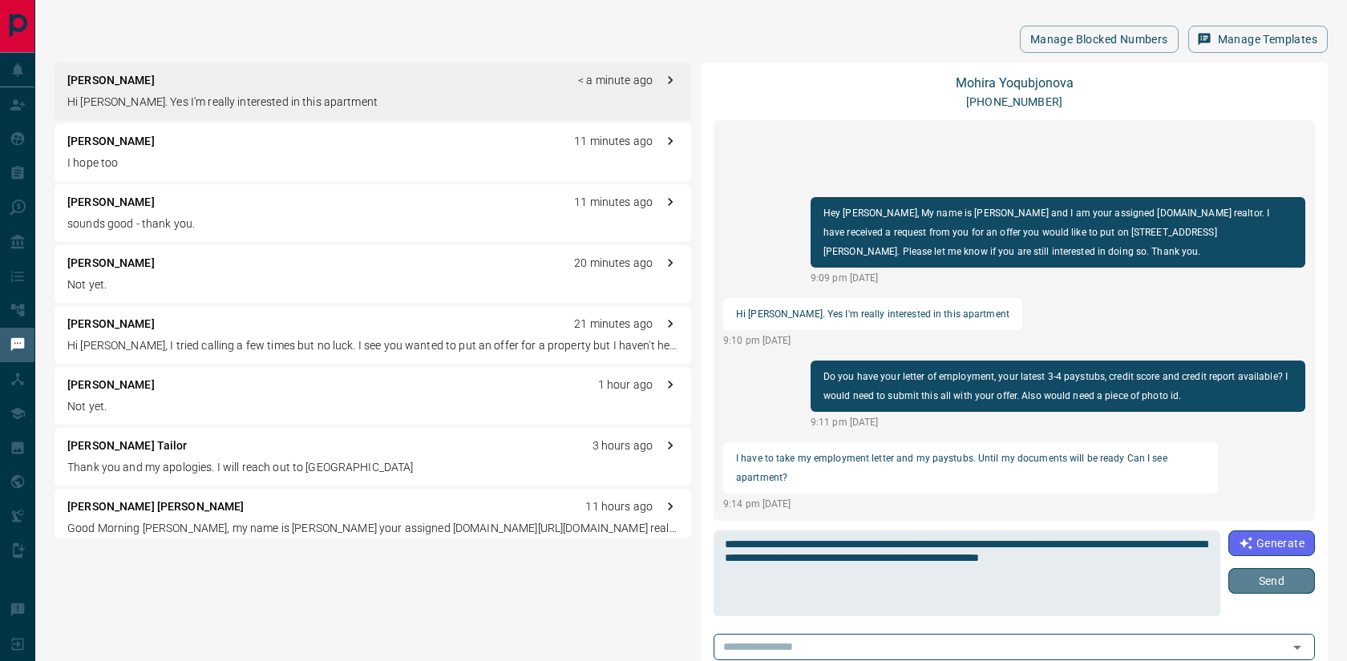
click at [1278, 580] on button "Send" at bounding box center [1271, 581] width 87 height 26
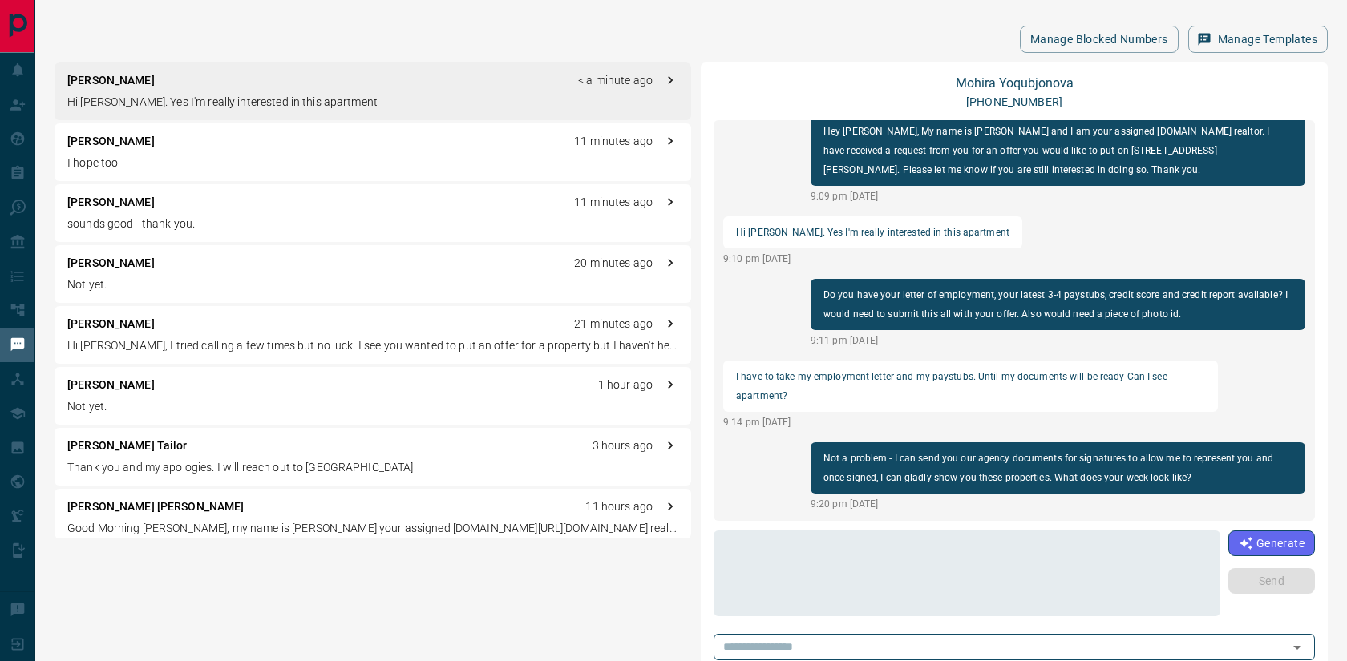
click at [216, 124] on div "[PERSON_NAME] 11 minutes ago I hope too" at bounding box center [373, 152] width 636 height 58
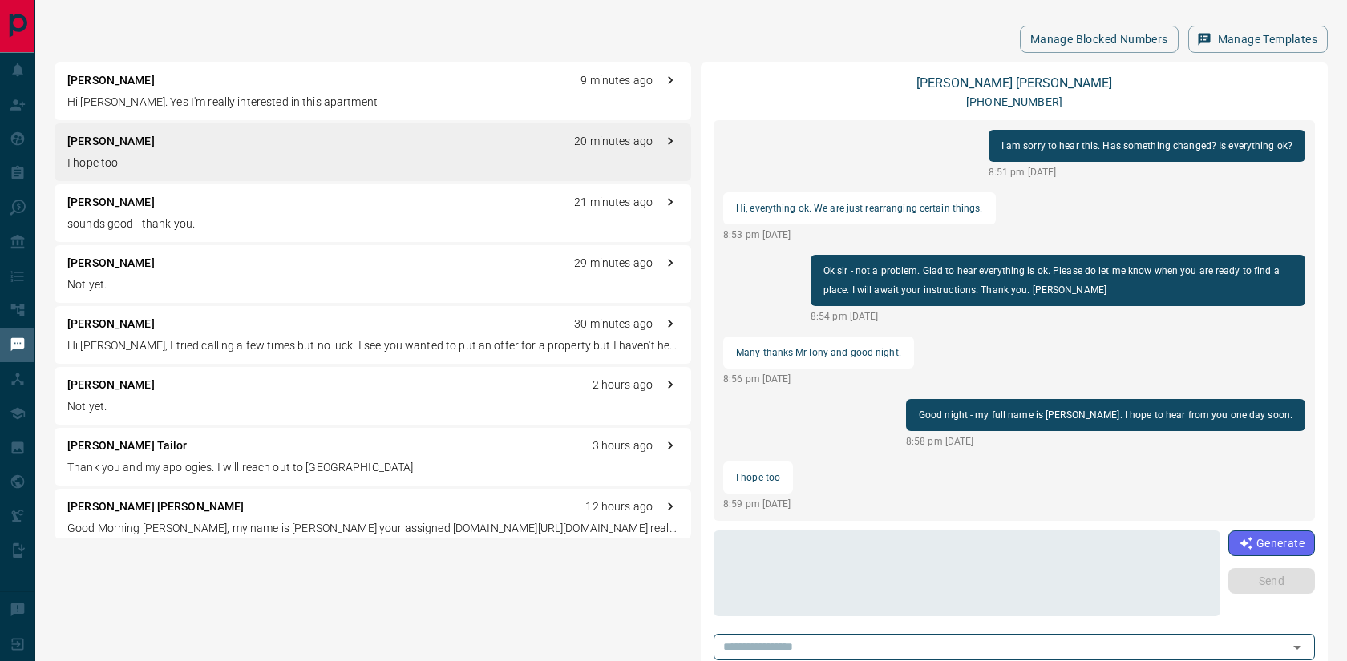
click at [193, 180] on div "[PERSON_NAME] 20 minutes ago I hope too" at bounding box center [373, 152] width 636 height 58
click at [187, 230] on p "sounds good - thank you." at bounding box center [372, 224] width 611 height 17
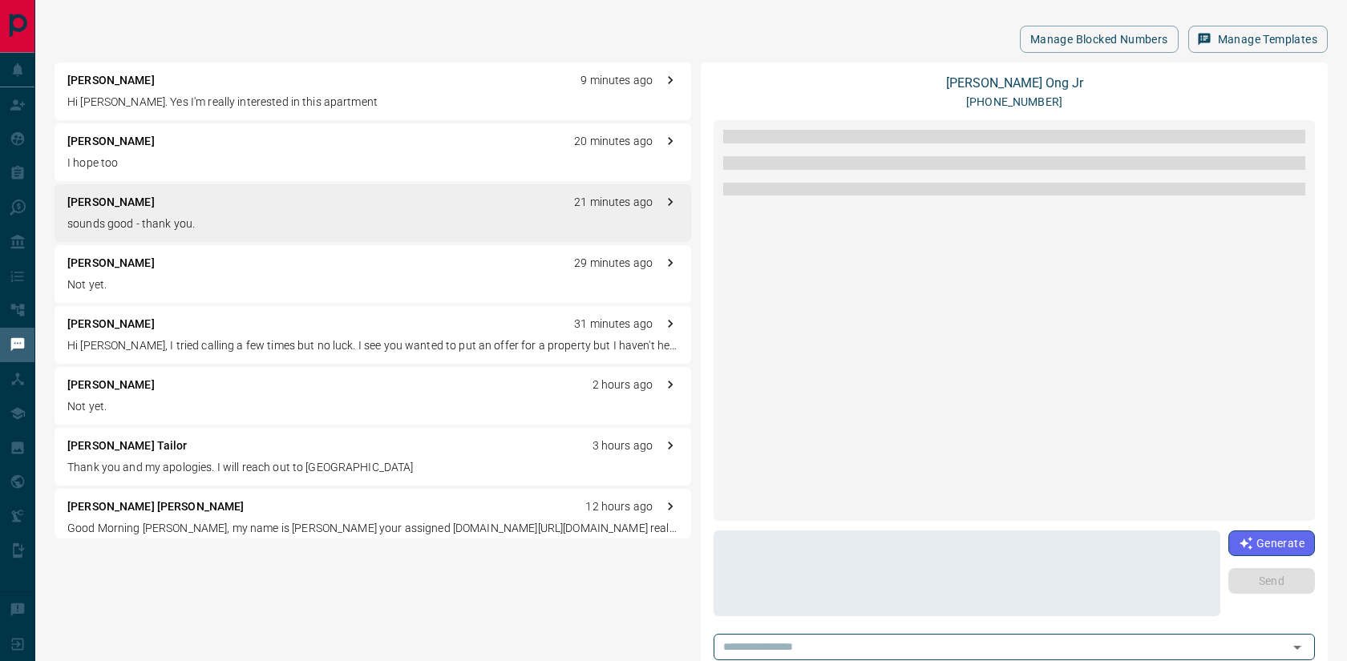
scroll to position [0, 0]
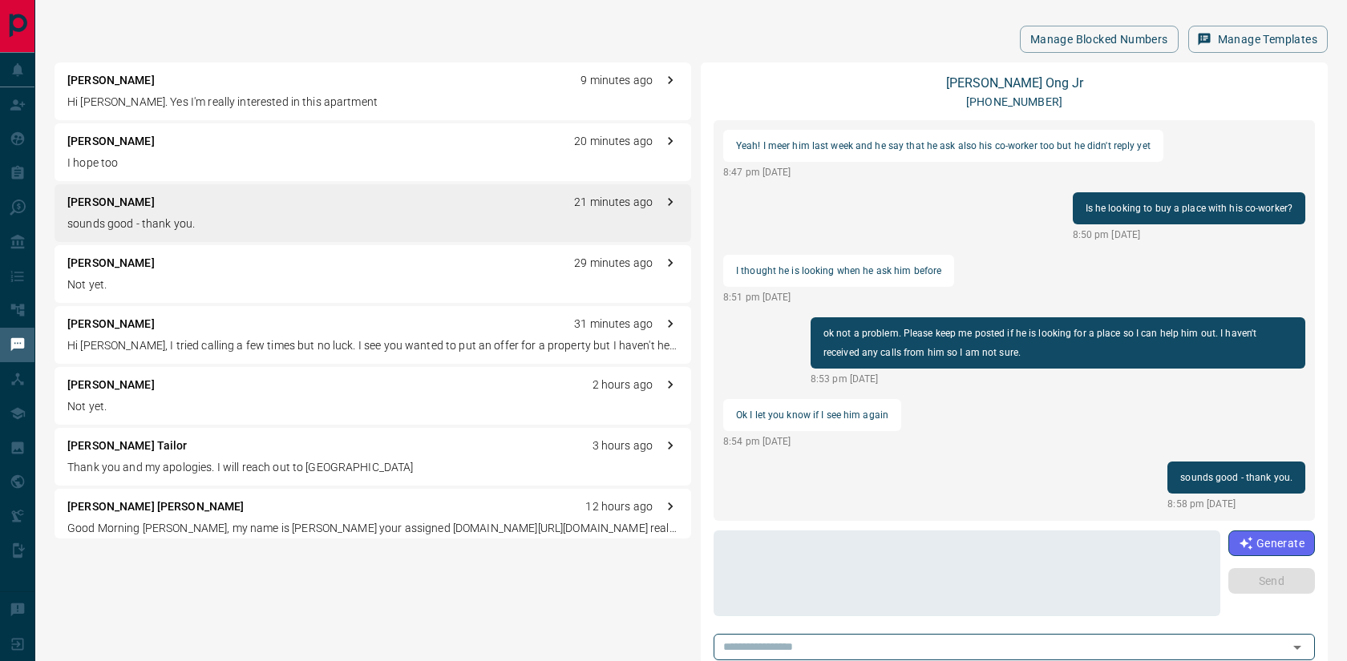
click at [182, 289] on p "Not yet." at bounding box center [372, 285] width 611 height 17
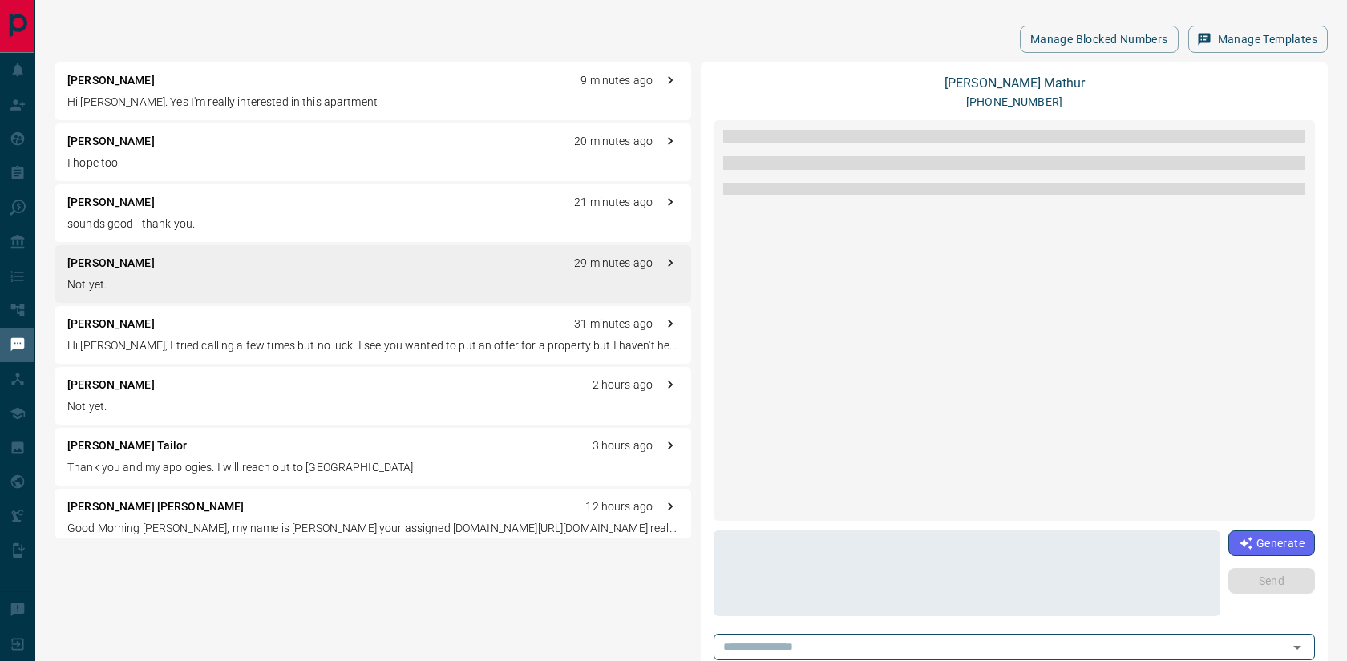
scroll to position [1404, 0]
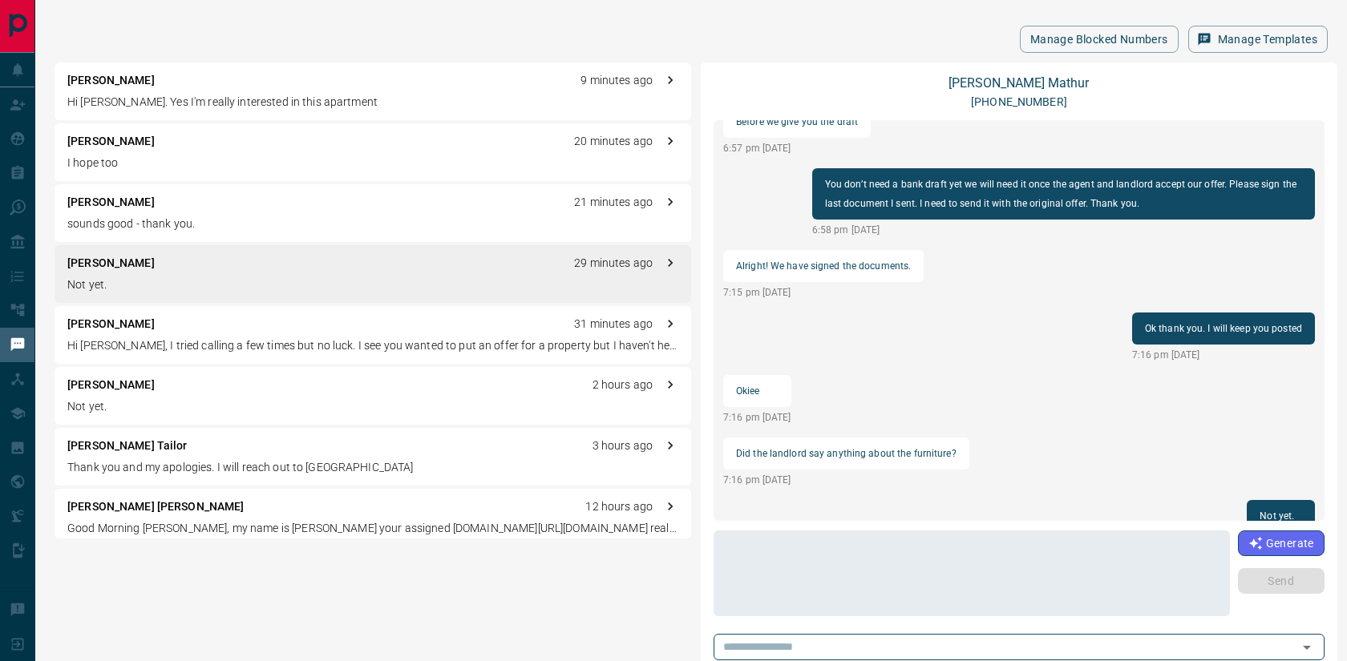
click at [180, 335] on div "[PERSON_NAME] 31 minutes ago Hi [PERSON_NAME], I tried calling a few times but …" at bounding box center [373, 335] width 636 height 58
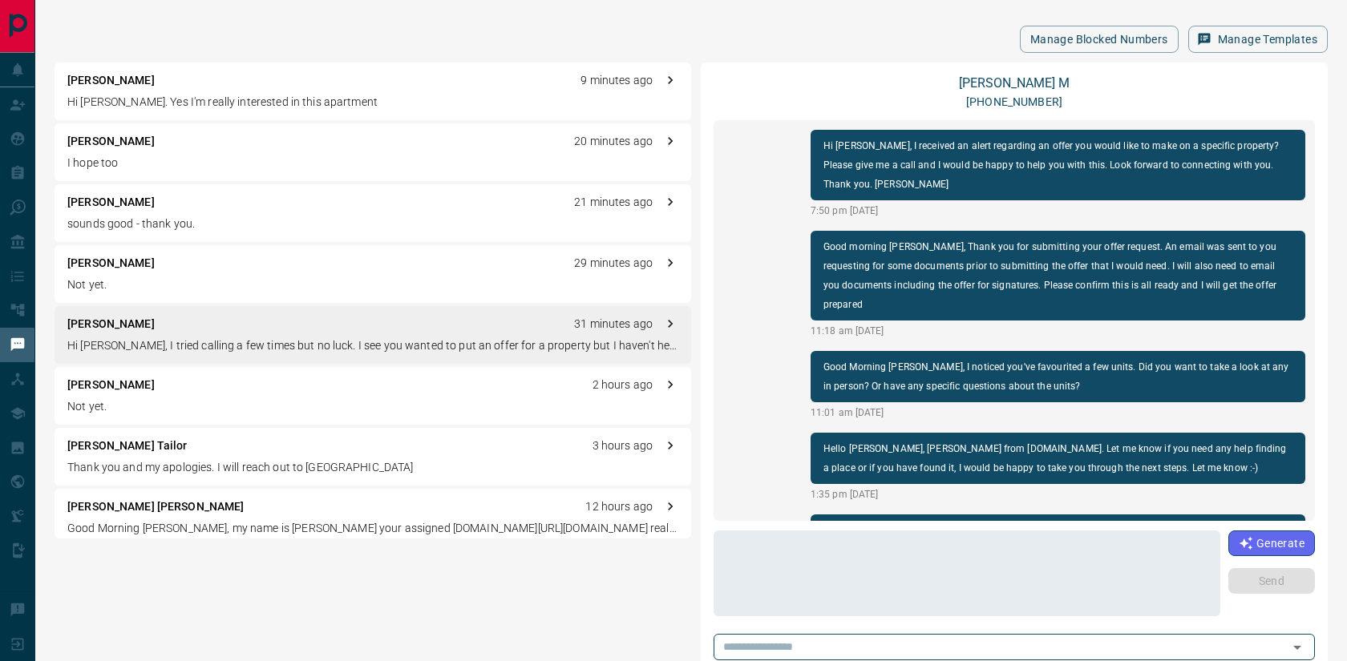
scroll to position [298, 0]
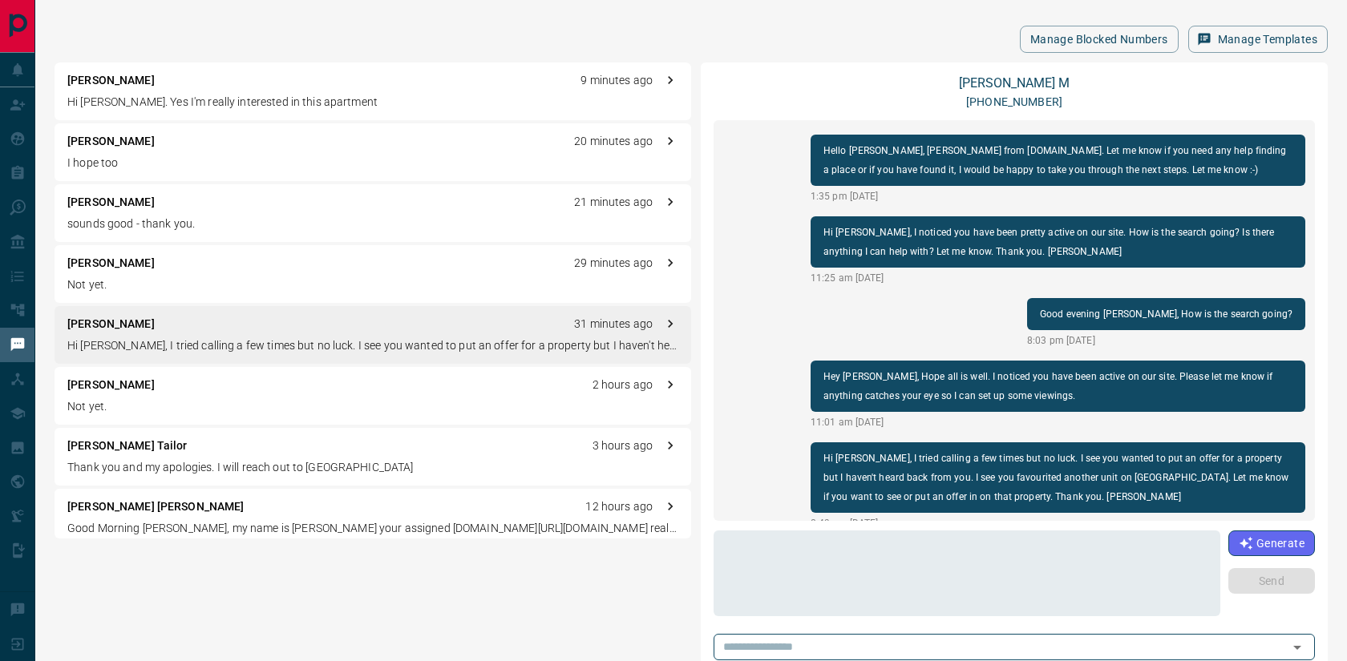
click at [192, 432] on div "[PERSON_NAME] Tailor 3 hours ago Thank you and my apologies. I will reach out t…" at bounding box center [373, 457] width 636 height 58
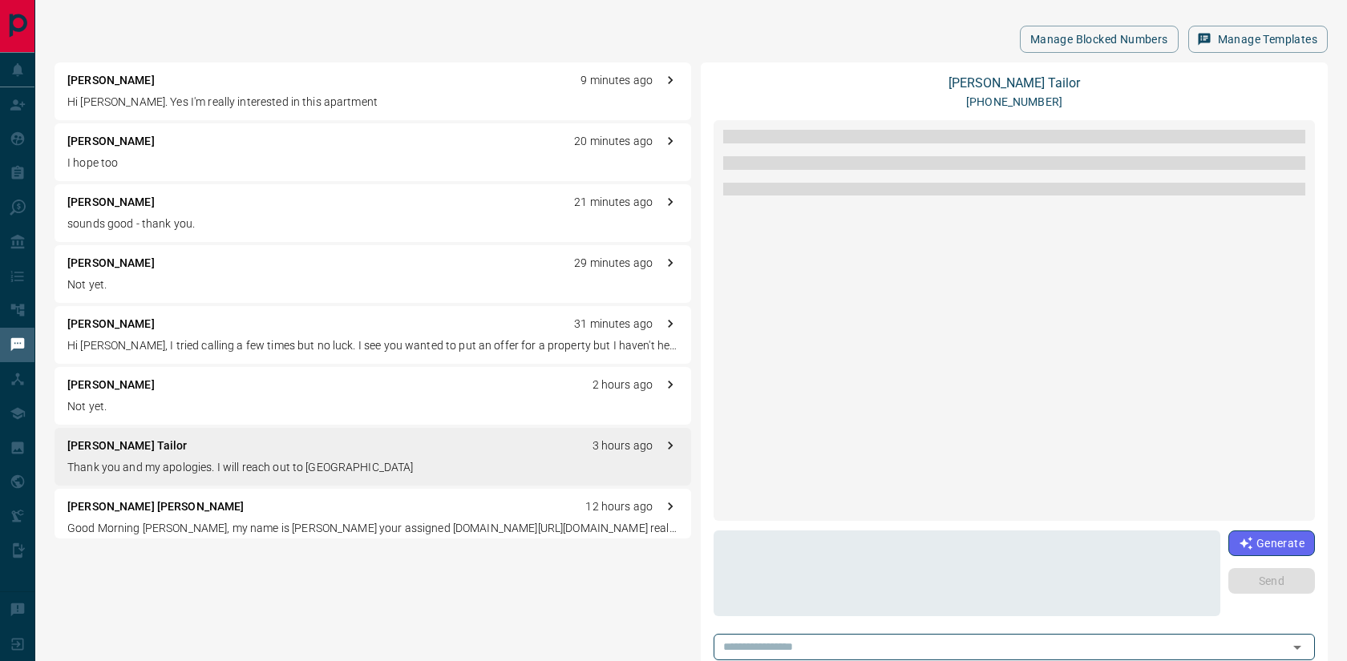
scroll to position [1868, 0]
